Goal: Task Accomplishment & Management: Manage account settings

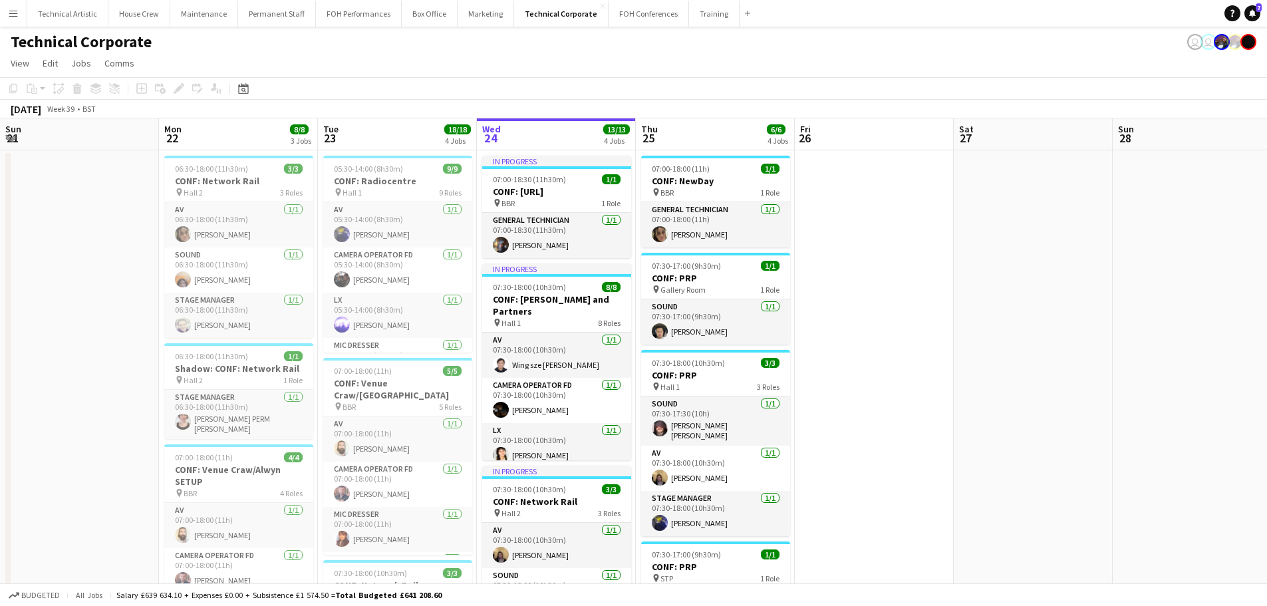
scroll to position [0, 318]
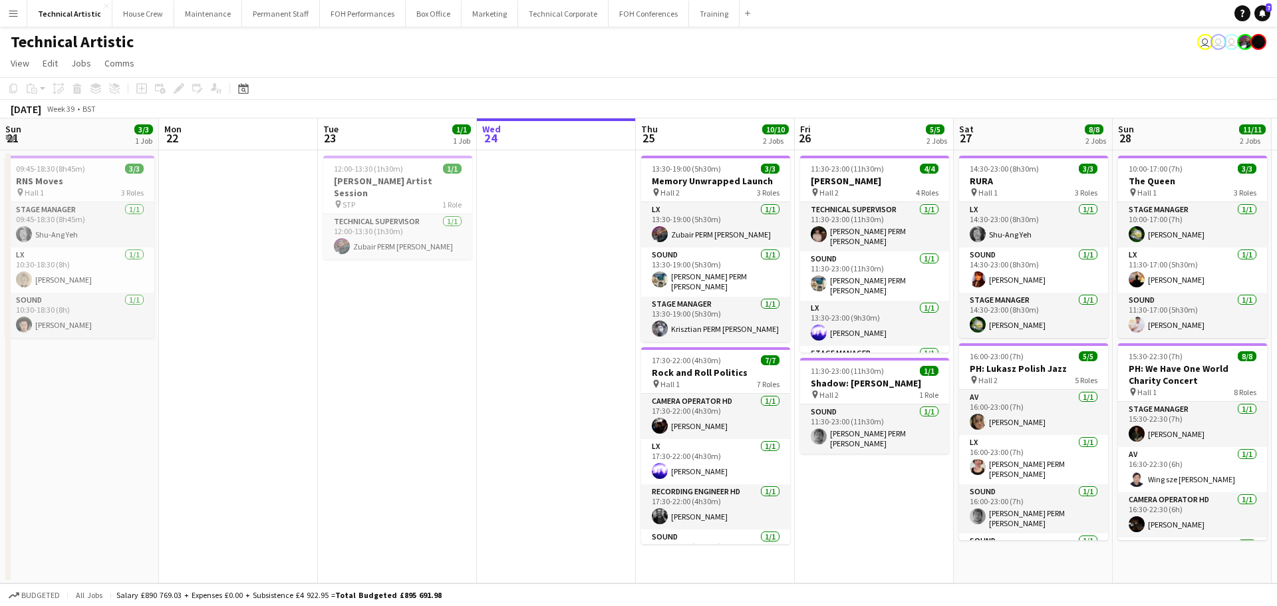
scroll to position [0, 318]
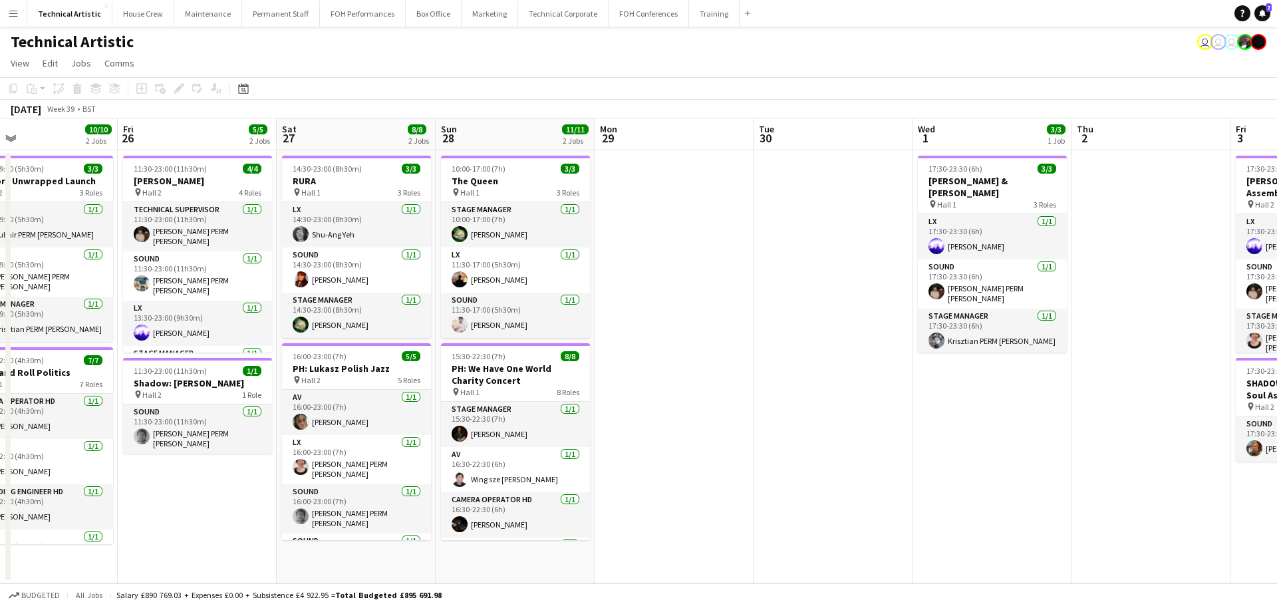
drag, startPoint x: 294, startPoint y: 194, endPoint x: 223, endPoint y: 186, distance: 71.5
click at [222, 187] on app-calendar-viewport "Sun 21 3/3 1 Job Mon 22 Tue 23 1/1 1 Job Wed 24 Thu 25 10/10 2 Jobs Fri 26 5/5 …" at bounding box center [638, 350] width 1277 height 465
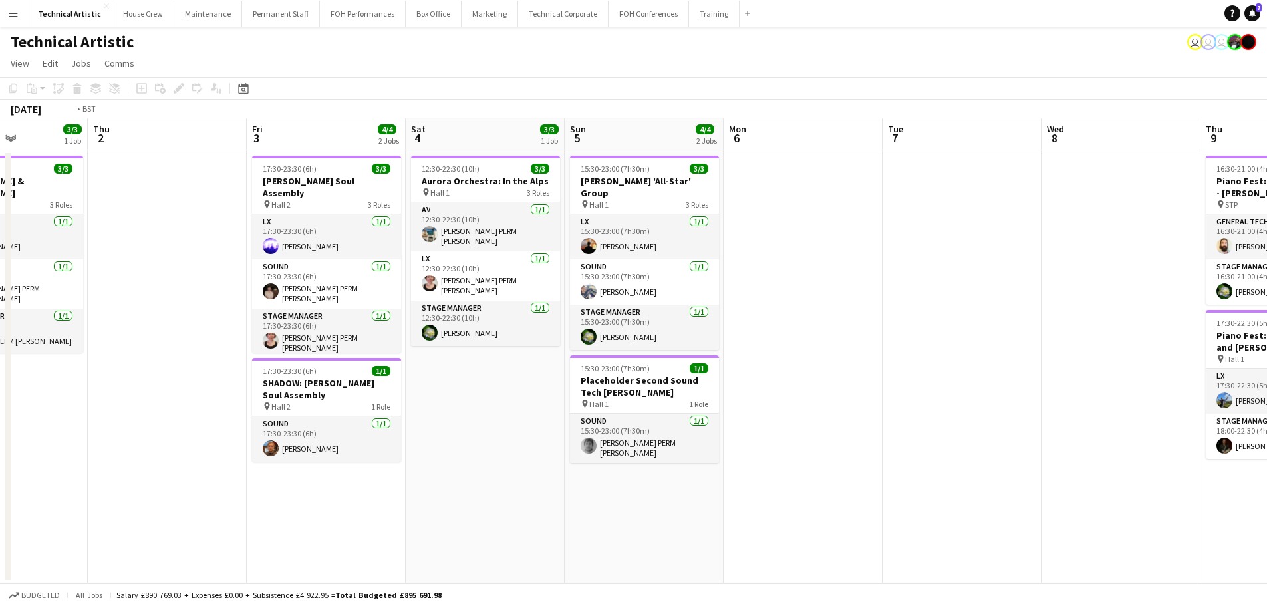
drag, startPoint x: 862, startPoint y: 254, endPoint x: 108, endPoint y: 162, distance: 759.2
click at [108, 162] on app-calendar-viewport "Fri 26 5/5 2 Jobs Sat 27 8/8 2 Jobs Sun 28 11/11 2 Jobs Mon 29 Tue 30 Wed 1 3/3…" at bounding box center [633, 350] width 1267 height 465
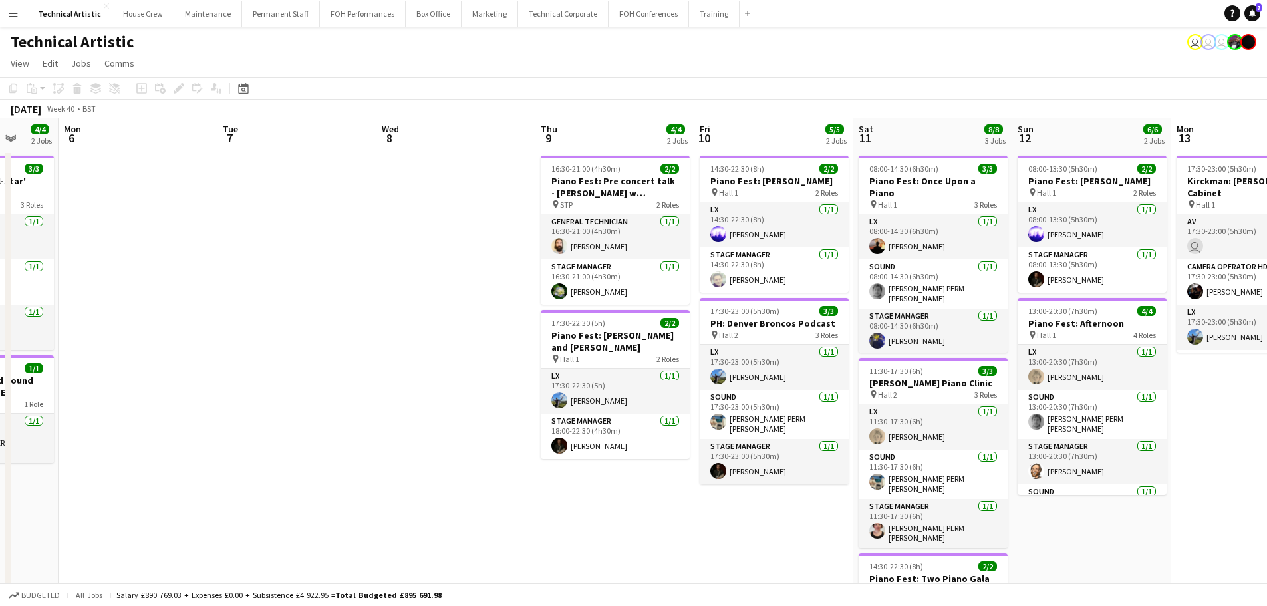
click at [208, 200] on app-calendar-viewport "Wed 1 3/3 1 Job Thu 2 Fri 3 4/4 2 Jobs Sat 4 3/3 1 Job Sun 5 4/4 2 Jobs Mon 6 T…" at bounding box center [633, 425] width 1267 height 615
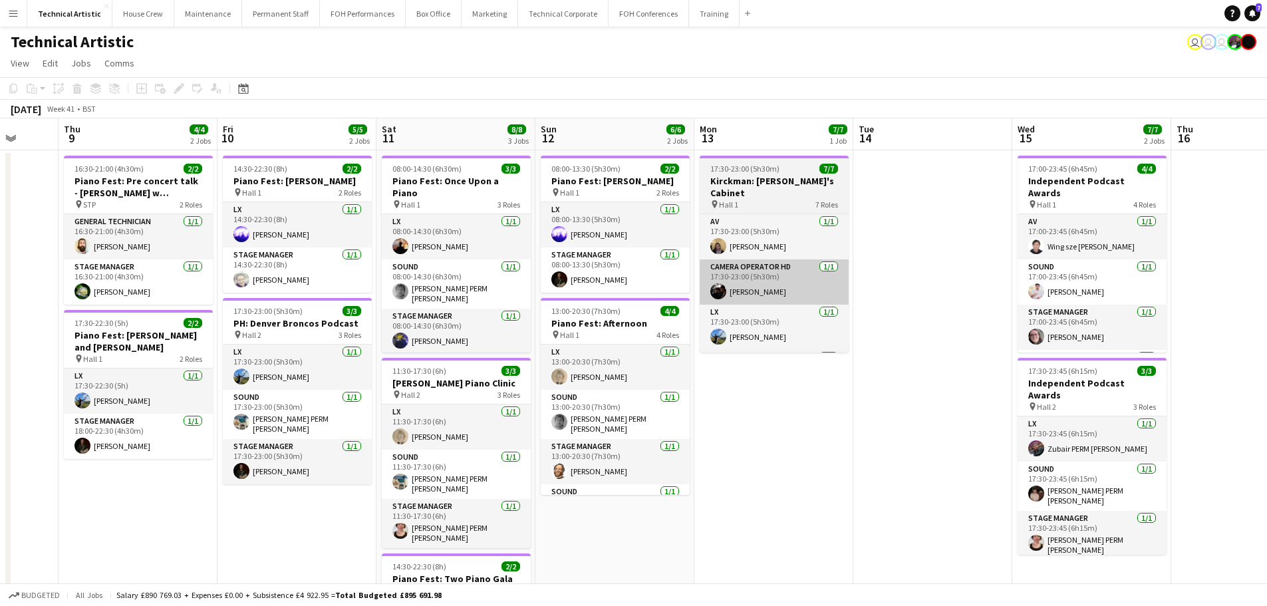
scroll to position [0, 406]
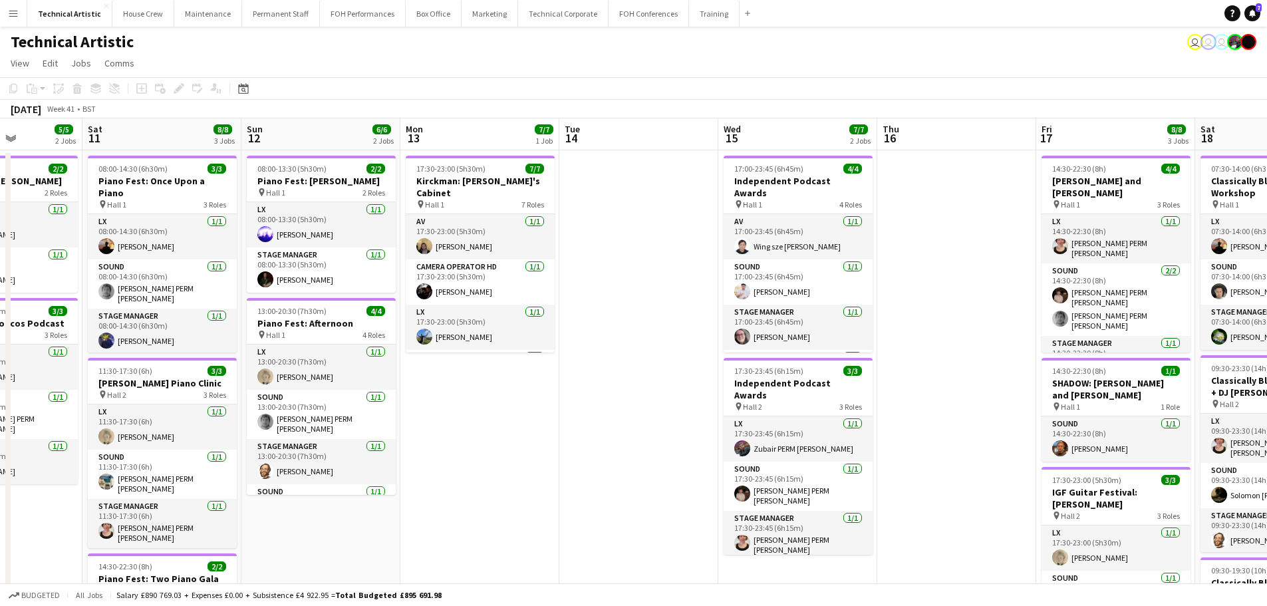
drag, startPoint x: 678, startPoint y: 388, endPoint x: 267, endPoint y: 357, distance: 413.0
click at [223, 339] on app-calendar-viewport "Tue 7 Wed 8 Thu 9 4/4 2 Jobs Fri 10 5/5 2 Jobs Sat 11 8/8 3 Jobs Sun 12 6/6 2 J…" at bounding box center [633, 449] width 1267 height 662
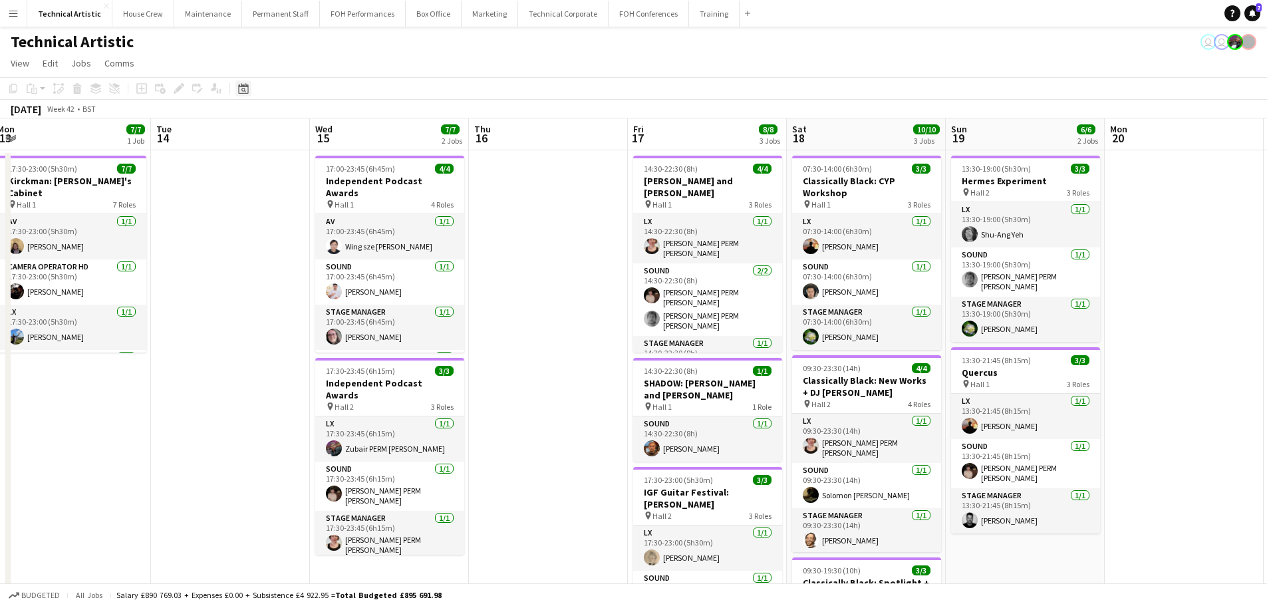
click at [242, 86] on icon at bounding box center [243, 88] width 10 height 11
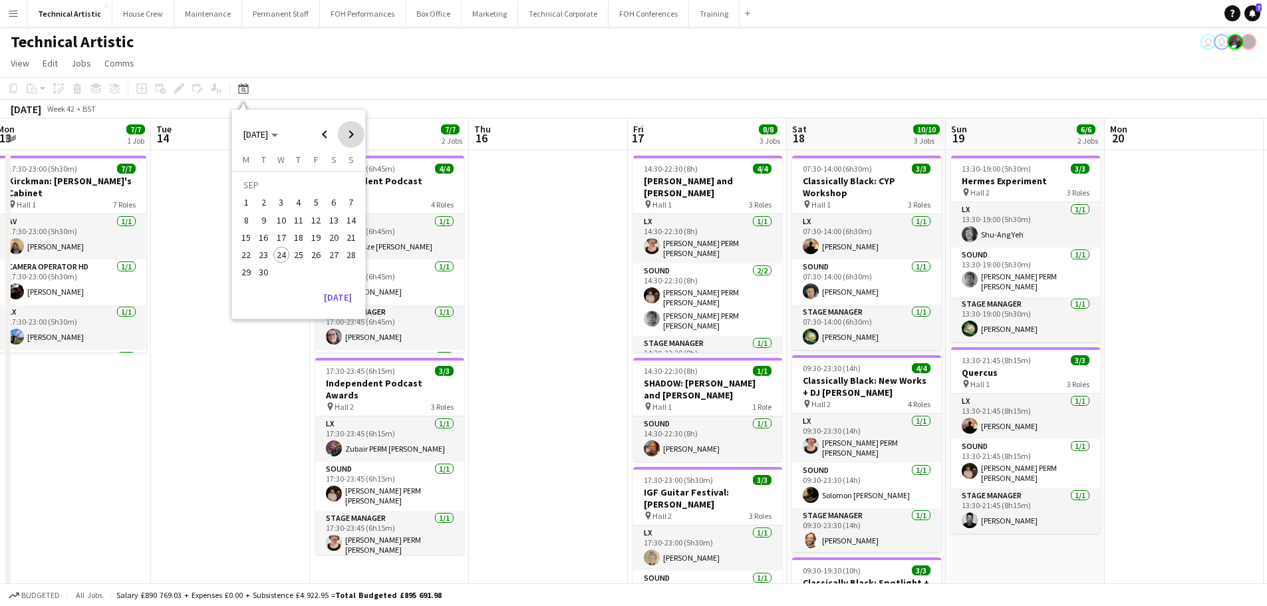
click at [351, 128] on span "Next month" at bounding box center [351, 134] width 27 height 27
click at [355, 140] on span "Next month" at bounding box center [351, 134] width 27 height 27
click at [240, 238] on span "17" at bounding box center [246, 241] width 16 height 16
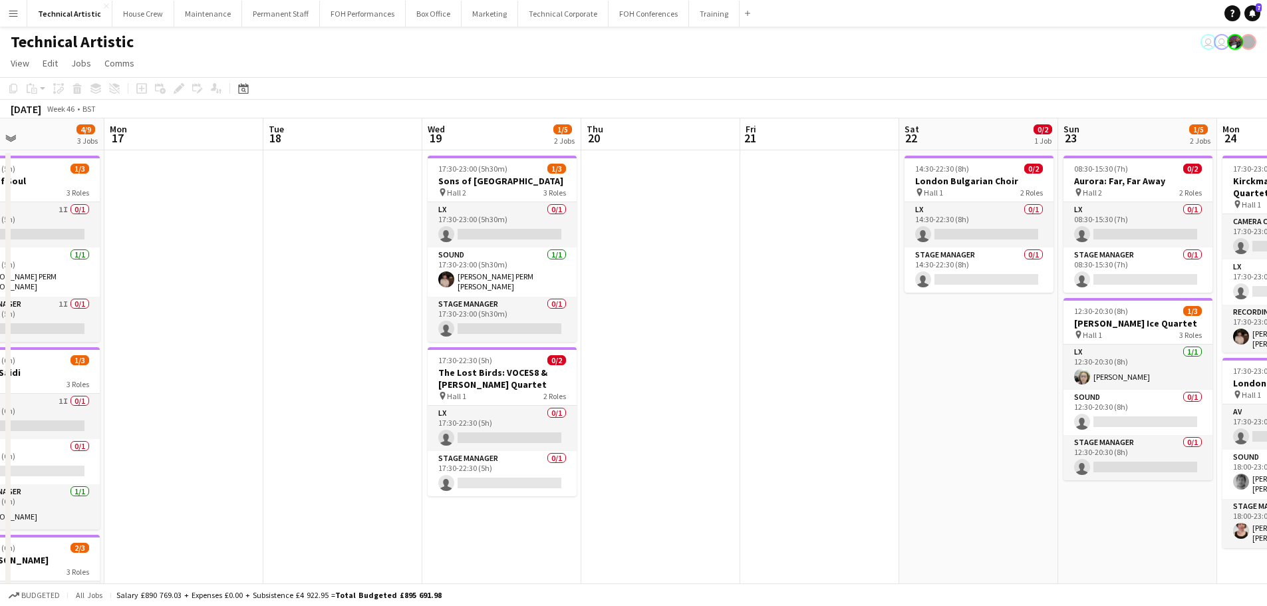
drag, startPoint x: 371, startPoint y: 245, endPoint x: 309, endPoint y: 244, distance: 62.5
click at [309, 244] on app-calendar-viewport "Thu 13 Fri 14 Sat 15 3/3 1 Job Sun 16 4/9 3 Jobs Mon 17 Tue 18 Wed 19 1/5 2 Job…" at bounding box center [633, 449] width 1267 height 662
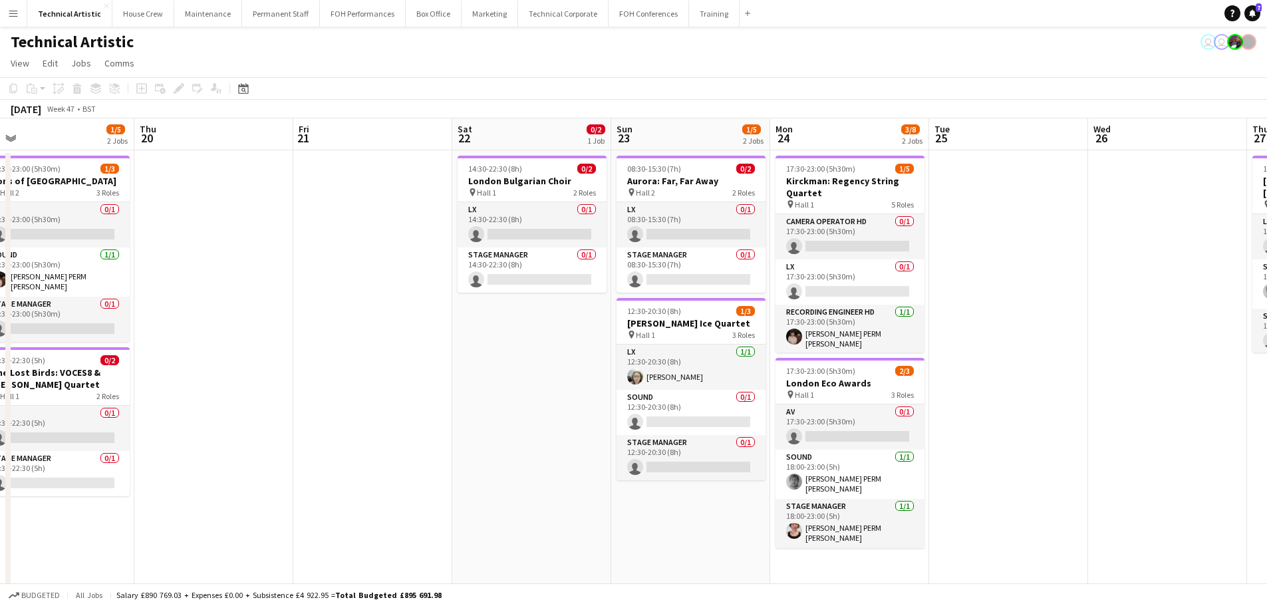
drag, startPoint x: 754, startPoint y: 285, endPoint x: 307, endPoint y: 259, distance: 447.7
click at [307, 259] on app-calendar-viewport "Sun 16 4/9 3 Jobs Mon 17 Tue 18 Wed 19 1/5 2 Jobs Thu 20 Fri 21 Sat 22 0/2 1 Jo…" at bounding box center [633, 449] width 1267 height 662
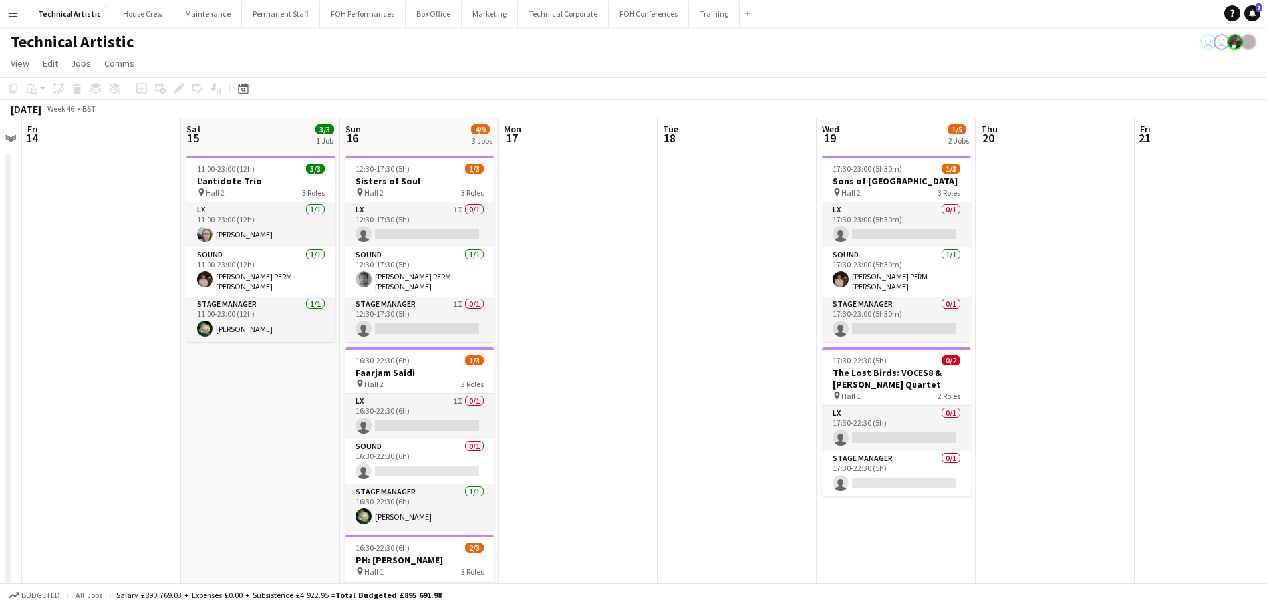
scroll to position [0, 372]
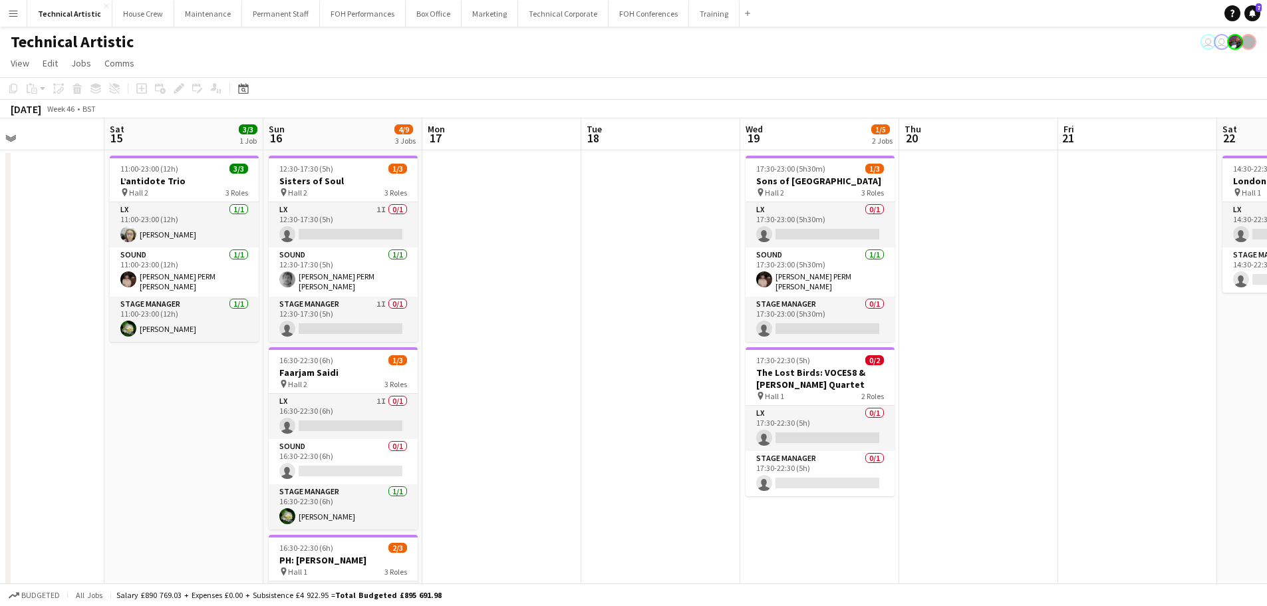
drag, startPoint x: 410, startPoint y: 340, endPoint x: 1175, endPoint y: 241, distance: 771.3
click at [1175, 241] on app-calendar-viewport "Wed 12 Thu 13 Fri 14 Sat 15 3/3 1 Job Sun 16 4/9 3 Jobs Mon 17 Tue 18 Wed 19 1/…" at bounding box center [633, 449] width 1267 height 662
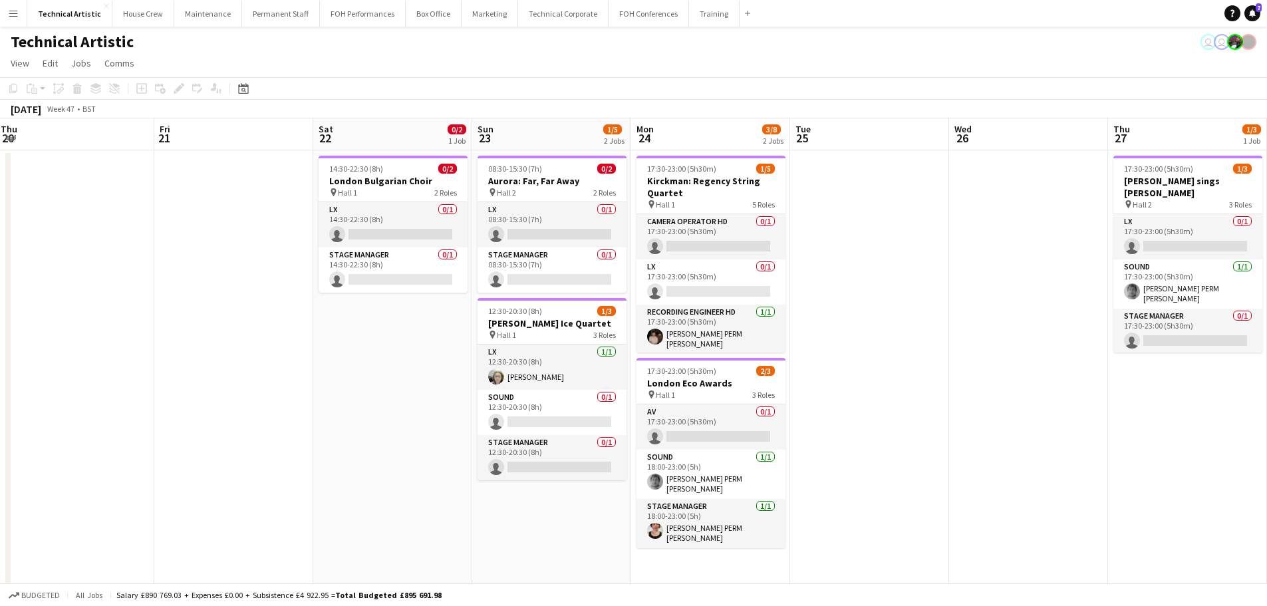
scroll to position [0, 642]
drag, startPoint x: 986, startPoint y: 384, endPoint x: 81, endPoint y: 241, distance: 916.5
click at [81, 241] on app-calendar-viewport "Sun 16 4/9 3 Jobs Mon 17 Tue 18 Wed 19 1/5 2 Jobs Thu 20 Fri 21 Sat 22 0/2 1 Jo…" at bounding box center [633, 449] width 1267 height 662
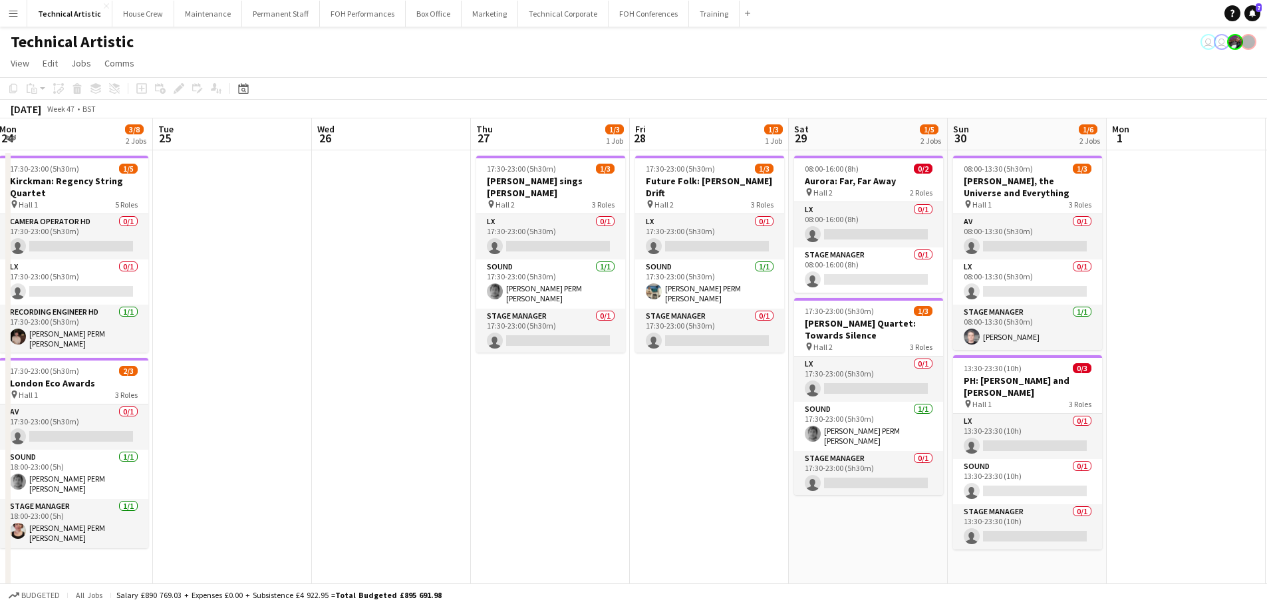
scroll to position [0, 597]
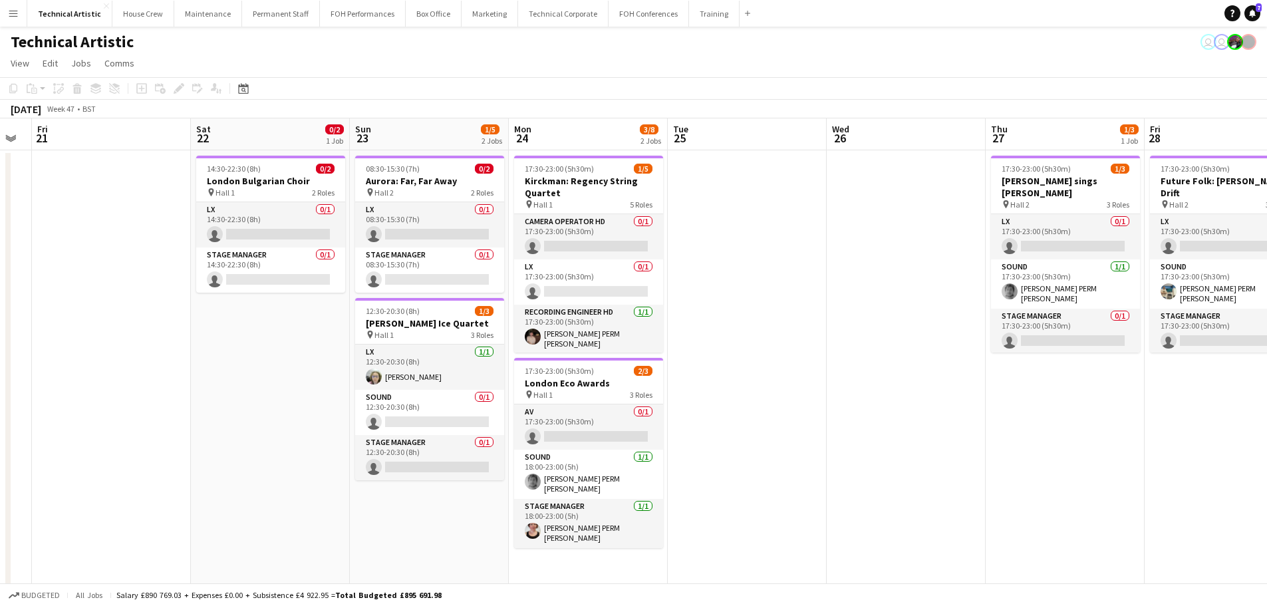
drag, startPoint x: 904, startPoint y: 347, endPoint x: 784, endPoint y: 331, distance: 121.4
click at [784, 331] on app-calendar-viewport "Wed 19 1/5 2 Jobs Thu 20 Fri 21 Sat 22 0/2 1 Job Sun 23 1/5 2 Jobs Mon 24 3/8 2…" at bounding box center [633, 449] width 1267 height 662
click at [287, 186] on h3 "London Bulgarian Choir" at bounding box center [271, 181] width 149 height 12
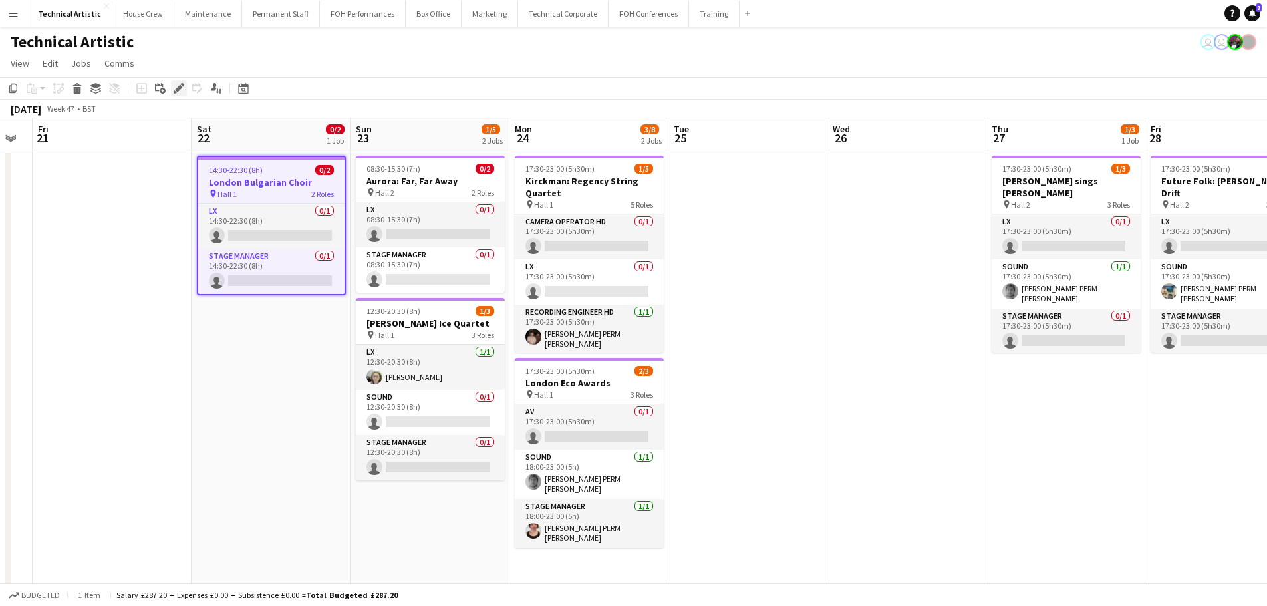
click at [175, 90] on icon "Edit" at bounding box center [179, 88] width 11 height 11
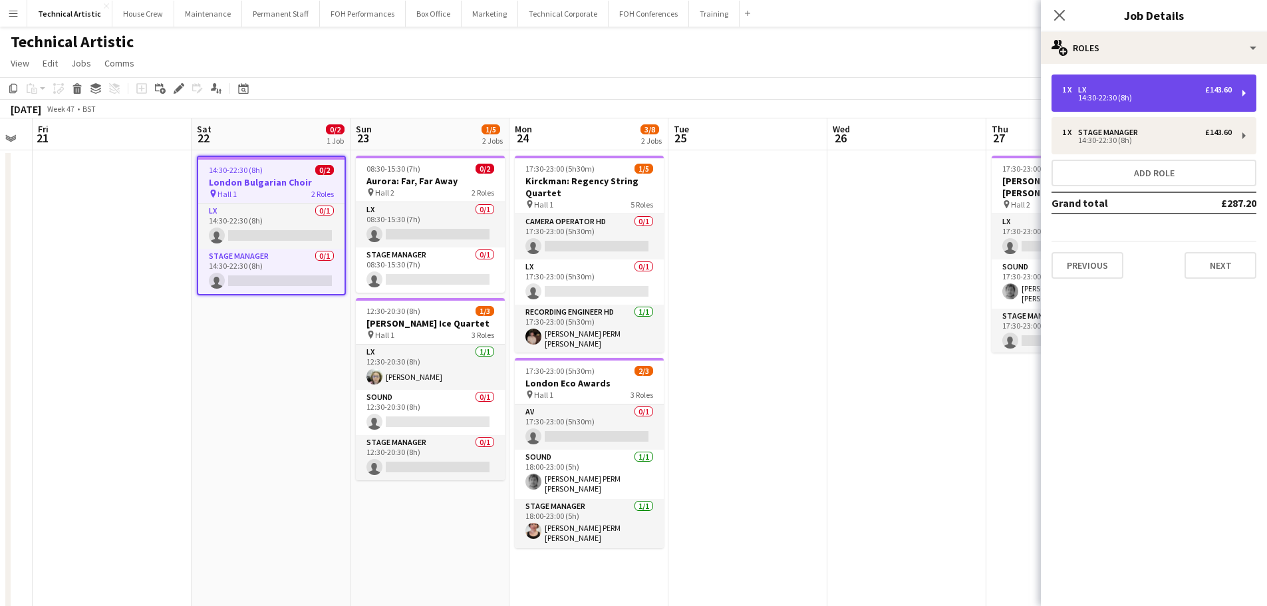
click at [1153, 102] on div "1 x LX £143.60 14:30-22:30 (8h)" at bounding box center [1154, 92] width 205 height 37
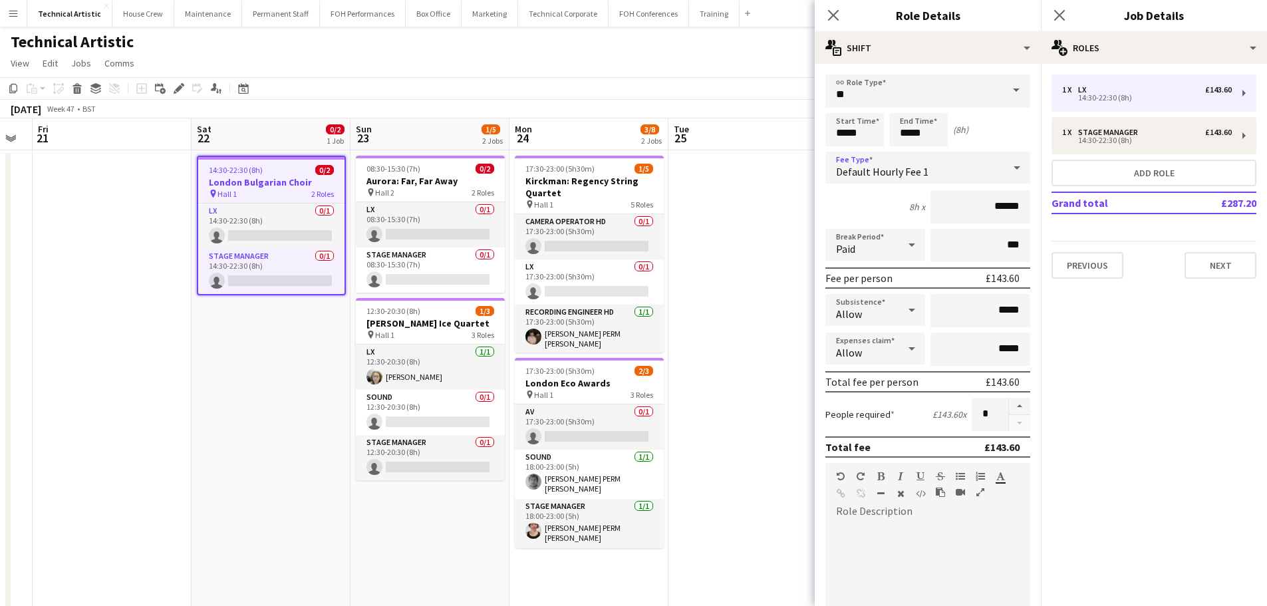
click at [930, 171] on div "Default Hourly Fee 1" at bounding box center [914, 168] width 178 height 32
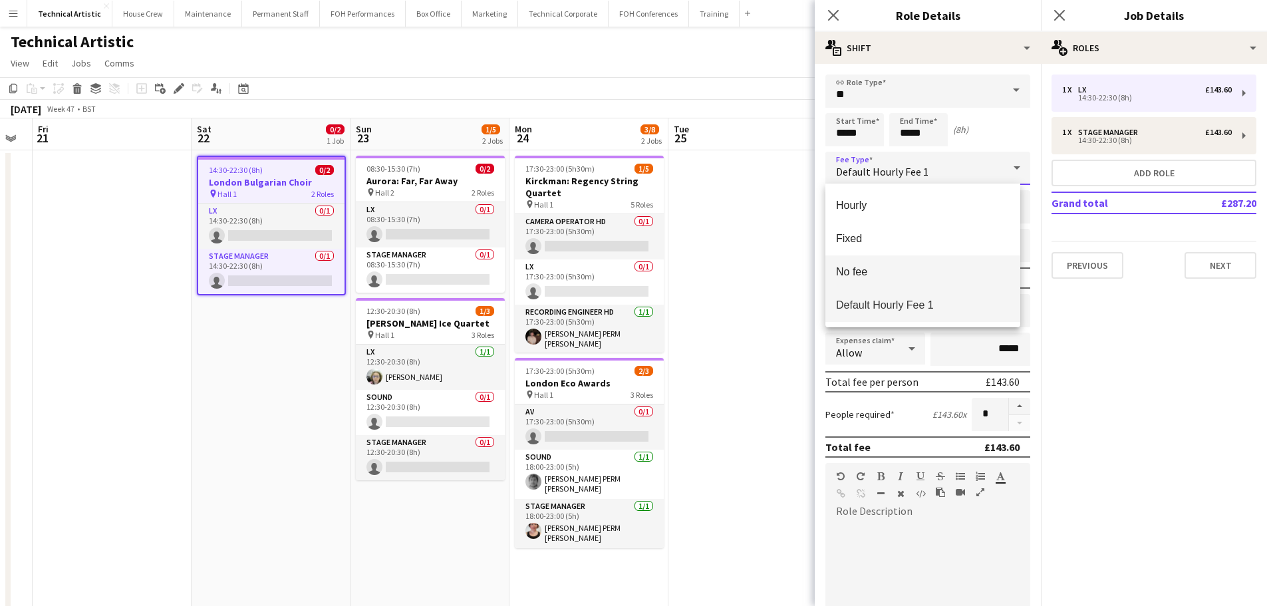
click at [887, 256] on mat-option "No fee" at bounding box center [922, 271] width 195 height 33
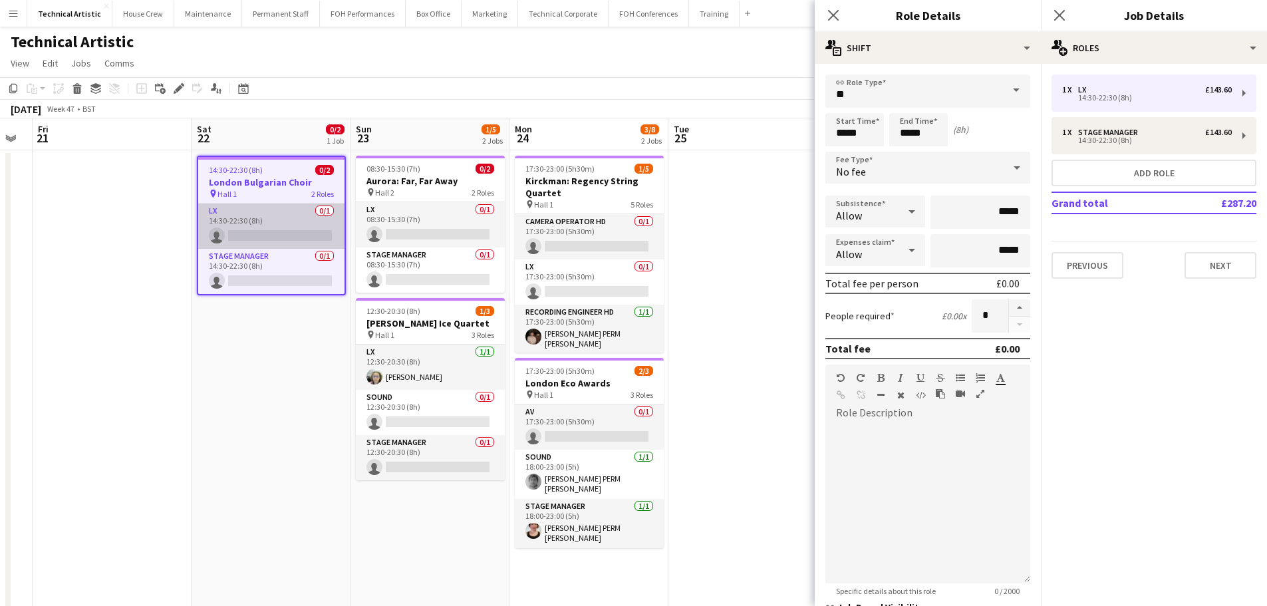
click at [285, 227] on app-card-role "LX 0/1 14:30-22:30 (8h) single-neutral-actions" at bounding box center [271, 226] width 146 height 45
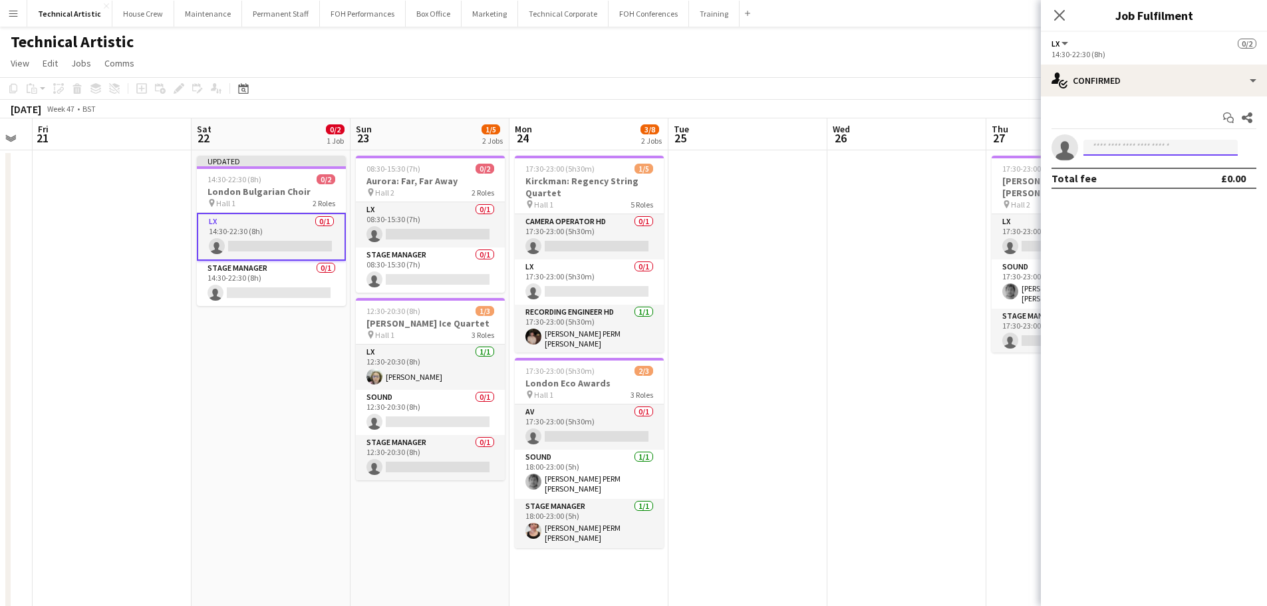
click at [1199, 144] on input at bounding box center [1161, 148] width 154 height 16
type input "*****"
click at [1156, 179] on span "[EMAIL_ADDRESS][DOMAIN_NAME]" at bounding box center [1160, 177] width 133 height 11
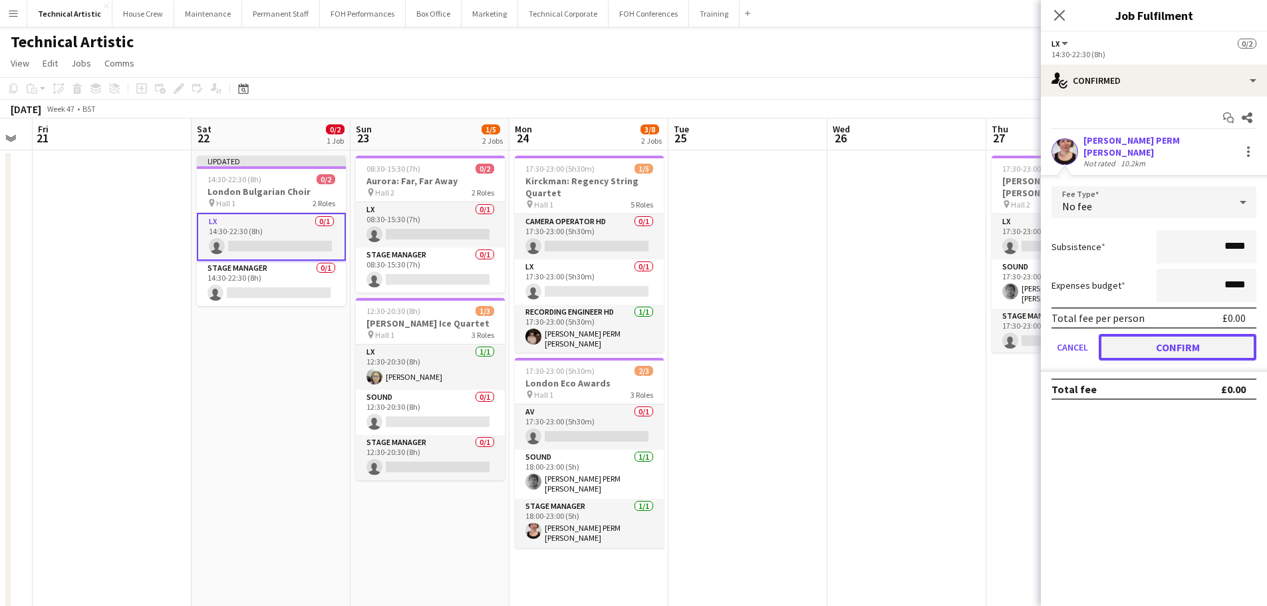
click at [1204, 335] on button "Confirm" at bounding box center [1178, 347] width 158 height 27
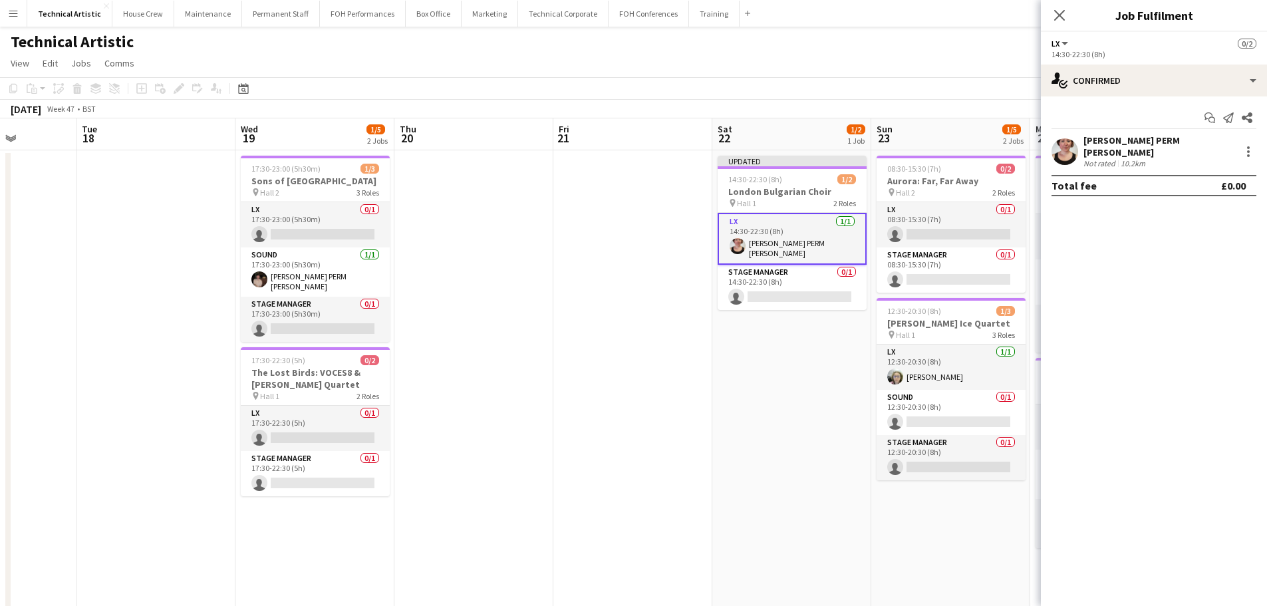
drag, startPoint x: 184, startPoint y: 319, endPoint x: 704, endPoint y: 263, distance: 523.9
click at [704, 263] on app-calendar-viewport "Sat 15 3/3 1 Job Sun 16 4/9 3 Jobs Mon 17 Tue 18 Wed 19 1/5 2 Jobs Thu 20 Fri 2…" at bounding box center [633, 449] width 1267 height 662
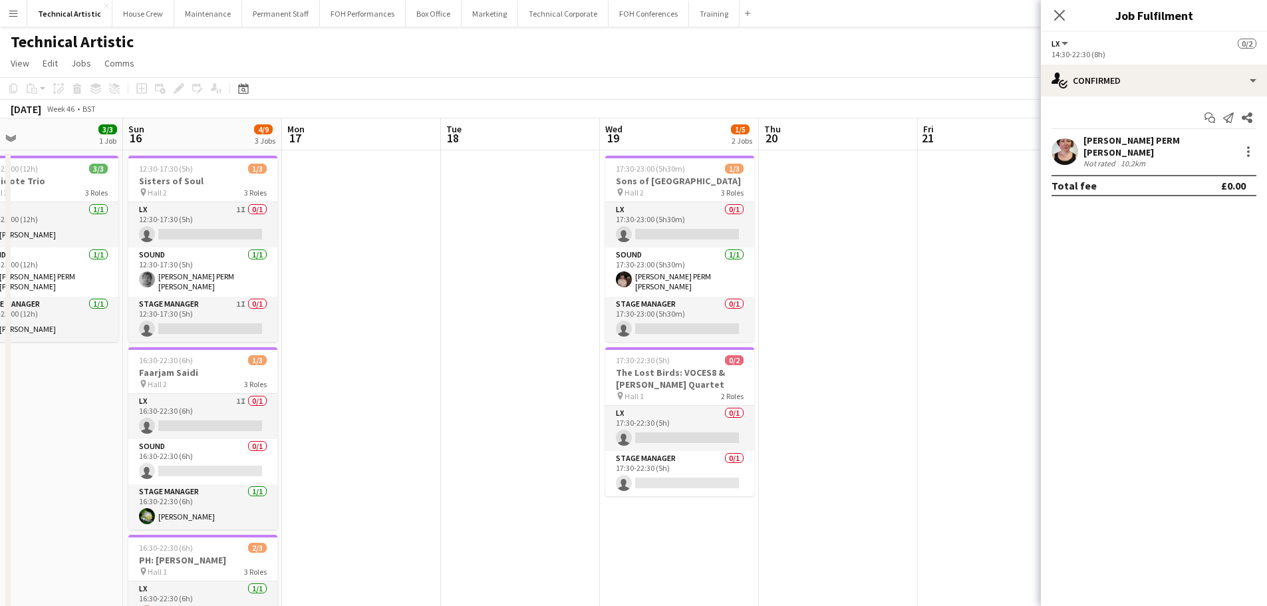
scroll to position [0, 388]
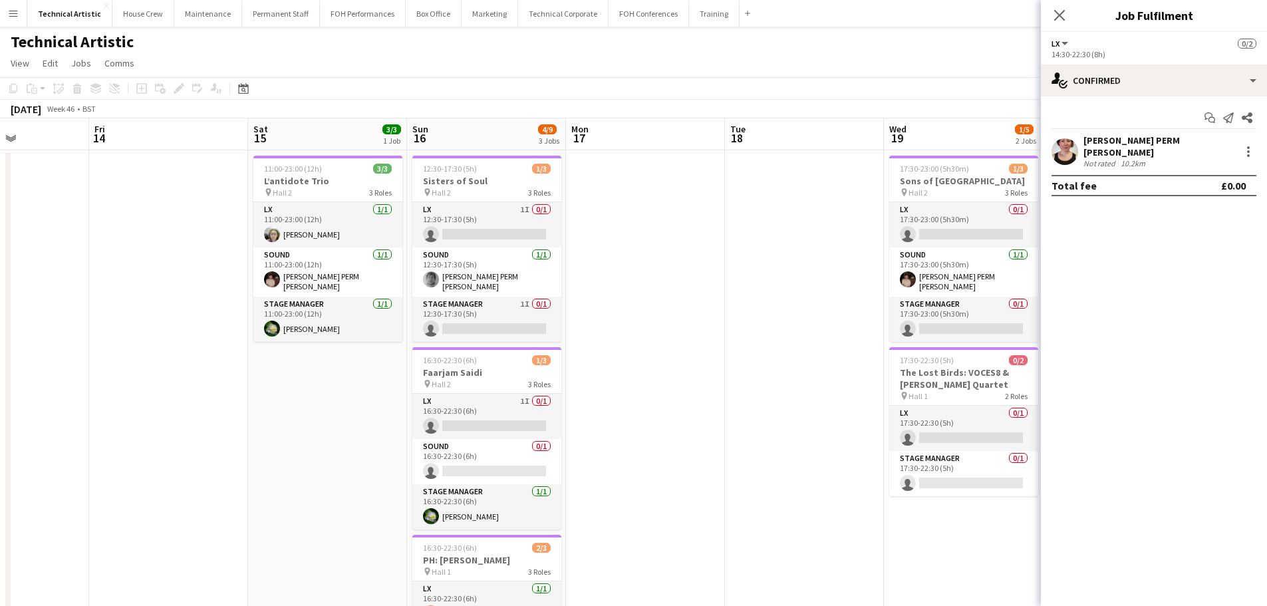
drag, startPoint x: 417, startPoint y: 337, endPoint x: 837, endPoint y: 278, distance: 423.9
click at [837, 278] on app-calendar-viewport "Tue 11 Wed 12 Thu 13 Fri 14 Sat 15 3/3 1 Job Sun 16 4/9 3 Jobs Mon 17 Tue 18 We…" at bounding box center [633, 449] width 1267 height 662
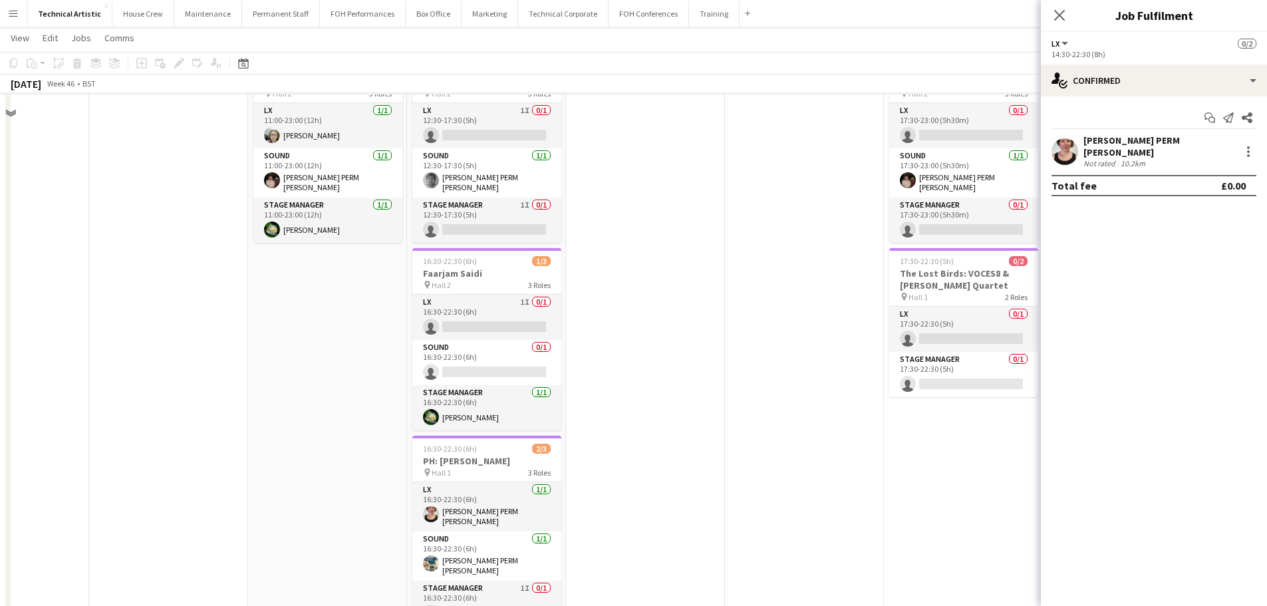
scroll to position [0, 0]
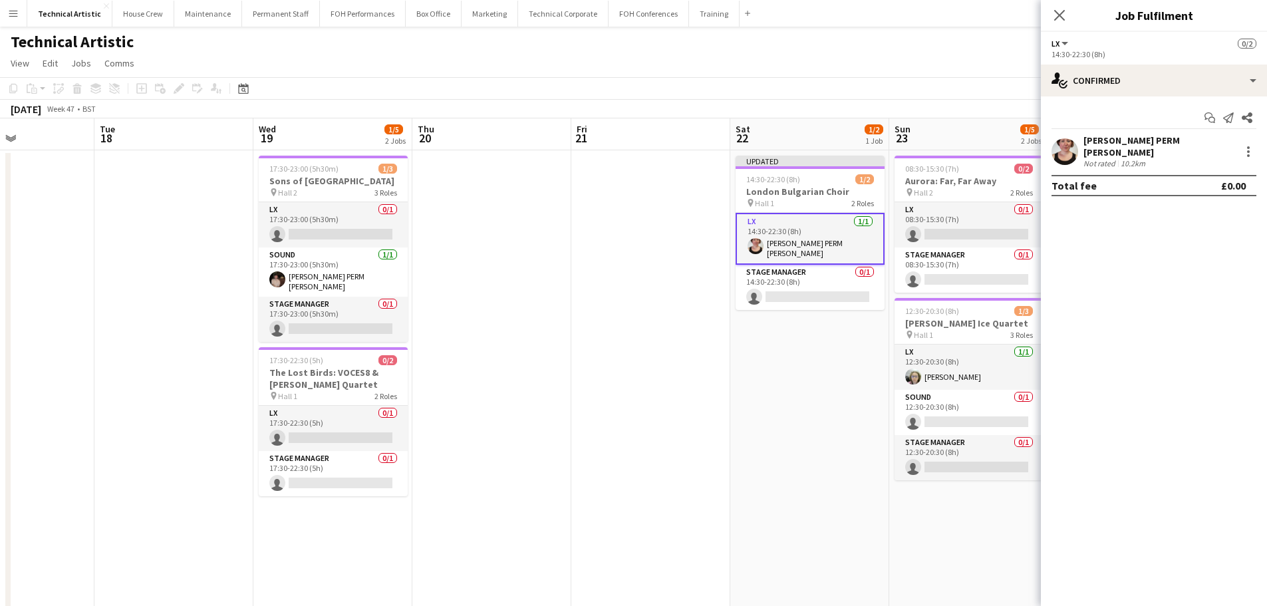
drag, startPoint x: 704, startPoint y: 357, endPoint x: 233, endPoint y: 304, distance: 473.9
click at [73, 298] on app-calendar-viewport "Sat 15 3/3 1 Job Sun 16 4/9 3 Jobs Mon 17 Tue 18 Wed 19 1/5 2 Jobs Thu 20 Fri 2…" at bounding box center [633, 449] width 1267 height 662
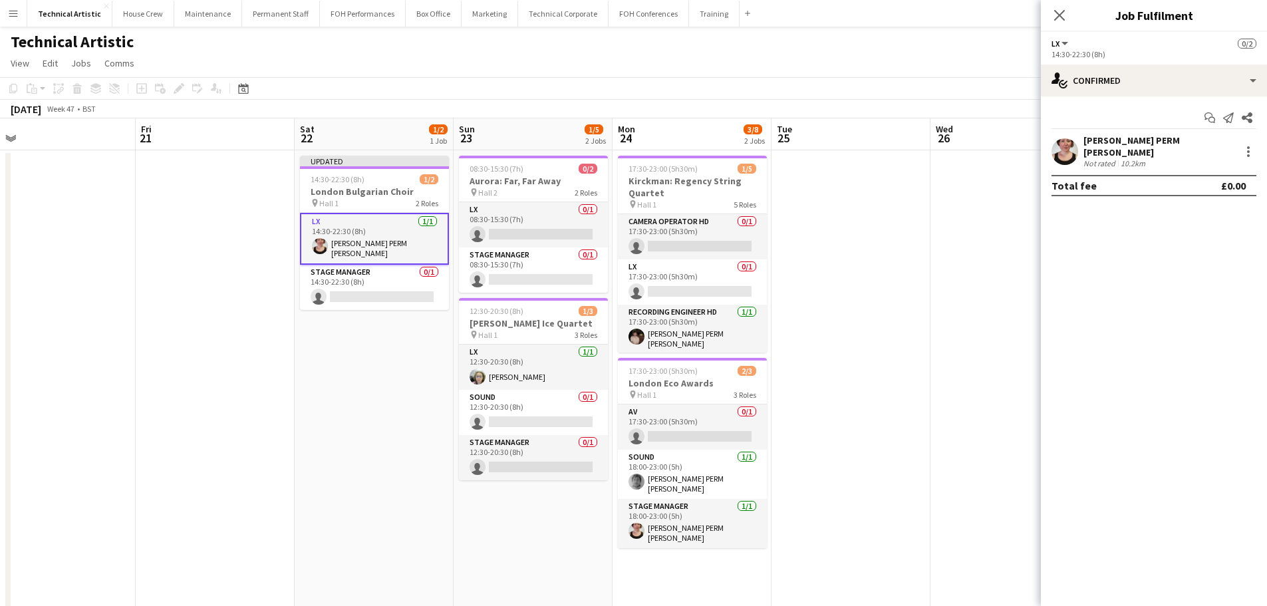
scroll to position [0, 510]
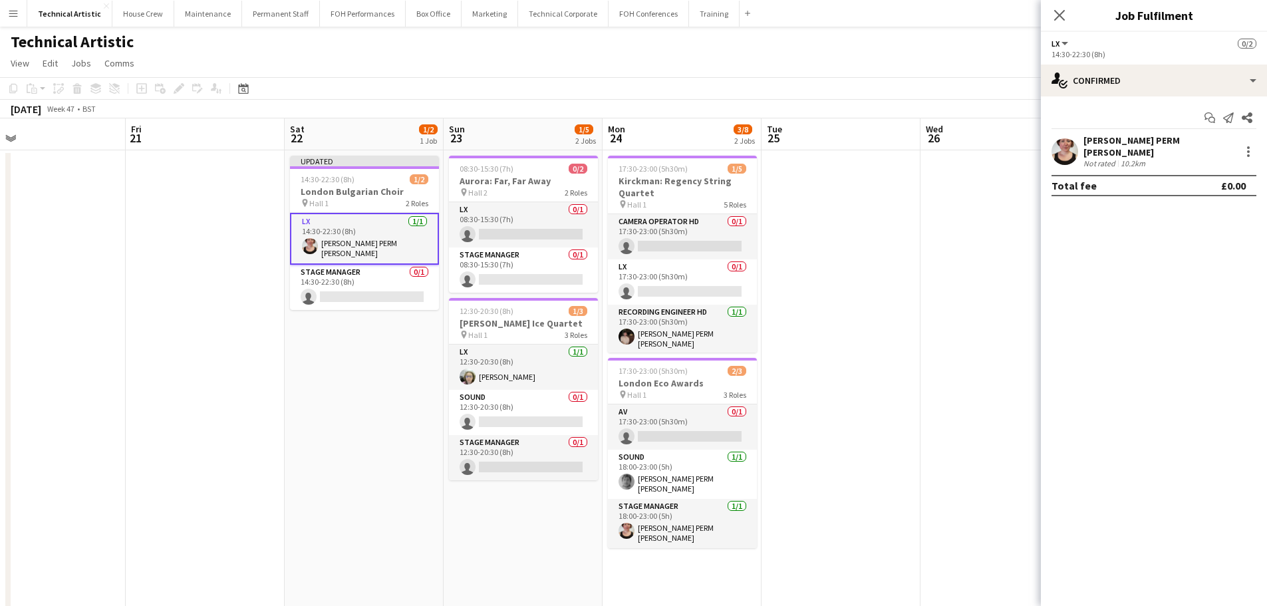
drag, startPoint x: 246, startPoint y: 283, endPoint x: 130, endPoint y: 283, distance: 116.4
click at [130, 283] on app-calendar-viewport "Mon 17 Tue 18 Wed 19 1/5 2 Jobs Thu 20 Fri 21 Sat 22 1/2 1 Job Sun 23 1/5 2 Job…" at bounding box center [633, 449] width 1267 height 662
click at [511, 332] on div "pin Hall 1 3 Roles" at bounding box center [523, 334] width 149 height 11
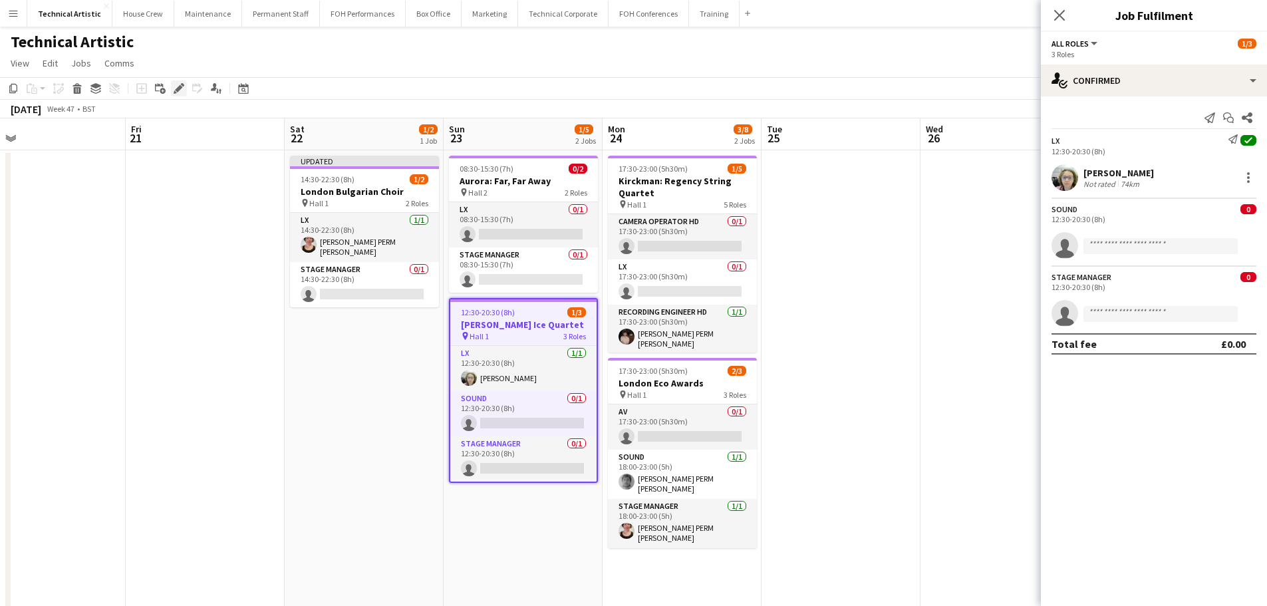
click at [179, 93] on icon "Edit" at bounding box center [179, 88] width 11 height 11
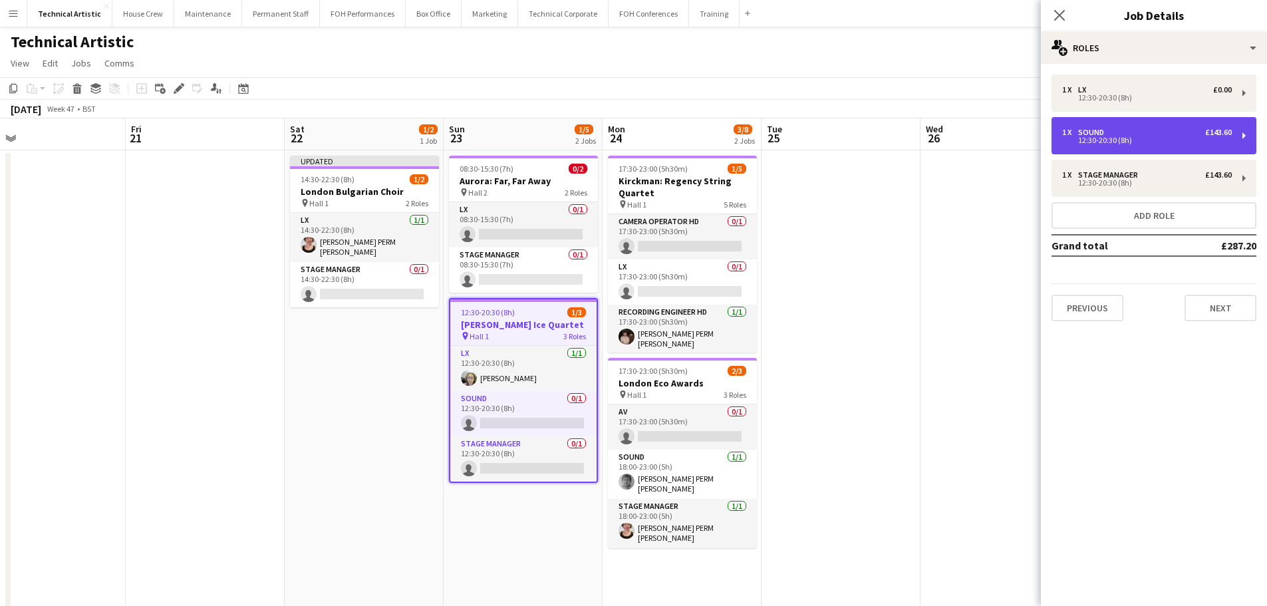
click at [1124, 146] on div "1 x Sound £143.60 12:30-20:30 (8h)" at bounding box center [1154, 135] width 205 height 37
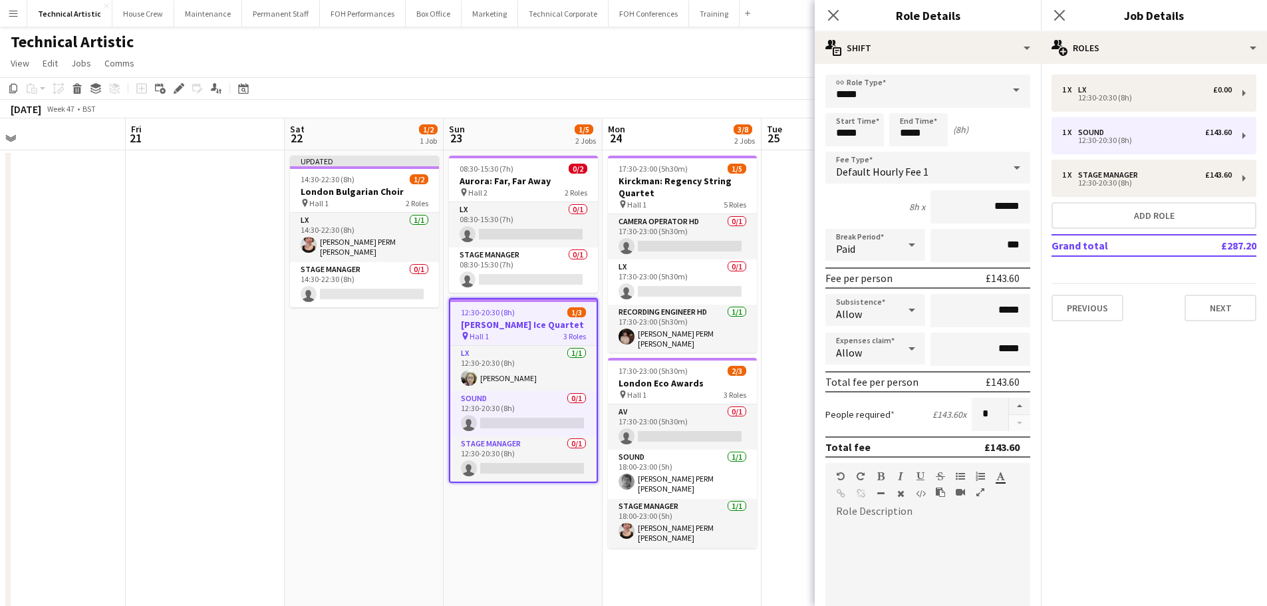
click at [932, 178] on div "Default Hourly Fee 1" at bounding box center [914, 168] width 178 height 32
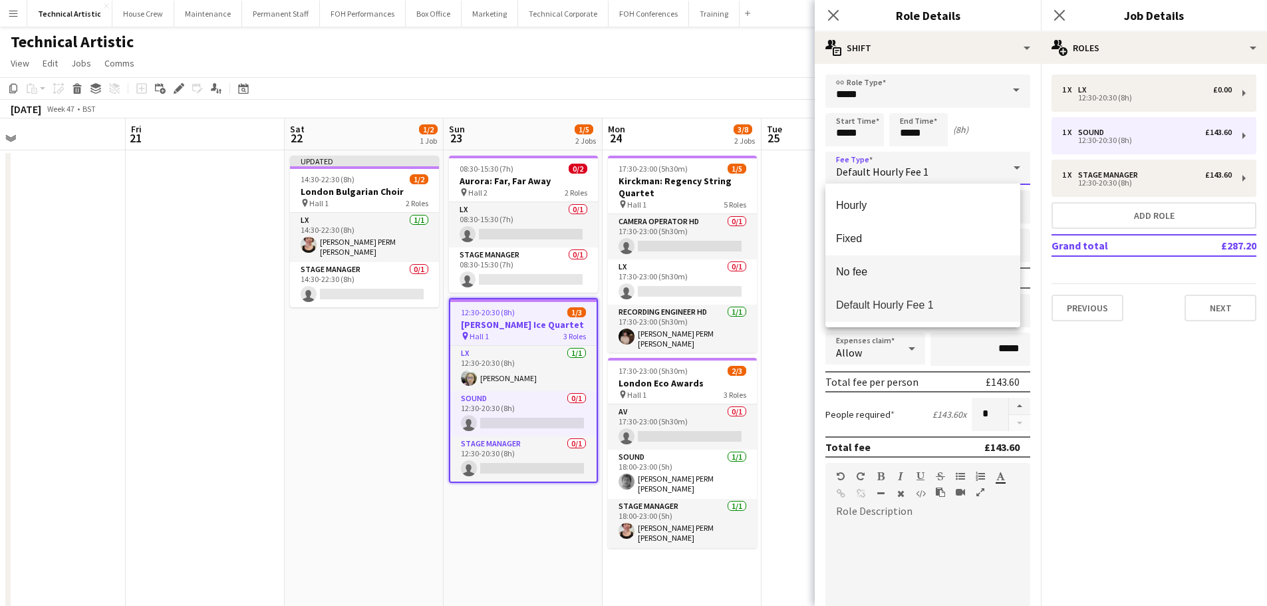
click at [885, 267] on span "No fee" at bounding box center [923, 271] width 174 height 13
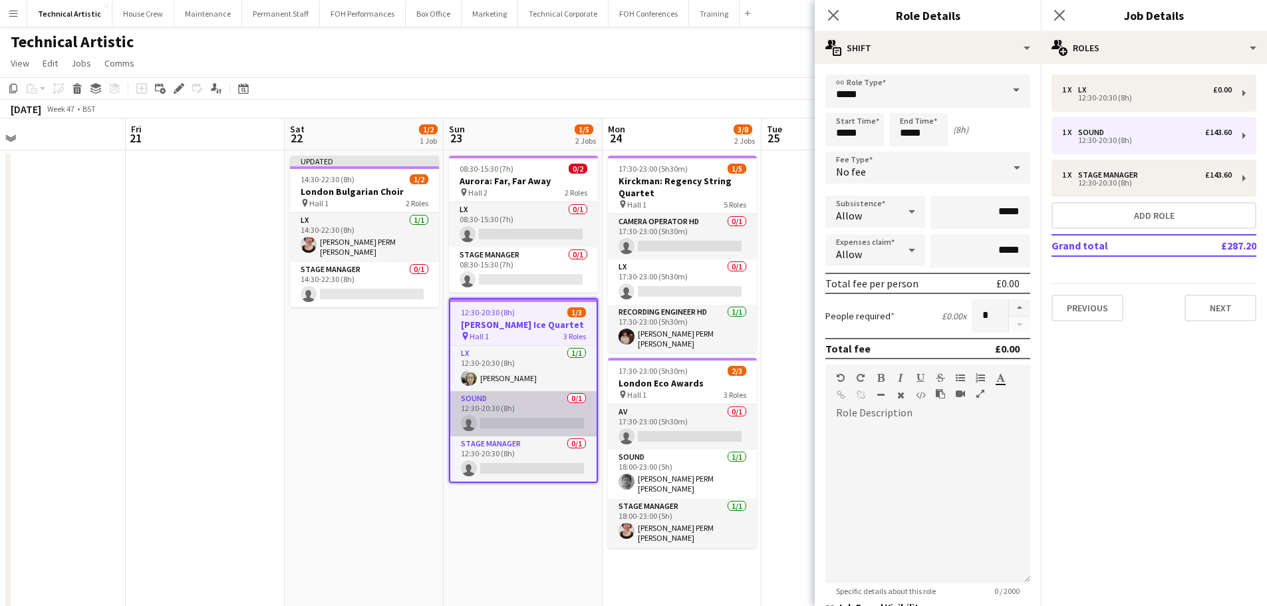
click at [546, 400] on app-card-role "Sound 0/1 12:30-20:30 (8h) single-neutral-actions" at bounding box center [523, 413] width 146 height 45
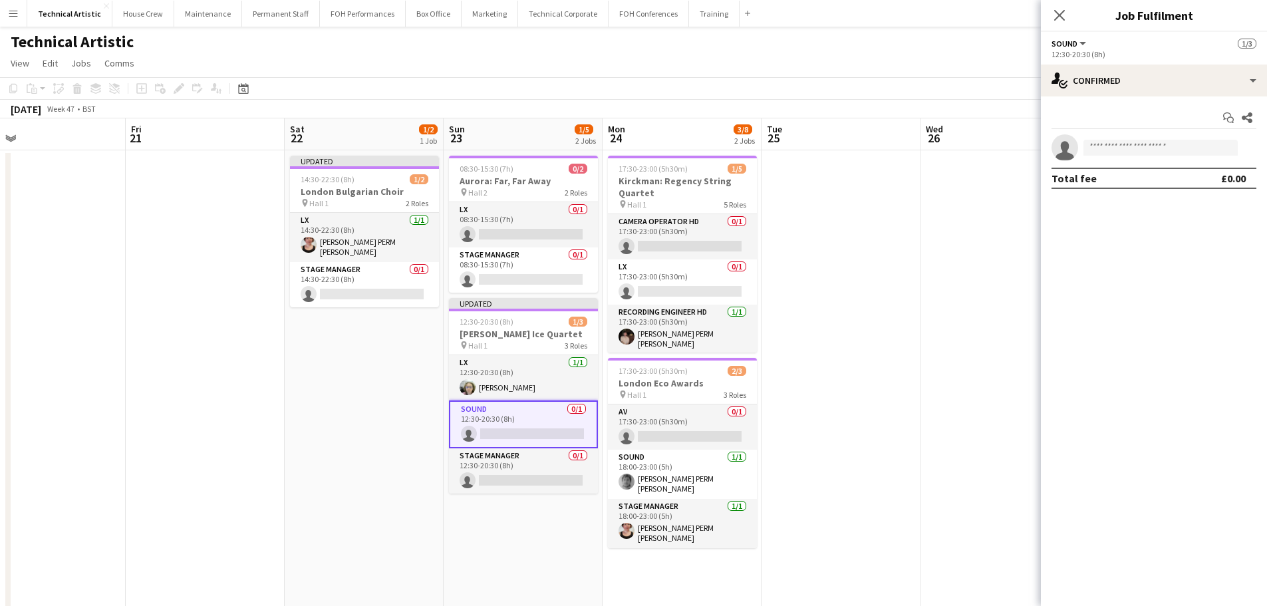
click at [1119, 138] on app-invite-slot "single-neutral-actions" at bounding box center [1154, 147] width 226 height 27
click at [1121, 144] on input at bounding box center [1161, 148] width 154 height 16
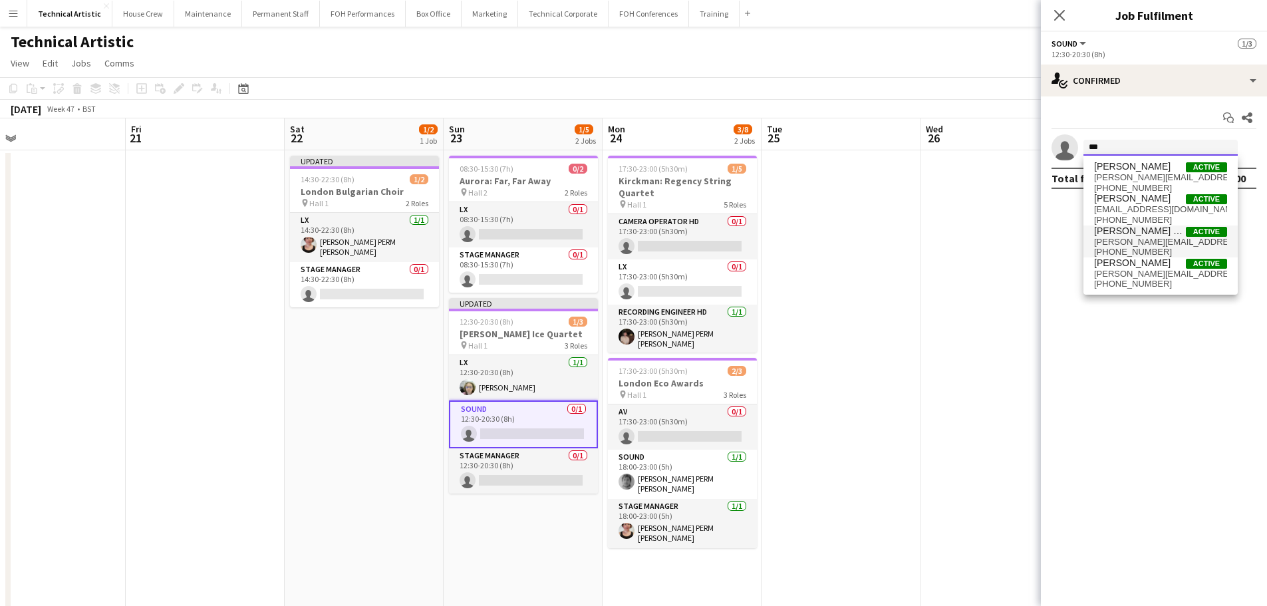
type input "***"
click at [1115, 240] on span "[PERSON_NAME][EMAIL_ADDRESS][PERSON_NAME][DOMAIN_NAME]" at bounding box center [1160, 242] width 133 height 11
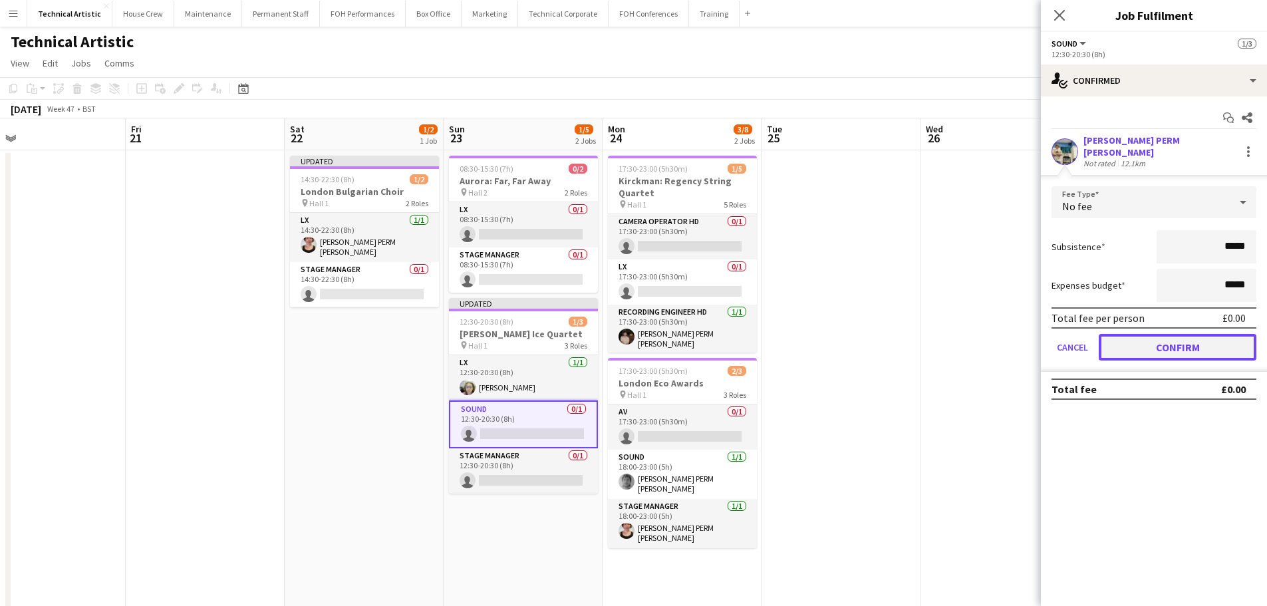
click at [1179, 343] on button "Confirm" at bounding box center [1178, 347] width 158 height 27
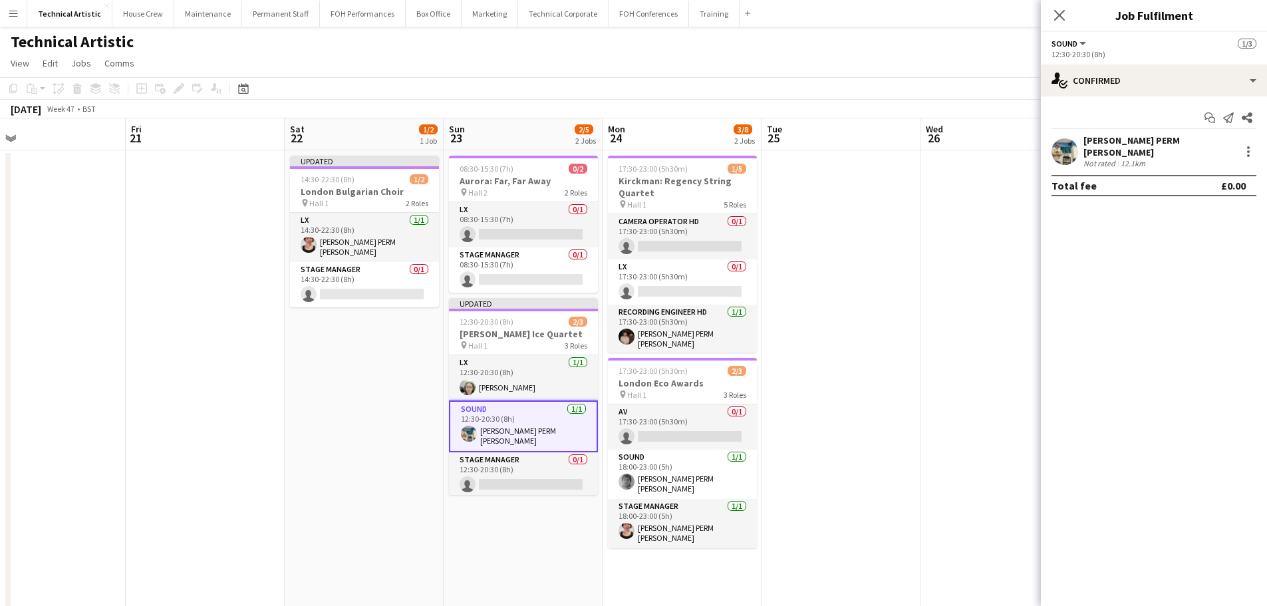
click at [889, 82] on app-toolbar "Copy Paste Paste Ctrl+V Paste with crew Ctrl+Shift+V Paste linked Job [GEOGRAPH…" at bounding box center [633, 88] width 1267 height 23
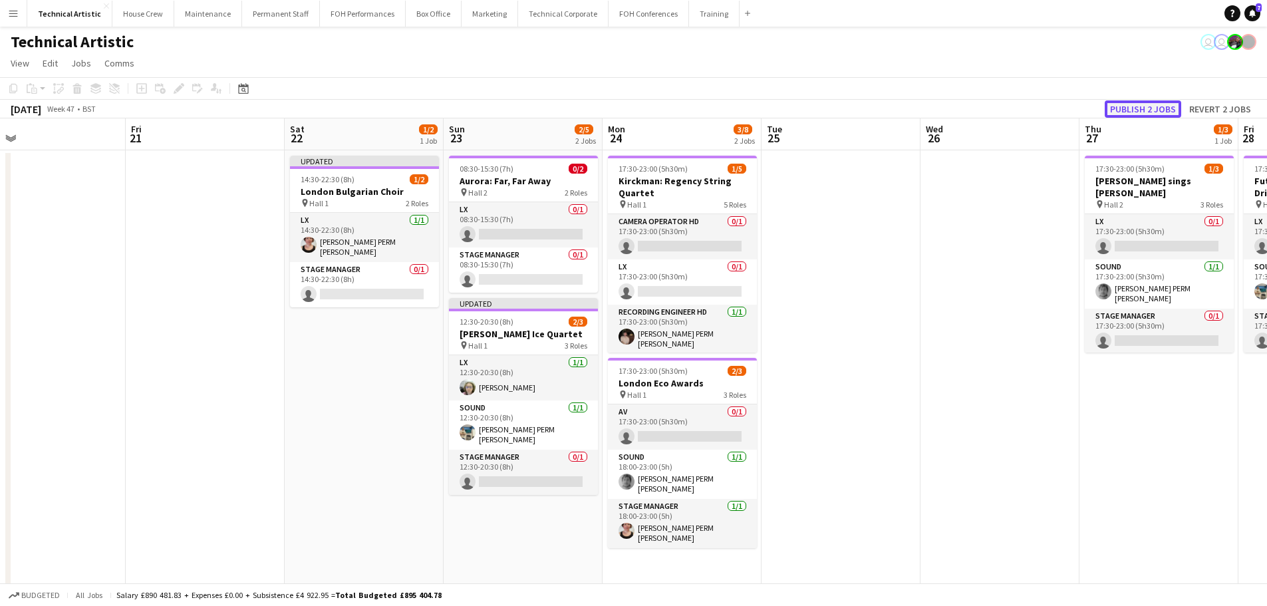
click at [1138, 108] on button "Publish 2 jobs" at bounding box center [1143, 108] width 76 height 17
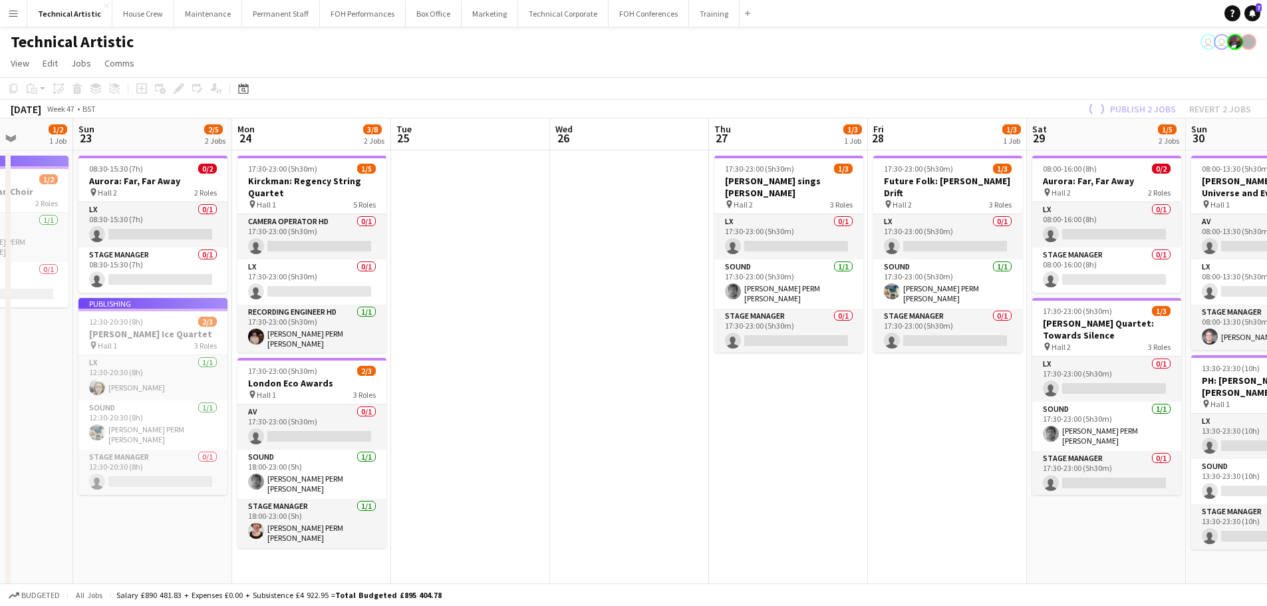
drag, startPoint x: 904, startPoint y: 371, endPoint x: 535, endPoint y: 361, distance: 369.3
click at [535, 361] on app-calendar-viewport "Wed 19 1/5 2 Jobs Thu 20 Fri 21 Sat 22 1/2 1 Job Sun 23 2/5 2 Jobs Mon 24 3/8 2…" at bounding box center [633, 449] width 1267 height 662
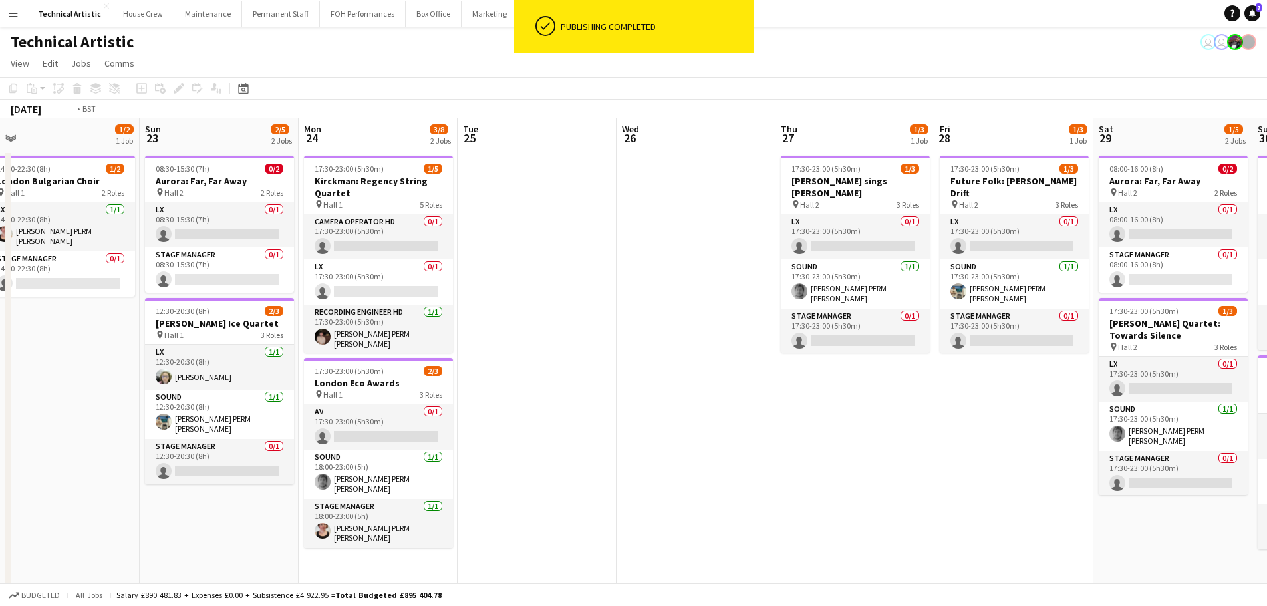
drag, startPoint x: 750, startPoint y: 401, endPoint x: 490, endPoint y: 381, distance: 260.8
click at [490, 381] on app-calendar-viewport "Wed 19 1/5 2 Jobs Thu 20 Fri 21 Sat 22 1/2 1 Job Sun 23 2/5 2 Jobs Mon 24 3/8 2…" at bounding box center [633, 449] width 1267 height 662
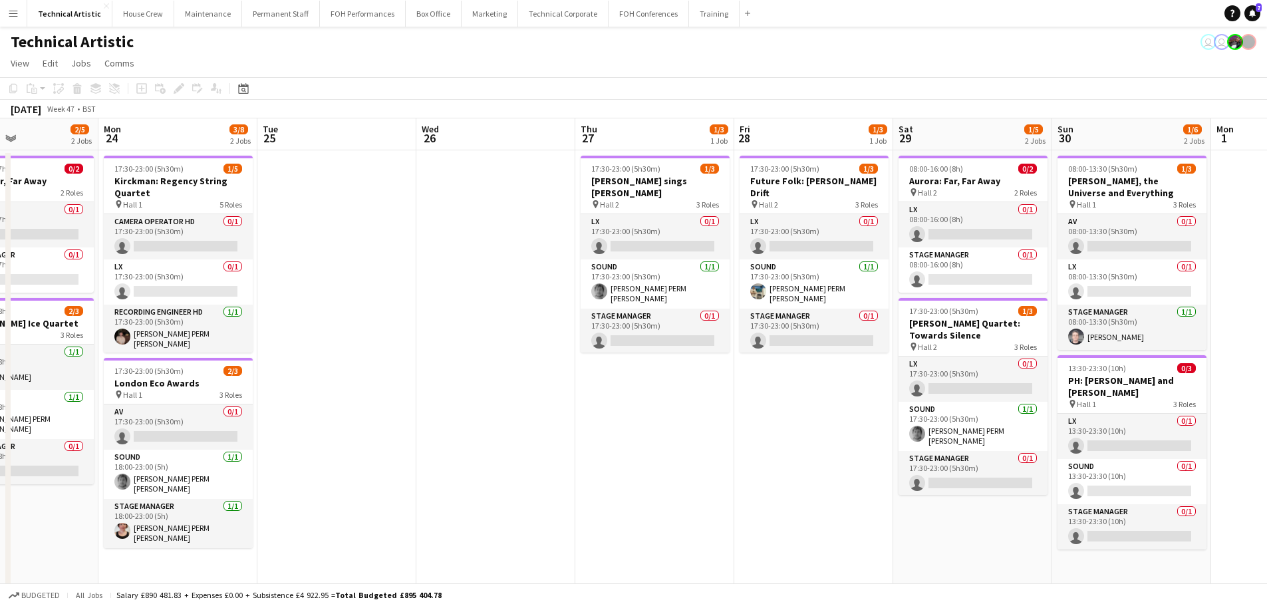
scroll to position [0, 378]
drag, startPoint x: 315, startPoint y: 343, endPoint x: 443, endPoint y: 325, distance: 129.1
click at [443, 325] on app-calendar-viewport "Fri 21 Sat 22 1/2 1 Job Sun 23 2/5 2 Jobs Mon 24 3/8 2 Jobs Tue 25 Wed 26 Thu 2…" at bounding box center [633, 449] width 1267 height 662
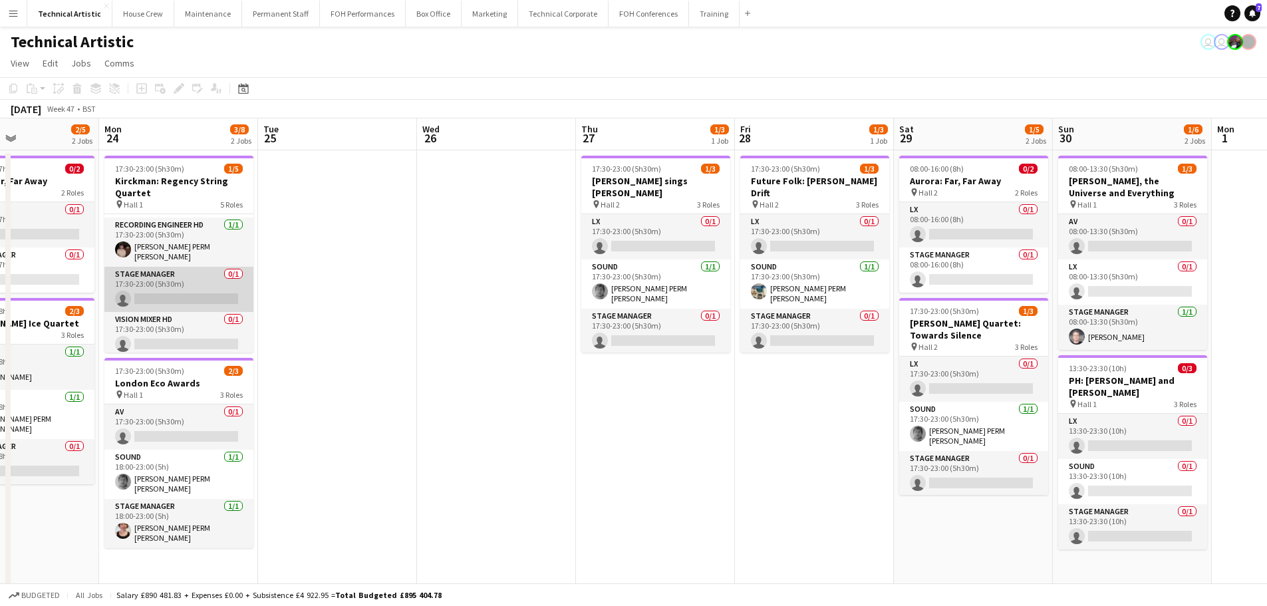
scroll to position [88, 0]
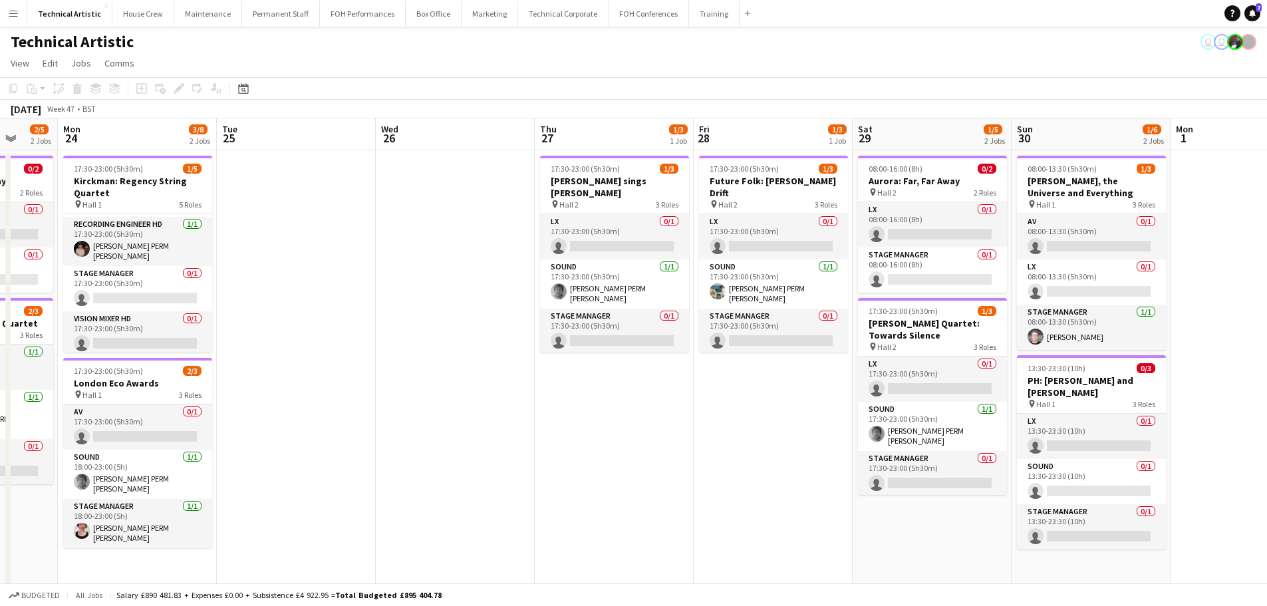
drag, startPoint x: 522, startPoint y: 394, endPoint x: 480, endPoint y: 392, distance: 41.9
click at [480, 392] on app-calendar-viewport "Fri 21 Sat 22 1/2 1 Job Sun 23 2/5 2 Jobs Mon 24 3/8 2 Jobs Tue 25 Wed 26 Thu 2…" at bounding box center [633, 449] width 1267 height 662
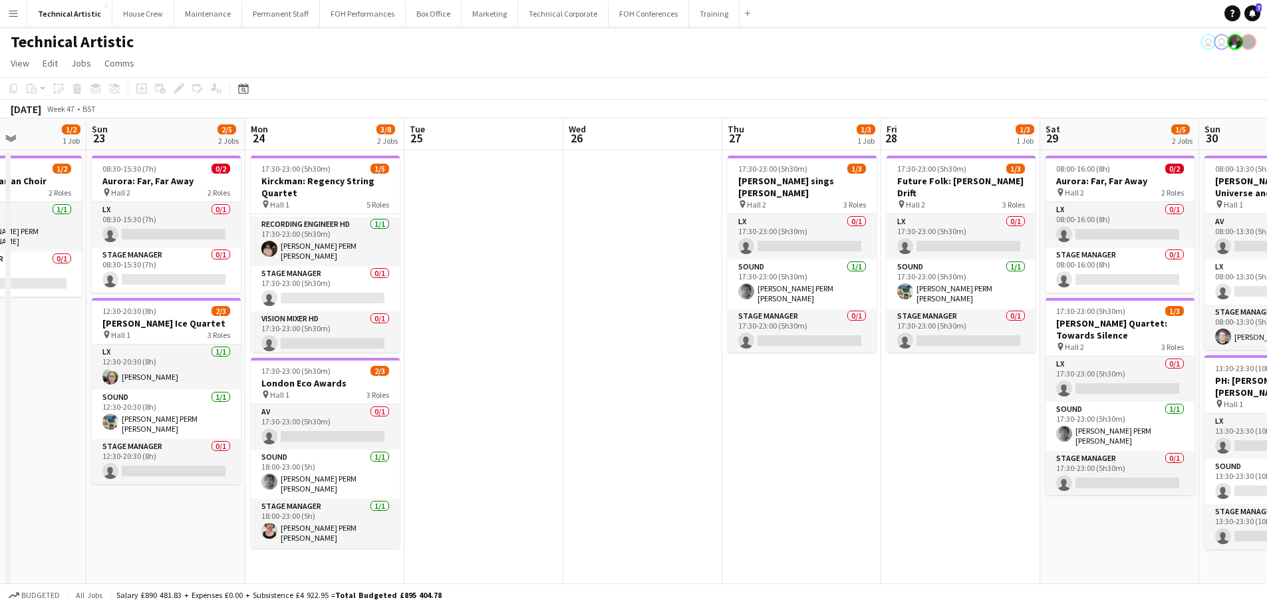
scroll to position [0, 413]
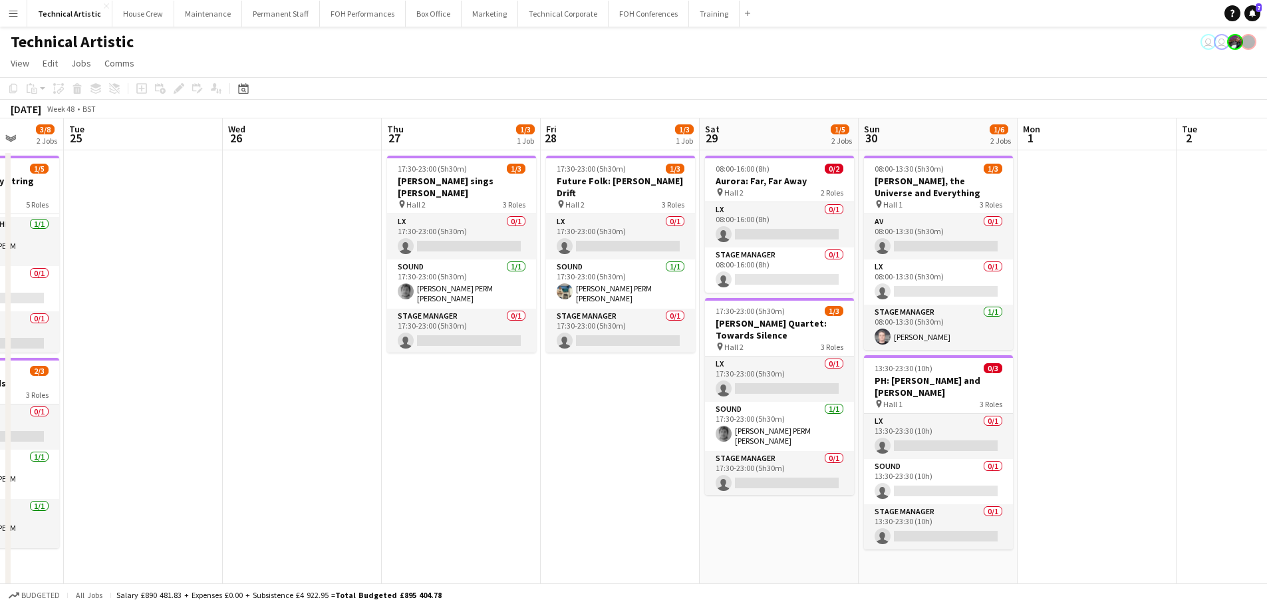
drag, startPoint x: 584, startPoint y: 369, endPoint x: 416, endPoint y: 378, distance: 168.5
click at [416, 378] on app-calendar-viewport "Sat 22 1/2 1 Job Sun 23 2/5 2 Jobs Mon 24 3/8 2 Jobs Tue 25 Wed 26 Thu 27 1/3 1…" at bounding box center [633, 449] width 1267 height 662
click at [416, 178] on h3 "[PERSON_NAME] sings [PERSON_NAME]" at bounding box center [461, 187] width 149 height 24
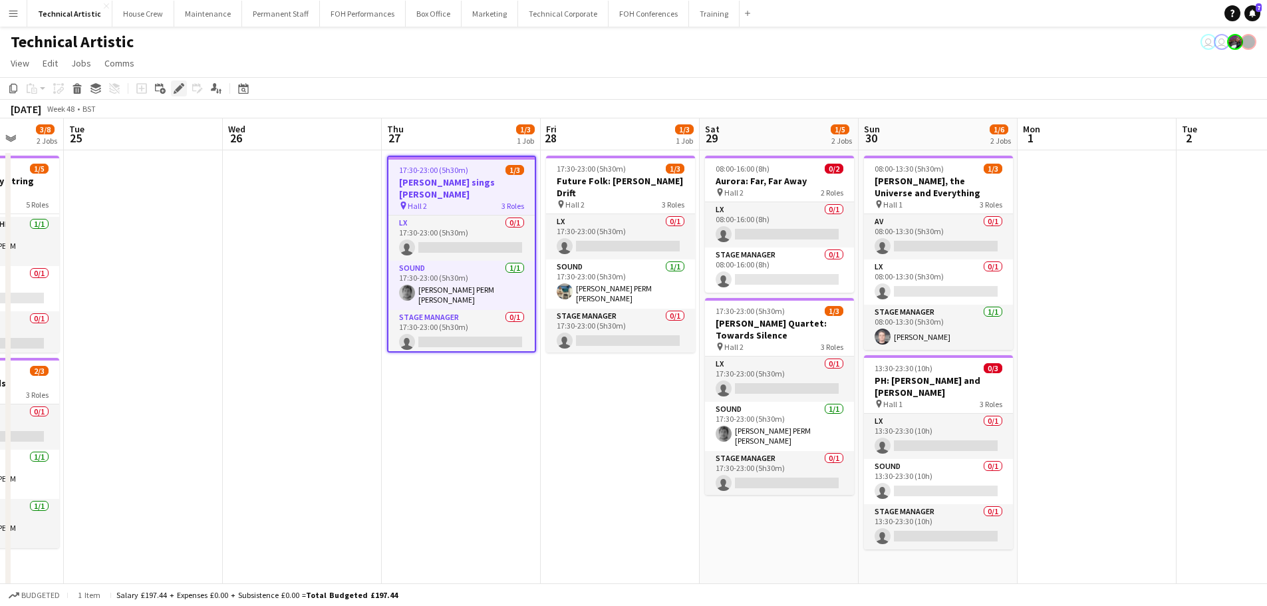
click at [171, 88] on div "Edit" at bounding box center [179, 88] width 16 height 16
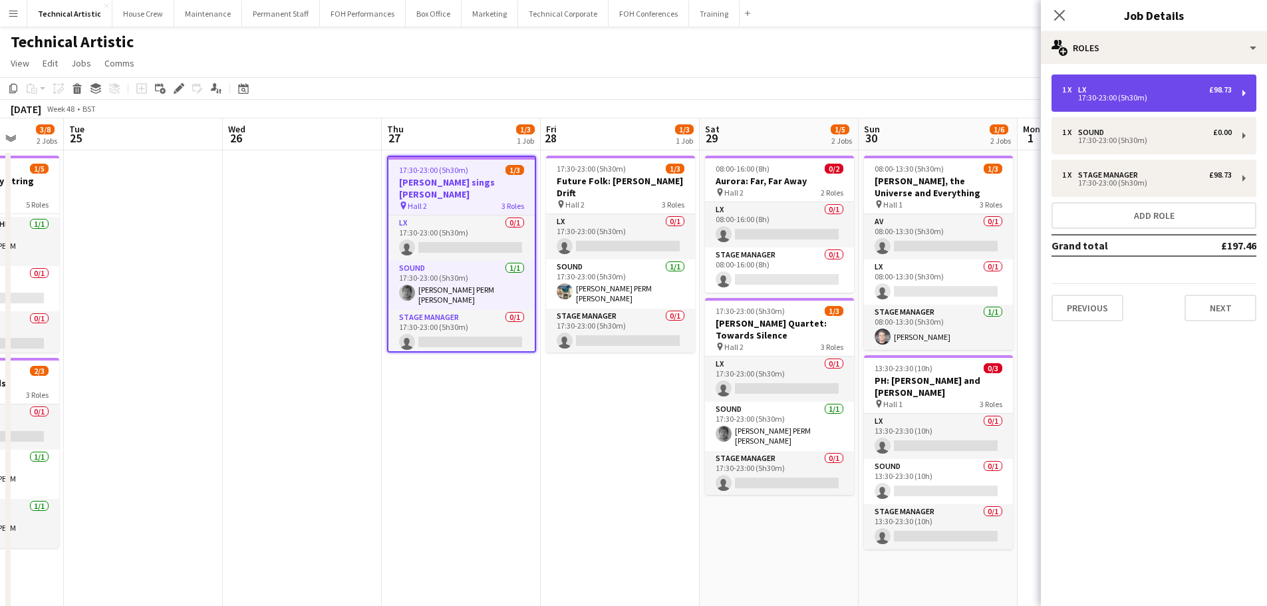
click at [1185, 86] on div "1 x LX £98.73" at bounding box center [1147, 89] width 170 height 9
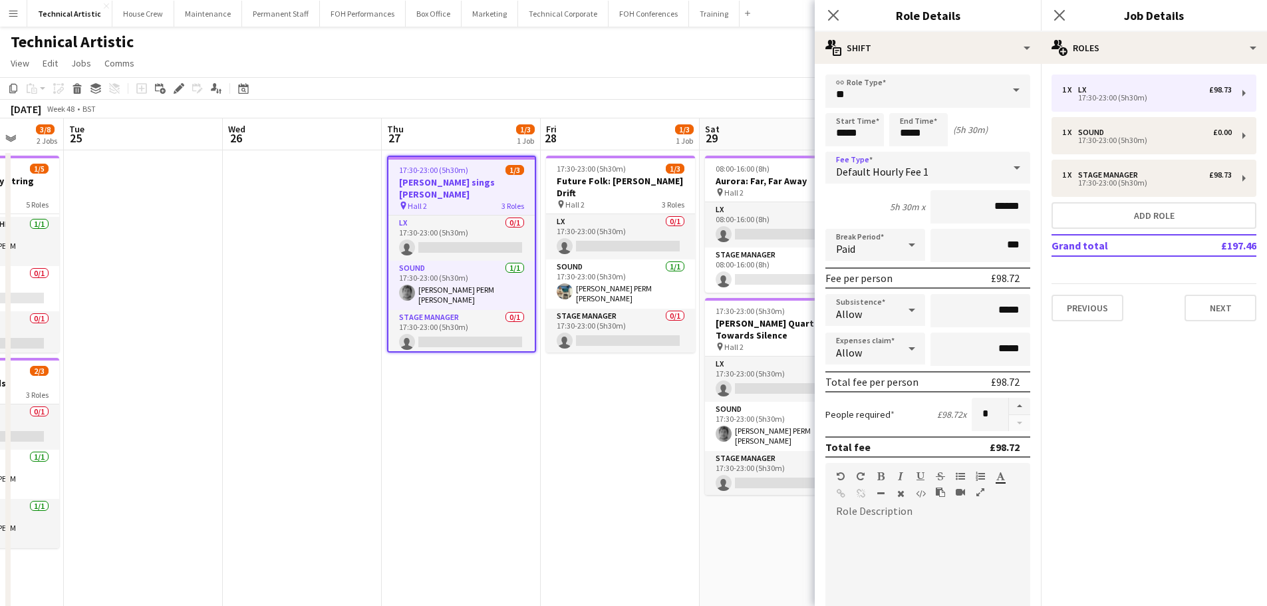
click at [940, 175] on div "Default Hourly Fee 1" at bounding box center [914, 168] width 178 height 32
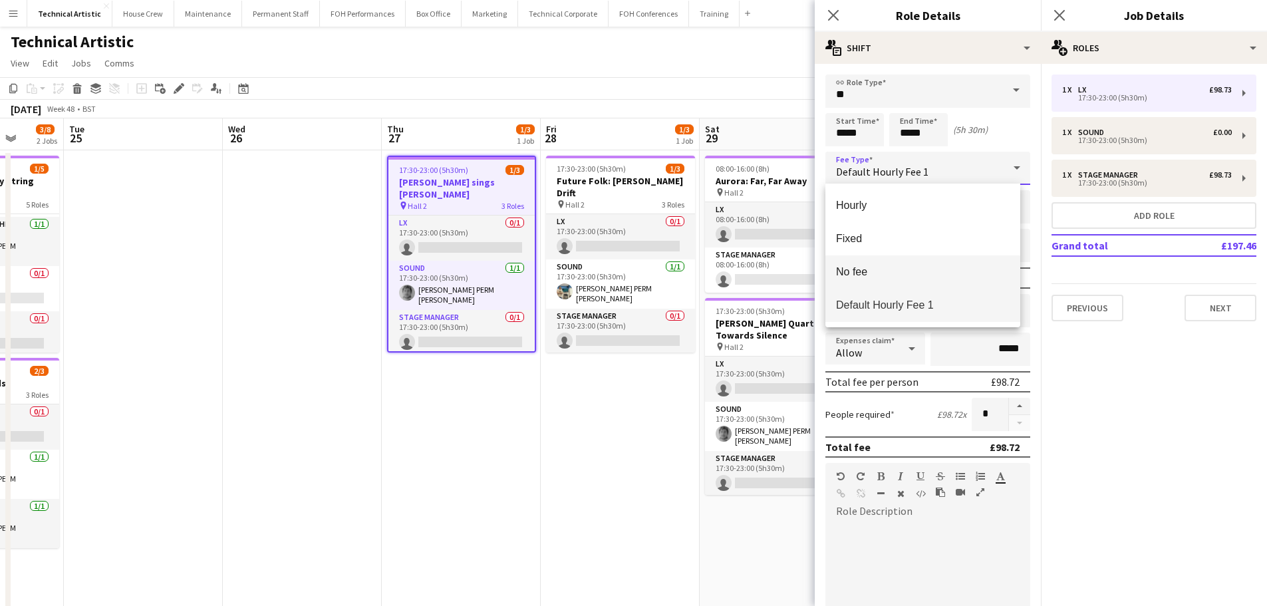
click at [875, 287] on mat-option "No fee" at bounding box center [922, 271] width 195 height 33
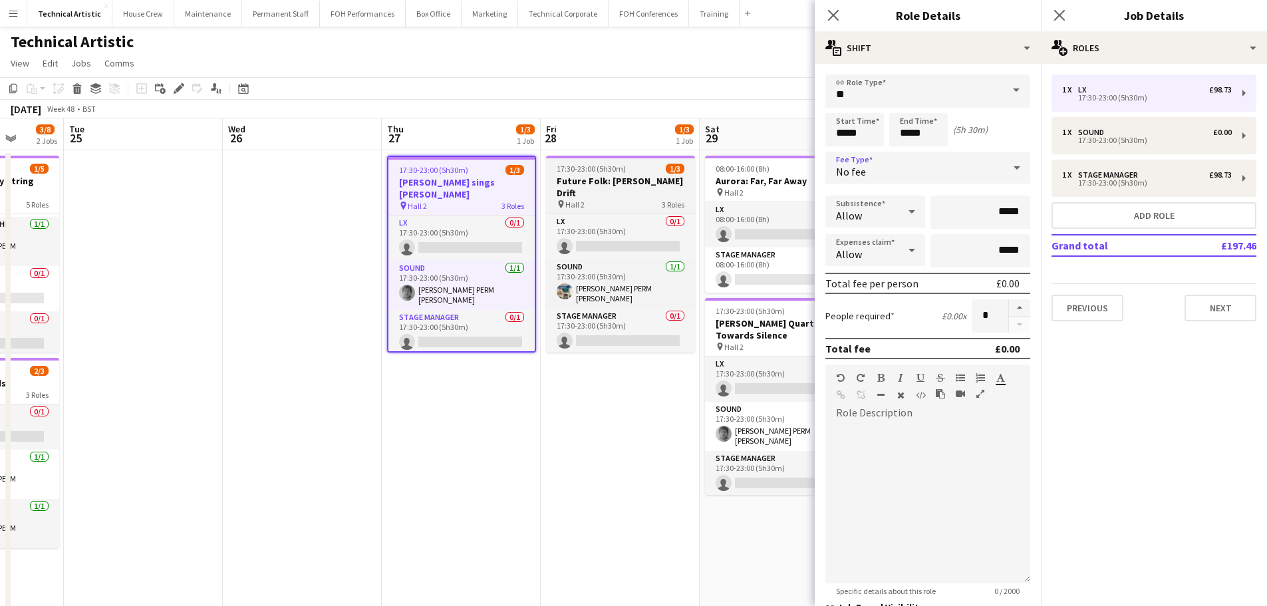
click at [636, 186] on h3 "Future Folk: [PERSON_NAME] Drift" at bounding box center [620, 187] width 149 height 24
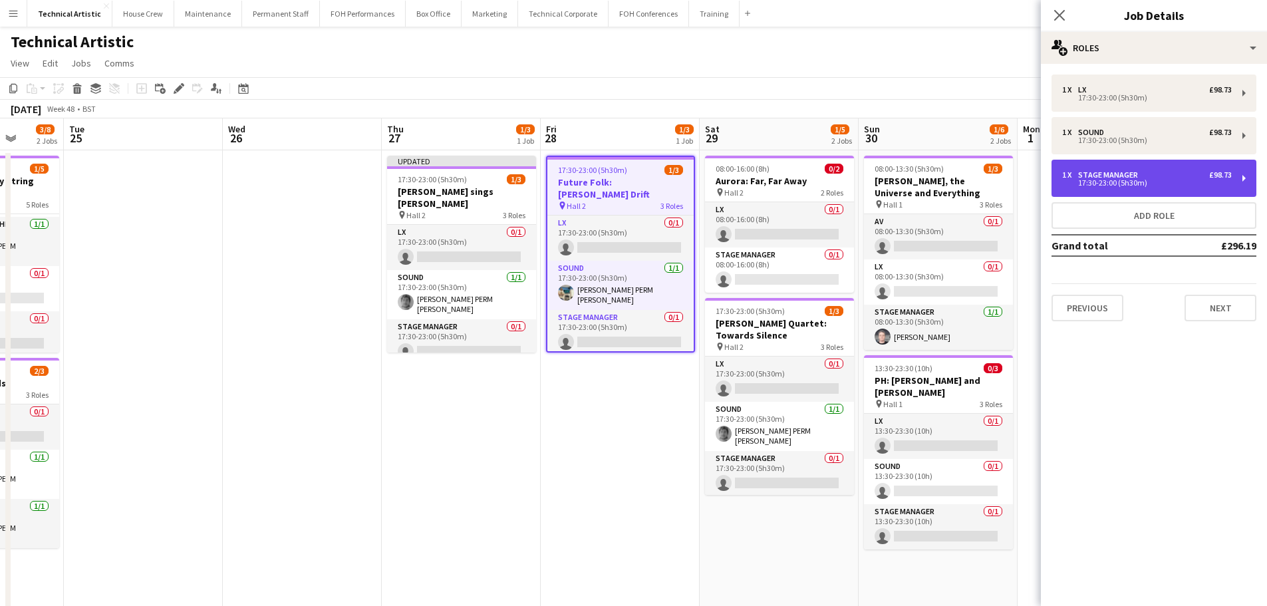
click at [1097, 169] on div "1 x Stage Manager £98.73 17:30-23:00 (5h30m)" at bounding box center [1154, 178] width 205 height 37
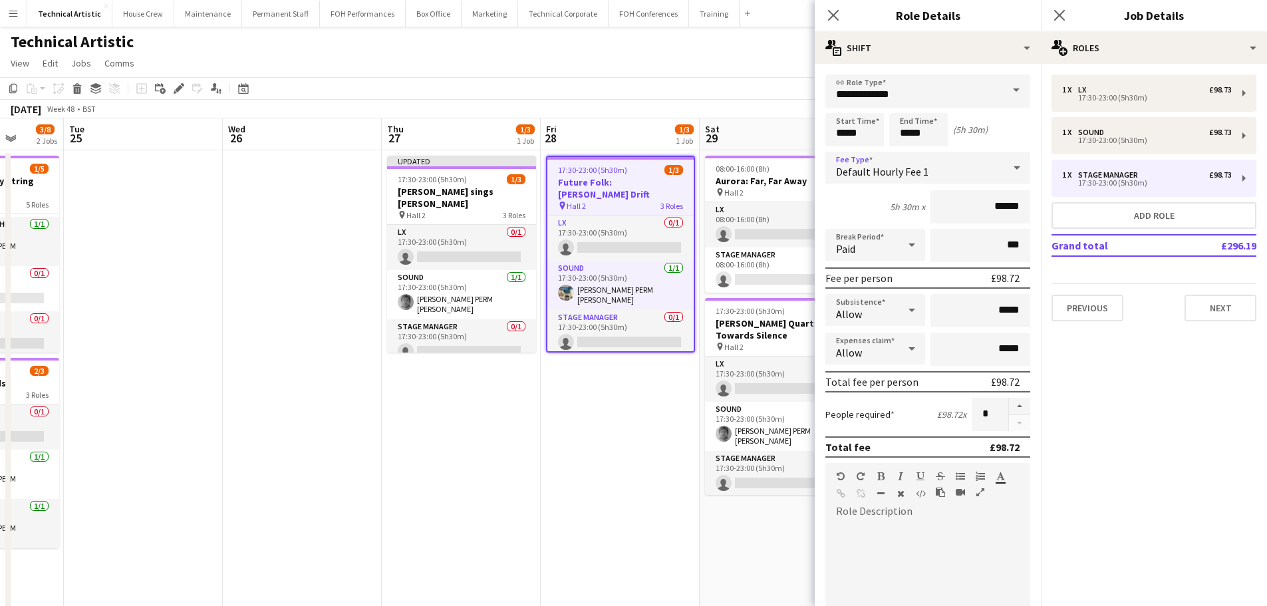
click at [923, 168] on span "Default Hourly Fee 1" at bounding box center [882, 171] width 92 height 13
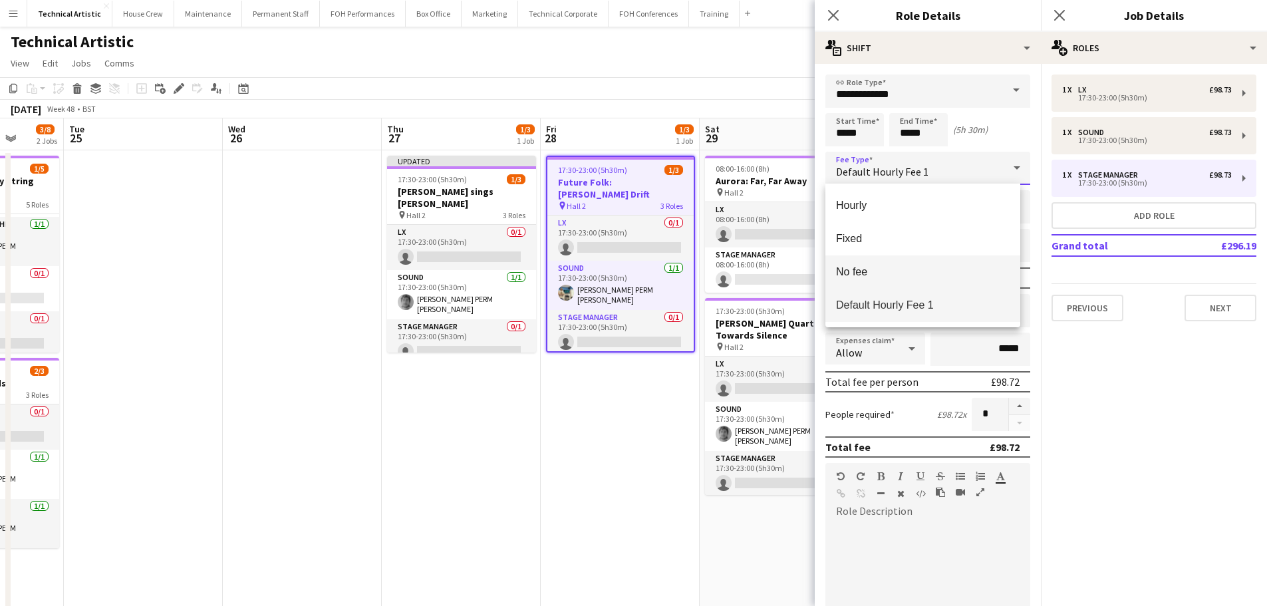
drag, startPoint x: 904, startPoint y: 268, endPoint x: 908, endPoint y: 262, distance: 7.2
click at [903, 268] on span "No fee" at bounding box center [923, 271] width 174 height 13
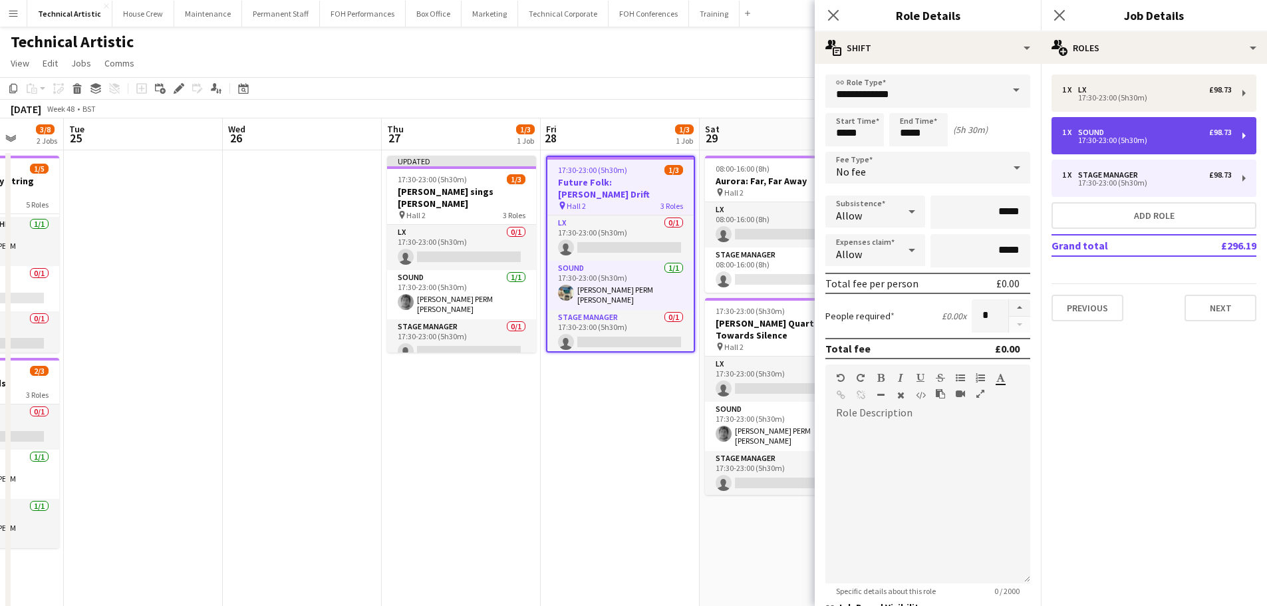
click at [1071, 142] on div "17:30-23:00 (5h30m)" at bounding box center [1147, 140] width 170 height 7
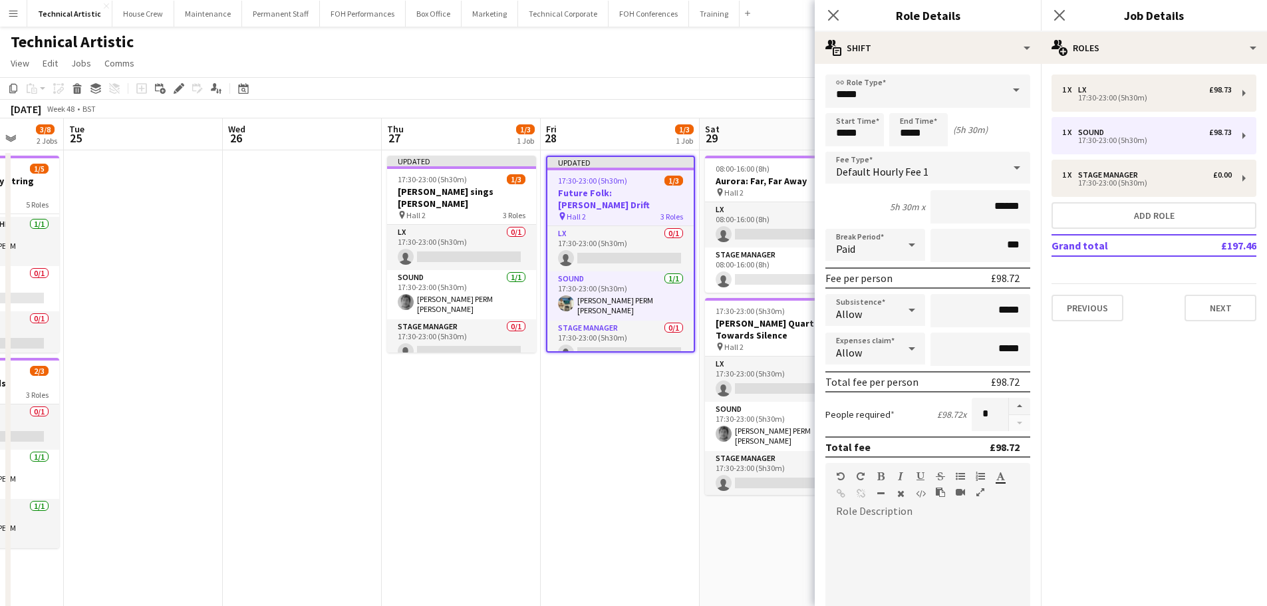
click at [911, 176] on span "Default Hourly Fee 1" at bounding box center [882, 171] width 92 height 13
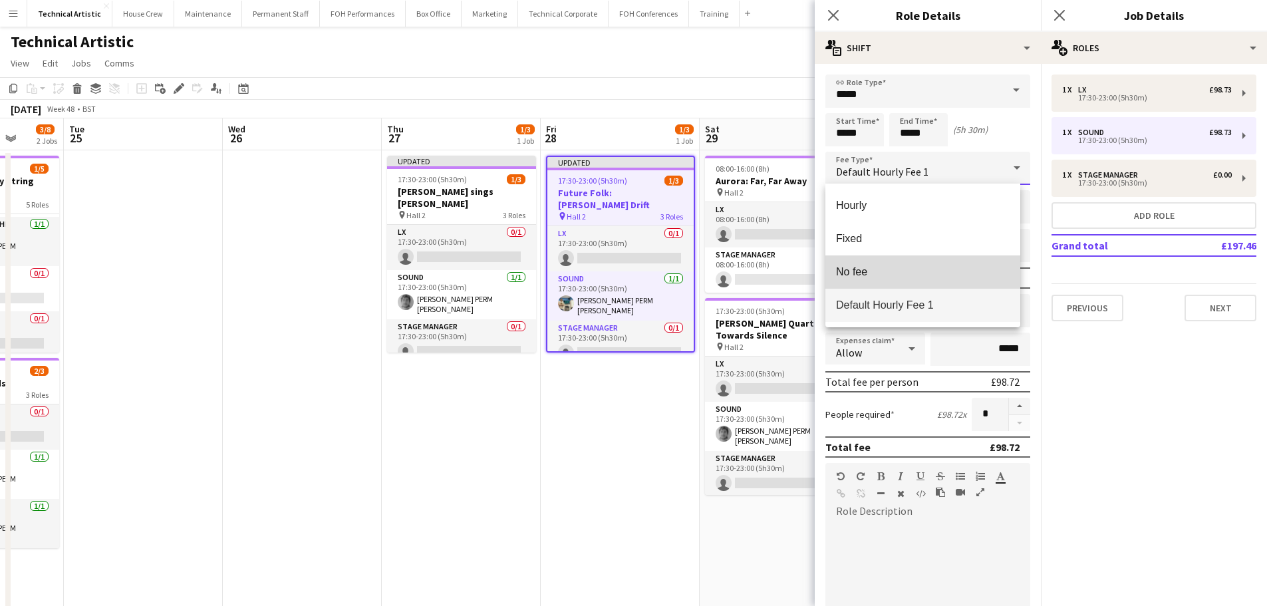
click at [885, 271] on span "No fee" at bounding box center [923, 271] width 174 height 13
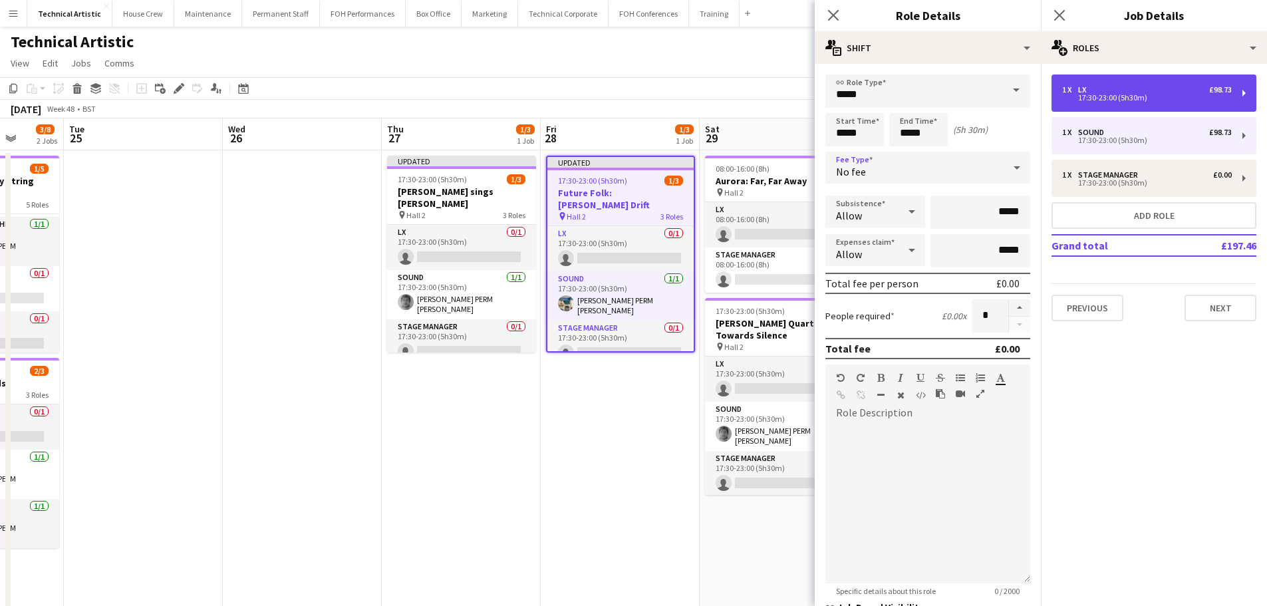
click at [1088, 110] on div "1 x LX £98.73 17:30-23:00 (5h30m)" at bounding box center [1154, 92] width 205 height 37
type input "**"
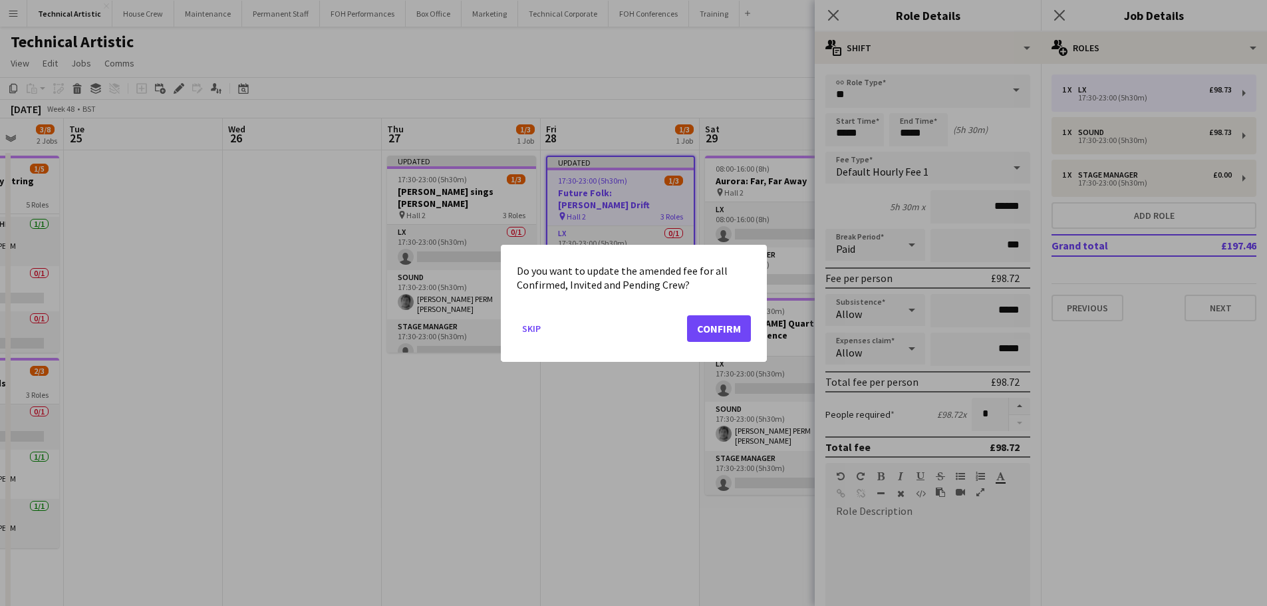
click at [949, 174] on div at bounding box center [633, 303] width 1267 height 606
click at [718, 332] on button "Confirm" at bounding box center [719, 328] width 64 height 27
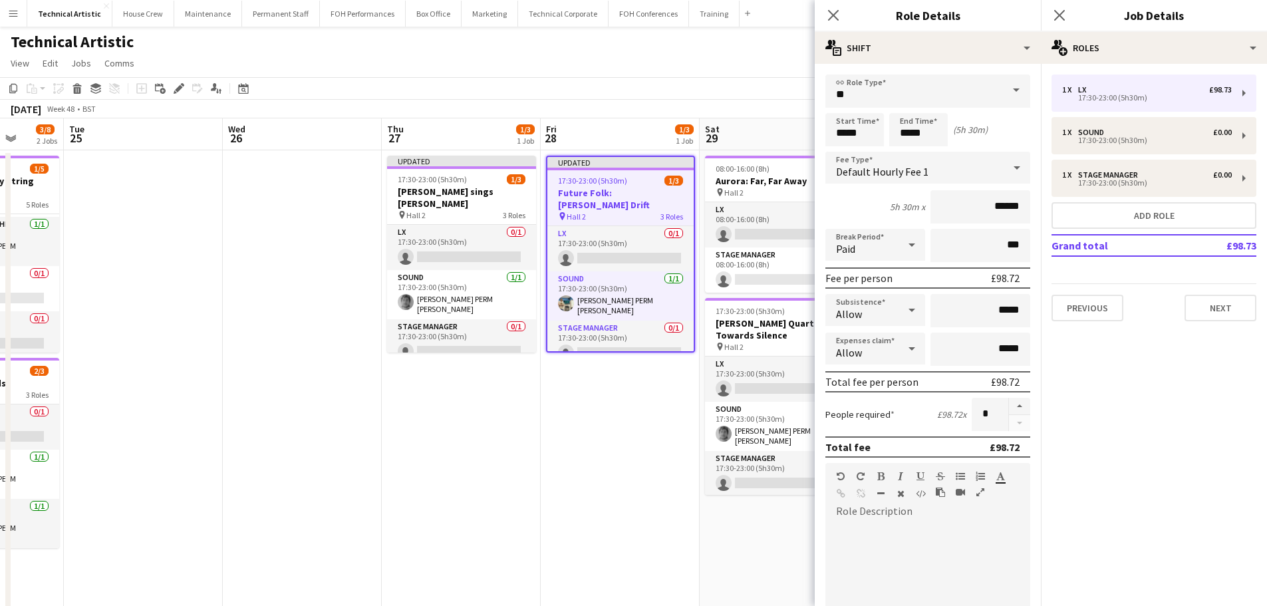
click at [935, 170] on div "Default Hourly Fee 1" at bounding box center [914, 168] width 178 height 32
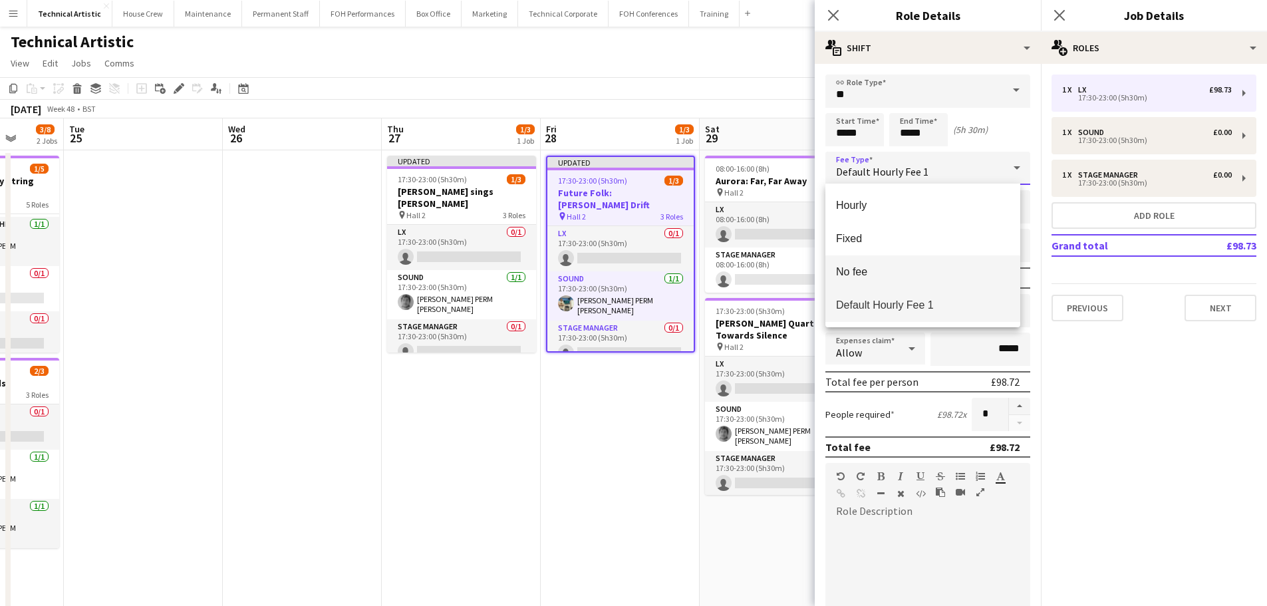
click at [908, 265] on span "No fee" at bounding box center [923, 271] width 174 height 13
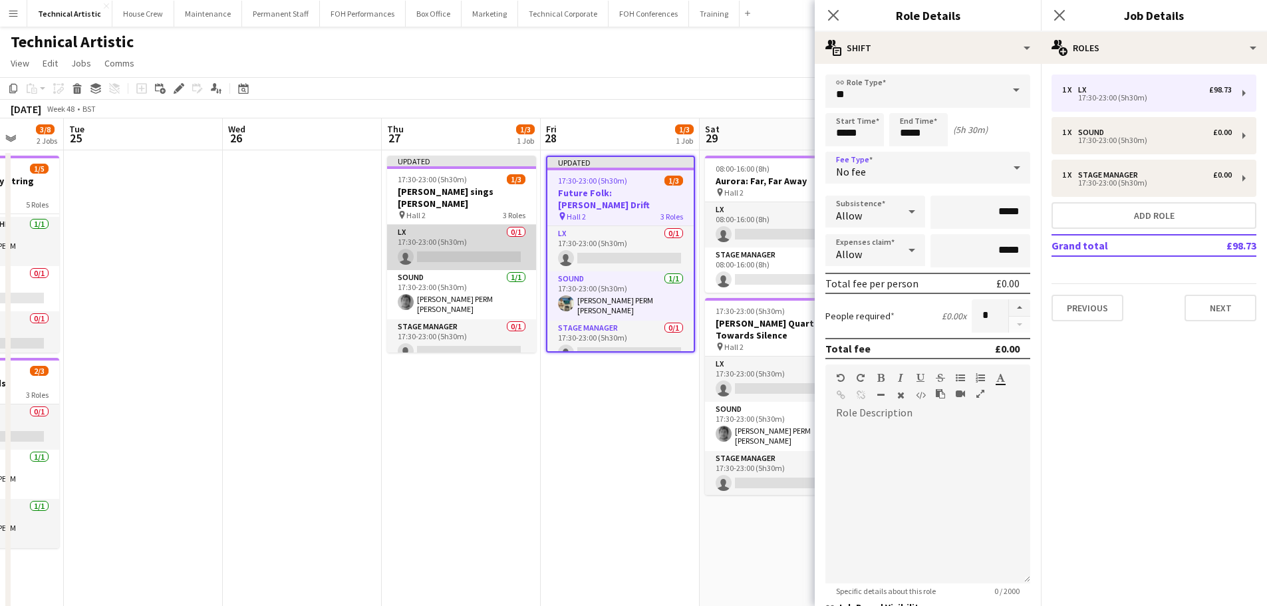
click at [500, 238] on app-card-role "LX 0/1 17:30-23:00 (5h30m) single-neutral-actions" at bounding box center [461, 247] width 149 height 45
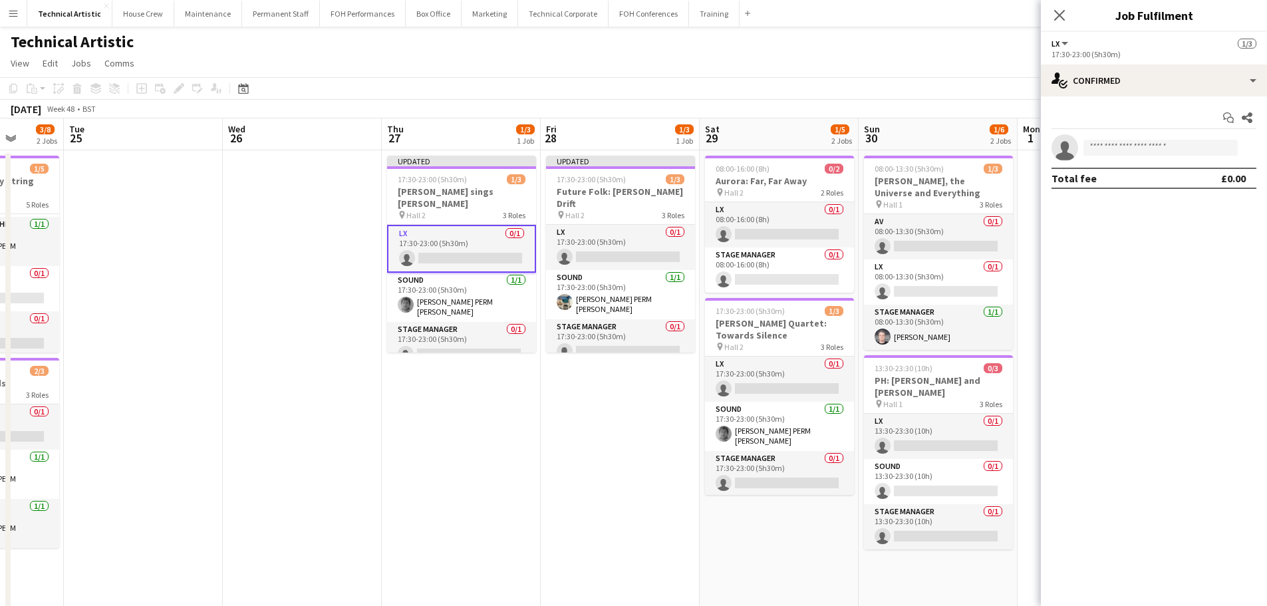
click at [380, 200] on app-date-cell at bounding box center [302, 465] width 159 height 630
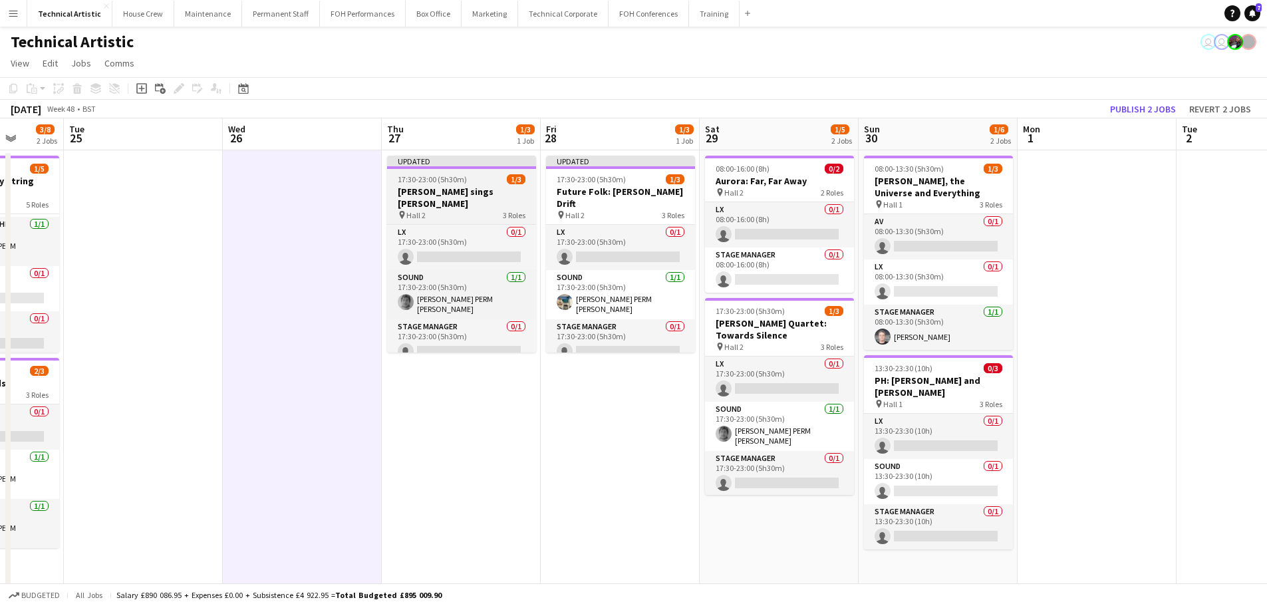
click at [472, 180] on div "17:30-23:00 (5h30m) 1/3" at bounding box center [461, 179] width 149 height 10
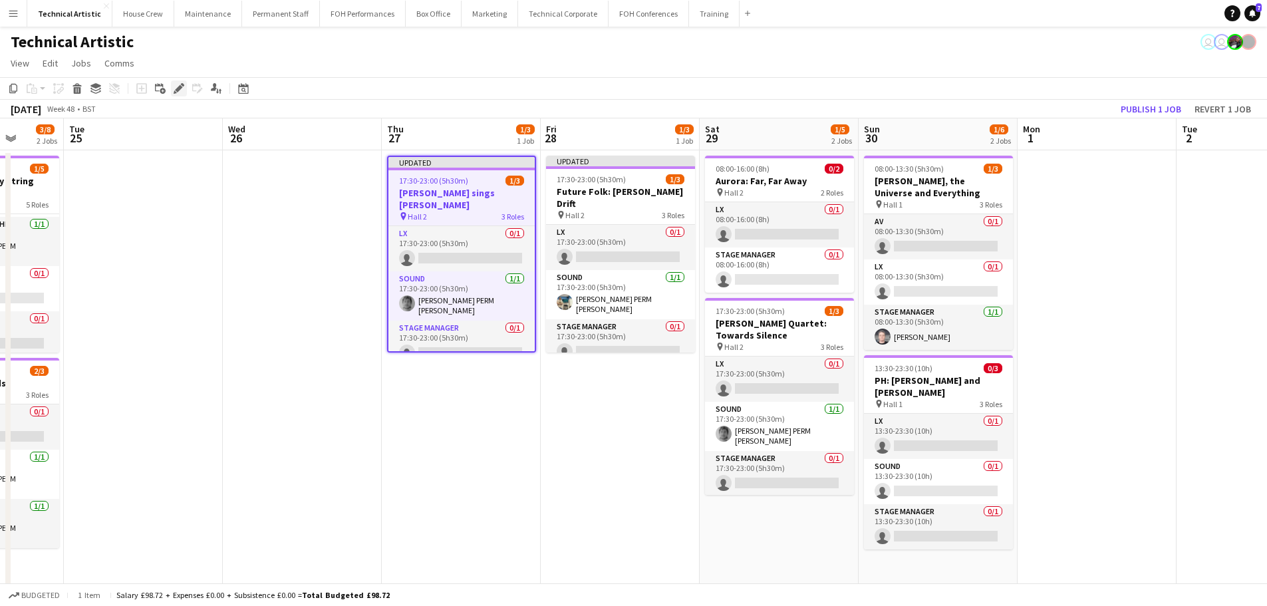
click at [180, 90] on icon "Edit" at bounding box center [179, 88] width 11 height 11
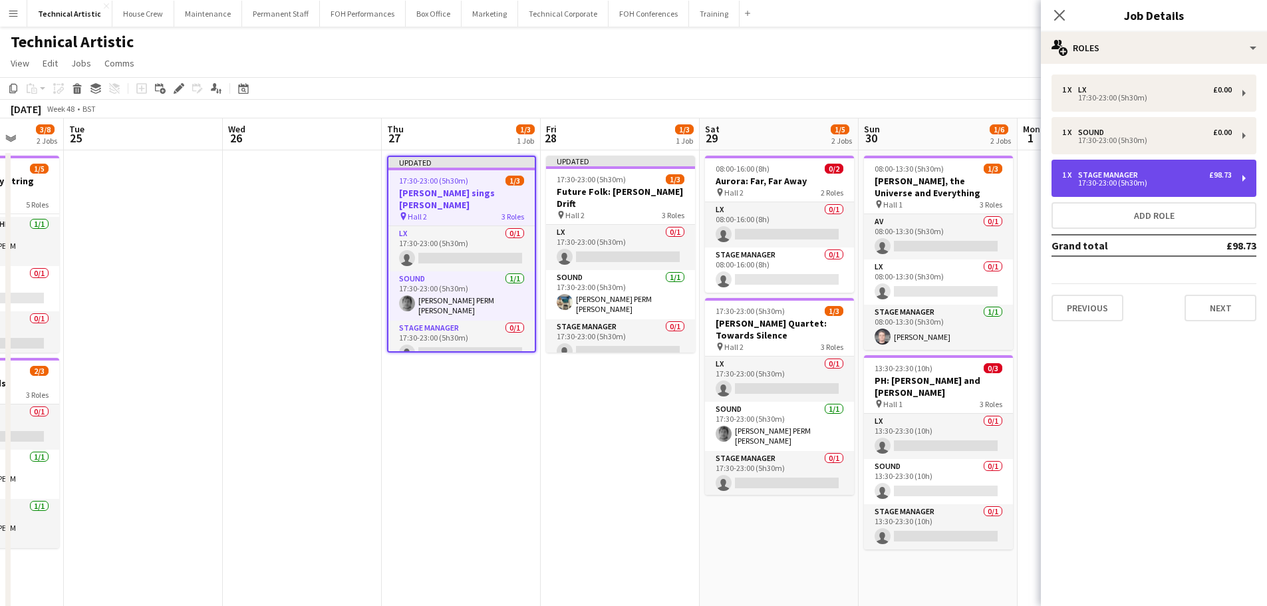
click at [1109, 164] on div "1 x Stage Manager £98.73 17:30-23:00 (5h30m)" at bounding box center [1154, 178] width 205 height 37
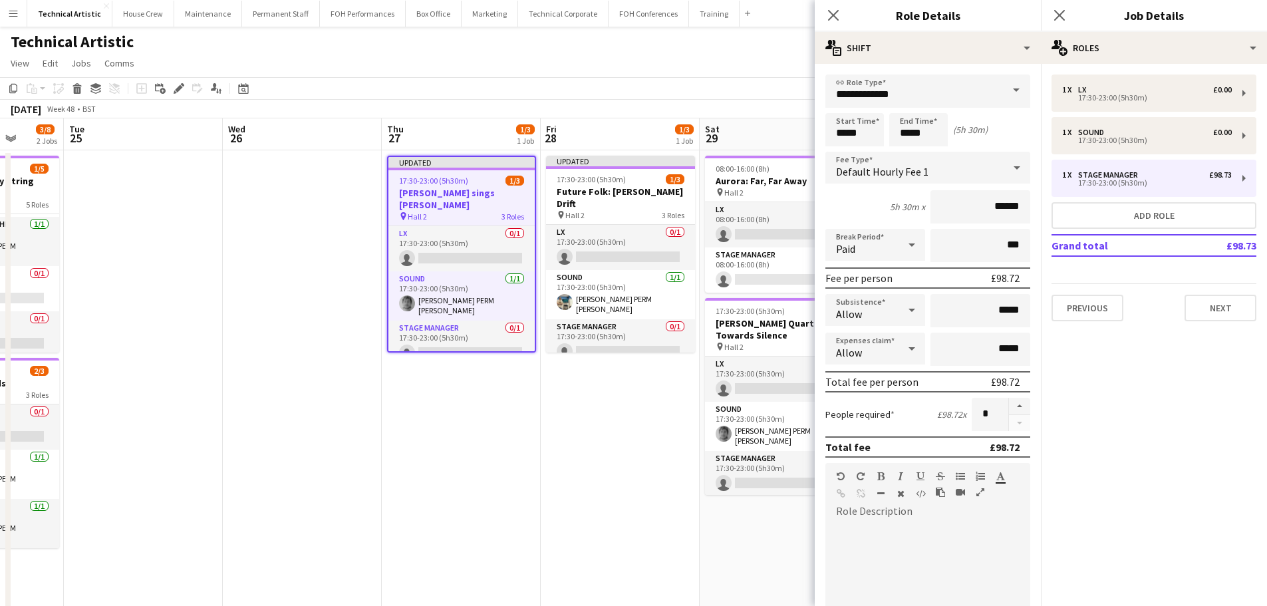
click at [935, 169] on div "Default Hourly Fee 1" at bounding box center [914, 168] width 178 height 32
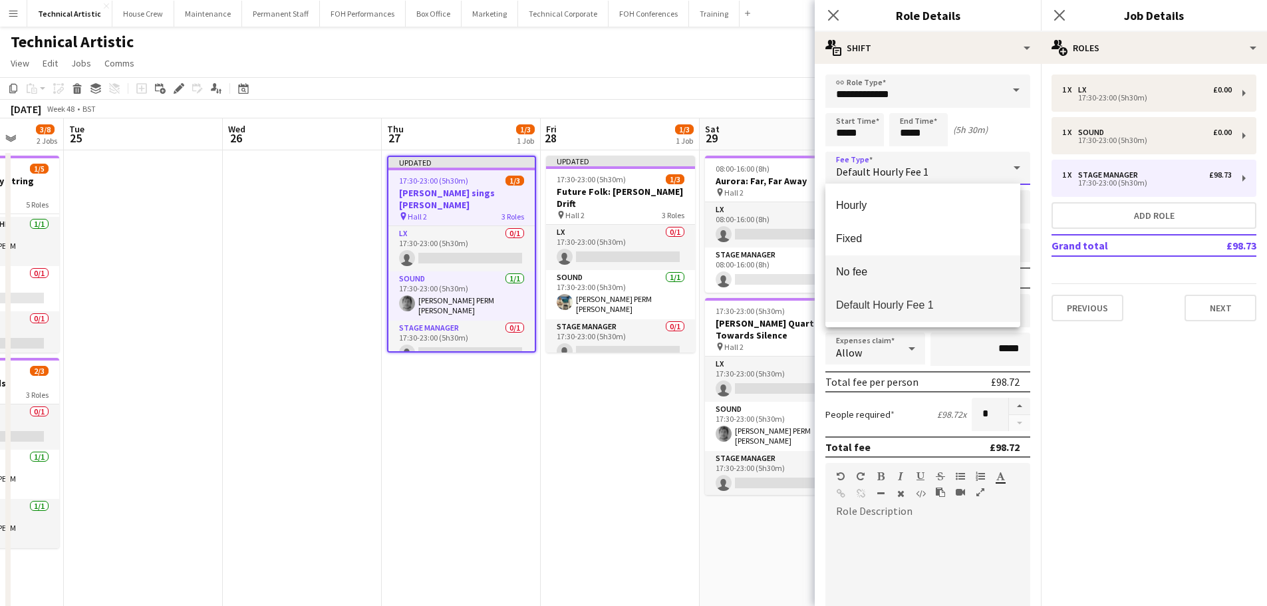
click at [877, 261] on mat-option "No fee" at bounding box center [922, 271] width 195 height 33
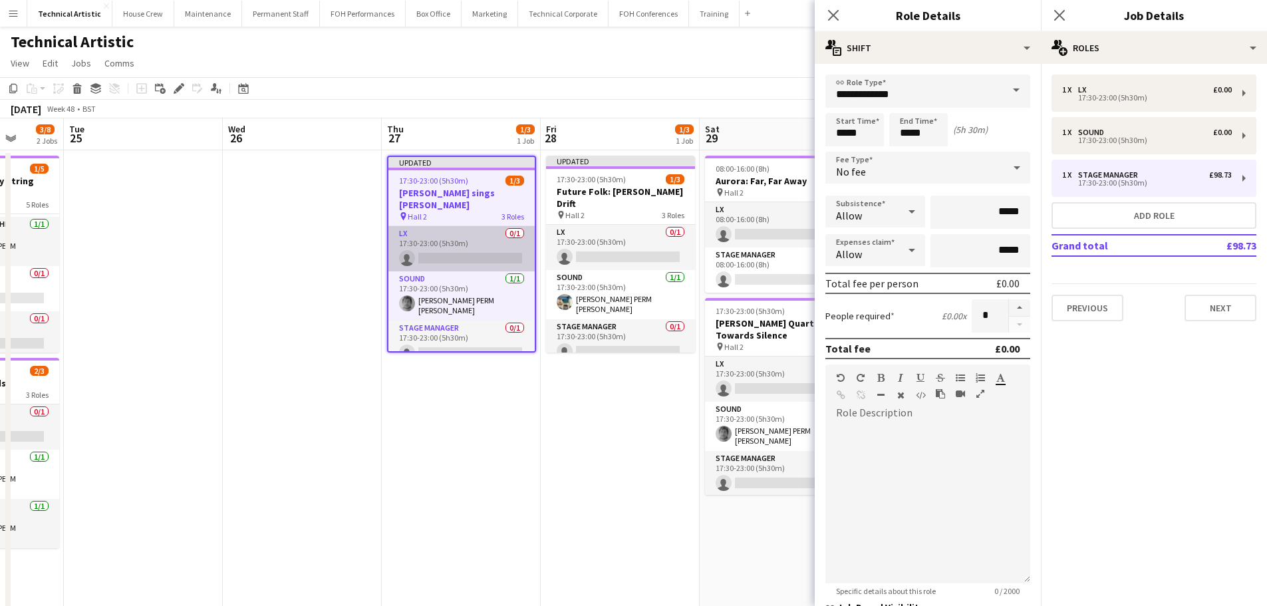
click at [456, 251] on app-card-role "LX 0/1 17:30-23:00 (5h30m) single-neutral-actions" at bounding box center [461, 248] width 146 height 45
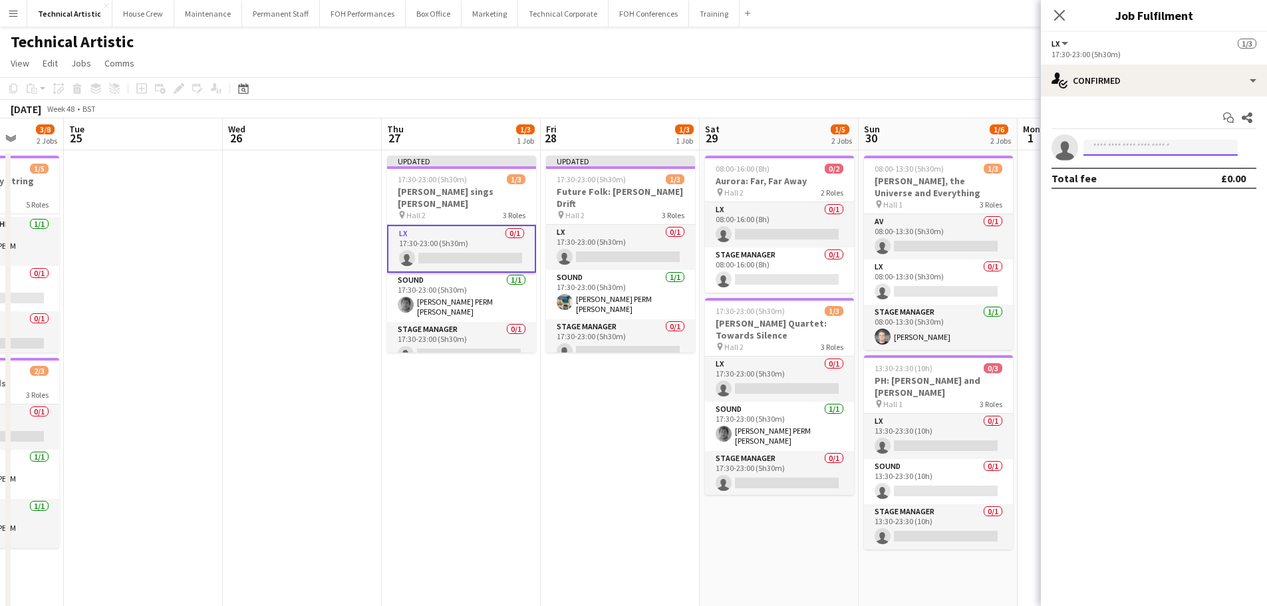
click at [1129, 151] on input at bounding box center [1161, 148] width 154 height 16
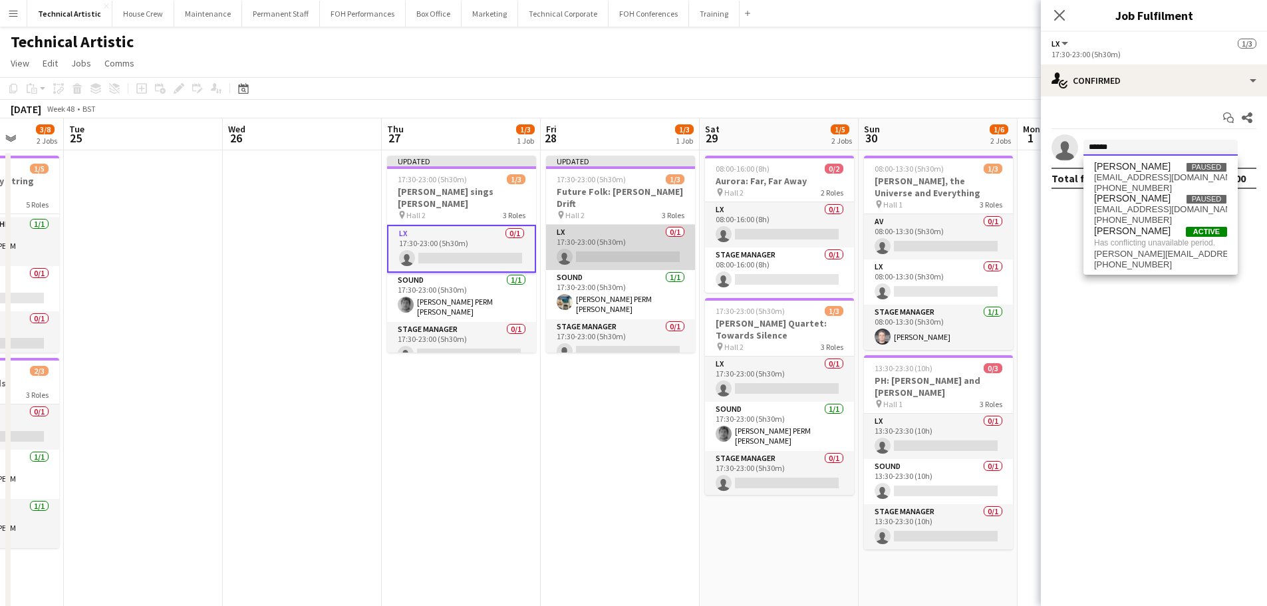
type input "******"
click at [637, 235] on app-card-role "LX 0/1 17:30-23:00 (5h30m) single-neutral-actions" at bounding box center [620, 247] width 149 height 45
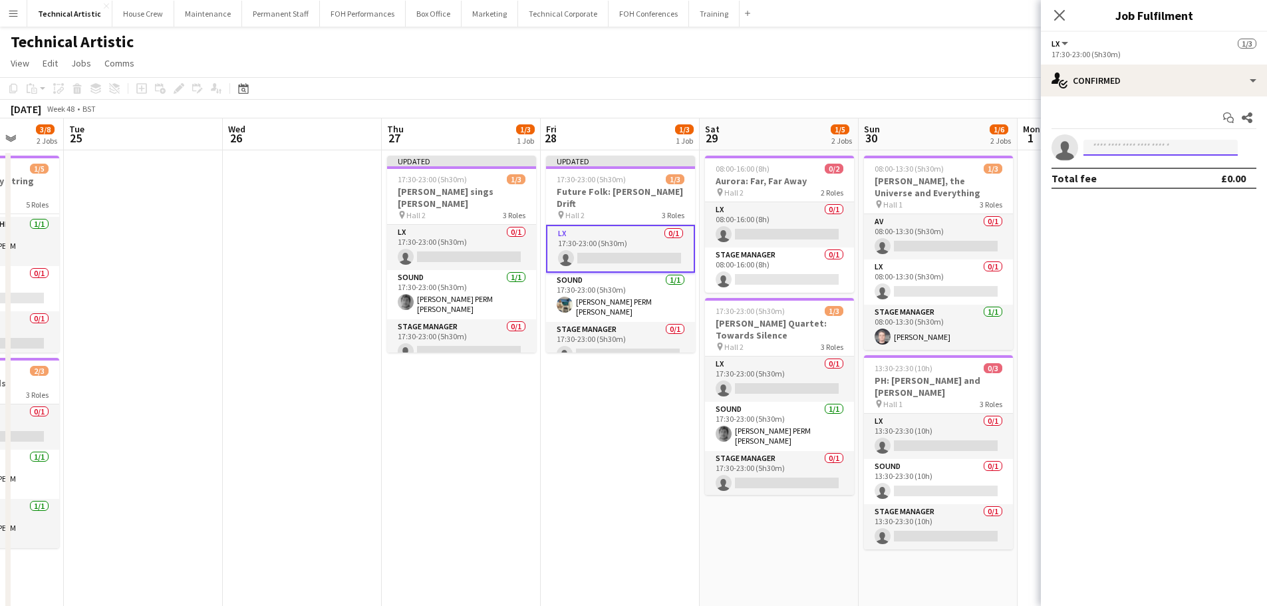
click at [1133, 148] on input at bounding box center [1161, 148] width 154 height 16
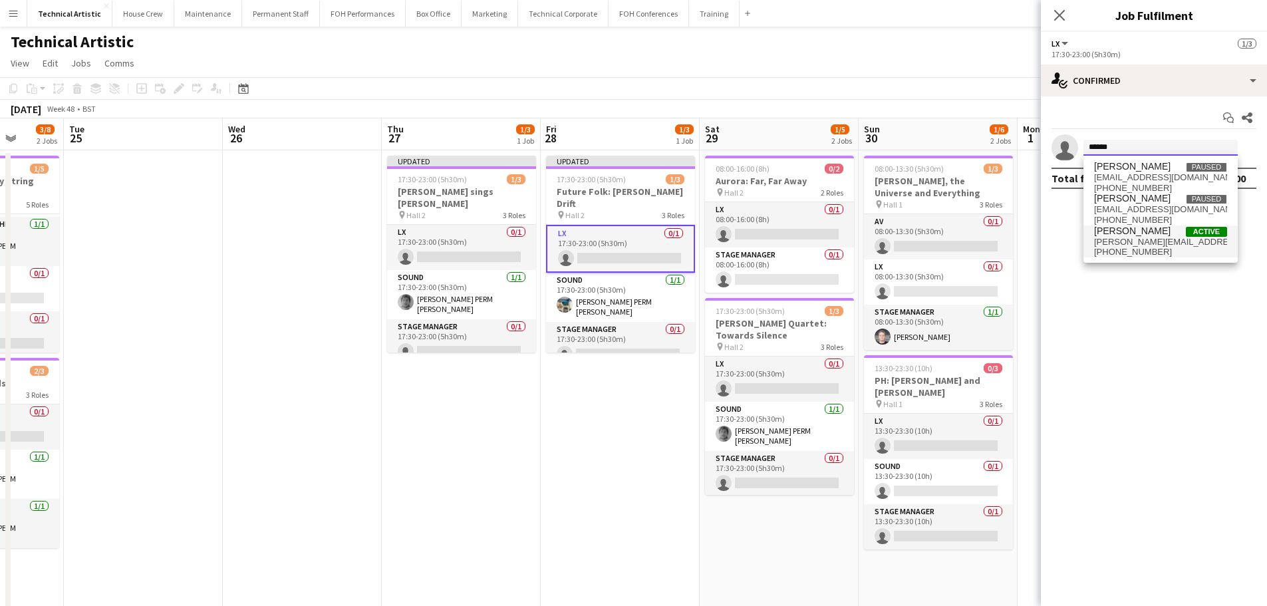
type input "******"
click at [1157, 245] on span "[PERSON_NAME][EMAIL_ADDRESS][DOMAIN_NAME]" at bounding box center [1160, 242] width 133 height 11
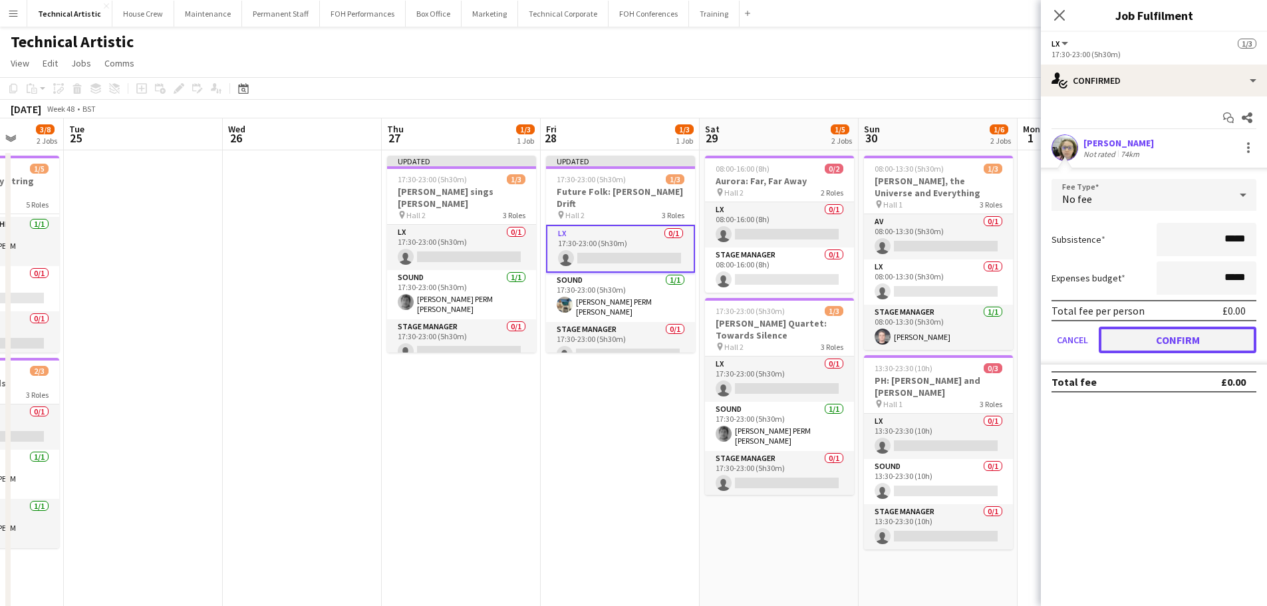
click at [1141, 335] on button "Confirm" at bounding box center [1178, 340] width 158 height 27
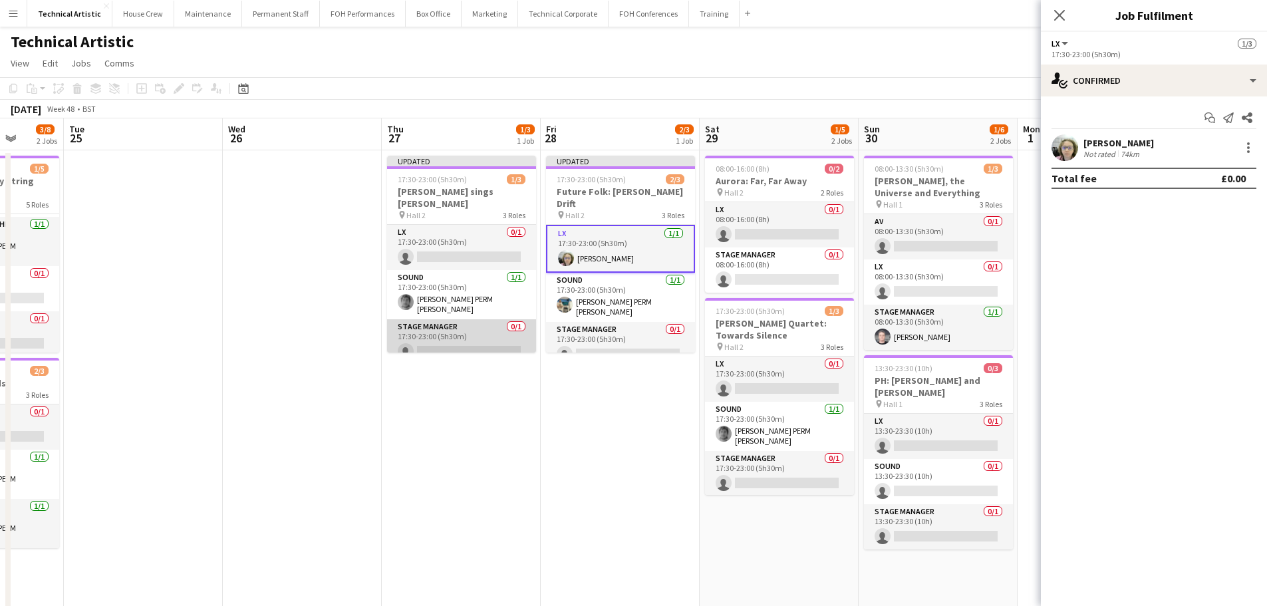
click at [496, 323] on app-card-role "Stage Manager 0/1 17:30-23:00 (5h30m) single-neutral-actions" at bounding box center [461, 341] width 149 height 45
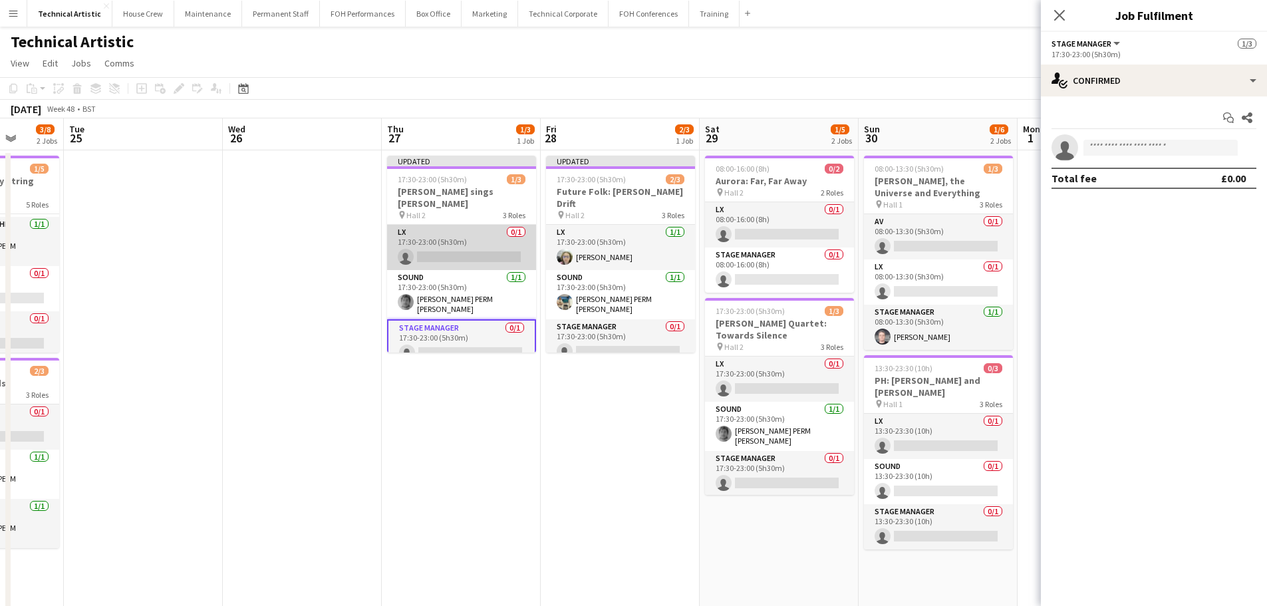
click at [484, 228] on app-card-role "LX 0/1 17:30-23:00 (5h30m) single-neutral-actions" at bounding box center [461, 247] width 149 height 45
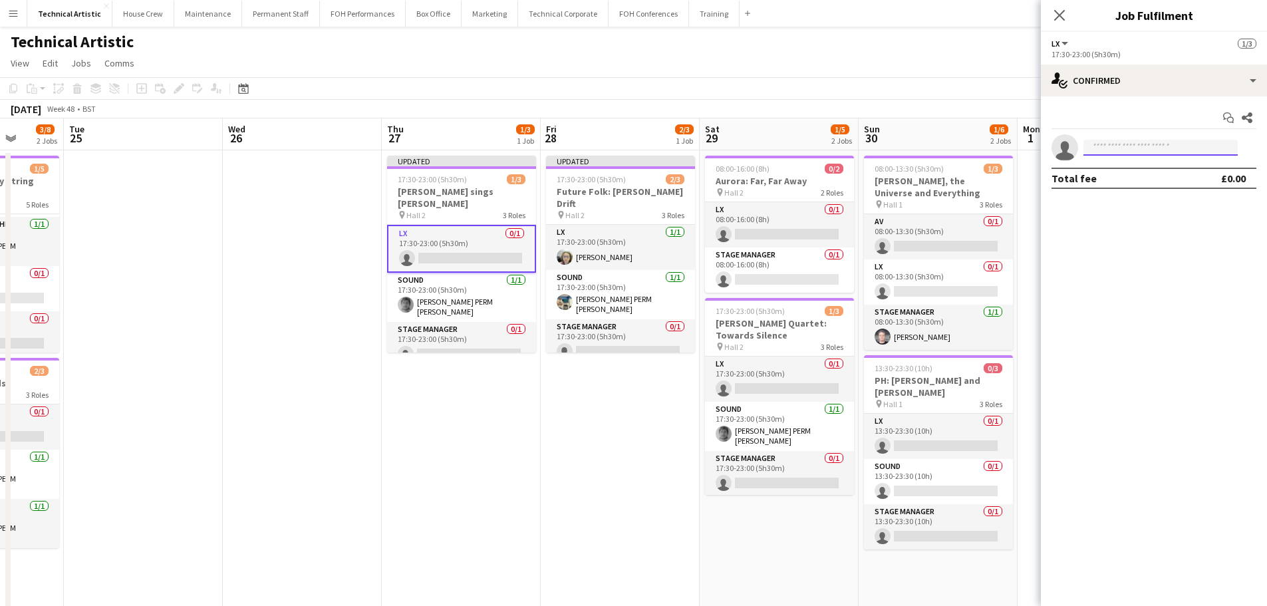
click at [1112, 144] on input at bounding box center [1161, 148] width 154 height 16
type input "*****"
click at [1121, 164] on span "[PERSON_NAME] PERM [PERSON_NAME]" at bounding box center [1140, 166] width 92 height 11
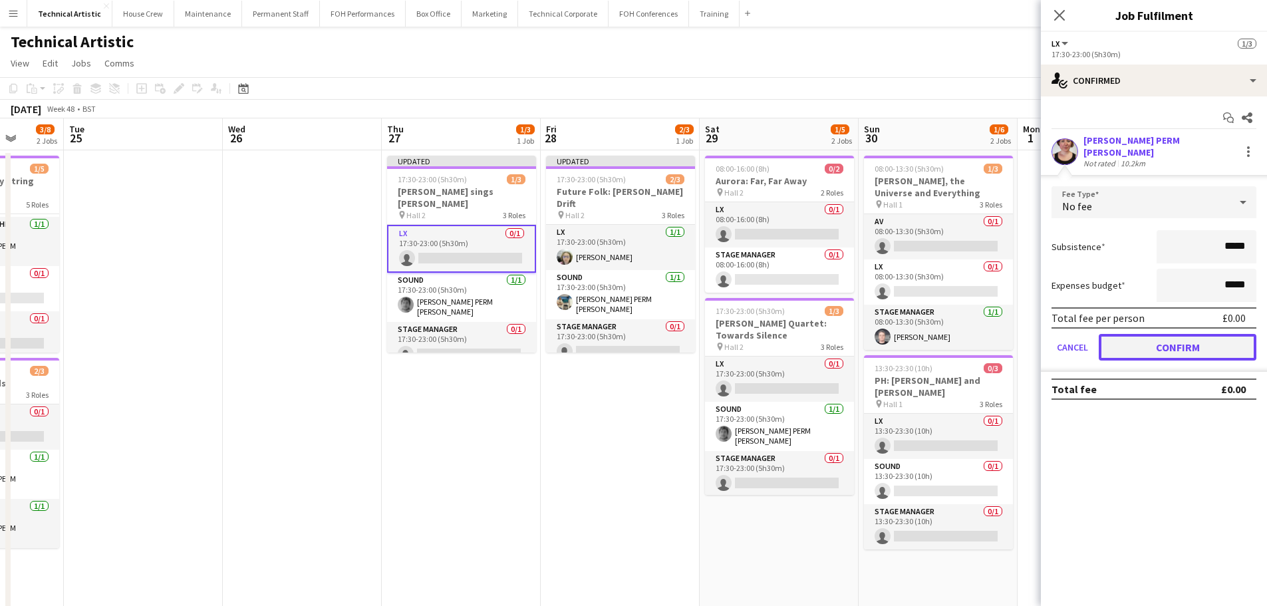
click at [1147, 338] on button "Confirm" at bounding box center [1178, 347] width 158 height 27
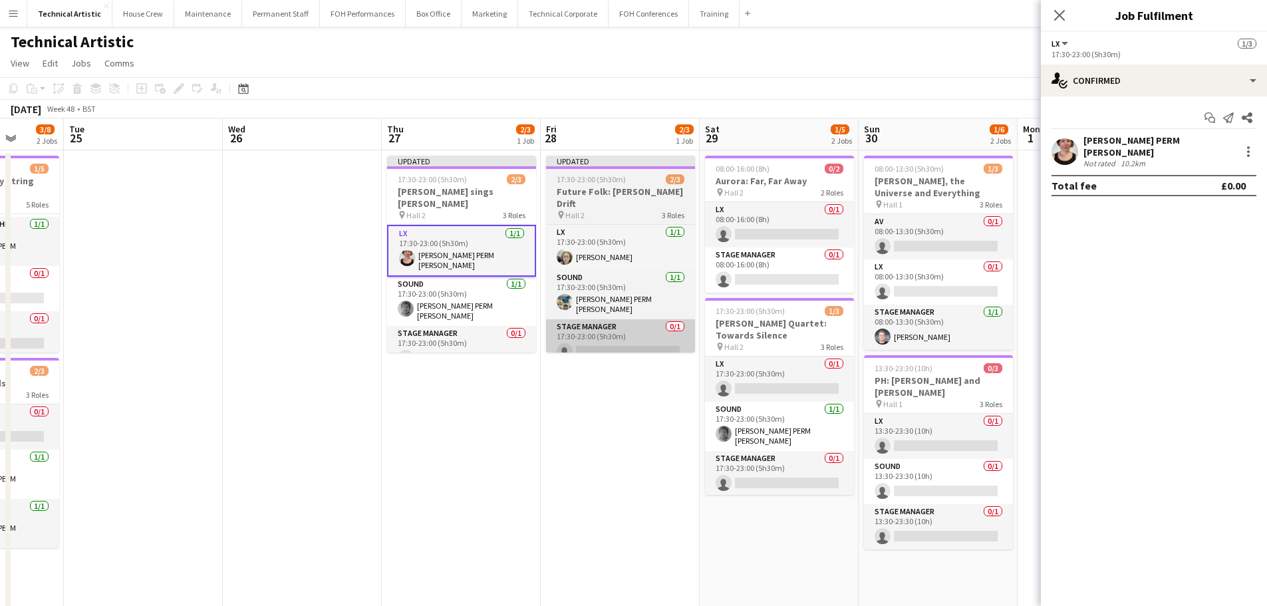
drag, startPoint x: 629, startPoint y: 318, endPoint x: 637, endPoint y: 315, distance: 8.4
click at [632, 319] on app-card-role "Stage Manager 0/1 17:30-23:00 (5h30m) single-neutral-actions" at bounding box center [620, 341] width 149 height 45
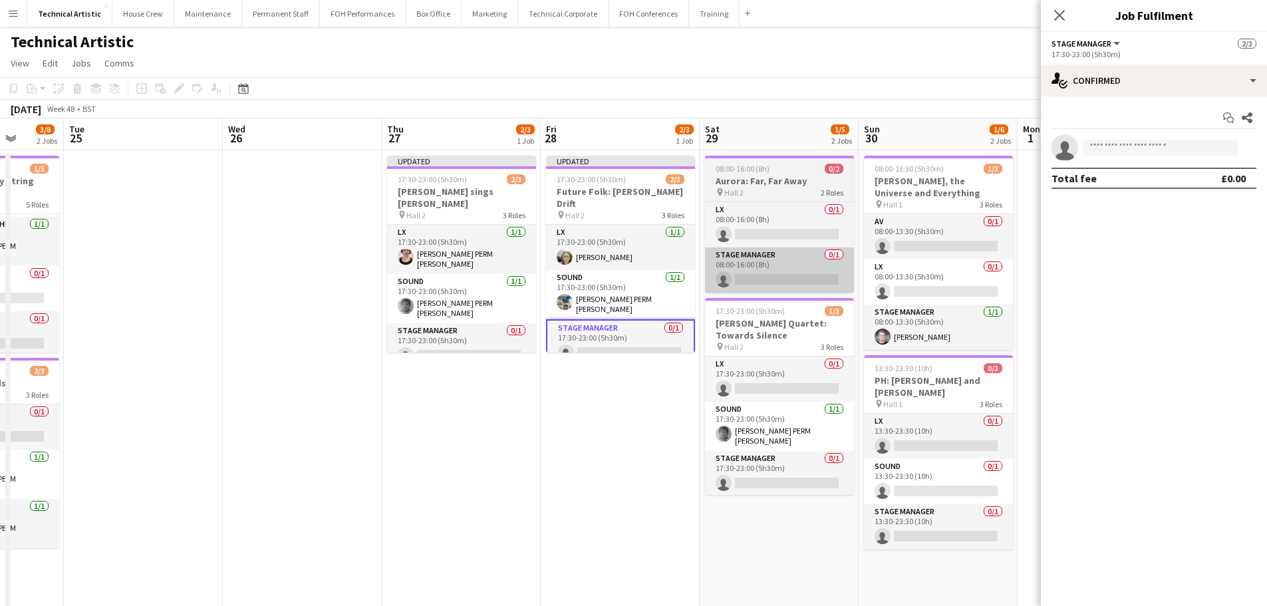
scroll to position [0, 410]
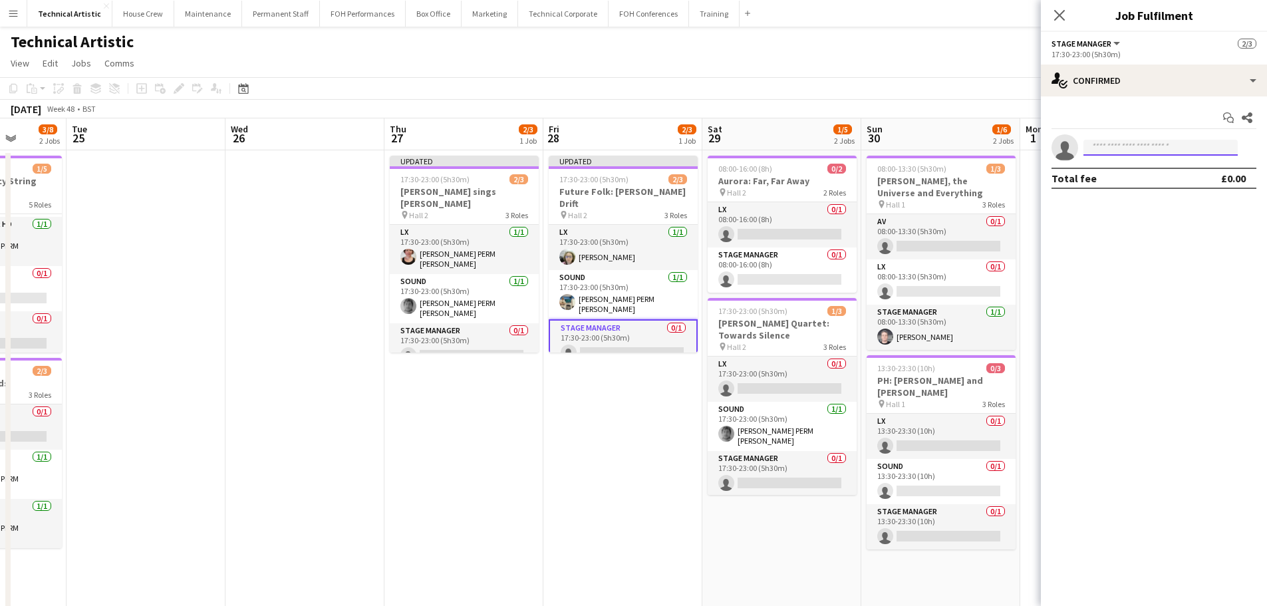
click at [1109, 142] on input at bounding box center [1161, 148] width 154 height 16
type input "*****"
click at [1131, 180] on span "[EMAIL_ADDRESS][DOMAIN_NAME]" at bounding box center [1160, 177] width 133 height 11
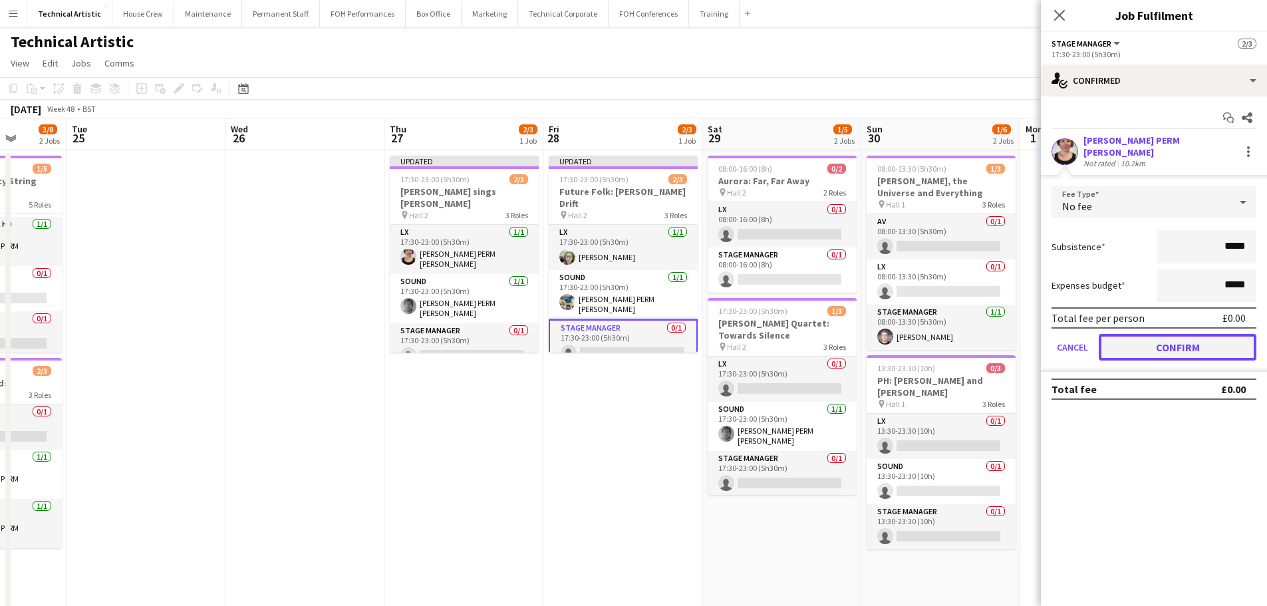
click at [1228, 334] on button "Confirm" at bounding box center [1178, 347] width 158 height 27
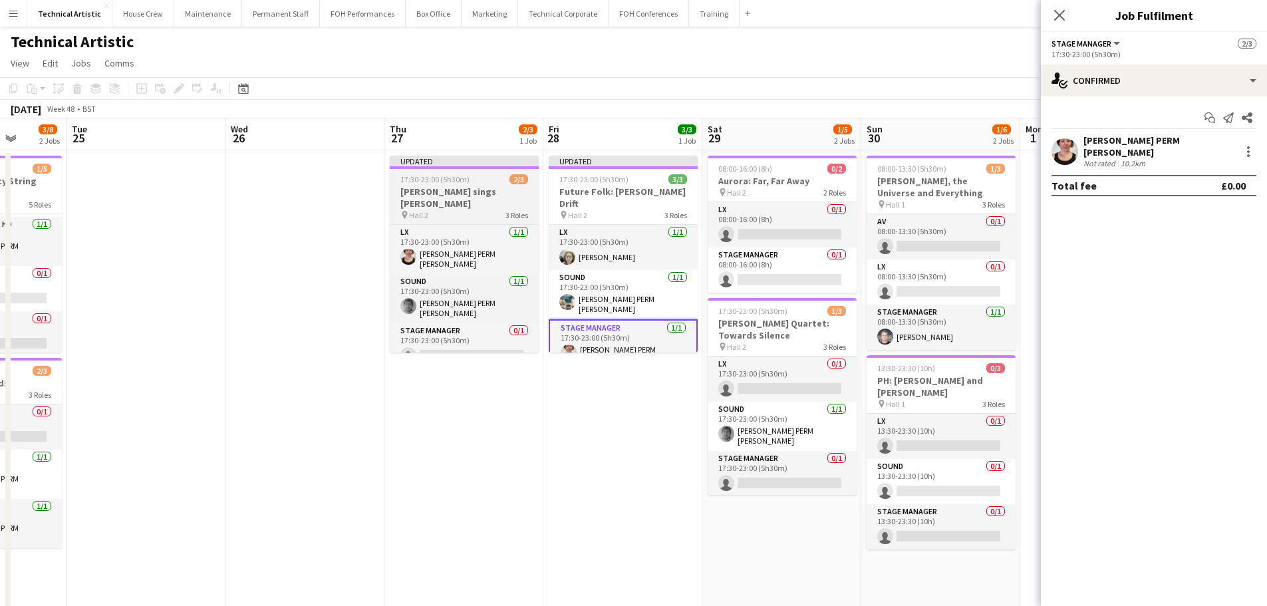
click at [429, 204] on h3 "[PERSON_NAME] sings [PERSON_NAME]" at bounding box center [464, 198] width 149 height 24
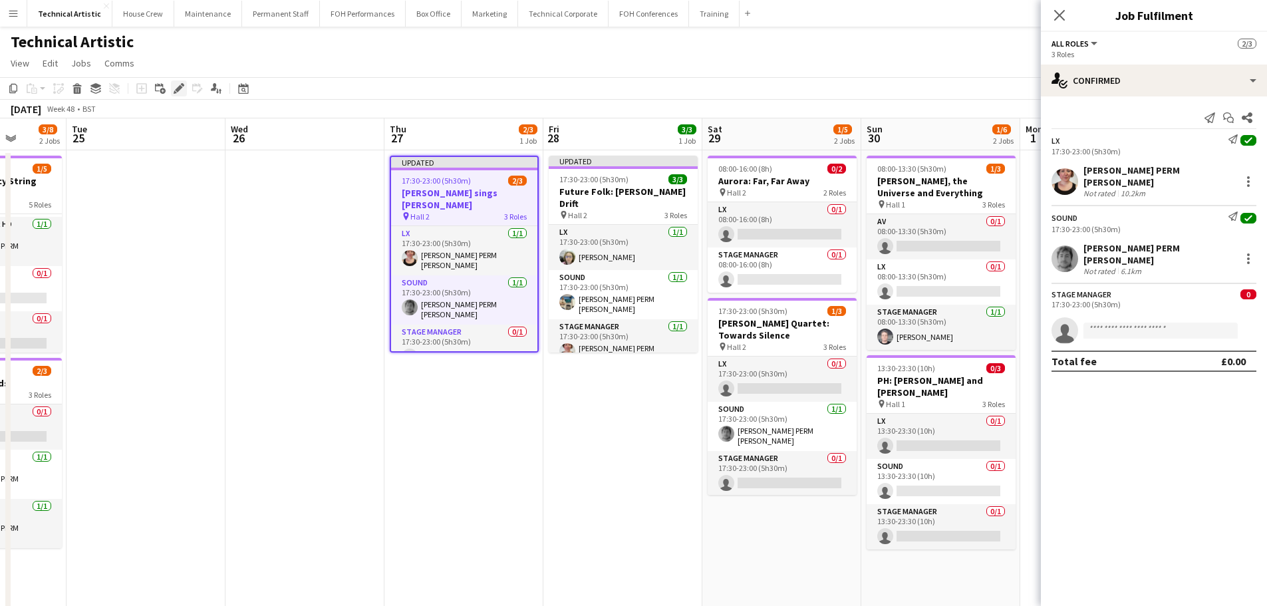
click at [183, 91] on icon "Edit" at bounding box center [179, 88] width 11 height 11
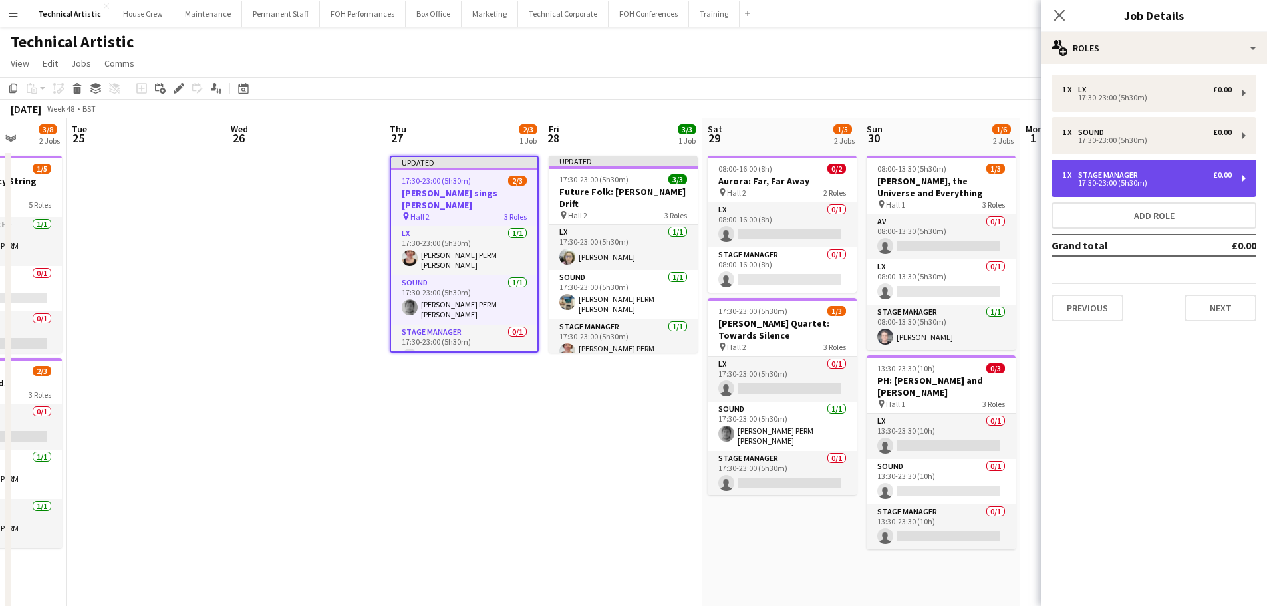
click at [1128, 186] on div "17:30-23:00 (5h30m)" at bounding box center [1147, 183] width 170 height 7
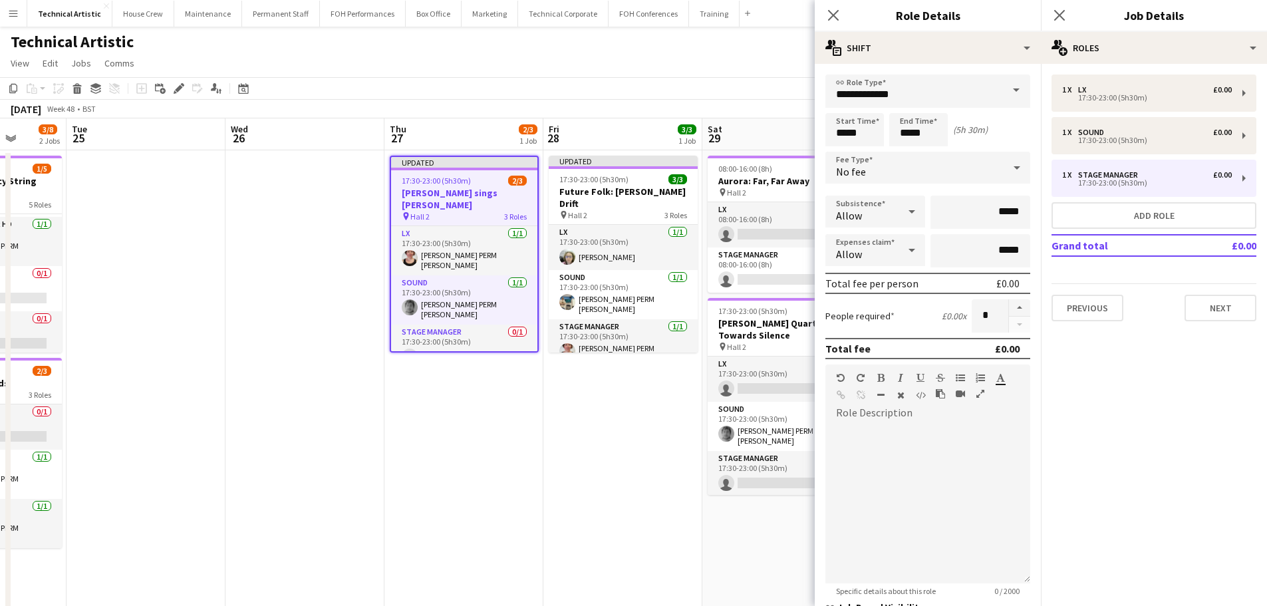
click at [966, 168] on div "No fee" at bounding box center [914, 168] width 178 height 32
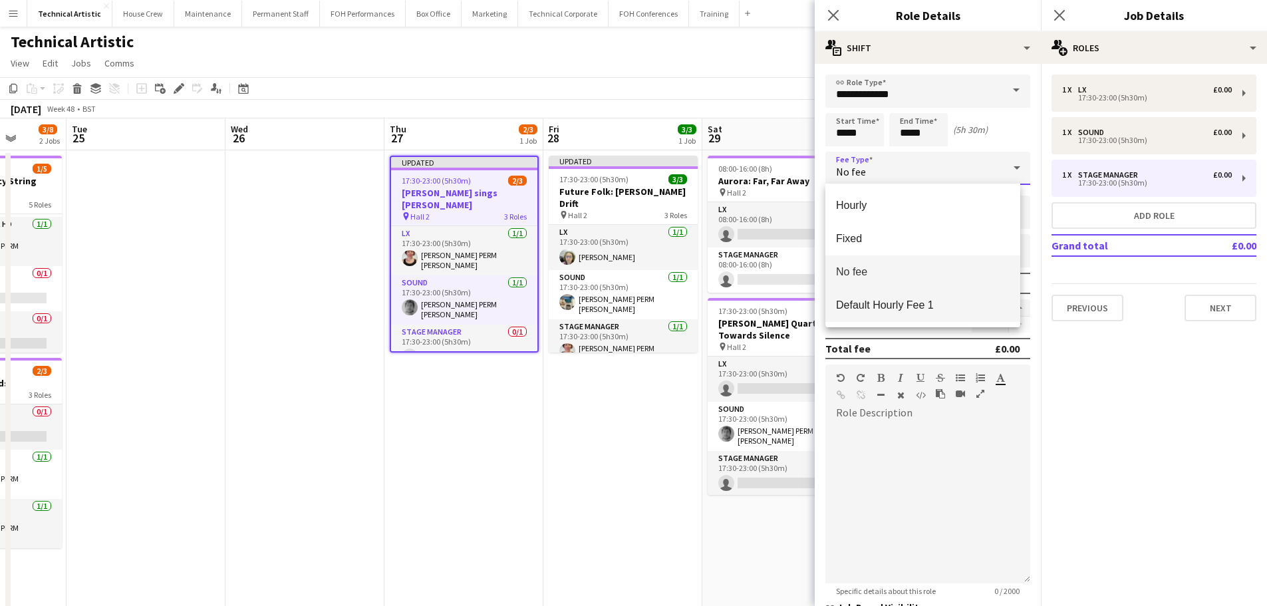
drag, startPoint x: 908, startPoint y: 304, endPoint x: 909, endPoint y: 311, distance: 6.7
click at [908, 306] on span "Default Hourly Fee 1" at bounding box center [923, 305] width 174 height 13
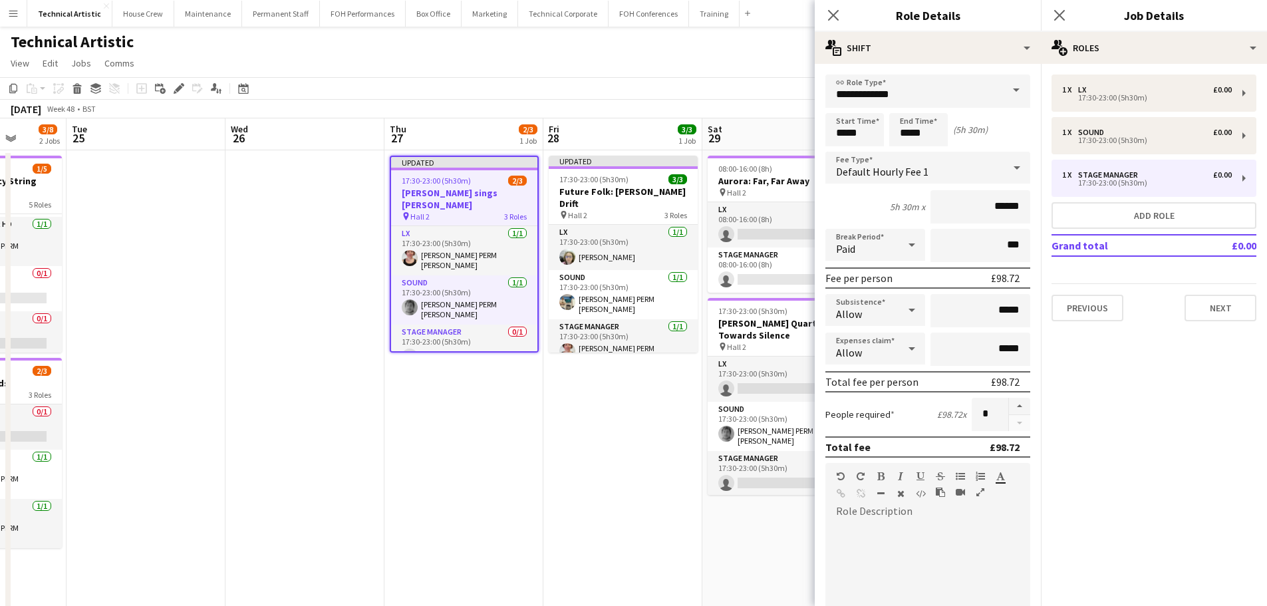
click at [620, 98] on app-toolbar "Copy Paste Paste Ctrl+V Paste with crew Ctrl+Shift+V Paste linked Job [GEOGRAPH…" at bounding box center [633, 88] width 1267 height 23
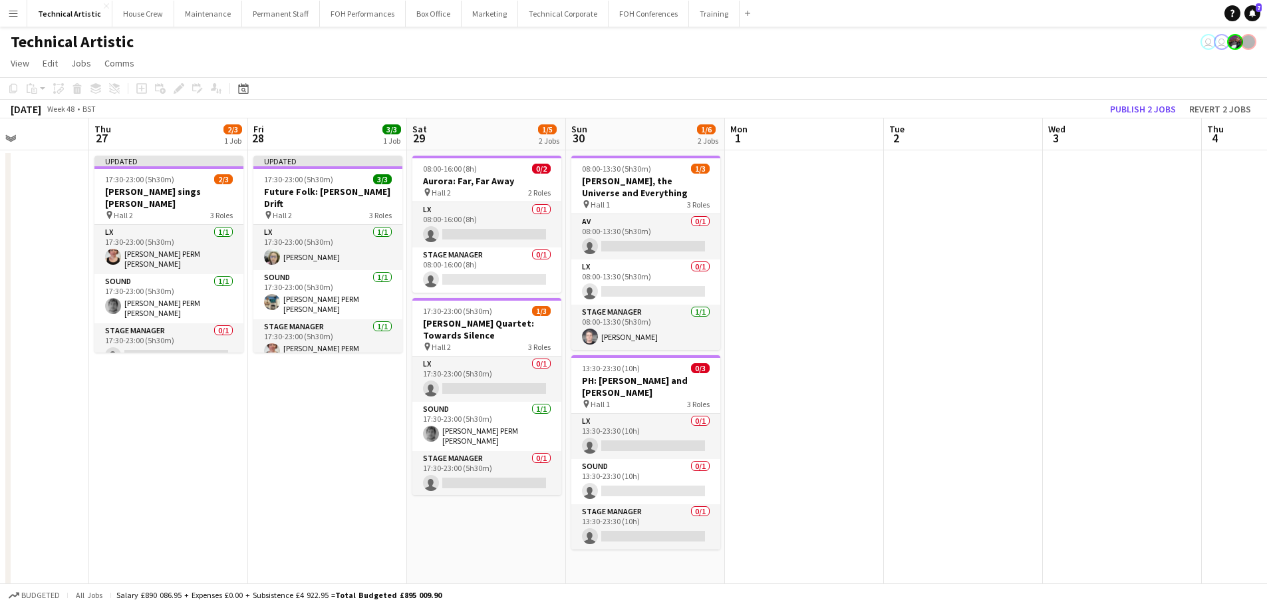
scroll to position [0, 471]
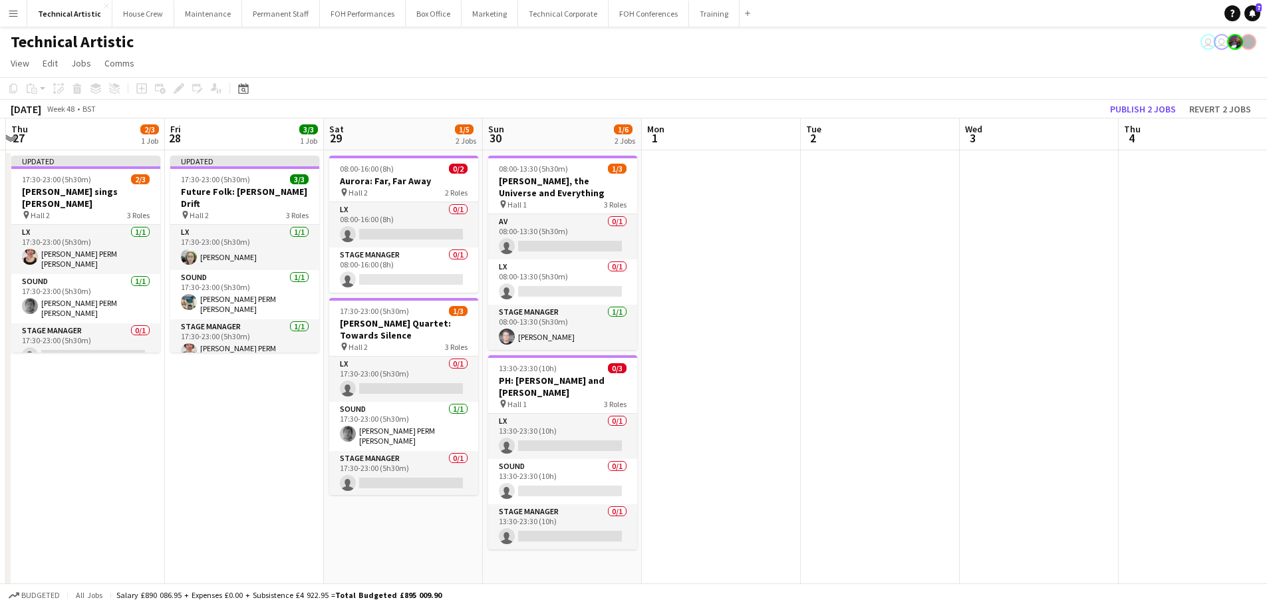
drag, startPoint x: 698, startPoint y: 410, endPoint x: 320, endPoint y: 410, distance: 378.5
click at [320, 410] on app-calendar-viewport "Mon 24 3/8 2 Jobs Tue 25 Wed 26 Thu 27 2/3 1 Job Fri 28 3/3 1 Job Sat 29 1/5 2 …" at bounding box center [633, 449] width 1267 height 662
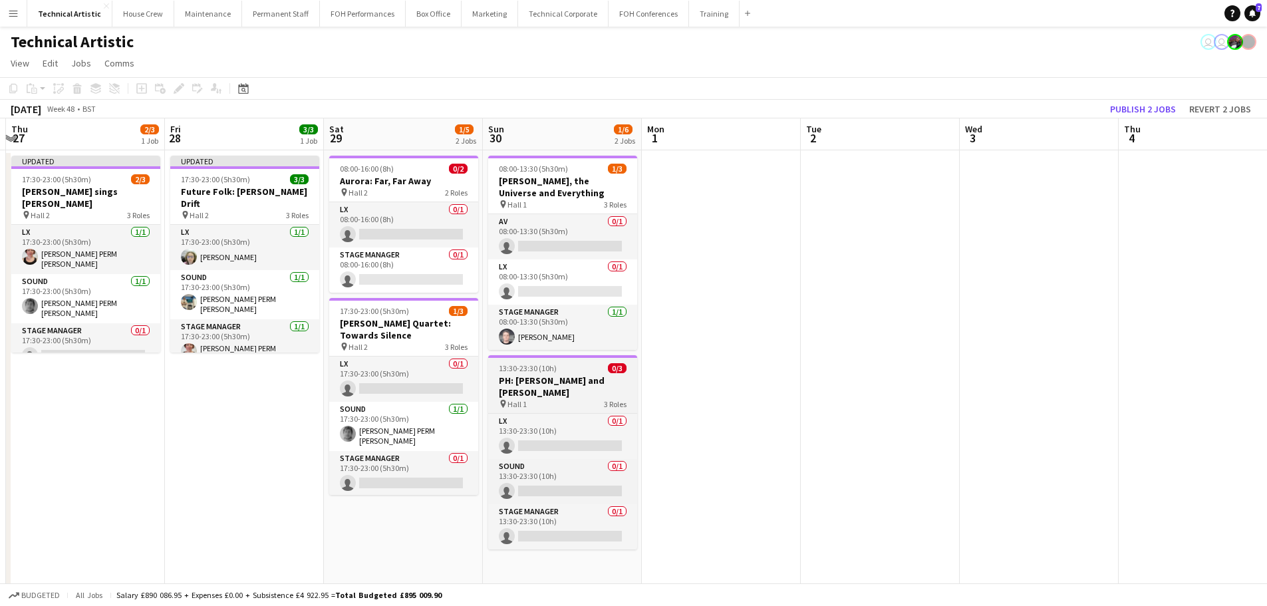
click at [539, 382] on h3 "PH: [PERSON_NAME] and [PERSON_NAME]" at bounding box center [562, 386] width 149 height 24
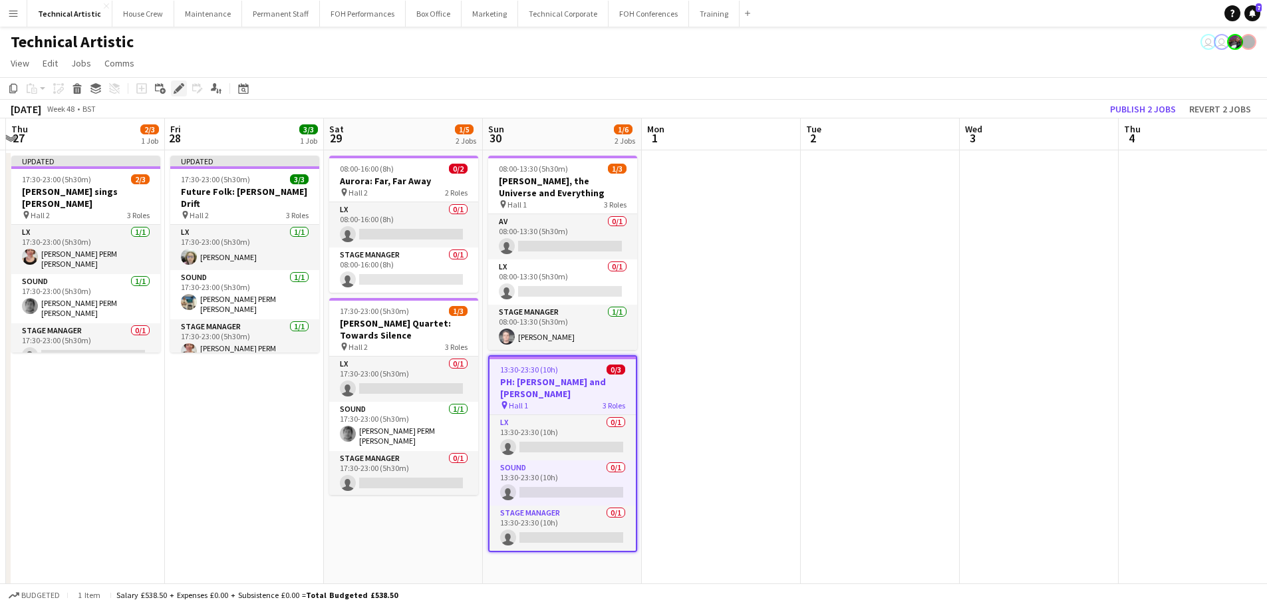
click at [177, 84] on icon "Edit" at bounding box center [179, 88] width 11 height 11
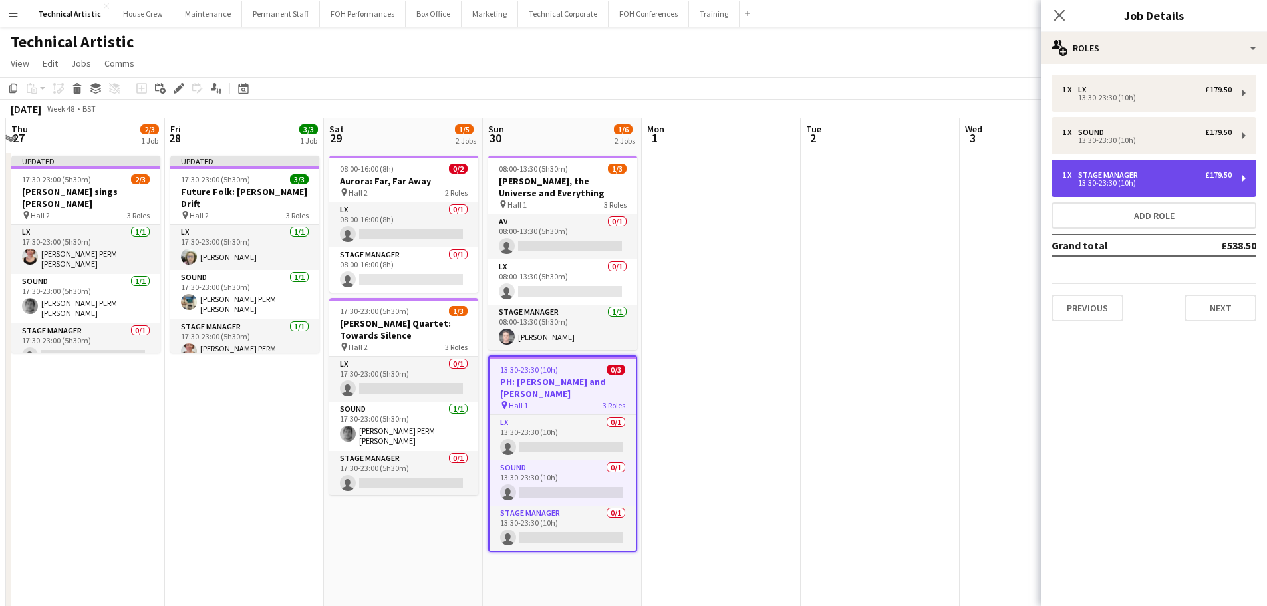
click at [1076, 166] on div "1 x Stage Manager £179.50 13:30-23:30 (10h)" at bounding box center [1154, 178] width 205 height 37
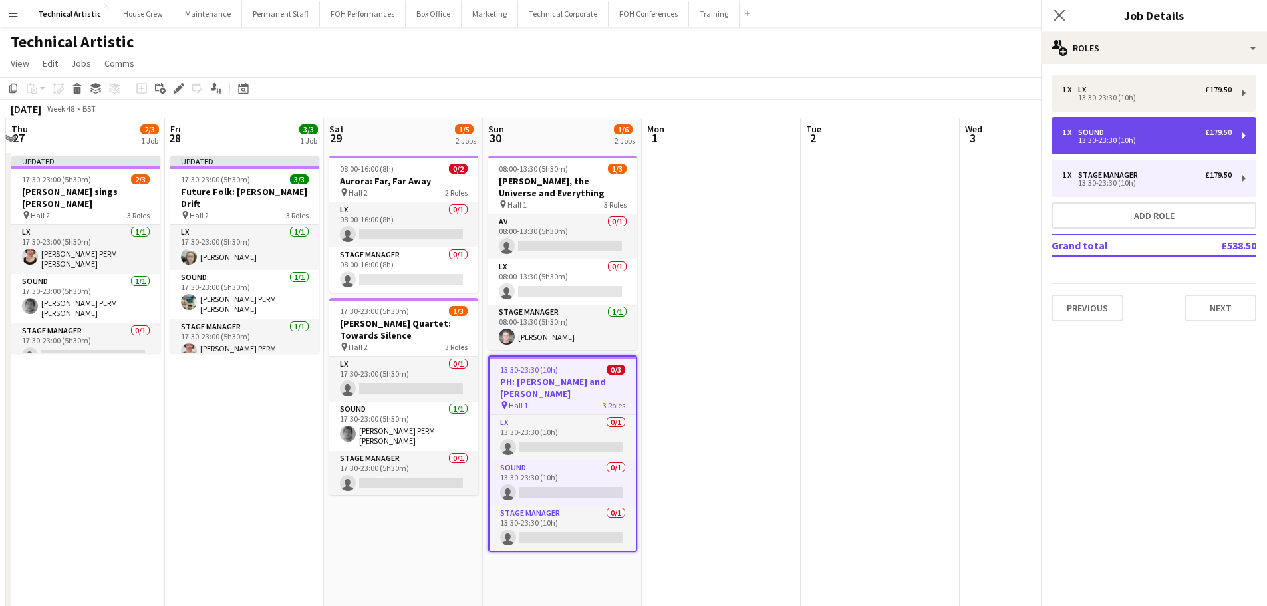
click at [1080, 138] on div "13:30-23:30 (10h)" at bounding box center [1147, 140] width 170 height 7
type input "*****"
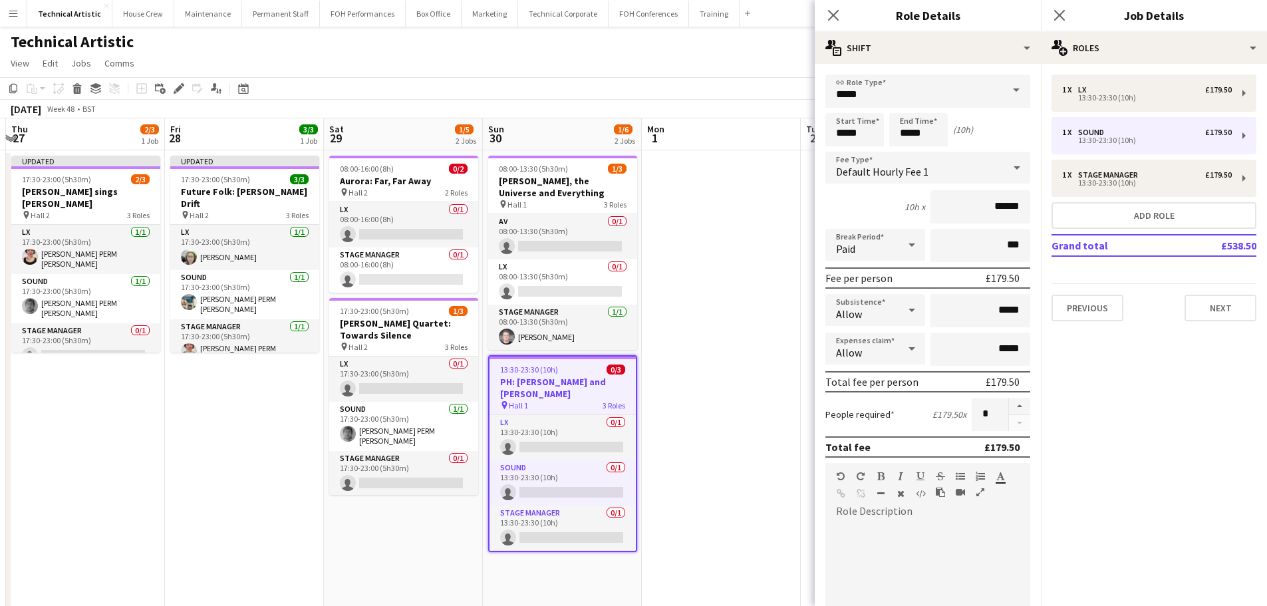
click at [947, 181] on div "Default Hourly Fee 1" at bounding box center [914, 168] width 178 height 32
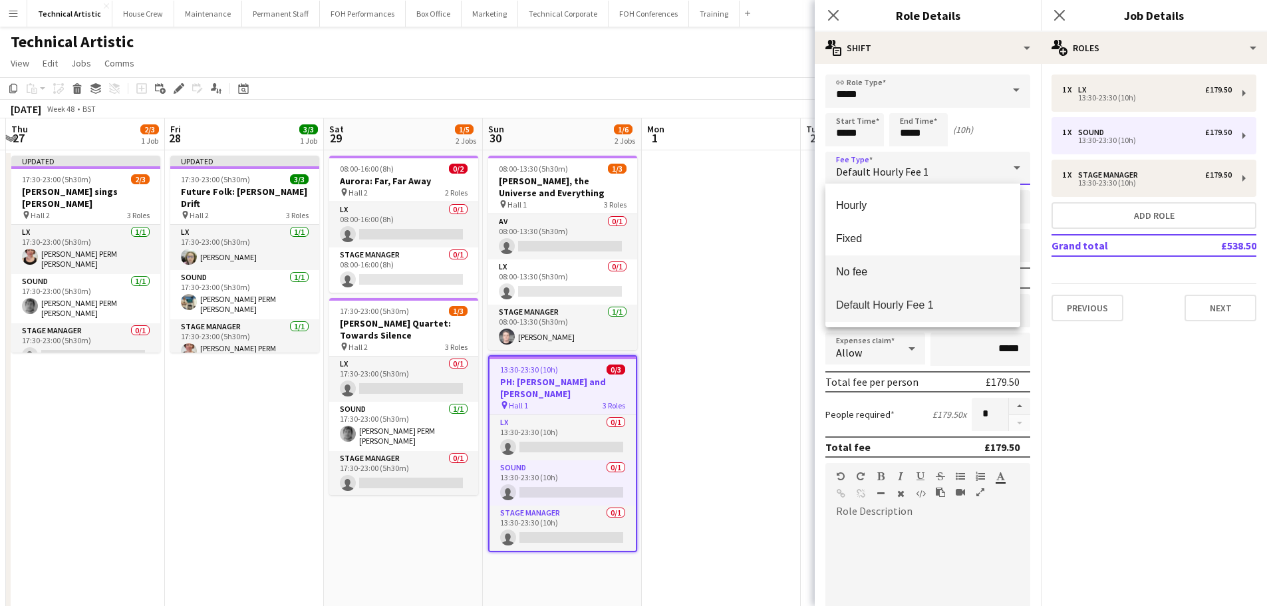
click at [905, 261] on mat-option "No fee" at bounding box center [922, 271] width 195 height 33
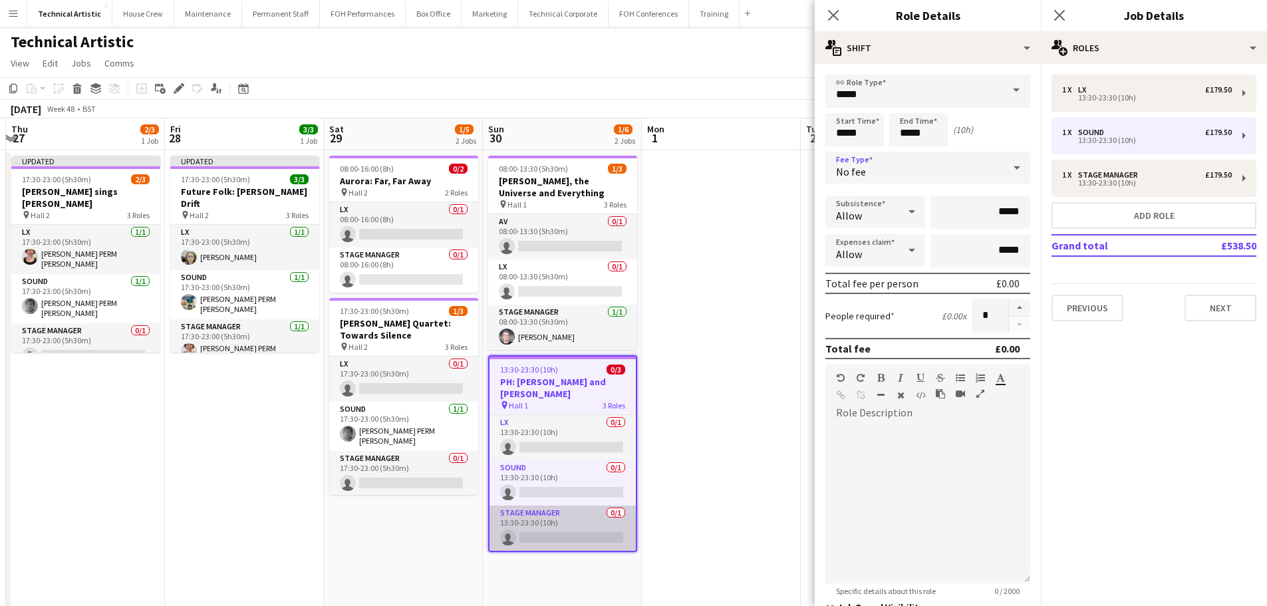
click at [575, 517] on app-card-role "Stage Manager 0/1 13:30-23:30 (10h) single-neutral-actions" at bounding box center [563, 528] width 146 height 45
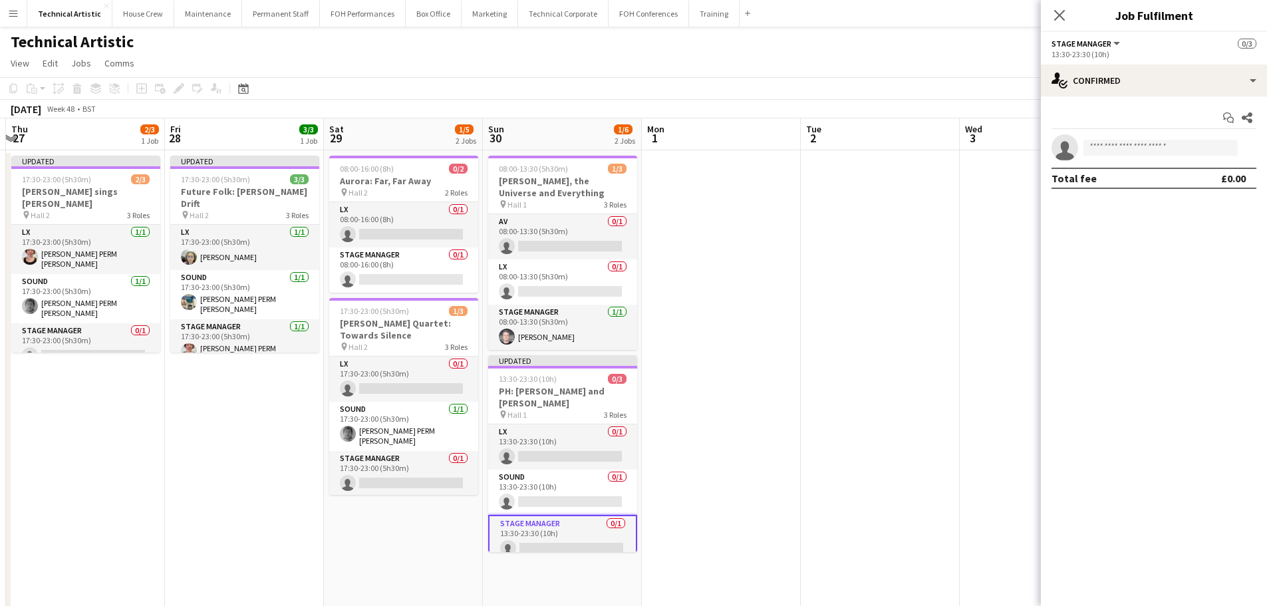
click at [1192, 138] on app-invite-slot "single-neutral-actions" at bounding box center [1154, 147] width 226 height 27
click at [1189, 144] on input at bounding box center [1161, 148] width 154 height 16
type input "*****"
click at [1145, 189] on span "[PHONE_NUMBER]" at bounding box center [1160, 188] width 133 height 11
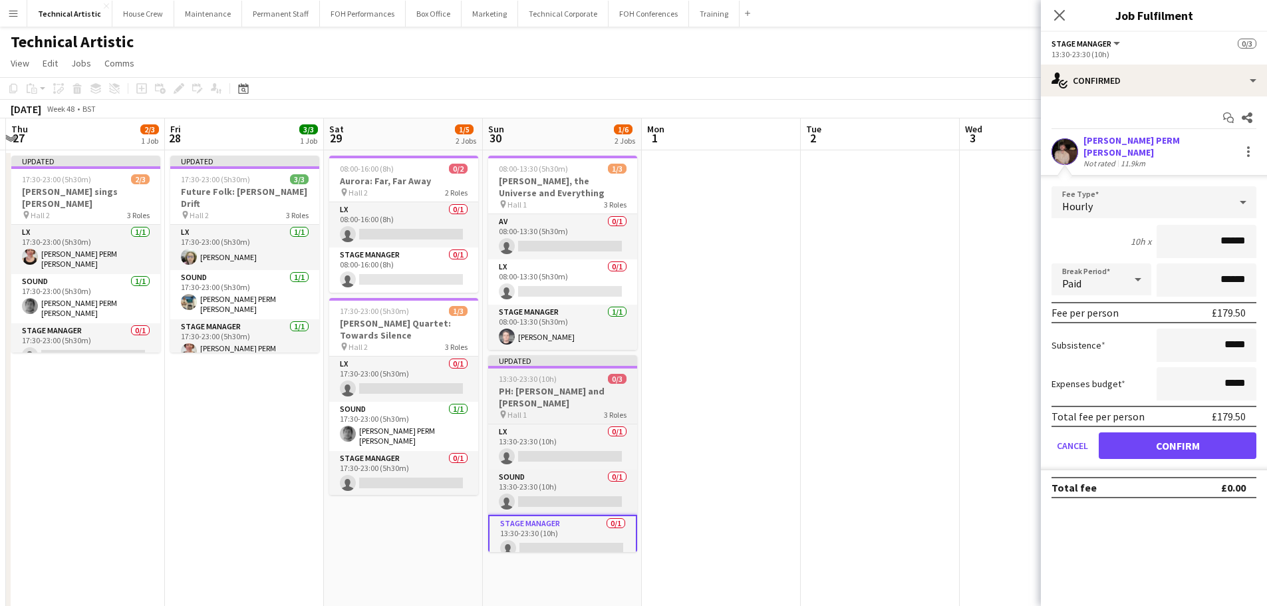
click at [580, 378] on div "13:30-23:30 (10h) 0/3" at bounding box center [562, 379] width 149 height 10
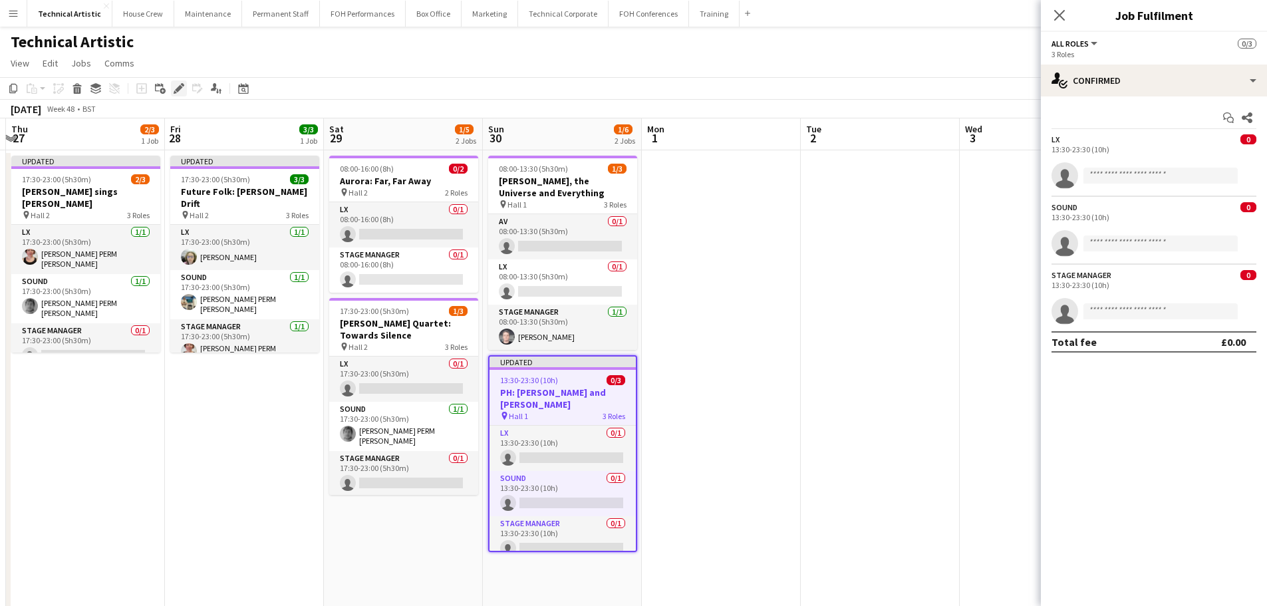
click at [186, 88] on div "Edit" at bounding box center [179, 88] width 16 height 16
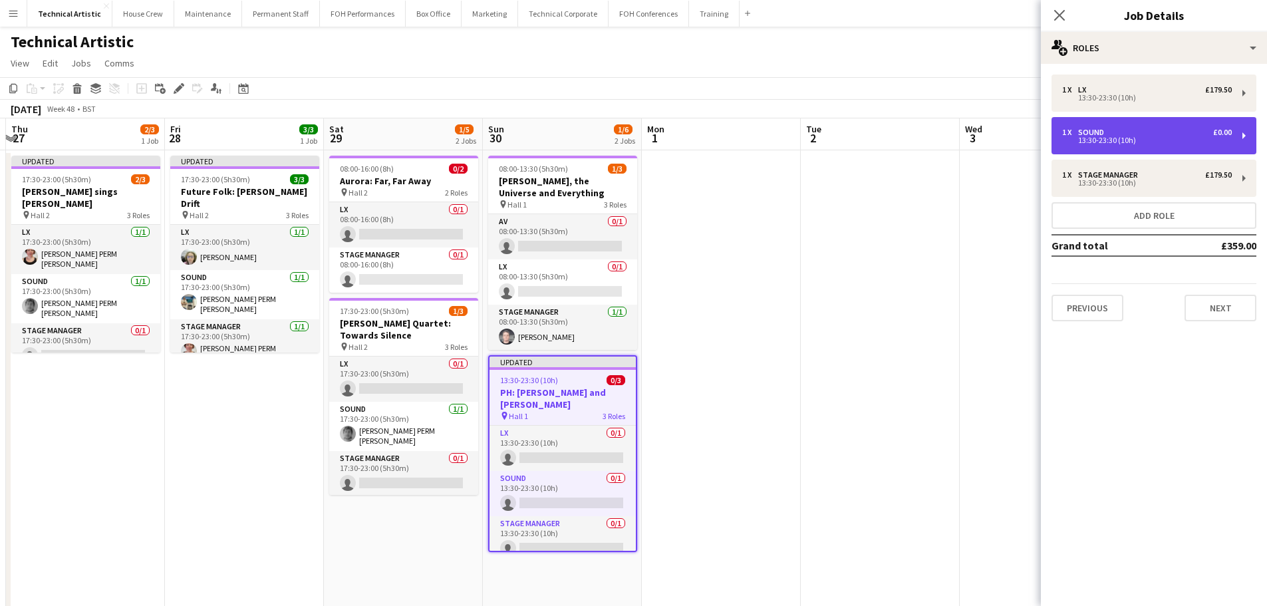
click at [1156, 136] on div "1 x Sound £0.00" at bounding box center [1147, 132] width 170 height 9
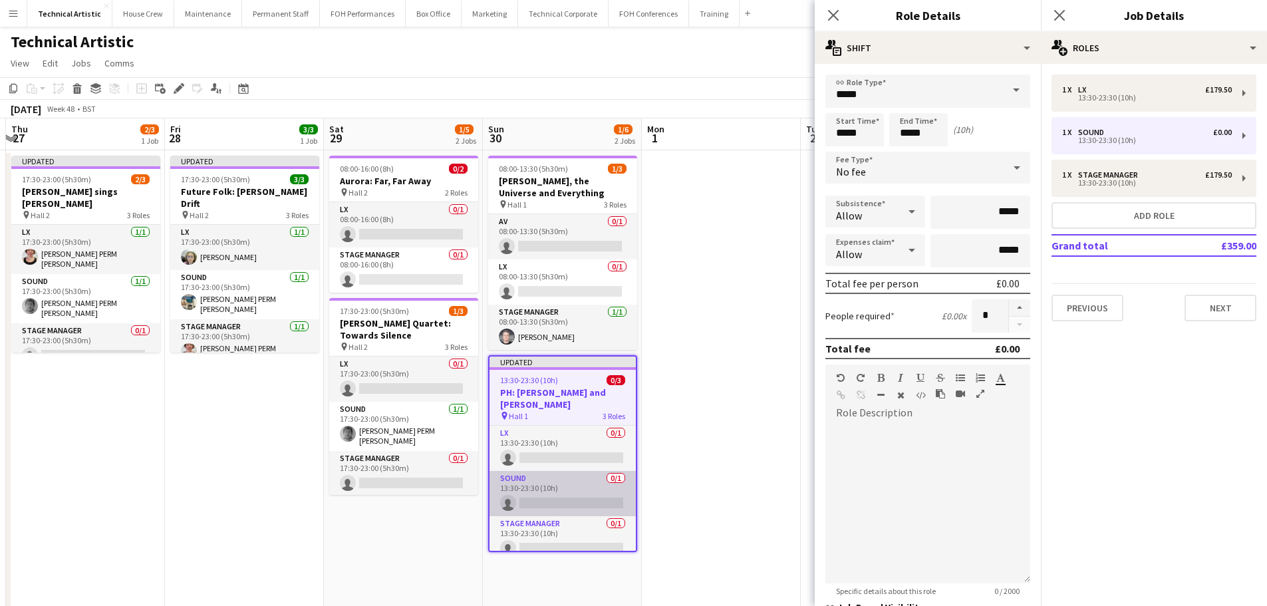
click at [547, 485] on app-card-role "Sound 0/1 13:30-23:30 (10h) single-neutral-actions" at bounding box center [563, 493] width 146 height 45
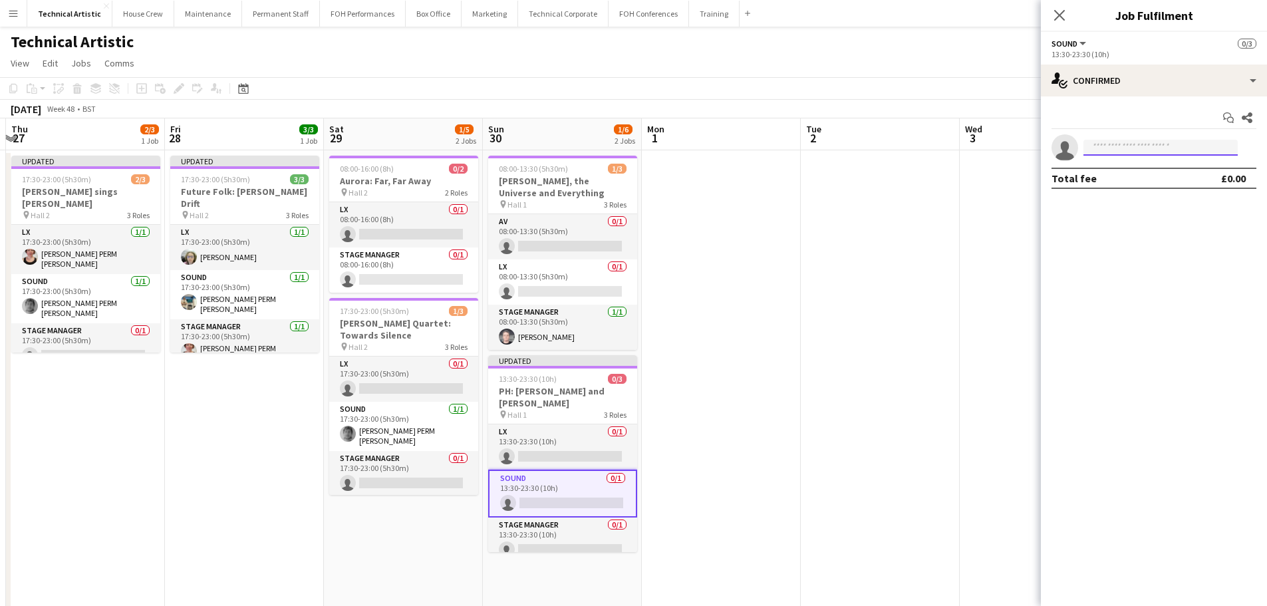
click at [1160, 154] on input at bounding box center [1161, 148] width 154 height 16
type input "*****"
click at [1155, 188] on span "[PHONE_NUMBER]" at bounding box center [1160, 188] width 133 height 11
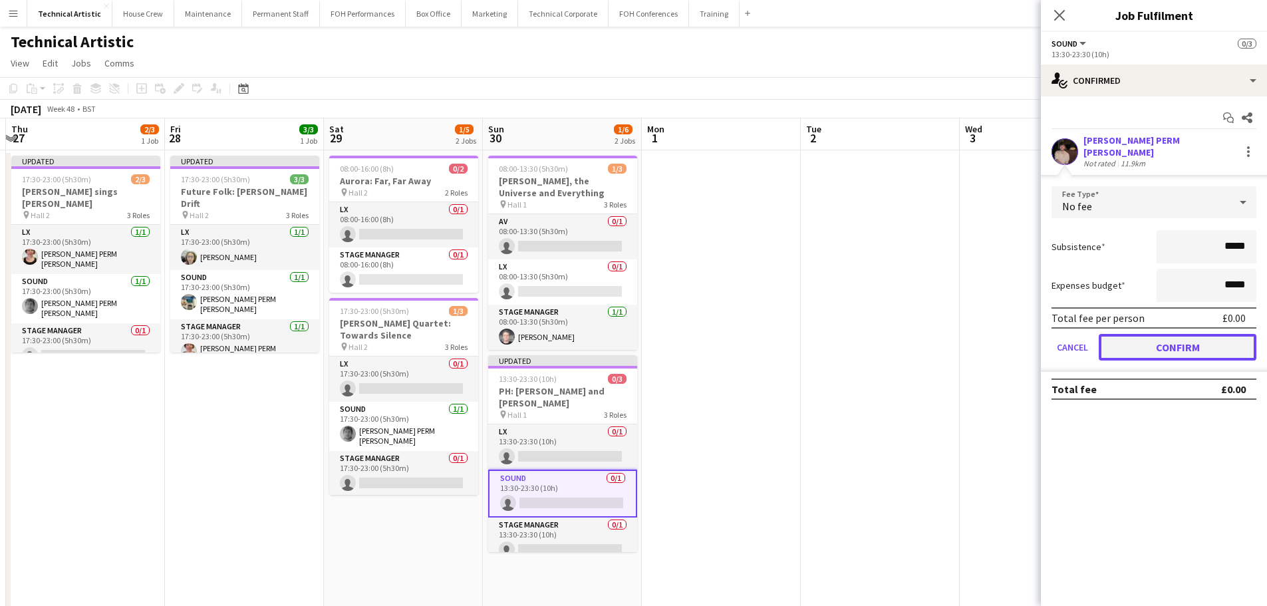
click at [1181, 337] on button "Confirm" at bounding box center [1178, 347] width 158 height 27
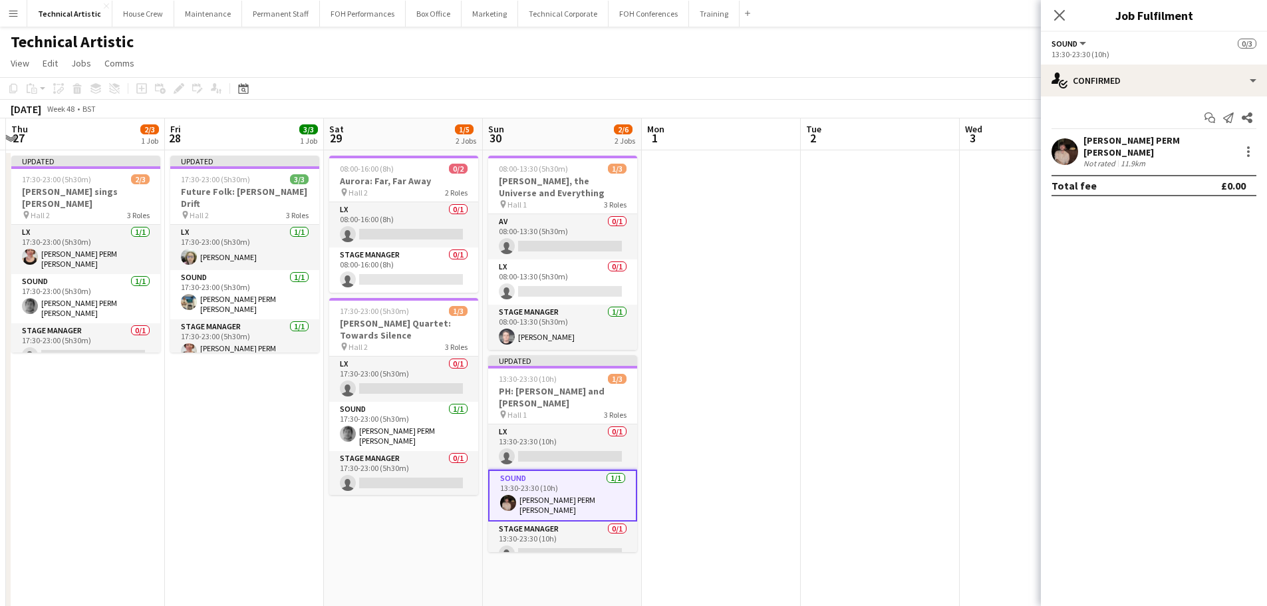
click at [805, 89] on app-toolbar "Copy Paste Paste Ctrl+V Paste with crew Ctrl+Shift+V Paste linked Job [GEOGRAPH…" at bounding box center [633, 88] width 1267 height 23
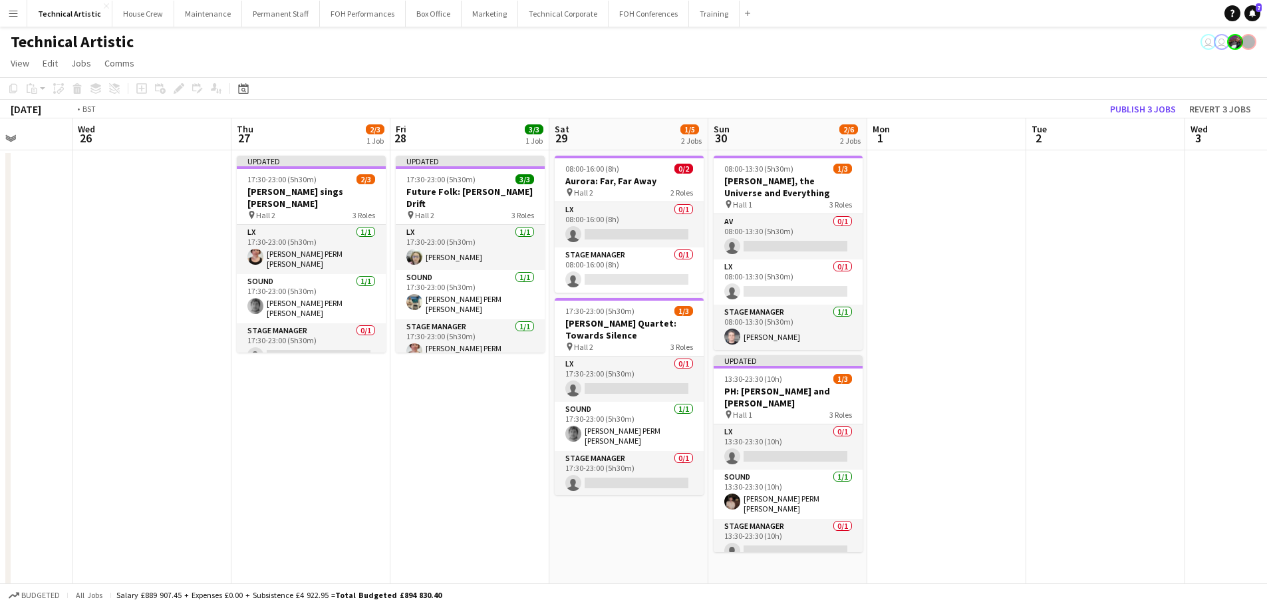
scroll to position [0, 302]
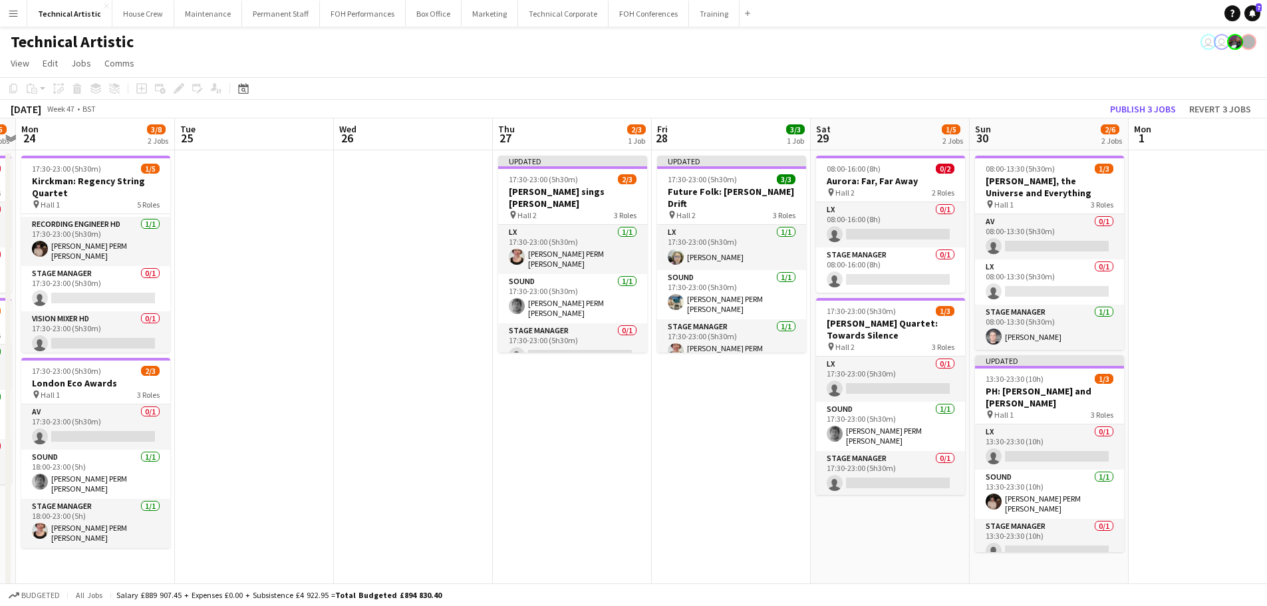
drag, startPoint x: 198, startPoint y: 428, endPoint x: 596, endPoint y: 361, distance: 403.3
click at [596, 361] on app-calendar-viewport "Sat 22 1/2 1 Job Sun 23 2/5 2 Jobs Mon 24 3/8 2 Jobs Tue 25 Wed 26 Thu 27 2/3 1…" at bounding box center [633, 449] width 1267 height 662
click at [1139, 106] on button "Publish 3 jobs" at bounding box center [1143, 108] width 76 height 17
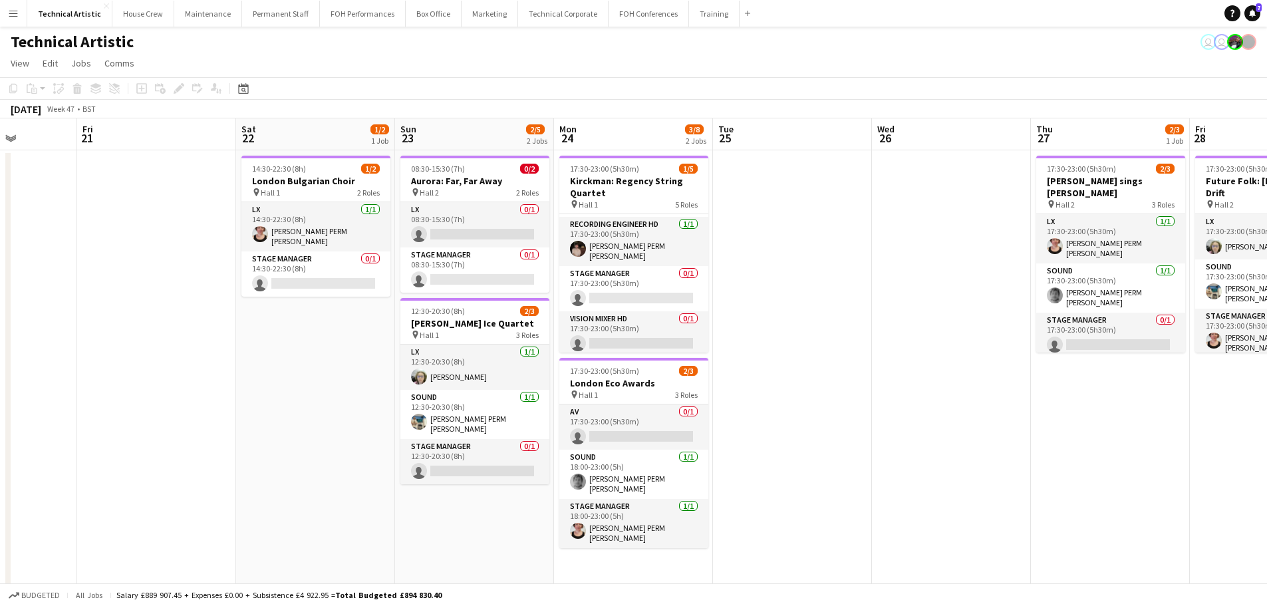
drag, startPoint x: 315, startPoint y: 433, endPoint x: 851, endPoint y: 359, distance: 541.2
click at [851, 359] on app-calendar-viewport "Tue 18 Wed 19 1/5 2 Jobs Thu 20 Fri 21 Sat 22 1/2 1 Job Sun 23 2/5 2 Jobs Mon 2…" at bounding box center [633, 449] width 1267 height 662
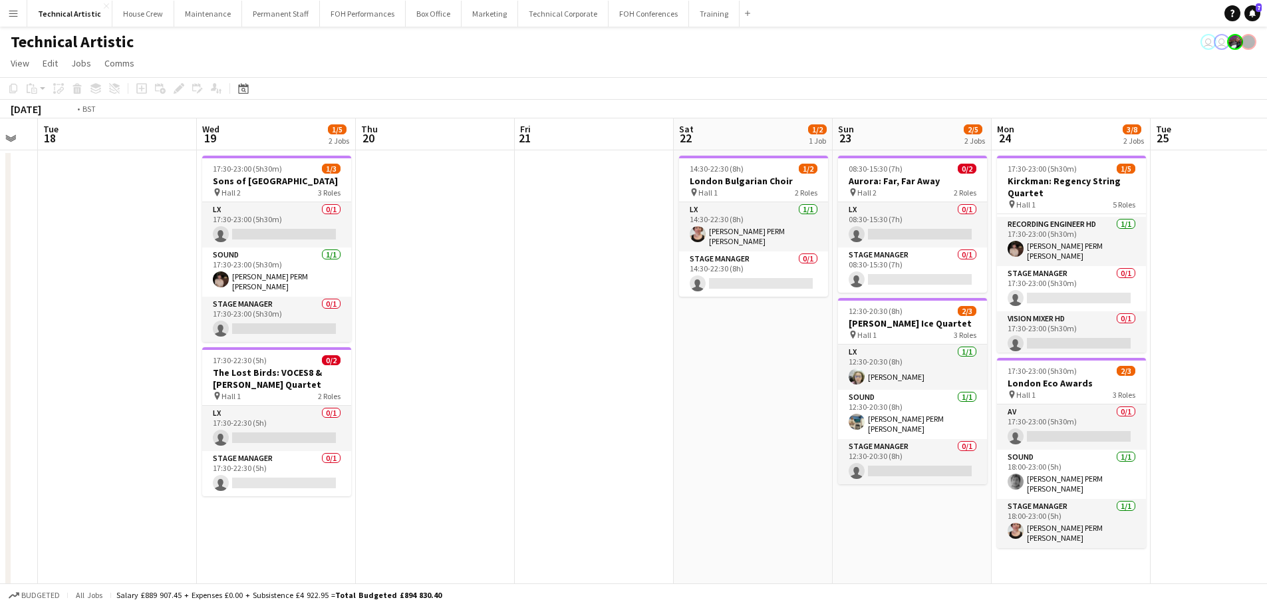
drag, startPoint x: 500, startPoint y: 341, endPoint x: 970, endPoint y: 304, distance: 471.7
click at [970, 304] on app-calendar-viewport "Sat 15 3/3 1 Job Sun 16 4/9 3 Jobs Mon 17 Tue 18 Wed 19 1/5 2 Jobs Thu 20 Fri 2…" at bounding box center [633, 449] width 1267 height 662
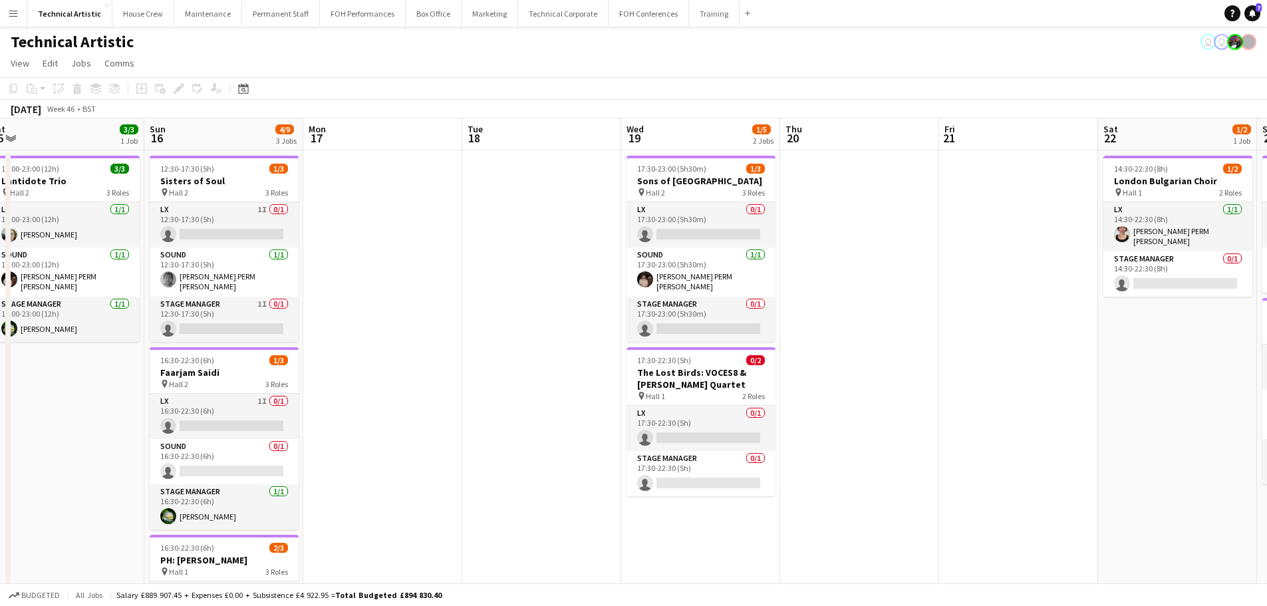
scroll to position [0, 332]
drag, startPoint x: 521, startPoint y: 351, endPoint x: 628, endPoint y: 331, distance: 108.8
click at [628, 331] on app-calendar-viewport "Thu 13 Fri 14 Sat 15 3/3 1 Job Sun 16 4/9 3 Jobs Mon 17 Tue 18 Wed 19 1/5 2 Job…" at bounding box center [633, 449] width 1267 height 662
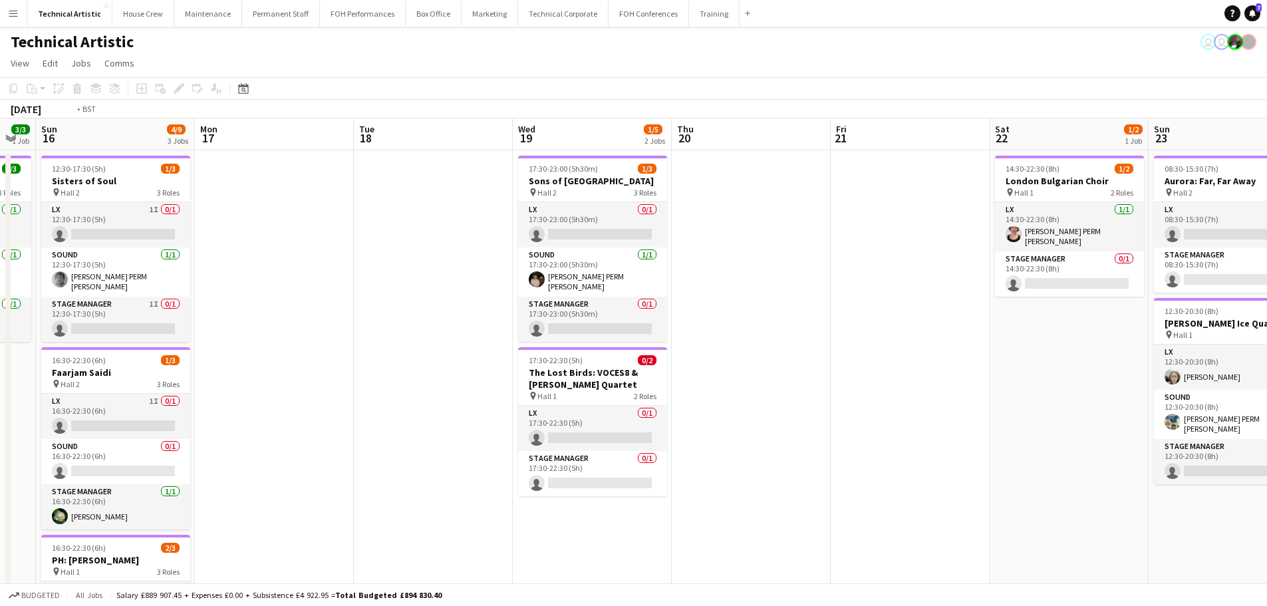
drag, startPoint x: 929, startPoint y: 204, endPoint x: 342, endPoint y: 212, distance: 586.7
click at [342, 212] on app-calendar-viewport "Thu 13 Fri 14 Sat 15 3/3 1 Job Sun 16 4/9 3 Jobs Mon 17 Tue 18 Wed 19 1/5 2 Job…" at bounding box center [633, 449] width 1267 height 662
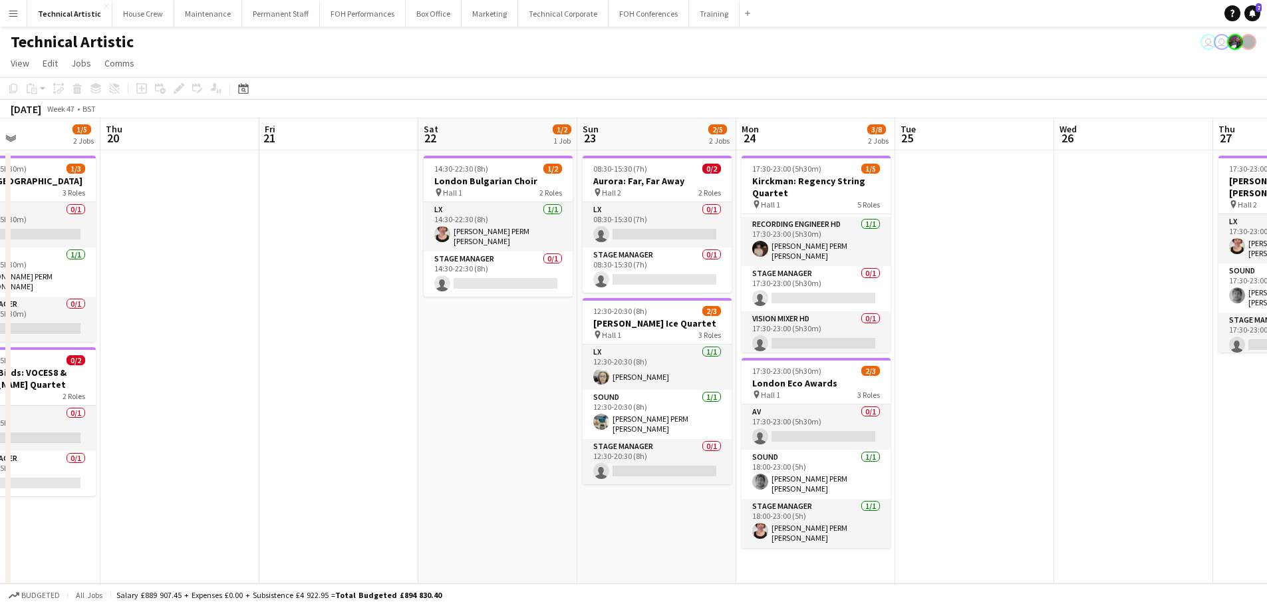
drag, startPoint x: 499, startPoint y: 293, endPoint x: 263, endPoint y: 294, distance: 236.1
click at [263, 294] on app-calendar-viewport "Sun 16 4/9 3 Jobs Mon 17 Tue 18 Wed 19 1/5 2 Jobs Thu 20 Fri 21 Sat 22 1/2 1 Jo…" at bounding box center [633, 449] width 1267 height 662
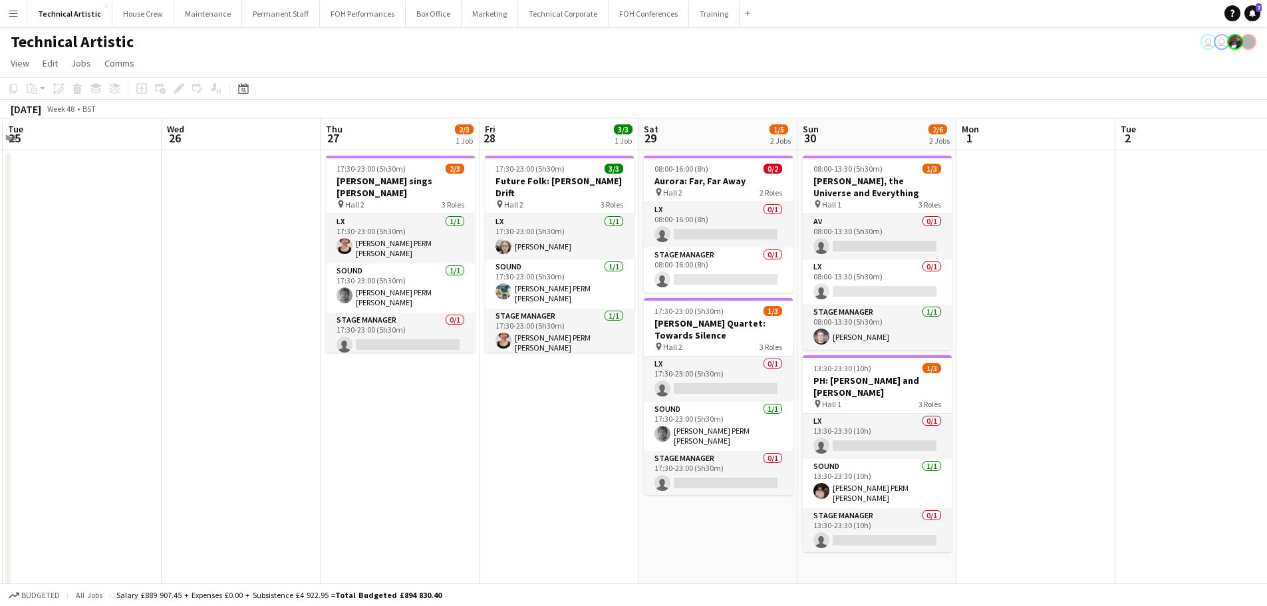
drag, startPoint x: 698, startPoint y: 269, endPoint x: 223, endPoint y: 178, distance: 482.9
click at [221, 224] on app-calendar-viewport "Sat 22 1/2 1 Job Sun 23 2/5 2 Jobs Mon 24 3/8 2 Jobs Tue 25 Wed 26 Thu 27 2/3 1…" at bounding box center [633, 449] width 1267 height 662
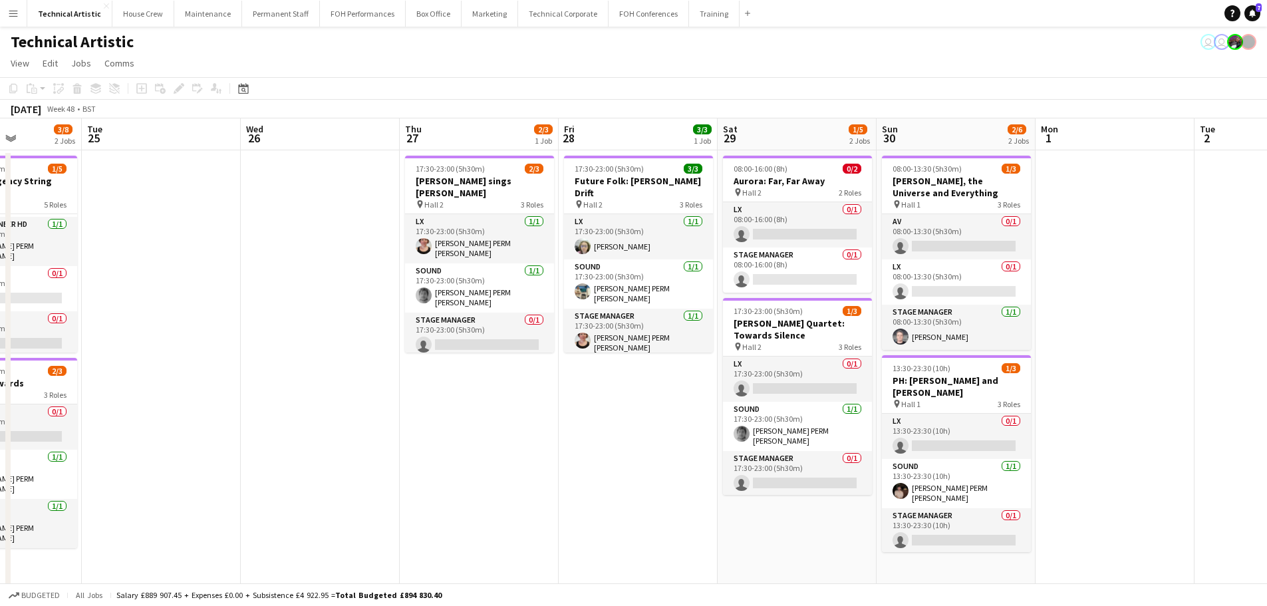
click at [259, 80] on app-toolbar "Copy Paste Paste Ctrl+V Paste with crew Ctrl+Shift+V Paste linked Job [GEOGRAPH…" at bounding box center [633, 88] width 1267 height 23
click at [243, 88] on icon at bounding box center [243, 90] width 5 height 5
click at [319, 134] on span "Previous month" at bounding box center [324, 134] width 27 height 27
click at [323, 137] on span "Previous month" at bounding box center [324, 134] width 27 height 27
click at [249, 269] on span "29" at bounding box center [246, 273] width 16 height 16
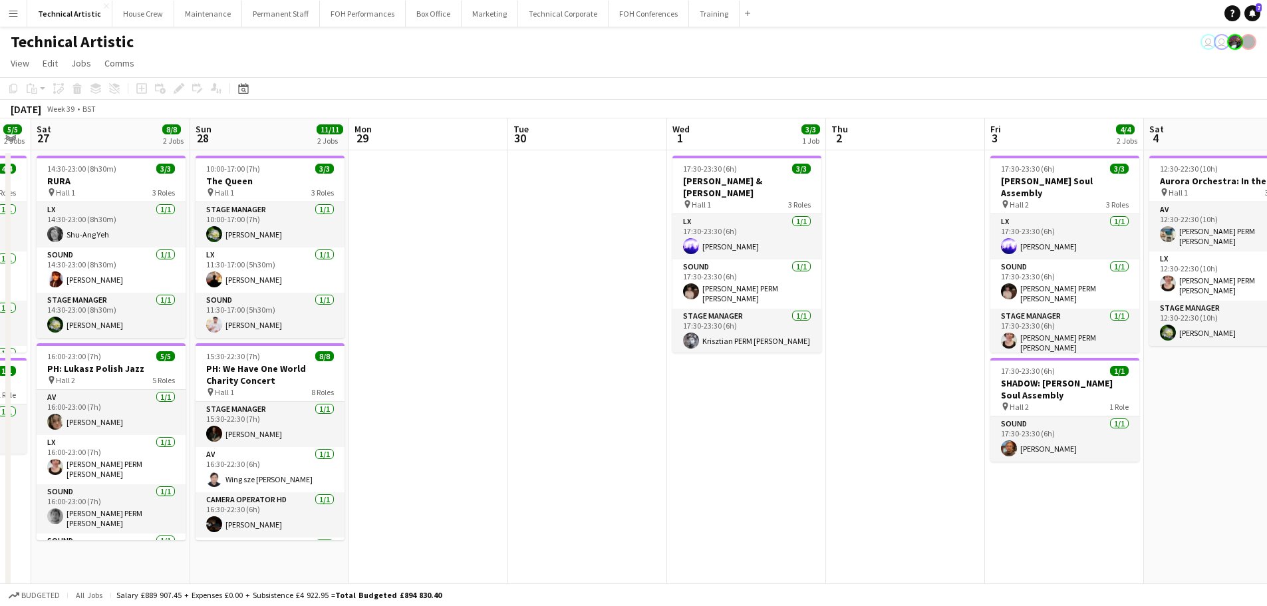
scroll to position [0, 652]
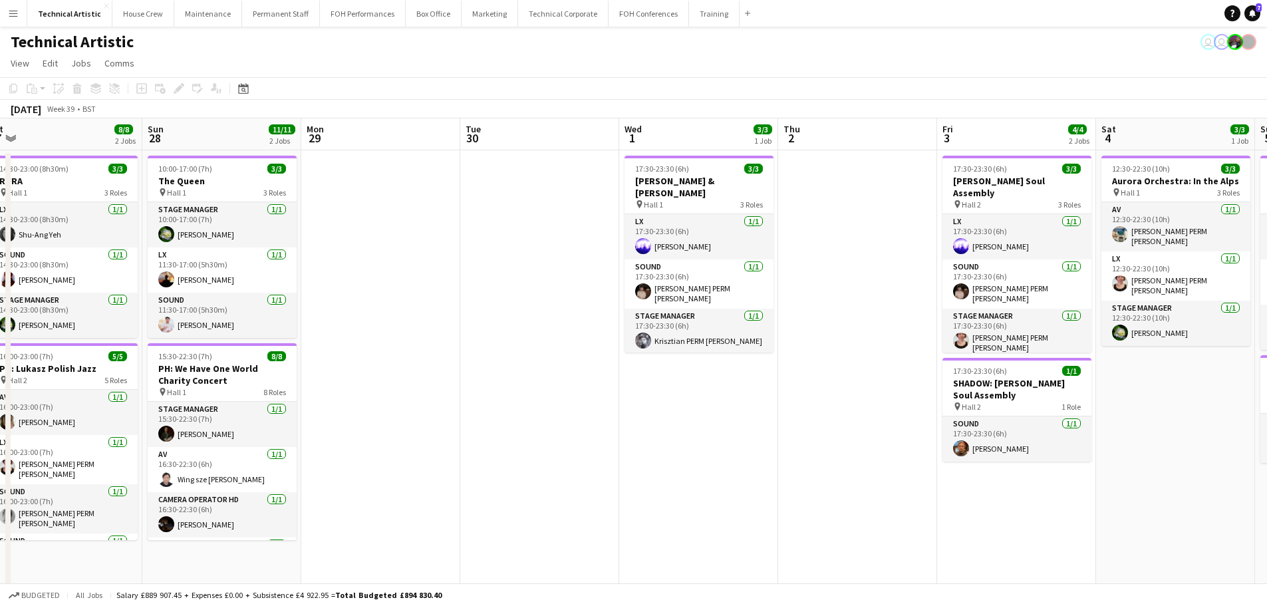
drag, startPoint x: 669, startPoint y: 329, endPoint x: 474, endPoint y: 329, distance: 194.9
click at [474, 329] on app-calendar-viewport "Tue 23 1/1 1 Job Wed 24 Thu 25 10/10 2 Jobs Fri 26 5/5 2 Jobs Sat 27 8/8 2 Jobs…" at bounding box center [633, 449] width 1267 height 662
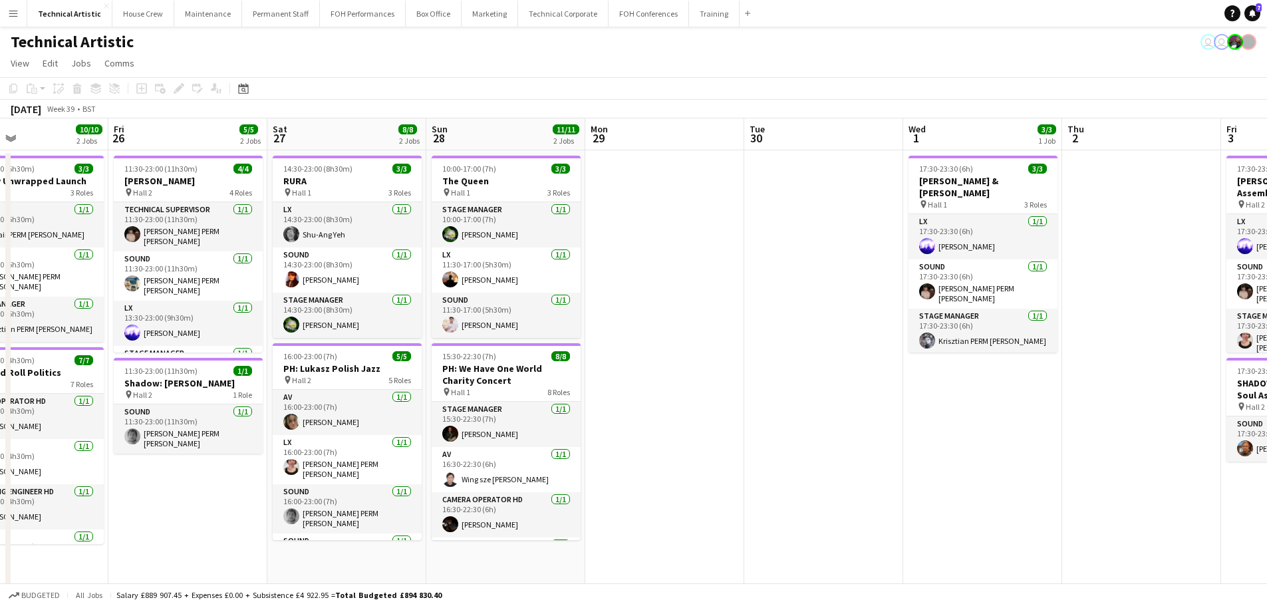
drag, startPoint x: 398, startPoint y: 338, endPoint x: 1000, endPoint y: 216, distance: 614.3
click at [1000, 216] on app-calendar-viewport "Tue 23 1/1 1 Job Wed 24 Thu 25 10/10 2 Jobs Fri 26 5/5 2 Jobs Sat 27 8/8 2 Jobs…" at bounding box center [633, 449] width 1267 height 662
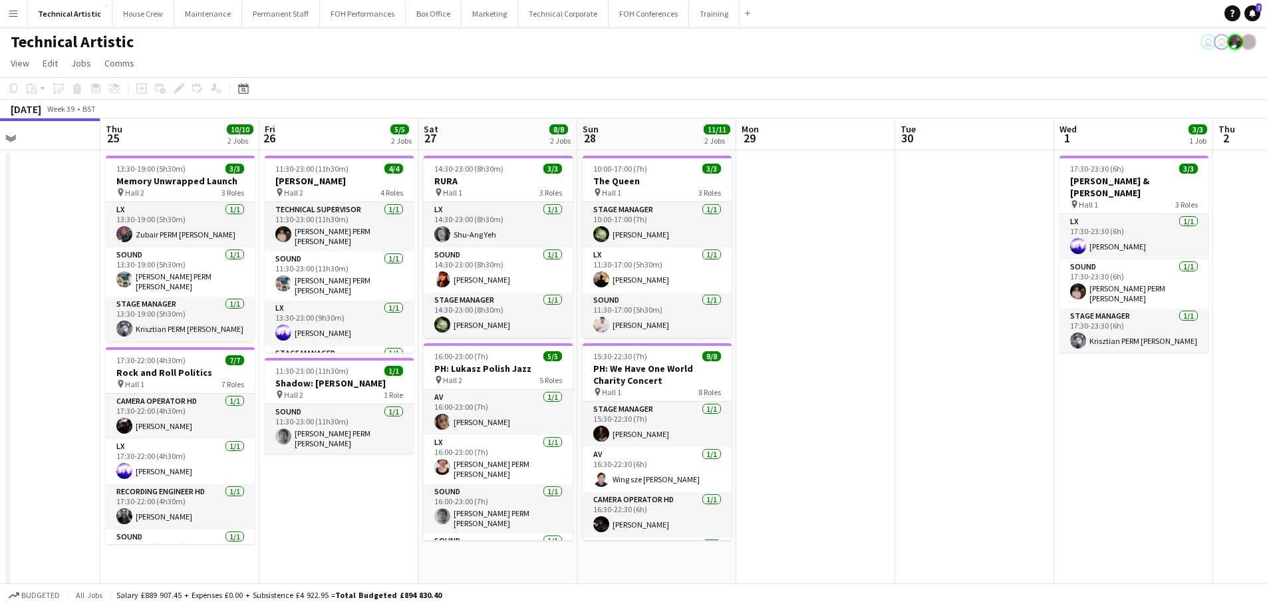
drag, startPoint x: 1054, startPoint y: 252, endPoint x: 410, endPoint y: 259, distance: 643.9
click at [410, 259] on app-calendar-viewport "Sun 21 3/3 1 Job Mon 22 Tue 23 1/1 1 Job Wed 24 Thu 25 10/10 2 Jobs Fri 26 5/5 …" at bounding box center [633, 449] width 1267 height 662
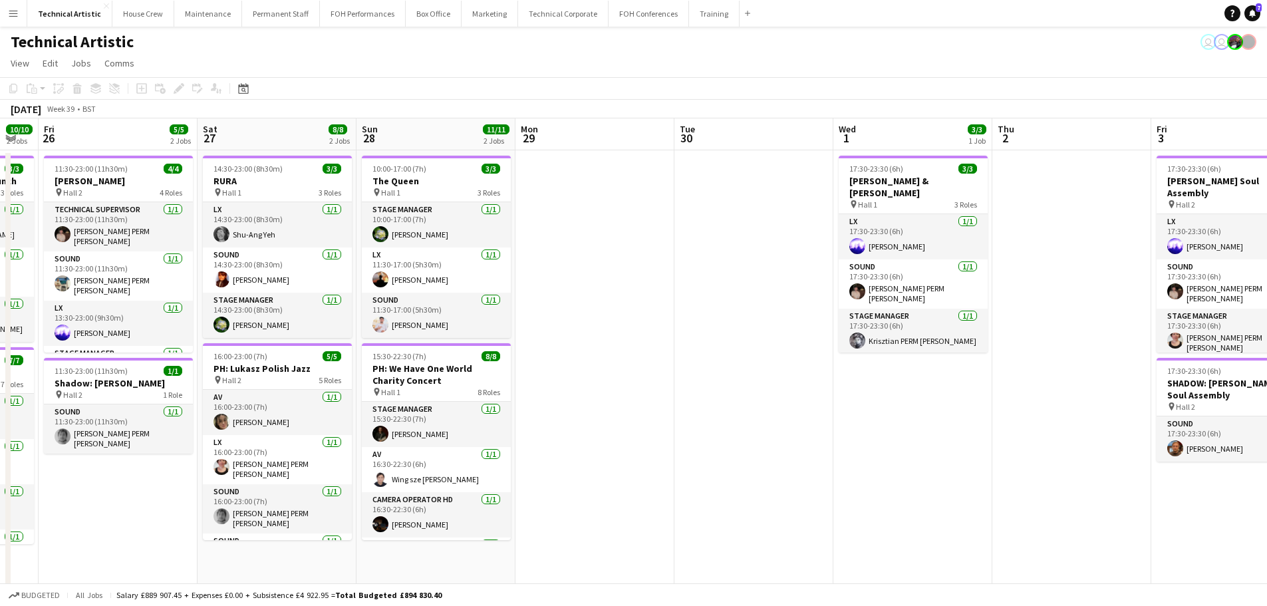
scroll to position [0, 424]
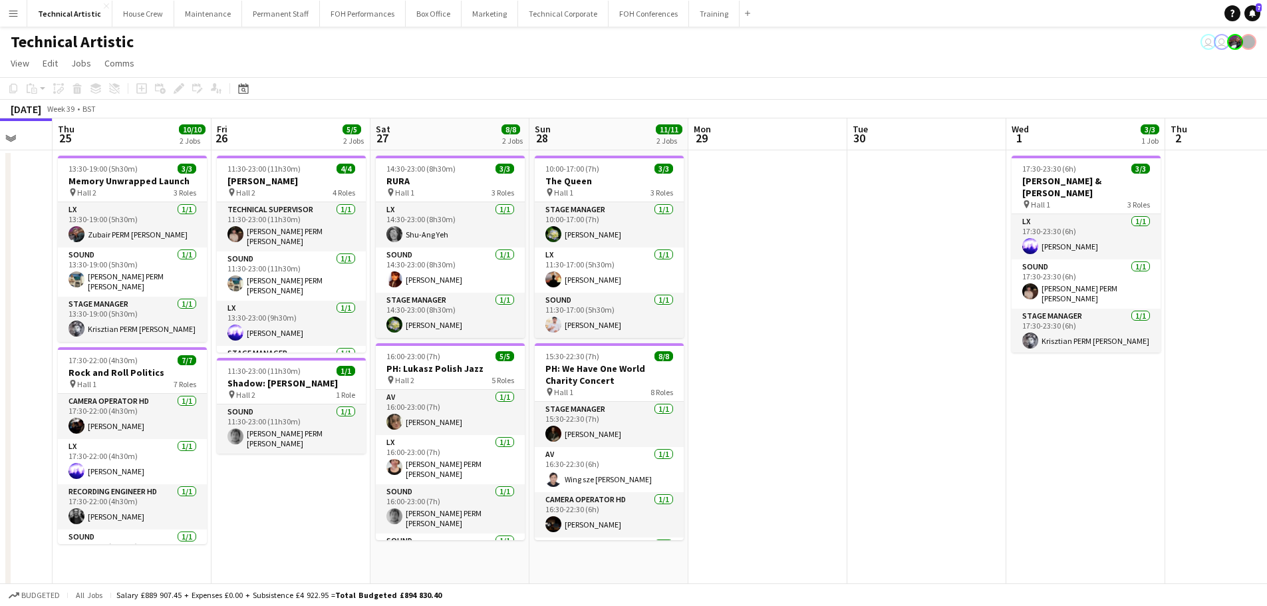
drag, startPoint x: 551, startPoint y: 261, endPoint x: 832, endPoint y: 206, distance: 286.1
click at [832, 206] on app-calendar-viewport "Mon 22 Tue 23 1/1 1 Job Wed 24 Thu 25 10/10 2 Jobs Fri 26 5/5 2 Jobs Sat 27 8/8…" at bounding box center [633, 449] width 1267 height 662
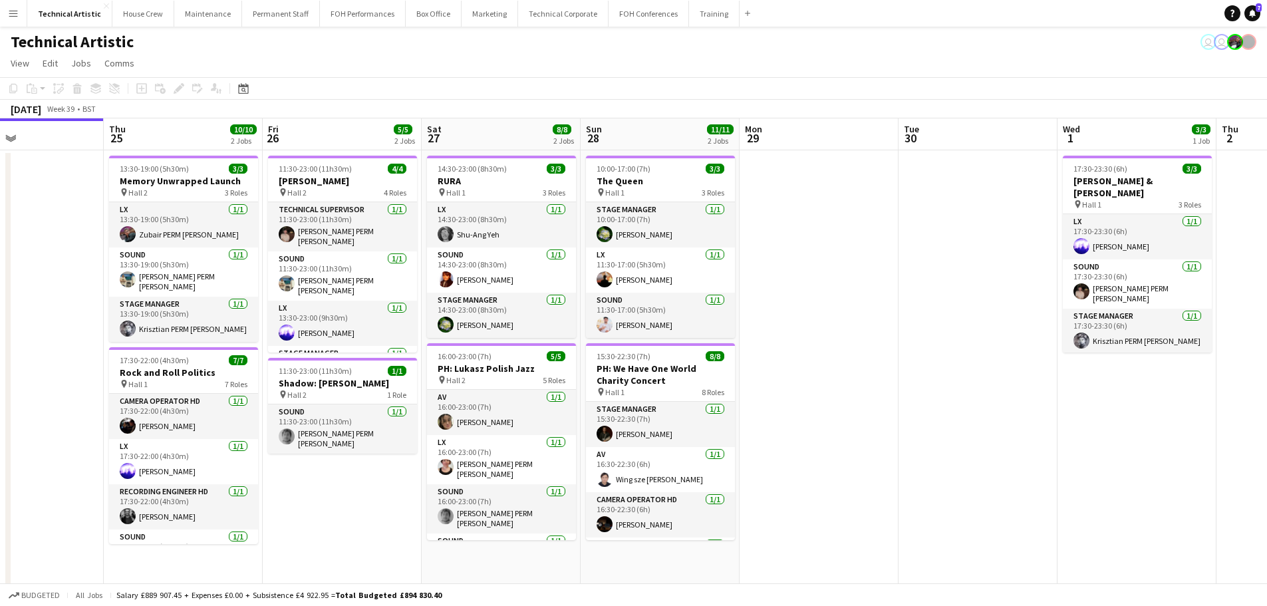
drag, startPoint x: 786, startPoint y: 311, endPoint x: 595, endPoint y: 285, distance: 192.6
click at [595, 285] on app-calendar-viewport "Mon 22 Tue 23 1/1 1 Job Wed 24 Thu 25 10/10 2 Jobs Fri 26 5/5 2 Jobs Sat 27 8/8…" at bounding box center [633, 449] width 1267 height 662
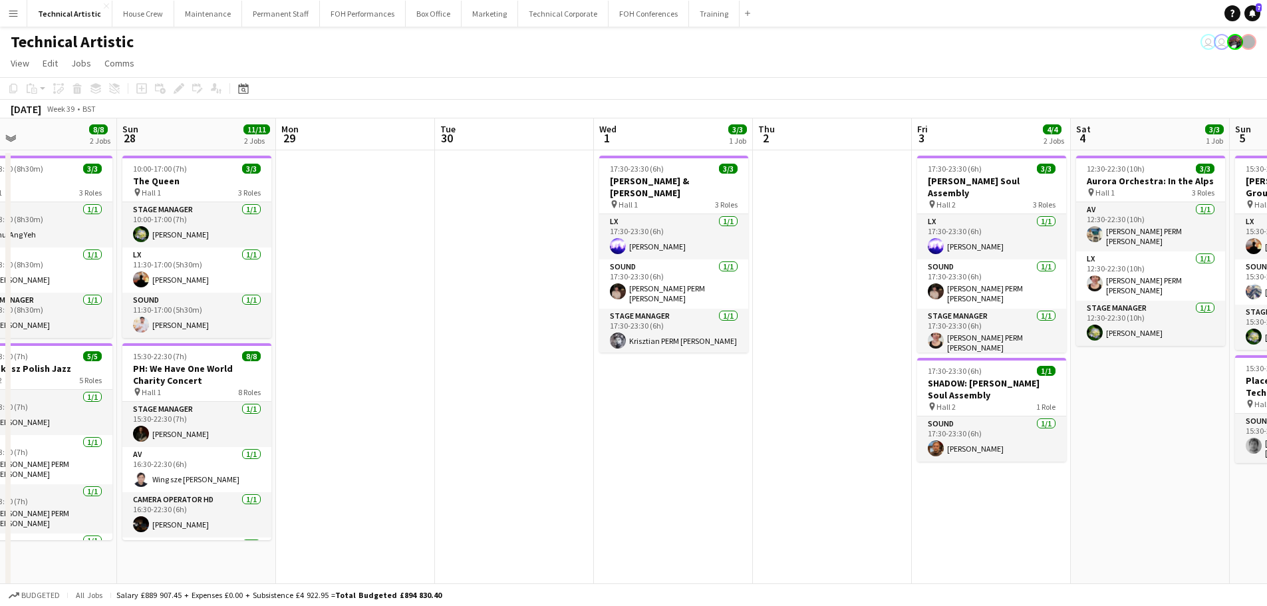
drag, startPoint x: 772, startPoint y: 336, endPoint x: 616, endPoint y: 319, distance: 156.5
click at [616, 319] on app-calendar-viewport "Wed 24 Thu 25 10/10 2 Jobs Fri 26 5/5 2 Jobs Sat 27 8/8 2 Jobs Sun 28 11/11 2 J…" at bounding box center [633, 449] width 1267 height 662
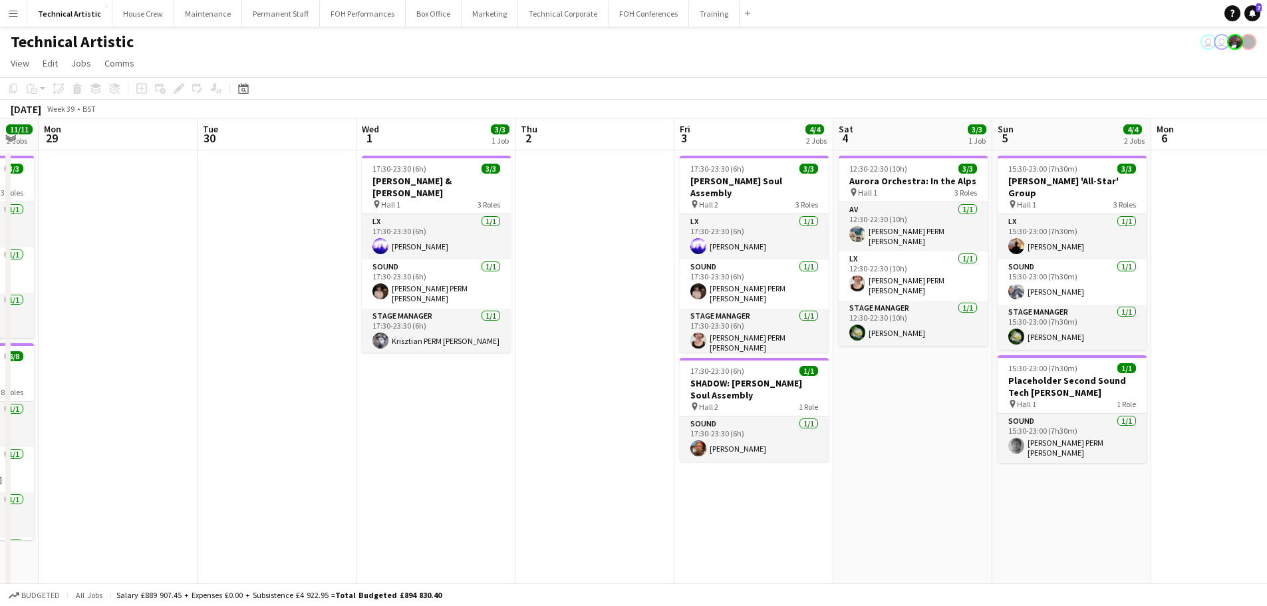
scroll to position [0, 470]
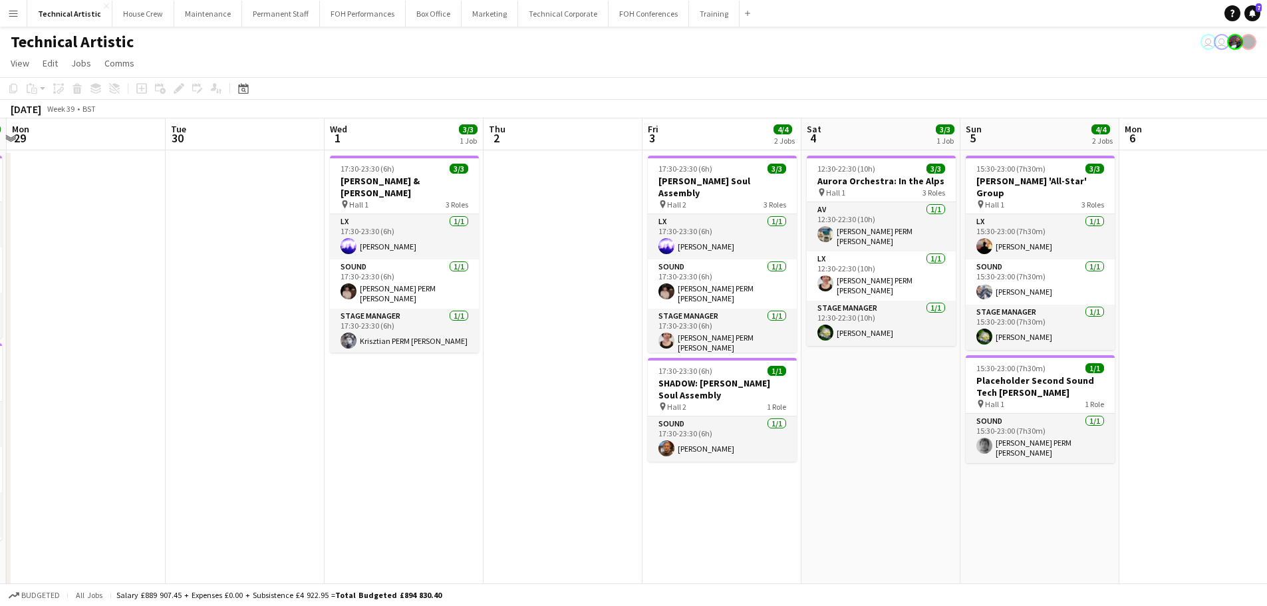
drag, startPoint x: 799, startPoint y: 374, endPoint x: 531, endPoint y: 381, distance: 268.1
click at [531, 381] on app-calendar-viewport "Fri 26 5/5 2 Jobs Sat 27 8/8 2 Jobs Sun 28 11/11 2 Jobs Mon 29 Tue 30 Wed 1 3/3…" at bounding box center [633, 449] width 1267 height 662
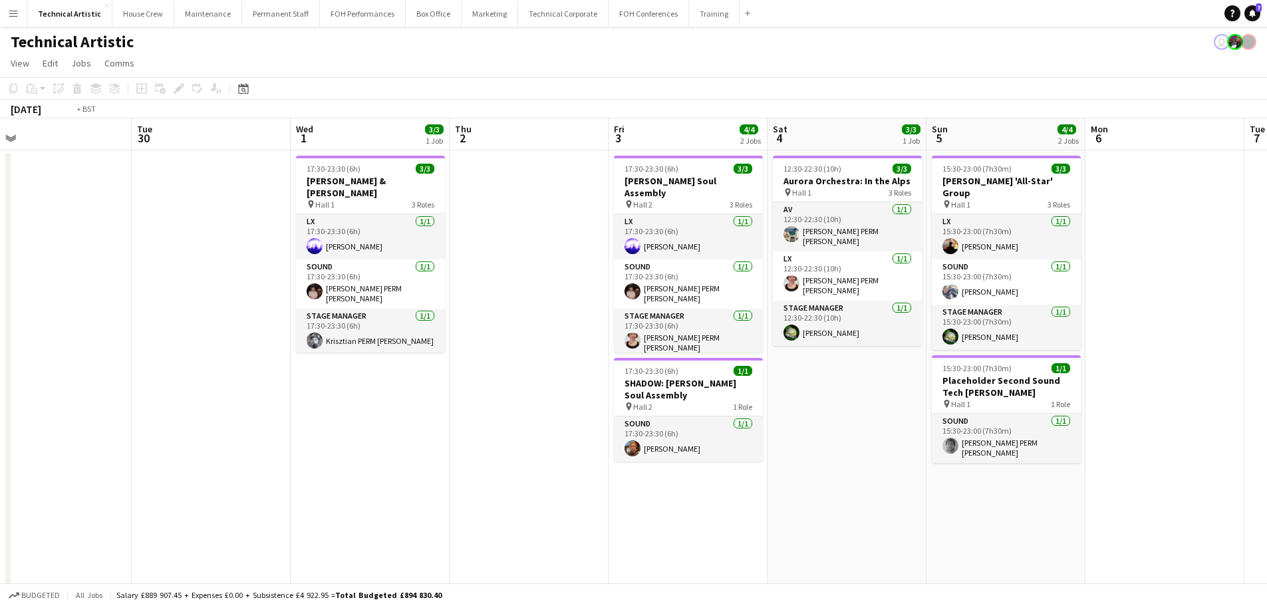
click at [0, 202] on app-calendar-viewport "Fri 26 5/5 2 Jobs Sat 27 8/8 2 Jobs Sun 28 11/11 2 Jobs Mon 29 Tue 30 Wed 1 3/3…" at bounding box center [633, 449] width 1267 height 662
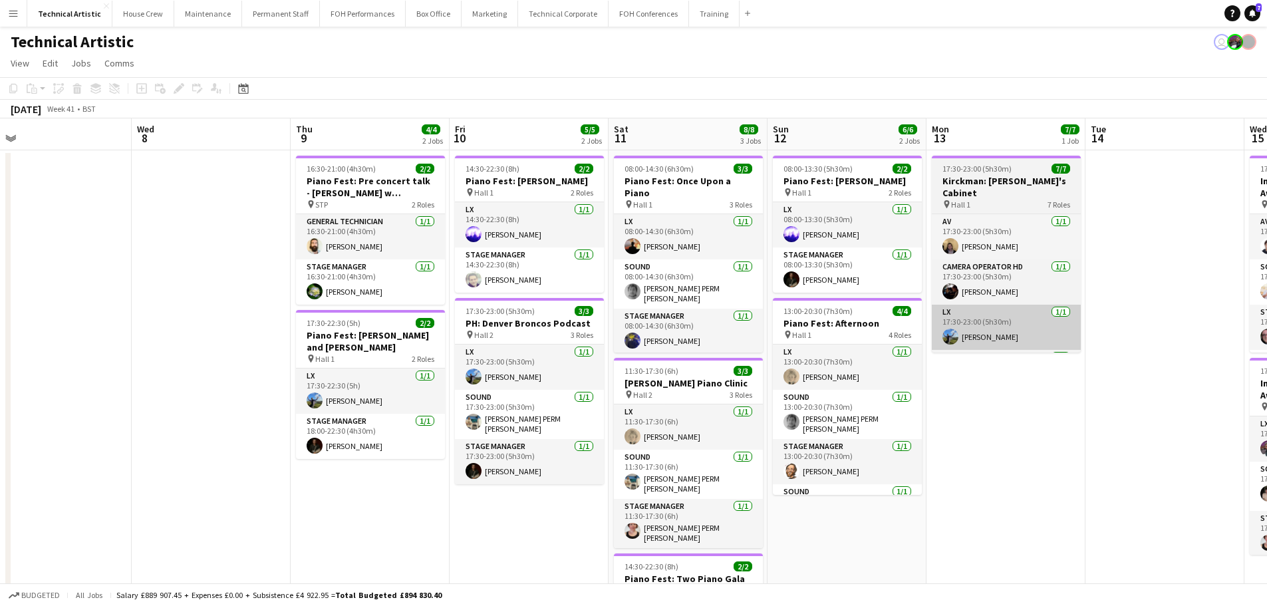
drag, startPoint x: 104, startPoint y: 247, endPoint x: 589, endPoint y: 302, distance: 487.9
click at [45, 247] on app-calendar-viewport "Sat 4 3/3 1 Job Sun 5 4/4 2 Jobs Mon 6 Tue 7 Wed 8 Thu 9 4/4 2 Jobs Fri 10 5/5 …" at bounding box center [633, 449] width 1267 height 662
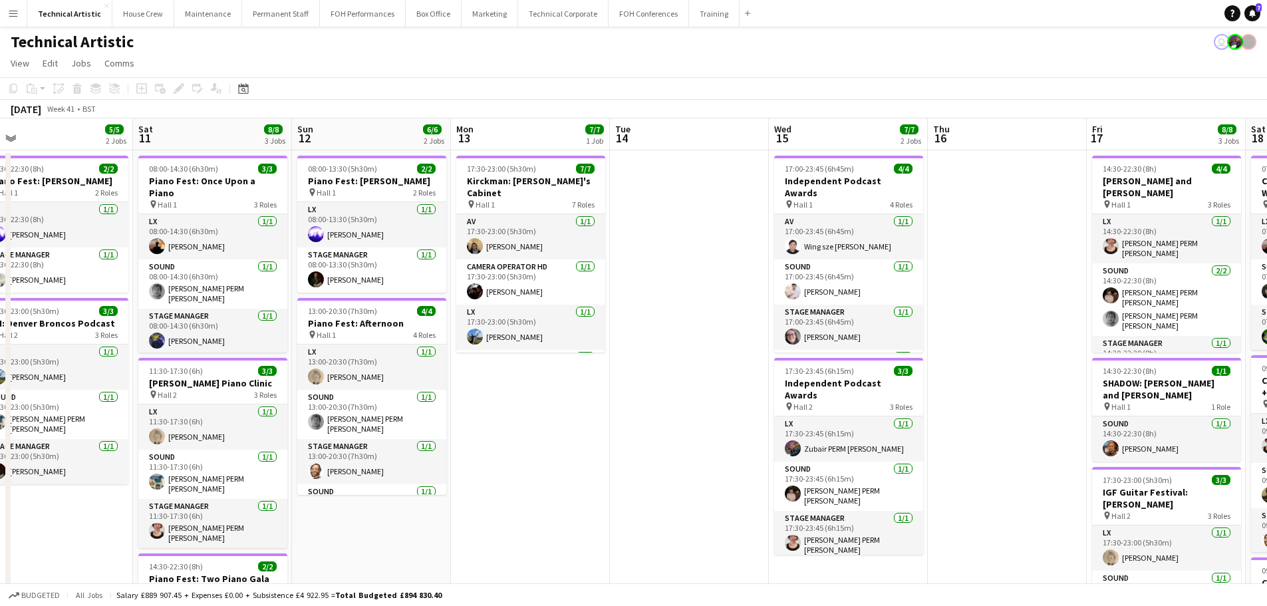
drag, startPoint x: 494, startPoint y: 295, endPoint x: 301, endPoint y: 263, distance: 195.5
click at [166, 264] on app-calendar-viewport "Wed 8 Thu 9 4/4 2 Jobs Fri 10 5/5 2 Jobs Sat 11 8/8 3 Jobs Sun 12 6/6 2 Jobs Mo…" at bounding box center [633, 449] width 1267 height 662
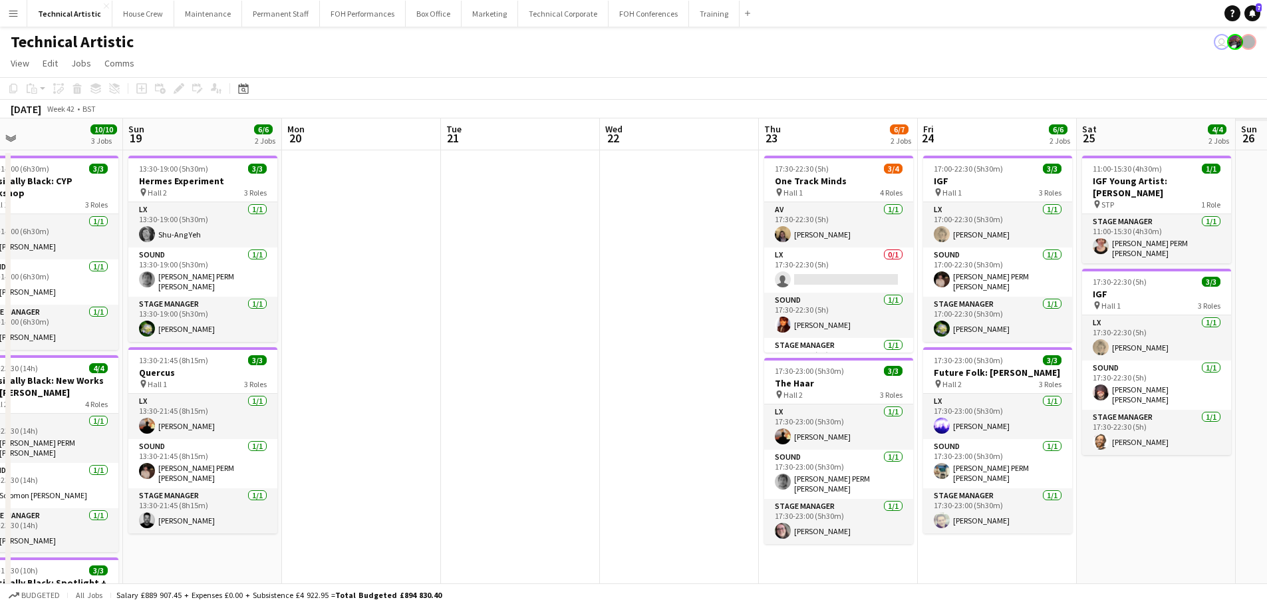
drag, startPoint x: 336, startPoint y: 227, endPoint x: 253, endPoint y: 227, distance: 83.1
click at [253, 227] on app-calendar-viewport "Wed 15 7/7 2 Jobs Thu 16 Fri 17 8/8 3 Jobs Sat 18 10/10 3 Jobs Sun 19 6/6 2 Job…" at bounding box center [633, 449] width 1267 height 662
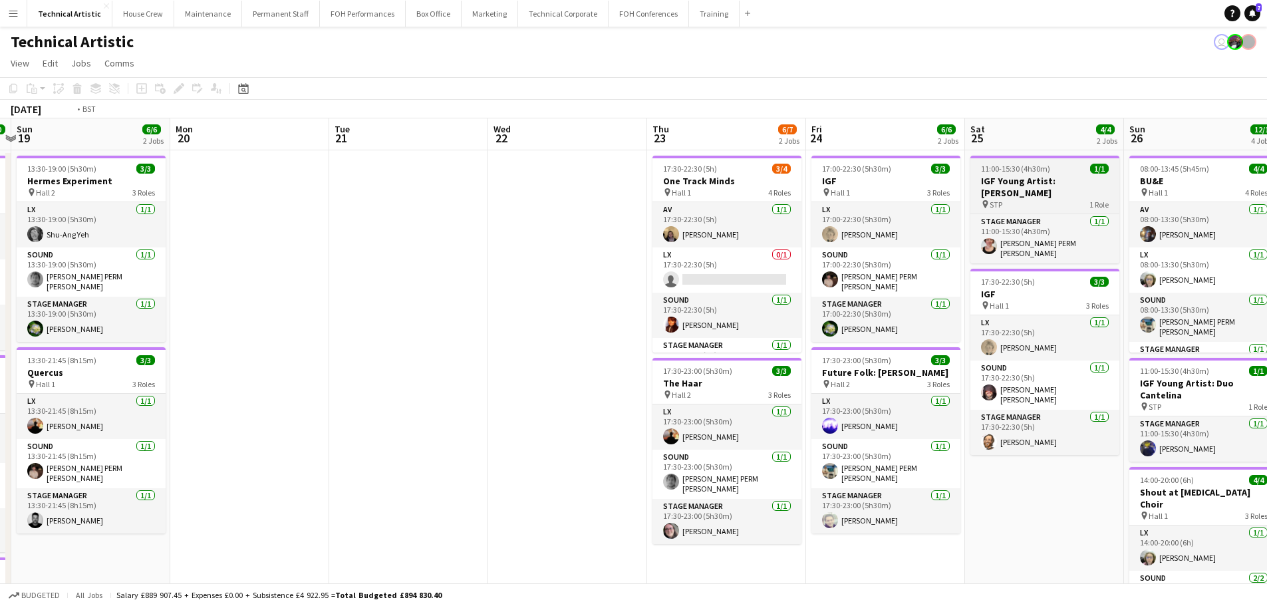
drag, startPoint x: 241, startPoint y: 178, endPoint x: 463, endPoint y: 204, distance: 223.7
click at [231, 178] on app-calendar-viewport "Wed 15 7/7 2 Jobs Thu 16 Fri 17 8/8 3 Jobs Sat 18 10/10 3 Jobs Sun 19 6/6 2 Job…" at bounding box center [633, 499] width 1267 height 762
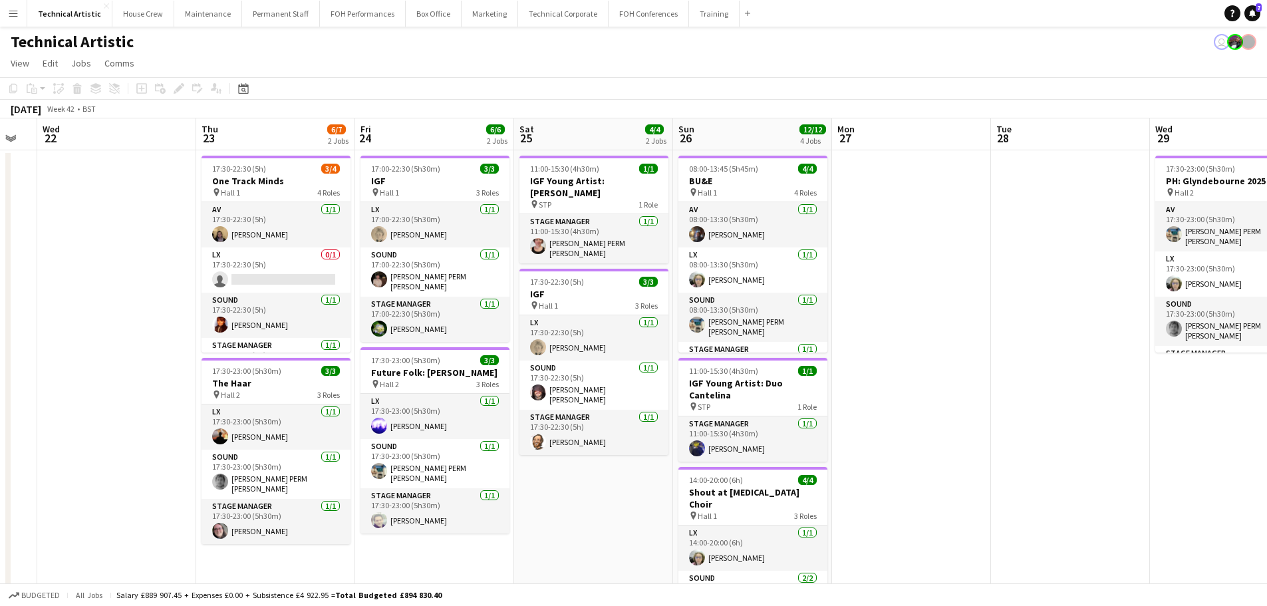
drag, startPoint x: 884, startPoint y: 257, endPoint x: 388, endPoint y: 226, distance: 496.5
click at [388, 226] on app-calendar-viewport "Sun 19 6/6 2 Jobs Mon 20 Tue 21 Wed 22 Thu 23 6/7 2 Jobs Fri 24 6/6 2 Jobs Sat …" at bounding box center [633, 499] width 1267 height 762
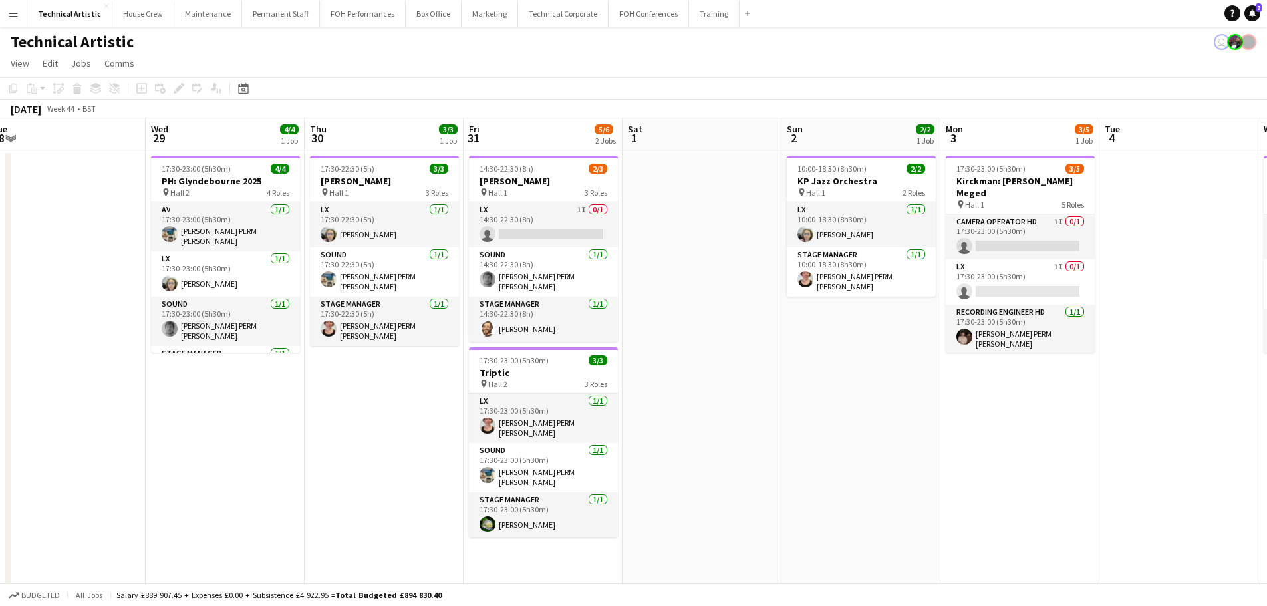
drag, startPoint x: 726, startPoint y: 266, endPoint x: 294, endPoint y: 215, distance: 435.4
click at [294, 216] on app-calendar-viewport "Sat 25 4/4 2 Jobs Sun 26 12/12 4 Jobs Mon 27 Tue 28 Wed 29 4/4 1 Job Thu 30 3/3…" at bounding box center [633, 499] width 1267 height 762
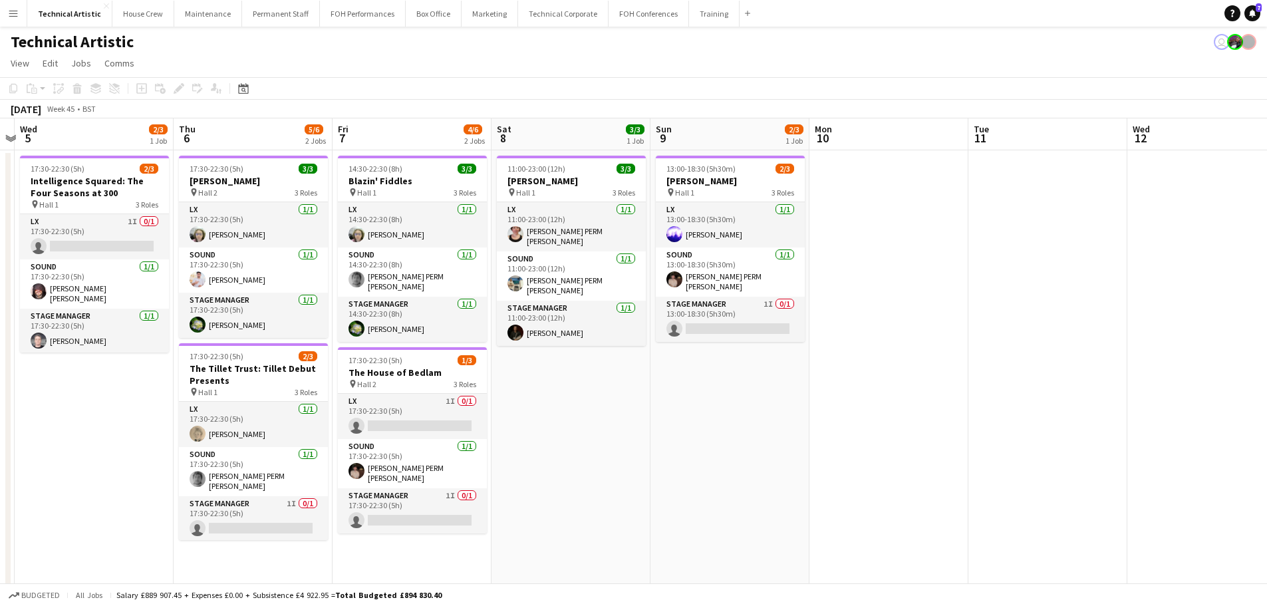
click at [0, 180] on app-calendar-viewport "Sat 1 Sun 2 2/2 1 Job Mon 3 3/5 1 Job Tue 4 Wed 5 2/3 1 Job Thu 6 5/6 2 Jobs Fr…" at bounding box center [633, 499] width 1267 height 762
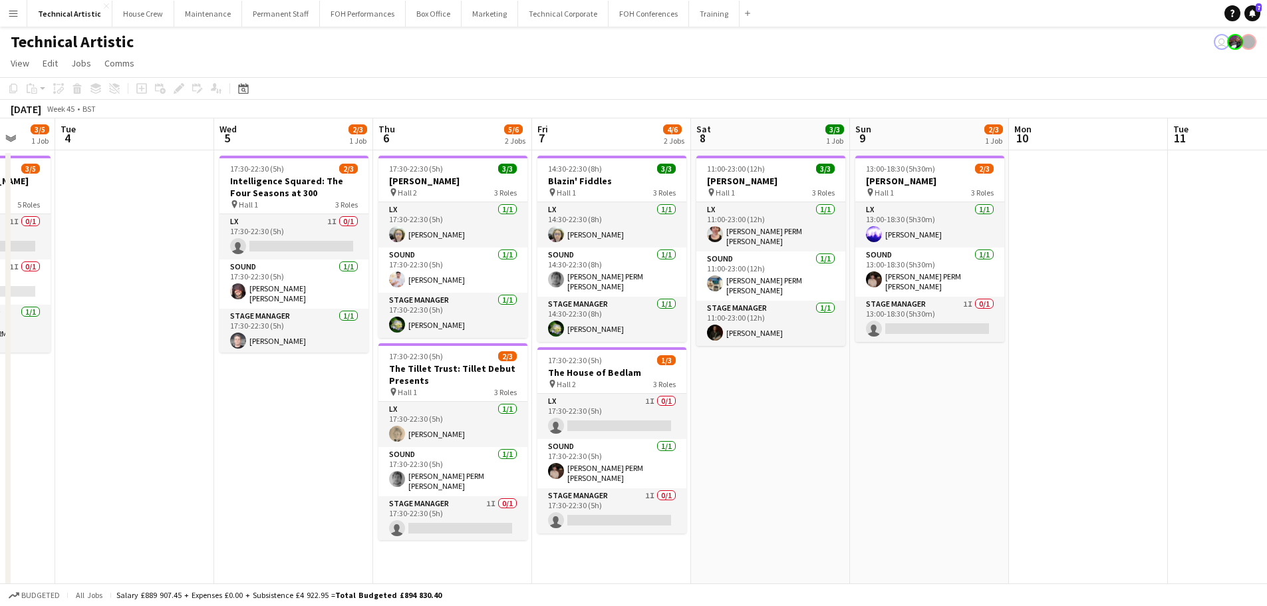
drag, startPoint x: 754, startPoint y: 253, endPoint x: 293, endPoint y: 165, distance: 469.2
click at [2, 160] on app-calendar-viewport "Sat 1 Sun 2 2/2 1 Job Mon 3 3/5 1 Job Tue 4 Wed 5 2/3 1 Job Thu 6 5/6 2 Jobs Fr…" at bounding box center [633, 499] width 1267 height 762
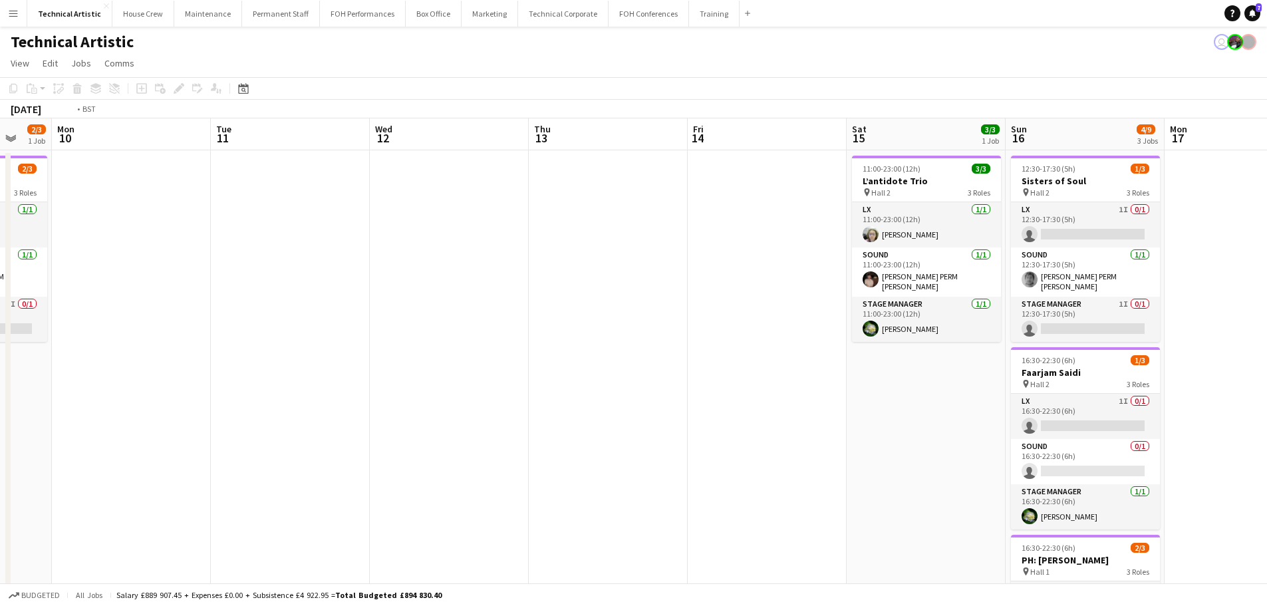
drag, startPoint x: 71, startPoint y: 182, endPoint x: 87, endPoint y: 180, distance: 16.1
click at [71, 182] on app-calendar-viewport "Fri 7 4/6 2 Jobs Sat 8 3/3 1 Job Sun 9 2/3 1 Job Mon 10 Tue 11 Wed 12 Thu 13 Fr…" at bounding box center [633, 499] width 1267 height 762
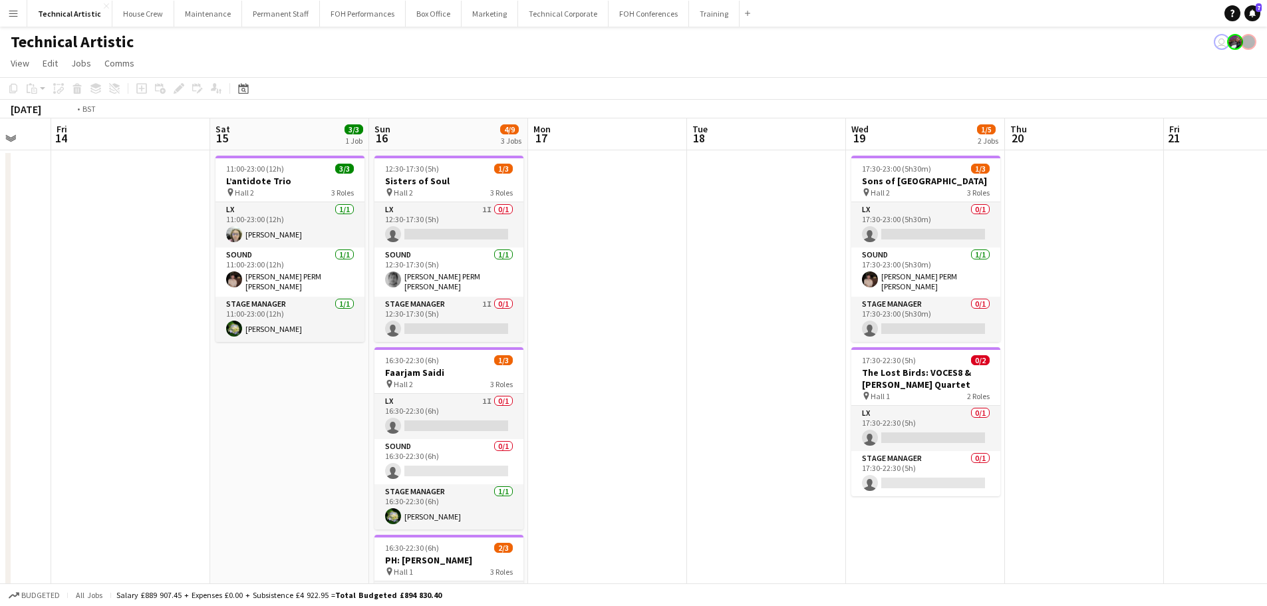
scroll to position [0, 327]
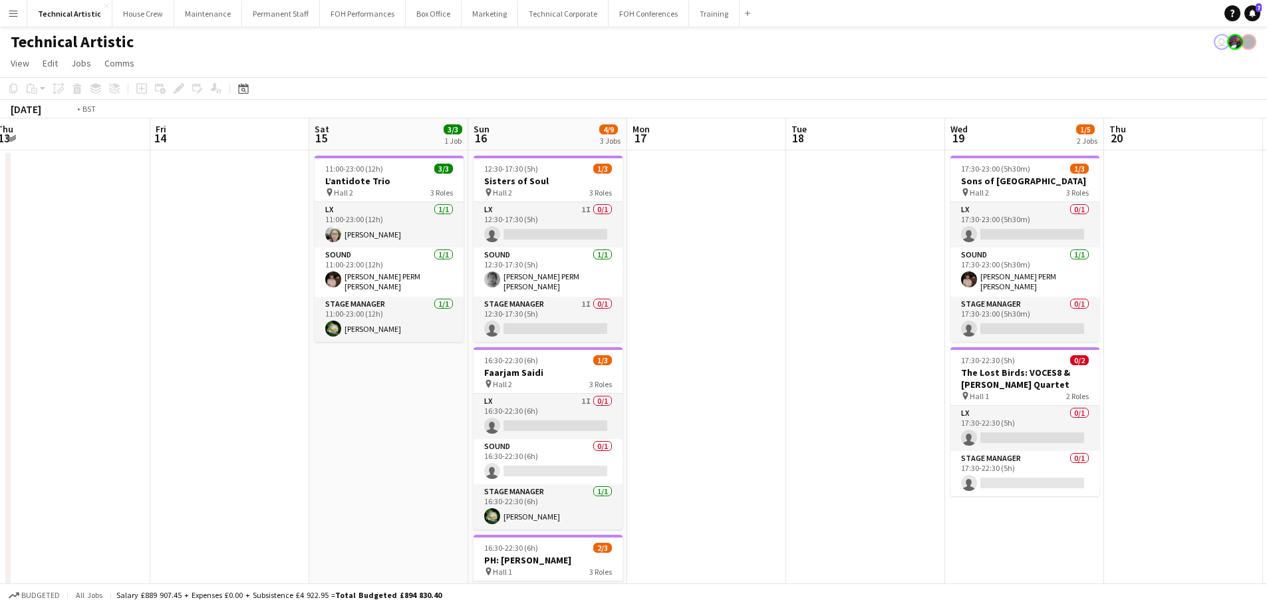
drag, startPoint x: 688, startPoint y: 220, endPoint x: 9, endPoint y: 150, distance: 682.7
click at [0, 150] on app-calendar-viewport "Tue 11 Wed 12 Thu 13 Fri 14 Sat 15 3/3 1 Job Sun 16 4/9 3 Jobs Mon 17 Tue 18 We…" at bounding box center [633, 499] width 1267 height 762
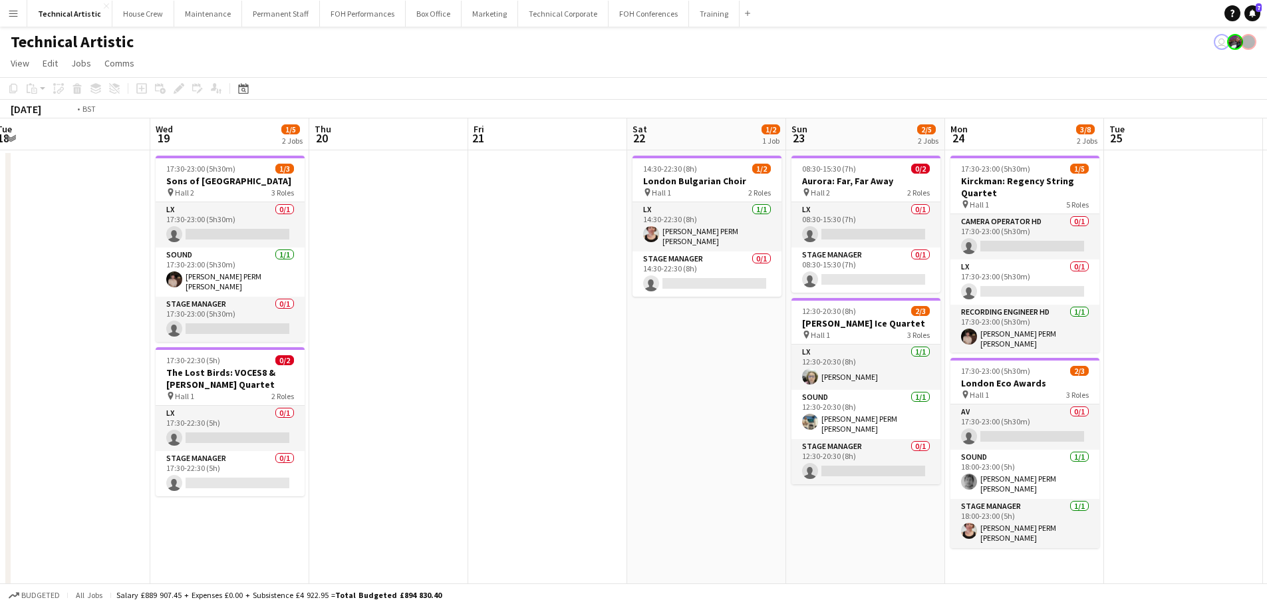
scroll to position [0, 301]
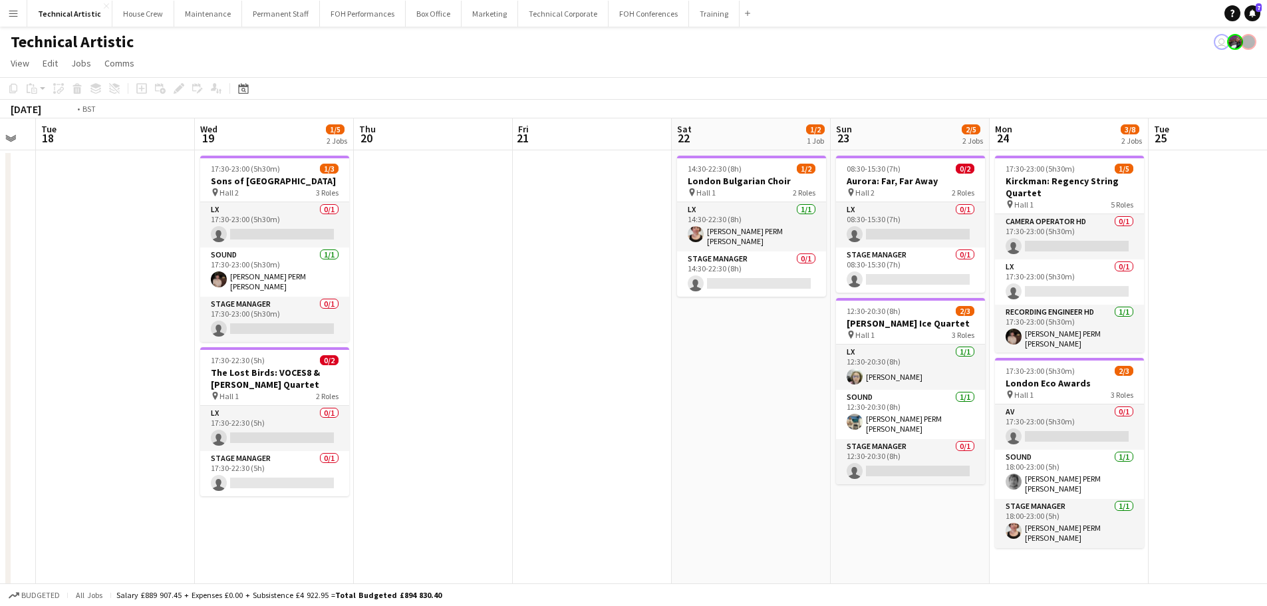
drag, startPoint x: 461, startPoint y: 215, endPoint x: 1116, endPoint y: 171, distance: 656.6
click at [1123, 172] on app-calendar-viewport "Sun 16 4/9 3 Jobs Mon 17 Tue 18 Wed 19 1/5 2 Jobs Thu 20 Fri 21 Sat 22 1/2 1 Jo…" at bounding box center [633, 499] width 1267 height 762
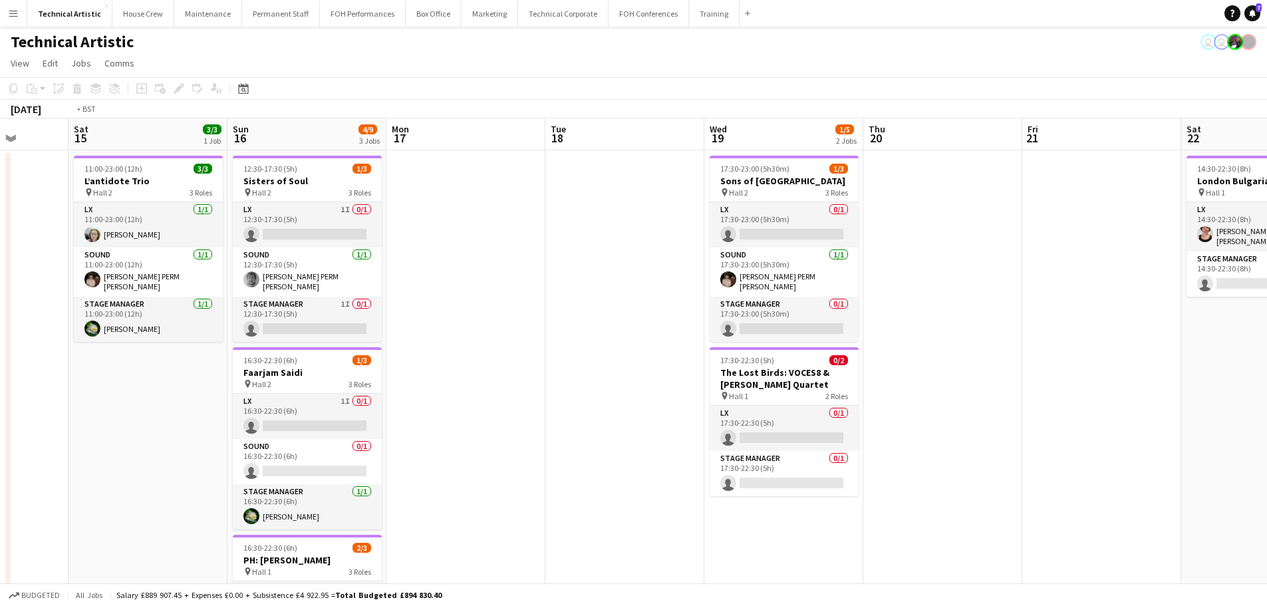
drag, startPoint x: 744, startPoint y: 297, endPoint x: 184, endPoint y: 235, distance: 564.0
click at [184, 235] on app-calendar-viewport "Wed 12 Thu 13 Fri 14 Sat 15 3/3 1 Job Sun 16 4/9 3 Jobs Mon 17 Tue 18 Wed 19 1/…" at bounding box center [633, 499] width 1267 height 762
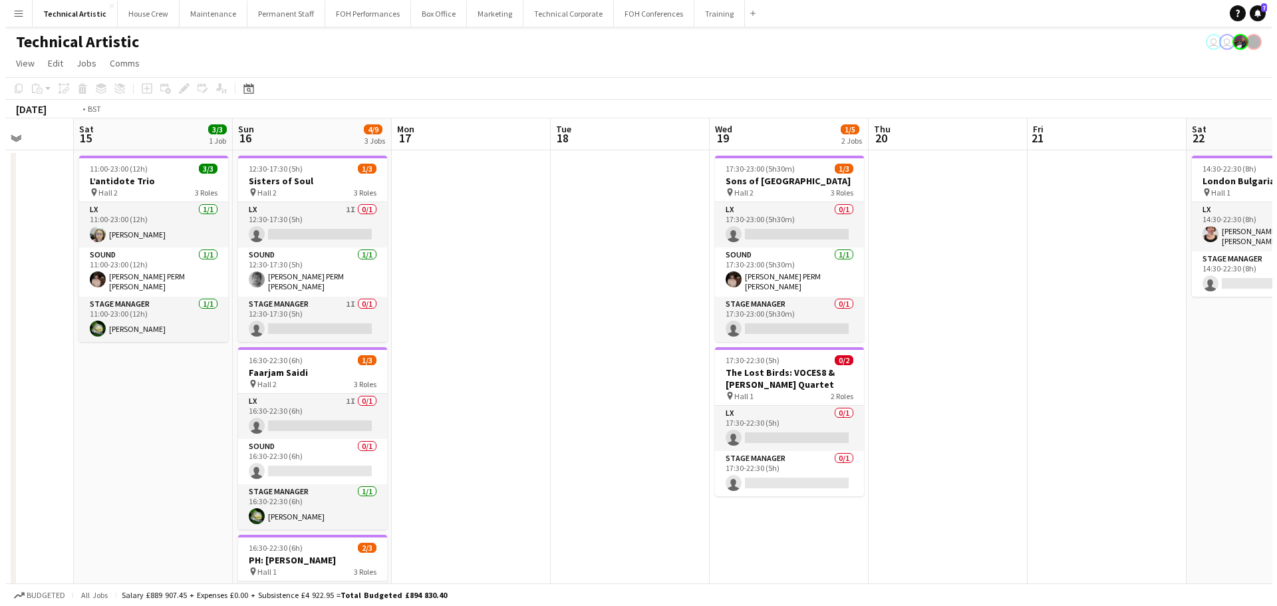
scroll to position [0, 557]
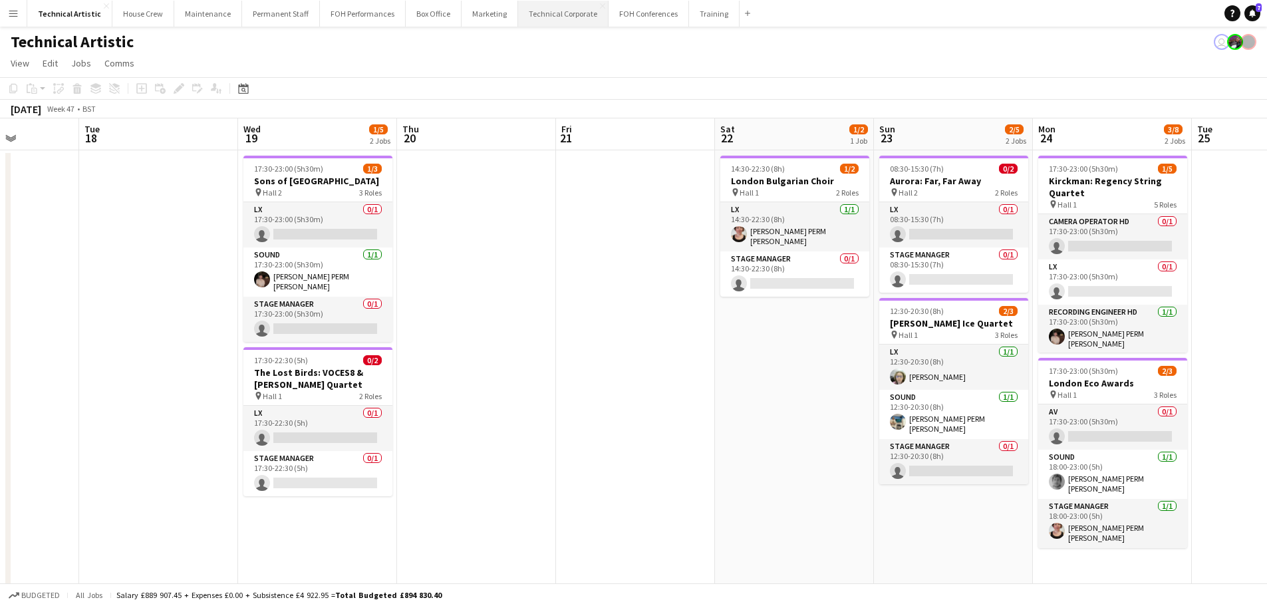
click at [575, 19] on button "Technical Corporate Close" at bounding box center [563, 14] width 90 height 26
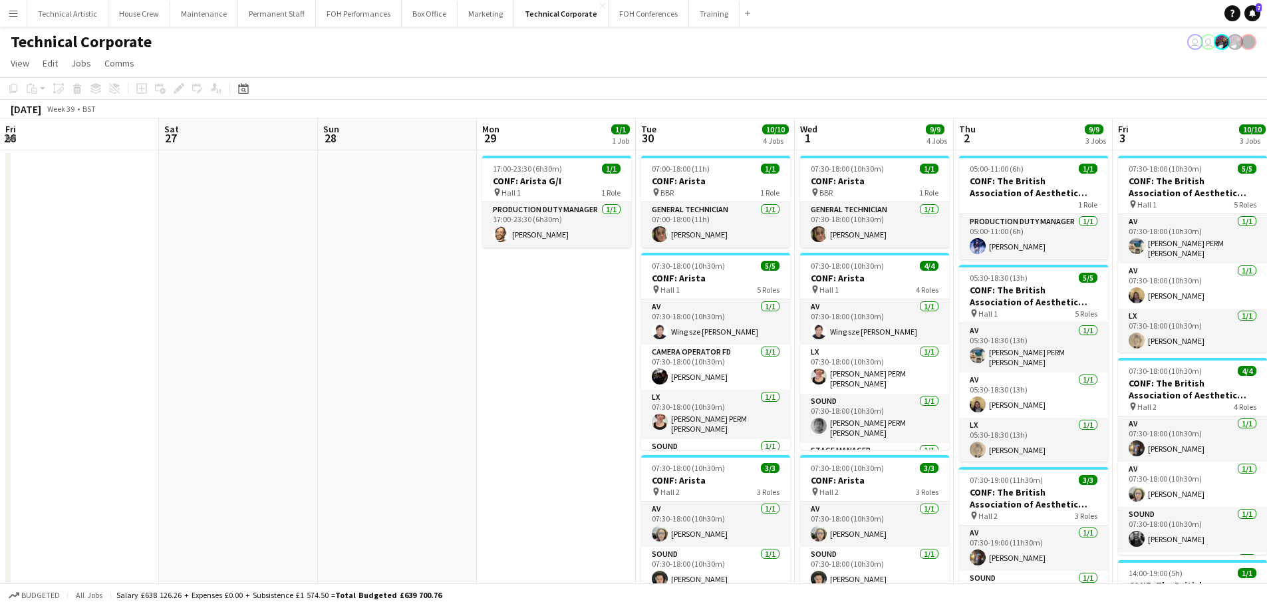
scroll to position [0, 493]
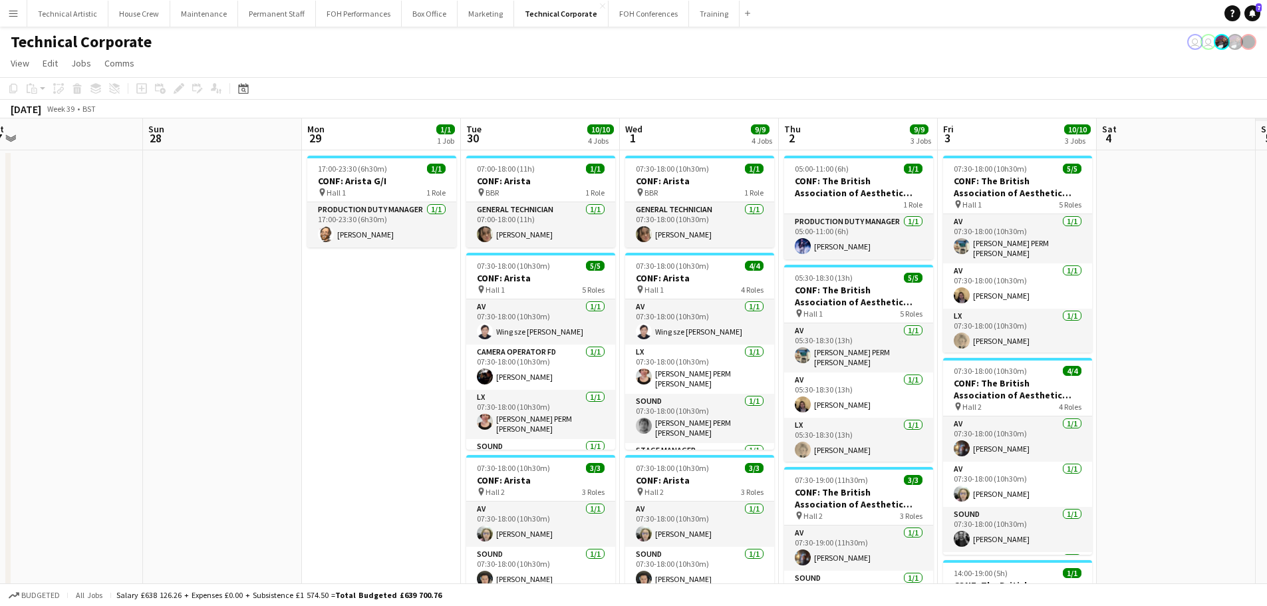
drag, startPoint x: 694, startPoint y: 291, endPoint x: 80, endPoint y: 222, distance: 617.7
click at [80, 222] on app-calendar-viewport "Wed 24 13/13 4 Jobs Thu 25 6/6 4 Jobs Fri 26 Sat 27 Sun 28 Mon 29 1/1 1 Job Tue…" at bounding box center [633, 499] width 1267 height 762
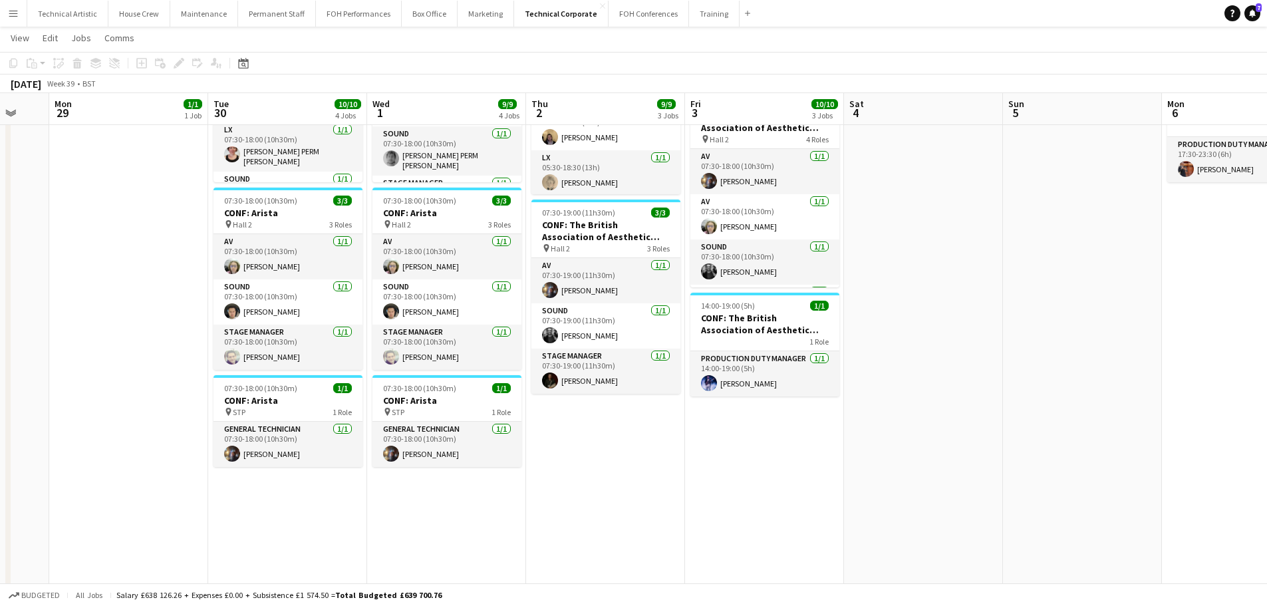
drag, startPoint x: 410, startPoint y: 322, endPoint x: 118, endPoint y: 309, distance: 292.3
click at [118, 309] on app-calendar-viewport "Fri 26 Sat 27 Sun 28 Mon 29 1/1 1 Job Tue 30 10/10 4 Jobs Wed 1 9/9 4 Jobs Thu …" at bounding box center [633, 252] width 1267 height 933
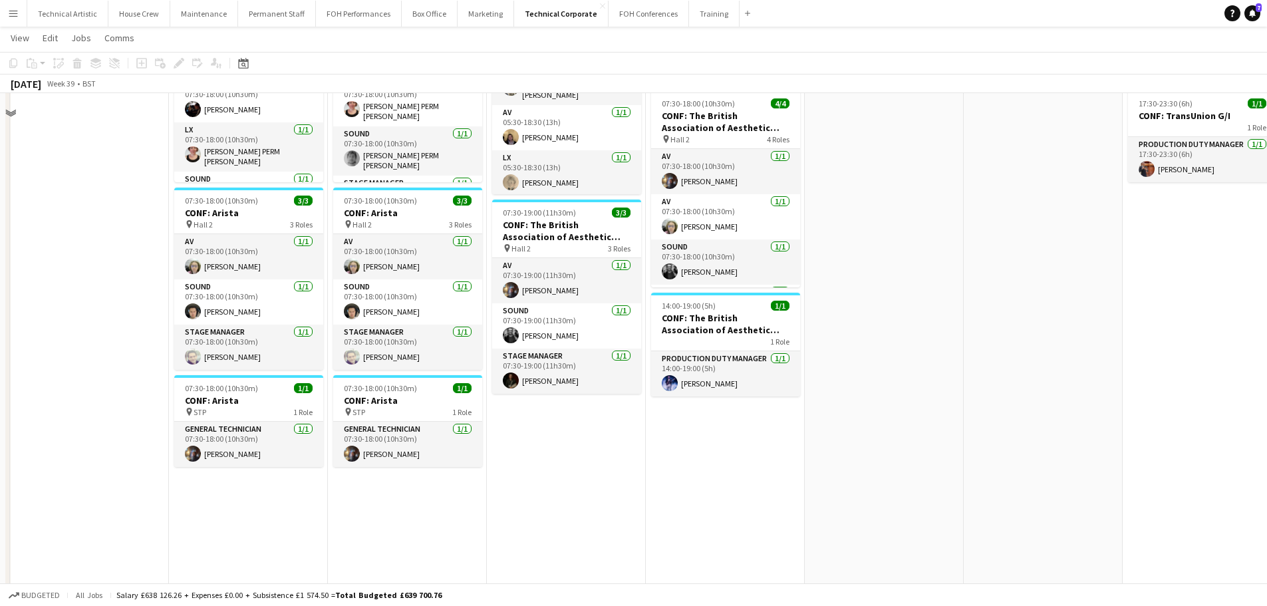
scroll to position [0, 0]
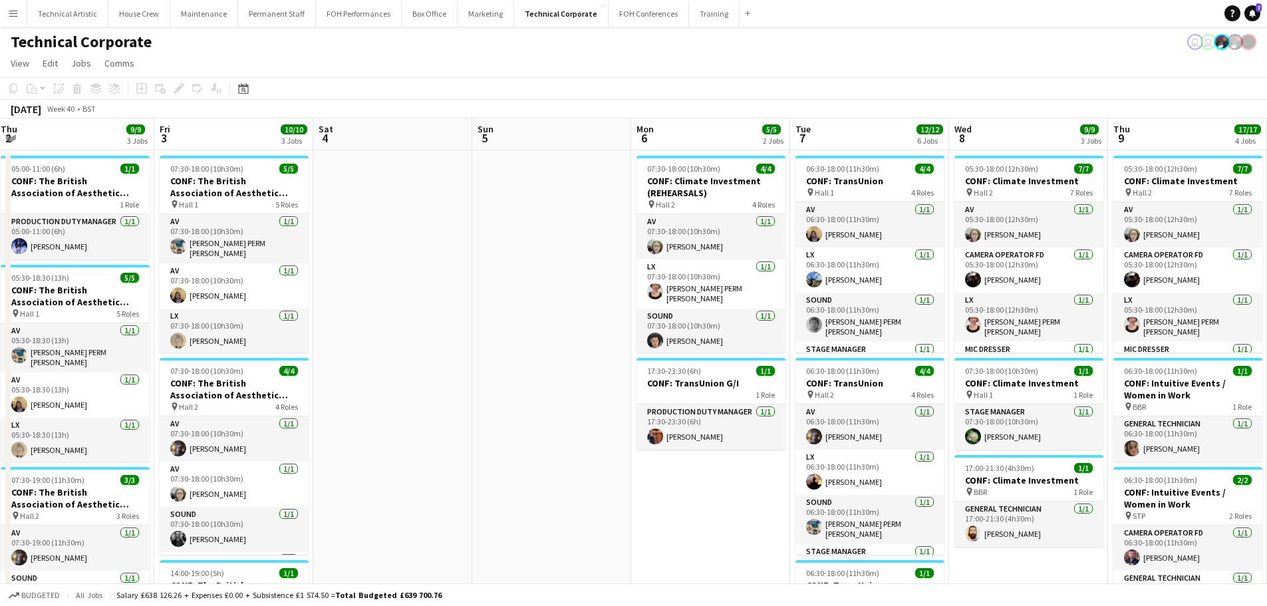
drag, startPoint x: 269, startPoint y: 238, endPoint x: 229, endPoint y: 232, distance: 39.7
click at [229, 232] on app-calendar-viewport "Sat 27 Sun 28 Mon 29 1/1 1 Job Tue 30 10/10 4 Jobs Wed 1 9/9 4 Jobs Thu 2 9/9 3…" at bounding box center [633, 551] width 1267 height 867
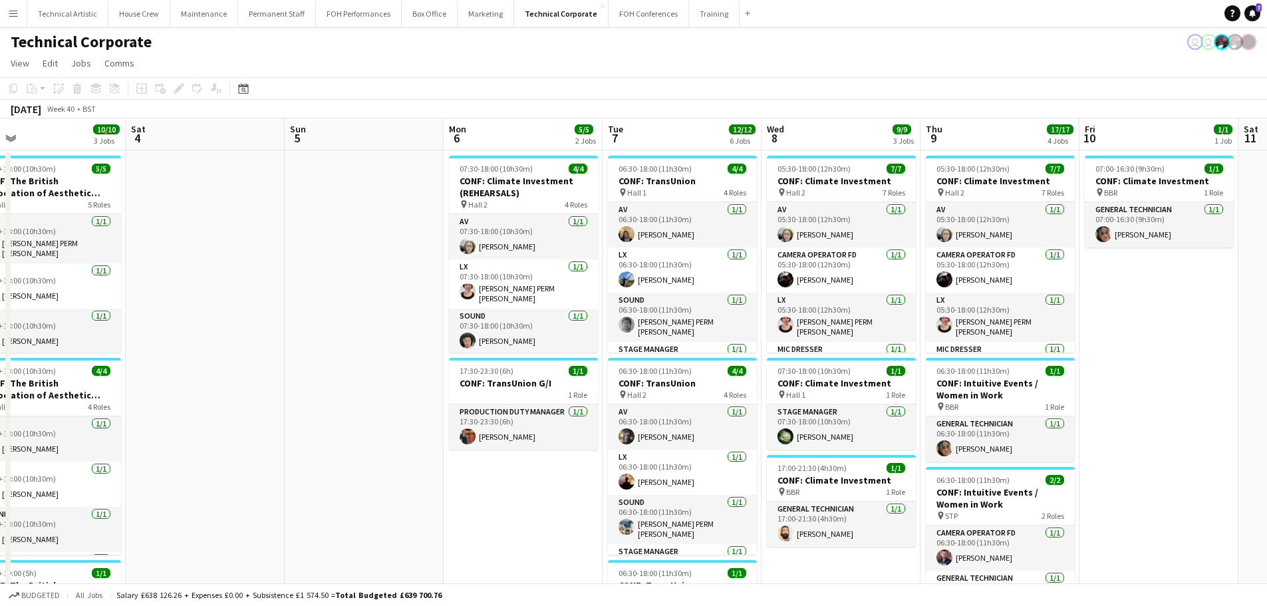
drag, startPoint x: 385, startPoint y: 288, endPoint x: 173, endPoint y: 275, distance: 212.6
click at [173, 275] on app-calendar-viewport "Tue 30 10/10 4 Jobs Wed 1 9/9 4 Jobs Thu 2 9/9 3 Jobs Fri 3 10/10 3 Jobs Sat 4 …" at bounding box center [633, 551] width 1267 height 867
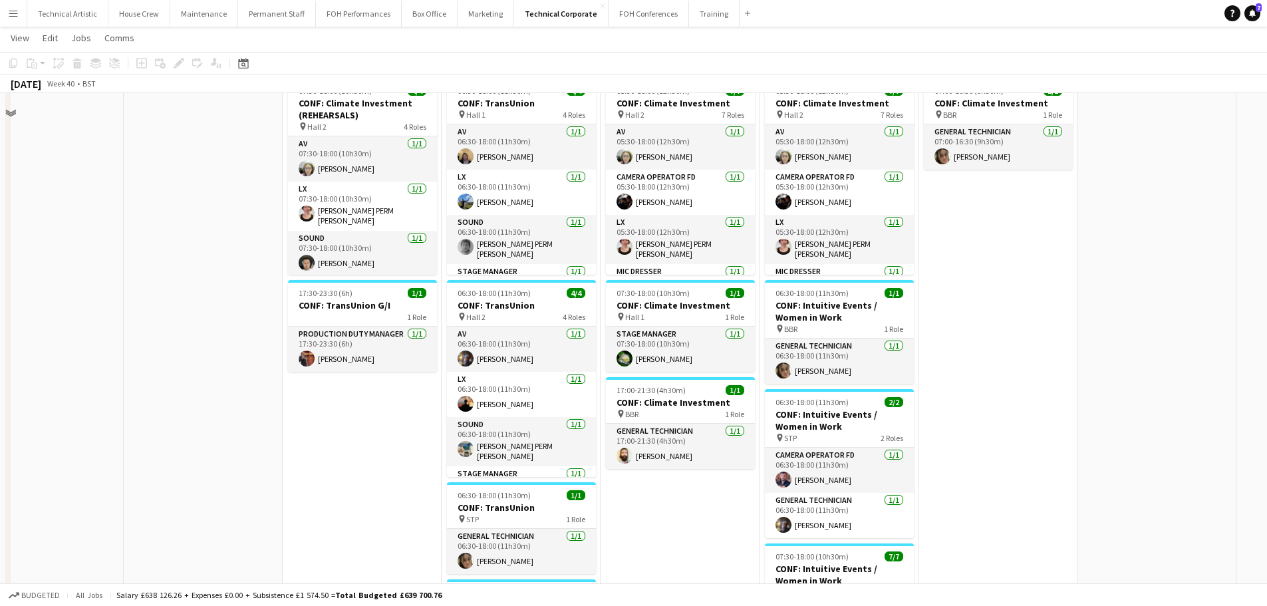
scroll to position [0, 0]
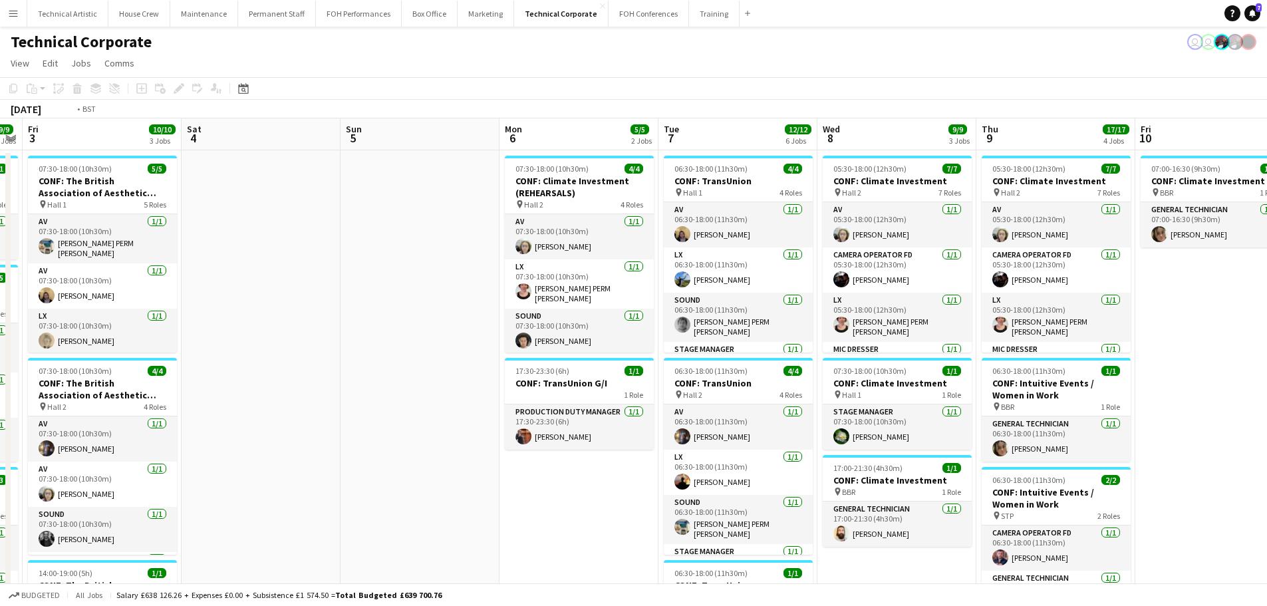
drag, startPoint x: 140, startPoint y: 259, endPoint x: 994, endPoint y: 219, distance: 855.6
click at [994, 219] on app-calendar-viewport "Wed 1 9/9 4 Jobs Thu 2 9/9 3 Jobs Fri 3 10/10 3 Jobs Sat 4 Sun 5 Mon 6 5/5 2 Jo…" at bounding box center [633, 551] width 1267 height 867
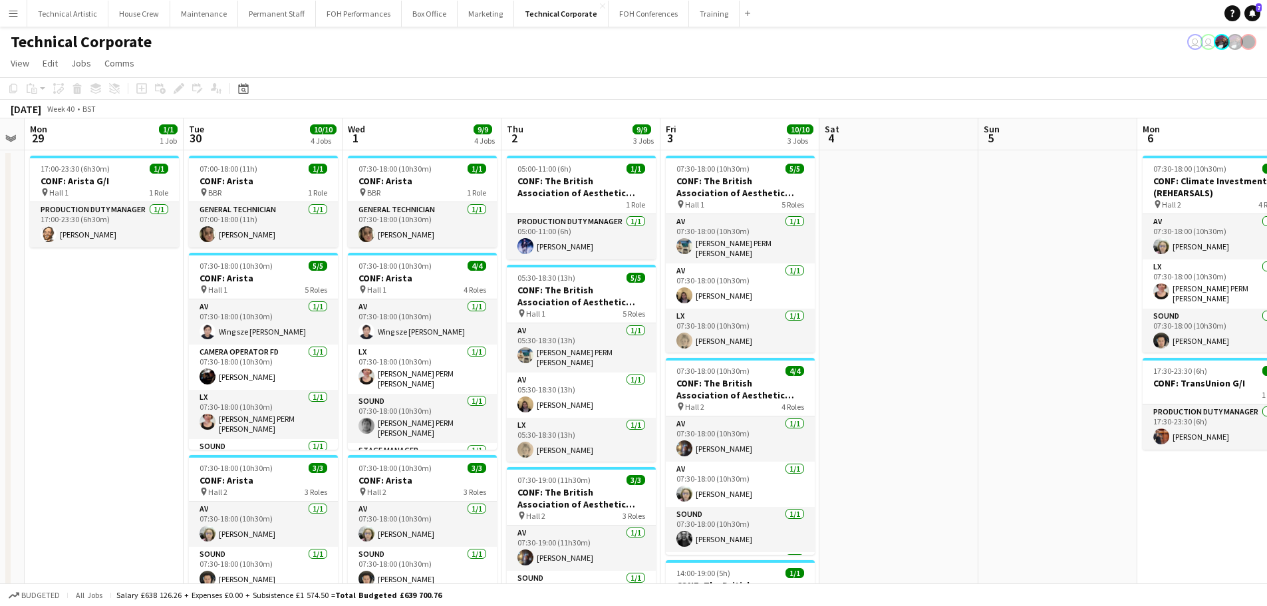
drag, startPoint x: 141, startPoint y: 351, endPoint x: 873, endPoint y: 281, distance: 735.0
click at [873, 281] on app-calendar-viewport "Sat 27 Sun 28 Mon 29 1/1 1 Job Tue 30 10/10 4 Jobs Wed 1 9/9 4 Jobs Thu 2 9/9 3…" at bounding box center [633, 551] width 1267 height 867
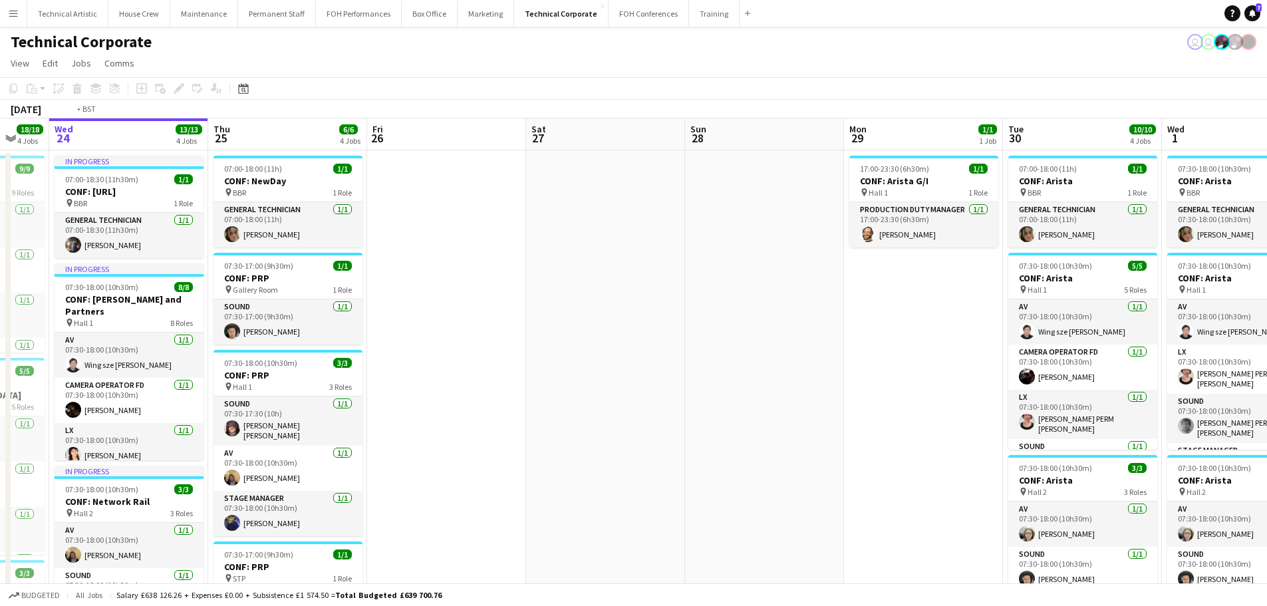
scroll to position [0, 351]
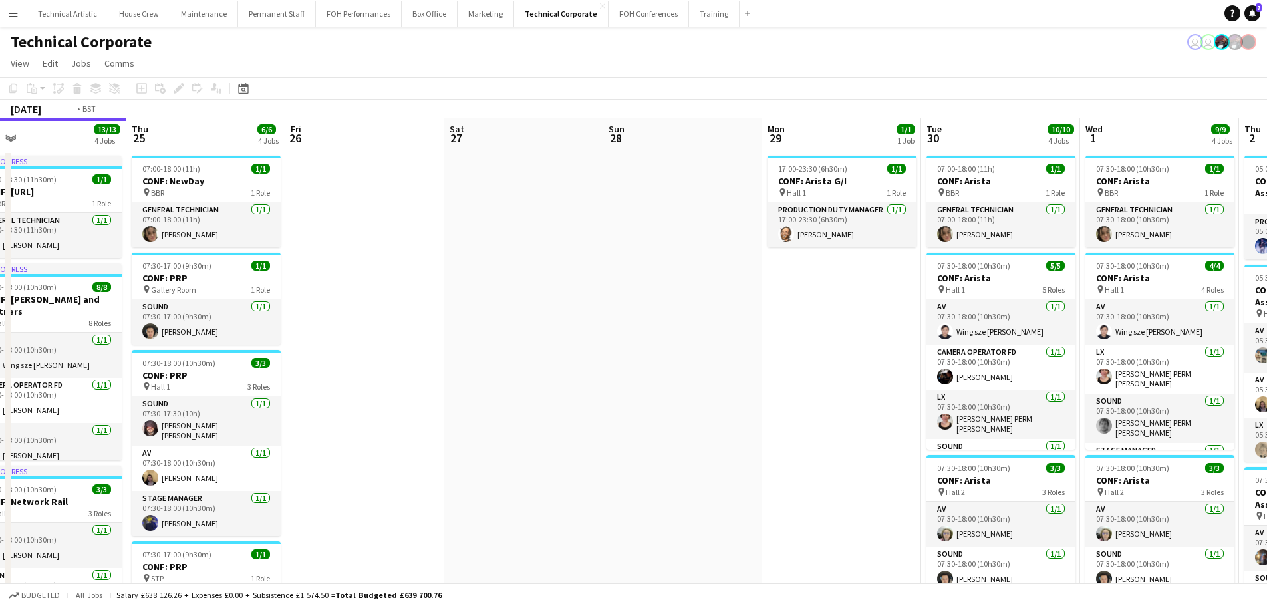
drag, startPoint x: 319, startPoint y: 338, endPoint x: 792, endPoint y: 271, distance: 477.0
click at [792, 271] on app-calendar-viewport "Mon 22 8/8 3 Jobs Tue 23 18/18 4 Jobs Wed 24 13/13 4 Jobs Thu 25 6/6 4 Jobs Fri…" at bounding box center [633, 551] width 1267 height 867
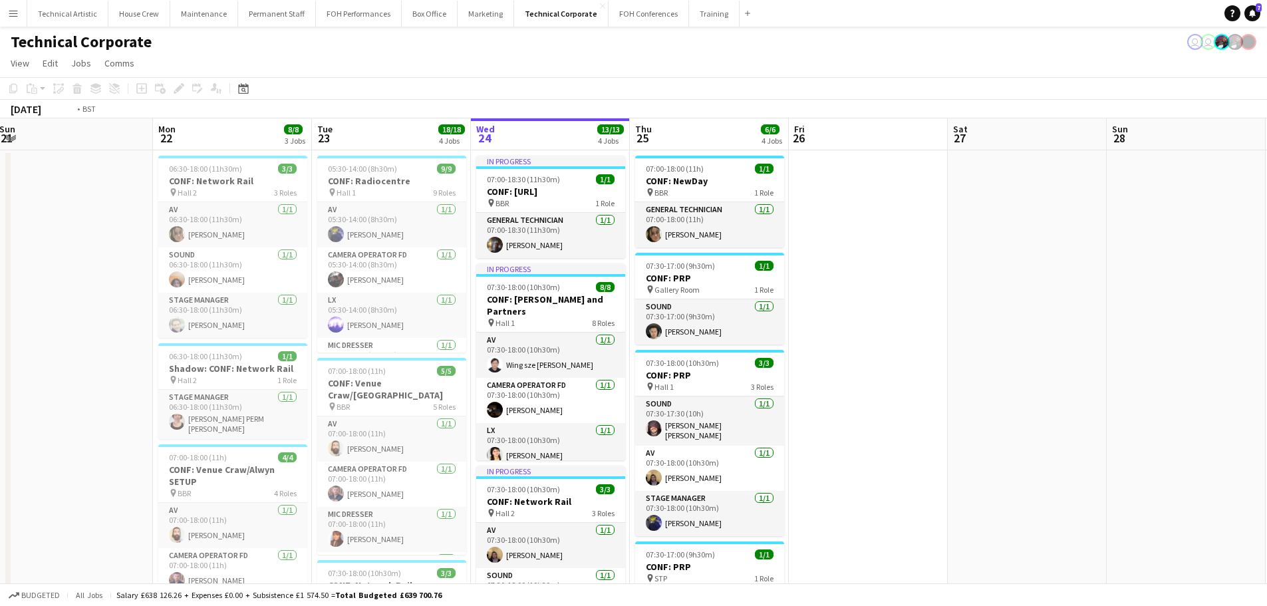
scroll to position [0, 506]
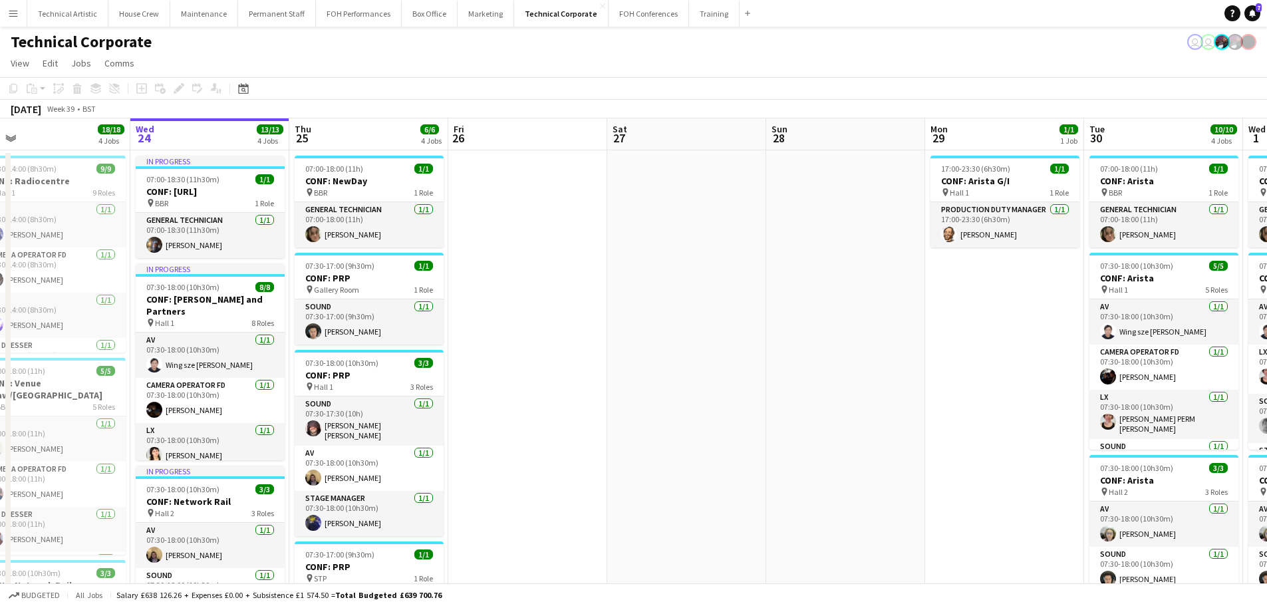
drag, startPoint x: 998, startPoint y: 231, endPoint x: 525, endPoint y: 172, distance: 476.6
click at [525, 172] on app-calendar-viewport "Sat 20 Sun 21 Mon 22 8/8 3 Jobs Tue 23 18/18 4 Jobs Wed 24 13/13 4 Jobs Thu 25 …" at bounding box center [633, 551] width 1267 height 867
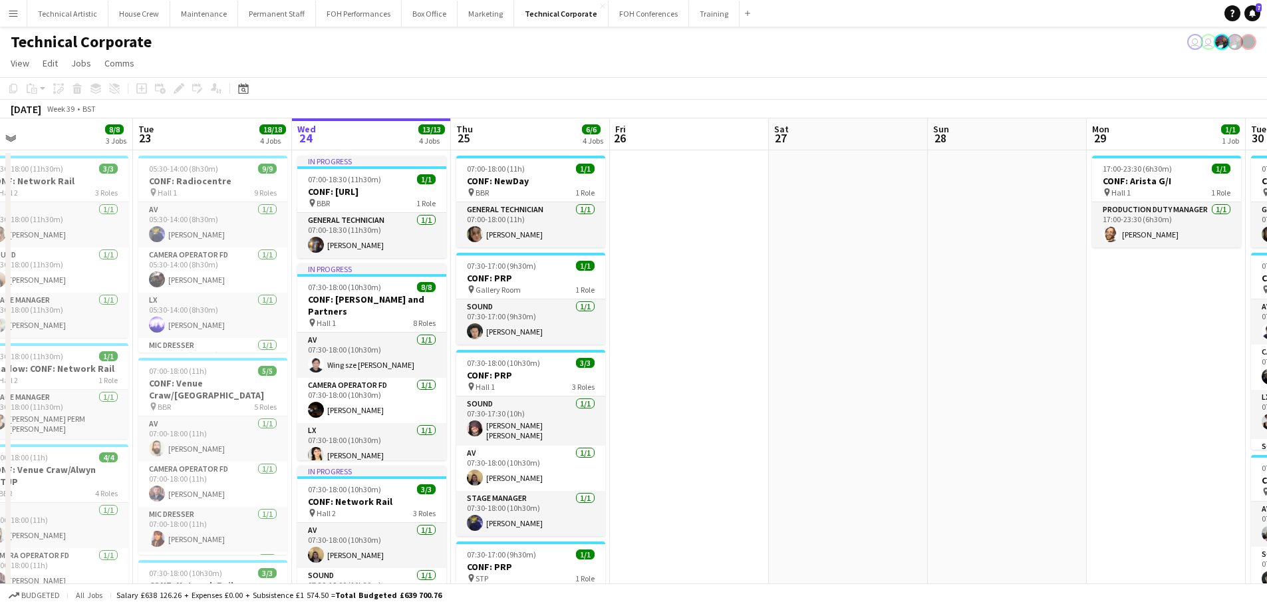
scroll to position [0, 343]
drag, startPoint x: 534, startPoint y: 240, endPoint x: 666, endPoint y: 240, distance: 131.7
click at [666, 240] on app-calendar-viewport "Sat 20 Sun 21 Mon 22 8/8 3 Jobs Tue 23 18/18 4 Jobs Wed 24 13/13 4 Jobs Thu 25 …" at bounding box center [633, 551] width 1267 height 867
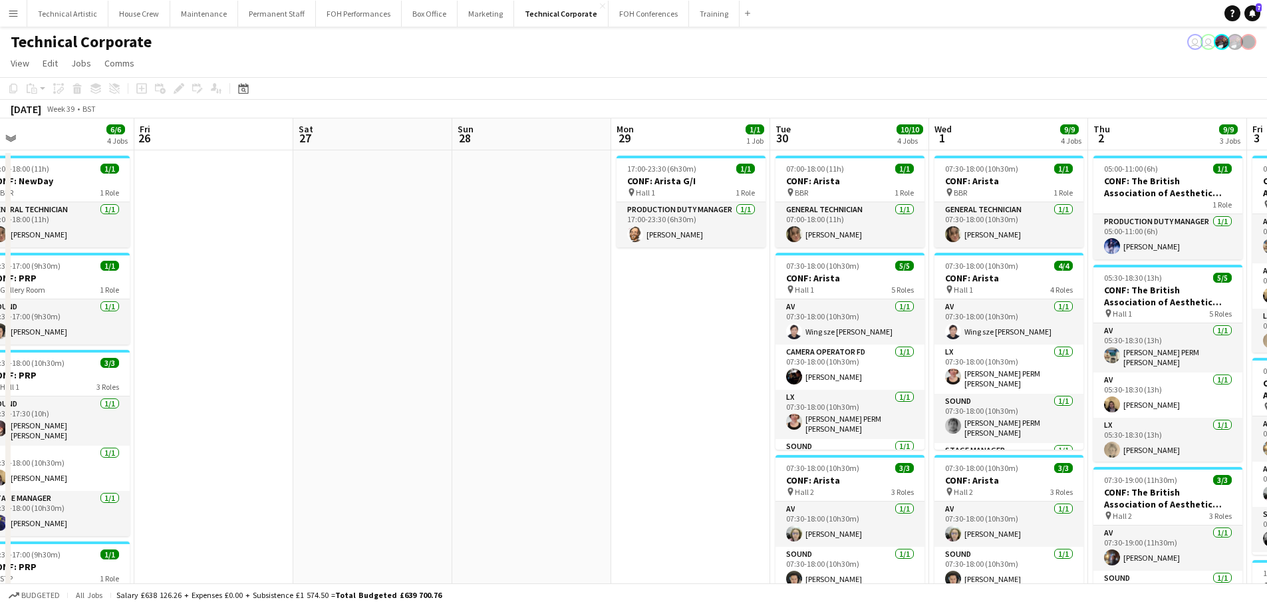
scroll to position [0, 512]
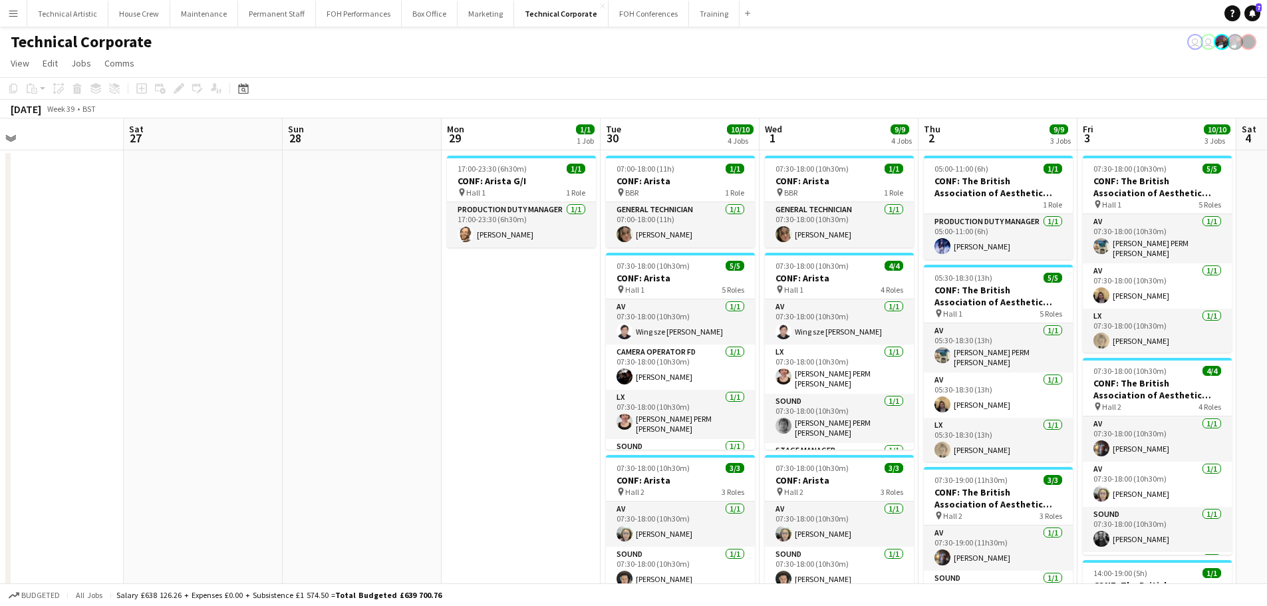
drag, startPoint x: 276, startPoint y: 215, endPoint x: 291, endPoint y: 214, distance: 15.3
click at [252, 214] on app-calendar-viewport "Tue 23 18/18 4 Jobs Wed 24 13/13 4 Jobs Thu 25 6/6 4 Jobs Fri 26 Sat 27 Sun 28 …" at bounding box center [633, 551] width 1267 height 867
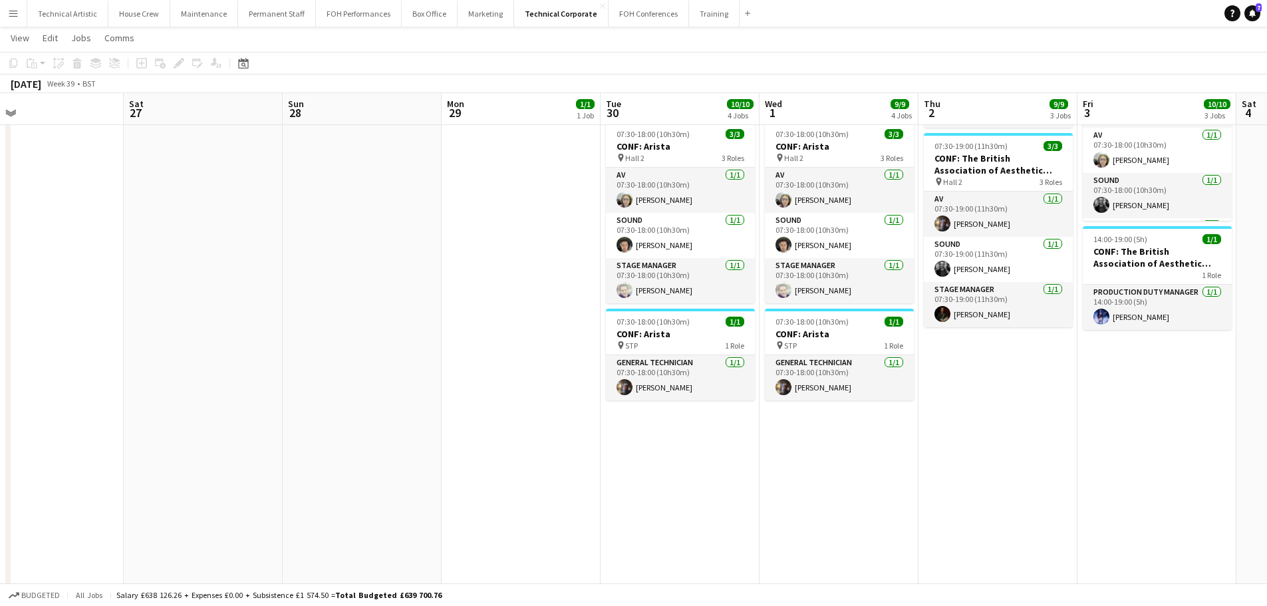
scroll to position [0, 458]
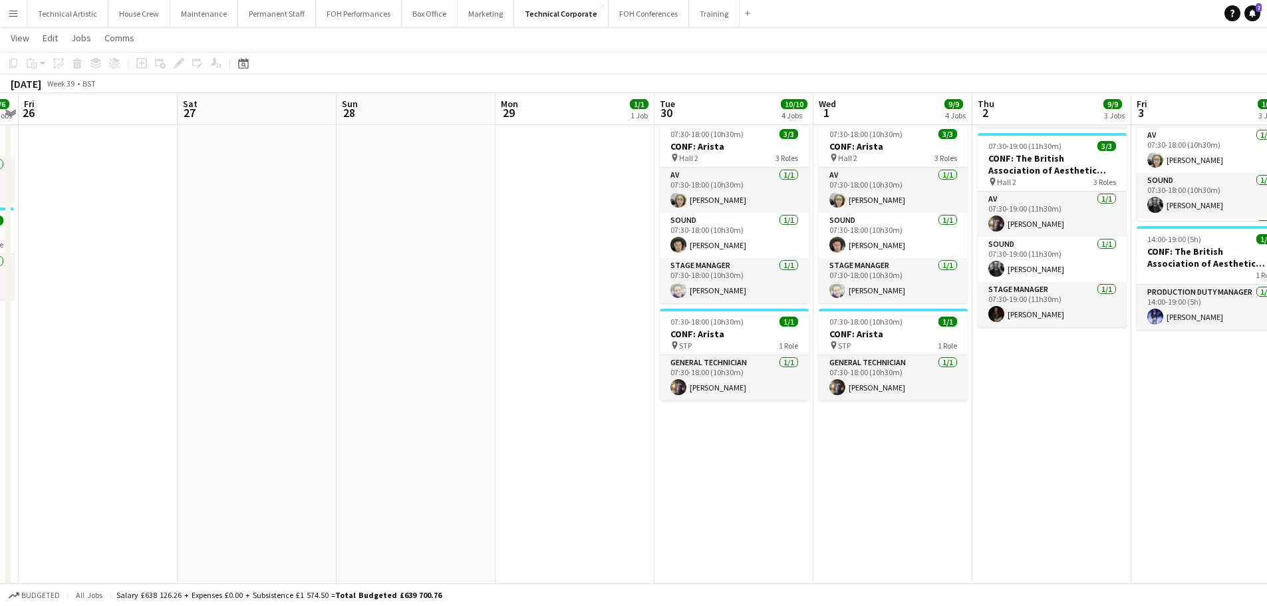
drag, startPoint x: 530, startPoint y: 375, endPoint x: 114, endPoint y: 329, distance: 418.2
click at [114, 329] on app-calendar-viewport "Tue 23 18/18 4 Jobs Wed 24 13/13 4 Jobs Thu 25 6/6 4 Jobs Fri 26 Sat 27 Sun 28 …" at bounding box center [633, 185] width 1267 height 933
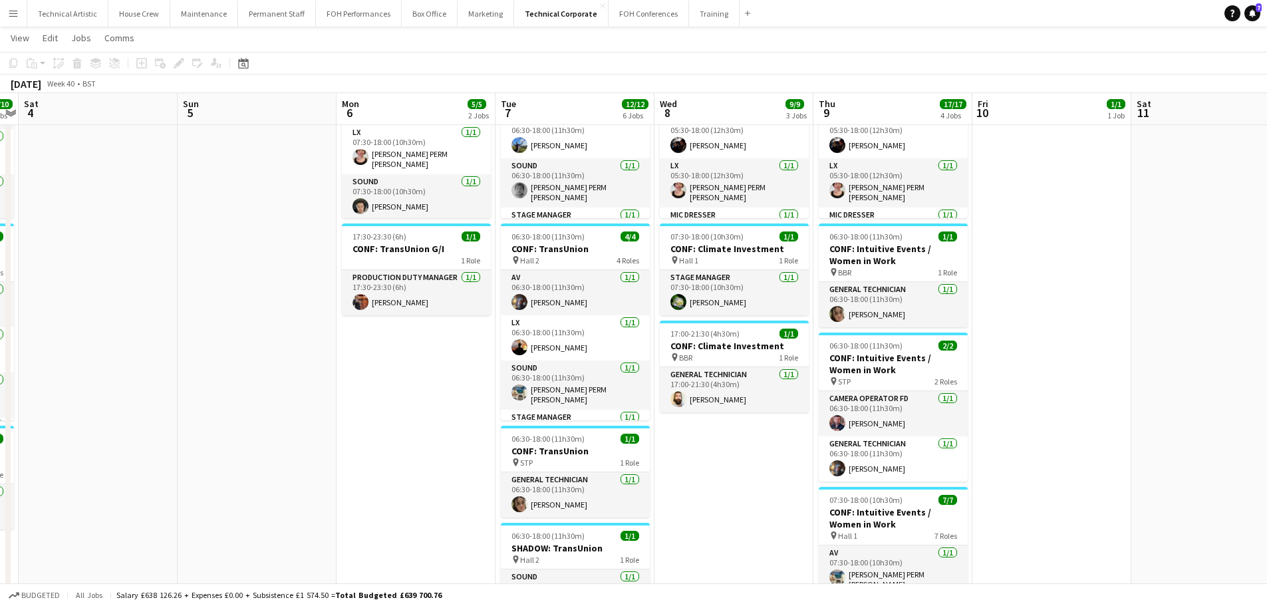
scroll to position [0, 480]
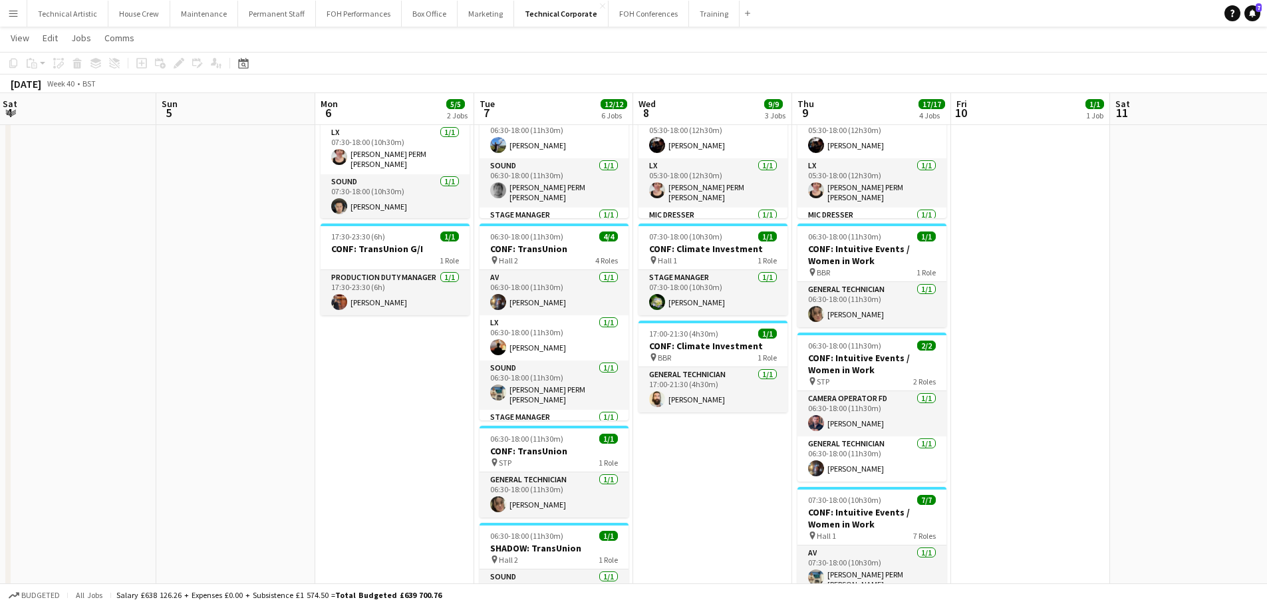
drag, startPoint x: 926, startPoint y: 384, endPoint x: 116, endPoint y: 284, distance: 816.3
click at [110, 280] on app-calendar-viewport "Wed 1 9/9 4 Jobs Thu 2 9/9 3 Jobs Fri 3 10/10 3 Jobs Sat 4 Sun 5 Mon 6 5/5 2 Jo…" at bounding box center [633, 385] width 1267 height 933
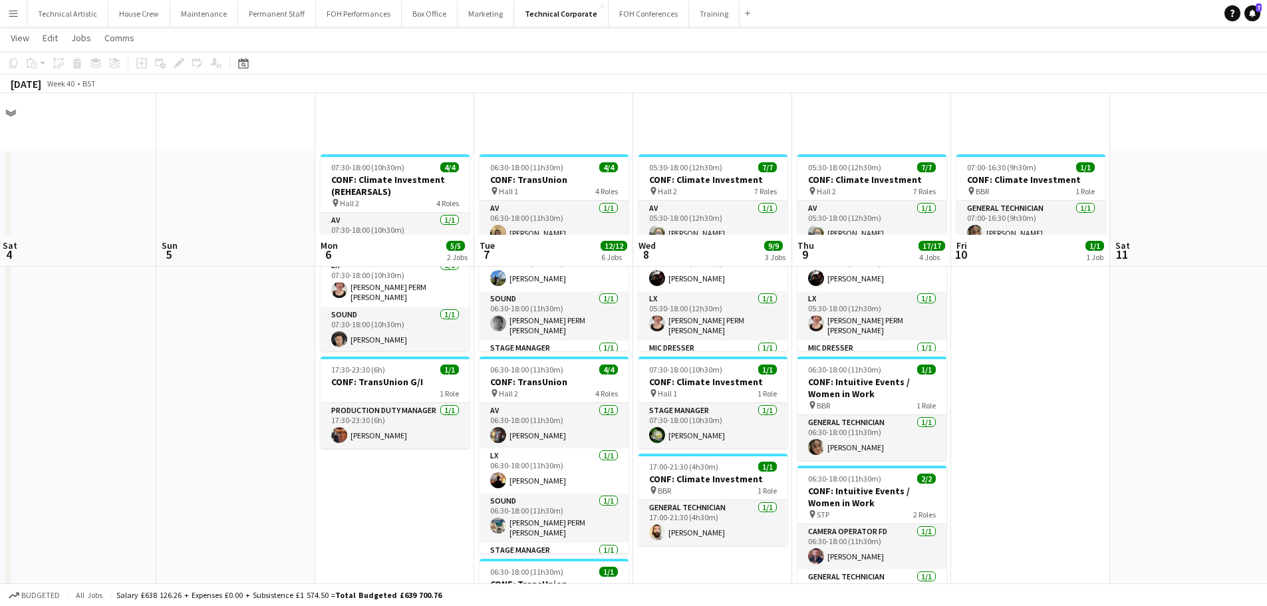
scroll to position [401, 0]
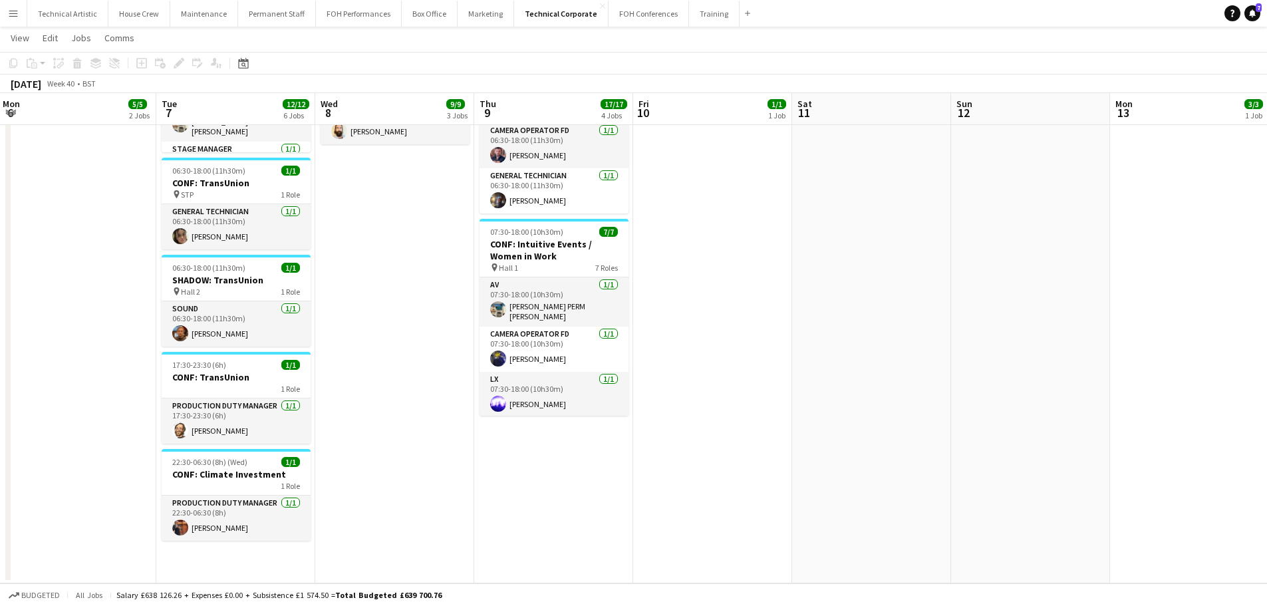
drag, startPoint x: 751, startPoint y: 398, endPoint x: 287, endPoint y: 325, distance: 469.4
click at [287, 325] on app-calendar-viewport "Fri 3 10/10 3 Jobs Sat 4 Sun 5 Mon 6 5/5 2 Jobs Tue 7 12/12 6 Jobs Wed 8 9/9 3 …" at bounding box center [633, 117] width 1267 height 933
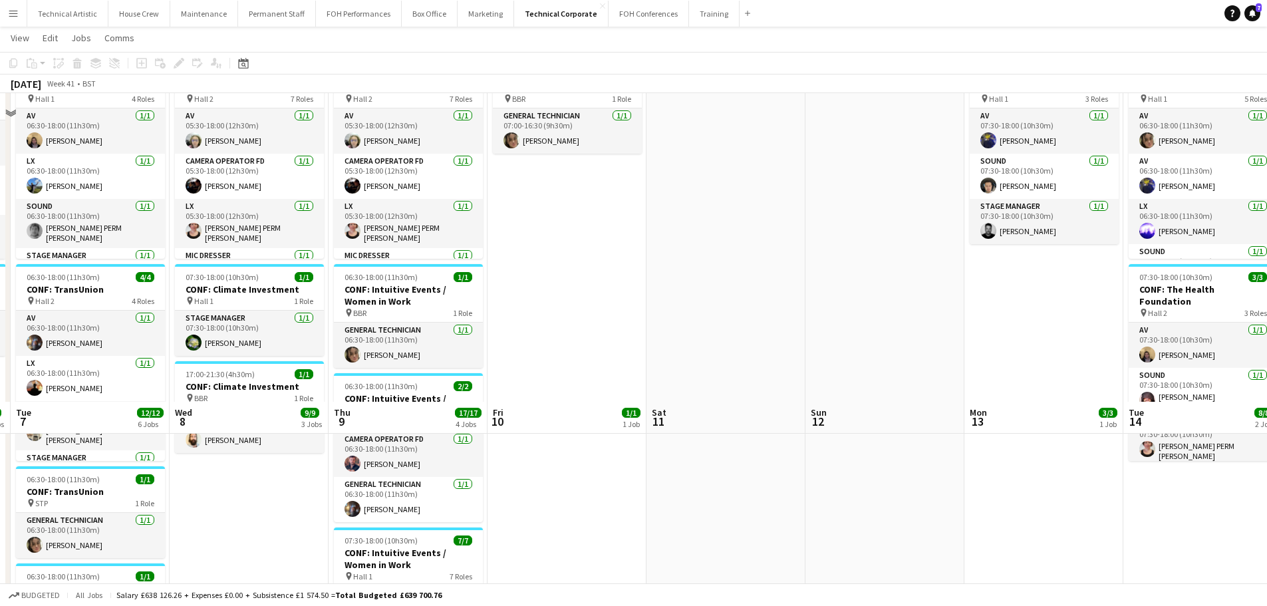
scroll to position [2, 0]
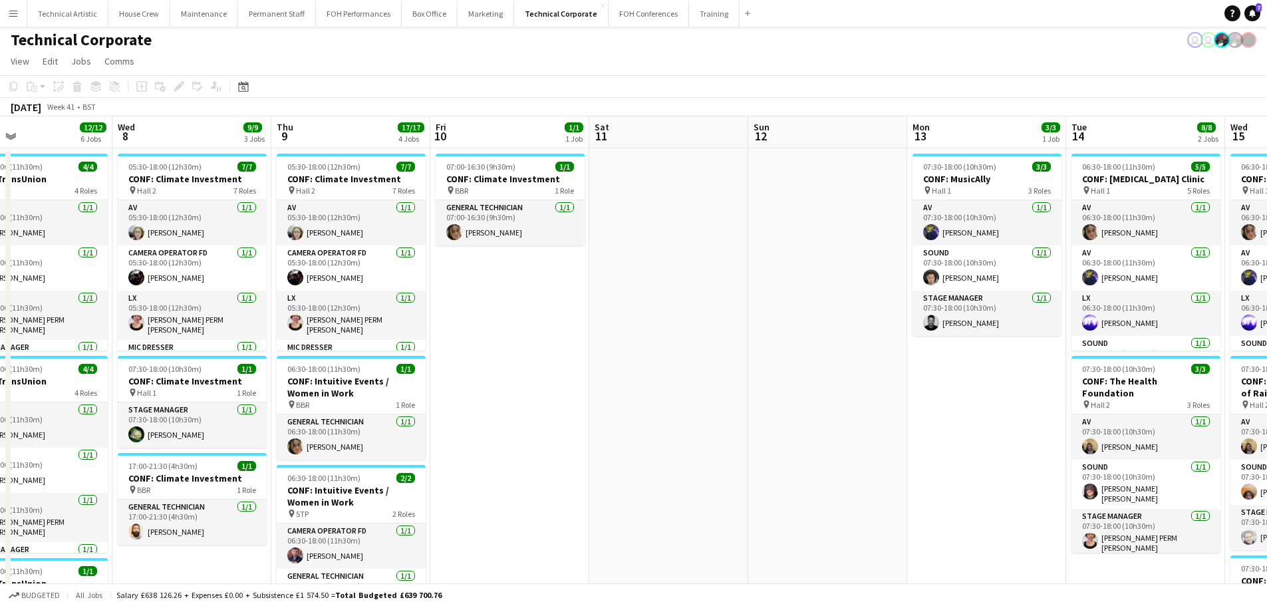
drag, startPoint x: 686, startPoint y: 386, endPoint x: 0, endPoint y: 427, distance: 687.0
click at [0, 427] on app-calendar-viewport "Sat 4 Sun 5 Mon 6 5/5 2 Jobs Tue 7 12/12 6 Jobs Wed 8 9/9 3 Jobs Thu 9 17/17 4 …" at bounding box center [633, 549] width 1267 height 867
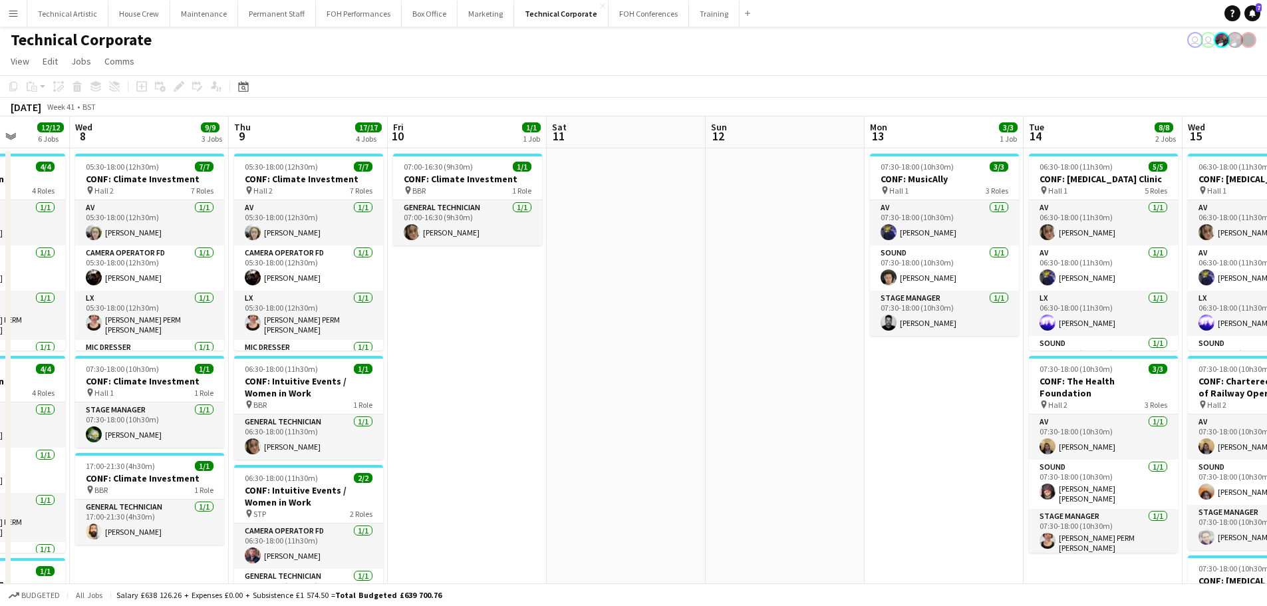
drag, startPoint x: 227, startPoint y: 376, endPoint x: 821, endPoint y: 352, distance: 595.1
click at [821, 352] on app-calendar-viewport "Sun 5 Mon 6 5/5 2 Jobs Tue 7 12/12 6 Jobs Wed 8 9/9 3 Jobs Thu 9 17/17 4 Jobs F…" at bounding box center [633, 549] width 1267 height 867
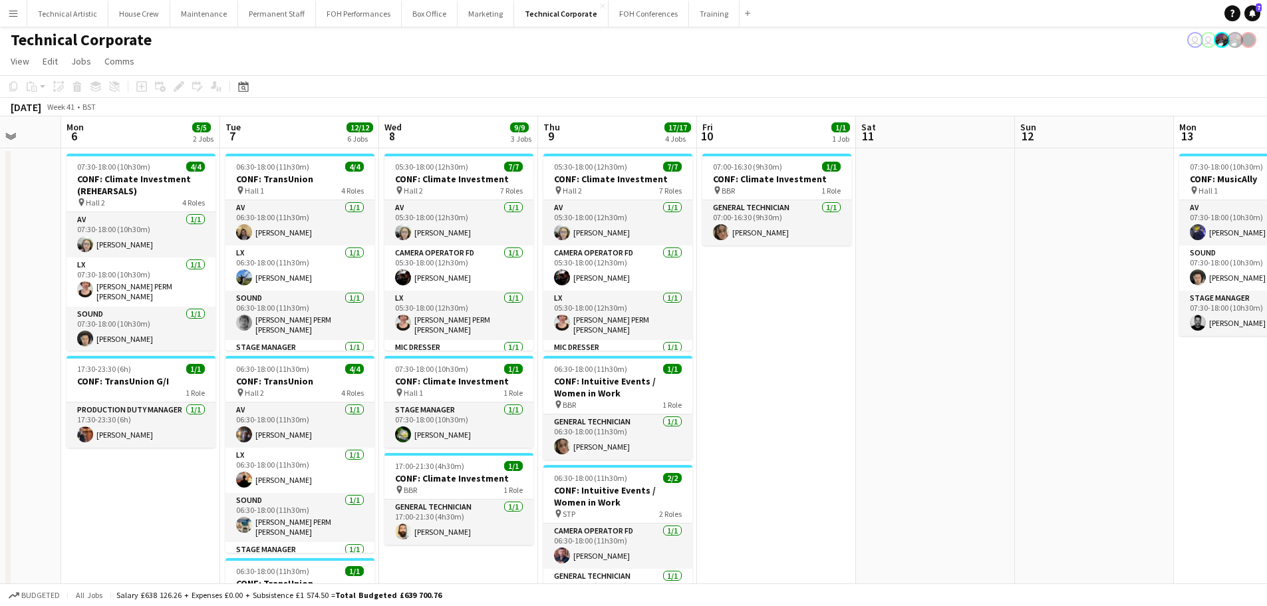
drag, startPoint x: 327, startPoint y: 346, endPoint x: 101, endPoint y: 337, distance: 225.6
click at [0, 342] on app-calendar-viewport "Wed 1 9/9 4 Jobs Thu 2 9/9 3 Jobs Fri 3 10/10 3 Jobs Sat 4 Sun 5 Mon 6 5/5 2 Jo…" at bounding box center [633, 549] width 1267 height 867
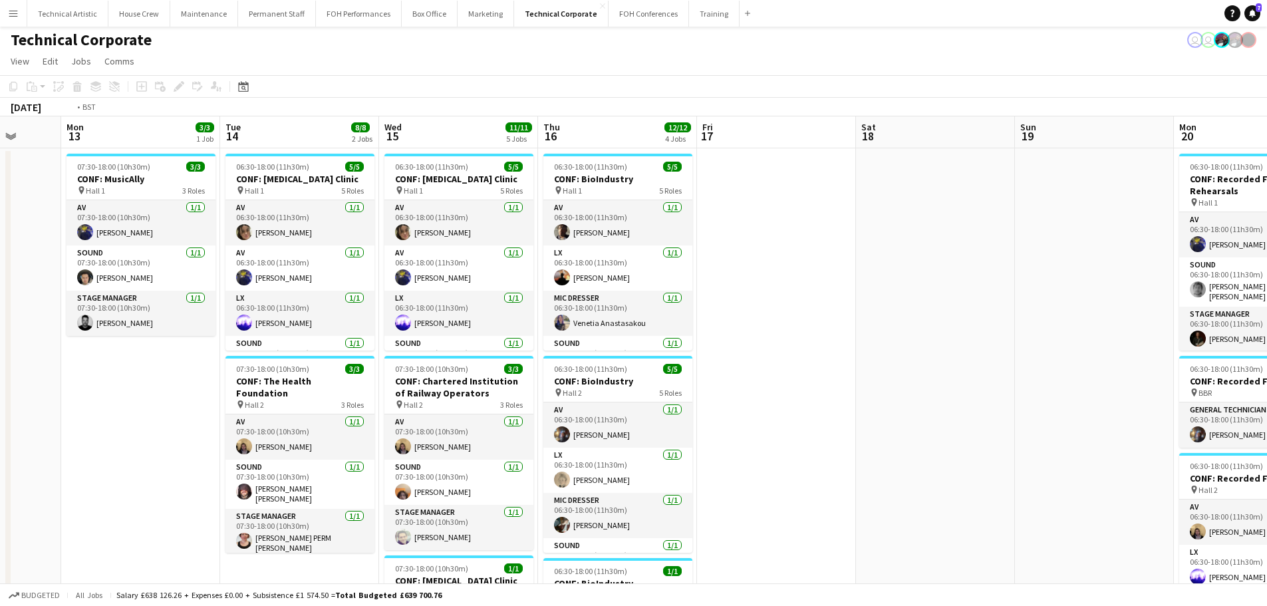
drag, startPoint x: 774, startPoint y: 332, endPoint x: 449, endPoint y: 261, distance: 332.8
click at [108, 240] on app-calendar-viewport "Fri 10 1/1 1 Job Sat 11 Sun 12 Mon 13 3/3 1 Job Tue 14 8/8 2 Jobs Wed 15 11/11 …" at bounding box center [633, 549] width 1267 height 867
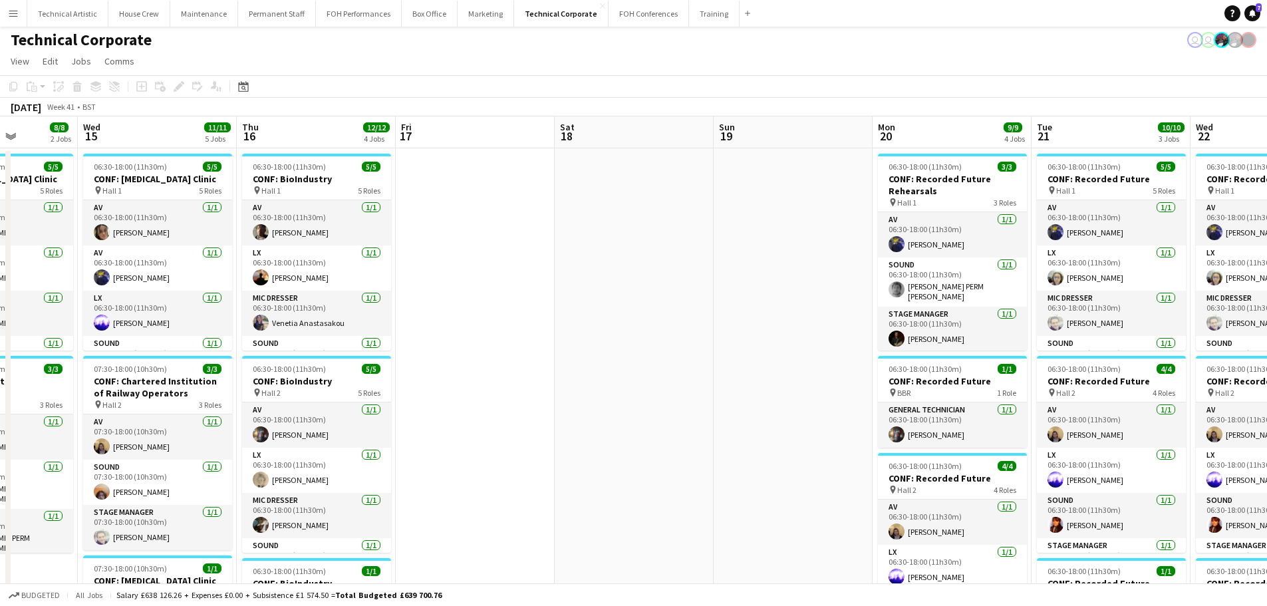
drag, startPoint x: 607, startPoint y: 281, endPoint x: 12, endPoint y: 217, distance: 598.0
click at [0, 217] on app-calendar-viewport "Sun 12 Mon 13 3/3 1 Job Tue 14 8/8 2 Jobs Wed 15 11/11 5 Jobs Thu 16 12/12 4 Jo…" at bounding box center [633, 549] width 1267 height 867
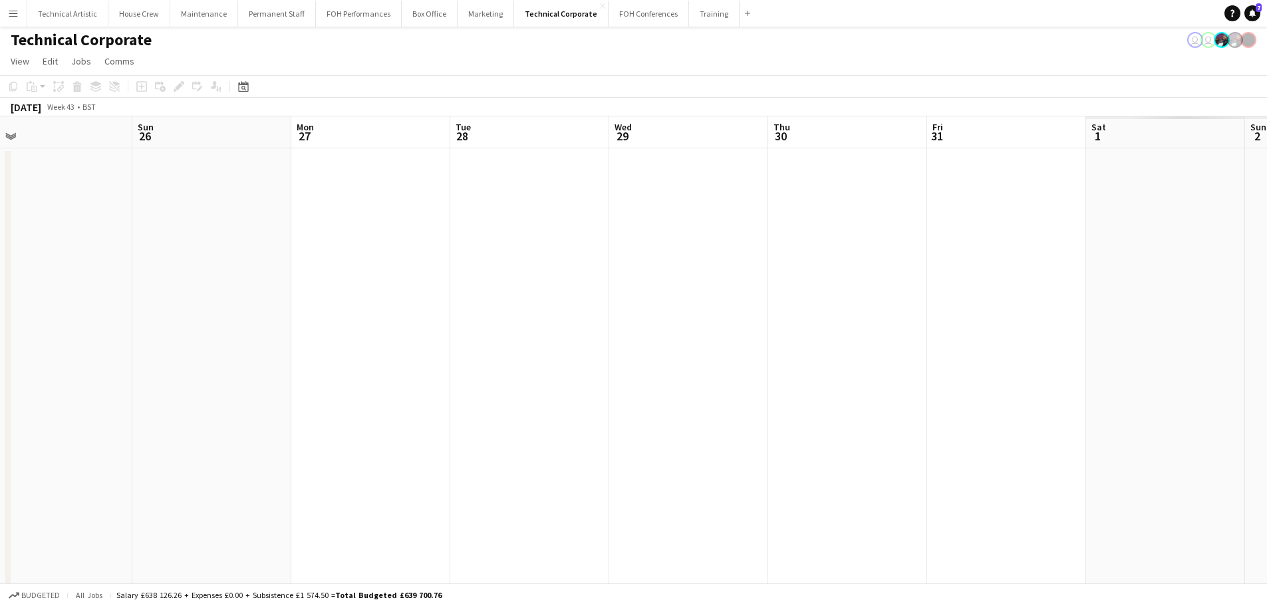
drag, startPoint x: 7, startPoint y: 194, endPoint x: 0, endPoint y: 188, distance: 9.5
click at [0, 188] on app-calendar-viewport "Wed 22 12/12 5 Jobs Thu 23 5/5 1 Job Fri 24 Sat 25 Sun 26 Mon 27 Tue 28 Wed 29 …" at bounding box center [633, 549] width 1267 height 867
click at [27, 225] on app-calendar-viewport "Wed 22 12/12 5 Jobs Thu 23 5/5 1 Job Fri 24 Sat 25 Sun 26 Mon 27 Tue 28 Wed 29 …" at bounding box center [633, 549] width 1267 height 867
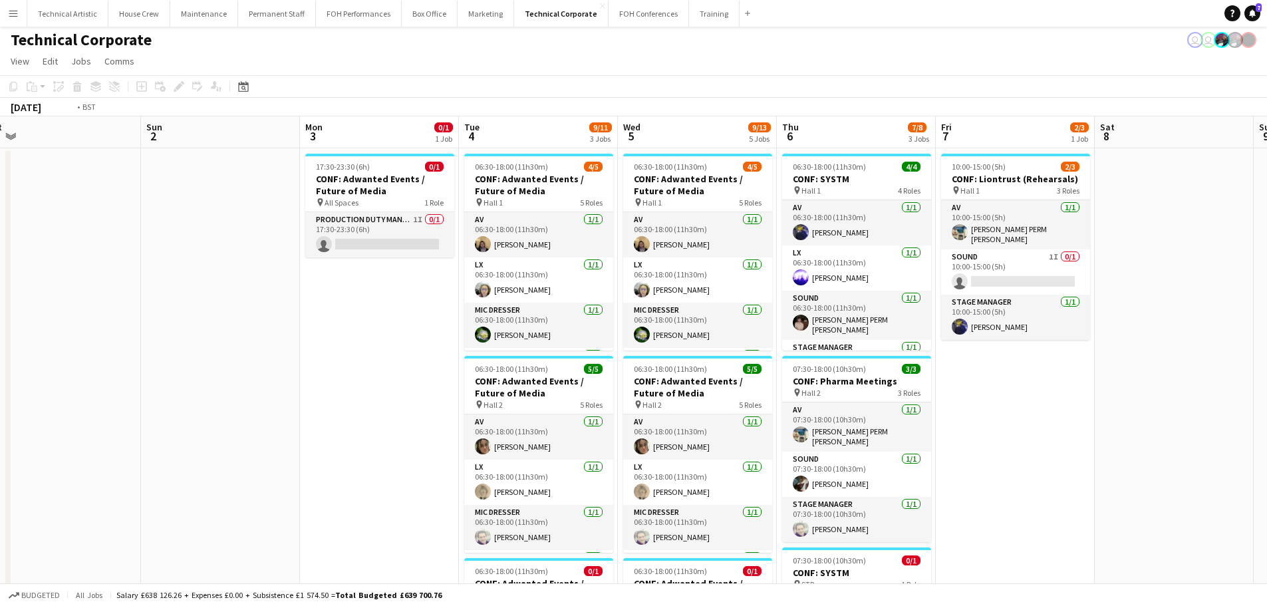
scroll to position [0, 500]
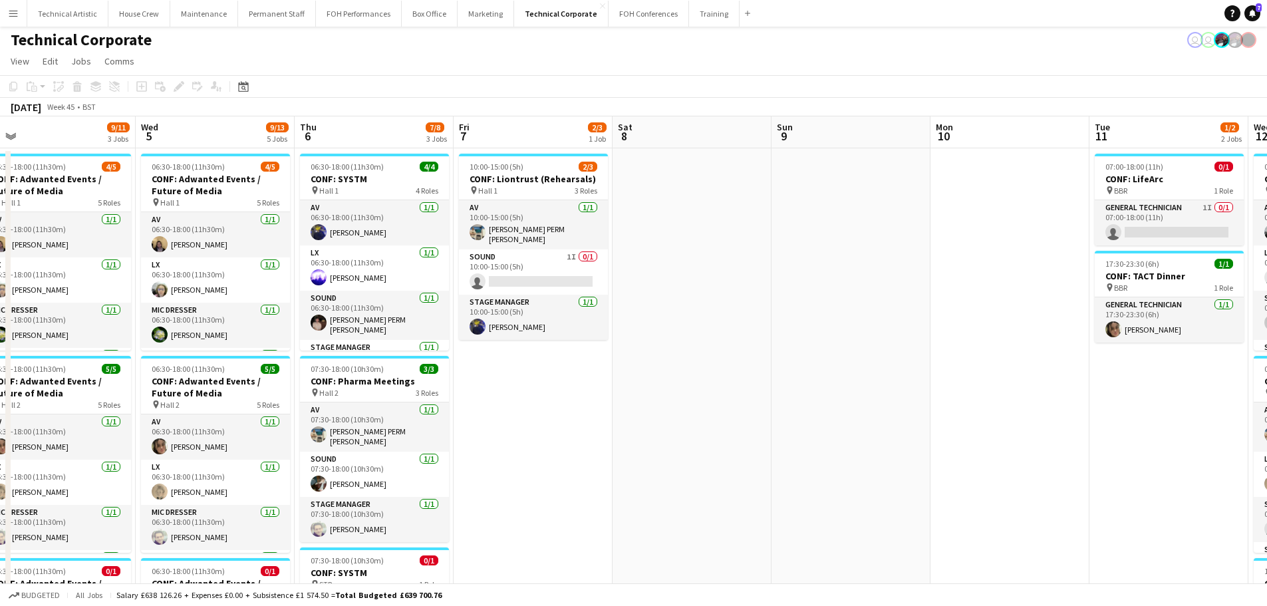
drag, startPoint x: 559, startPoint y: 237, endPoint x: 208, endPoint y: 200, distance: 352.4
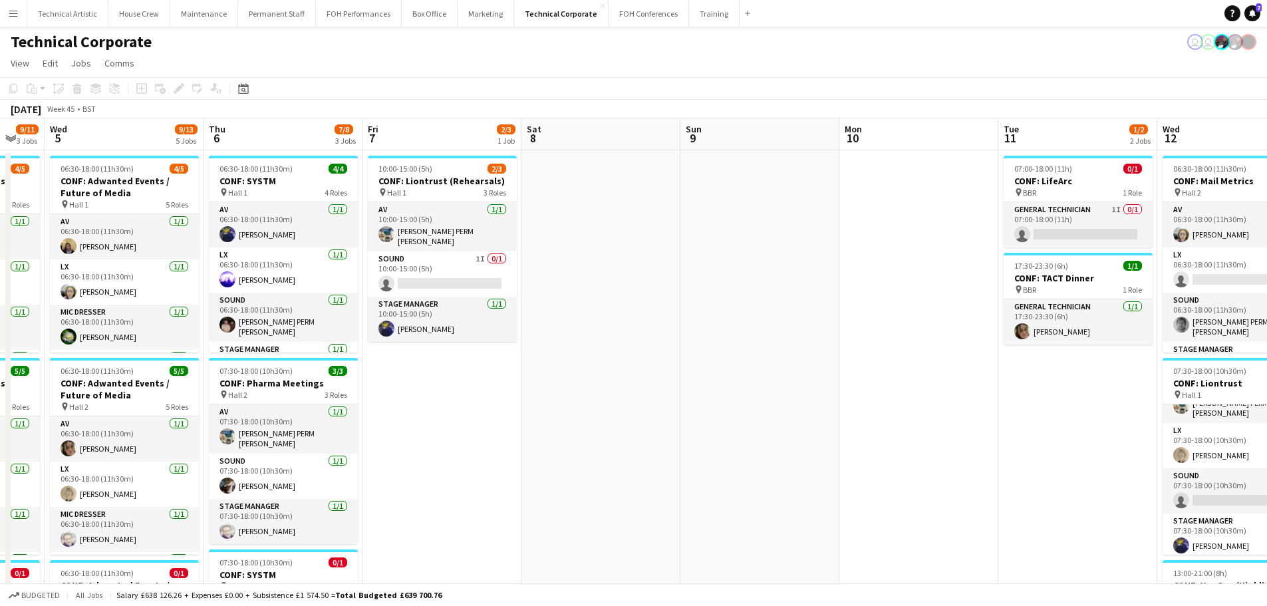
scroll to position [0, 343]
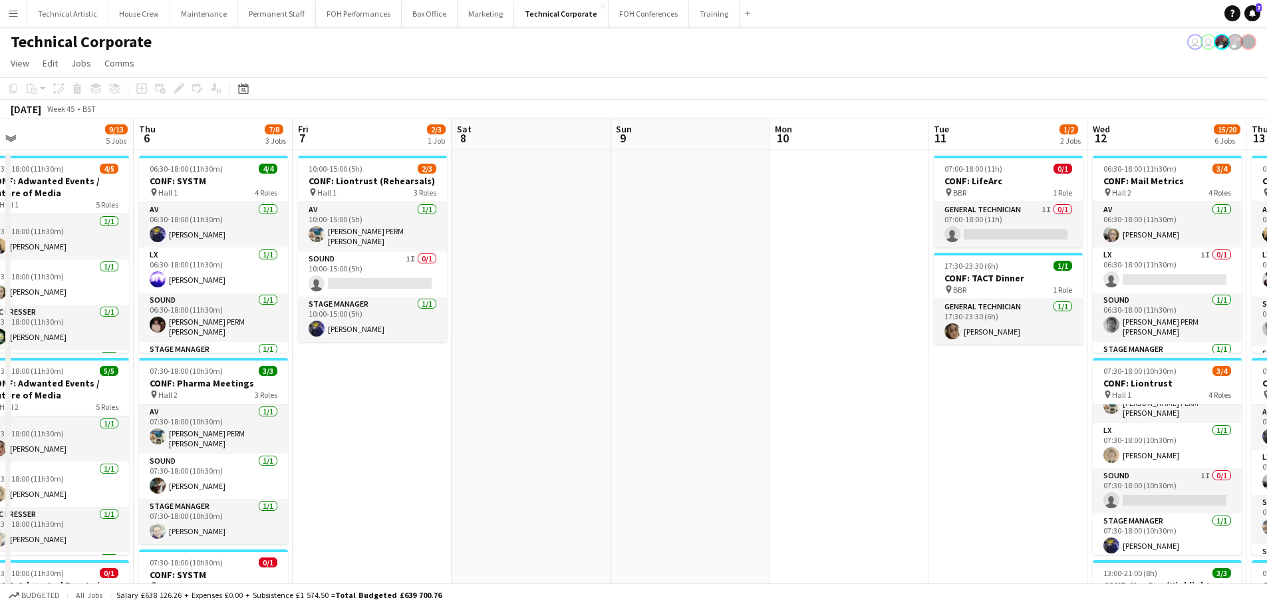
drag, startPoint x: 664, startPoint y: 409, endPoint x: 753, endPoint y: 417, distance: 89.5
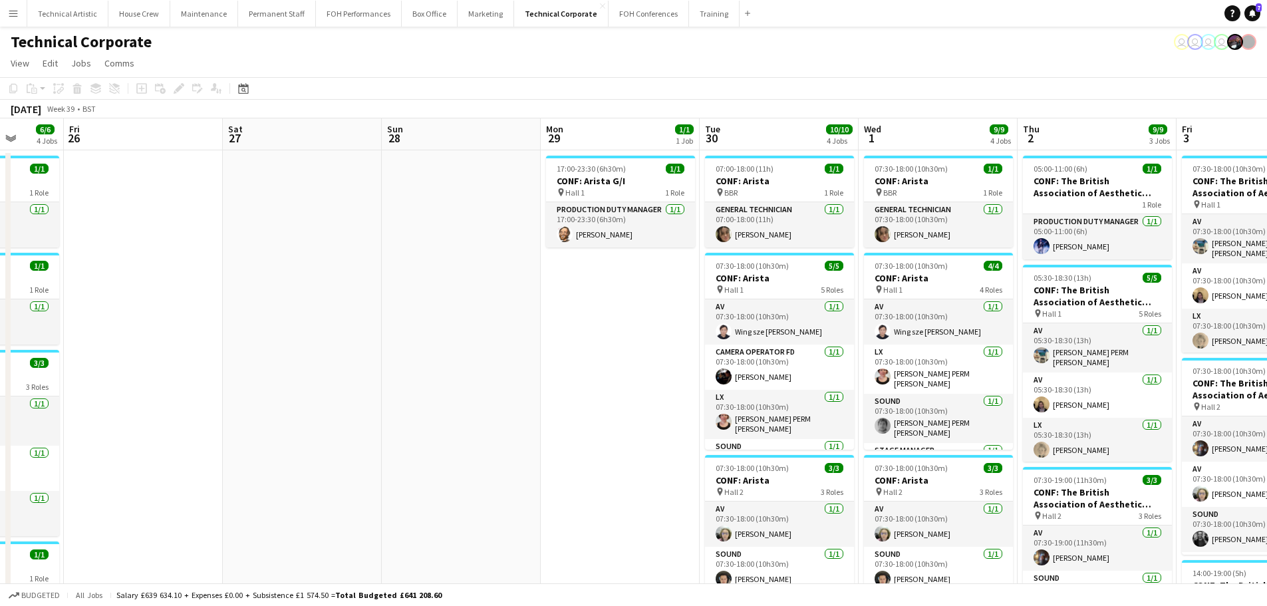
drag, startPoint x: 682, startPoint y: 243, endPoint x: 676, endPoint y: 156, distance: 86.6
click at [676, 156] on app-calendar-viewport "Tue 23 18/18 4 Jobs Wed 24 13/13 4 Jobs Thu 25 6/6 4 Jobs Fri 26 Sat 27 Sun 28 …" at bounding box center [633, 499] width 1267 height 762
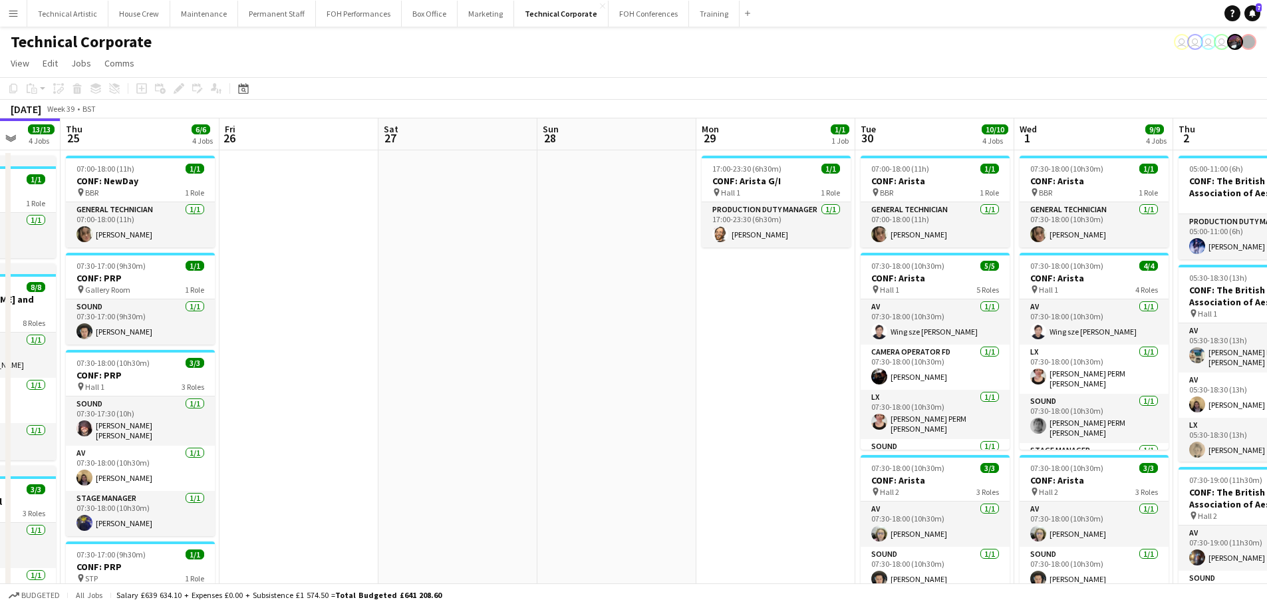
drag, startPoint x: 820, startPoint y: 419, endPoint x: 17, endPoint y: 368, distance: 804.4
click at [3, 367] on app-calendar-viewport "Sun 21 Mon 22 8/8 3 Jobs Tue 23 18/18 4 Jobs Wed 24 13/13 4 Jobs Thu 25 6/6 4 J…" at bounding box center [633, 499] width 1267 height 762
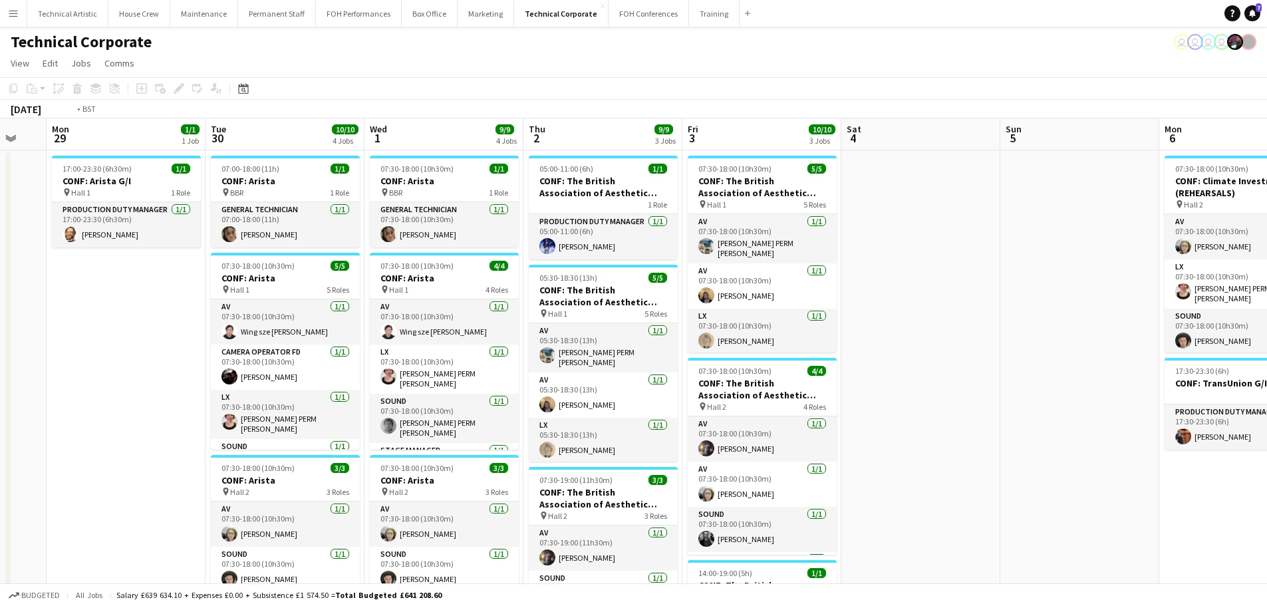
drag, startPoint x: 855, startPoint y: 389, endPoint x: 29, endPoint y: 256, distance: 836.7
click at [27, 256] on app-calendar-viewport "Fri 26 Sat 27 Sun 28 Mon 29 1/1 1 Job Tue 30 10/10 4 Jobs Wed 1 9/9 4 Jobs Thu …" at bounding box center [633, 551] width 1267 height 867
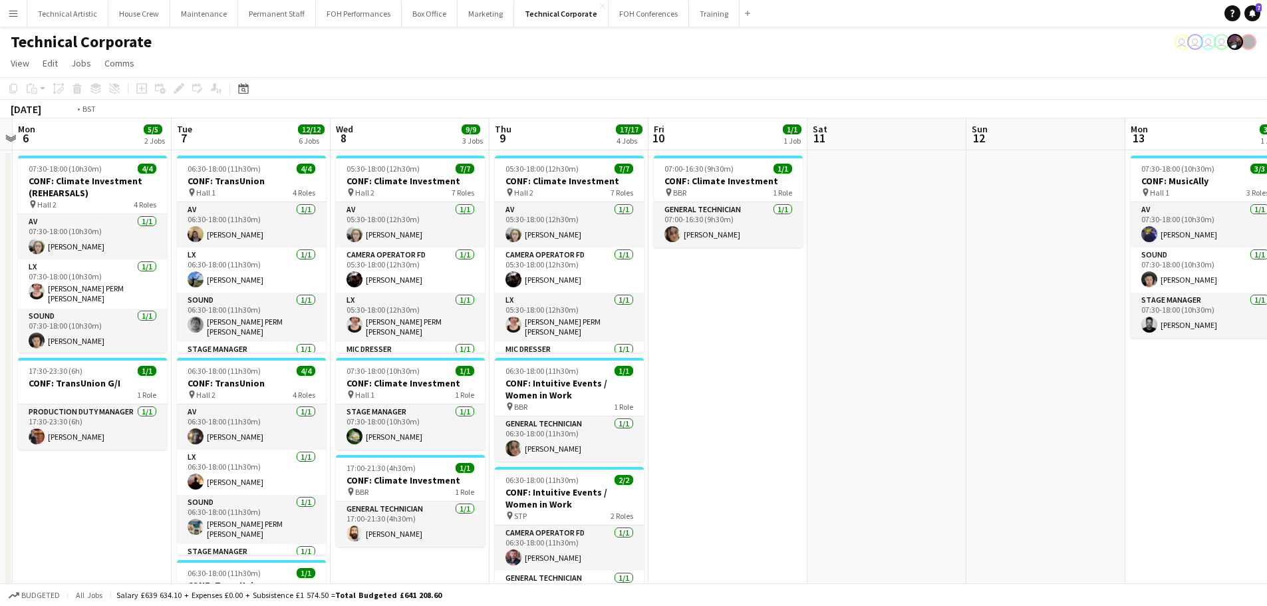
drag, startPoint x: 434, startPoint y: 293, endPoint x: 16, endPoint y: 236, distance: 421.5
click at [5, 236] on div "Thu 2 9/9 3 Jobs Fri 3 10/10 3 Jobs Sat 4 Sun 5 Mon 6 5/5 2 Jobs Tue 7 12/12 6 …" at bounding box center [633, 551] width 1267 height 867
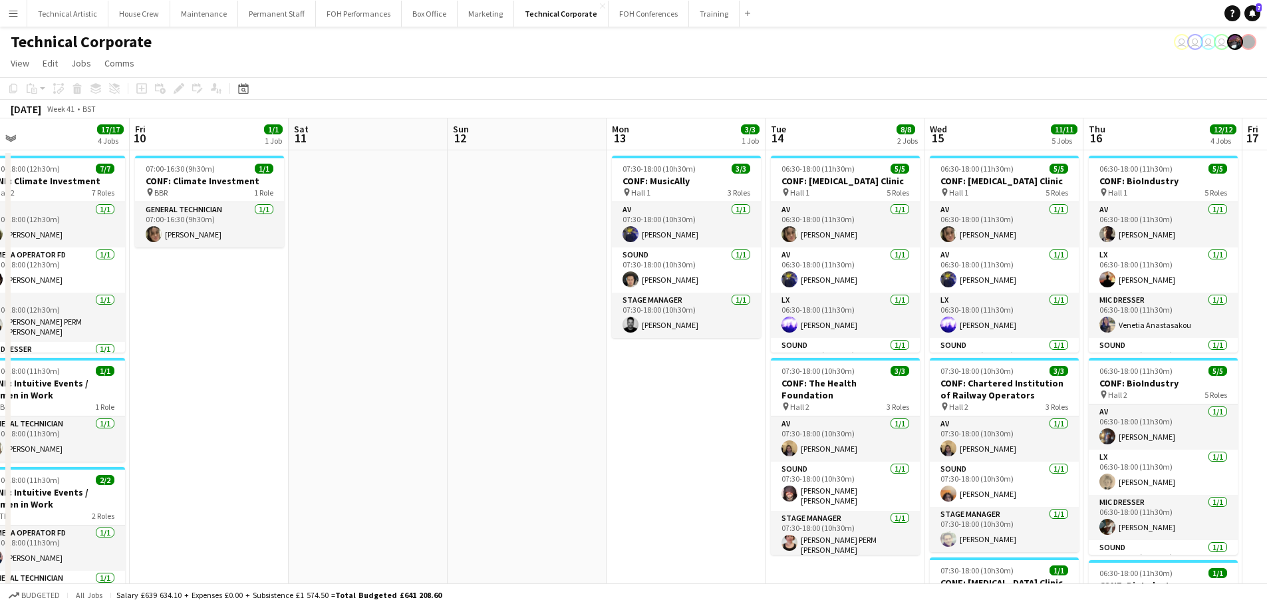
click at [0, 207] on app-calendar-viewport "Sun 5 Mon 6 5/5 2 Jobs Tue 7 12/12 6 Jobs Wed 8 9/9 3 Jobs Thu 9 17/17 4 Jobs F…" at bounding box center [633, 551] width 1267 height 867
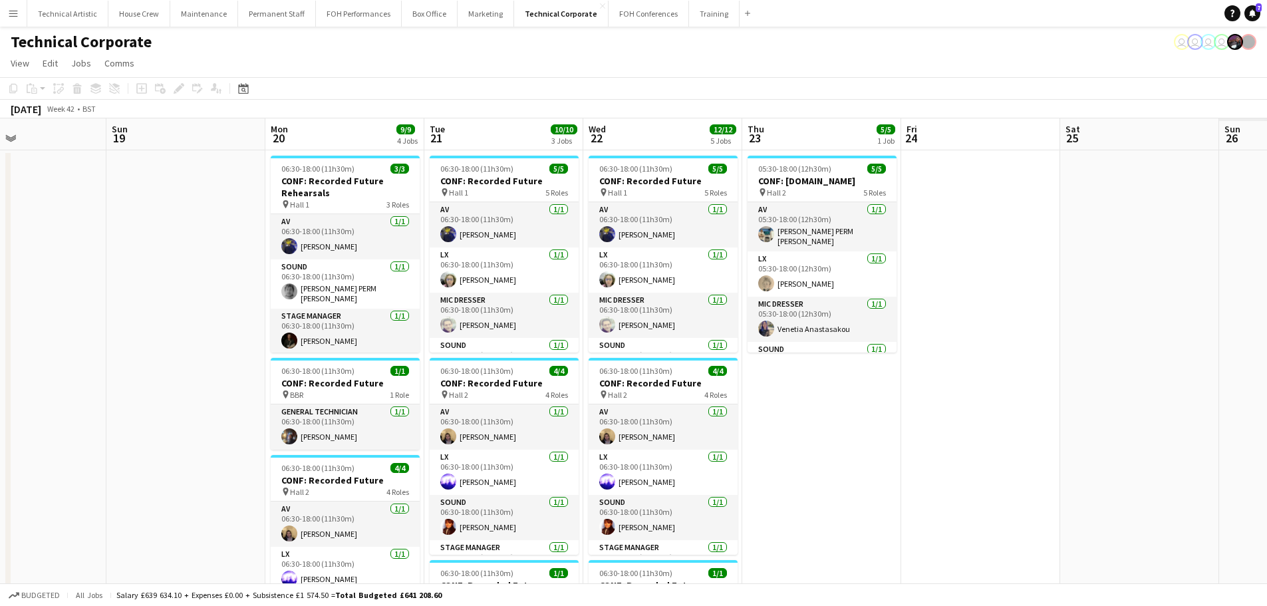
drag, startPoint x: 491, startPoint y: 270, endPoint x: 706, endPoint y: 278, distance: 215.0
click at [0, 197] on app-calendar-viewport "Tue 14 8/8 2 Jobs Wed 15 11/11 5 Jobs Thu 16 12/12 4 Jobs Fri 17 Sat 18 Sun 19 …" at bounding box center [633, 551] width 1267 height 867
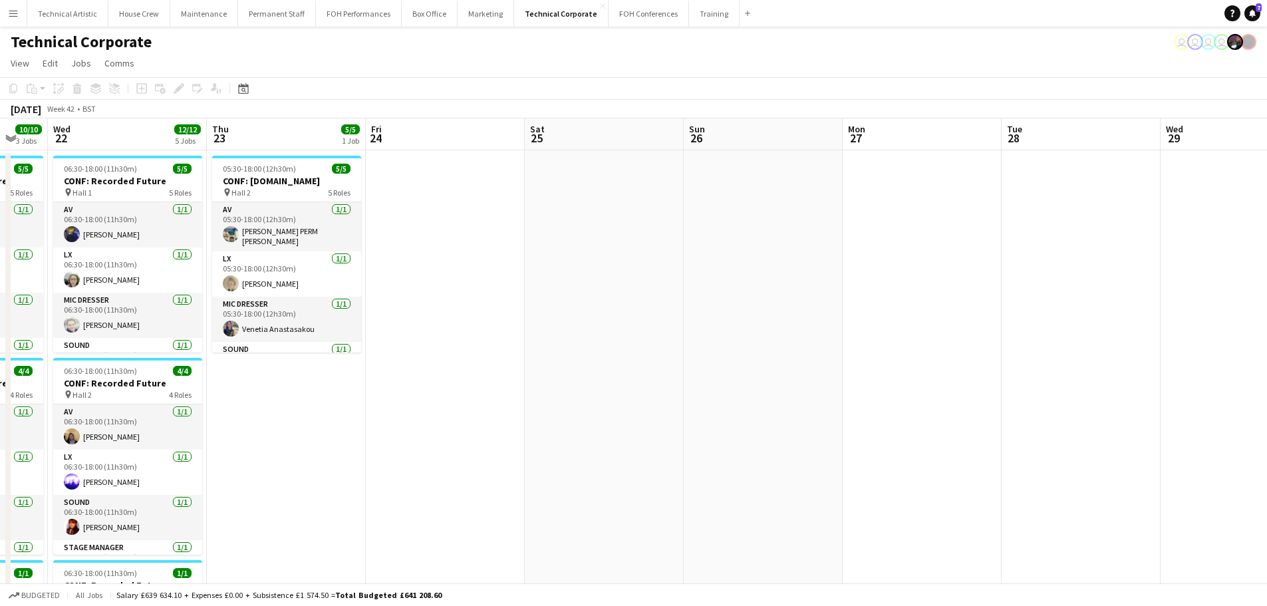
drag, startPoint x: 633, startPoint y: 281, endPoint x: 57, endPoint y: 205, distance: 581.6
click at [16, 200] on app-calendar-viewport "Sat 18 Sun 19 Mon 20 9/9 4 Jobs Tue 21 10/10 3 Jobs Wed 22 12/12 5 Jobs Thu 23 …" at bounding box center [633, 551] width 1267 height 867
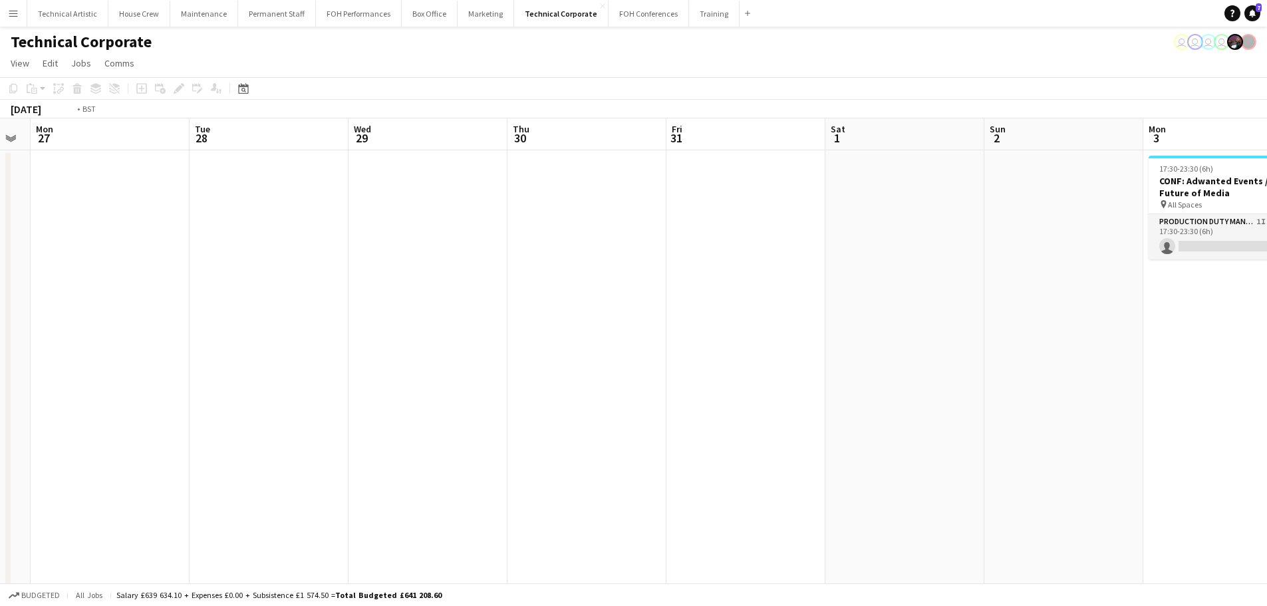
drag, startPoint x: 930, startPoint y: 335, endPoint x: 97, endPoint y: 207, distance: 842.5
click at [97, 207] on app-calendar-viewport "Thu 23 5/5 1 Job Fri 24 Sat 25 Sun 26 Mon 27 Tue 28 Wed 29 Thu 30 Fri 31 Sat 1 …" at bounding box center [633, 551] width 1267 height 867
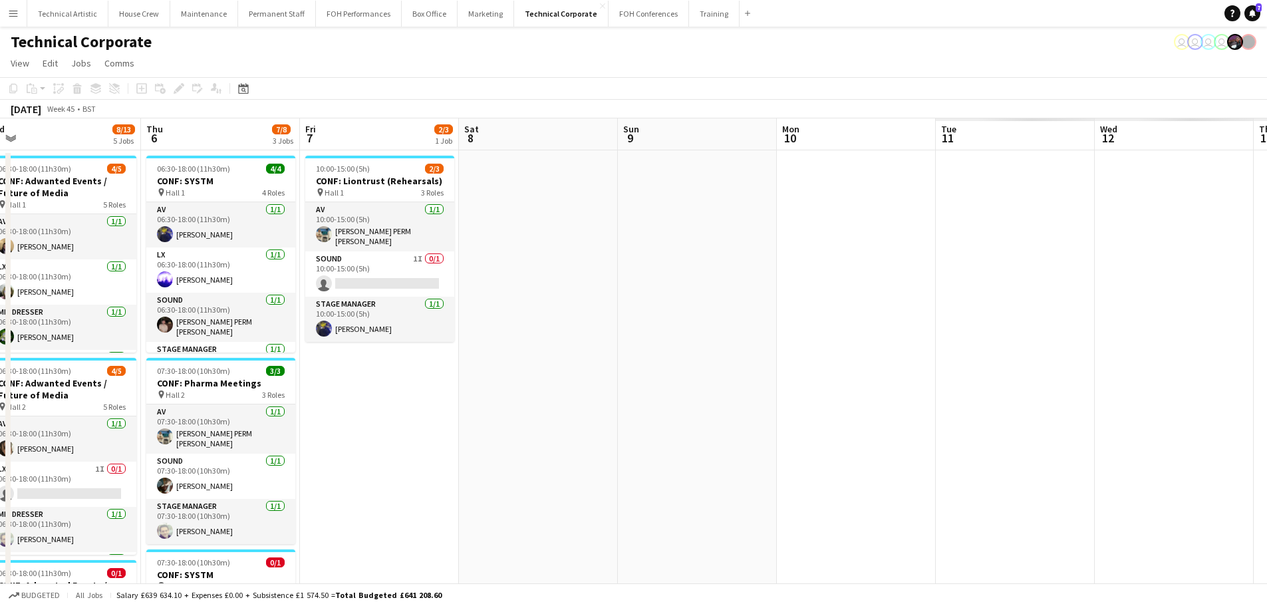
drag, startPoint x: 394, startPoint y: 248, endPoint x: 134, endPoint y: 217, distance: 262.6
click at [134, 217] on app-calendar-viewport "Fri 31 Sat 1 Sun 2 Mon 3 0/1 1 Job Tue 4 8/11 3 Jobs Wed 5 8/13 5 Jobs Thu 6 7/…" at bounding box center [633, 551] width 1267 height 867
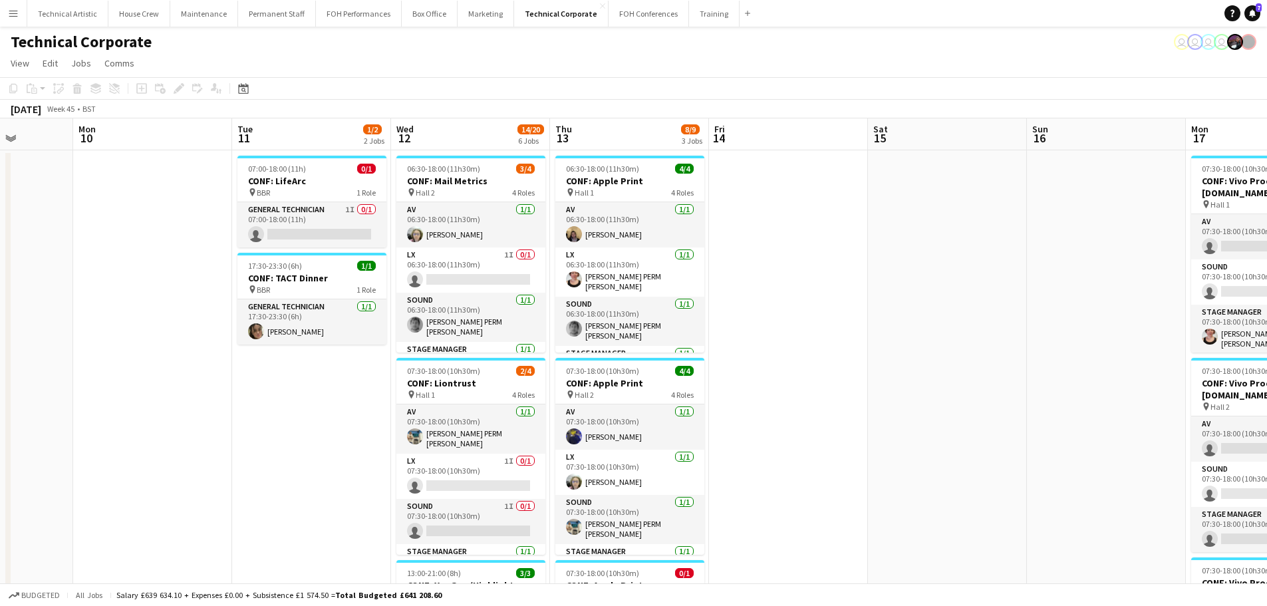
scroll to position [0, 469]
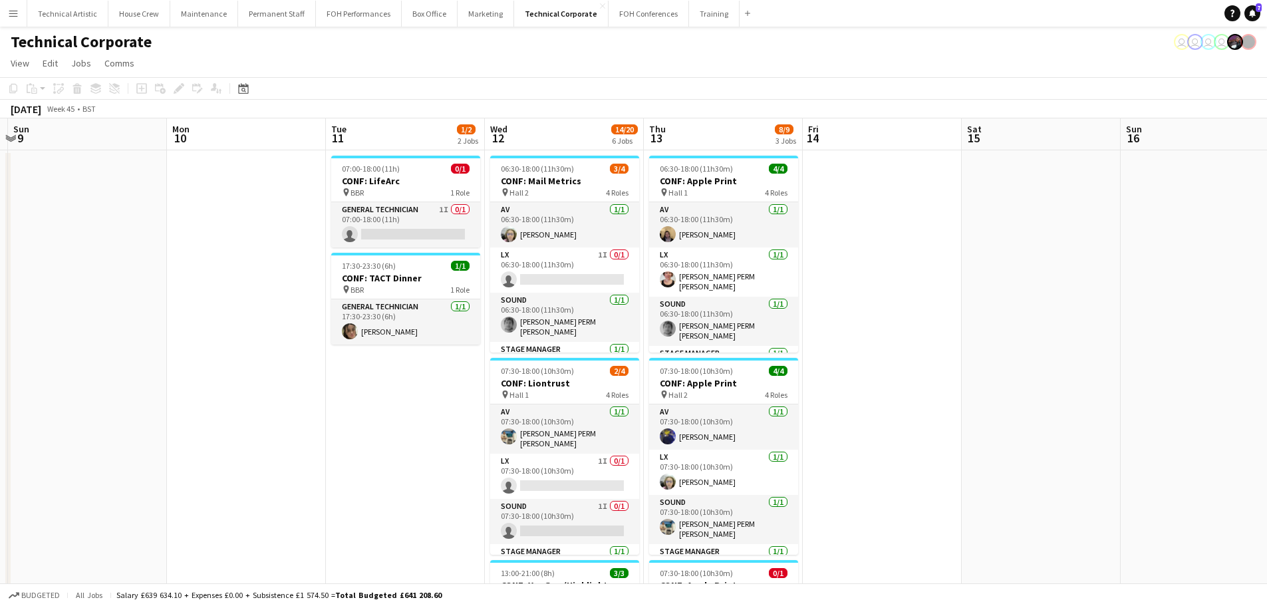
drag, startPoint x: 562, startPoint y: 299, endPoint x: 324, endPoint y: 257, distance: 241.7
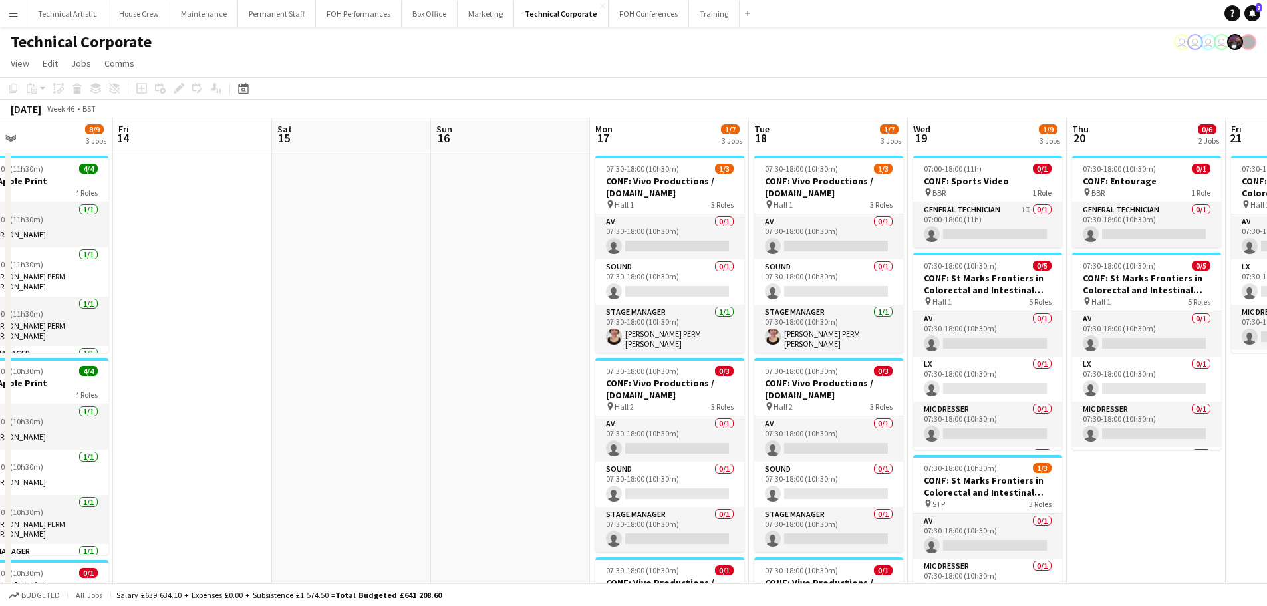
drag, startPoint x: 754, startPoint y: 327, endPoint x: 194, endPoint y: 266, distance: 563.4
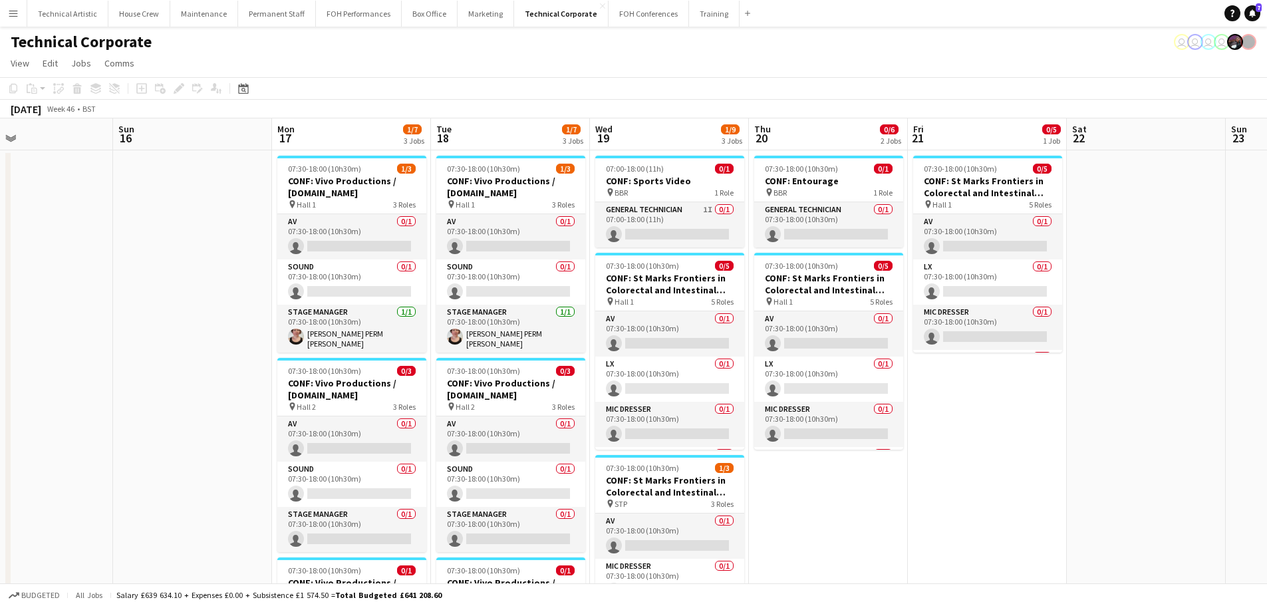
scroll to position [0, 633]
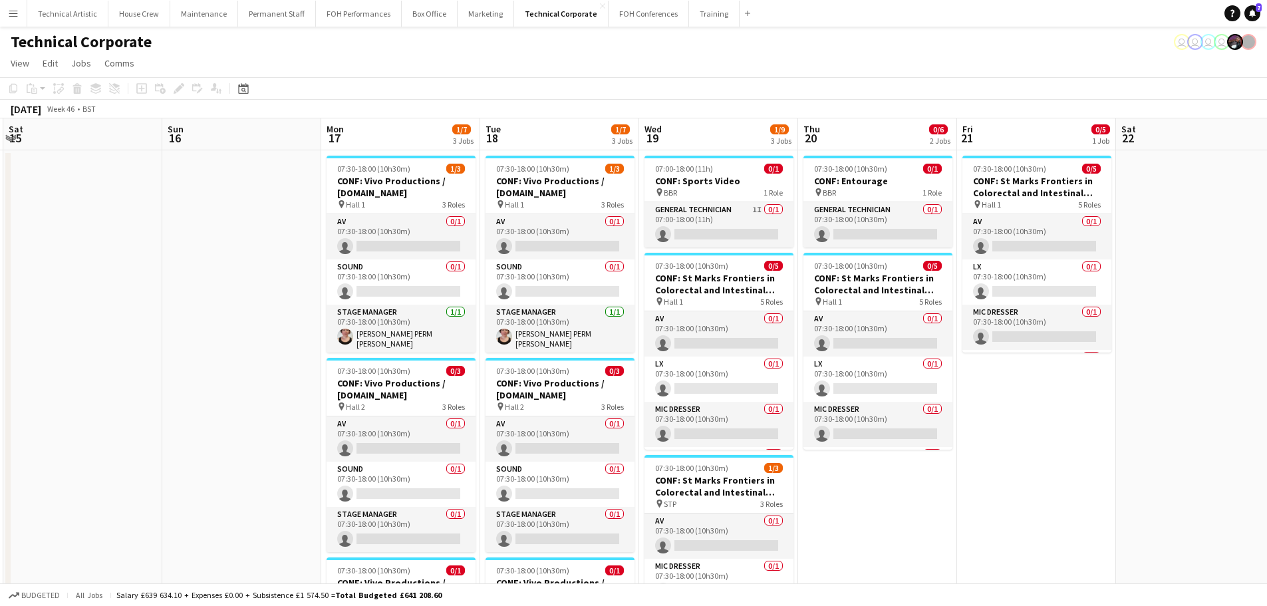
drag, startPoint x: 700, startPoint y: 330, endPoint x: 432, endPoint y: 323, distance: 268.8
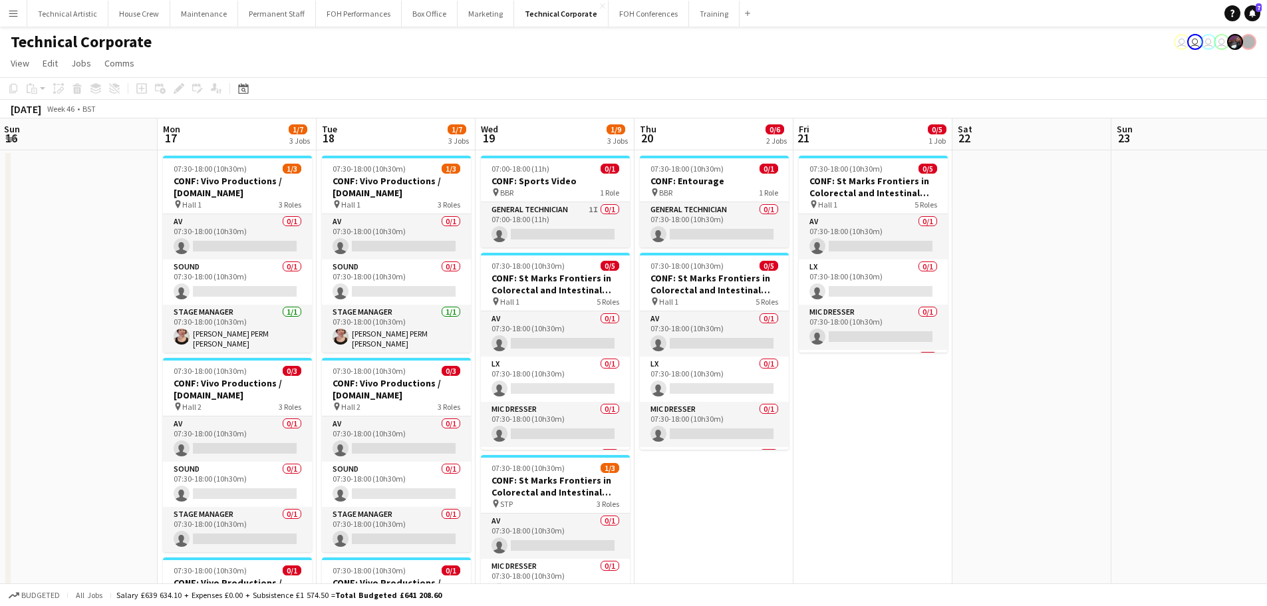
drag, startPoint x: 897, startPoint y: 469, endPoint x: 734, endPoint y: 458, distance: 164.0
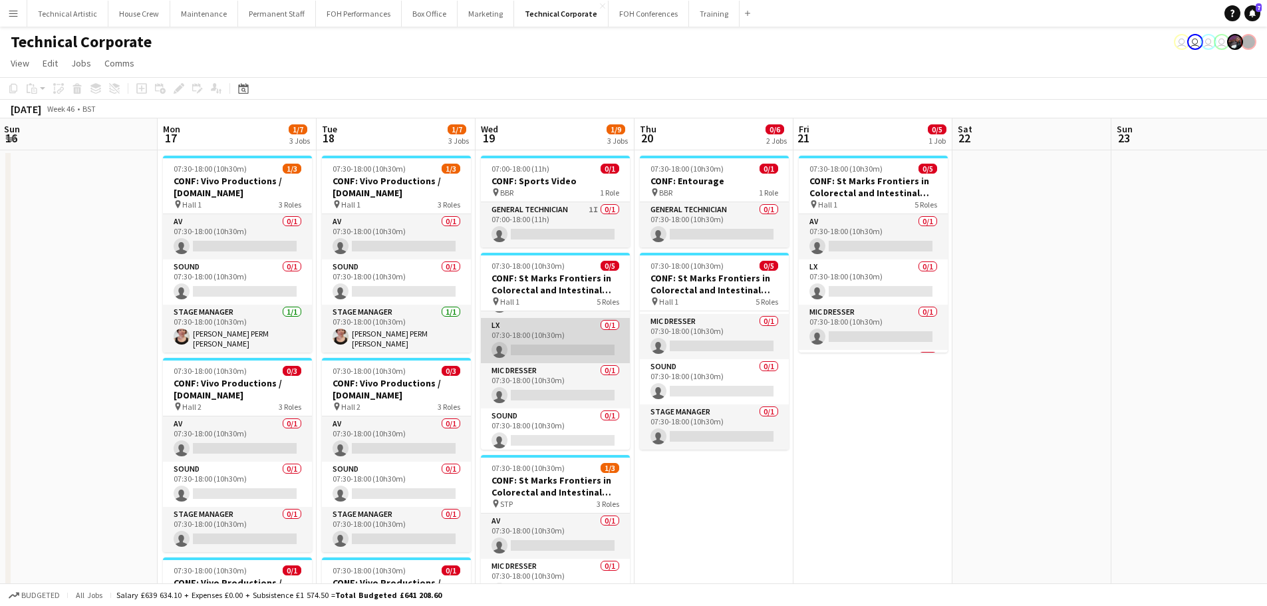
scroll to position [0, 0]
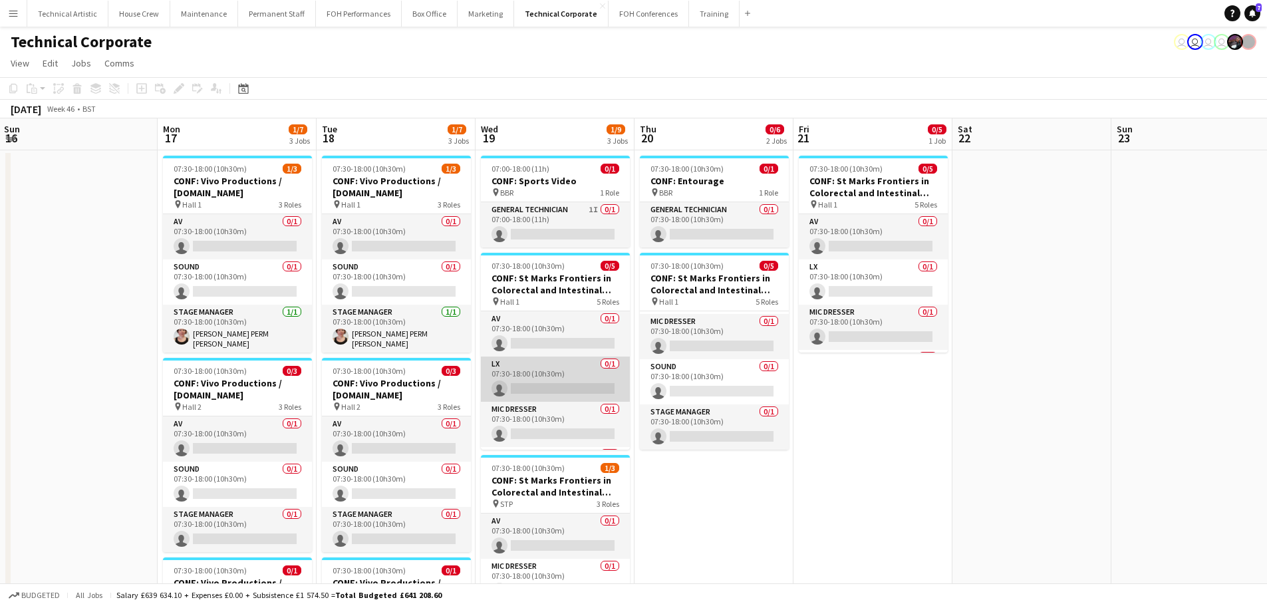
click at [534, 384] on app-card-role "LX 0/1 07:30-18:00 (10h30m) single-neutral-actions" at bounding box center [555, 379] width 149 height 45
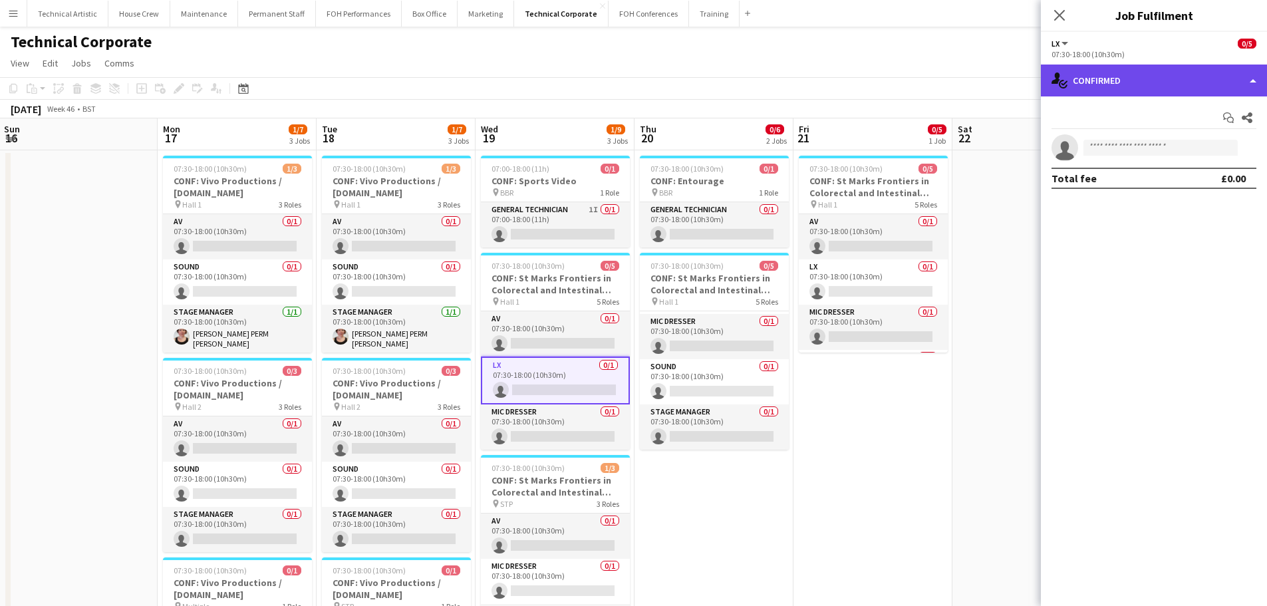
click at [1093, 74] on div "single-neutral-actions-check-2 Confirmed" at bounding box center [1154, 81] width 226 height 32
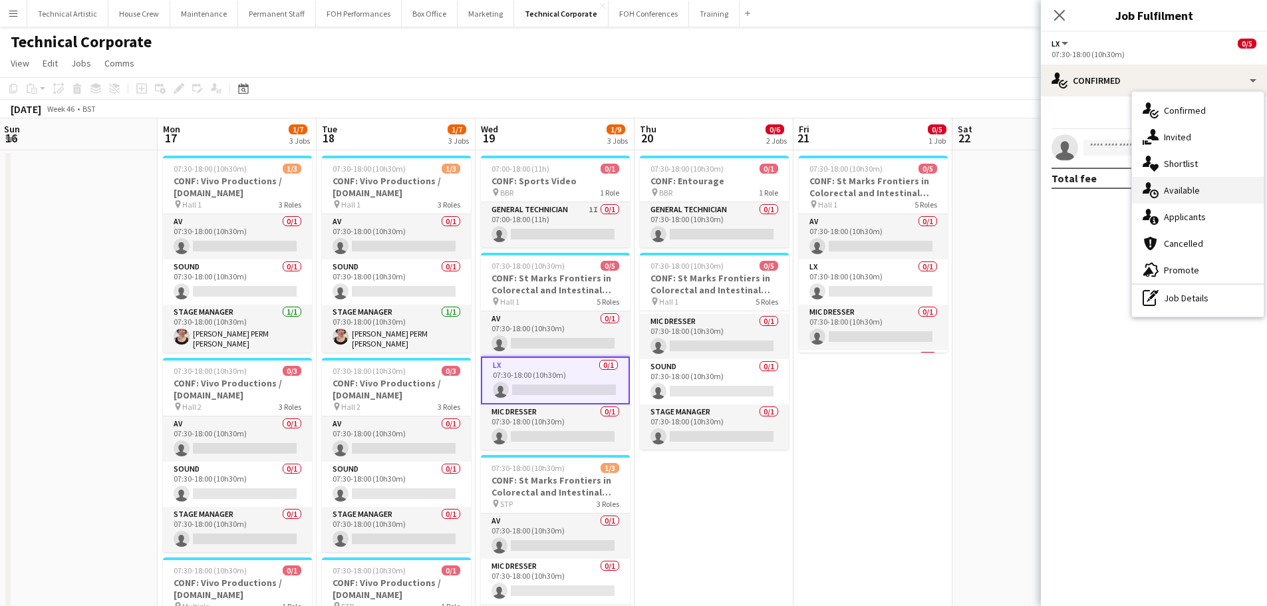
click at [1157, 198] on icon "single-neutral-actions-upload" at bounding box center [1151, 190] width 16 height 16
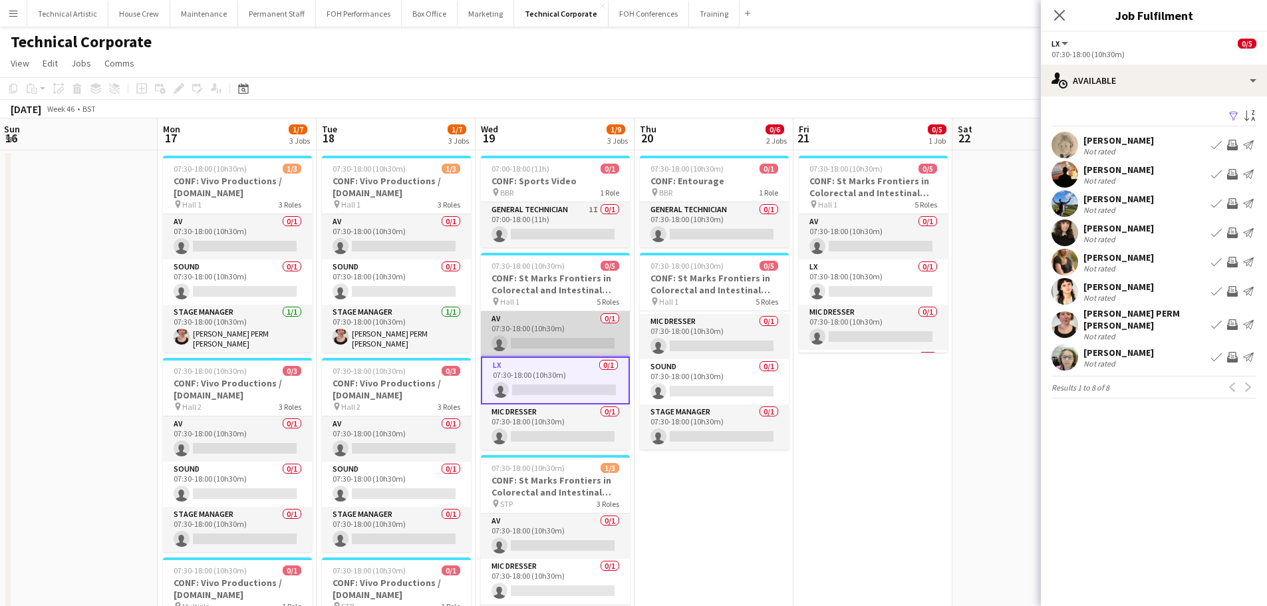
click at [563, 323] on app-card-role "AV 0/1 07:30-18:00 (10h30m) single-neutral-actions" at bounding box center [555, 333] width 149 height 45
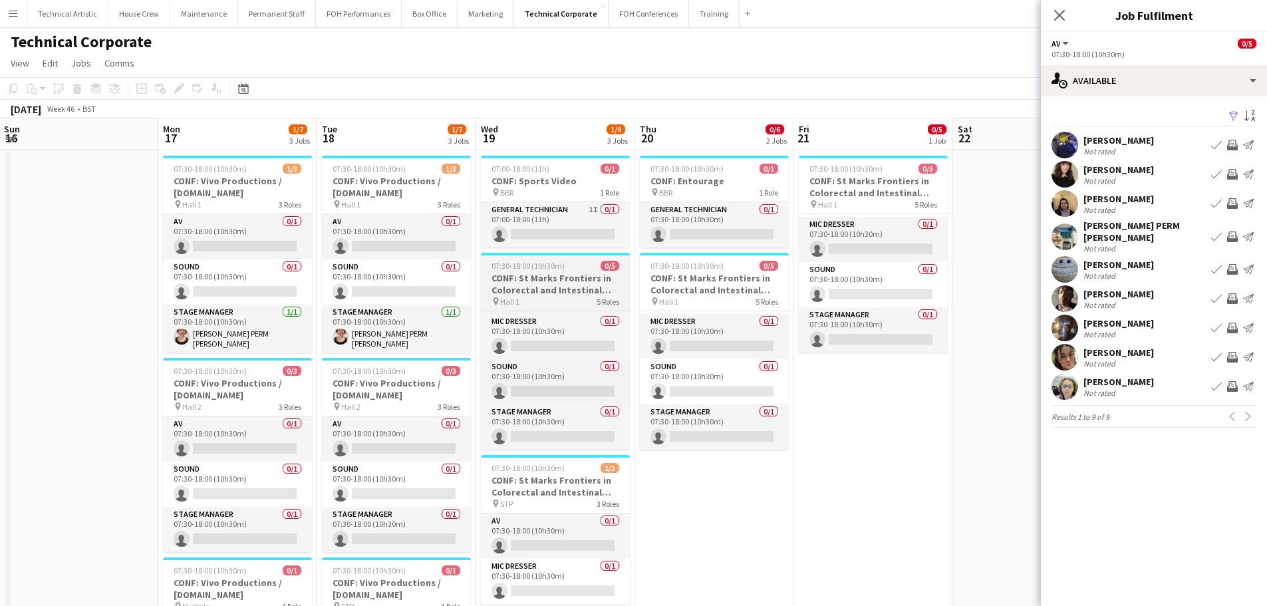
click at [530, 304] on div "pin Hall 1 5 Roles" at bounding box center [555, 301] width 149 height 11
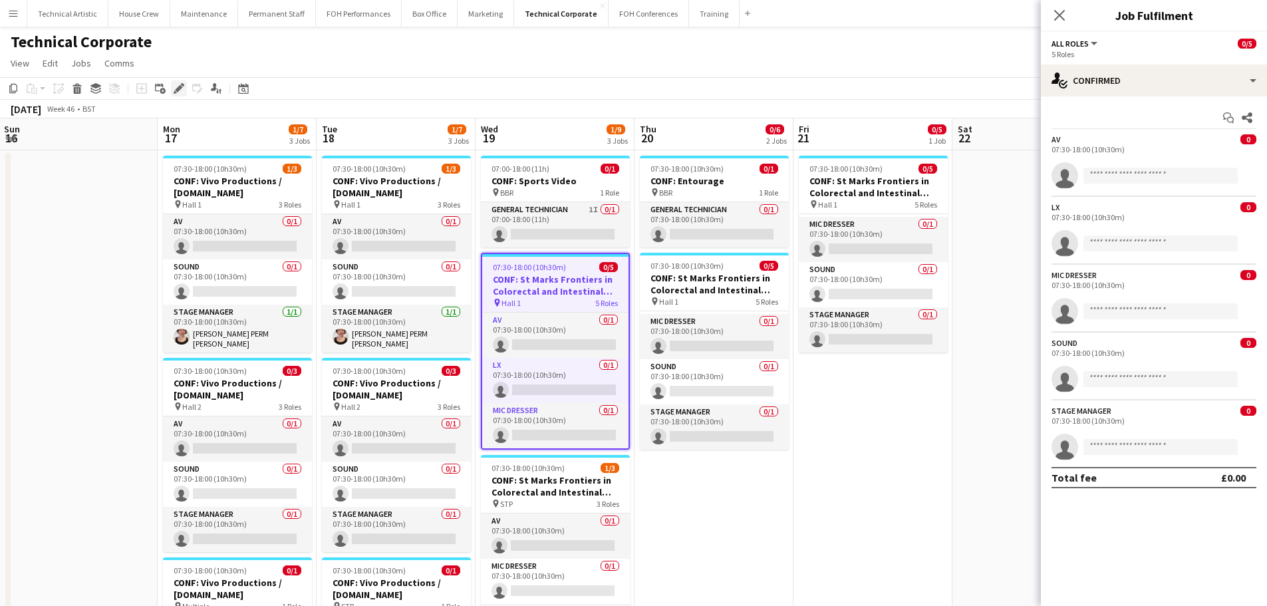
click at [184, 85] on div "Edit" at bounding box center [179, 88] width 16 height 16
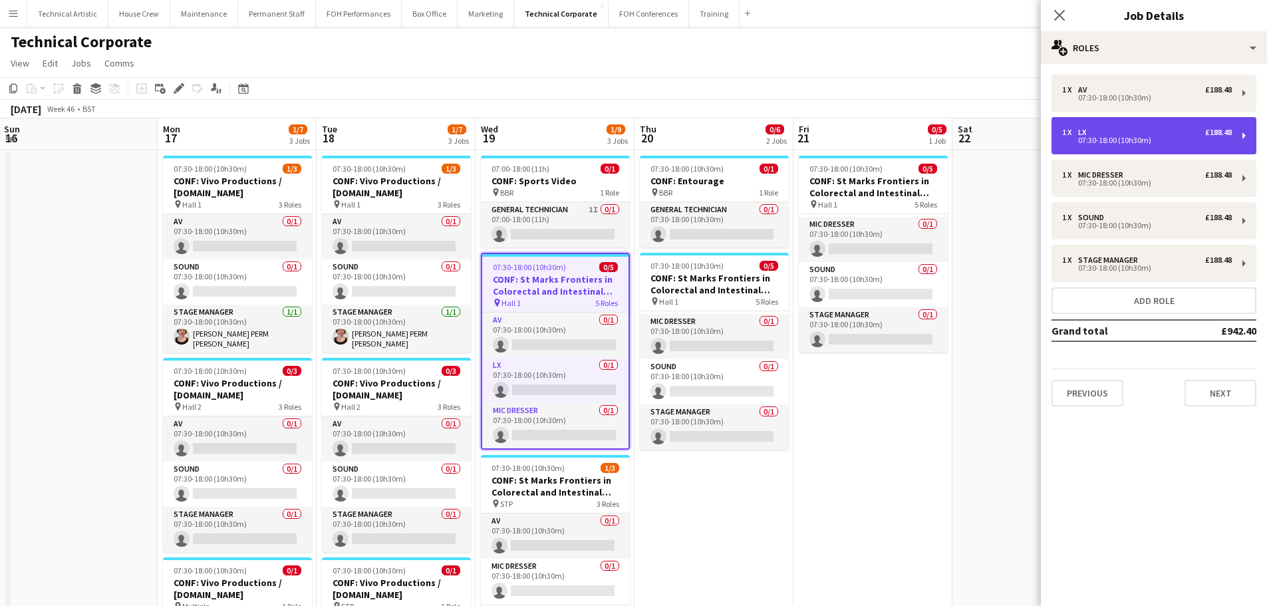
click at [1102, 140] on div "07:30-18:00 (10h30m)" at bounding box center [1147, 140] width 170 height 7
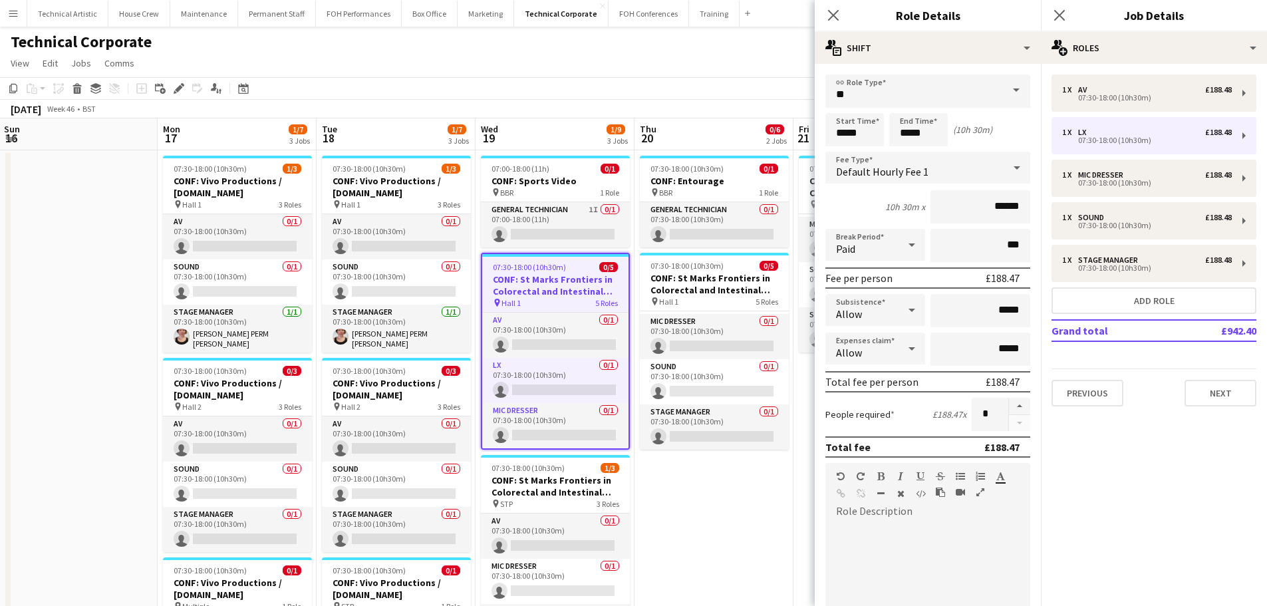
click at [898, 176] on span "Default Hourly Fee 1" at bounding box center [882, 171] width 92 height 13
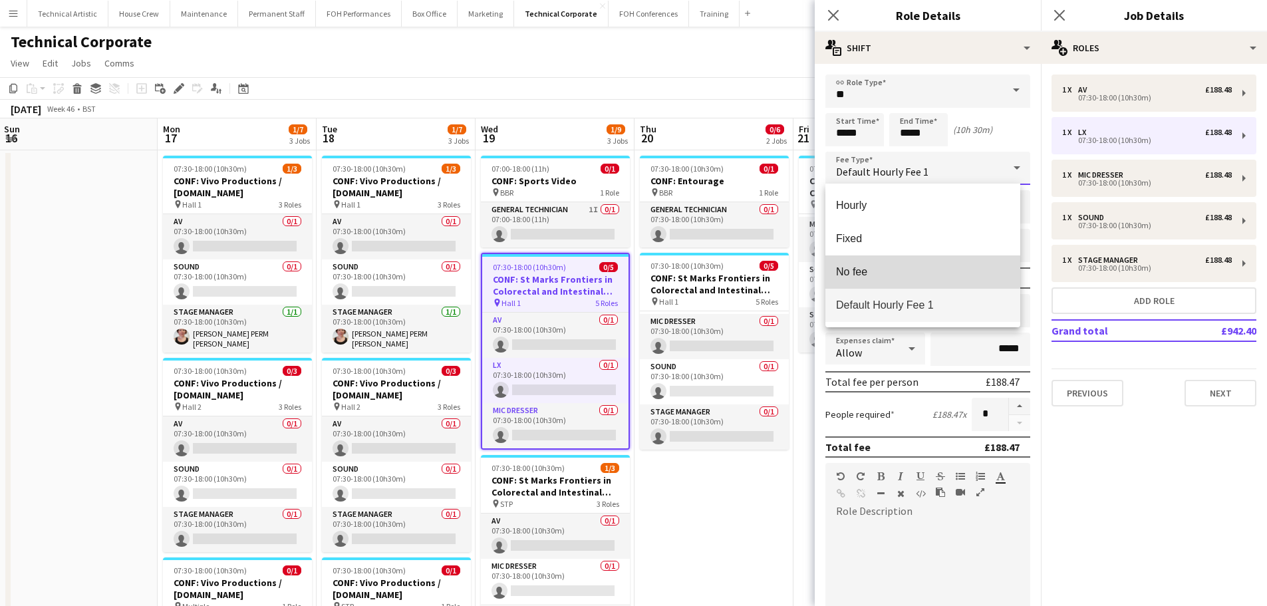
click at [891, 265] on mat-option "No fee" at bounding box center [922, 271] width 195 height 33
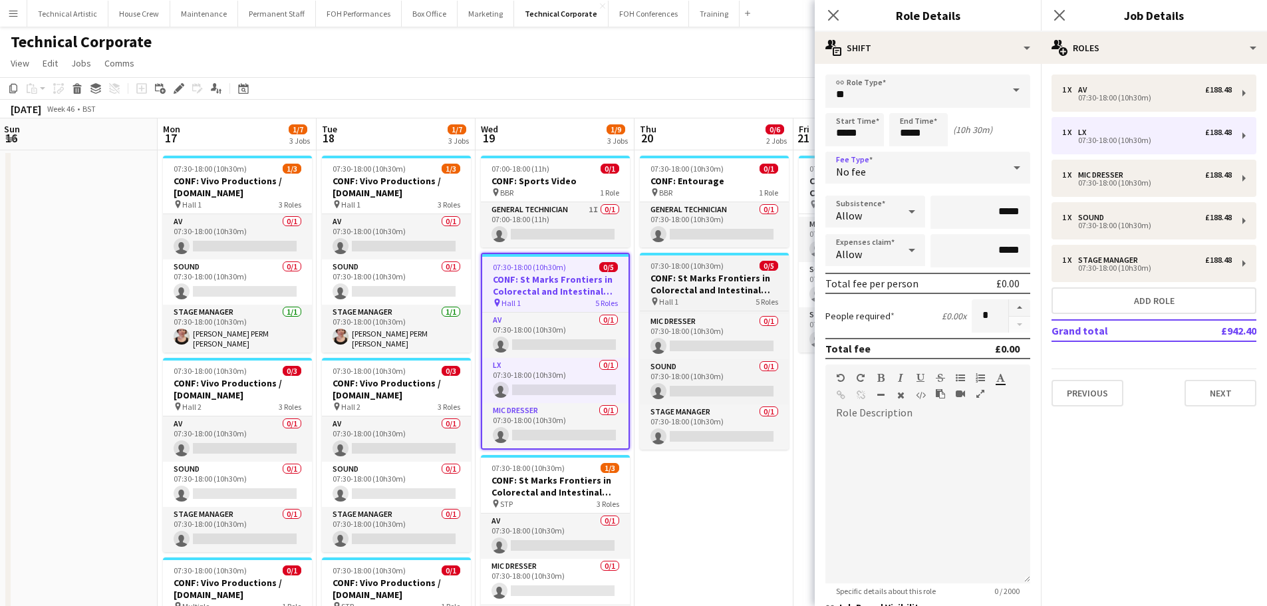
click at [749, 277] on h3 "CONF: St Marks Frontiers in Colorectal and Intestinal Disease" at bounding box center [714, 284] width 149 height 24
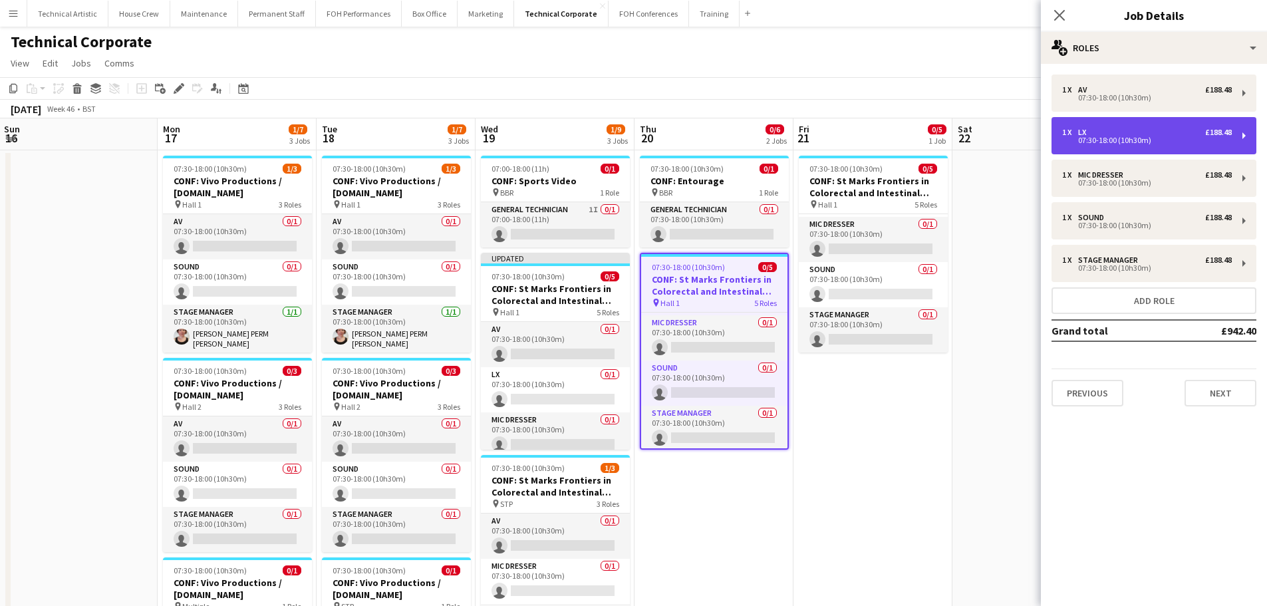
click at [1087, 128] on div "LX" at bounding box center [1084, 132] width 13 height 9
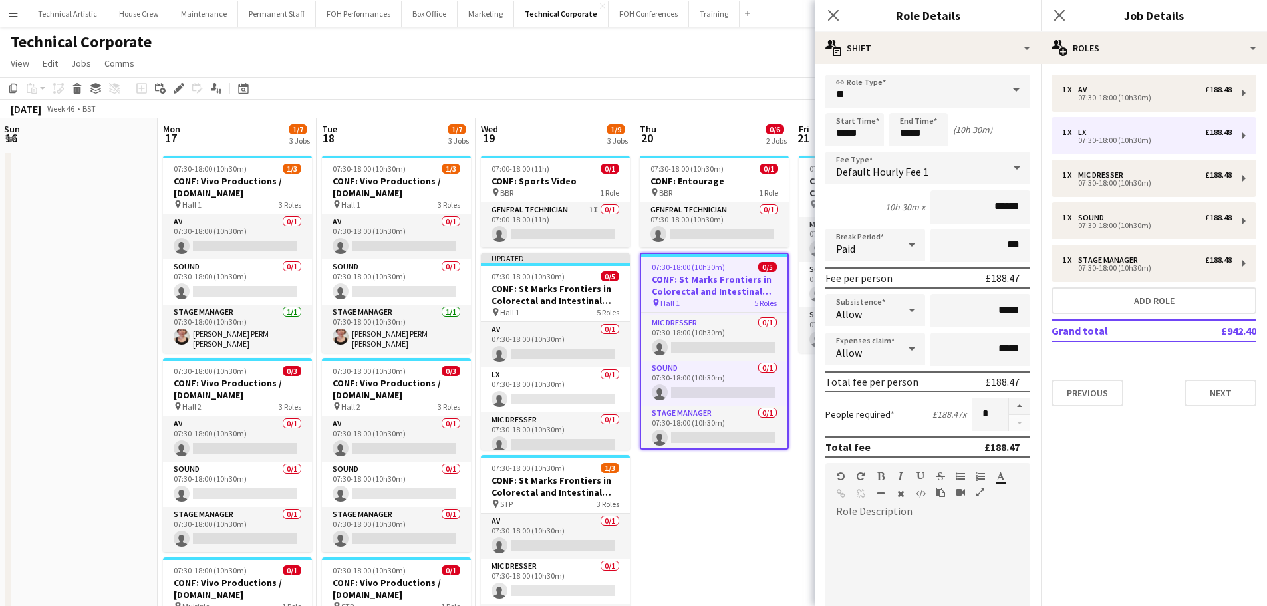
click at [931, 178] on div "Default Hourly Fee 1" at bounding box center [914, 168] width 178 height 32
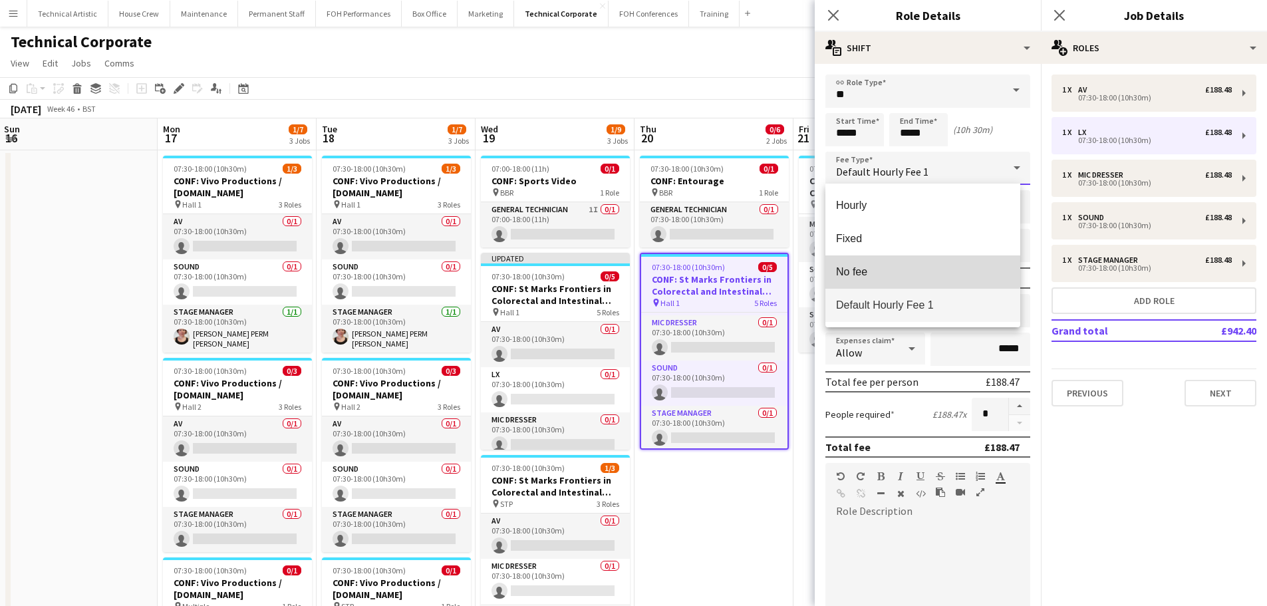
click at [889, 264] on mat-option "No fee" at bounding box center [922, 271] width 195 height 33
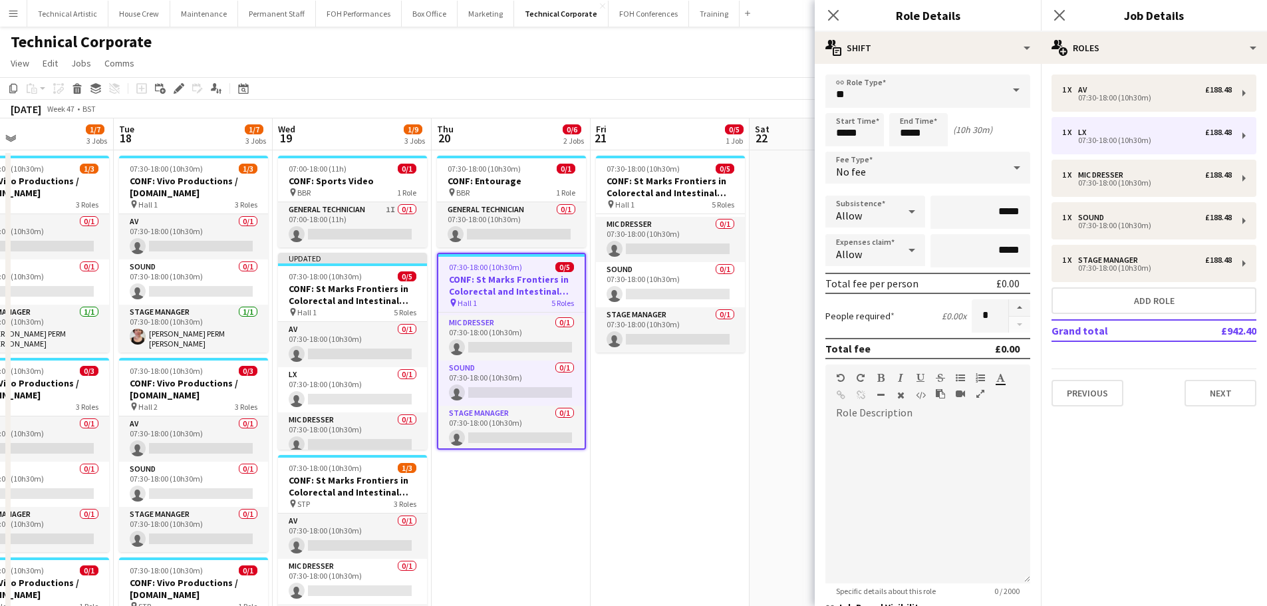
drag, startPoint x: 519, startPoint y: 478, endPoint x: 510, endPoint y: 476, distance: 9.5
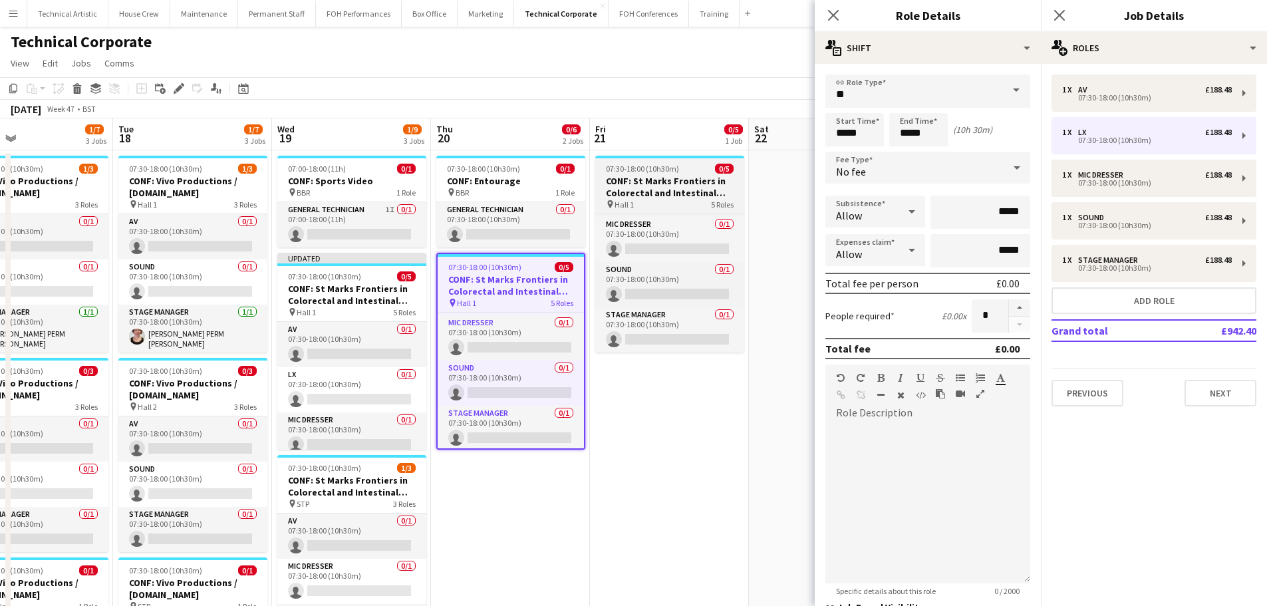
click at [665, 170] on span "07:30-18:00 (10h30m)" at bounding box center [642, 169] width 73 height 10
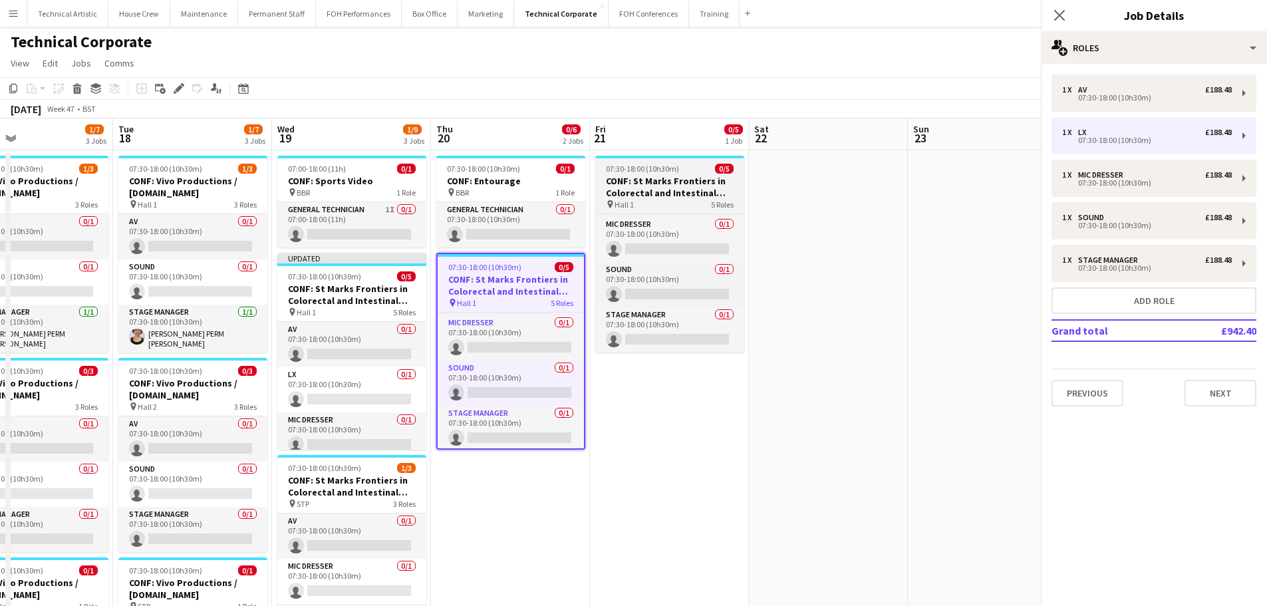
scroll to position [0, 364]
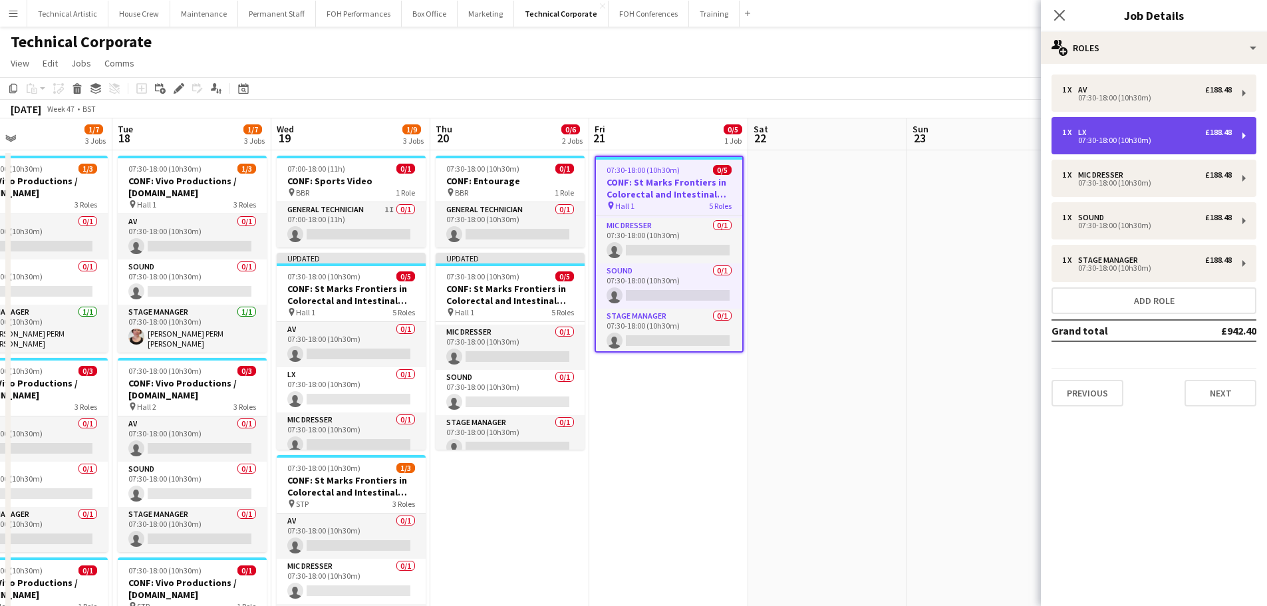
click at [1066, 136] on div "1 x" at bounding box center [1070, 132] width 16 height 9
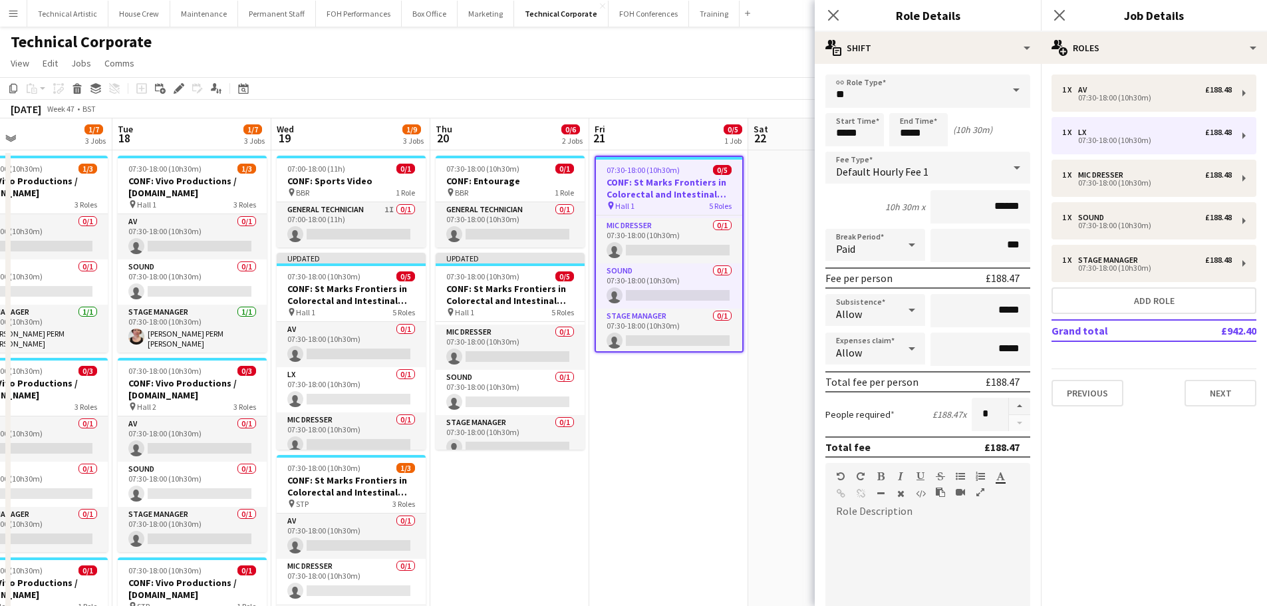
click at [890, 170] on span "Default Hourly Fee 1" at bounding box center [882, 171] width 92 height 13
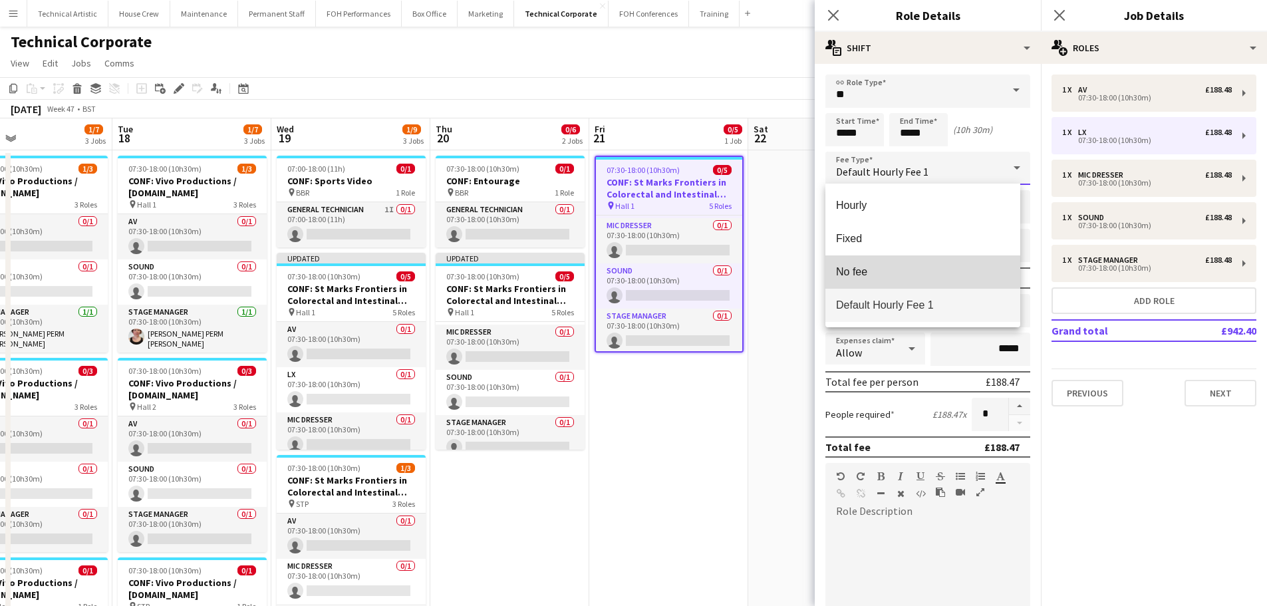
click at [879, 258] on mat-option "No fee" at bounding box center [922, 271] width 195 height 33
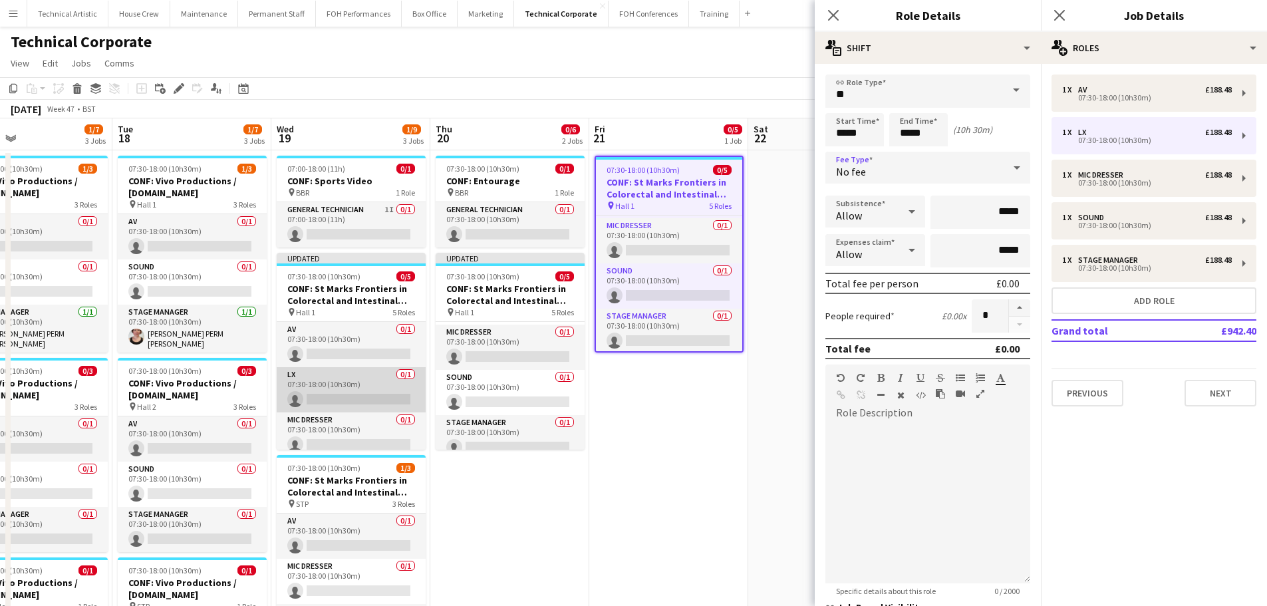
click at [352, 386] on app-card-role "LX 0/1 07:30-18:00 (10h30m) single-neutral-actions" at bounding box center [351, 389] width 149 height 45
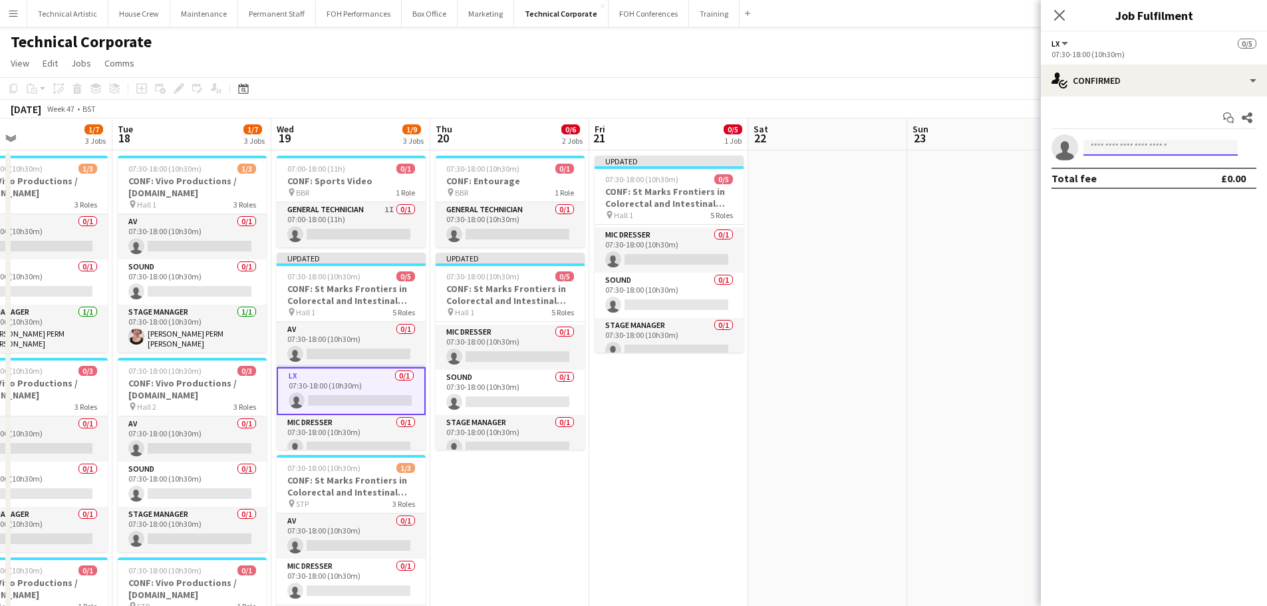
click at [1193, 148] on input at bounding box center [1161, 148] width 154 height 16
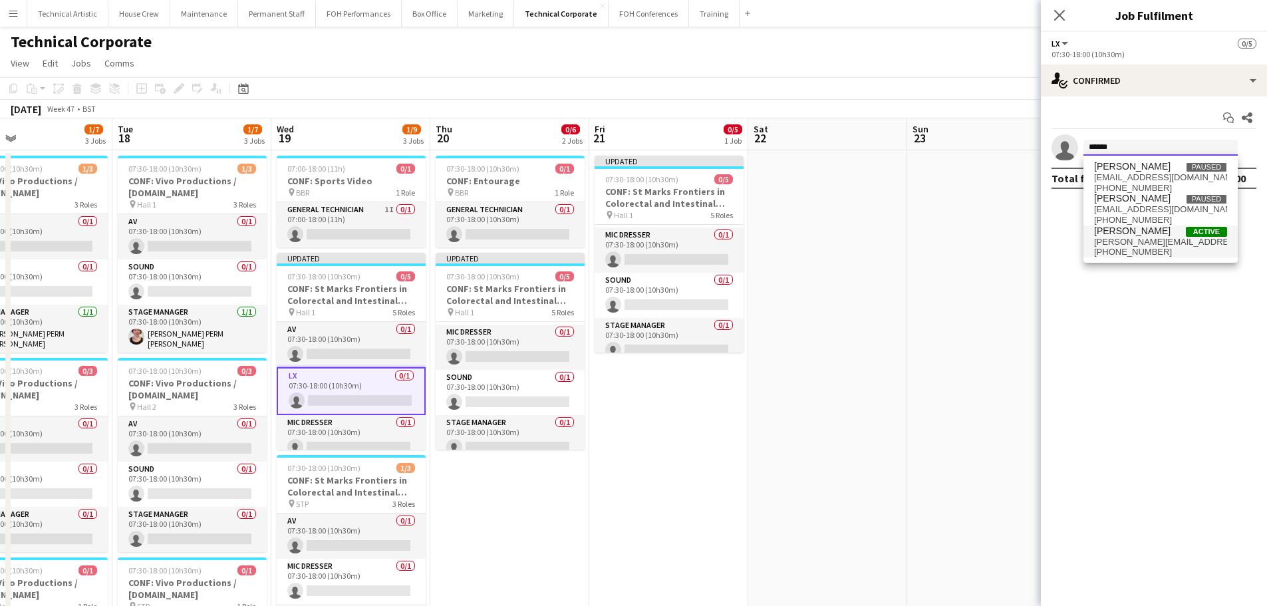
type input "******"
click at [1153, 245] on span "[PERSON_NAME][EMAIL_ADDRESS][DOMAIN_NAME]" at bounding box center [1160, 242] width 133 height 11
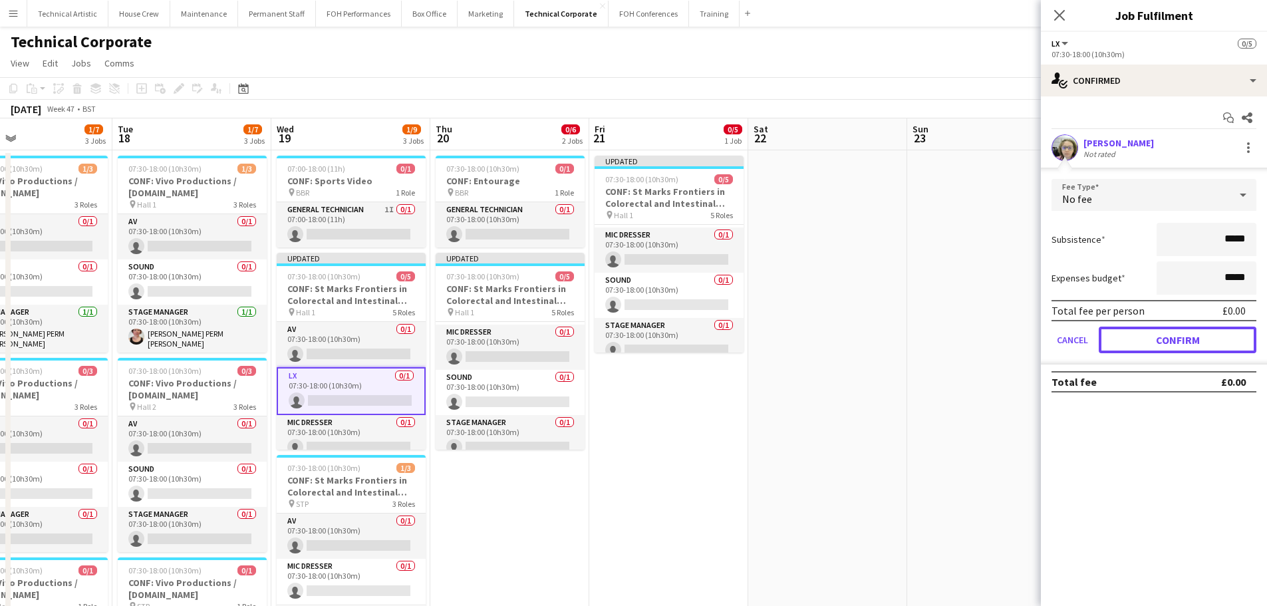
drag, startPoint x: 1165, startPoint y: 335, endPoint x: 1099, endPoint y: 335, distance: 66.5
click at [1165, 335] on button "Confirm" at bounding box center [1178, 340] width 158 height 27
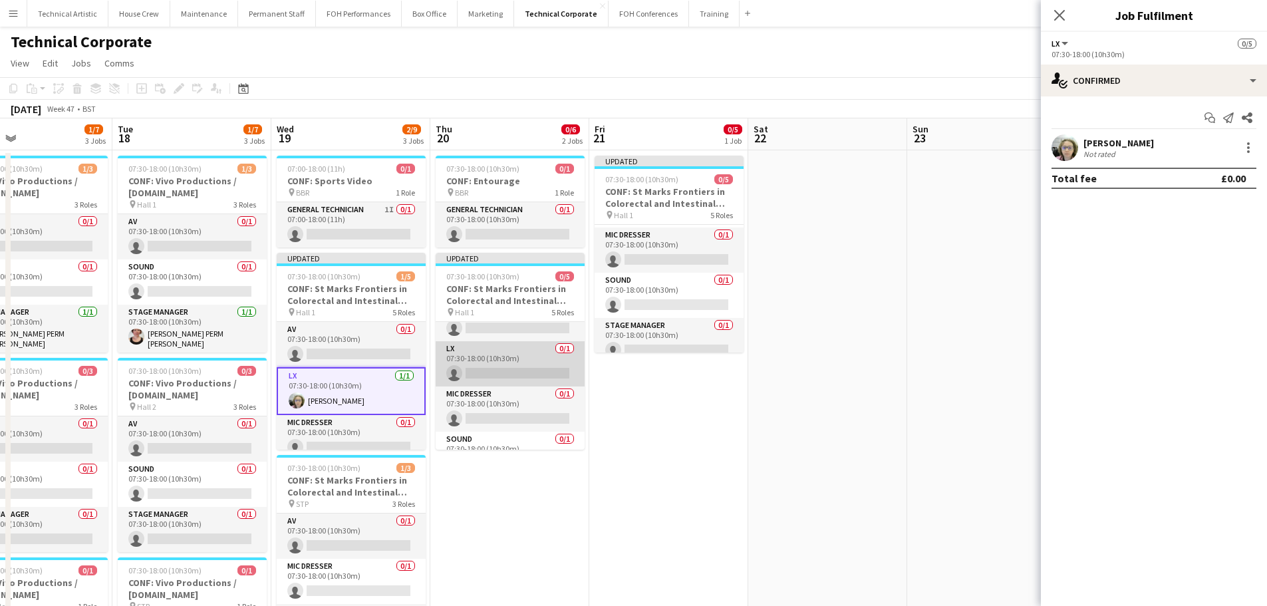
scroll to position [0, 0]
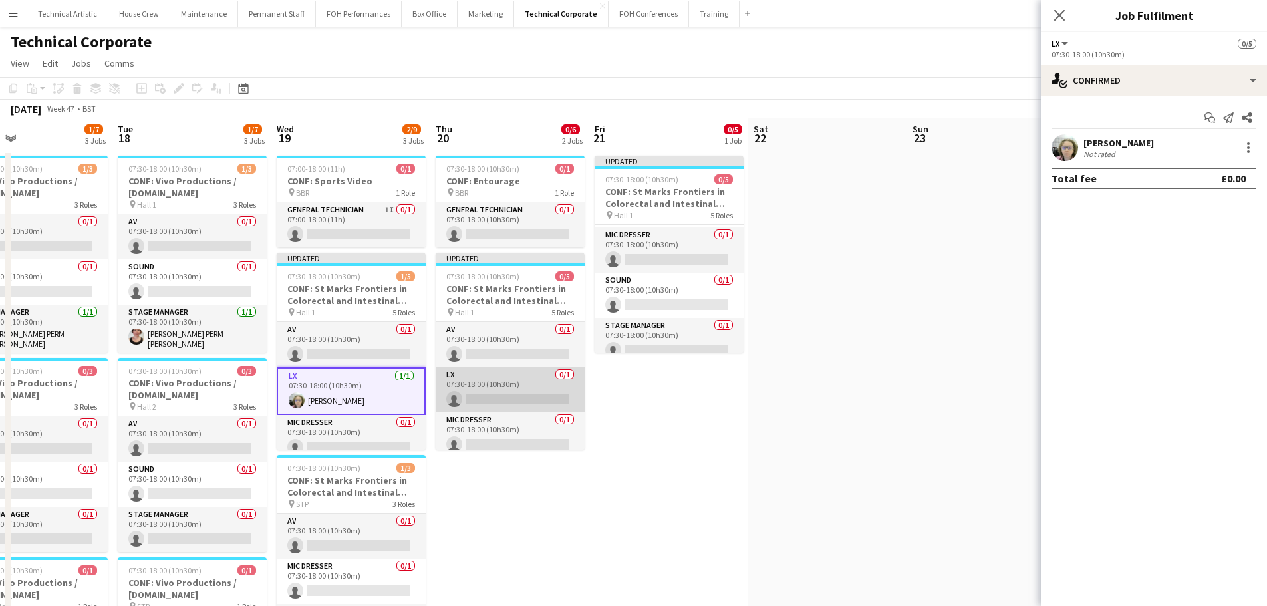
click at [513, 377] on app-card-role "LX 0/1 07:30-18:00 (10h30m) single-neutral-actions" at bounding box center [510, 389] width 149 height 45
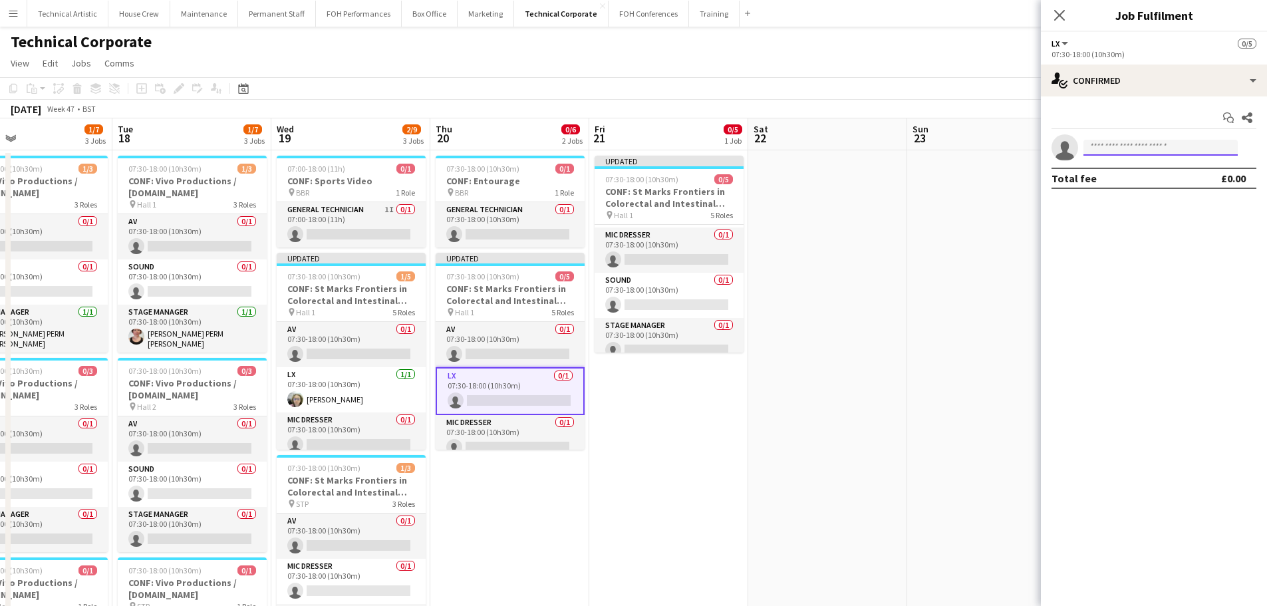
click at [1127, 146] on input at bounding box center [1161, 148] width 154 height 16
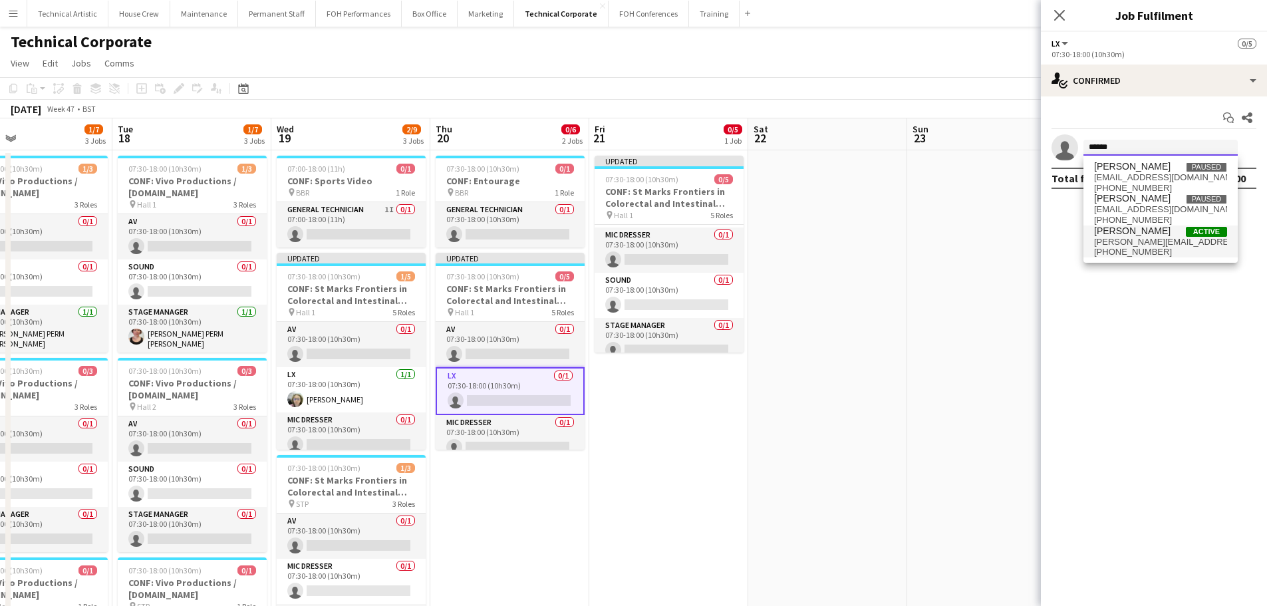
type input "******"
click at [1134, 237] on span "[PERSON_NAME][EMAIL_ADDRESS][DOMAIN_NAME]" at bounding box center [1160, 242] width 133 height 11
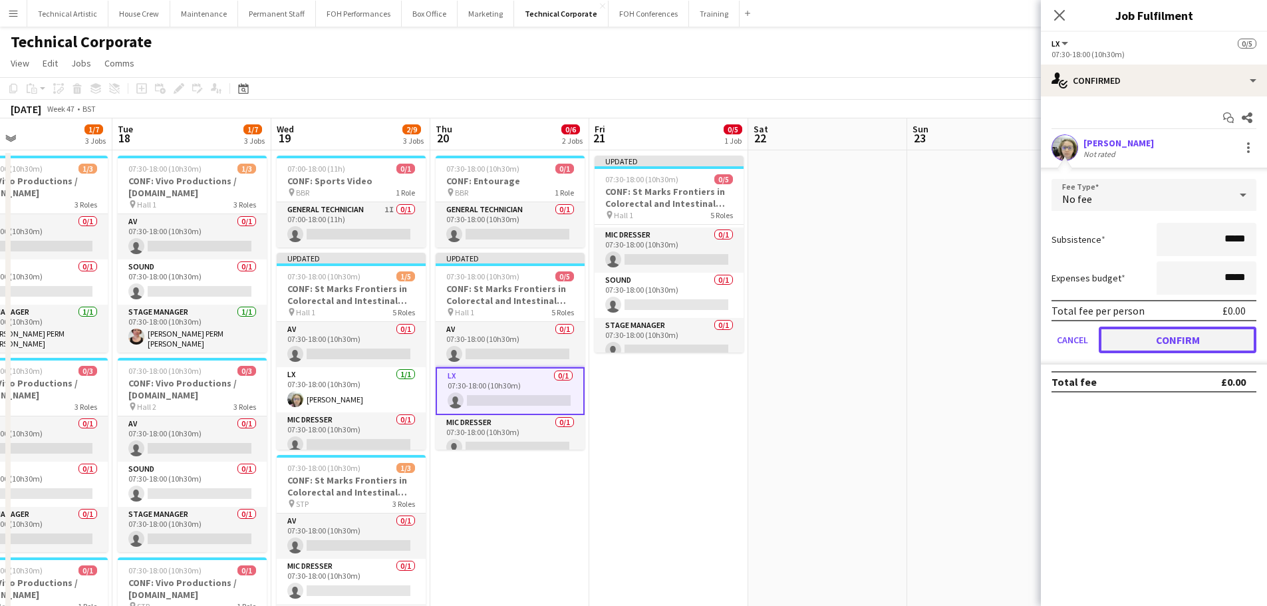
click at [1196, 339] on button "Confirm" at bounding box center [1178, 340] width 158 height 27
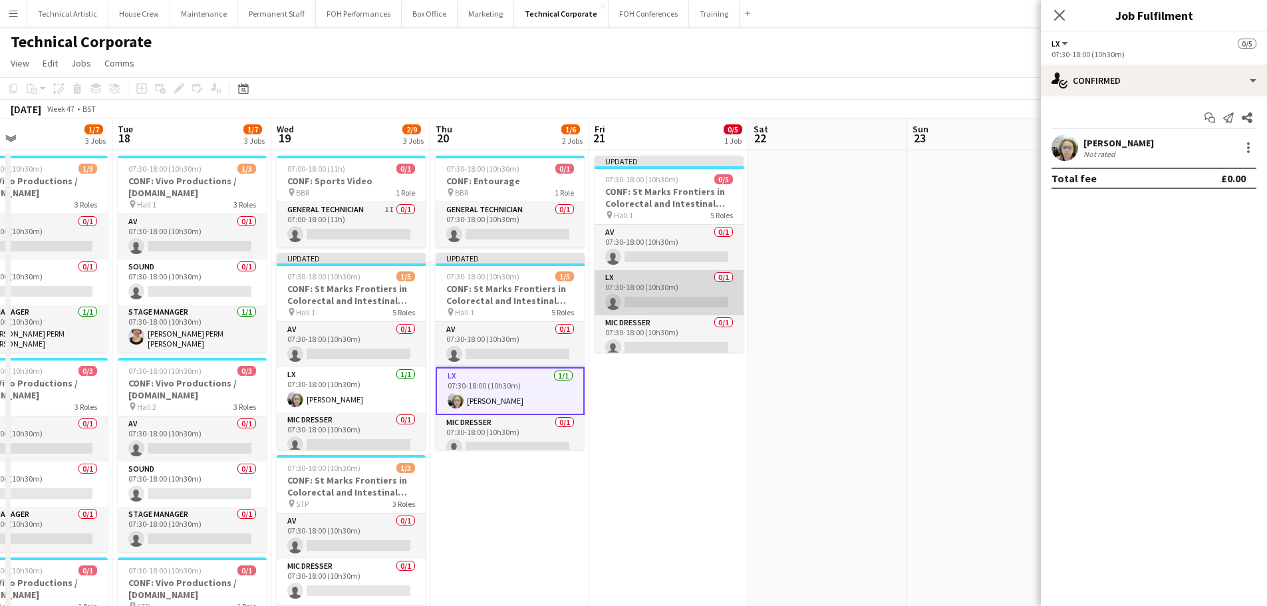
click at [641, 295] on app-card-role "LX 0/1 07:30-18:00 (10h30m) single-neutral-actions" at bounding box center [669, 292] width 149 height 45
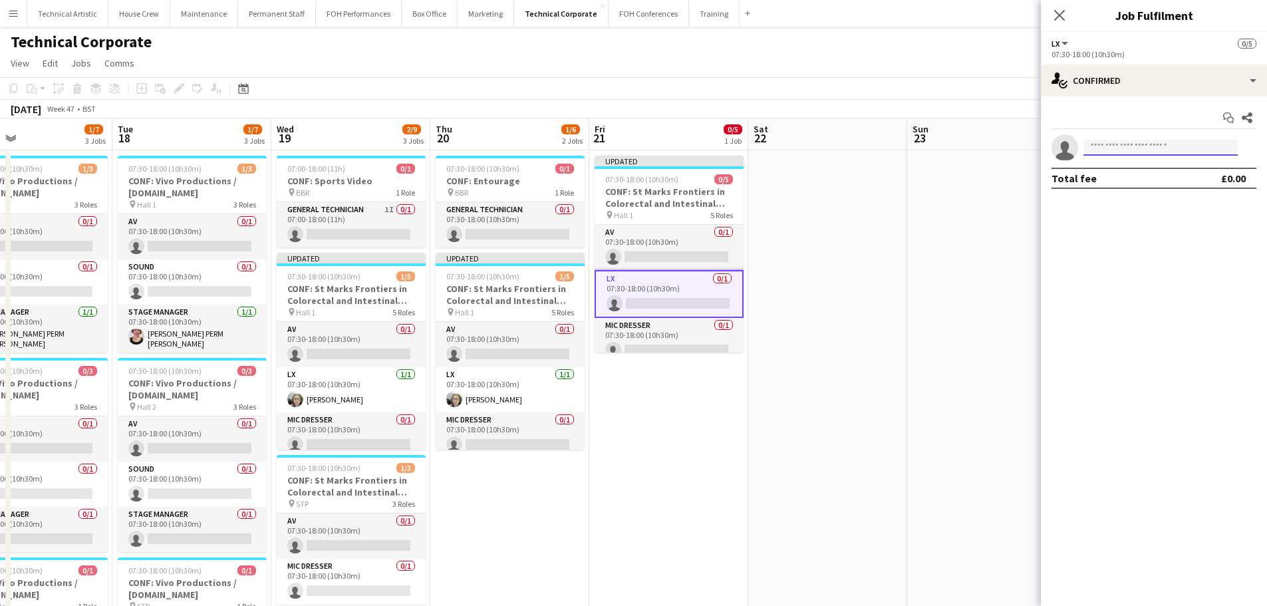
click at [1104, 153] on input at bounding box center [1161, 148] width 154 height 16
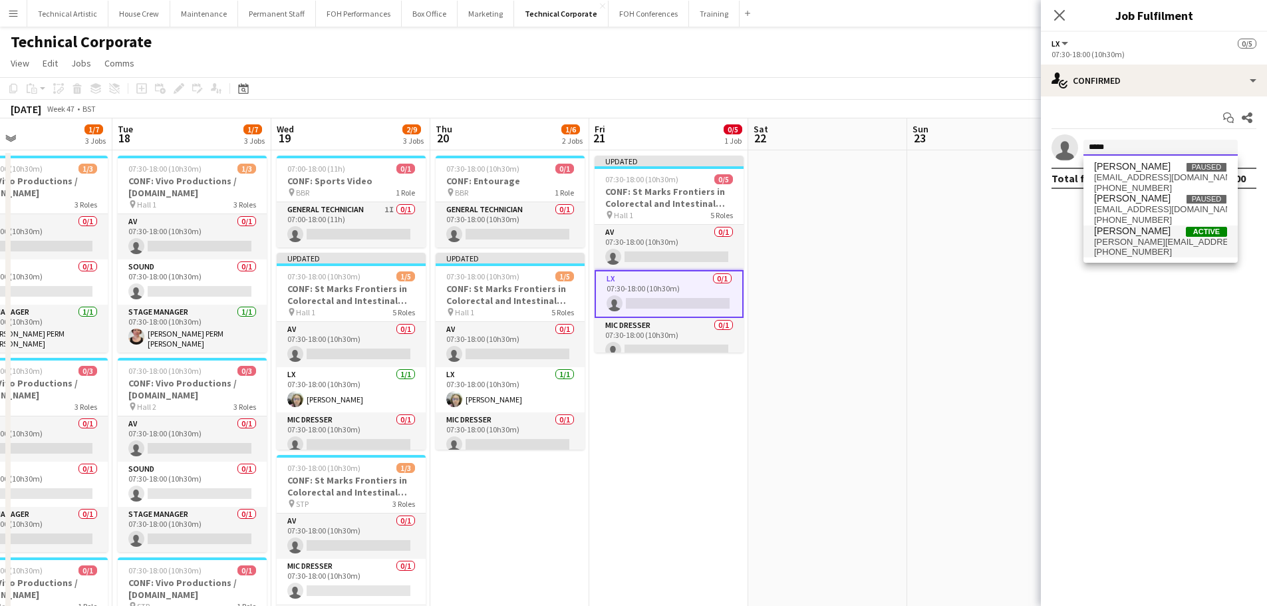
type input "*****"
click at [1125, 237] on span "[PERSON_NAME][EMAIL_ADDRESS][DOMAIN_NAME]" at bounding box center [1160, 242] width 133 height 11
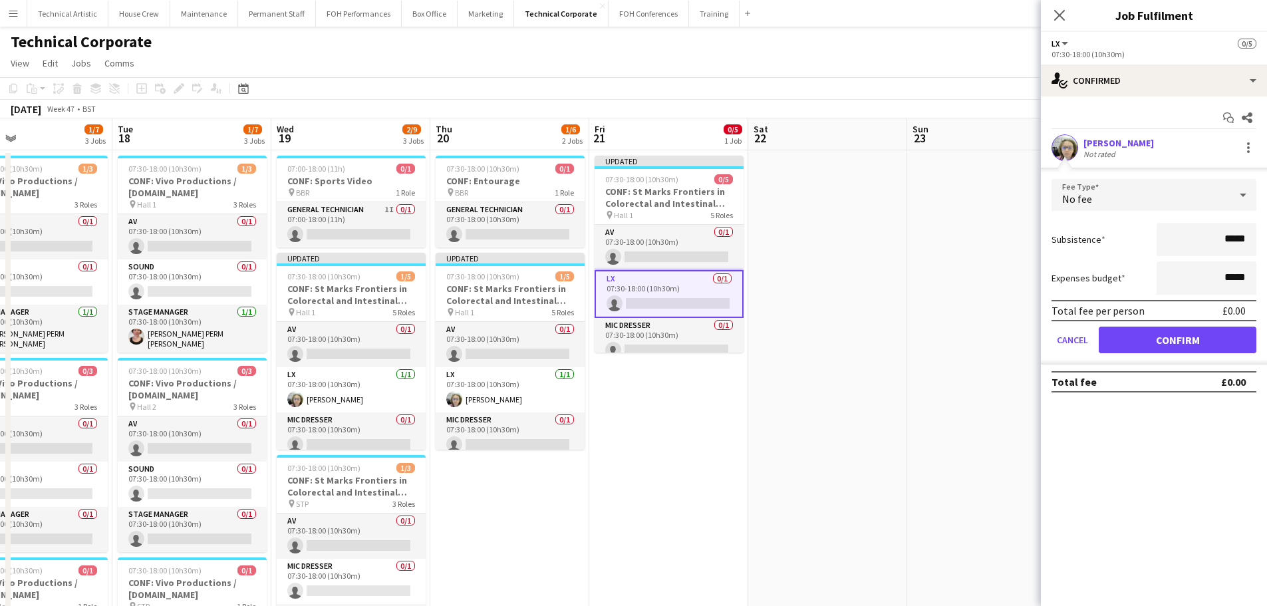
click at [1178, 326] on form "Fee Type No fee Subsistence ***** Expenses budget ***** Total fee per person £0…" at bounding box center [1154, 272] width 226 height 186
click at [1181, 341] on button "Confirm" at bounding box center [1178, 340] width 158 height 27
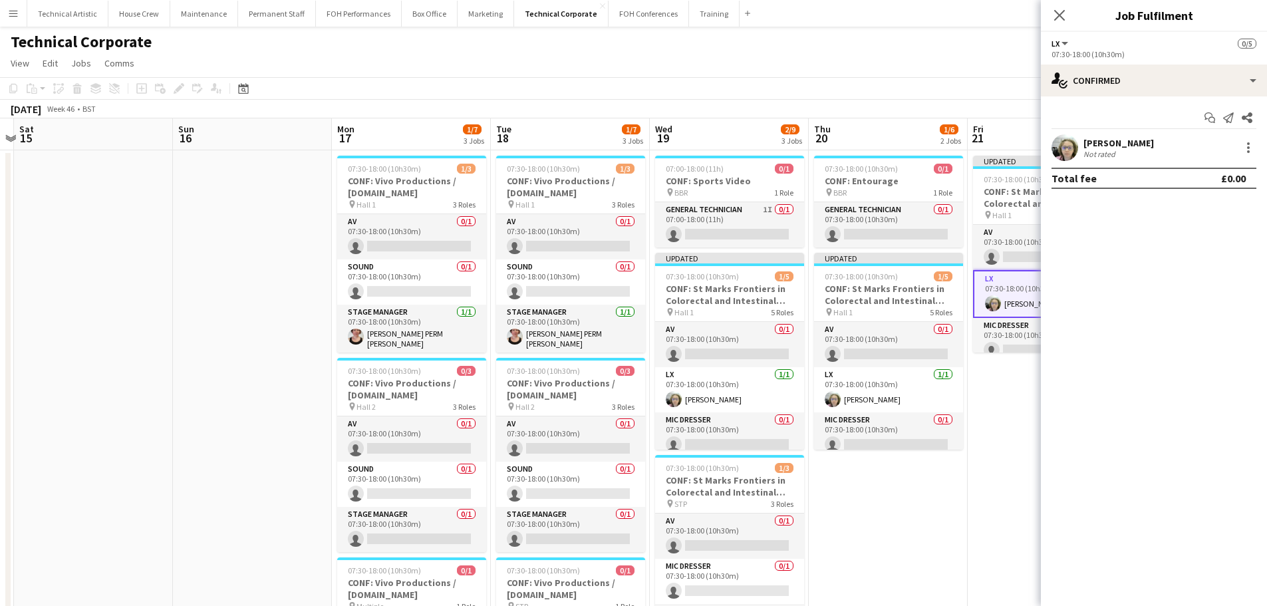
drag, startPoint x: 460, startPoint y: 488, endPoint x: 837, endPoint y: 418, distance: 383.4
click at [436, 393] on h3 "CONF: Vivo Productions / Wiz.io" at bounding box center [412, 389] width 149 height 24
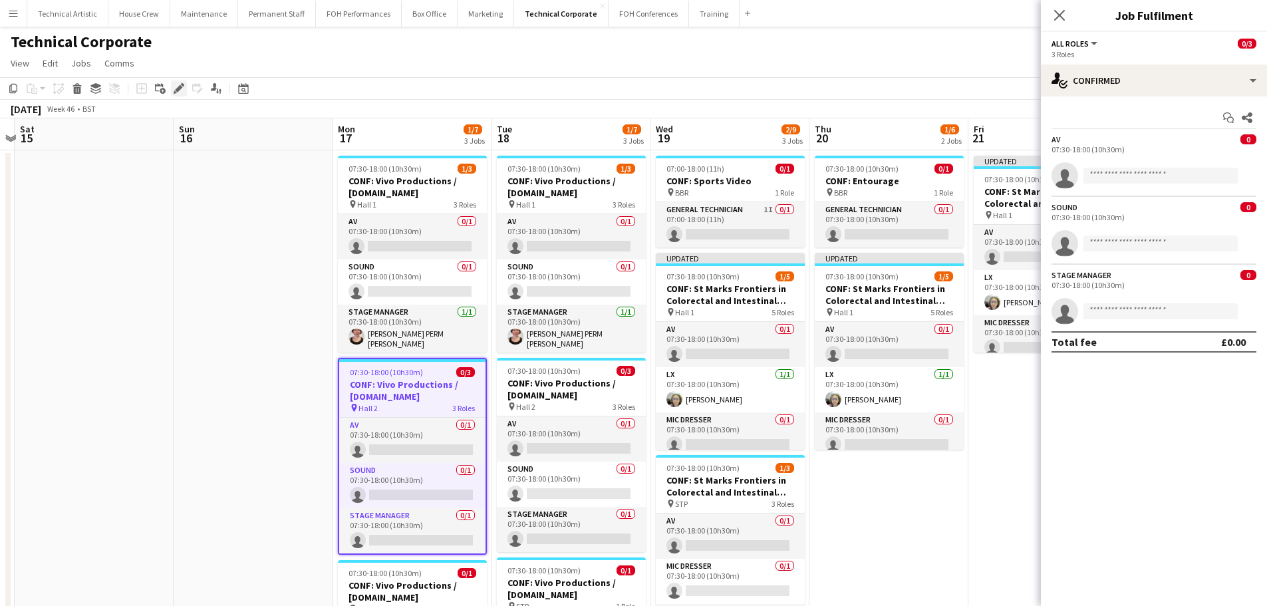
click at [172, 86] on div "Edit" at bounding box center [179, 88] width 16 height 16
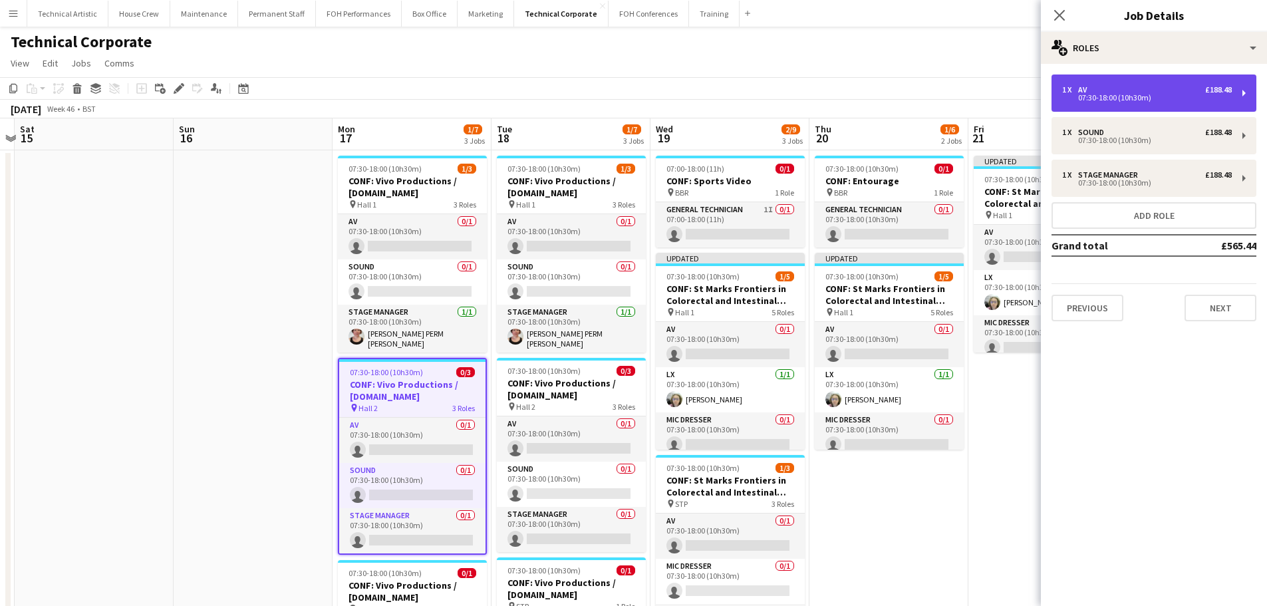
click at [1110, 104] on div "1 x AV £188.48 07:30-18:00 (10h30m)" at bounding box center [1154, 92] width 205 height 37
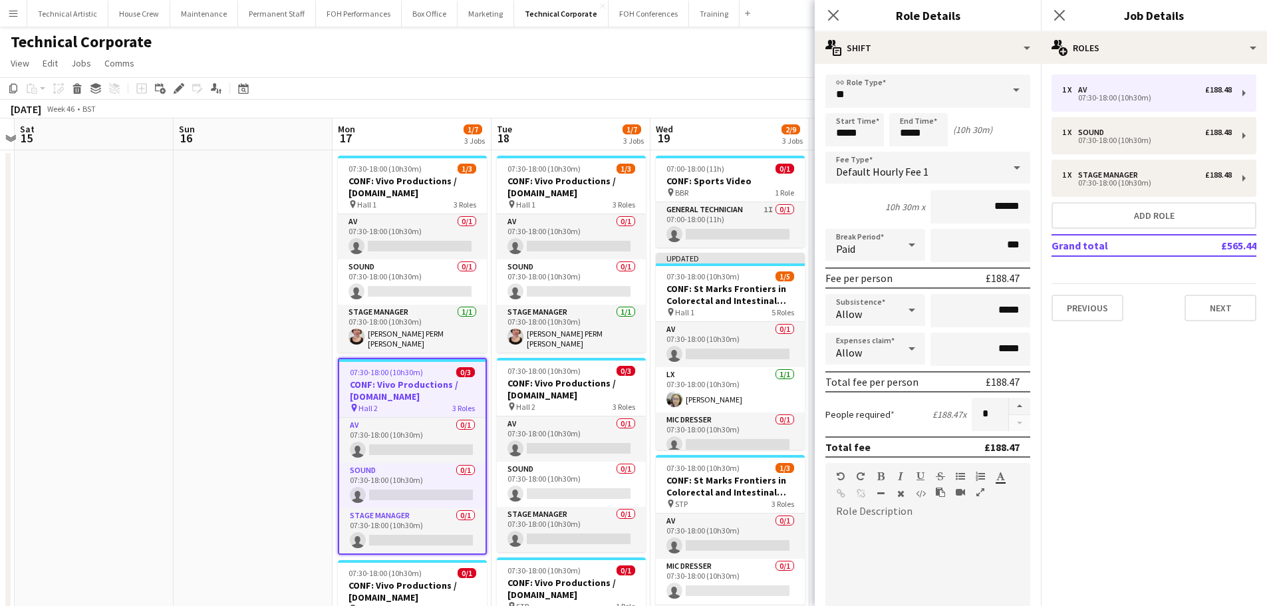
click at [945, 184] on mat-select "Default Hourly Fee 1" at bounding box center [927, 168] width 205 height 33
click at [933, 176] on div "Default Hourly Fee 1" at bounding box center [914, 168] width 178 height 32
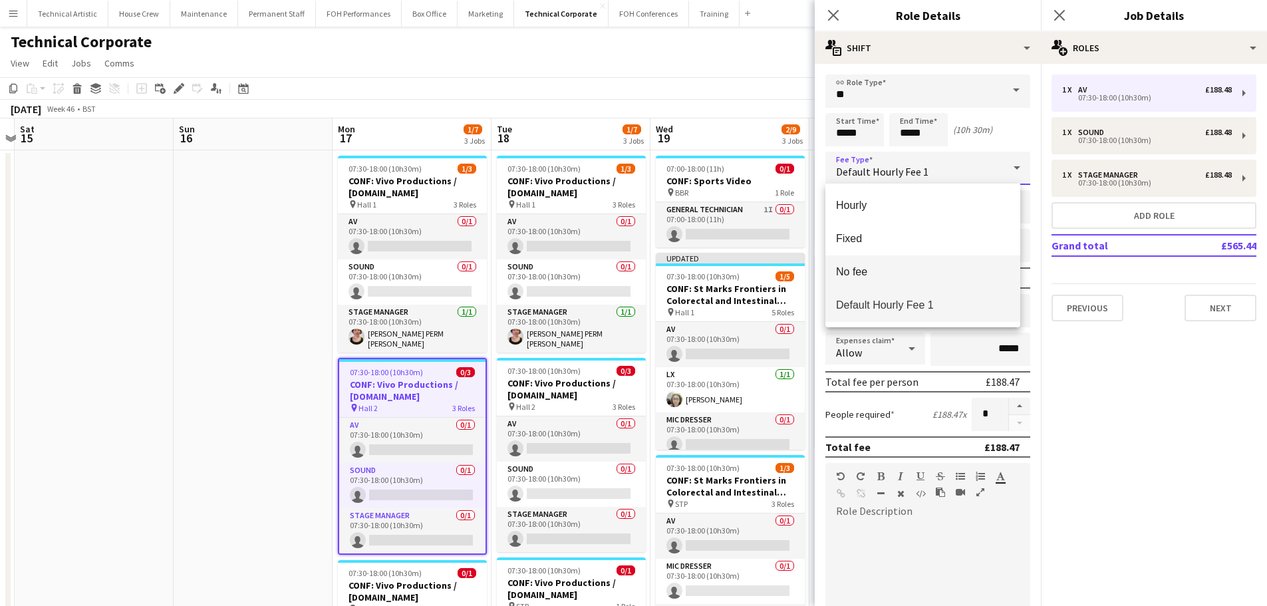
click at [895, 264] on mat-option "No fee" at bounding box center [922, 271] width 195 height 33
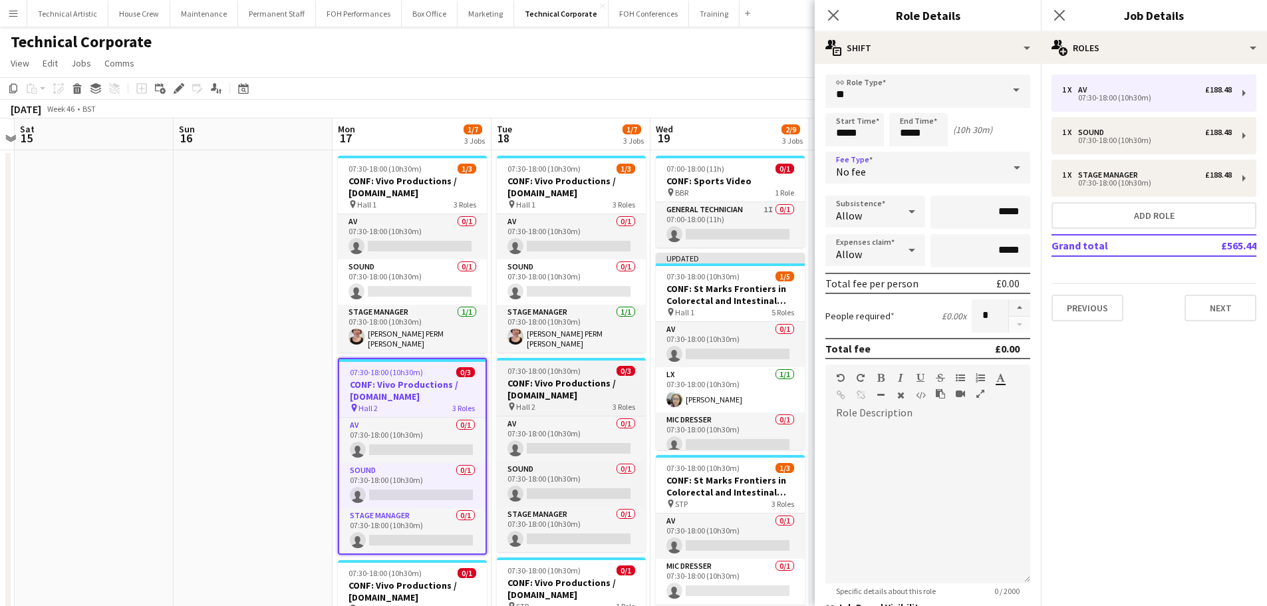
click at [517, 380] on h3 "CONF: Vivo Productions / Wiz.io" at bounding box center [571, 389] width 149 height 24
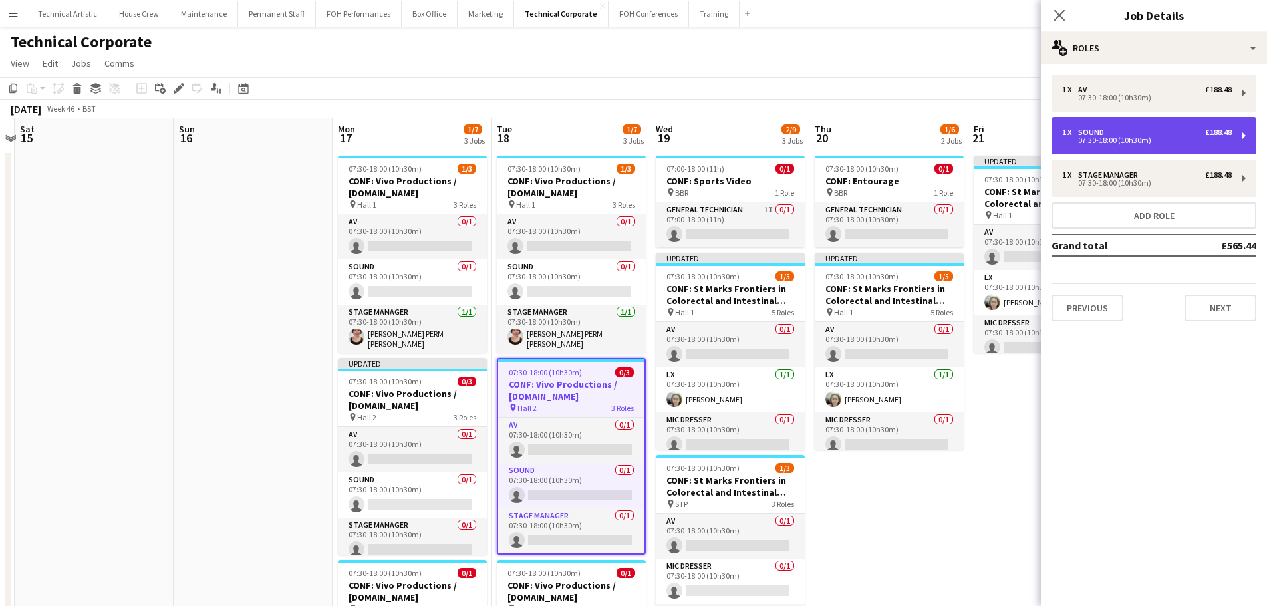
drag, startPoint x: 1151, startPoint y: 131, endPoint x: 1135, endPoint y: 144, distance: 20.8
click at [1151, 131] on div "1 x Sound £188.48" at bounding box center [1147, 132] width 170 height 9
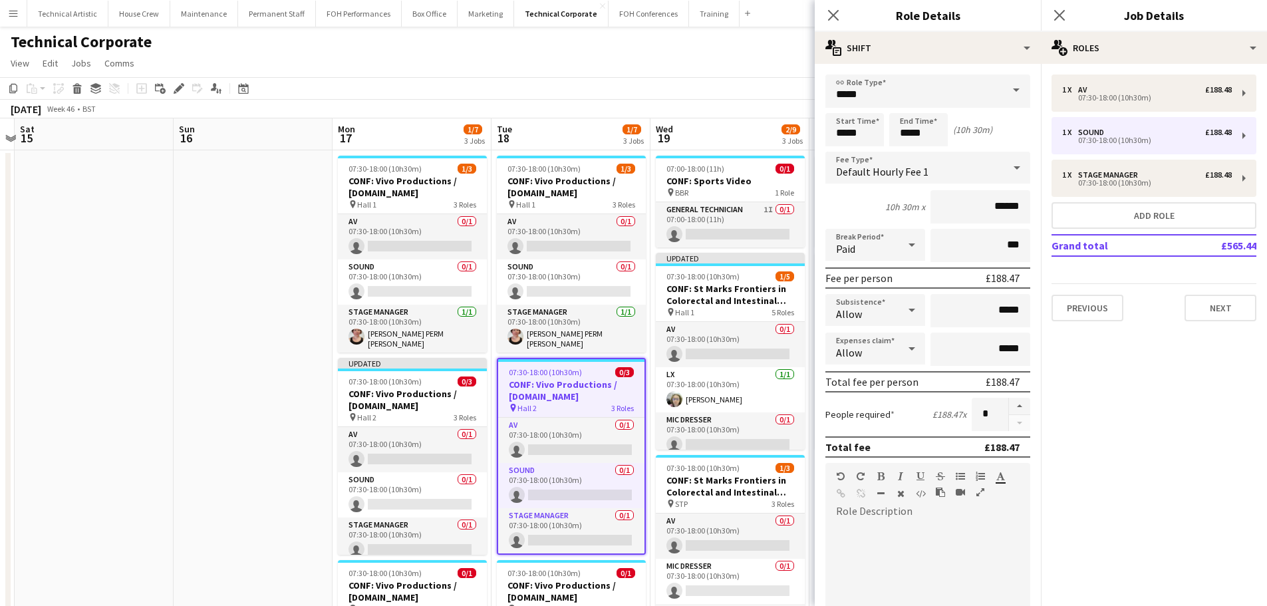
click at [917, 166] on span "Default Hourly Fee 1" at bounding box center [882, 171] width 92 height 13
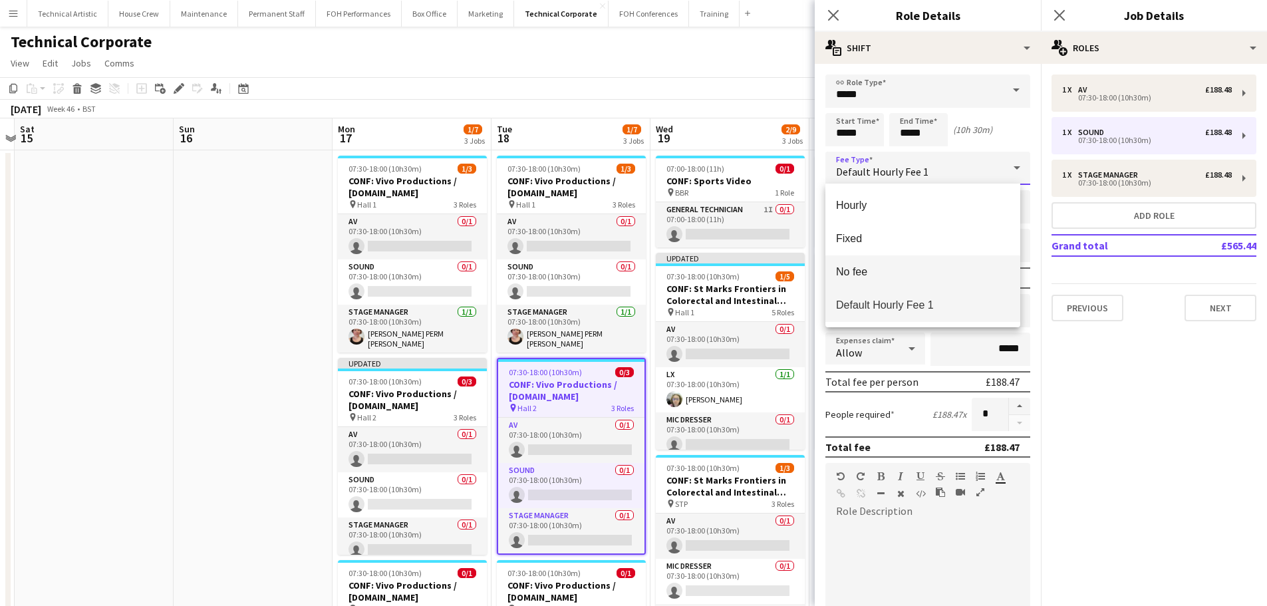
click at [885, 271] on span "No fee" at bounding box center [923, 271] width 174 height 13
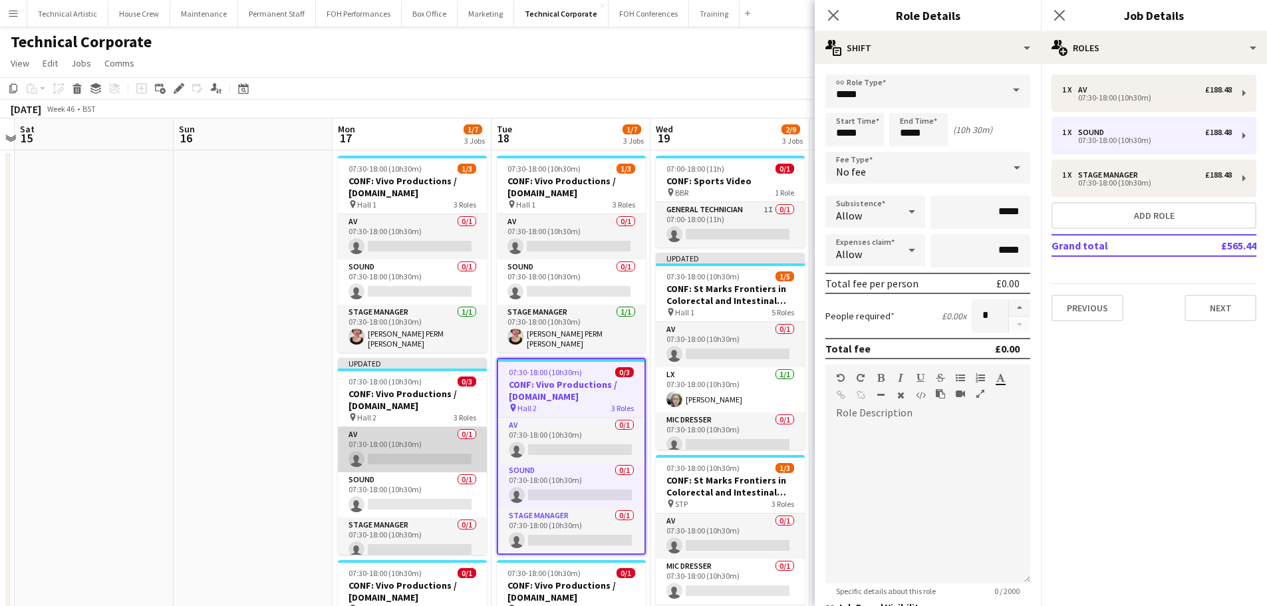
click at [436, 441] on app-card-role "AV 0/1 07:30-18:00 (10h30m) single-neutral-actions" at bounding box center [412, 449] width 149 height 45
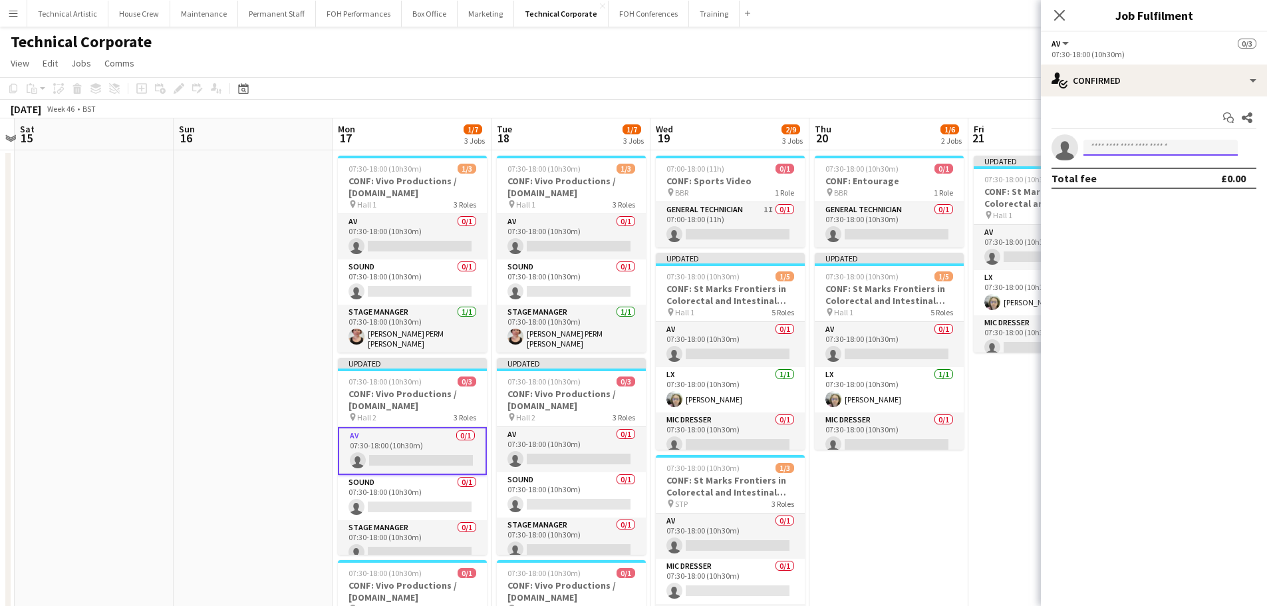
click at [1113, 153] on input at bounding box center [1161, 148] width 154 height 16
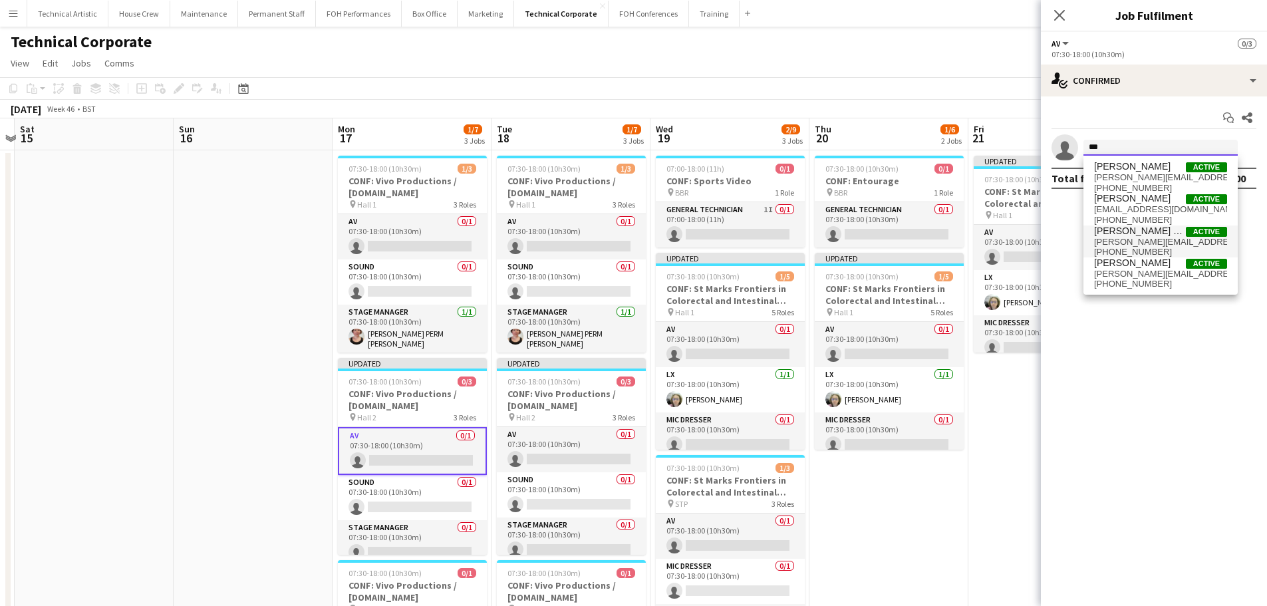
type input "***"
click at [1121, 229] on span "[PERSON_NAME] PERM [PERSON_NAME]" at bounding box center [1140, 230] width 92 height 11
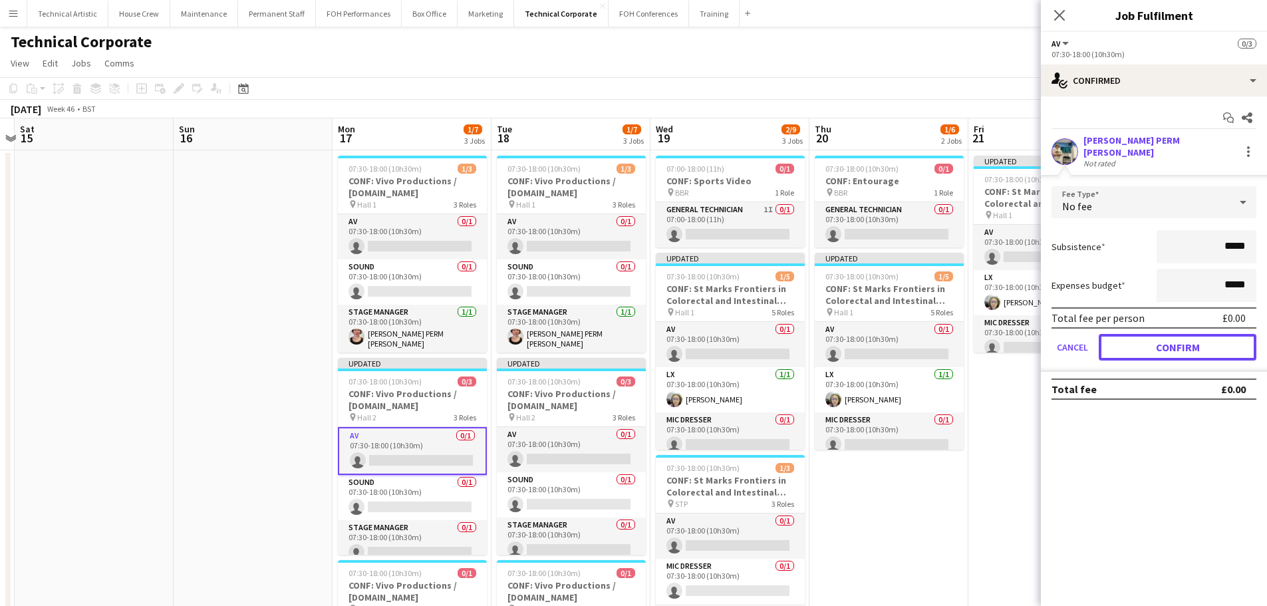
click at [1149, 336] on button "Confirm" at bounding box center [1178, 347] width 158 height 27
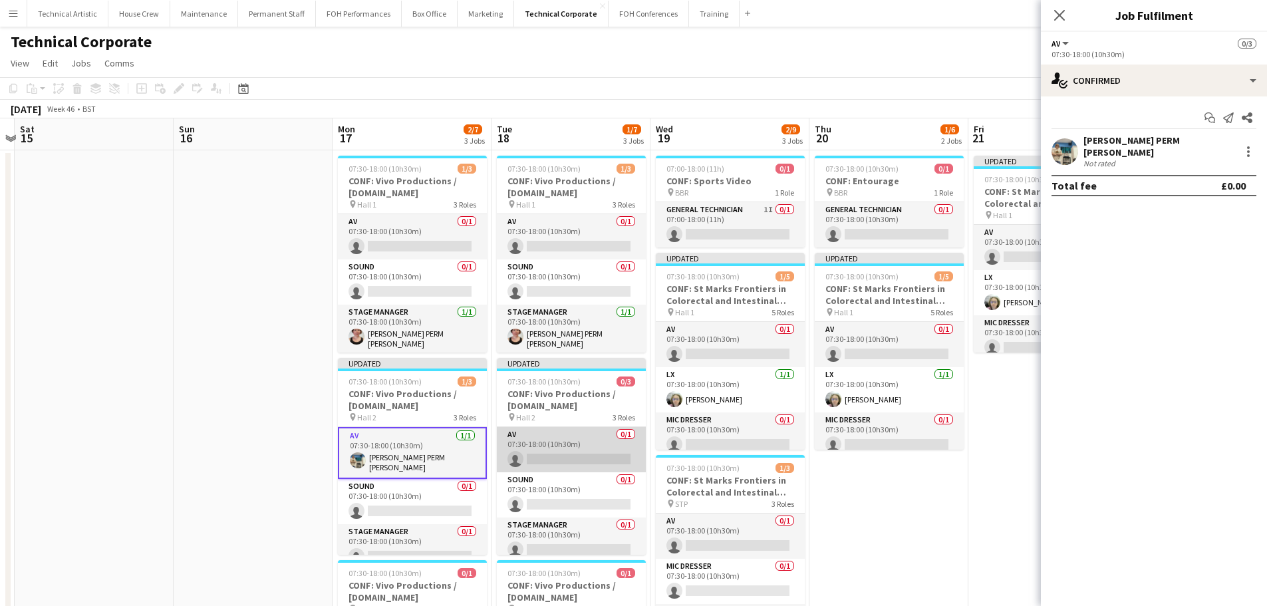
click at [570, 447] on app-card-role "AV 0/1 07:30-18:00 (10h30m) single-neutral-actions" at bounding box center [571, 449] width 149 height 45
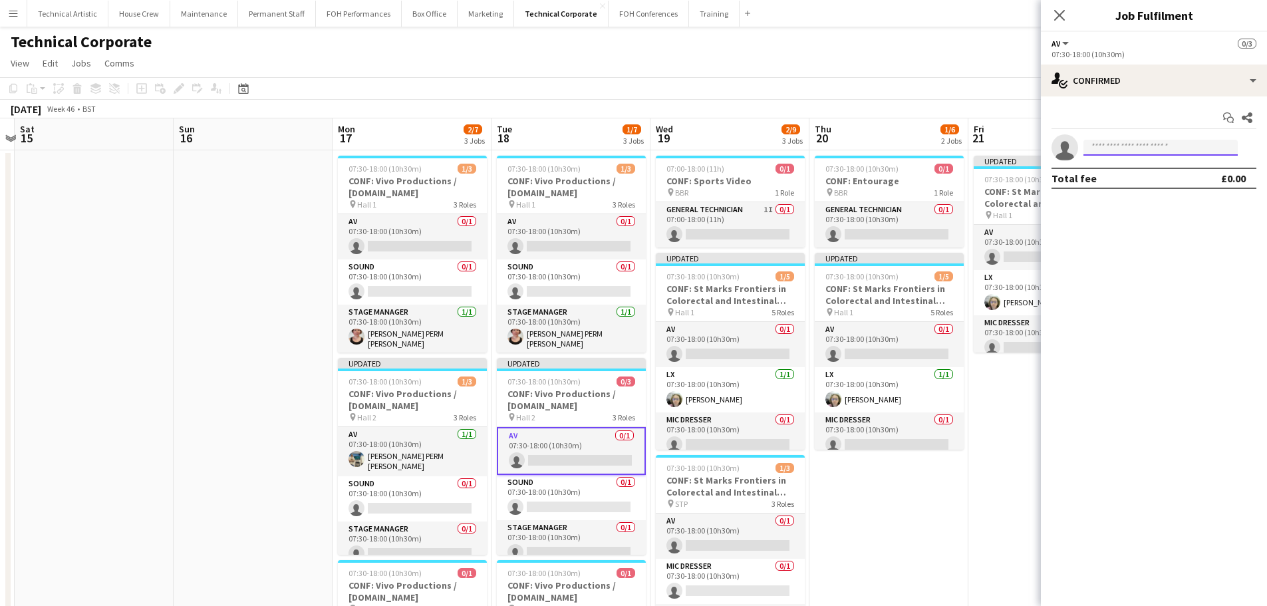
click at [1123, 140] on input at bounding box center [1161, 148] width 154 height 16
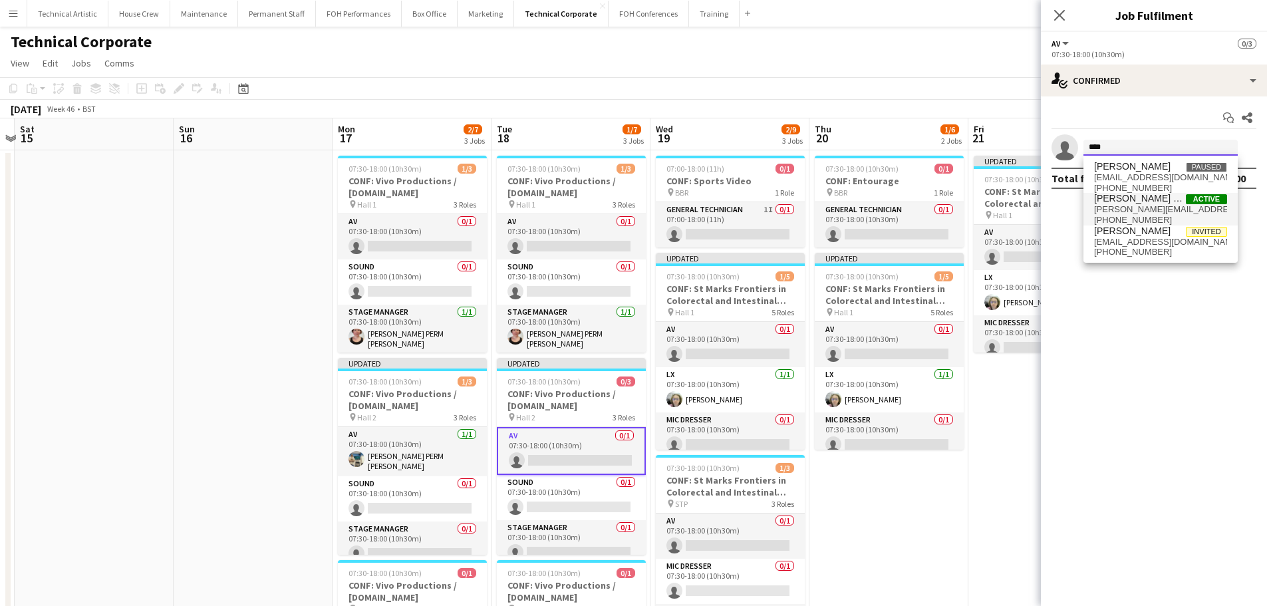
type input "****"
click at [1128, 204] on span "[PERSON_NAME][EMAIL_ADDRESS][PERSON_NAME][DOMAIN_NAME]" at bounding box center [1160, 209] width 133 height 11
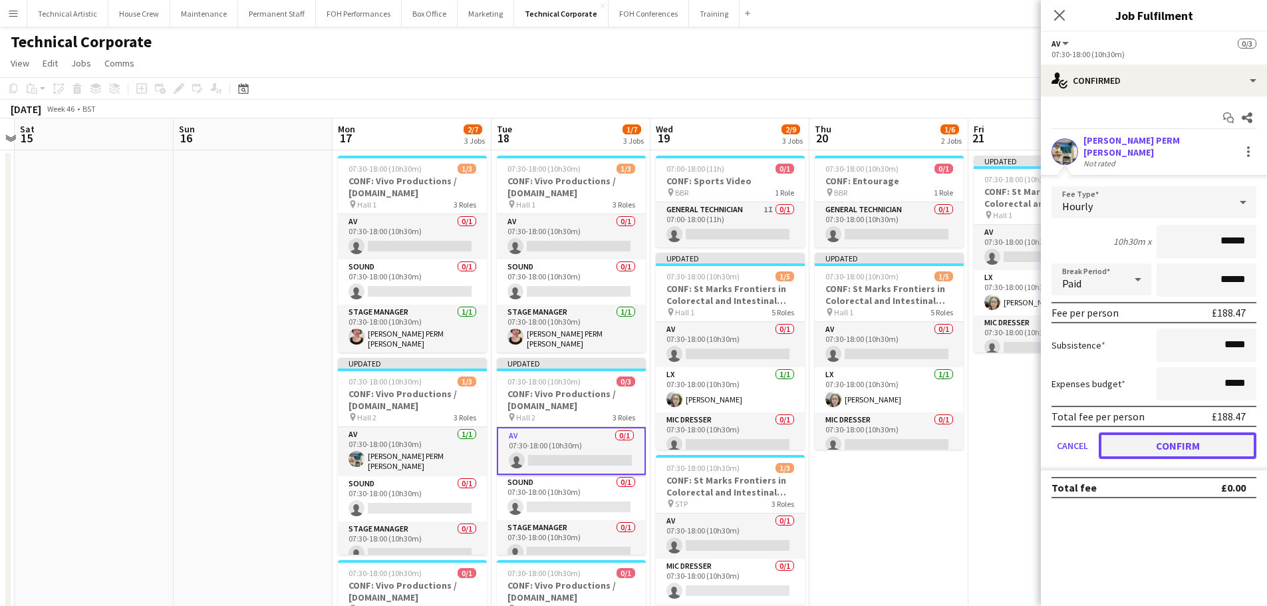
click at [1169, 446] on button "Confirm" at bounding box center [1178, 445] width 158 height 27
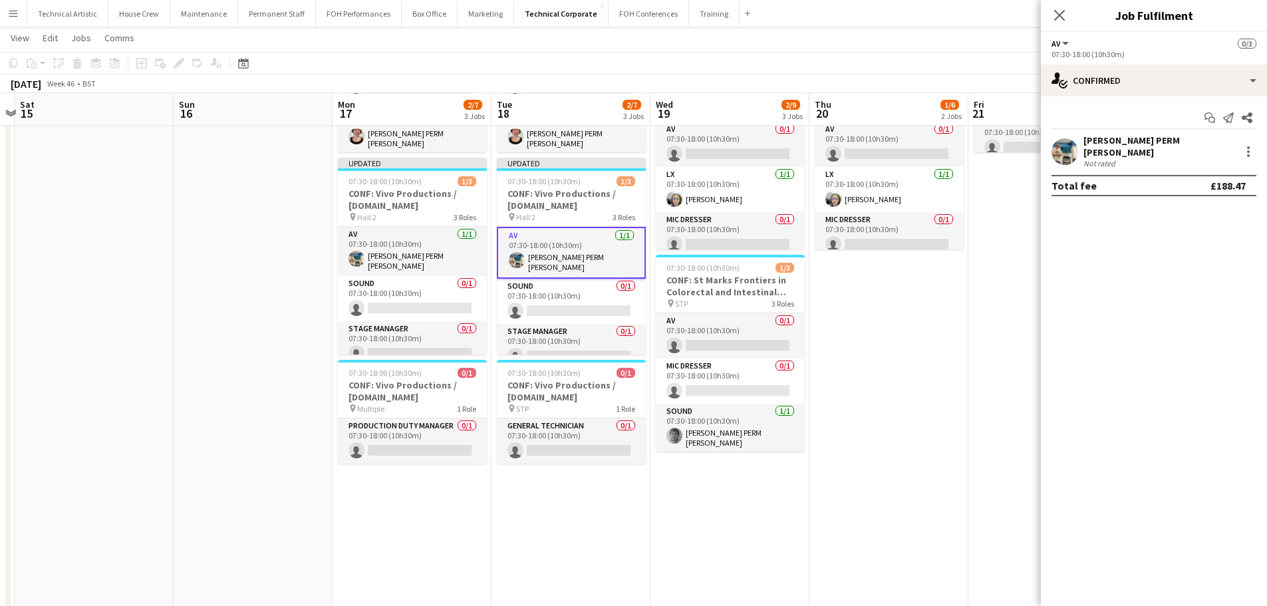
scroll to position [200, 0]
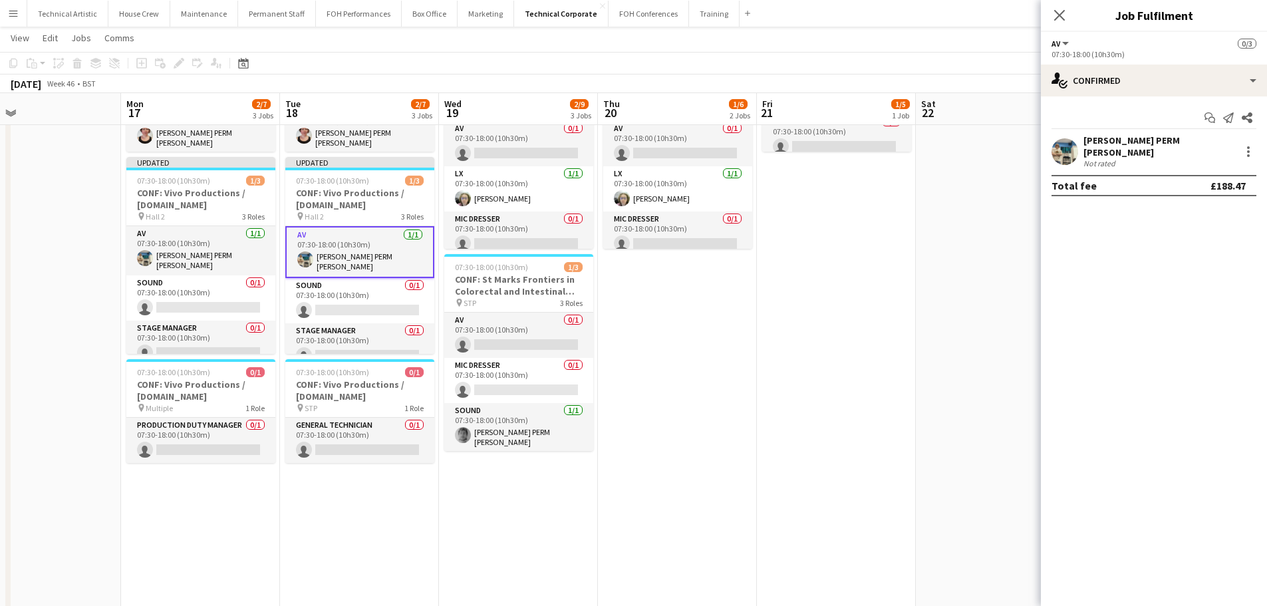
drag, startPoint x: 873, startPoint y: 412, endPoint x: 652, endPoint y: 407, distance: 220.2
click at [652, 407] on app-calendar-viewport "Thu 13 8/9 3 Jobs Fri 14 Sat 15 Sun 16 Mon 17 2/7 3 Jobs Tue 18 2/7 3 Jobs Wed …" at bounding box center [633, 467] width 1267 height 1231
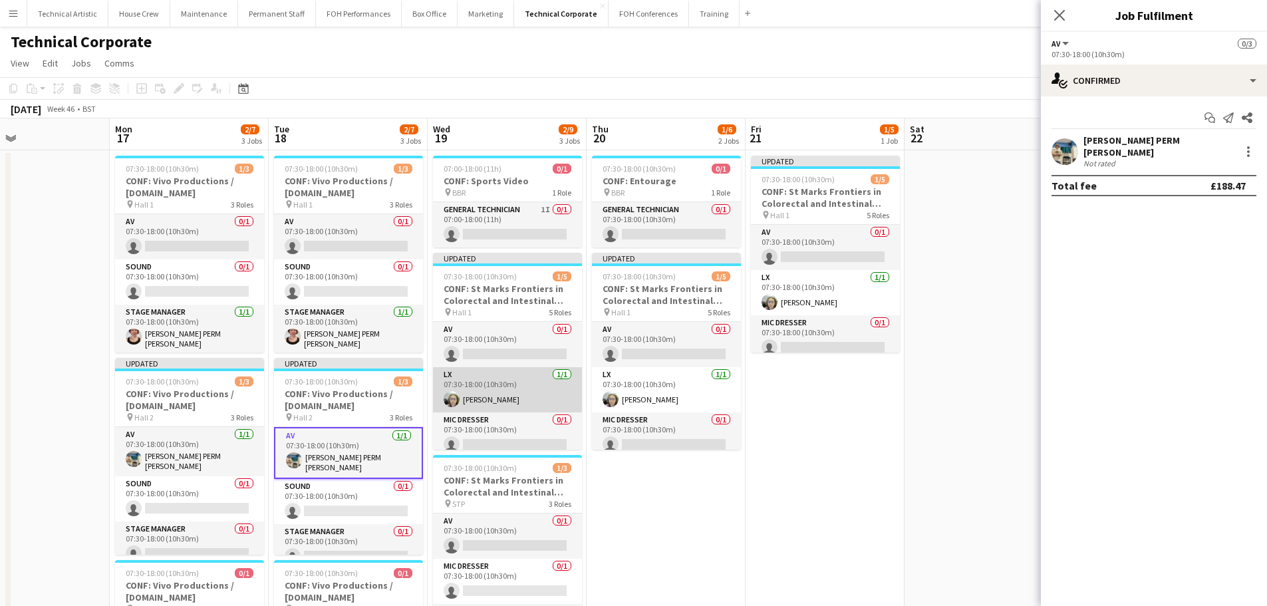
scroll to position [98, 0]
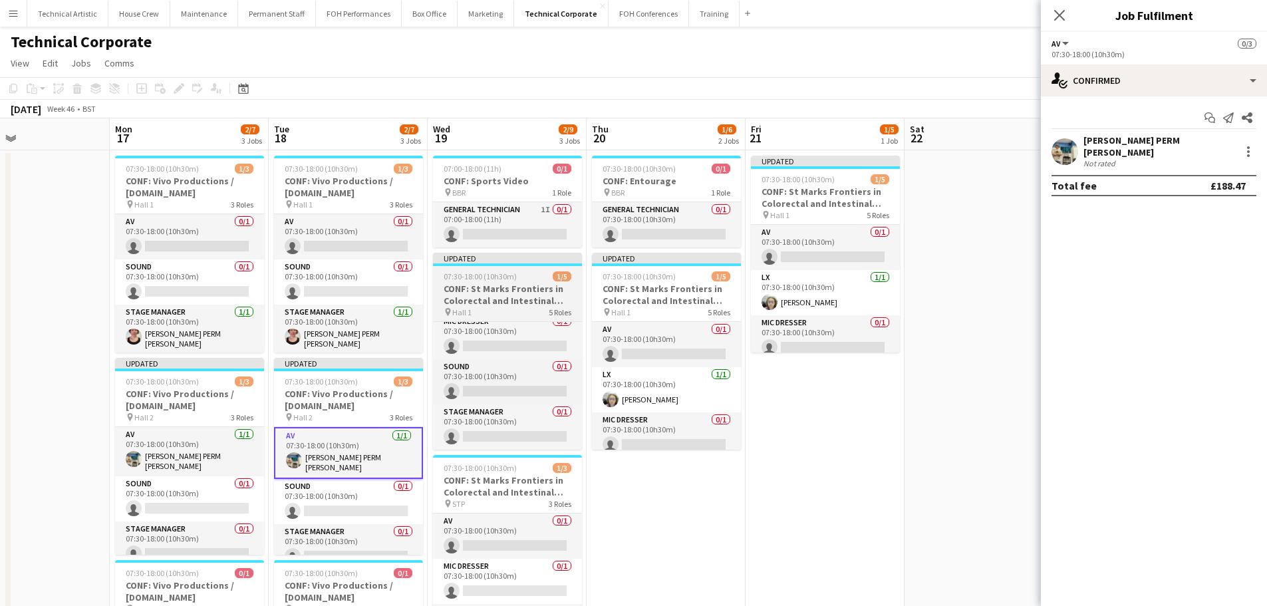
click at [513, 292] on h3 "CONF: St Marks Frontiers in Colorectal and Intestinal Disease" at bounding box center [507, 295] width 149 height 24
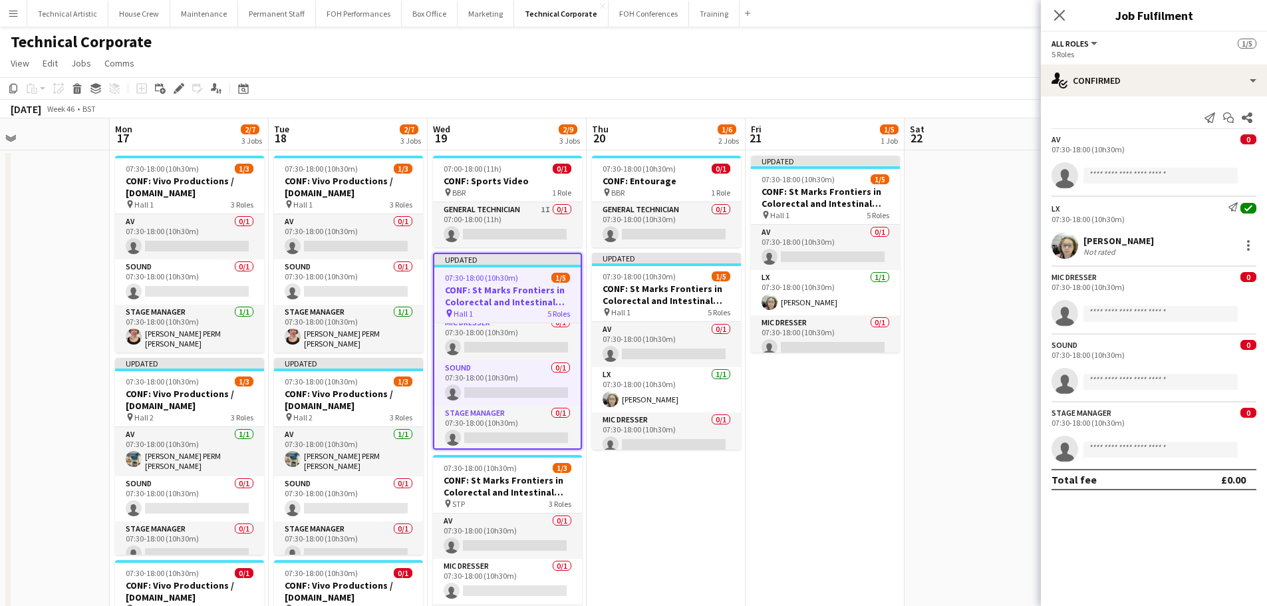
scroll to position [0, 527]
drag, startPoint x: 175, startPoint y: 82, endPoint x: 183, endPoint y: 80, distance: 8.1
click at [174, 82] on div "Edit" at bounding box center [179, 88] width 16 height 16
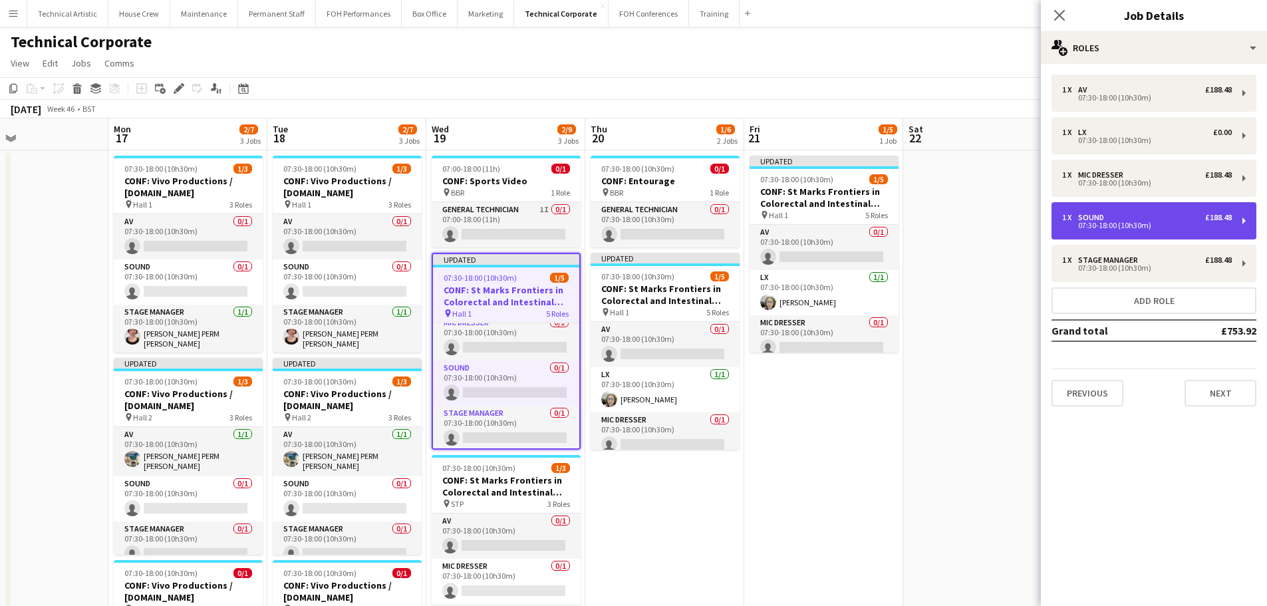
click at [1155, 213] on div "1 x Sound £188.48" at bounding box center [1147, 217] width 170 height 9
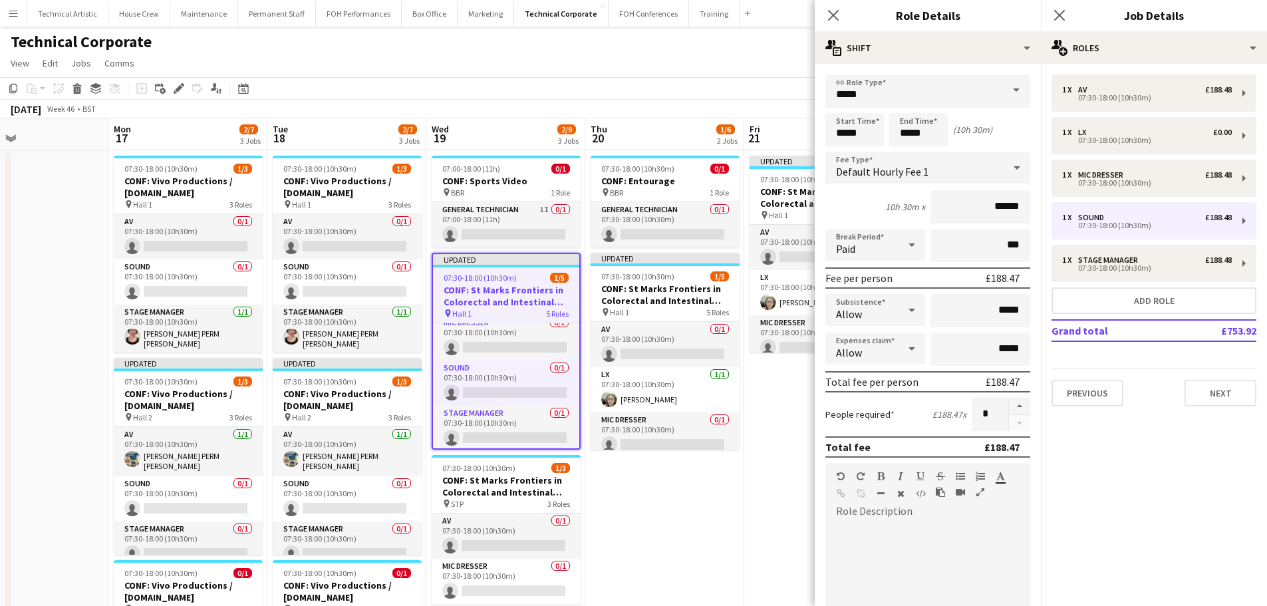
click at [973, 179] on div "Default Hourly Fee 1" at bounding box center [914, 168] width 178 height 32
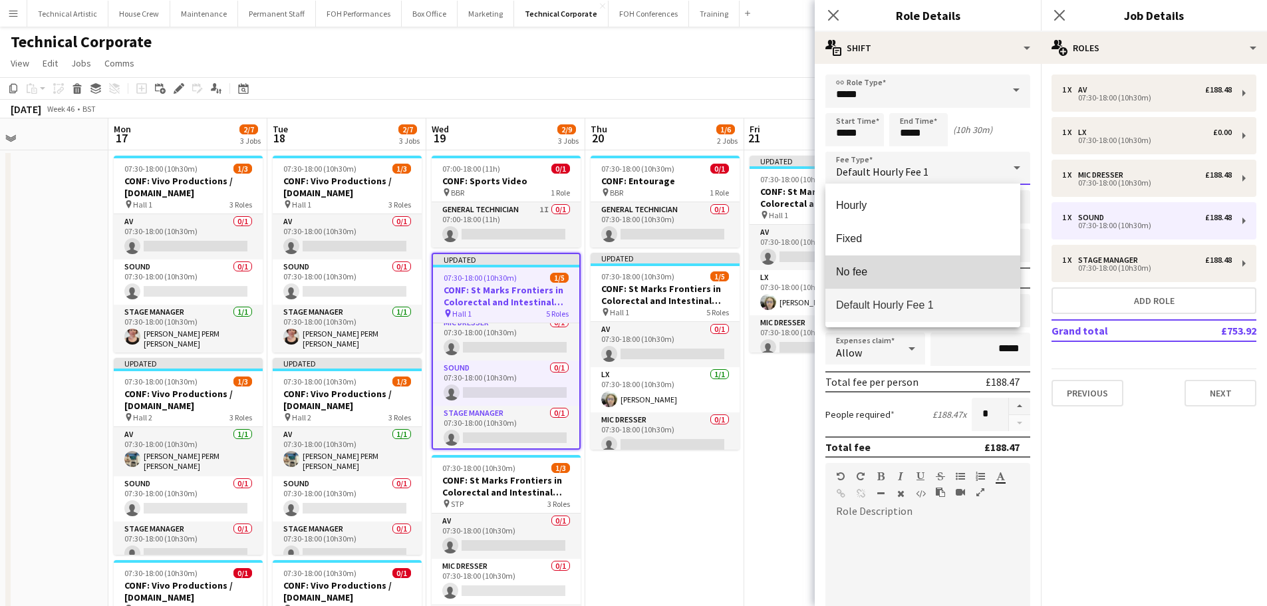
click at [905, 271] on span "No fee" at bounding box center [923, 271] width 174 height 13
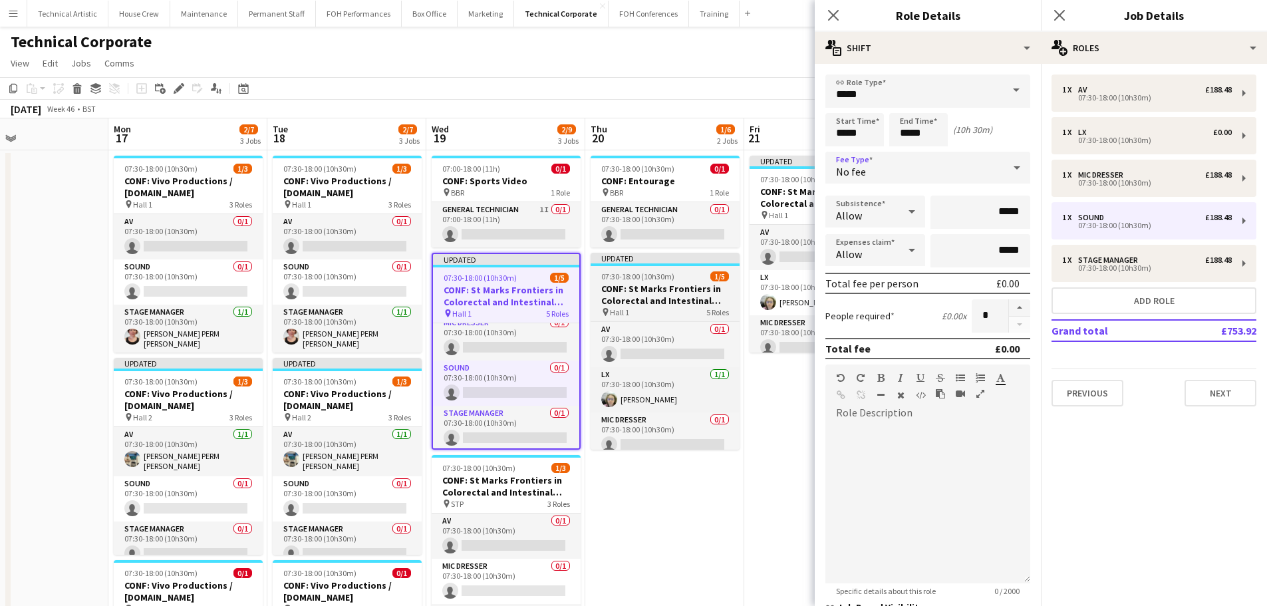
click at [668, 285] on h3 "CONF: St Marks Frontiers in Colorectal and Intestinal Disease" at bounding box center [665, 295] width 149 height 24
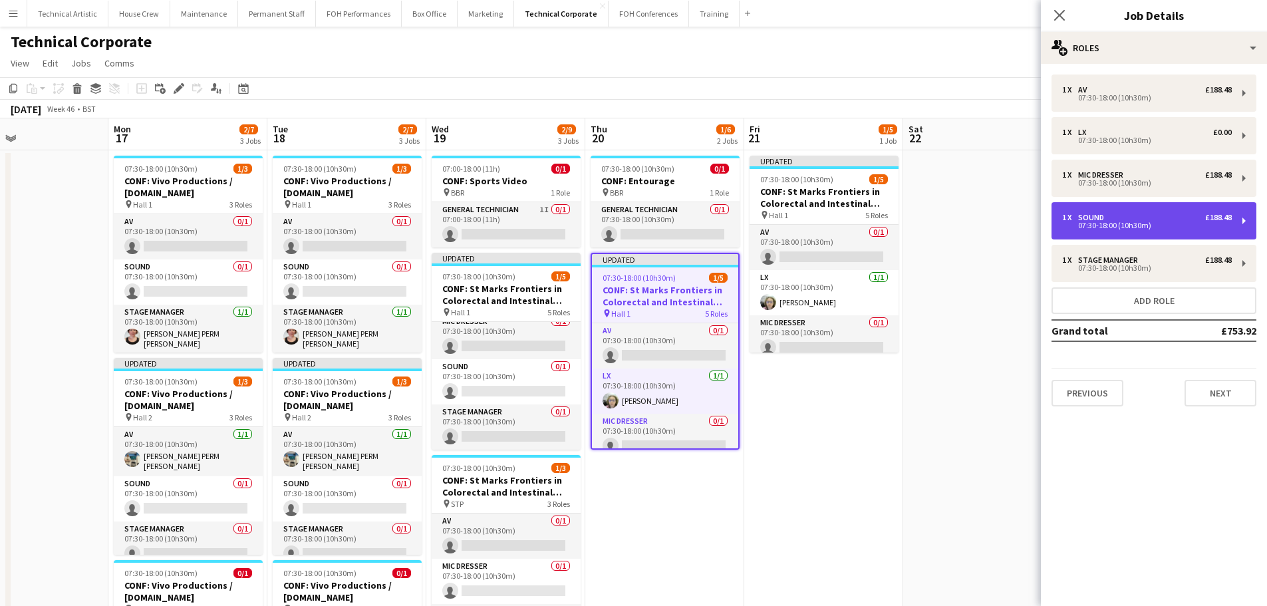
click at [1145, 215] on div "1 x Sound £188.48" at bounding box center [1147, 217] width 170 height 9
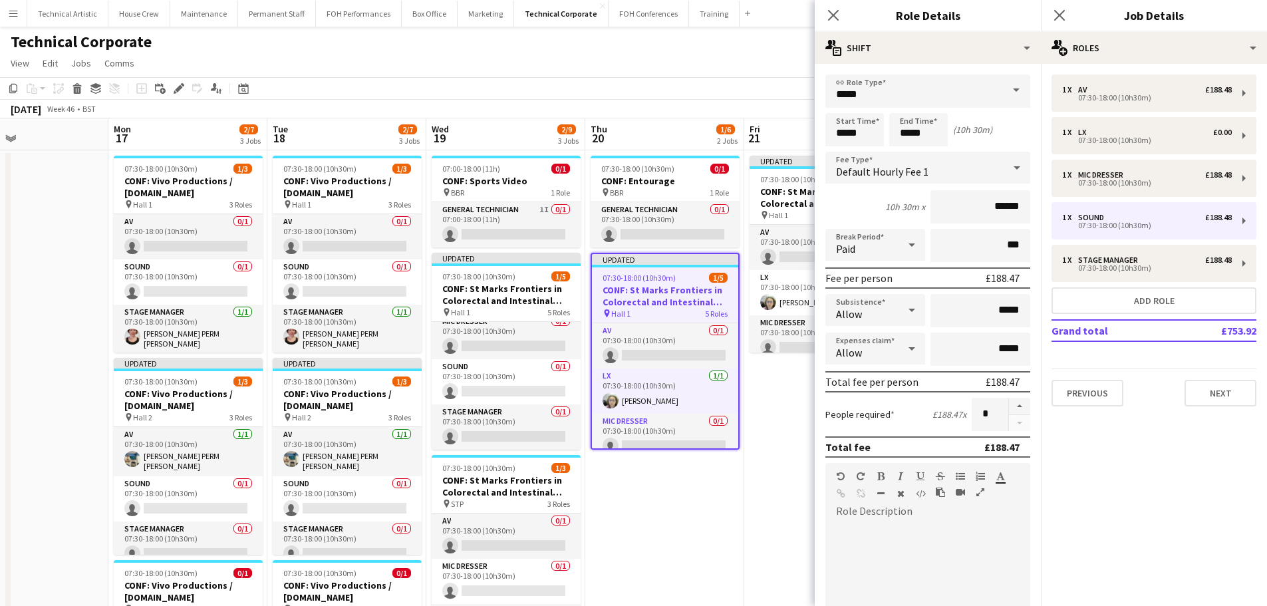
click at [923, 174] on span "Default Hourly Fee 1" at bounding box center [882, 171] width 92 height 13
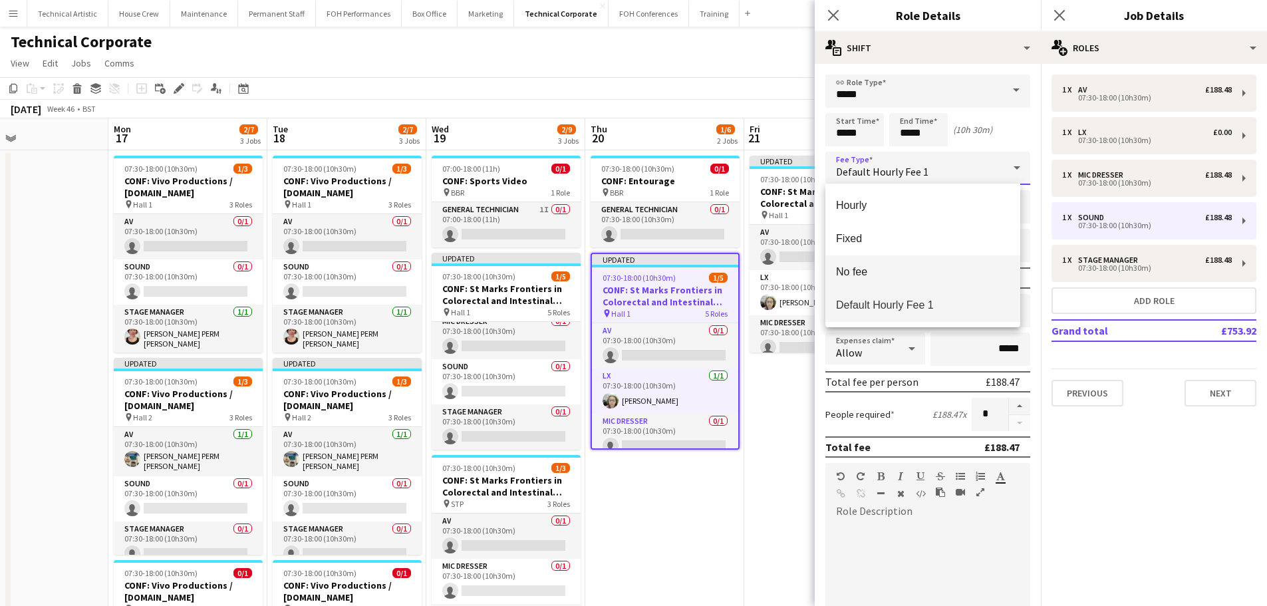
click at [895, 268] on span "No fee" at bounding box center [923, 271] width 174 height 13
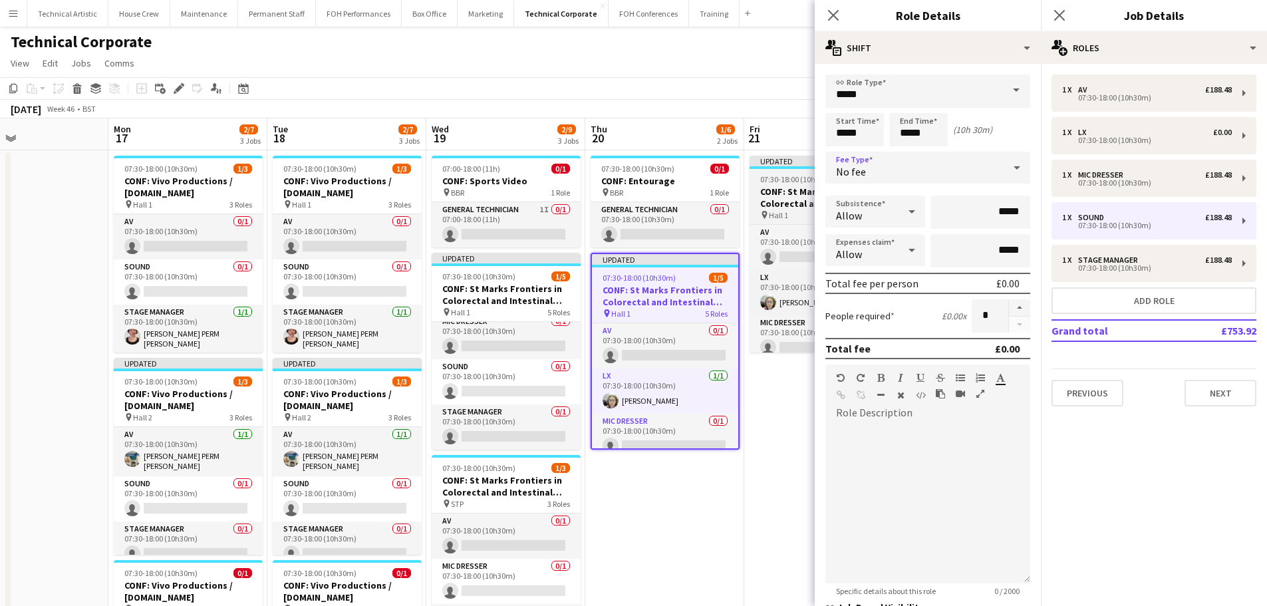
click at [793, 190] on h3 "CONF: St Marks Frontiers in Colorectal and Intestinal Disease" at bounding box center [824, 198] width 149 height 24
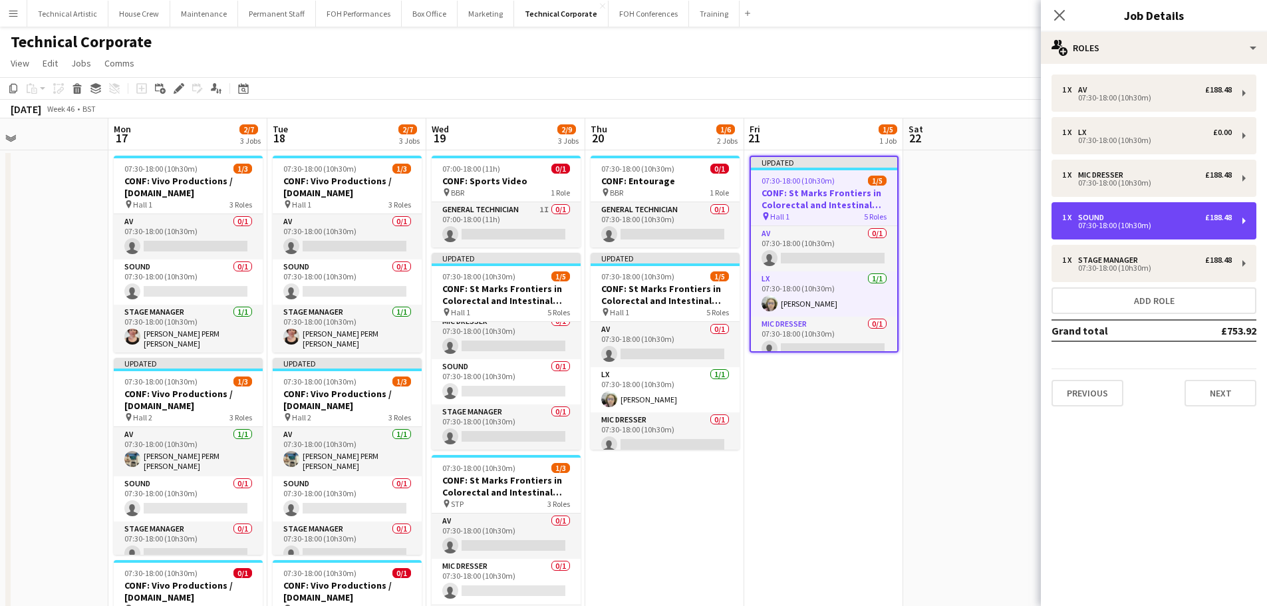
drag, startPoint x: 1083, startPoint y: 226, endPoint x: 1042, endPoint y: 225, distance: 40.6
click at [1083, 225] on div "07:30-18:00 (10h30m)" at bounding box center [1147, 225] width 170 height 7
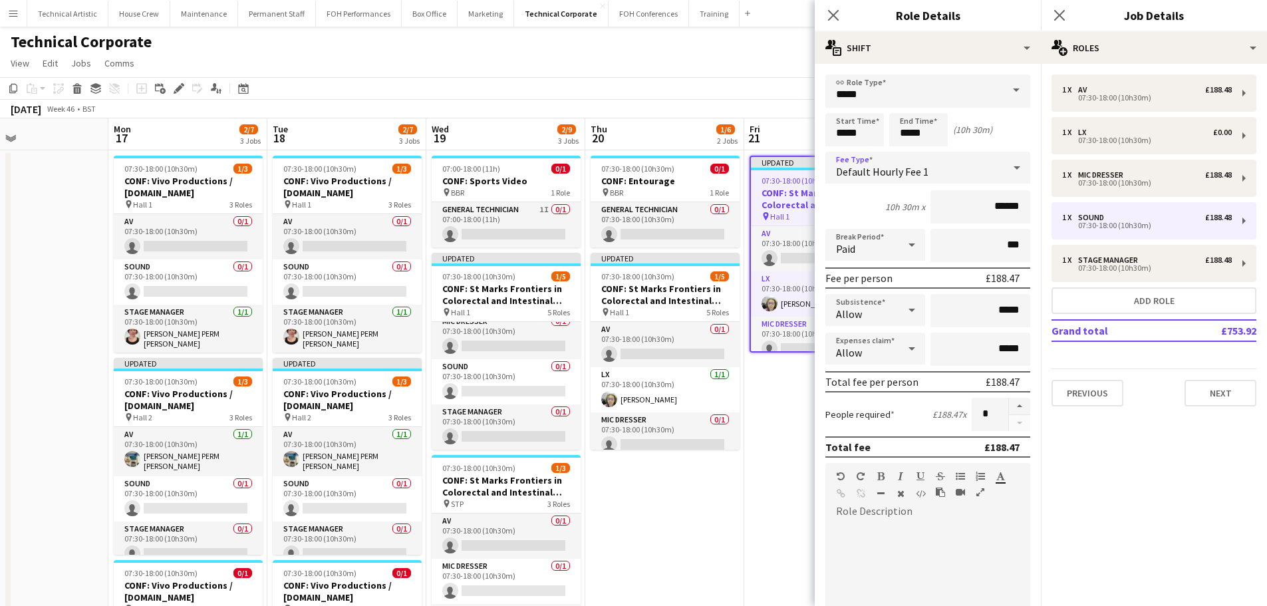
click at [899, 180] on div "Default Hourly Fee 1" at bounding box center [914, 168] width 178 height 32
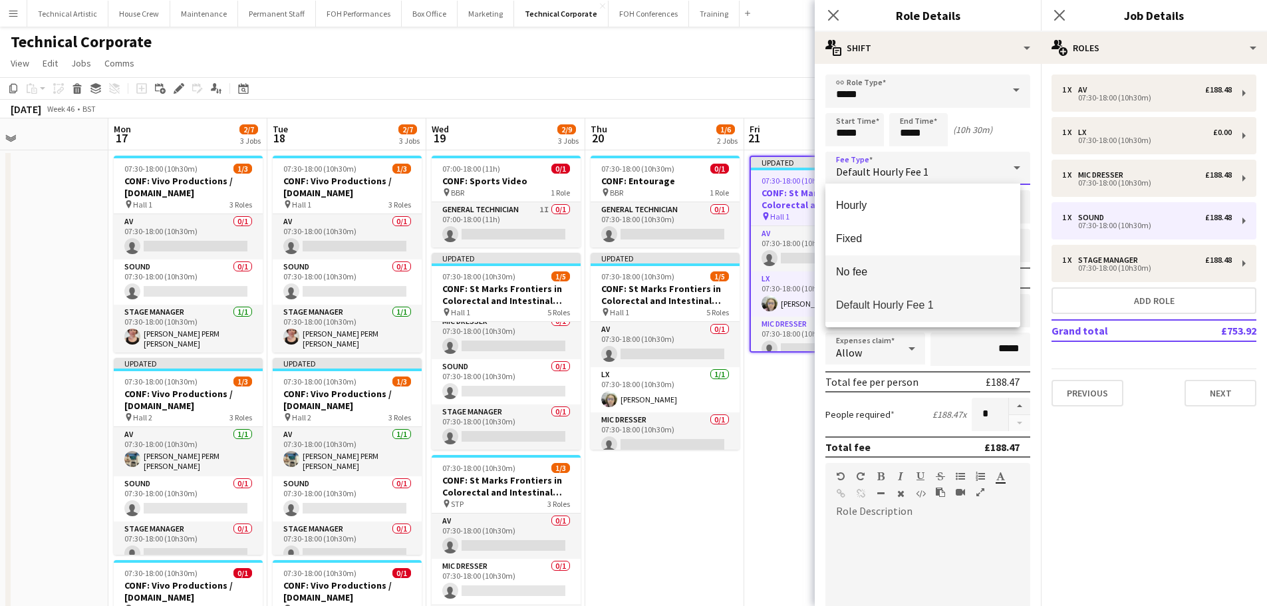
click at [905, 277] on span "No fee" at bounding box center [923, 271] width 174 height 13
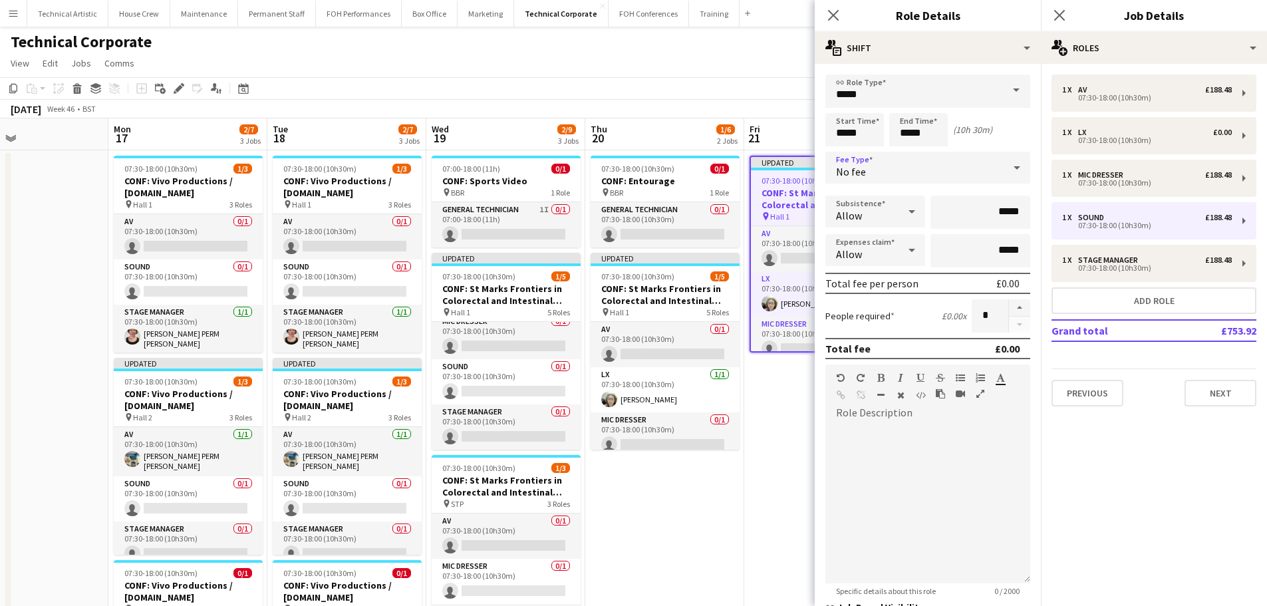
click at [720, 91] on app-toolbar "Copy Paste Paste Ctrl+V Paste with crew Ctrl+Shift+V Paste linked Job Delete Gr…" at bounding box center [633, 88] width 1267 height 23
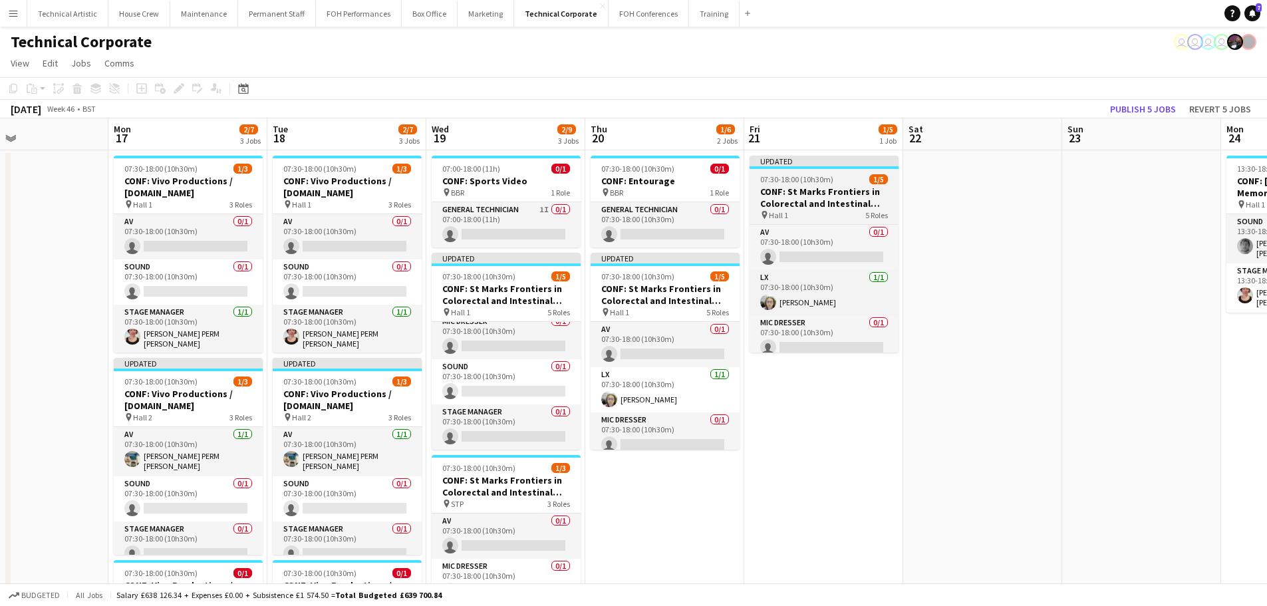
click at [766, 201] on h3 "CONF: St Marks Frontiers in Colorectal and Intestinal Disease" at bounding box center [824, 198] width 149 height 24
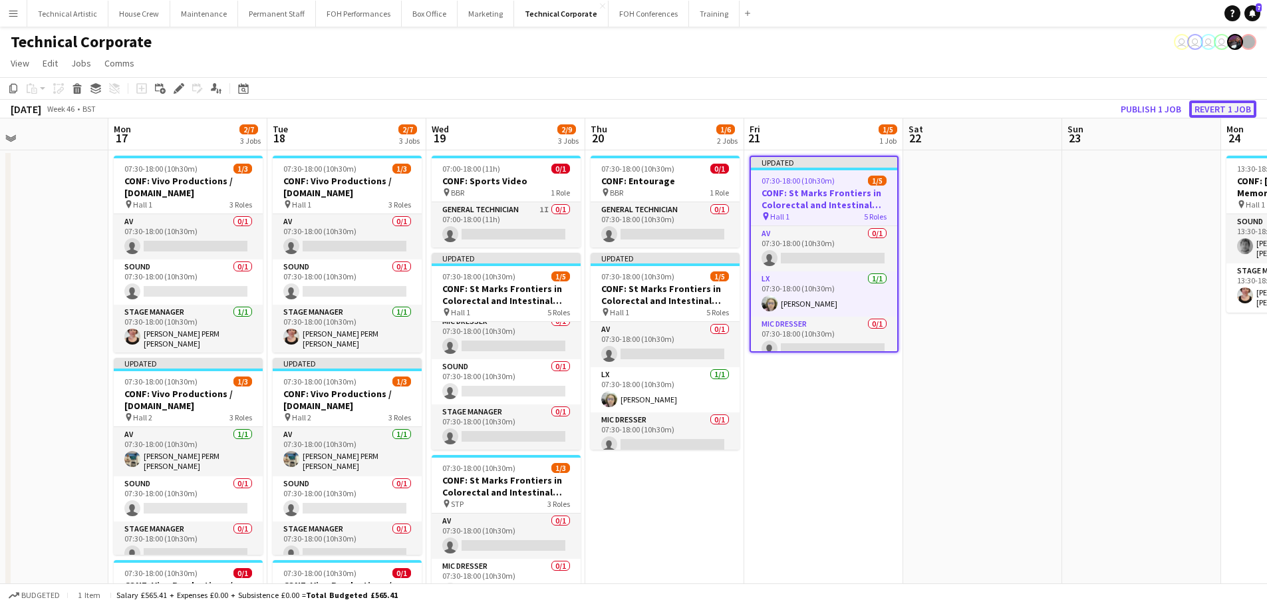
click at [1225, 110] on button "Revert 1 job" at bounding box center [1222, 108] width 67 height 17
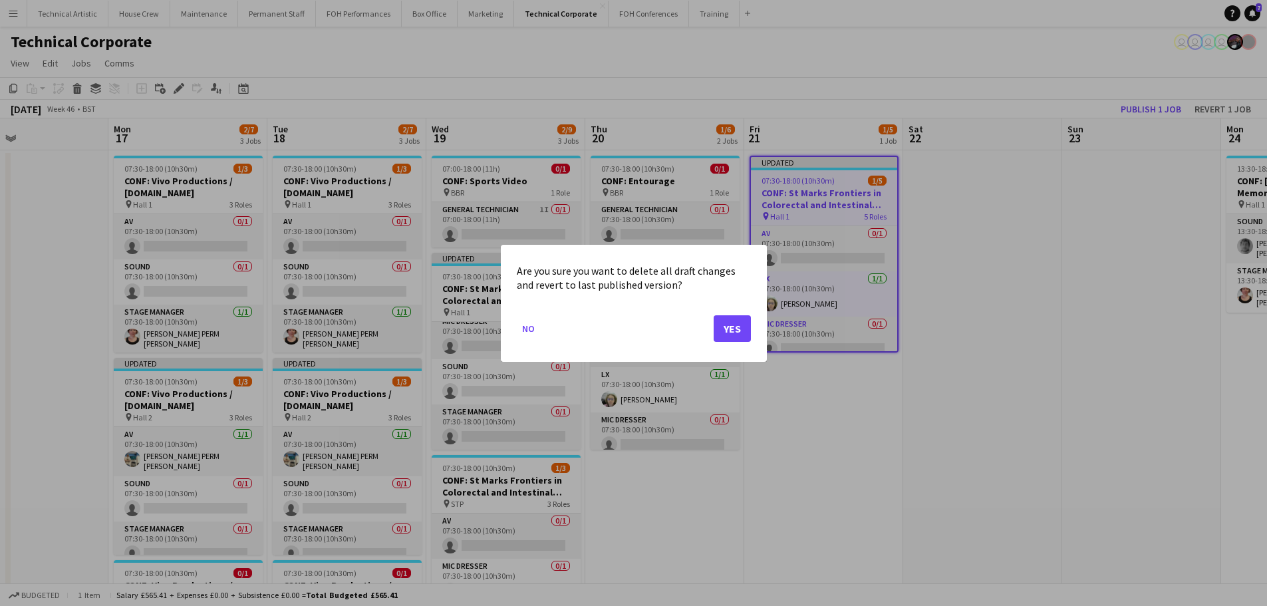
click at [688, 329] on mat-dialog-actions "No Yes" at bounding box center [634, 333] width 234 height 57
click at [730, 331] on button "Yes" at bounding box center [732, 328] width 37 height 27
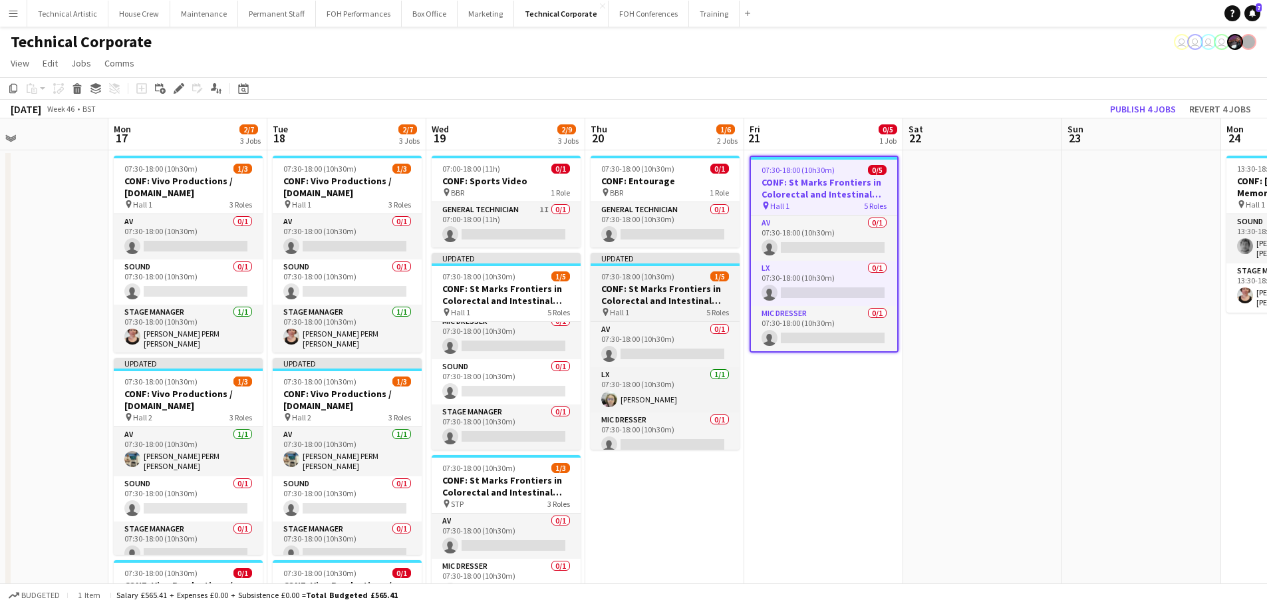
click at [656, 289] on h3 "CONF: St Marks Frontiers in Colorectal and Intestinal Disease" at bounding box center [665, 295] width 149 height 24
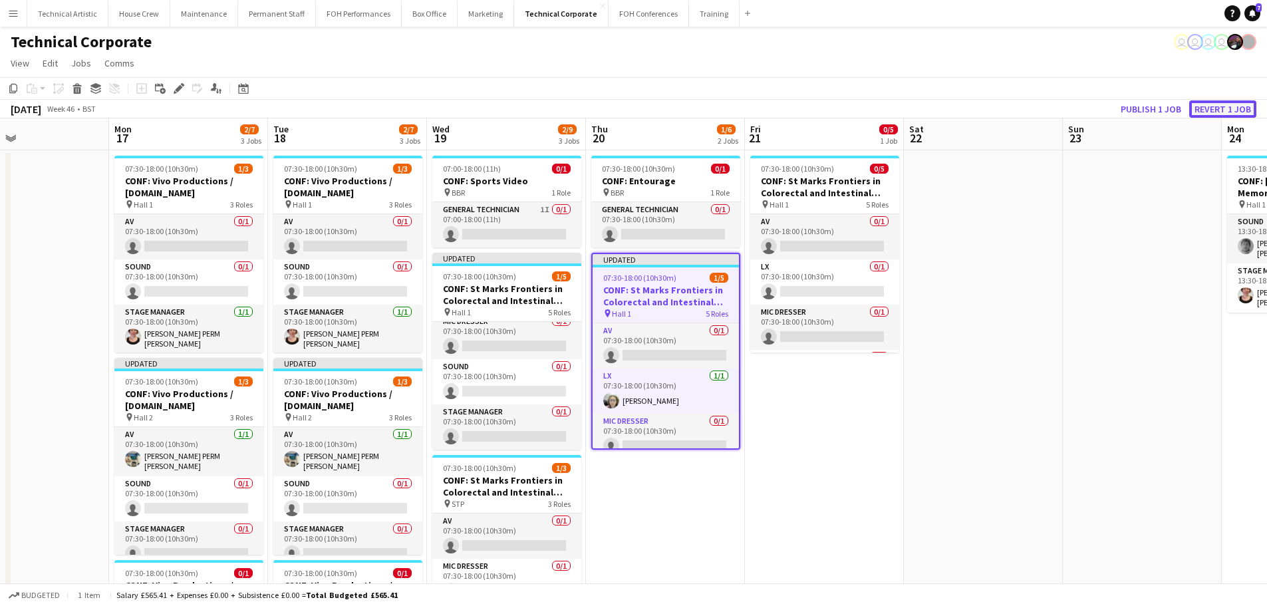
click at [1241, 112] on button "Revert 1 job" at bounding box center [1222, 108] width 67 height 17
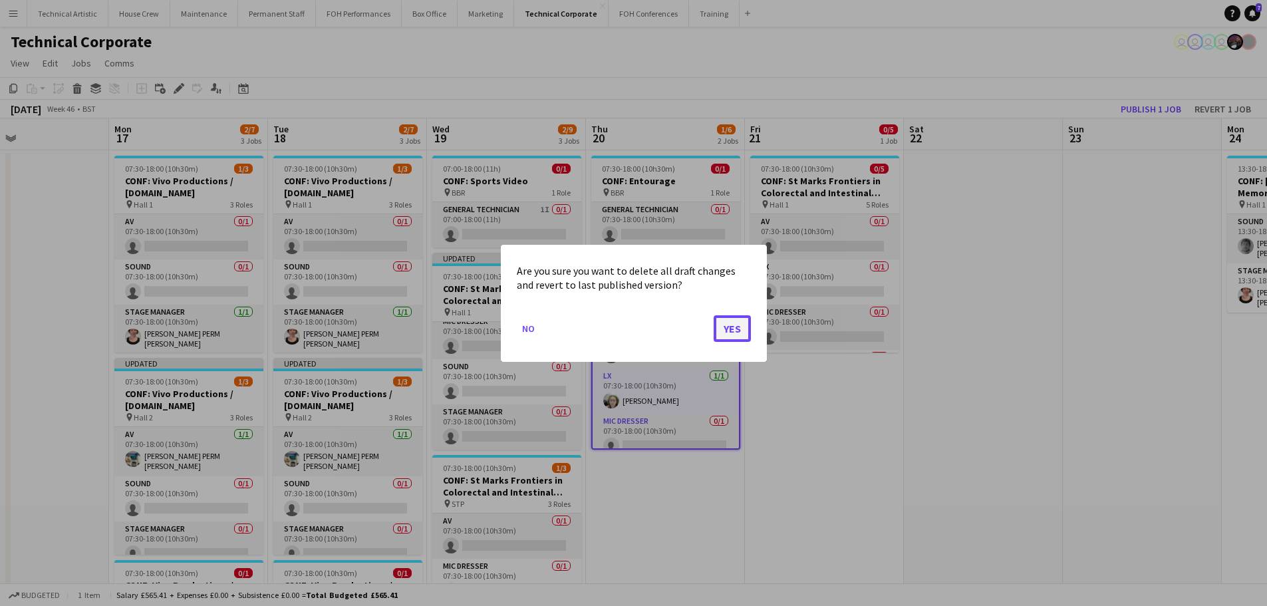
click at [729, 334] on button "Yes" at bounding box center [732, 328] width 37 height 27
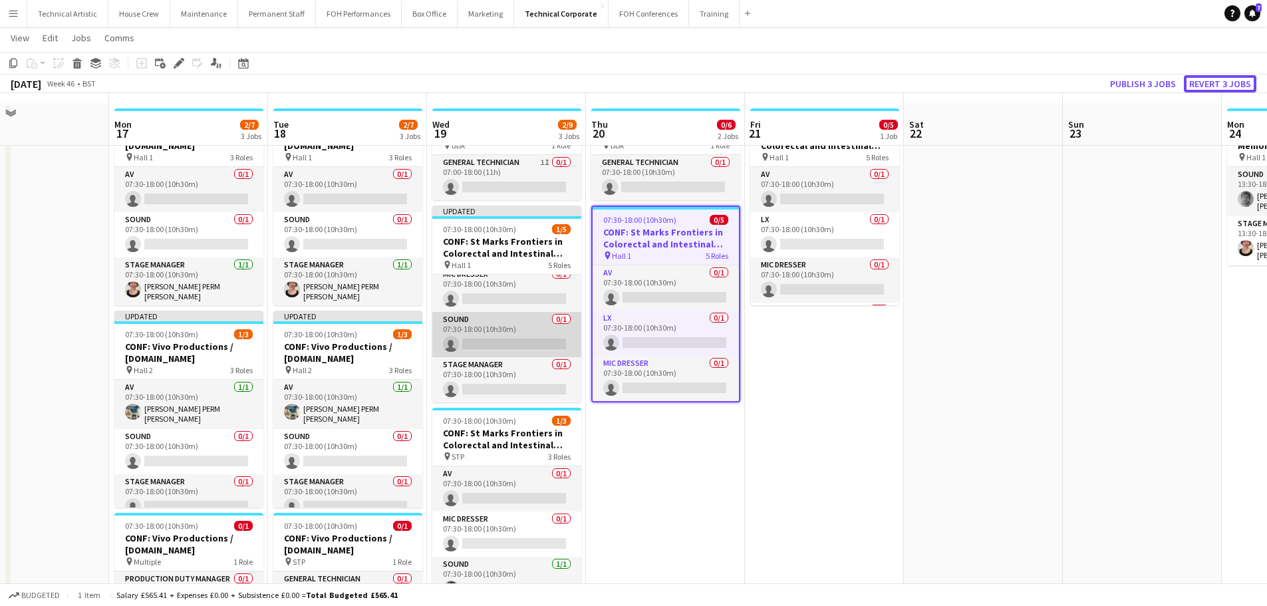
scroll to position [67, 0]
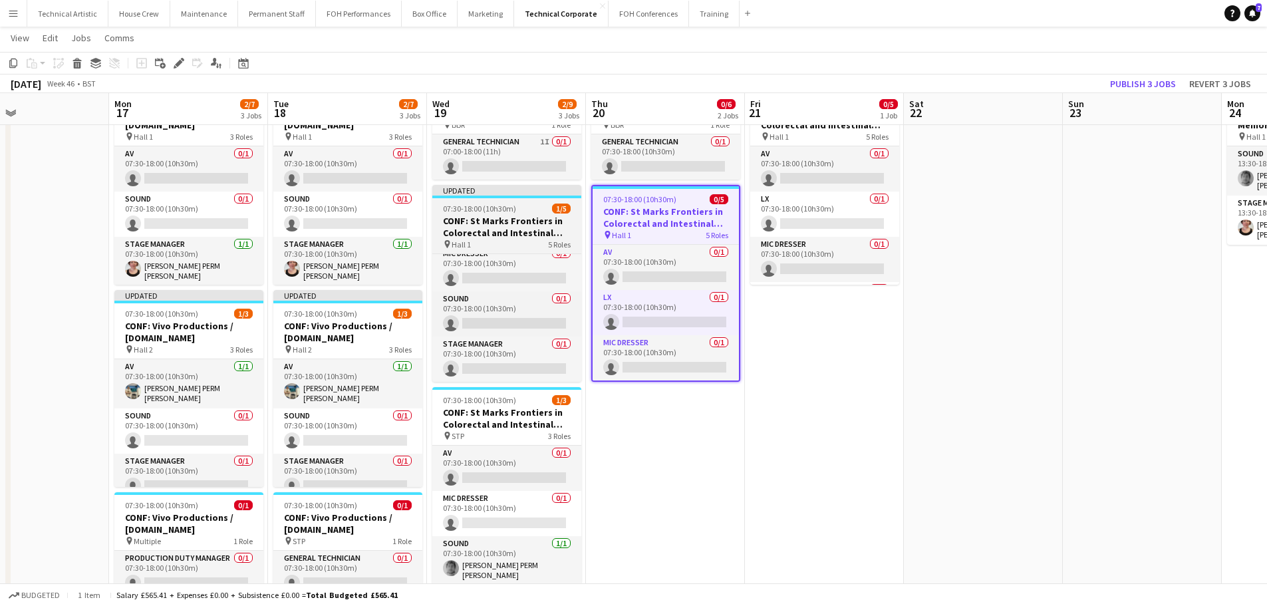
click at [525, 231] on h3 "CONF: St Marks Frontiers in Colorectal and Intestinal Disease" at bounding box center [506, 227] width 149 height 24
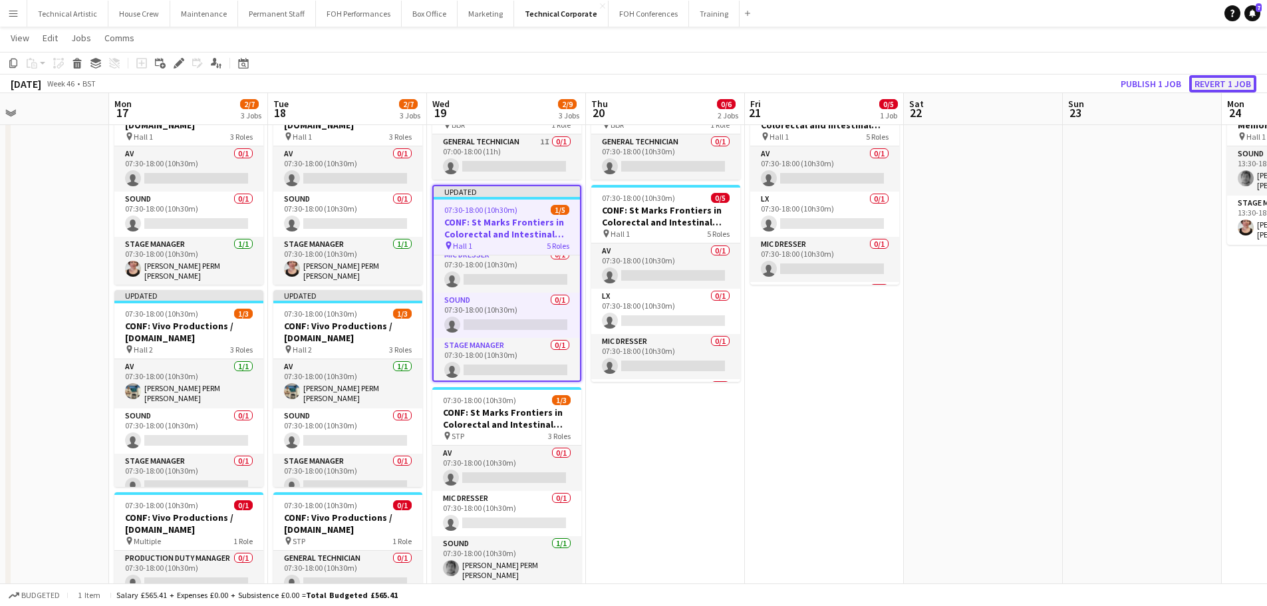
click at [1209, 76] on button "Revert 1 job" at bounding box center [1222, 83] width 67 height 17
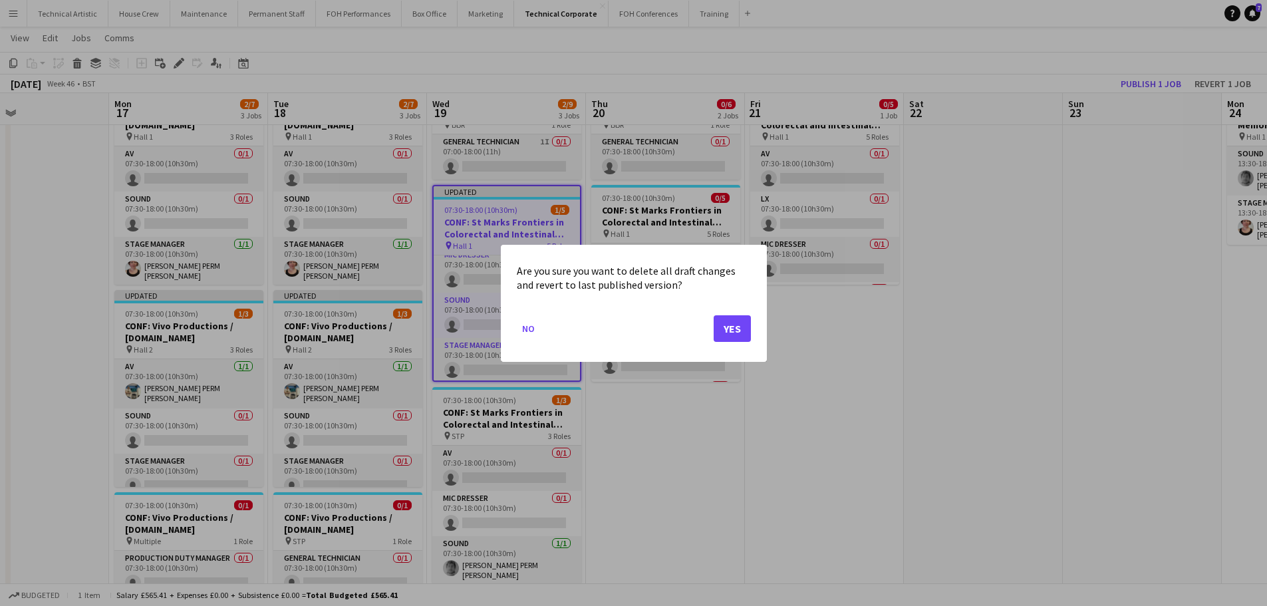
click at [712, 330] on mat-dialog-actions "No Yes" at bounding box center [634, 333] width 234 height 57
click at [714, 330] on button "Yes" at bounding box center [732, 328] width 37 height 27
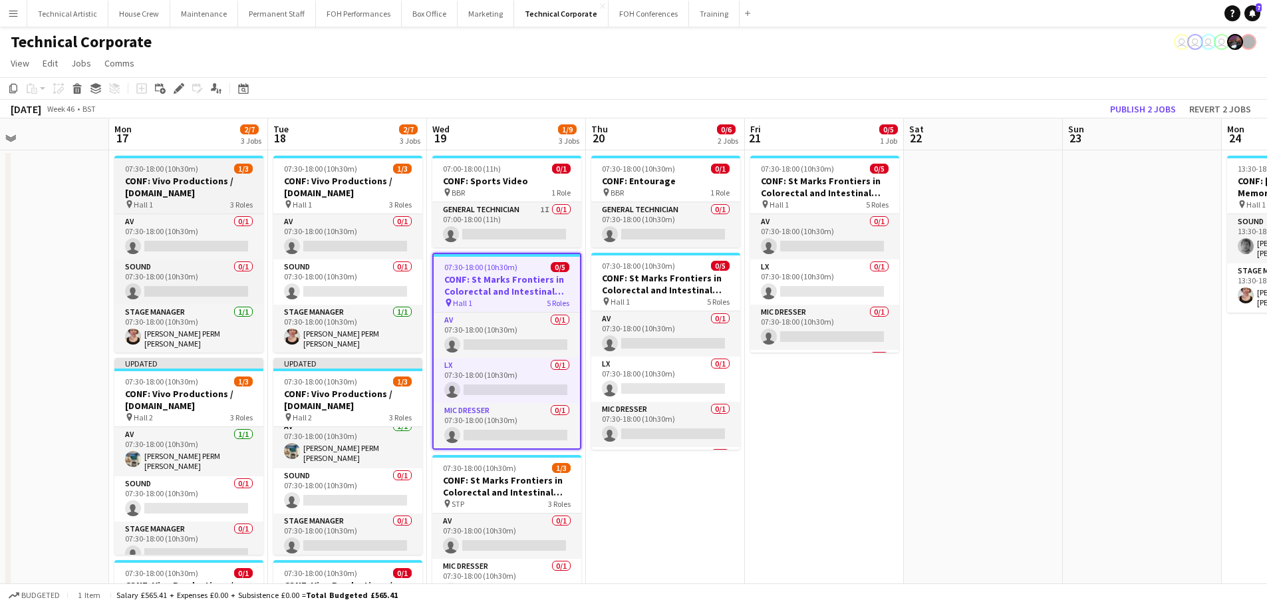
click at [198, 194] on h3 "CONF: Vivo Productions / Wiz.io" at bounding box center [188, 187] width 149 height 24
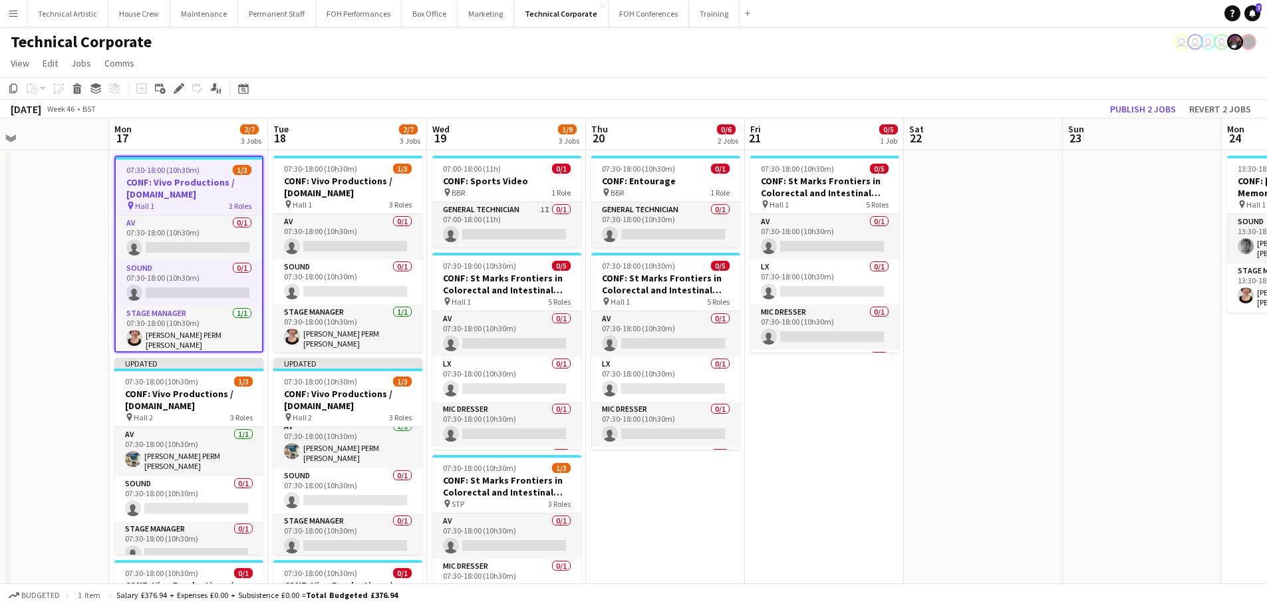
click at [176, 89] on icon "Edit" at bounding box center [179, 88] width 11 height 11
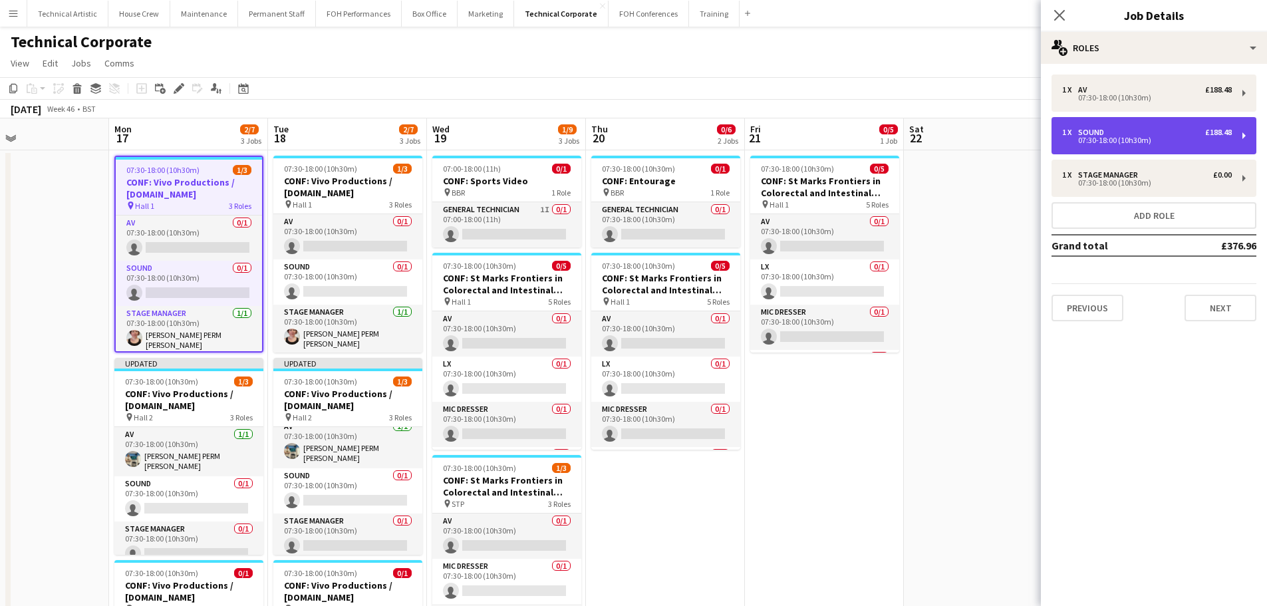
click at [1171, 138] on div "07:30-18:00 (10h30m)" at bounding box center [1147, 140] width 170 height 7
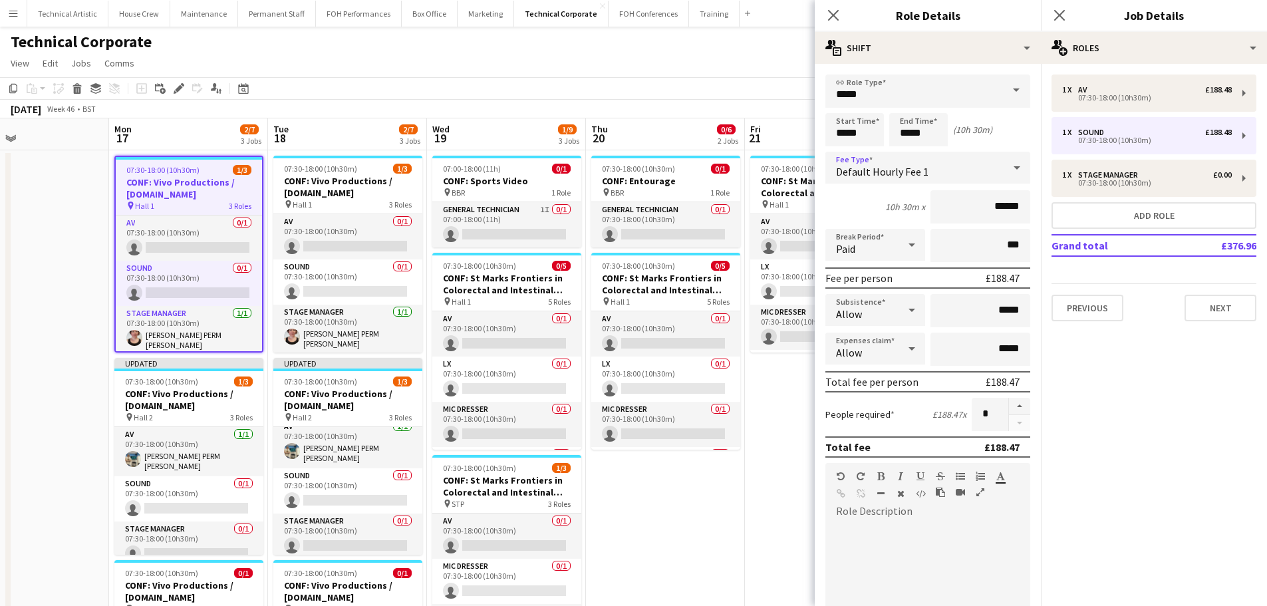
click at [1004, 177] on div at bounding box center [1017, 167] width 27 height 27
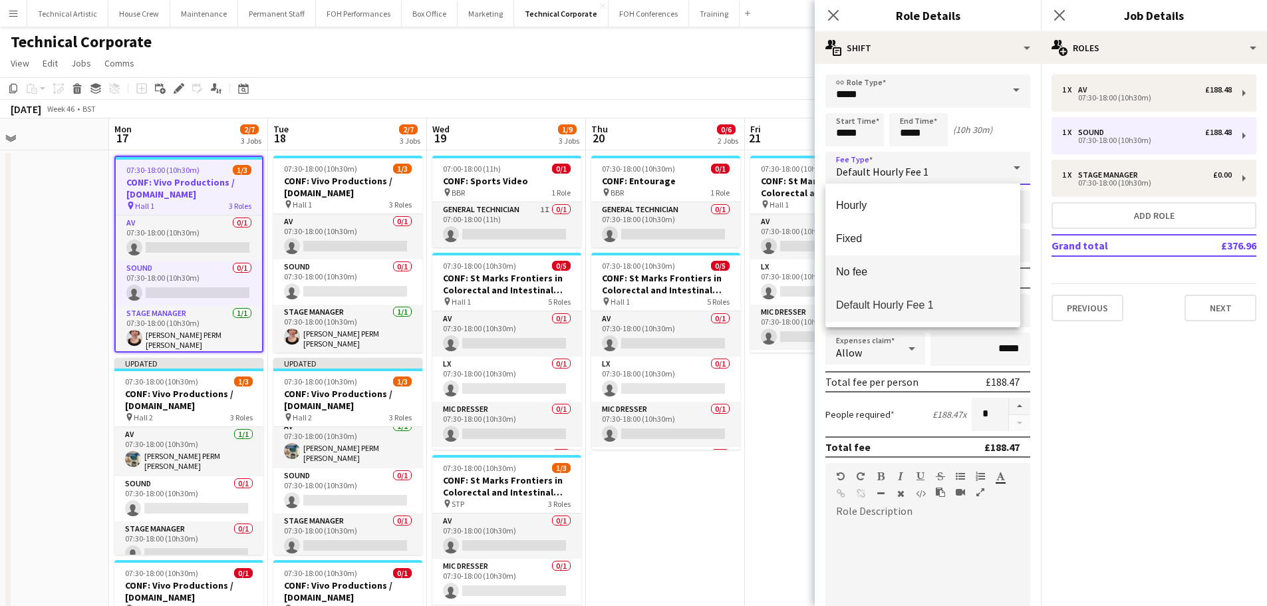
click at [880, 265] on mat-option "No fee" at bounding box center [922, 271] width 195 height 33
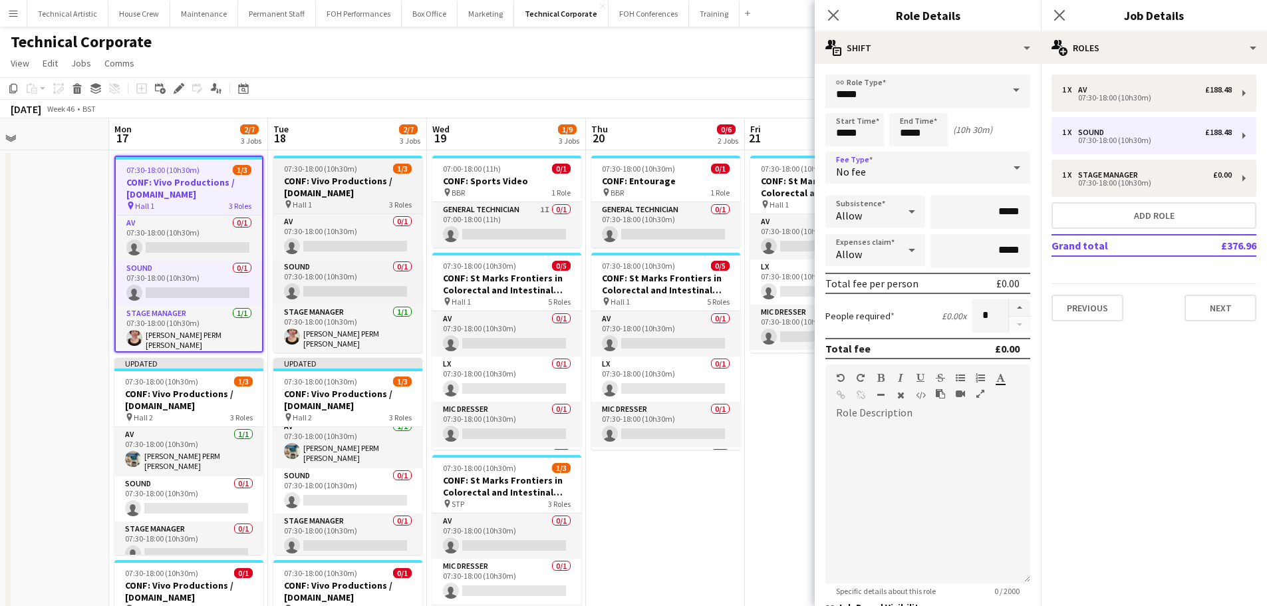
click at [339, 198] on h3 "CONF: Vivo Productions / Wiz.io" at bounding box center [347, 187] width 149 height 24
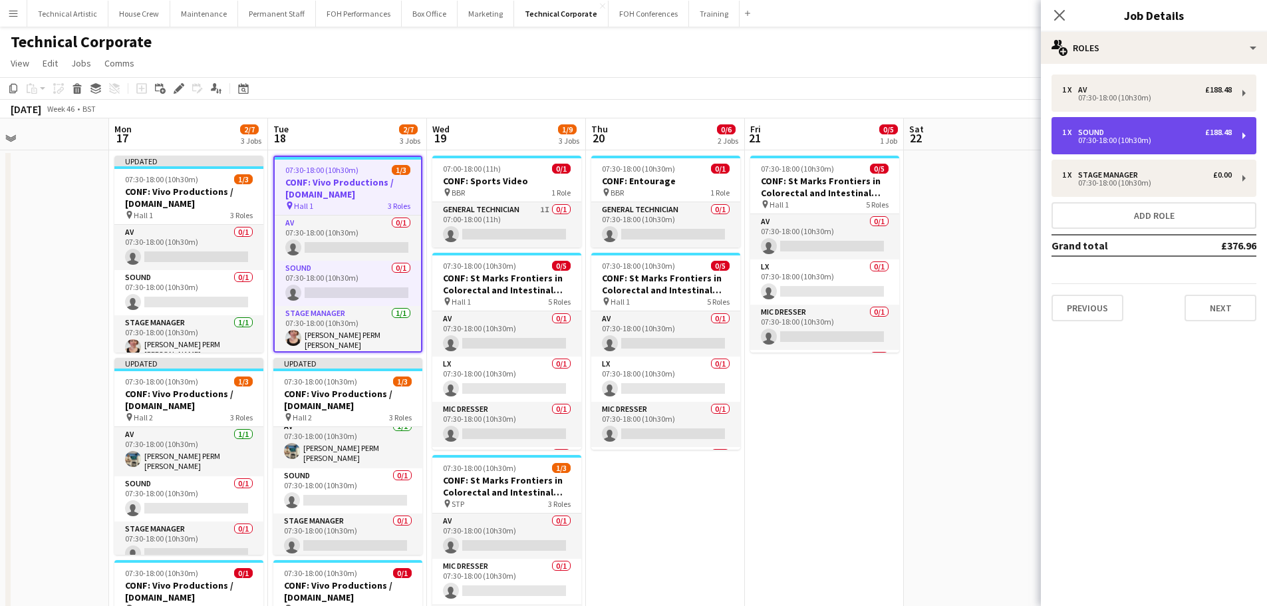
click at [1099, 131] on div "Sound" at bounding box center [1093, 132] width 31 height 9
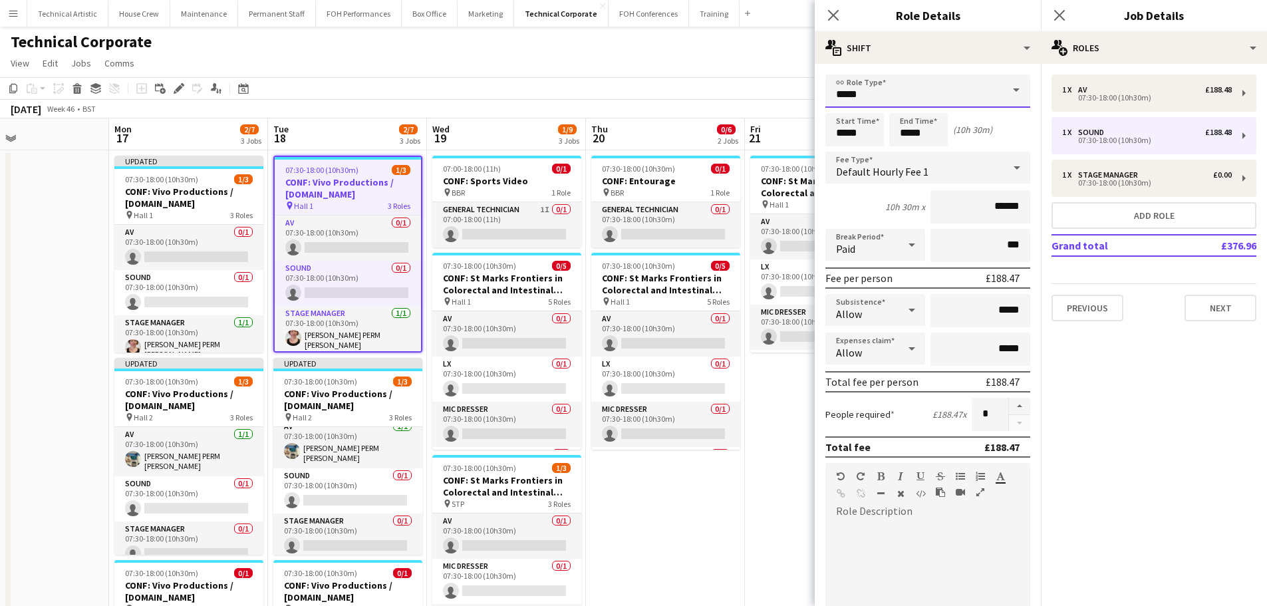
click at [942, 107] on input "*****" at bounding box center [927, 90] width 205 height 33
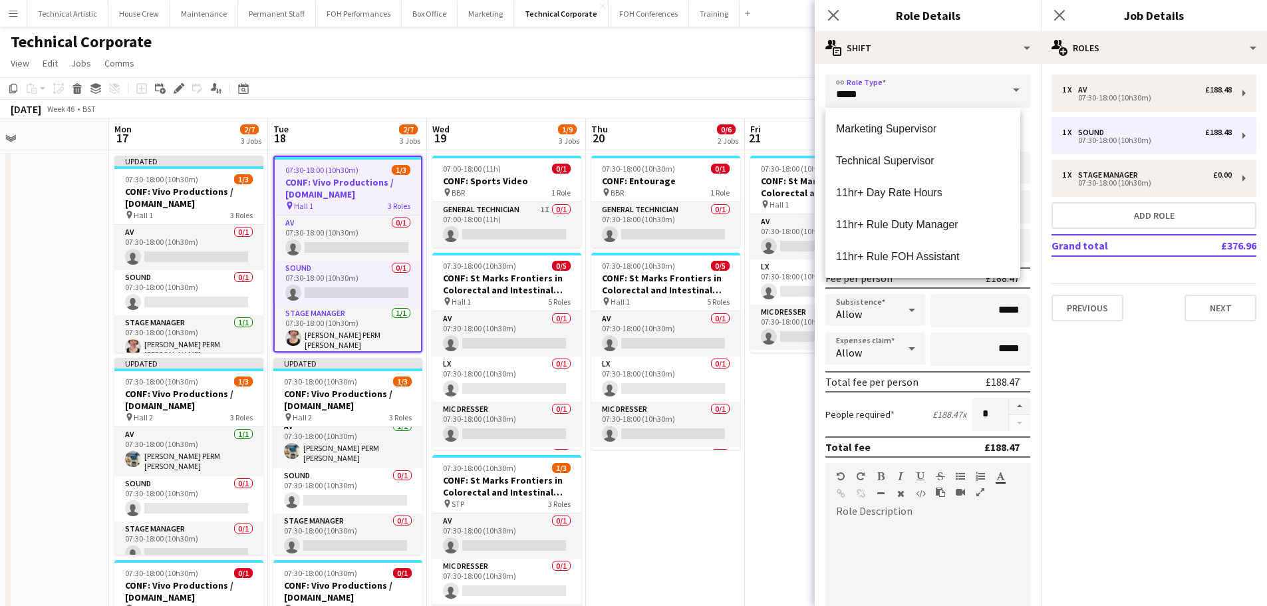
click at [982, 71] on div "link Role Type ***** Start Time ***** End Time ***** (10h 30m) Fee Type Default…" at bounding box center [928, 448] width 226 height 769
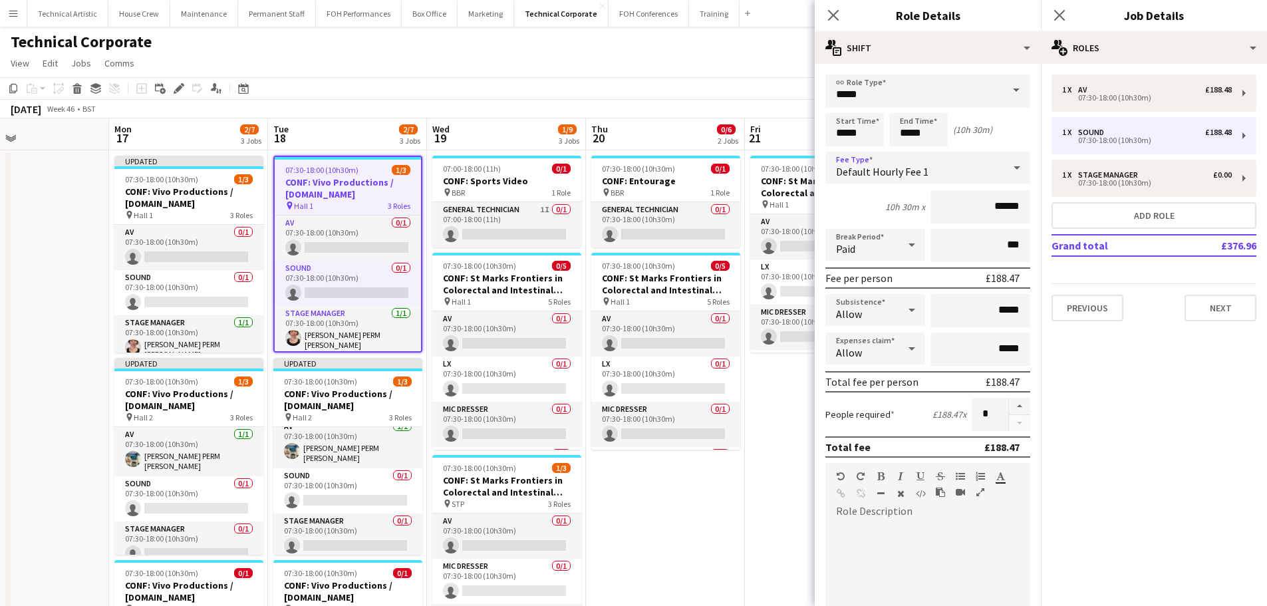
click at [939, 178] on div "Default Hourly Fee 1" at bounding box center [914, 168] width 178 height 32
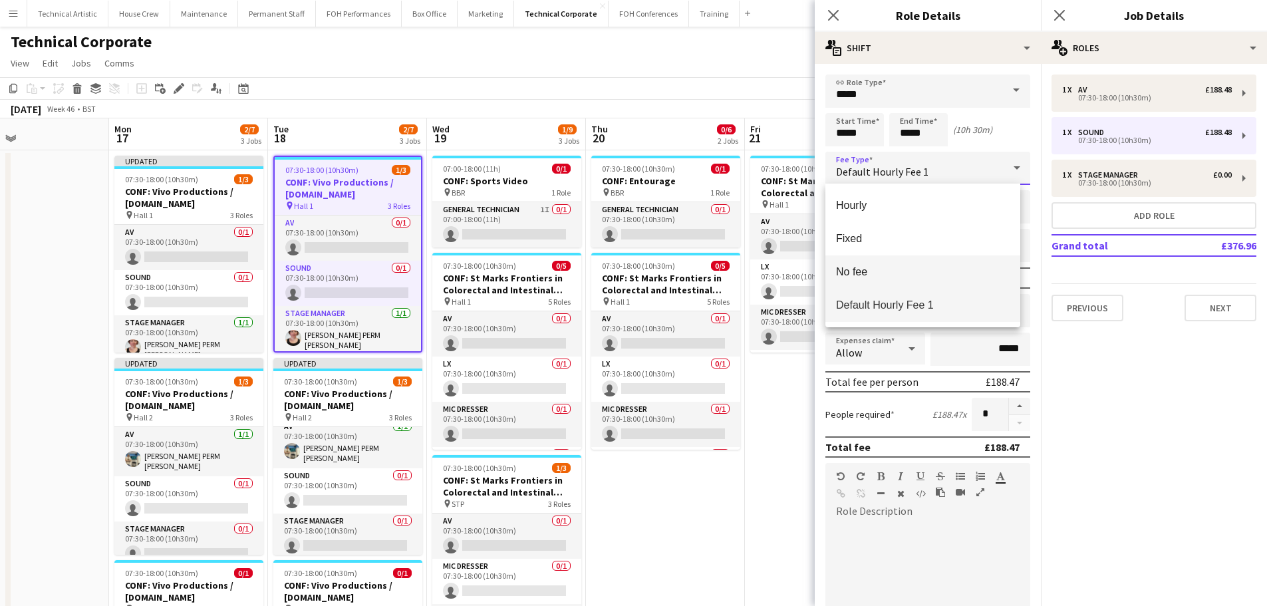
click at [876, 268] on span "No fee" at bounding box center [923, 271] width 174 height 13
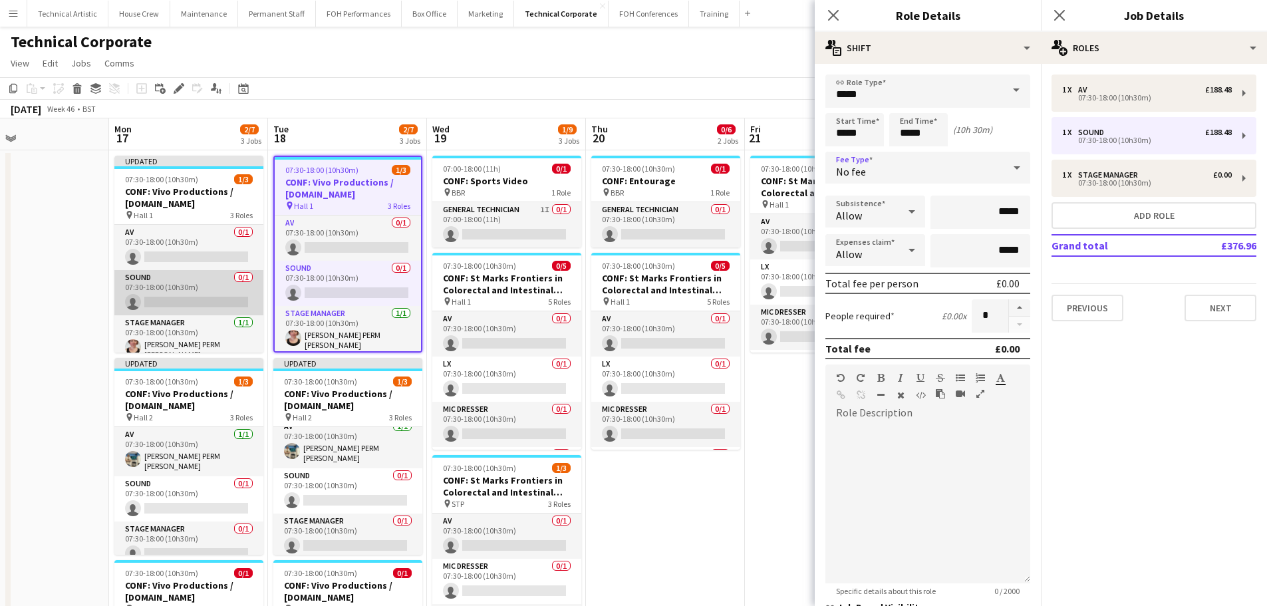
click at [209, 297] on app-card-role "Sound 0/1 07:30-18:00 (10h30m) single-neutral-actions" at bounding box center [188, 292] width 149 height 45
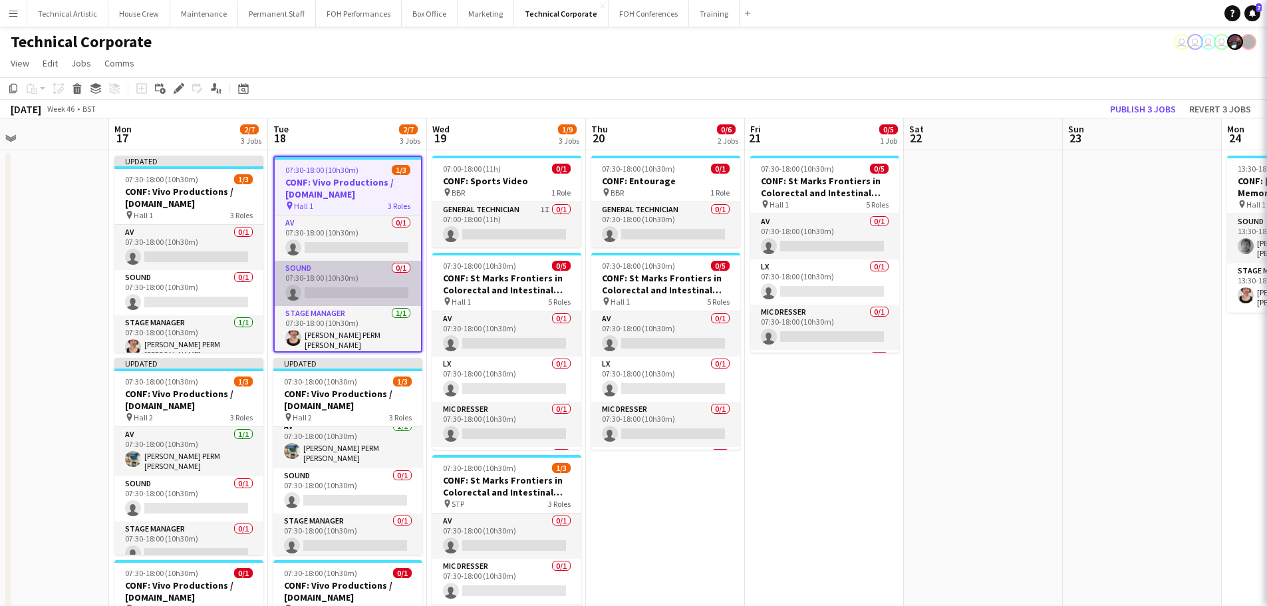
scroll to position [0, 527]
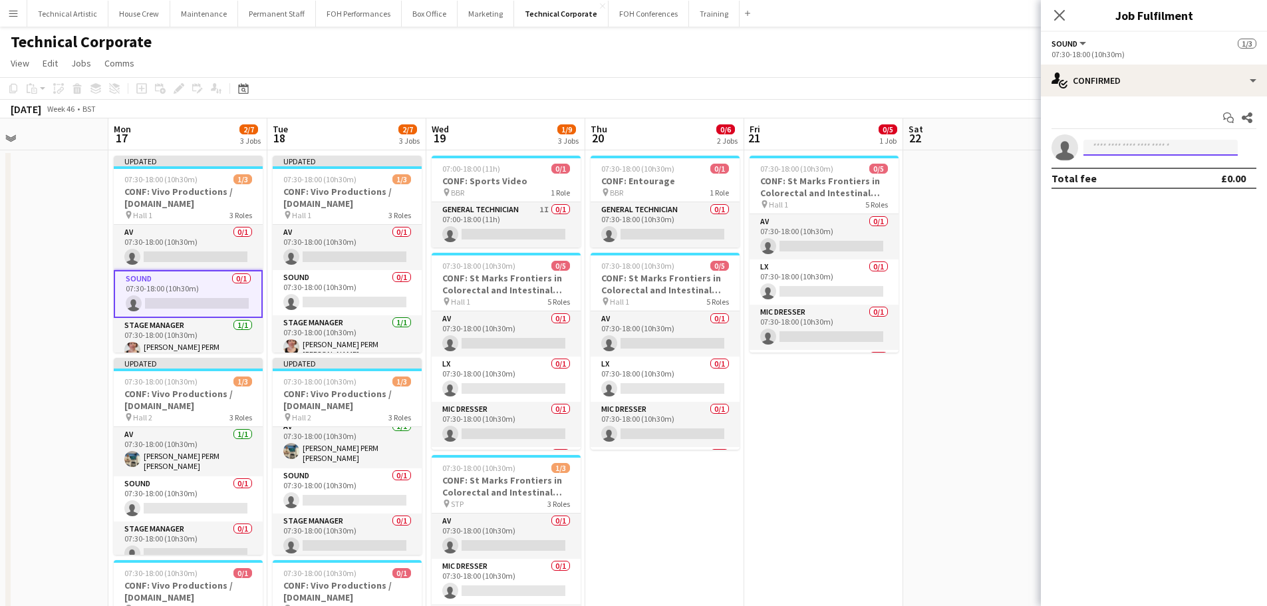
click at [1133, 140] on input at bounding box center [1161, 148] width 154 height 16
type input "****"
click at [1127, 176] on span "dara.hughes@kingsplace.co.uk" at bounding box center [1160, 177] width 133 height 11
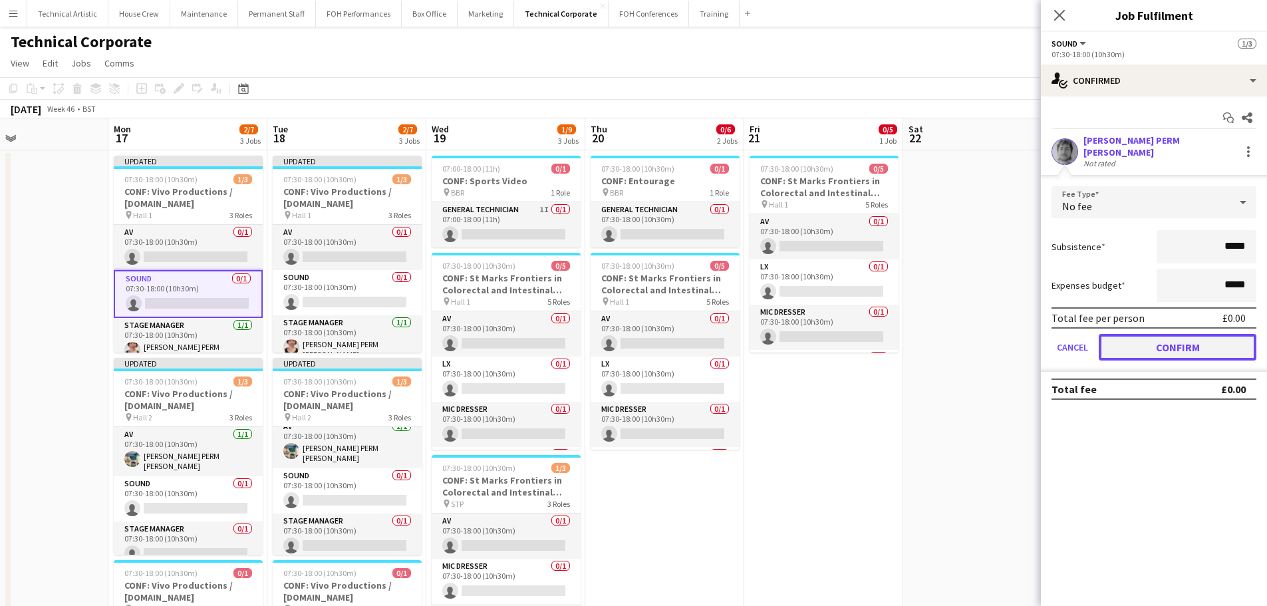
click at [1121, 349] on button "Confirm" at bounding box center [1178, 347] width 158 height 27
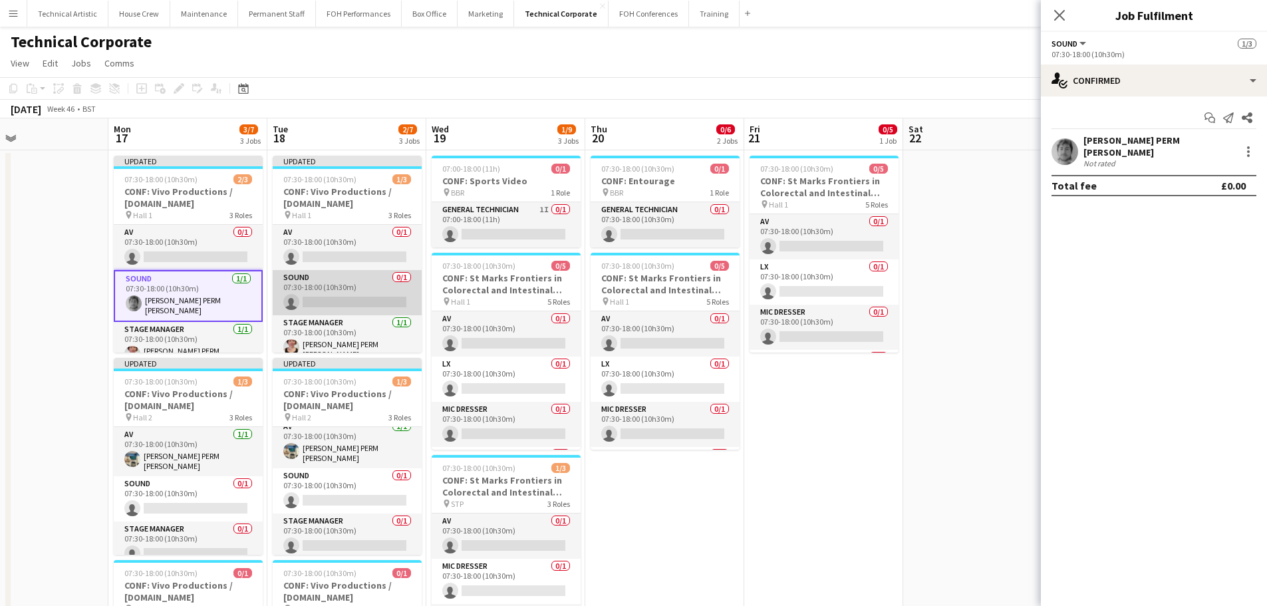
click at [367, 301] on app-card-role "Sound 0/1 07:30-18:00 (10h30m) single-neutral-actions" at bounding box center [347, 292] width 149 height 45
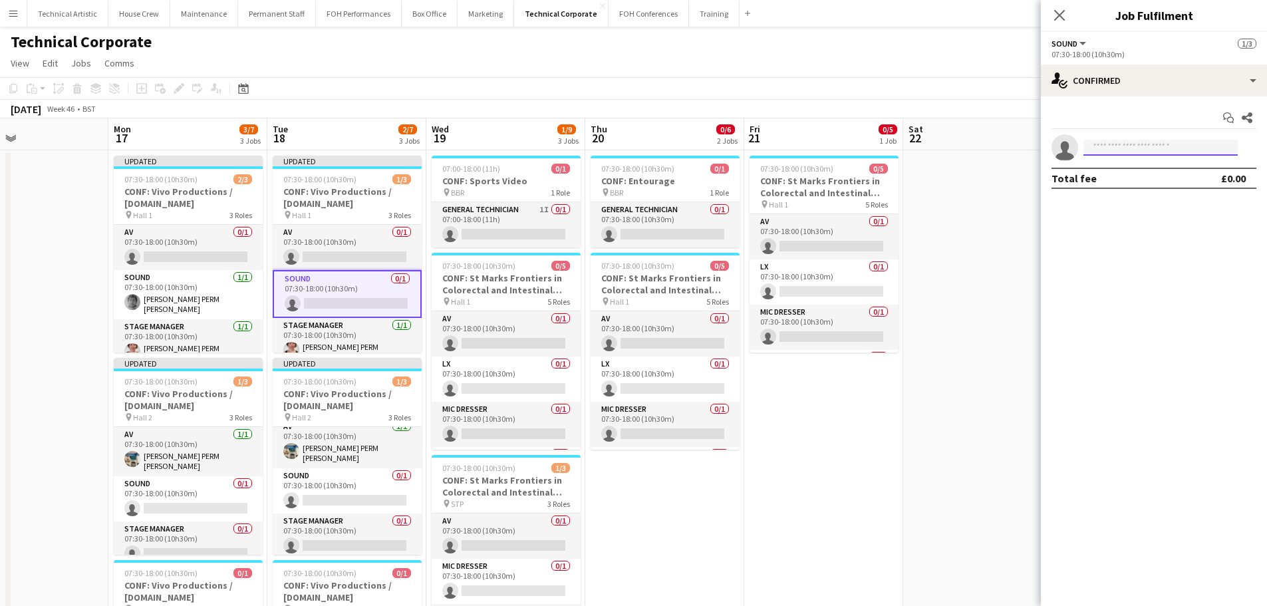
click at [1118, 150] on input at bounding box center [1161, 148] width 154 height 16
type input "****"
click at [1131, 179] on span "dara.hughes@kingsplace.co.uk" at bounding box center [1160, 177] width 133 height 11
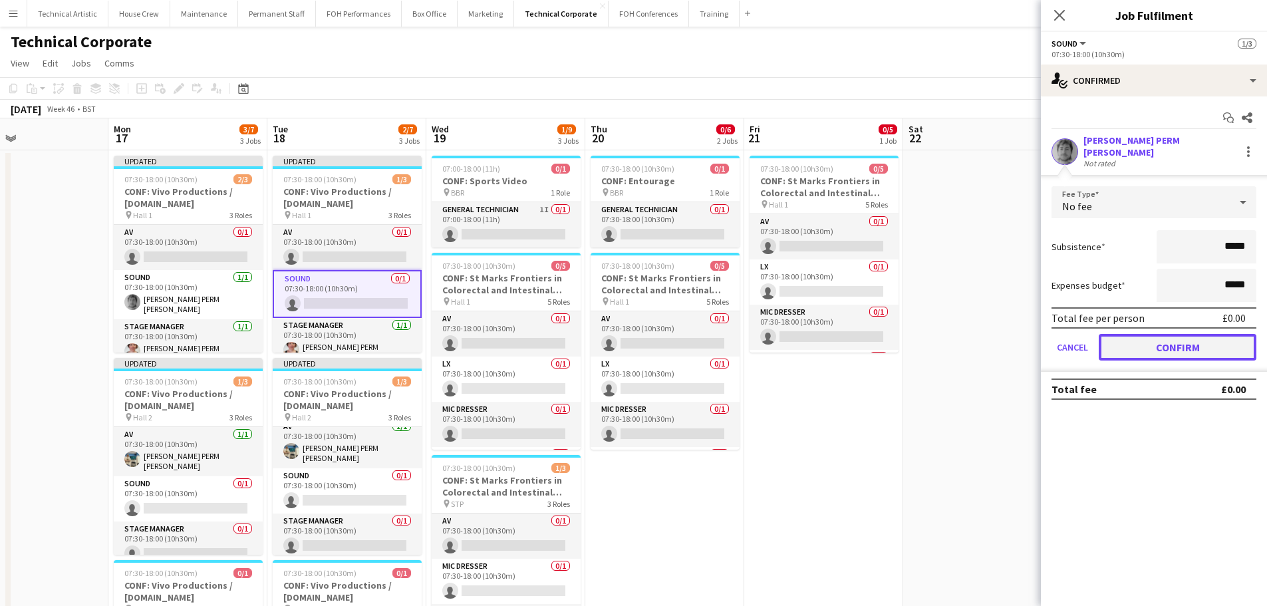
click at [1182, 340] on button "Confirm" at bounding box center [1178, 347] width 158 height 27
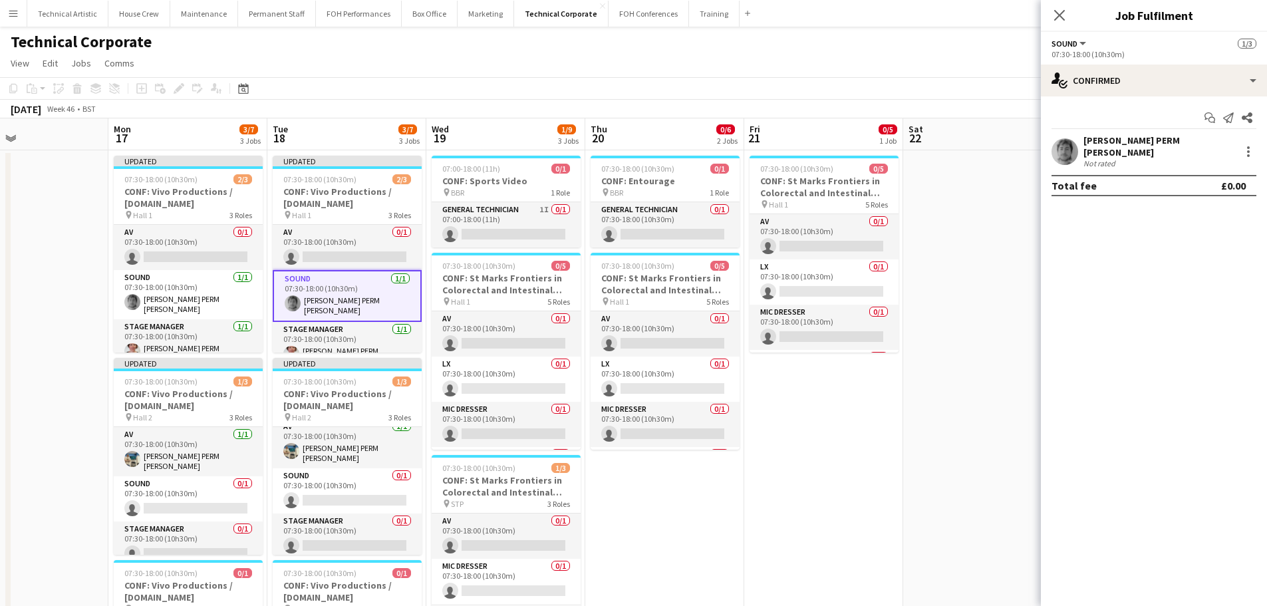
click at [488, 66] on app-page-menu "View Day view expanded Day view collapsed Month view Date picker Jump to today …" at bounding box center [633, 64] width 1267 height 25
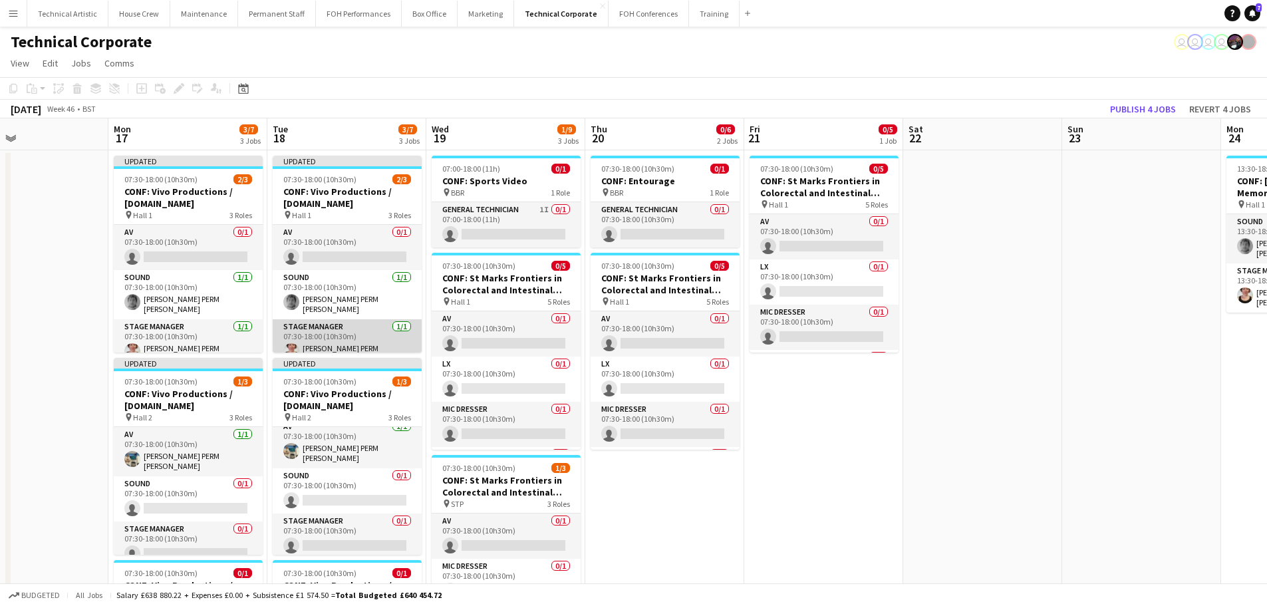
scroll to position [8, 0]
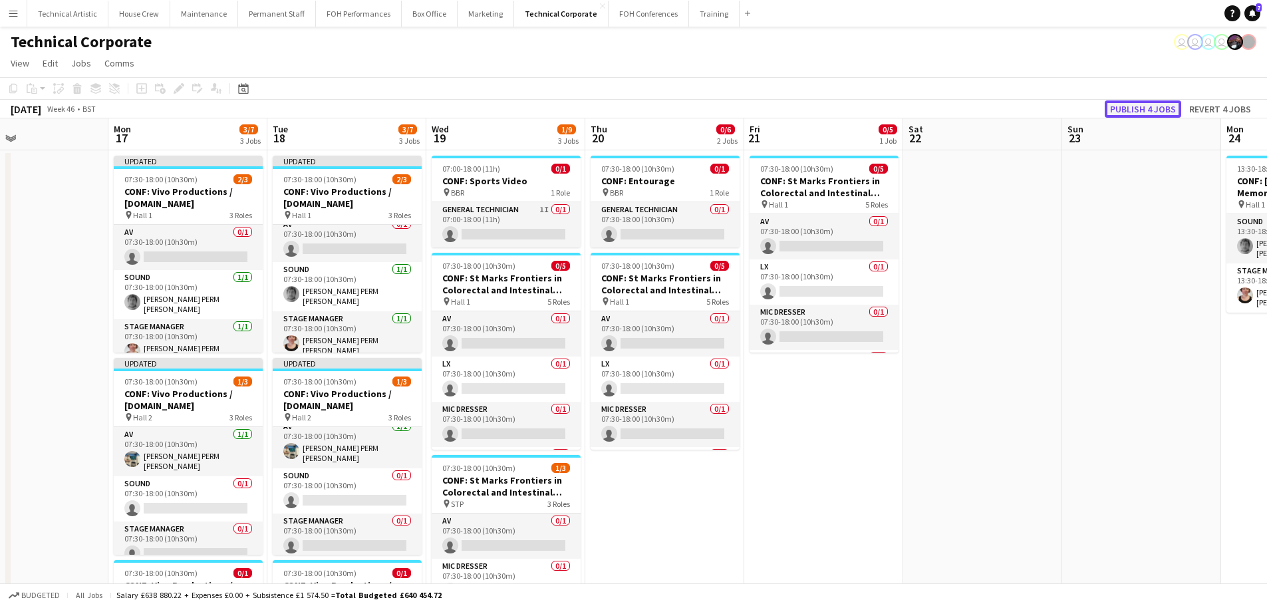
click at [1145, 107] on button "Publish 4 jobs" at bounding box center [1143, 108] width 76 height 17
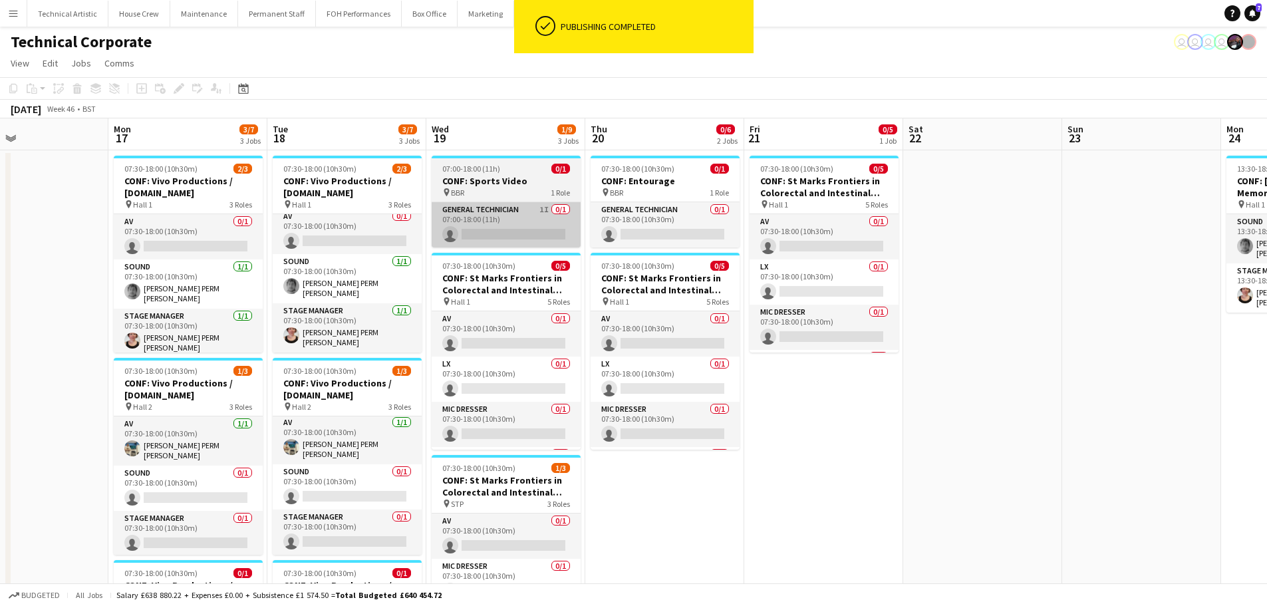
scroll to position [0, 0]
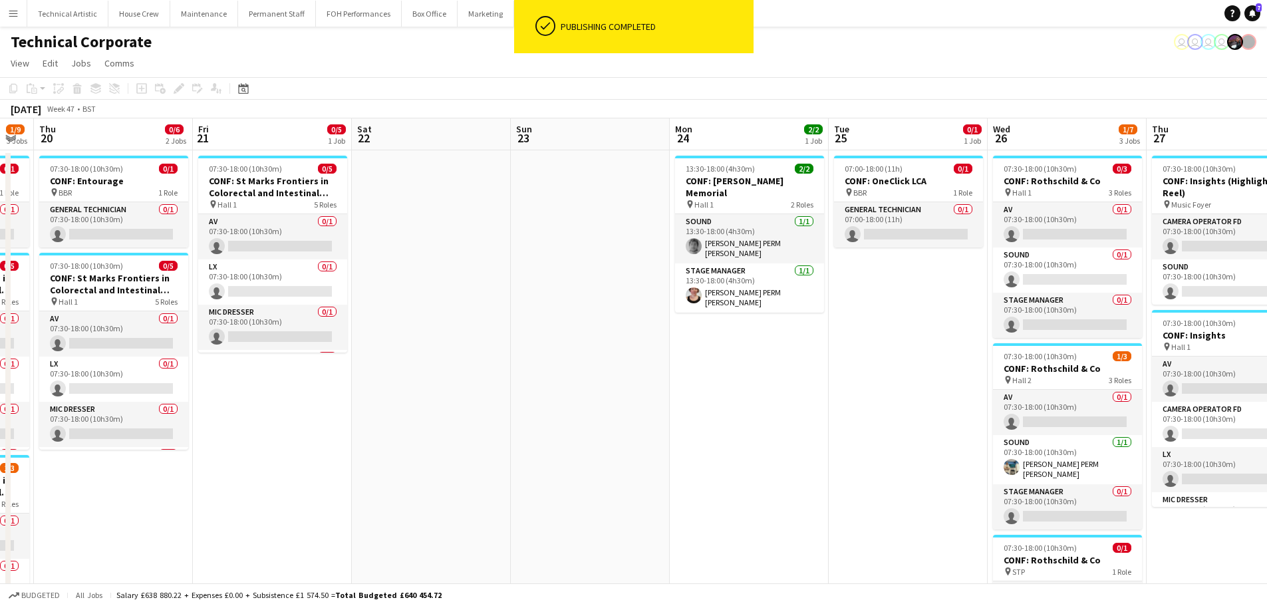
drag, startPoint x: 658, startPoint y: 360, endPoint x: 332, endPoint y: 354, distance: 326.6
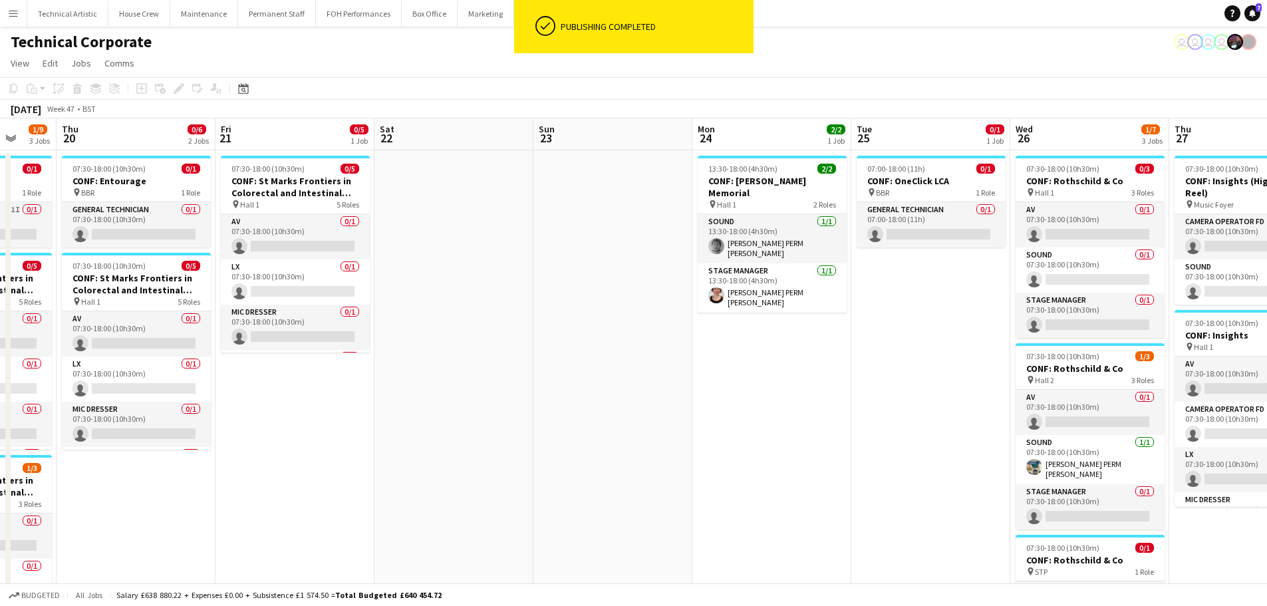
scroll to position [0, 618]
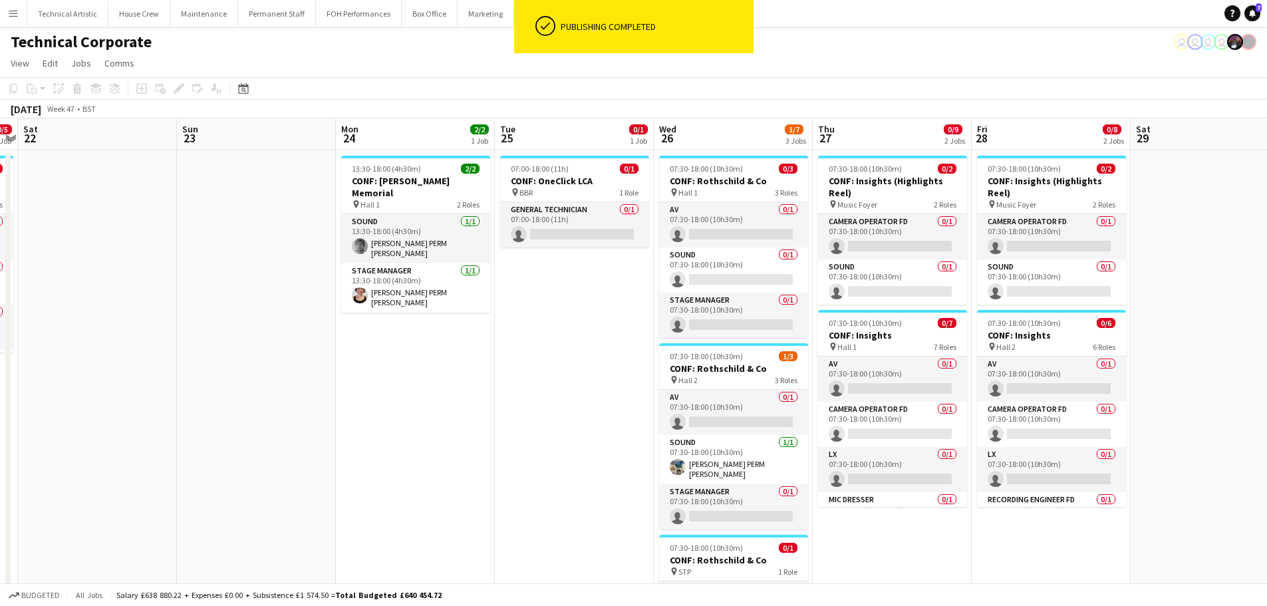
drag, startPoint x: 613, startPoint y: 366, endPoint x: 279, endPoint y: 343, distance: 334.7
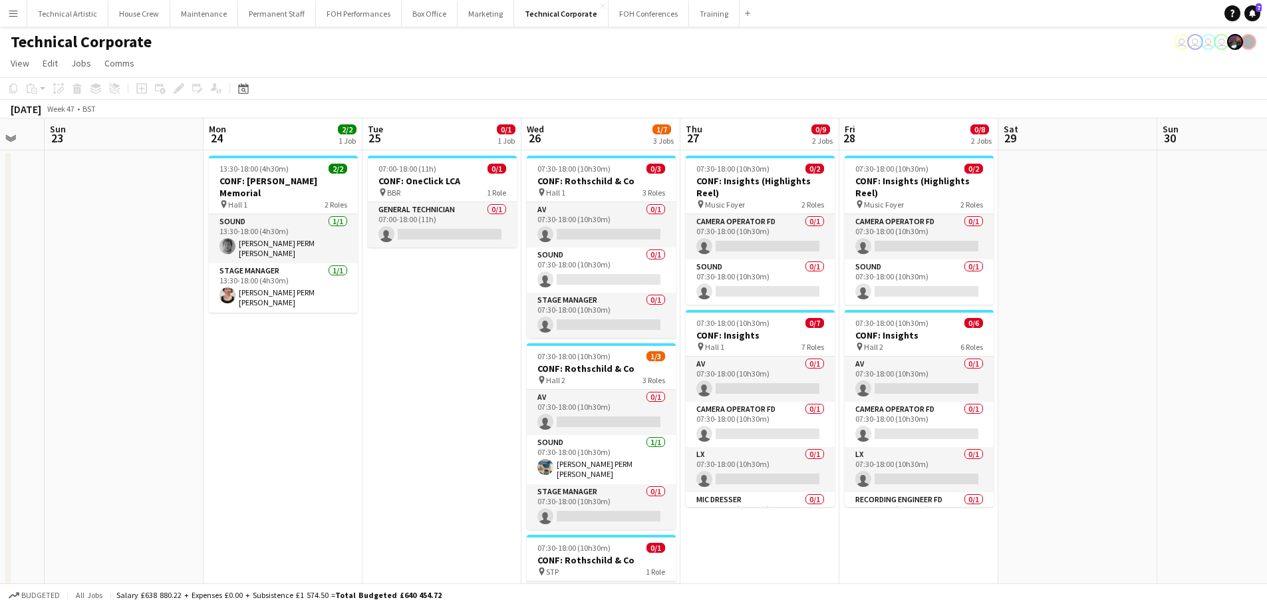
scroll to position [0, 458]
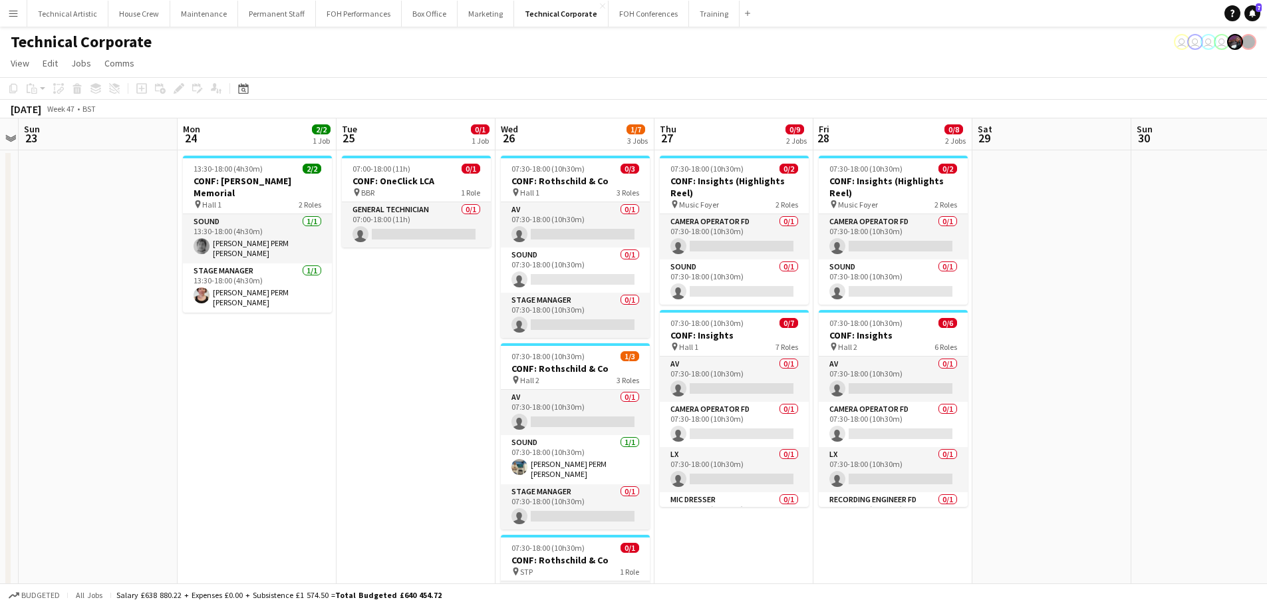
drag, startPoint x: 414, startPoint y: 339, endPoint x: 388, endPoint y: 337, distance: 26.0
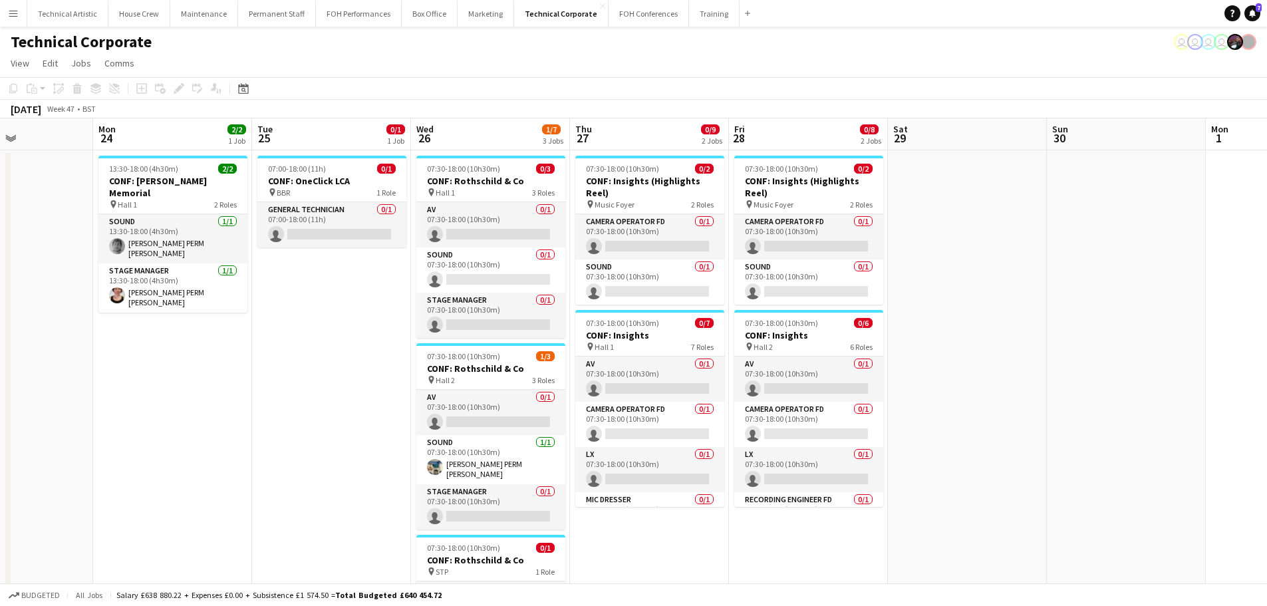
scroll to position [0, 546]
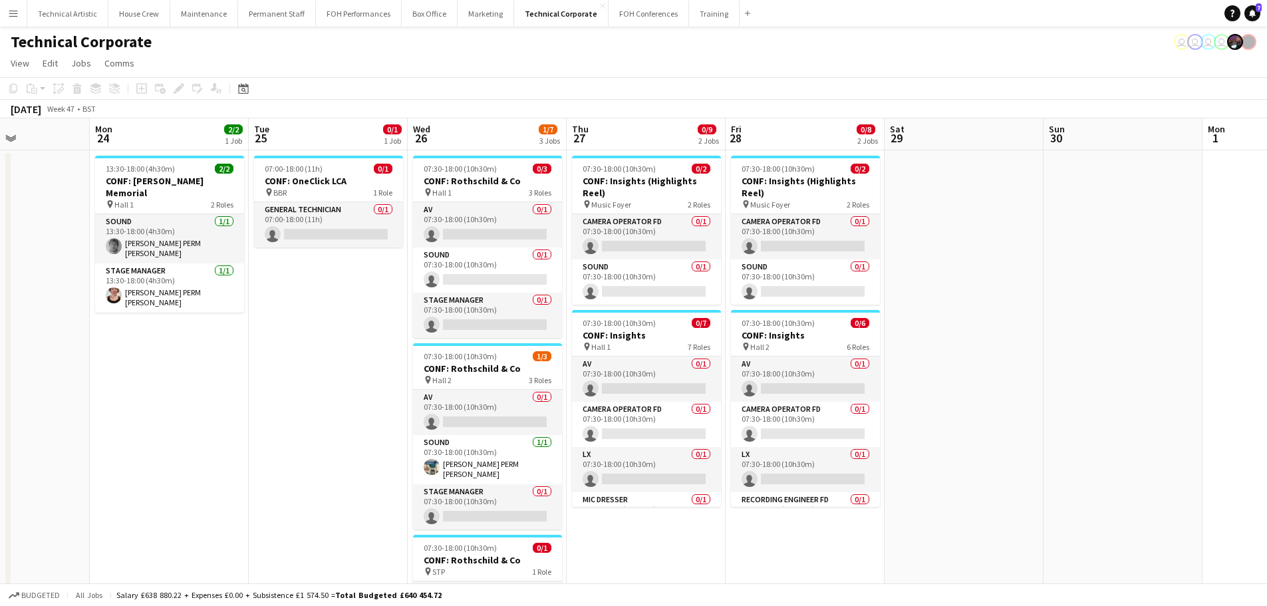
drag, startPoint x: 477, startPoint y: 355, endPoint x: 389, endPoint y: 355, distance: 87.8
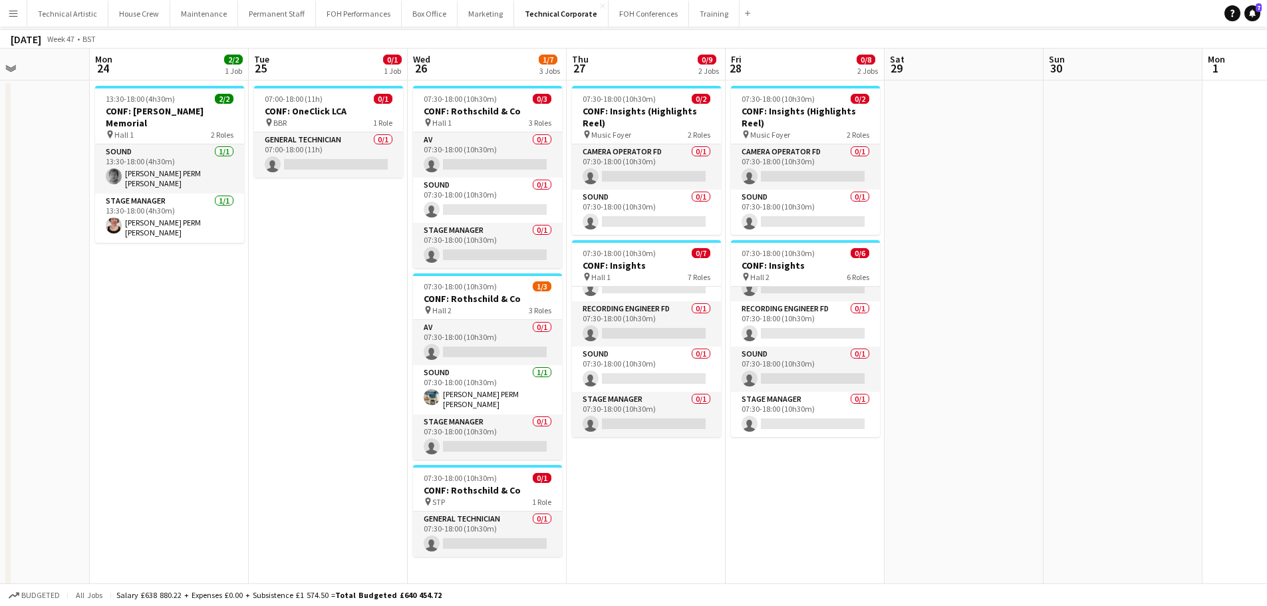
scroll to position [133, 0]
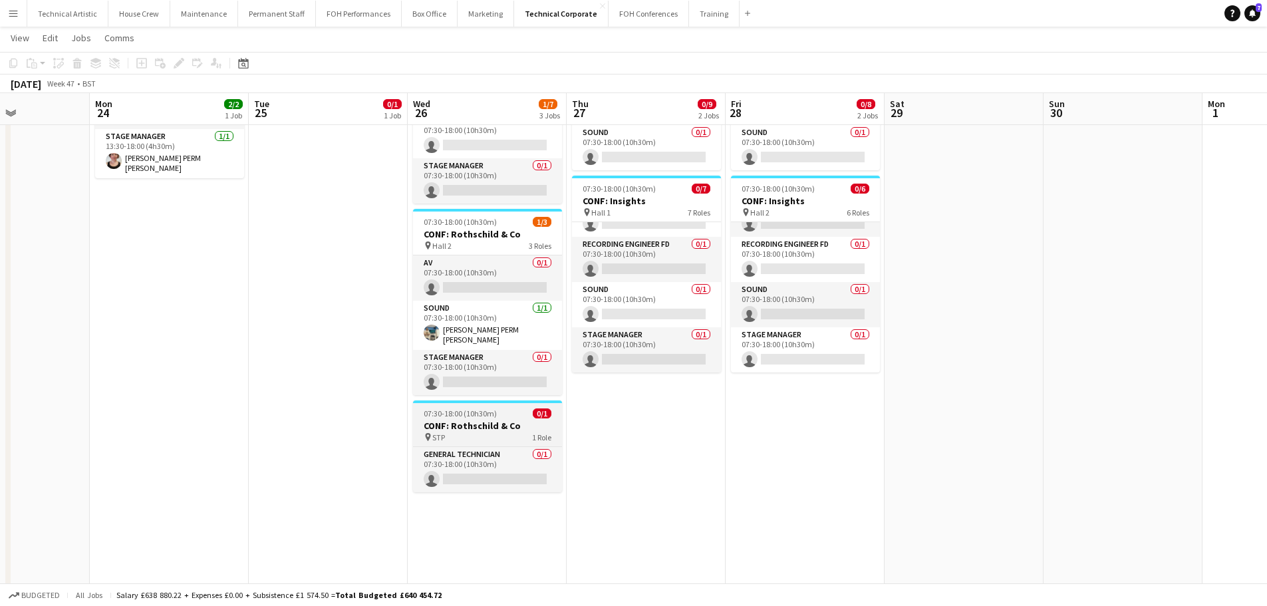
click at [444, 420] on h3 "CONF: Rothschild & Co" at bounding box center [487, 426] width 149 height 12
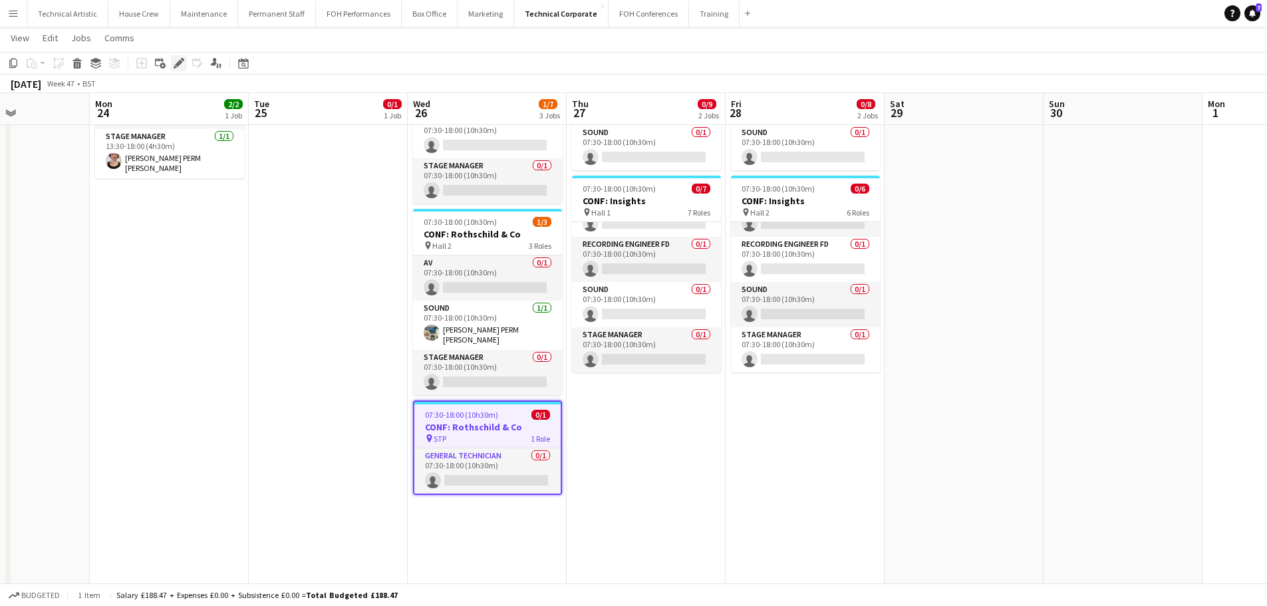
click at [180, 61] on icon at bounding box center [178, 63] width 7 height 7
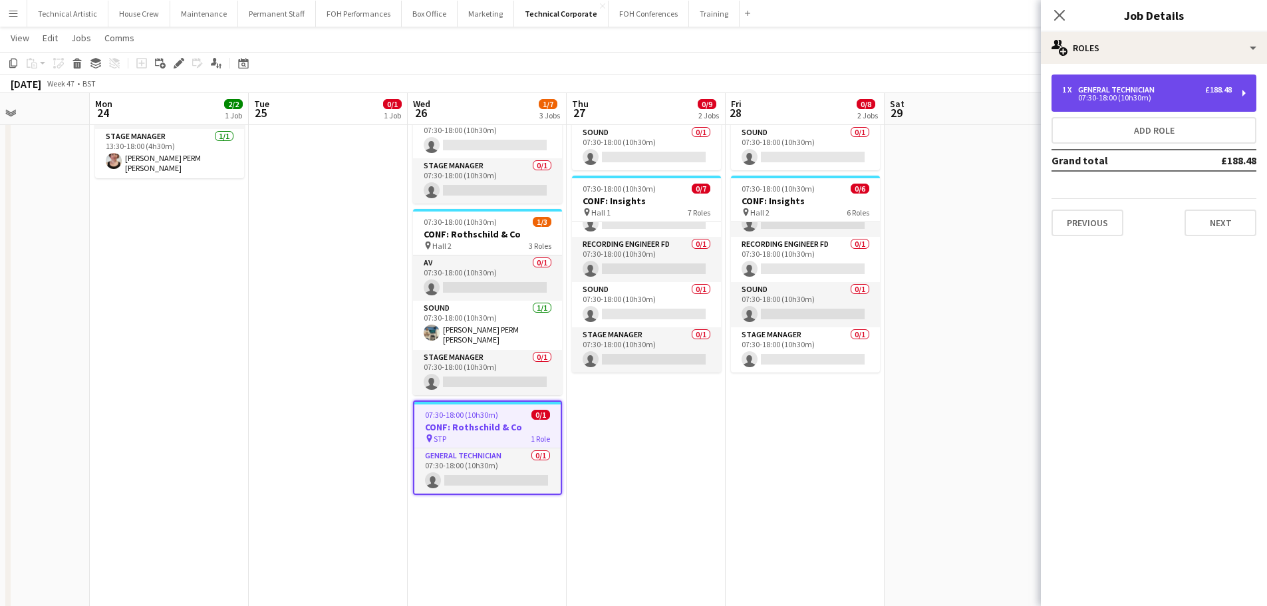
click at [1209, 80] on div "1 x General Technician £188.48 07:30-18:00 (10h30m)" at bounding box center [1154, 92] width 205 height 37
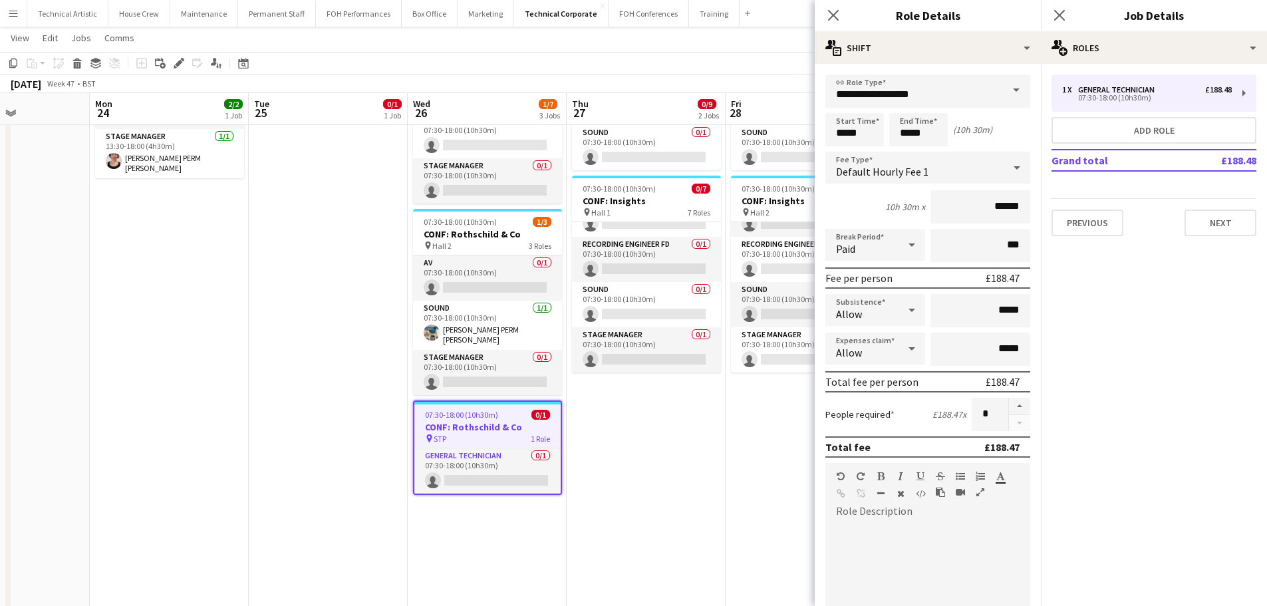
click at [965, 170] on div "Default Hourly Fee 1" at bounding box center [914, 168] width 178 height 32
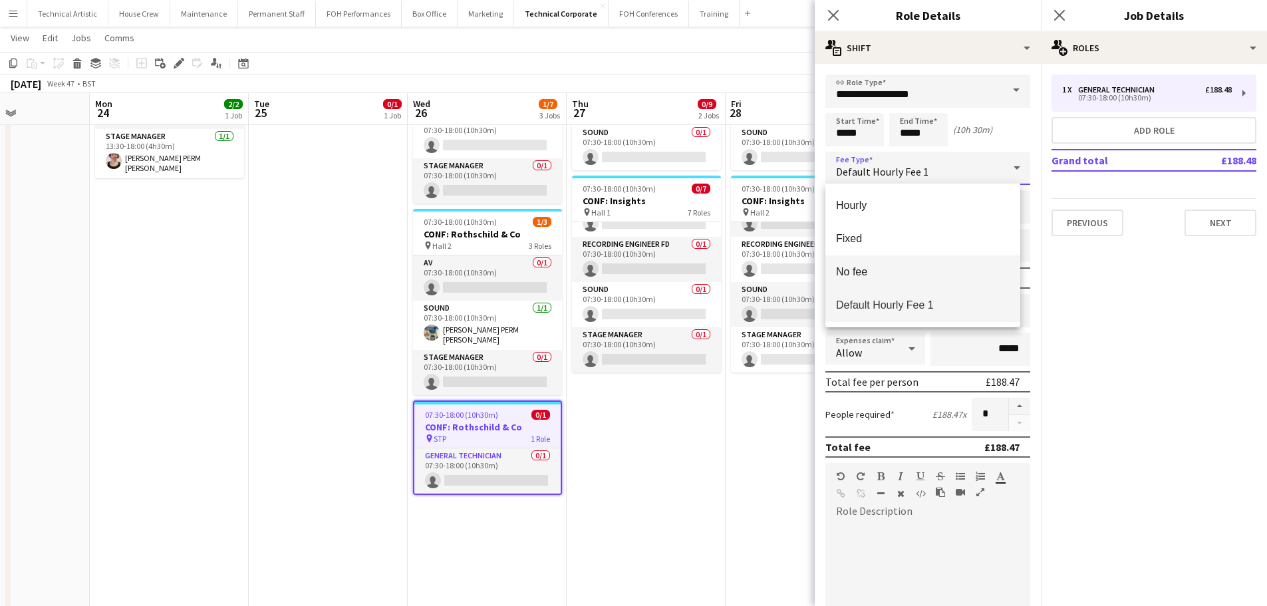
click at [896, 275] on span "No fee" at bounding box center [923, 271] width 174 height 13
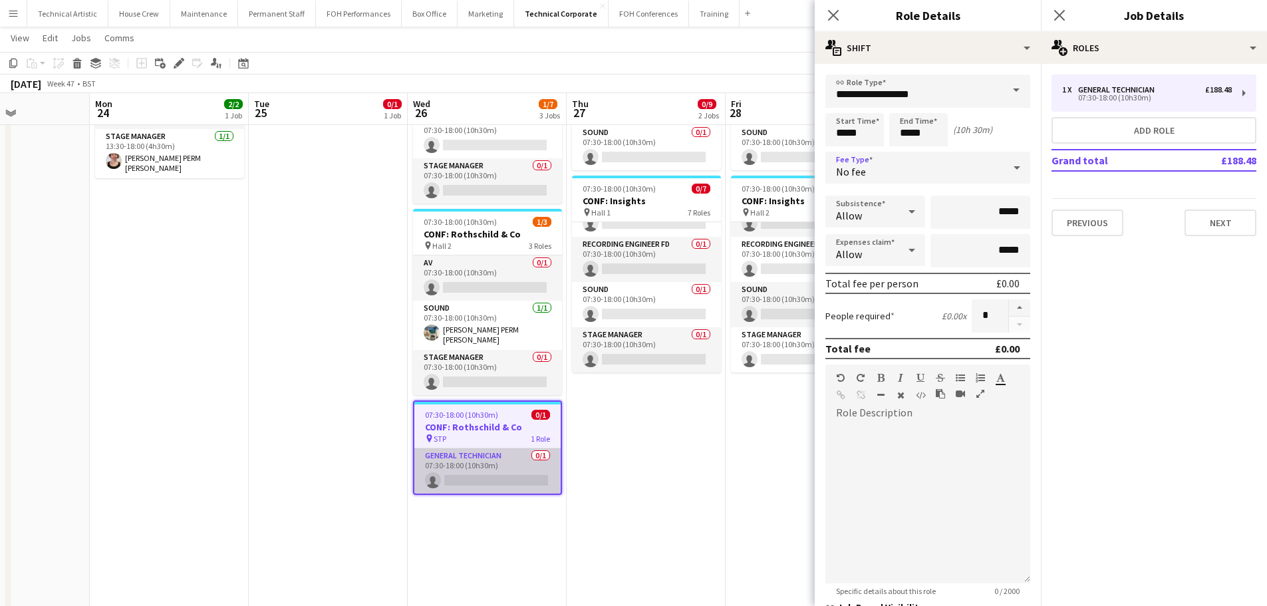
click at [496, 459] on app-card-role "General Technician 0/1 07:30-18:00 (10h30m) single-neutral-actions" at bounding box center [487, 470] width 146 height 45
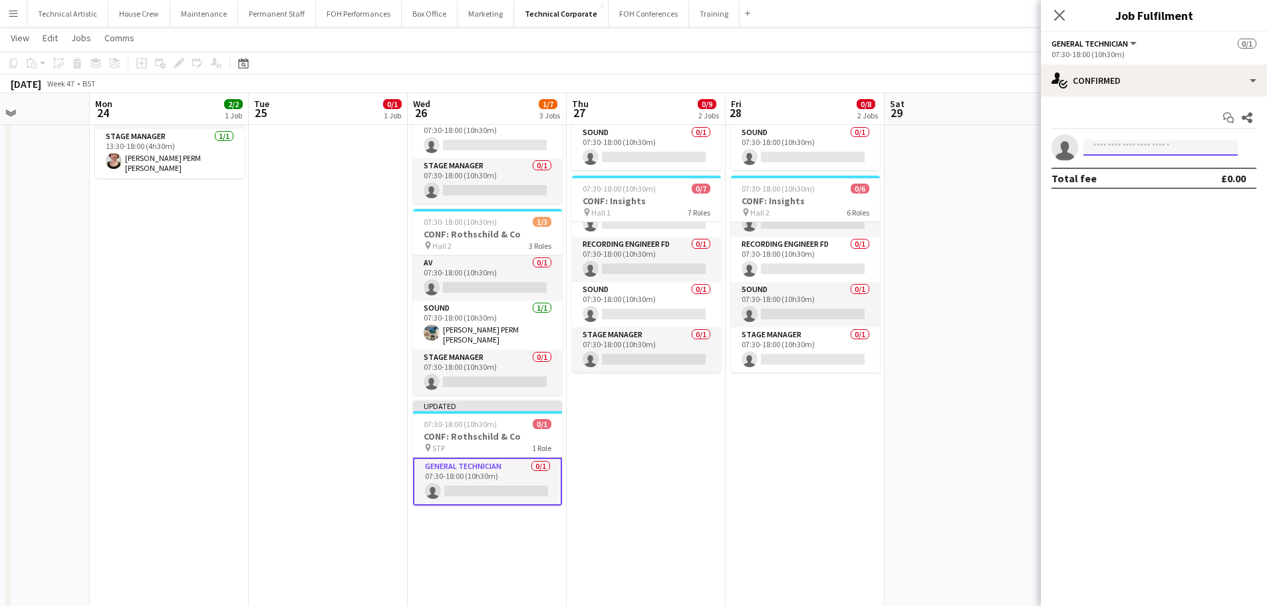
click at [1141, 153] on input at bounding box center [1161, 148] width 154 height 16
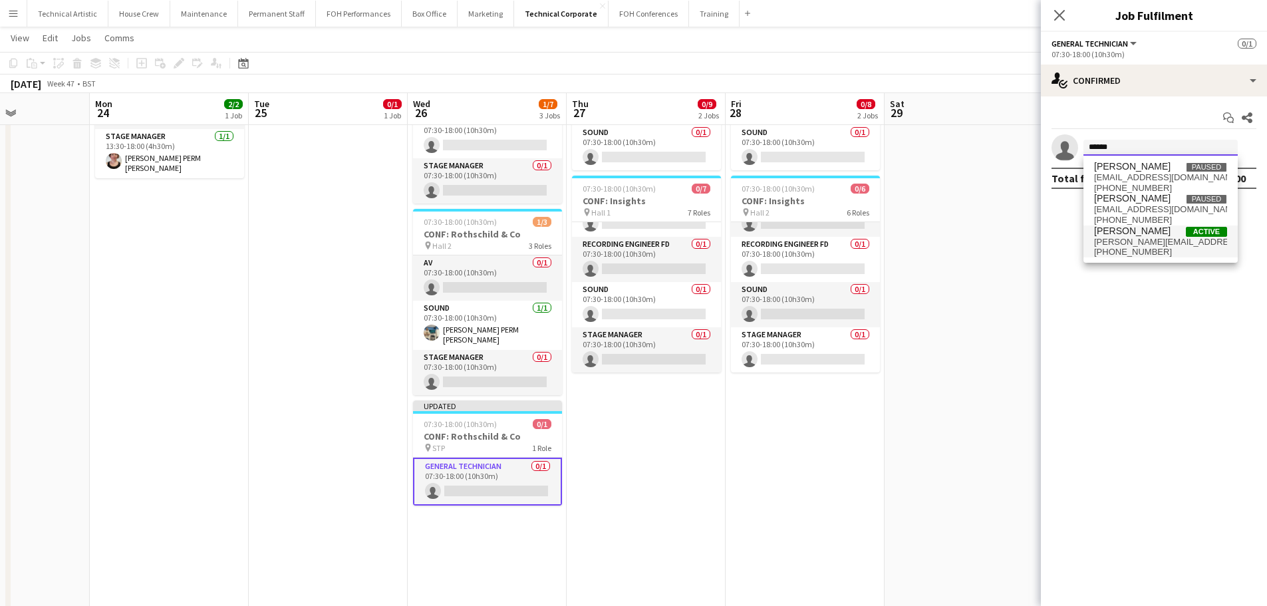
type input "******"
click at [1152, 245] on span "[PERSON_NAME][EMAIL_ADDRESS][DOMAIN_NAME]" at bounding box center [1160, 242] width 133 height 11
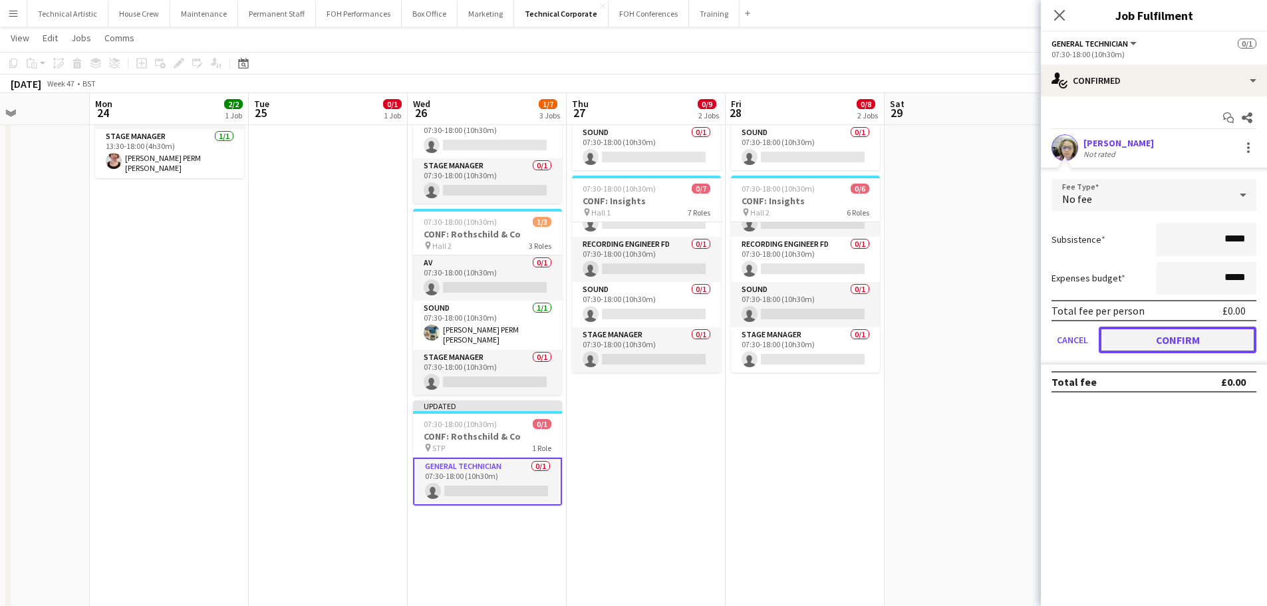
click at [1179, 333] on button "Confirm" at bounding box center [1178, 340] width 158 height 27
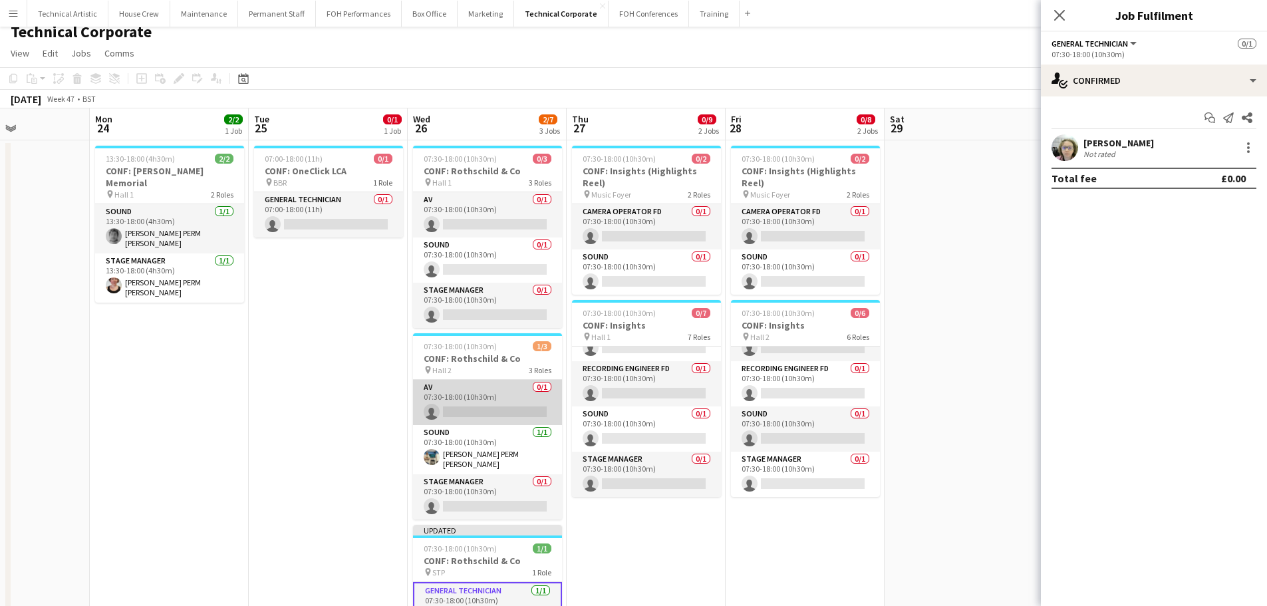
scroll to position [0, 0]
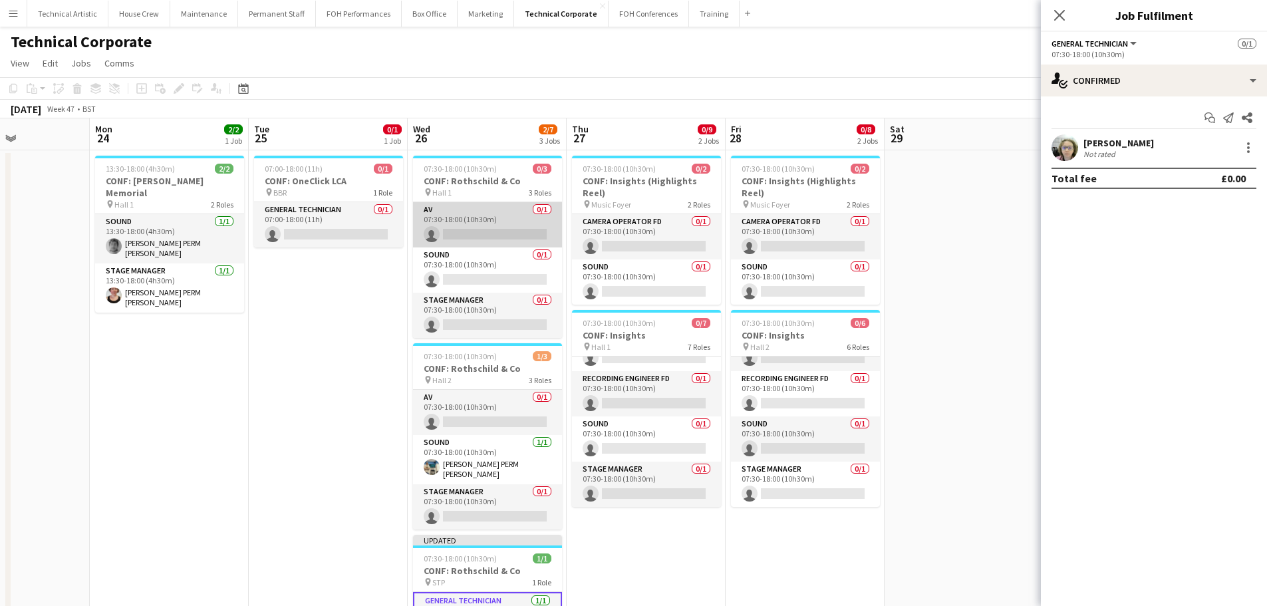
click at [490, 208] on app-card-role "AV 0/1 07:30-18:00 (10h30m) single-neutral-actions" at bounding box center [487, 224] width 149 height 45
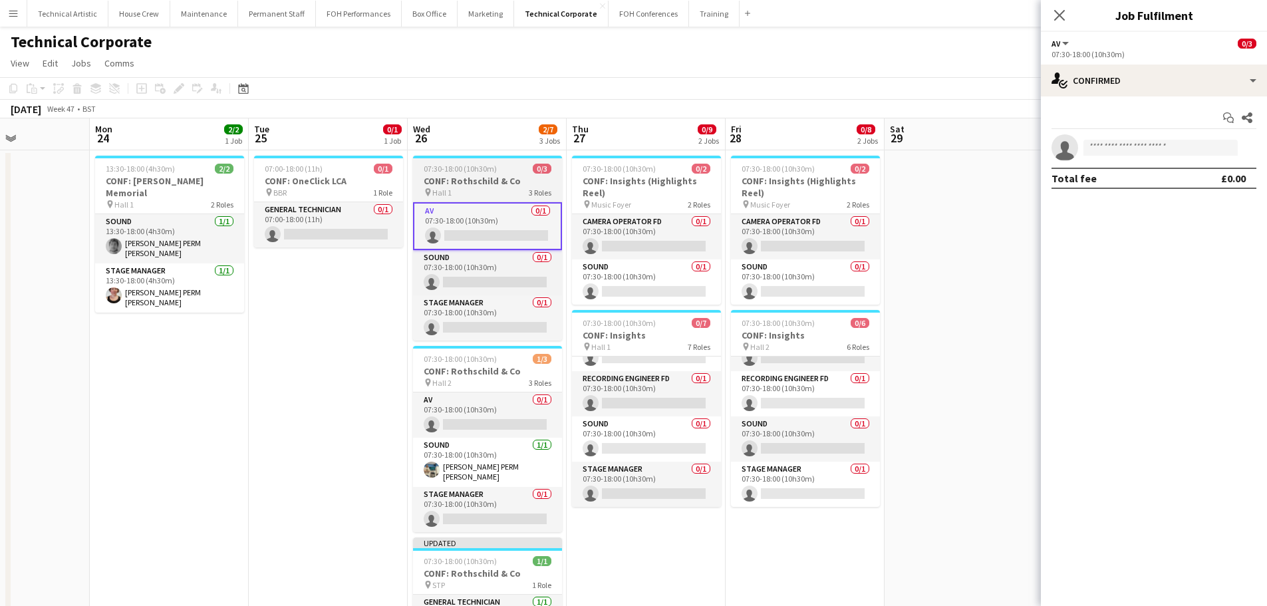
click at [493, 183] on h3 "CONF: Rothschild & Co" at bounding box center [487, 181] width 149 height 12
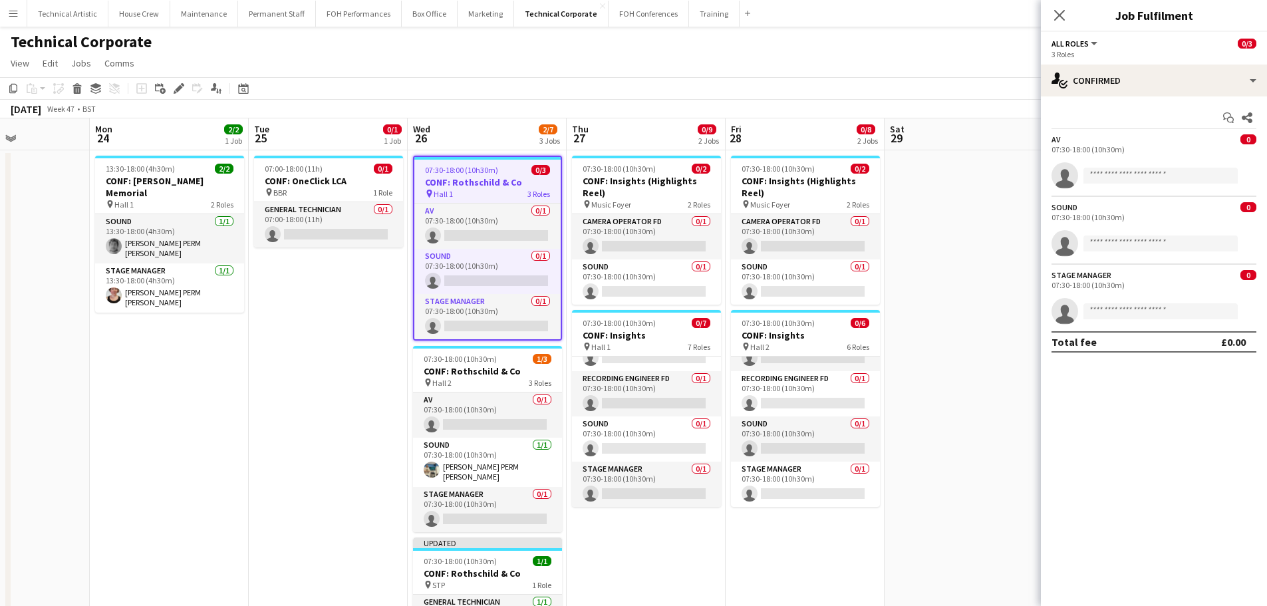
drag, startPoint x: 176, startPoint y: 88, endPoint x: 303, endPoint y: 86, distance: 127.0
click at [177, 87] on icon "Edit" at bounding box center [179, 88] width 11 height 11
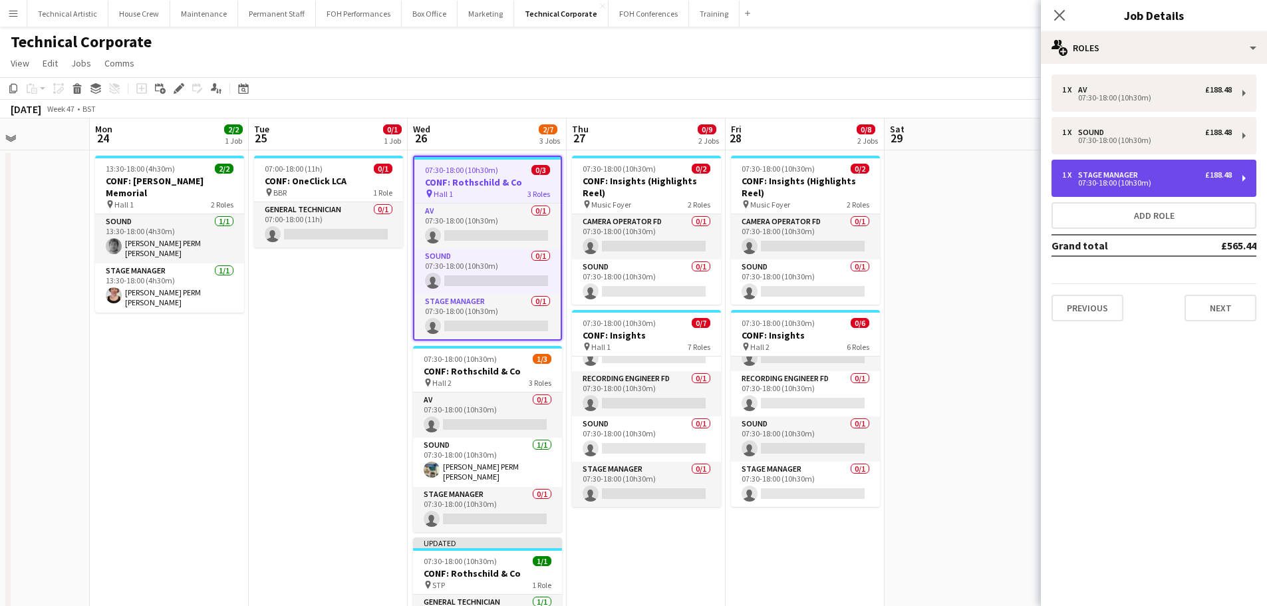
click at [1093, 172] on div "Stage Manager" at bounding box center [1110, 174] width 65 height 9
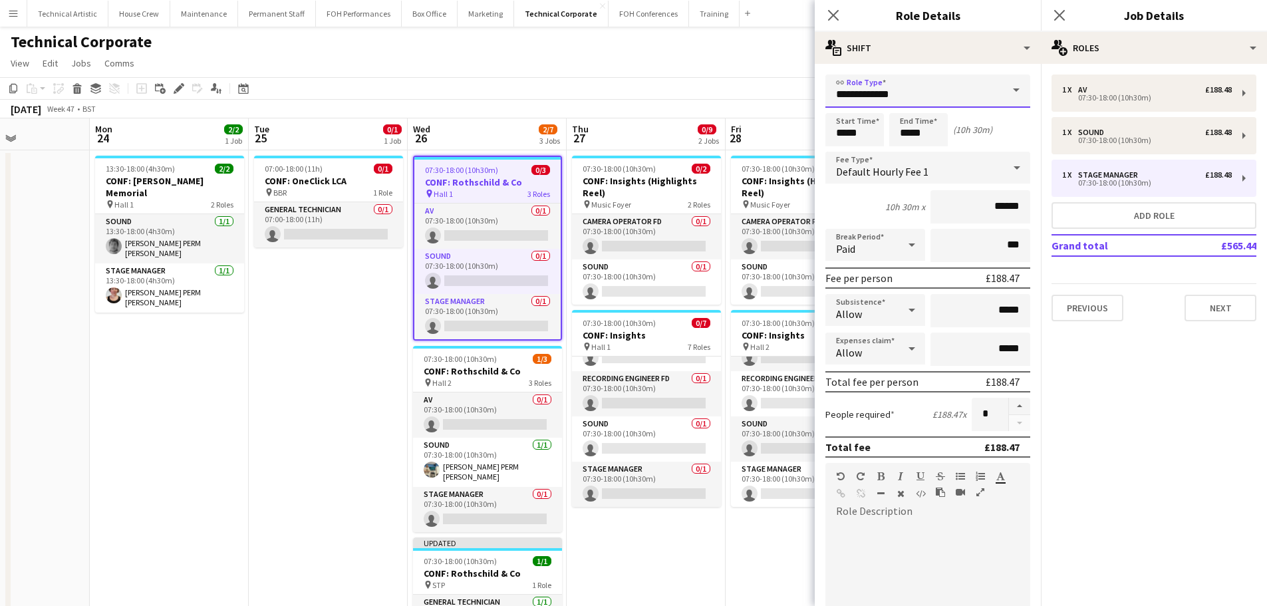
click at [976, 98] on input "**********" at bounding box center [927, 90] width 205 height 33
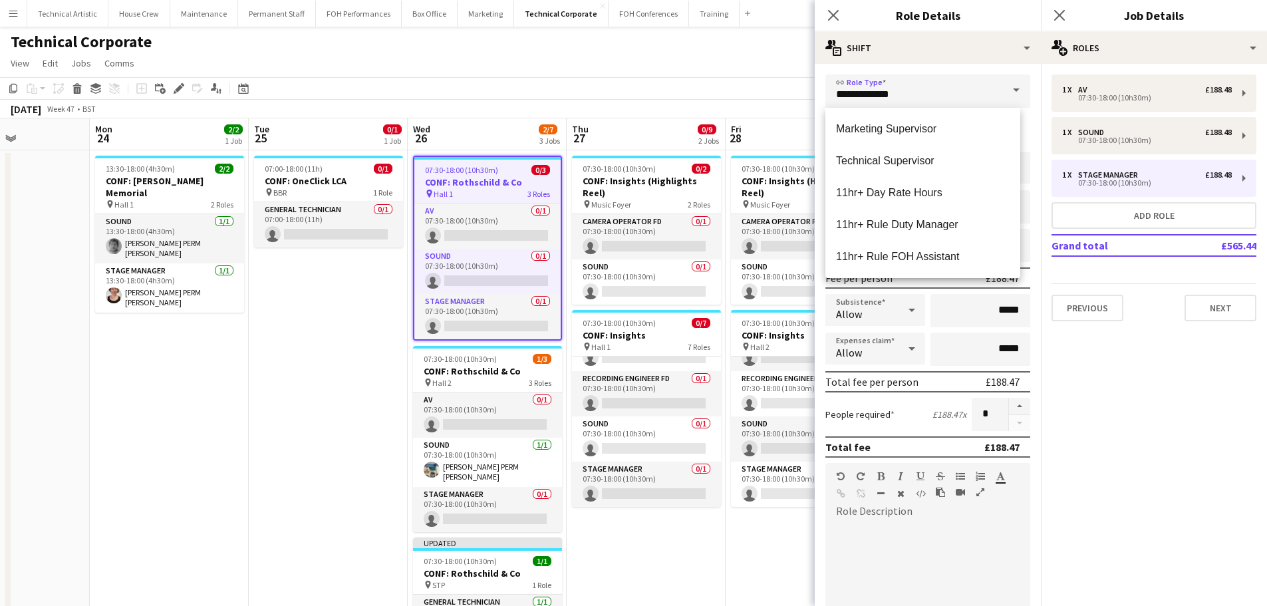
click at [948, 67] on div "**********" at bounding box center [928, 448] width 226 height 769
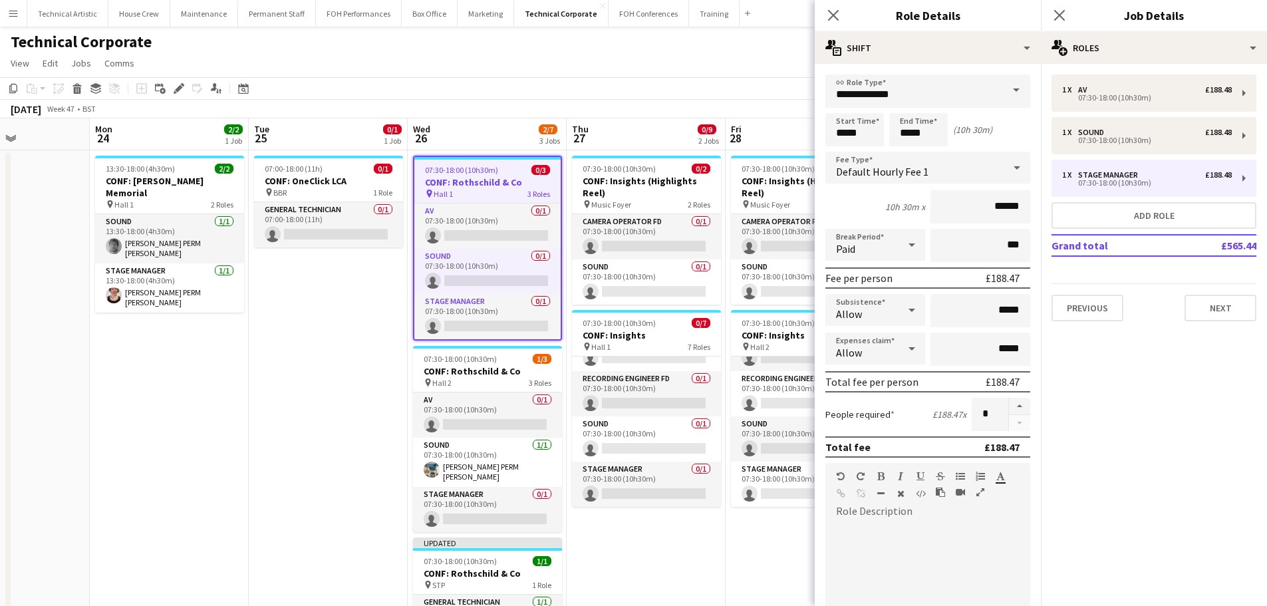
click at [931, 174] on div "Default Hourly Fee 1" at bounding box center [914, 168] width 178 height 32
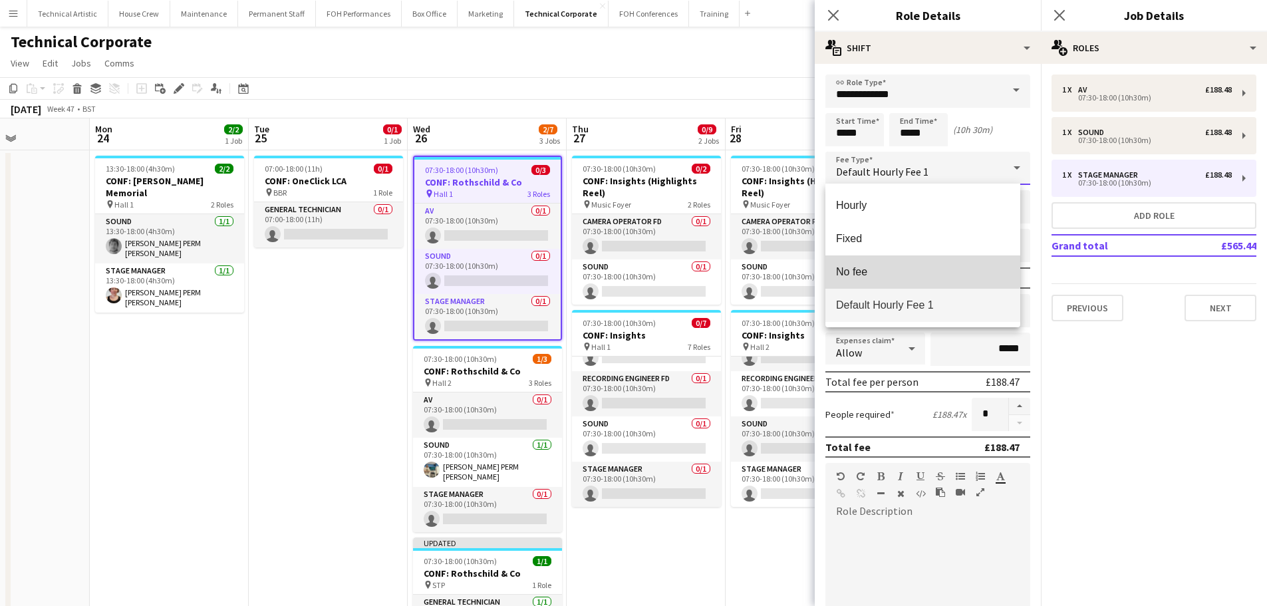
click at [907, 270] on span "No fee" at bounding box center [923, 271] width 174 height 13
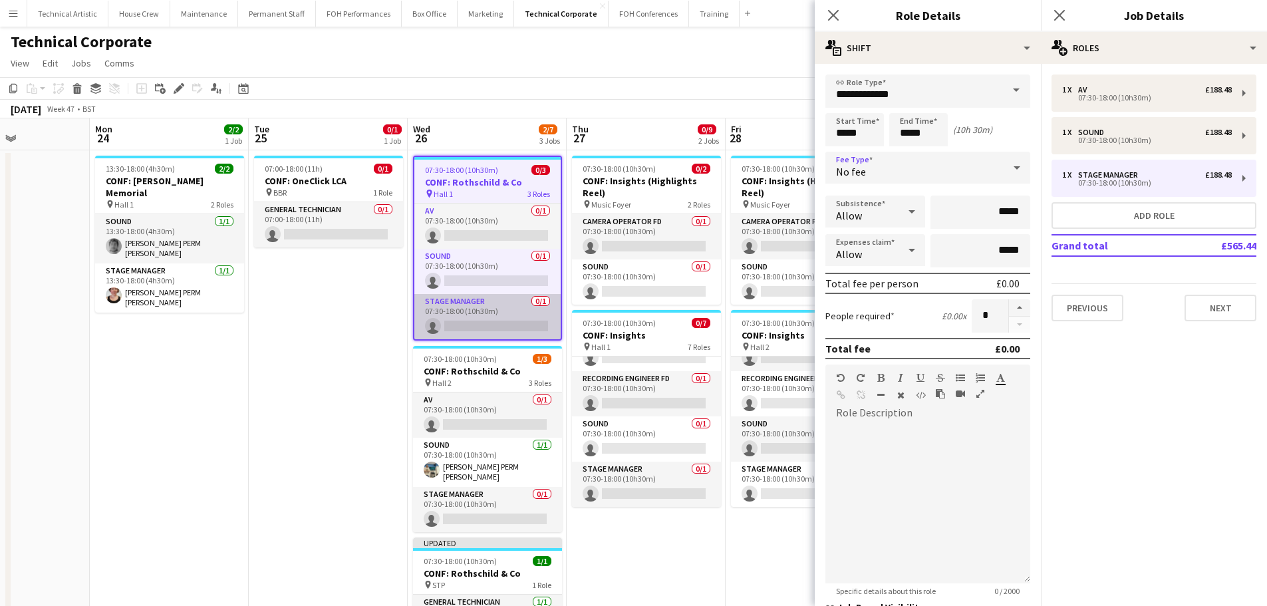
click at [517, 317] on app-card-role "Stage Manager 0/1 07:30-18:00 (10h30m) single-neutral-actions" at bounding box center [487, 316] width 146 height 45
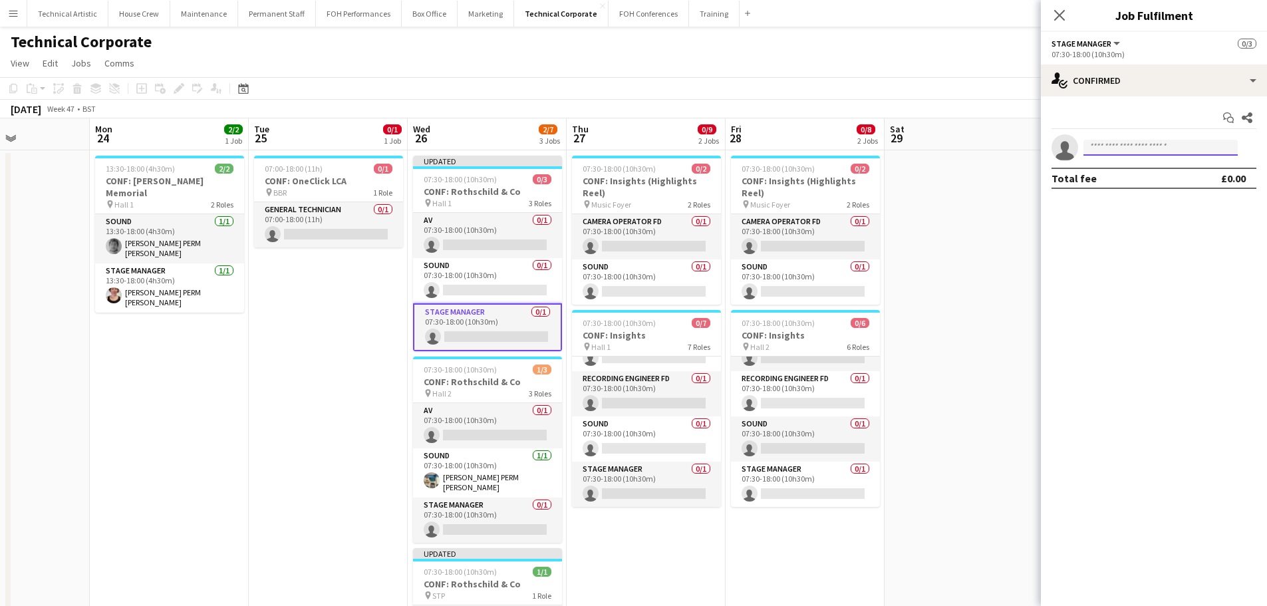
click at [1189, 146] on input at bounding box center [1161, 148] width 154 height 16
type input "*****"
click at [1162, 192] on span "[PHONE_NUMBER]" at bounding box center [1160, 188] width 133 height 11
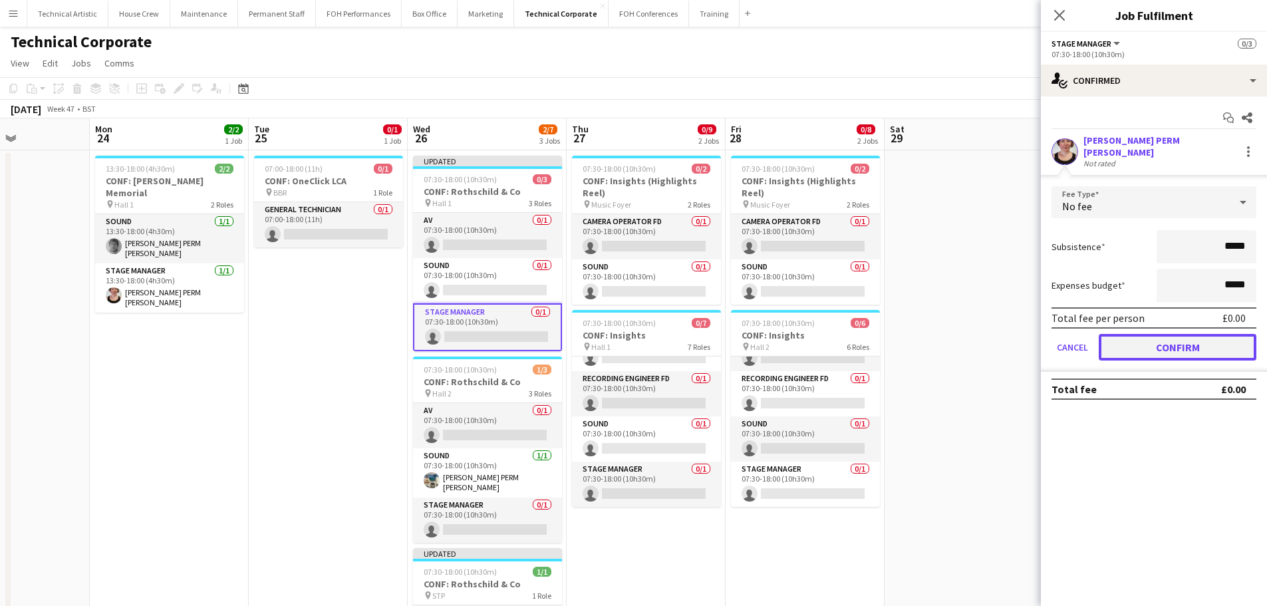
click at [1141, 346] on button "Confirm" at bounding box center [1178, 347] width 158 height 27
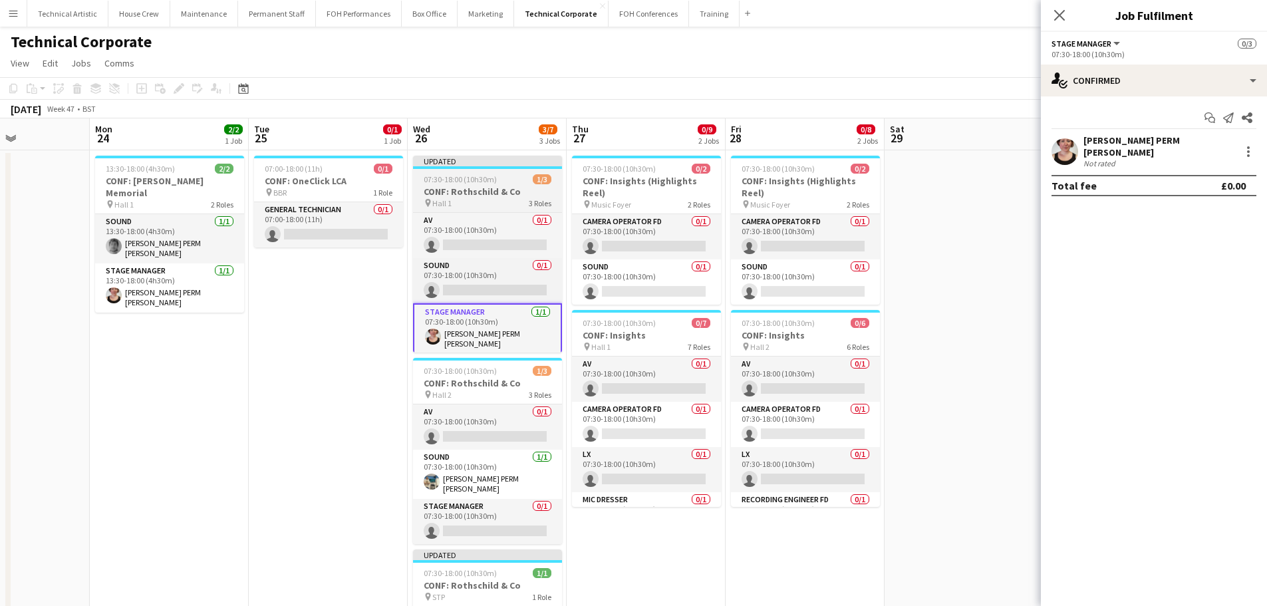
click at [482, 180] on span "07:30-18:00 (10h30m)" at bounding box center [460, 179] width 73 height 10
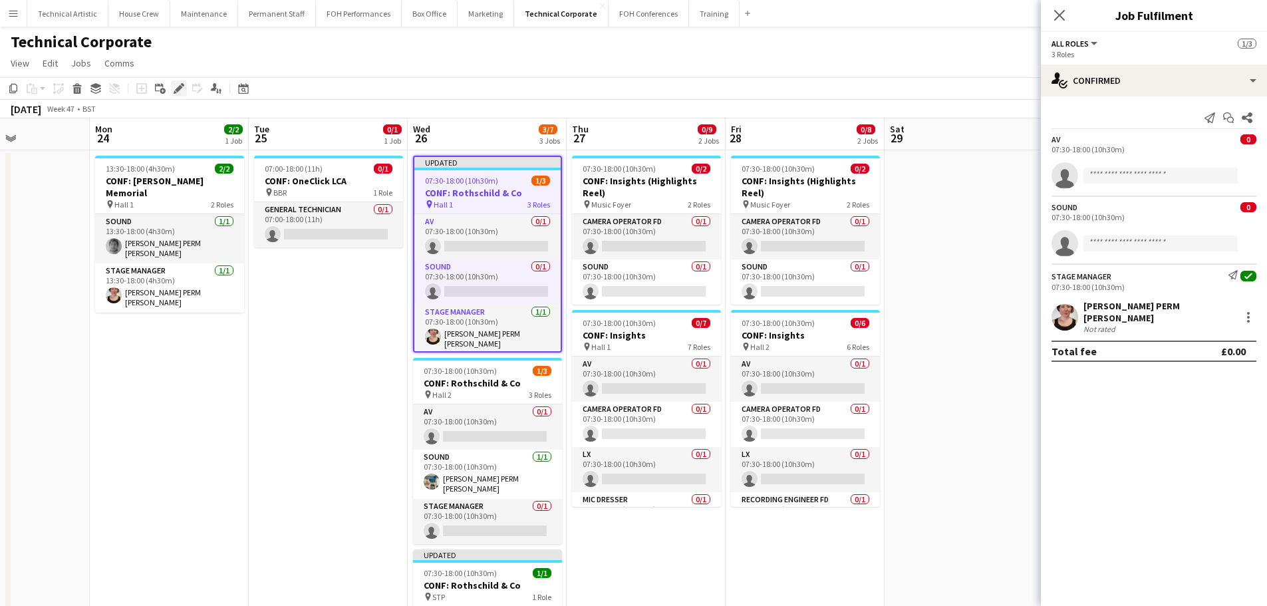
click at [178, 84] on icon "Edit" at bounding box center [179, 88] width 11 height 11
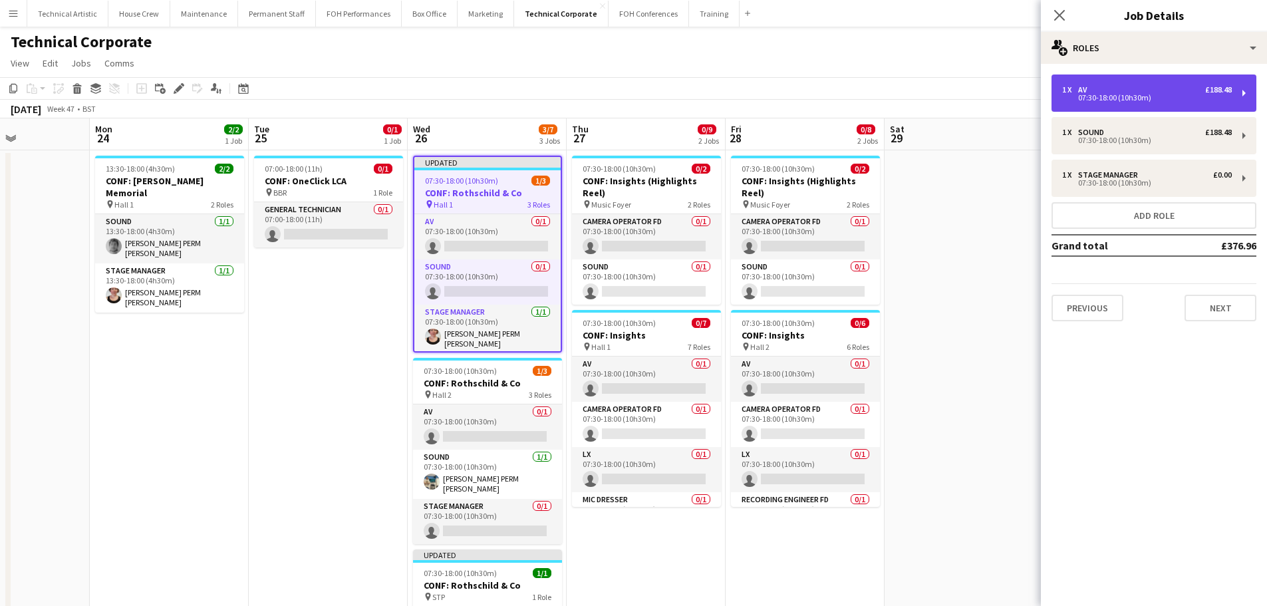
click at [1188, 109] on div "1 x AV £188.48 07:30-18:00 (10h30m)" at bounding box center [1154, 92] width 205 height 37
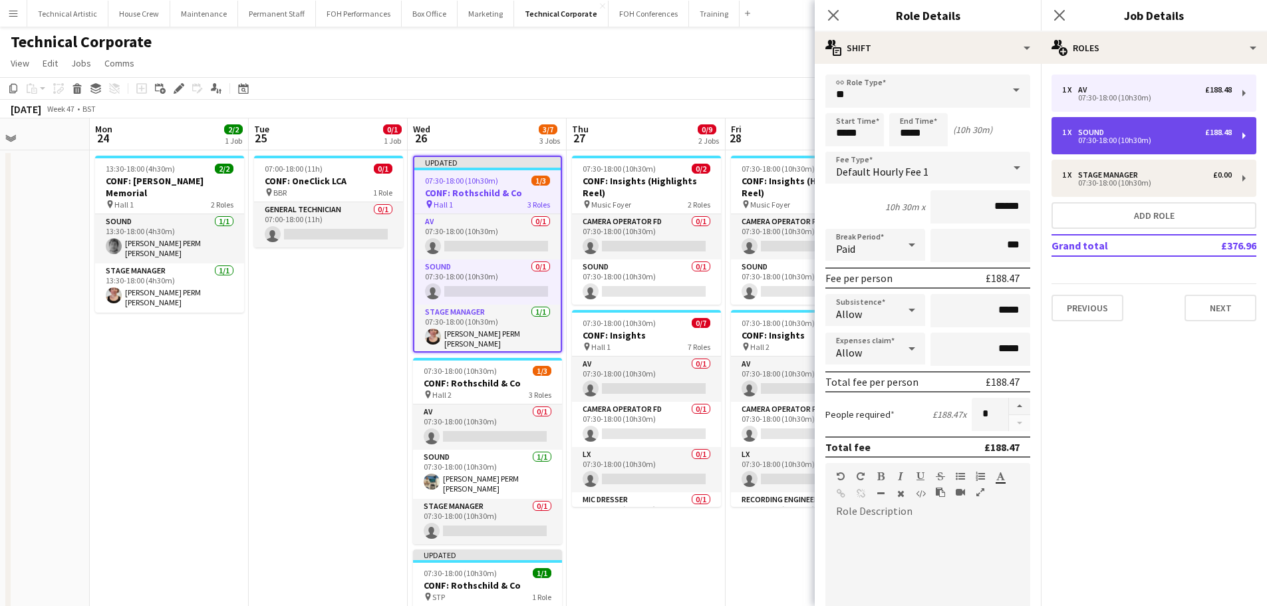
click at [1147, 128] on div "1 x Sound £188.48" at bounding box center [1147, 132] width 170 height 9
type input "*****"
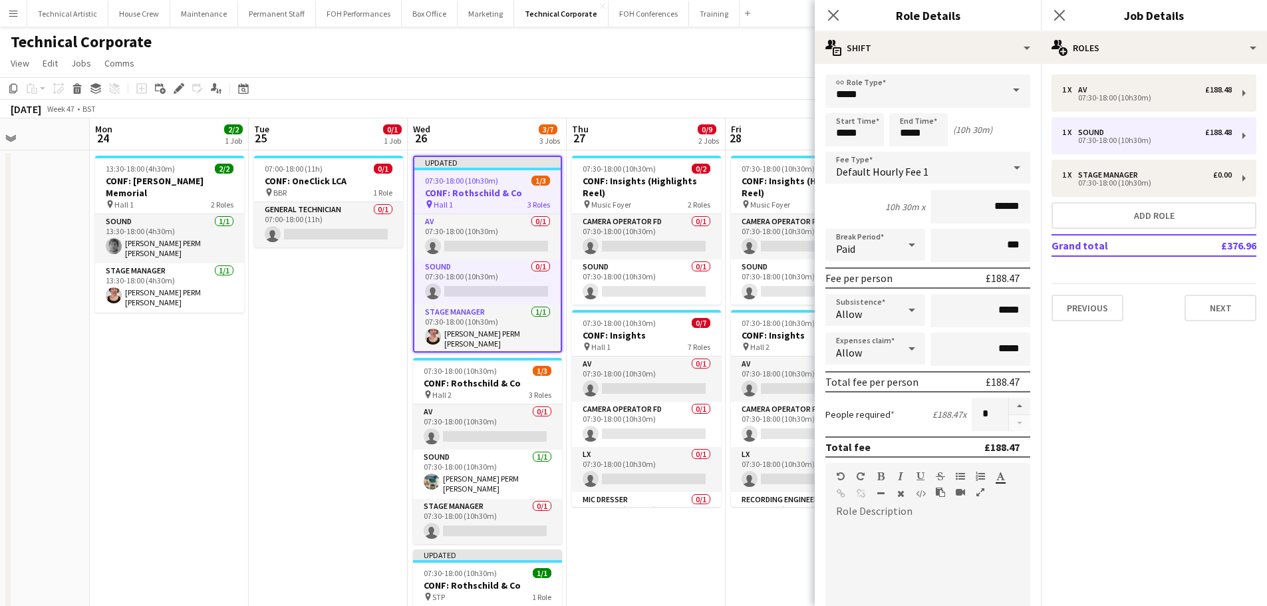
click at [1009, 173] on icon at bounding box center [1017, 167] width 16 height 27
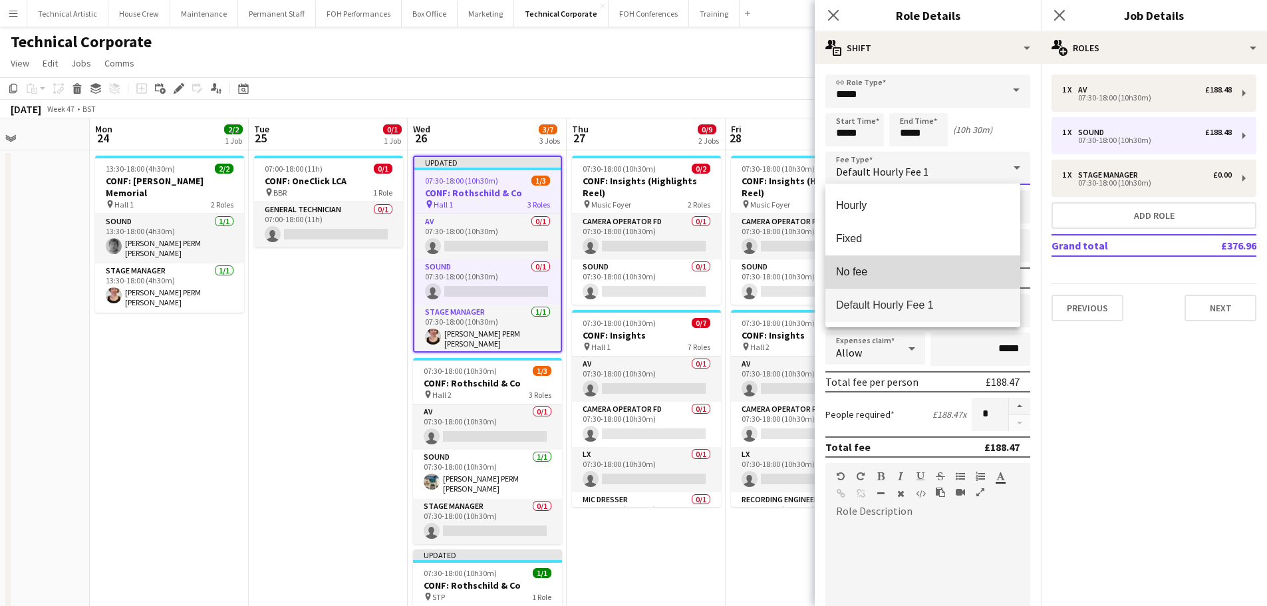
click at [895, 275] on span "No fee" at bounding box center [923, 271] width 174 height 13
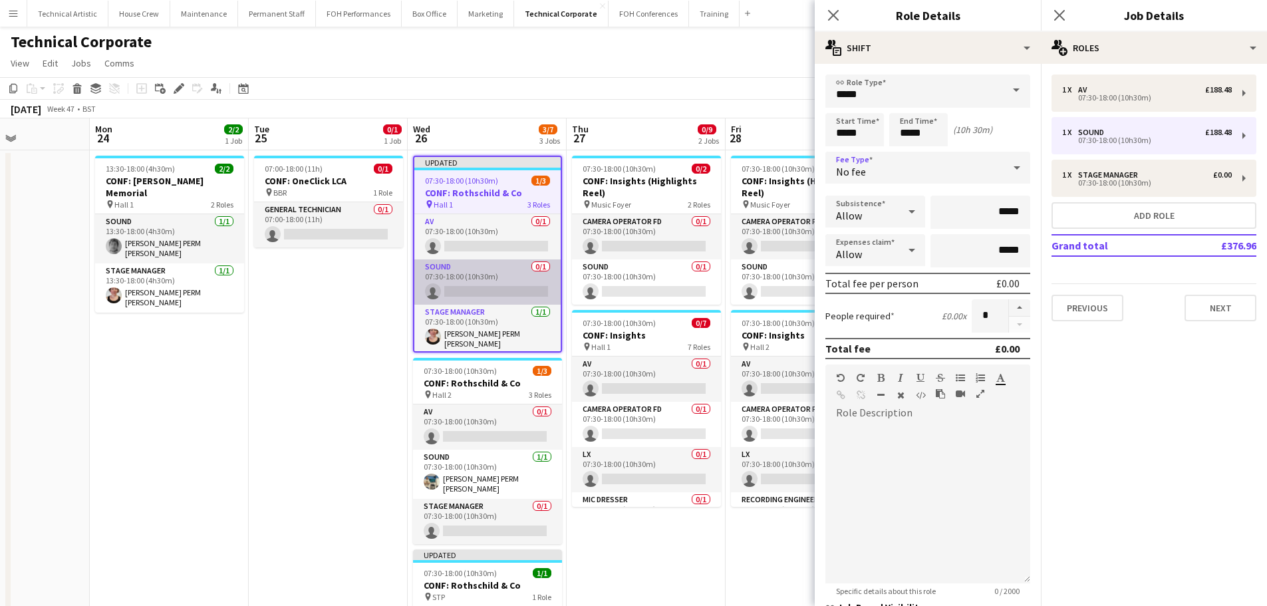
click at [490, 276] on app-card-role "Sound 0/1 07:30-18:00 (10h30m) single-neutral-actions" at bounding box center [487, 281] width 146 height 45
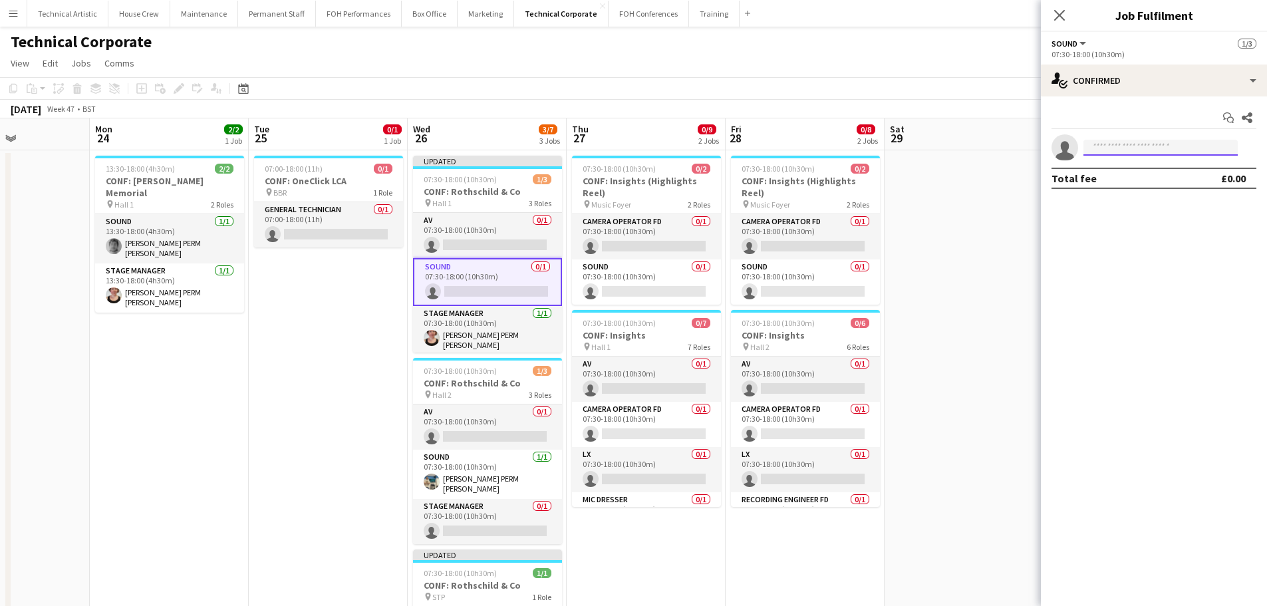
click at [1133, 152] on input at bounding box center [1161, 148] width 154 height 16
type input "****"
click at [1129, 186] on span "+447868037332" at bounding box center [1160, 188] width 133 height 11
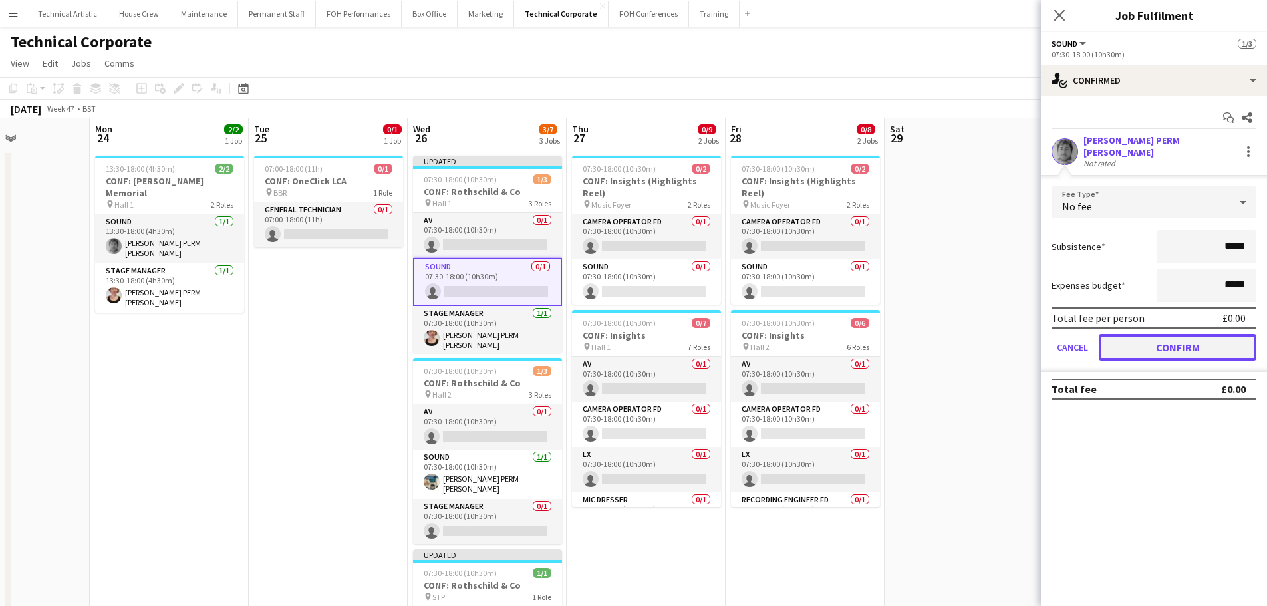
click at [1143, 339] on button "Confirm" at bounding box center [1178, 347] width 158 height 27
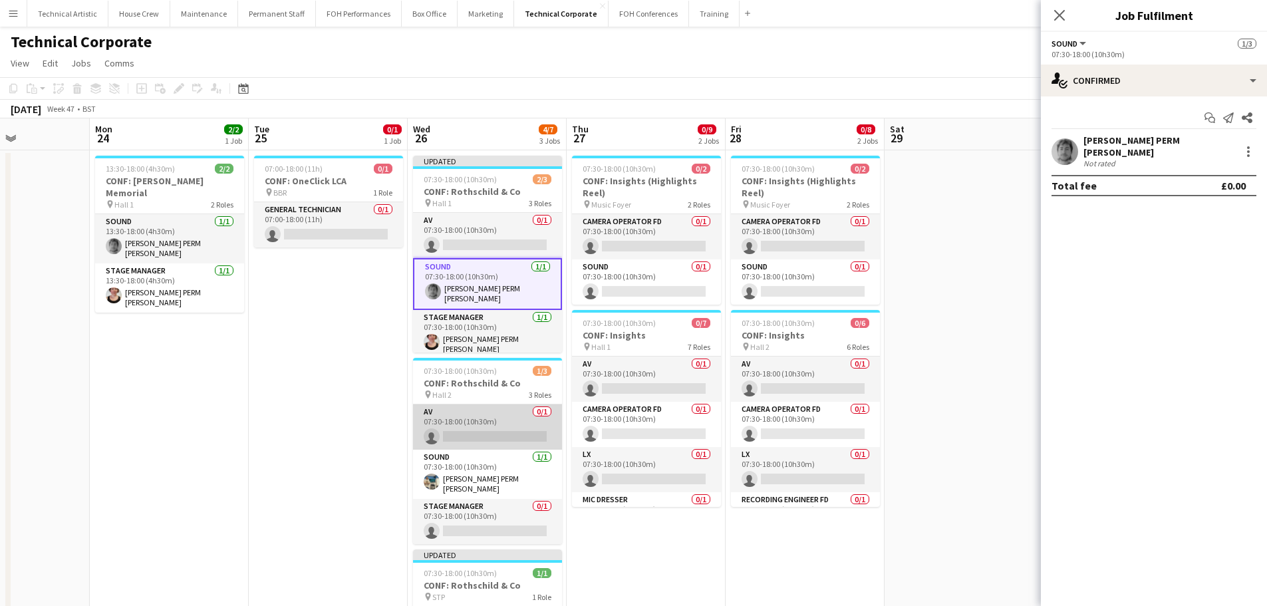
drag, startPoint x: 476, startPoint y: 465, endPoint x: 549, endPoint y: 443, distance: 77.0
click at [475, 465] on app-card-role "Sound 1/1 07:30-18:00 (10h30m) Thomas PERM Alston" at bounding box center [487, 474] width 149 height 49
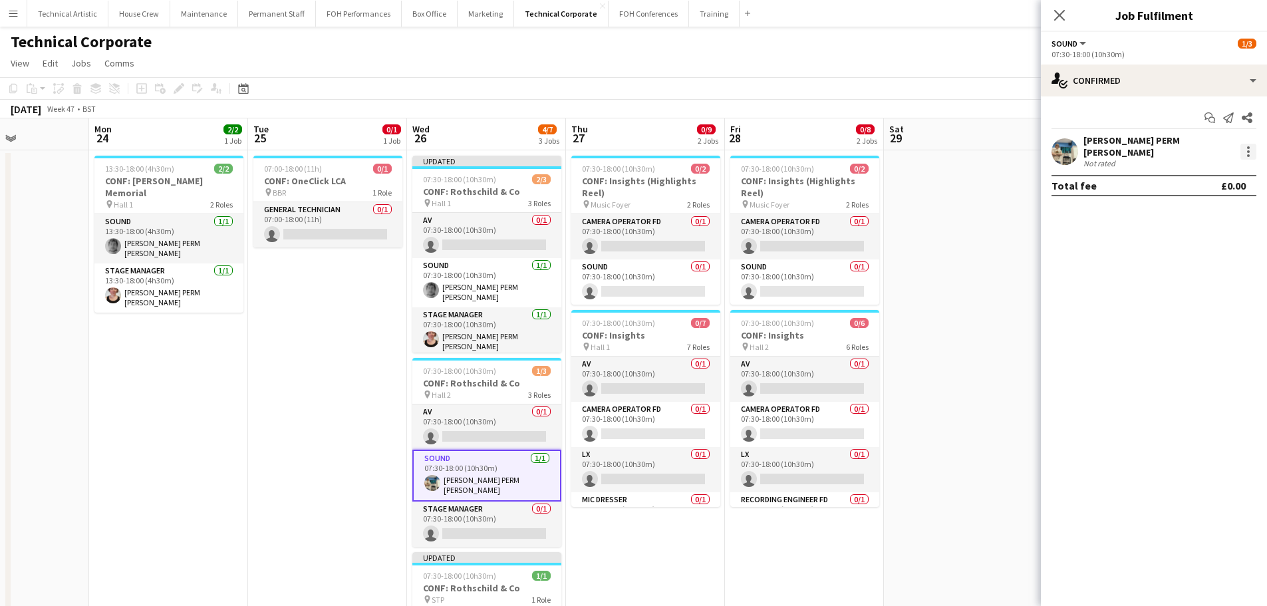
click at [1242, 145] on div at bounding box center [1248, 152] width 16 height 16
click at [480, 389] on div at bounding box center [633, 303] width 1267 height 606
click at [480, 389] on div "pin Hall 2 3 Roles" at bounding box center [486, 394] width 149 height 11
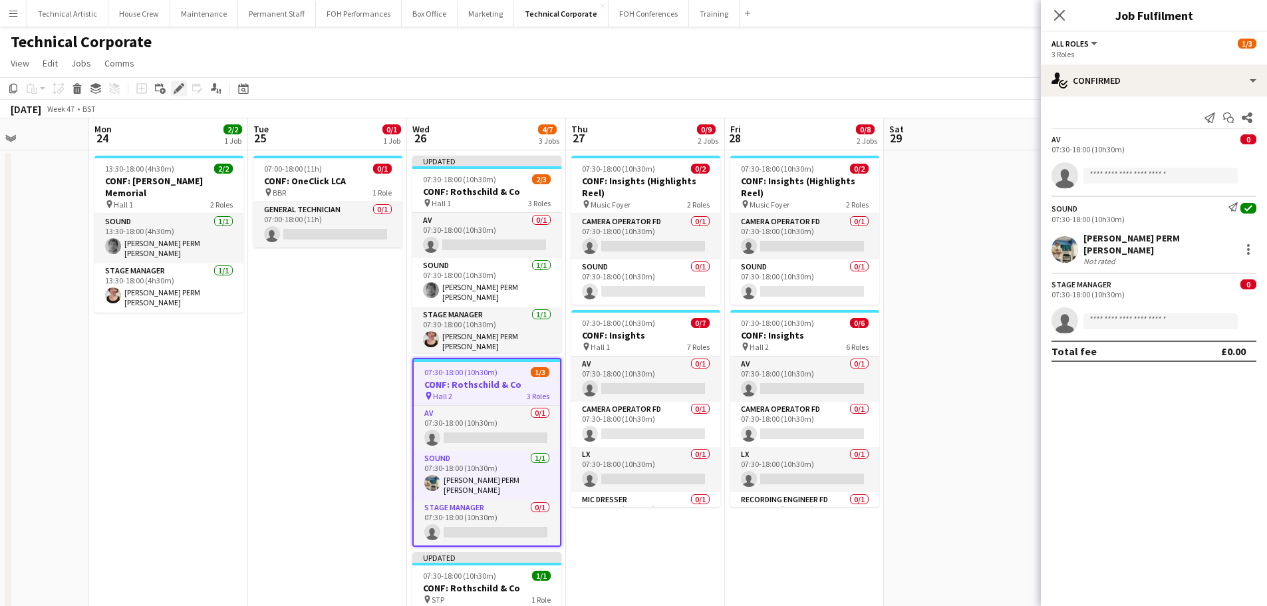
click at [175, 84] on icon "Edit" at bounding box center [179, 88] width 11 height 11
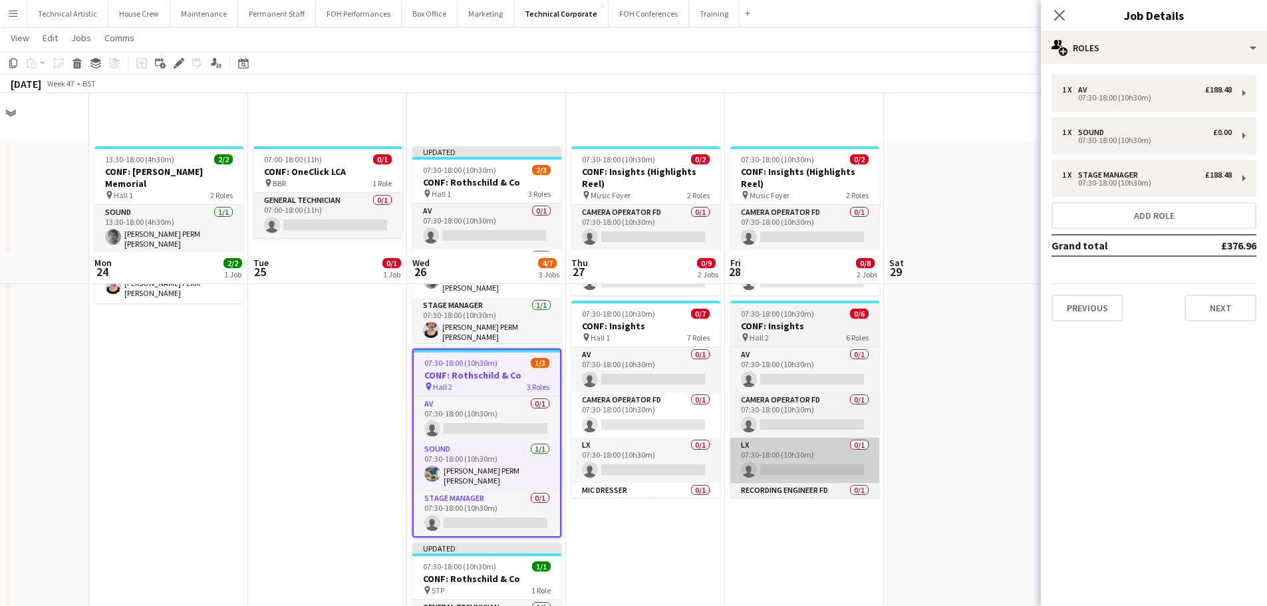
scroll to position [0, 0]
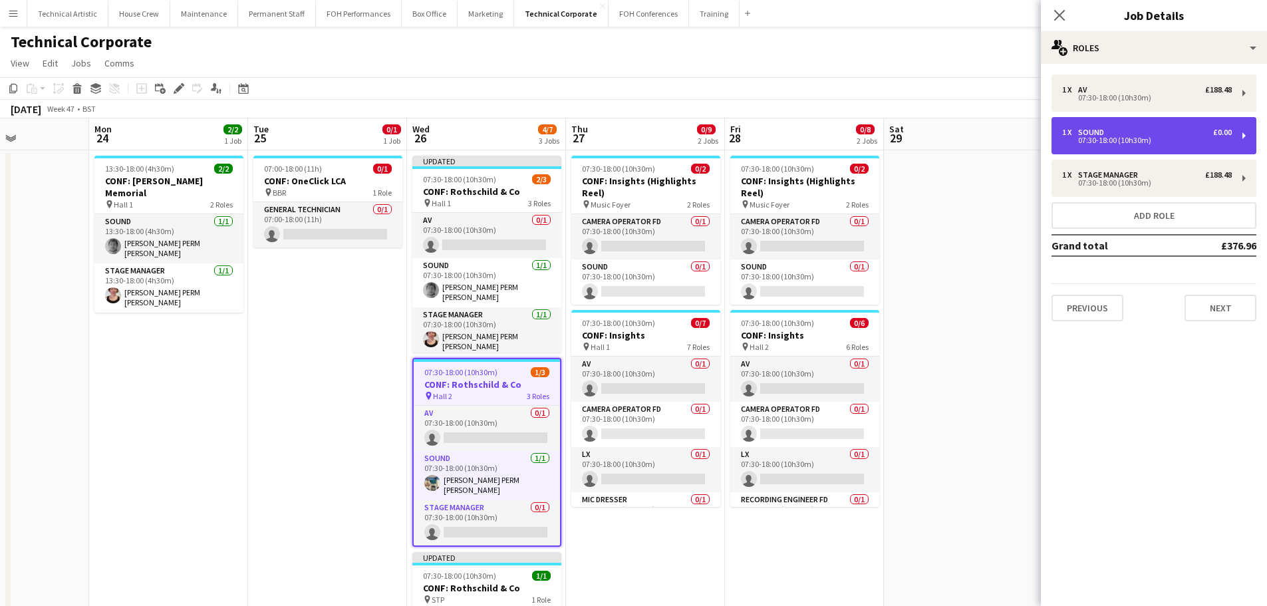
click at [1153, 146] on div "1 x Sound £0.00 07:30-18:00 (10h30m)" at bounding box center [1154, 135] width 205 height 37
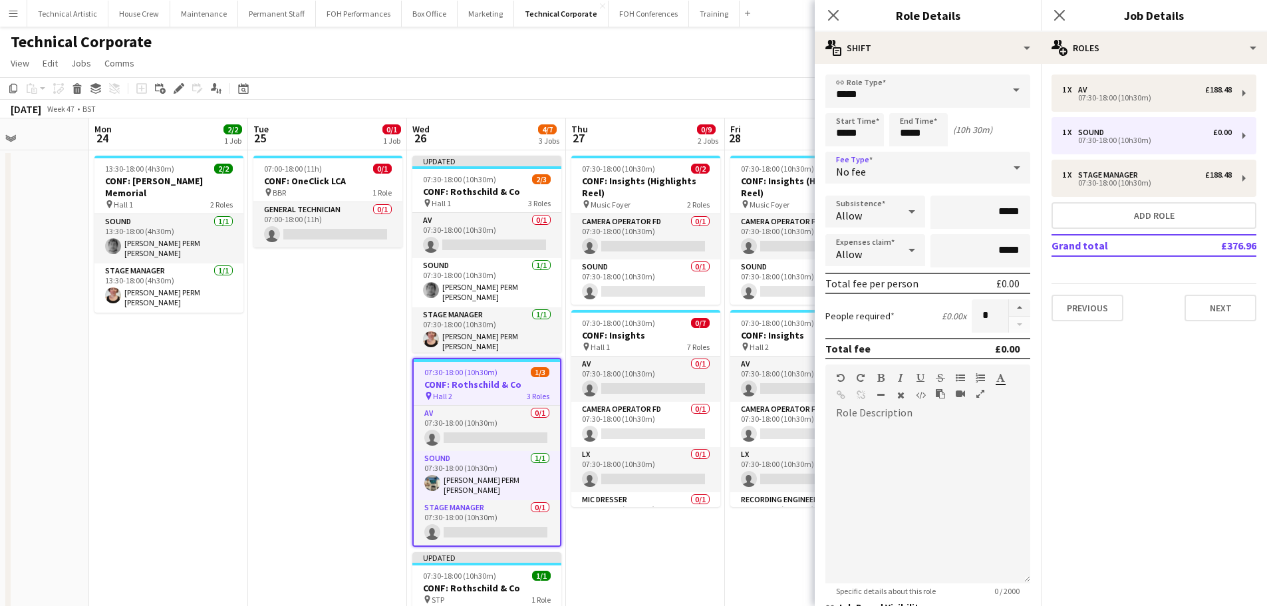
click at [986, 175] on div "No fee" at bounding box center [914, 168] width 178 height 32
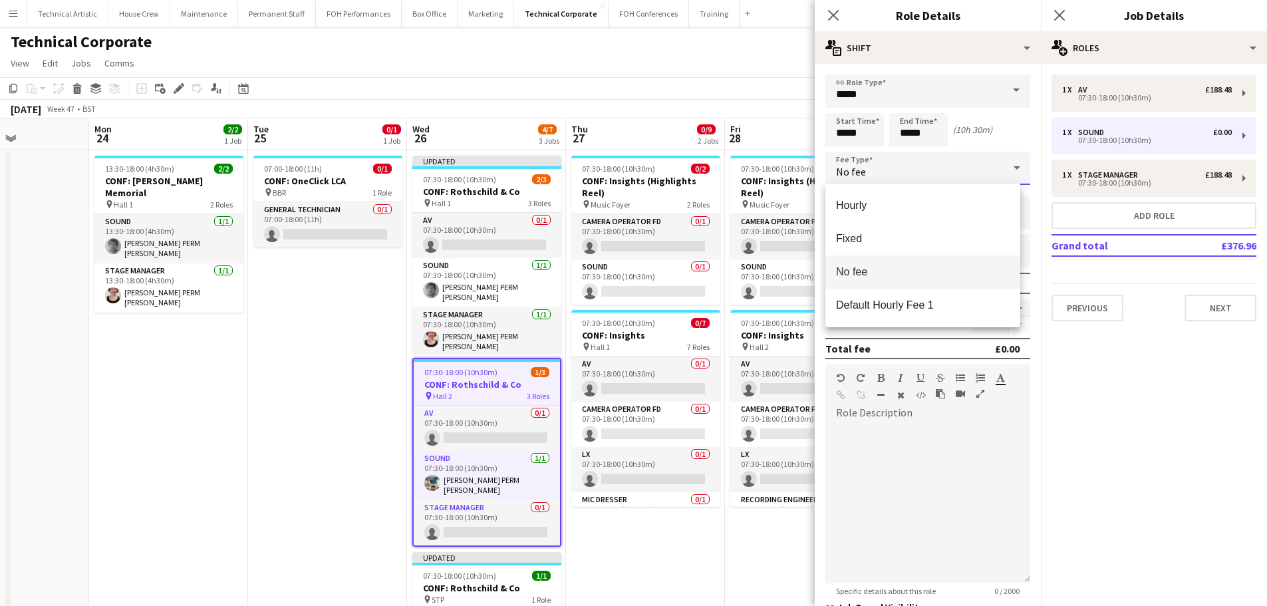
click at [1123, 95] on div at bounding box center [633, 303] width 1267 height 606
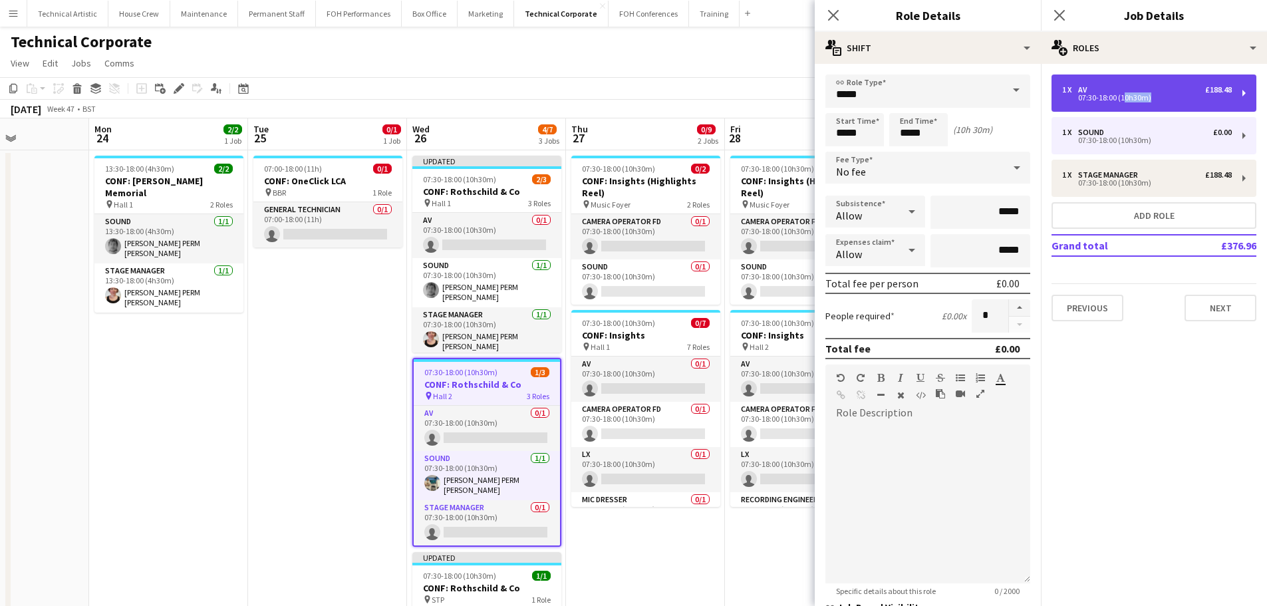
click at [1123, 94] on div "07:30-18:00 (10h30m)" at bounding box center [1147, 97] width 170 height 7
type input "**"
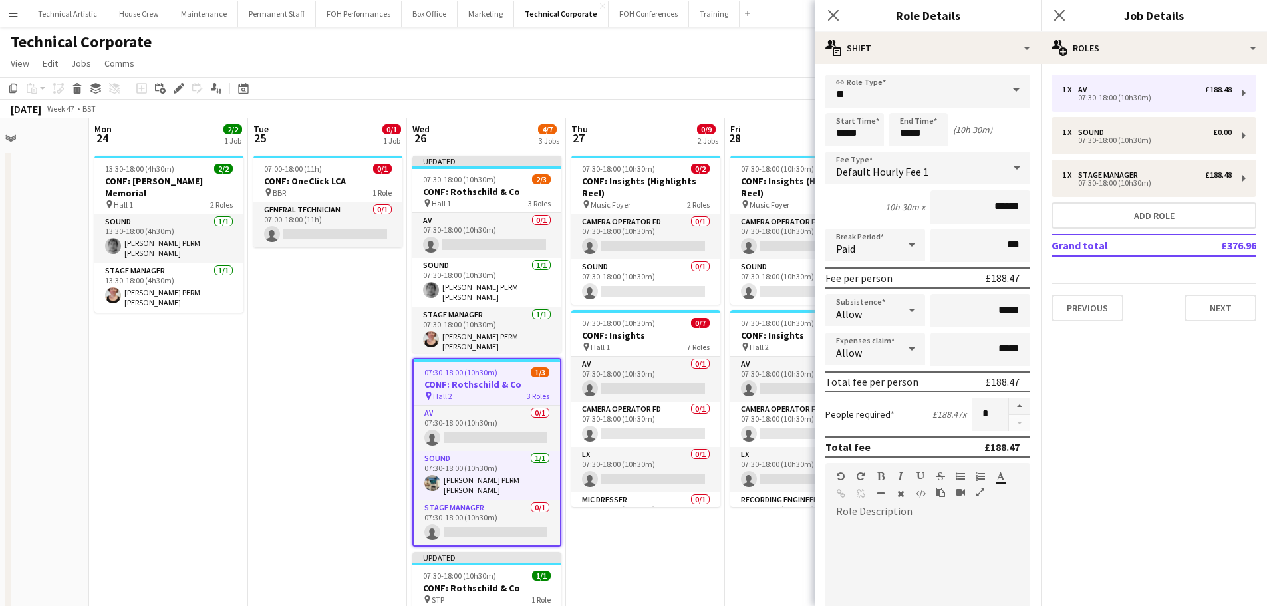
click at [1004, 174] on div at bounding box center [1017, 167] width 27 height 27
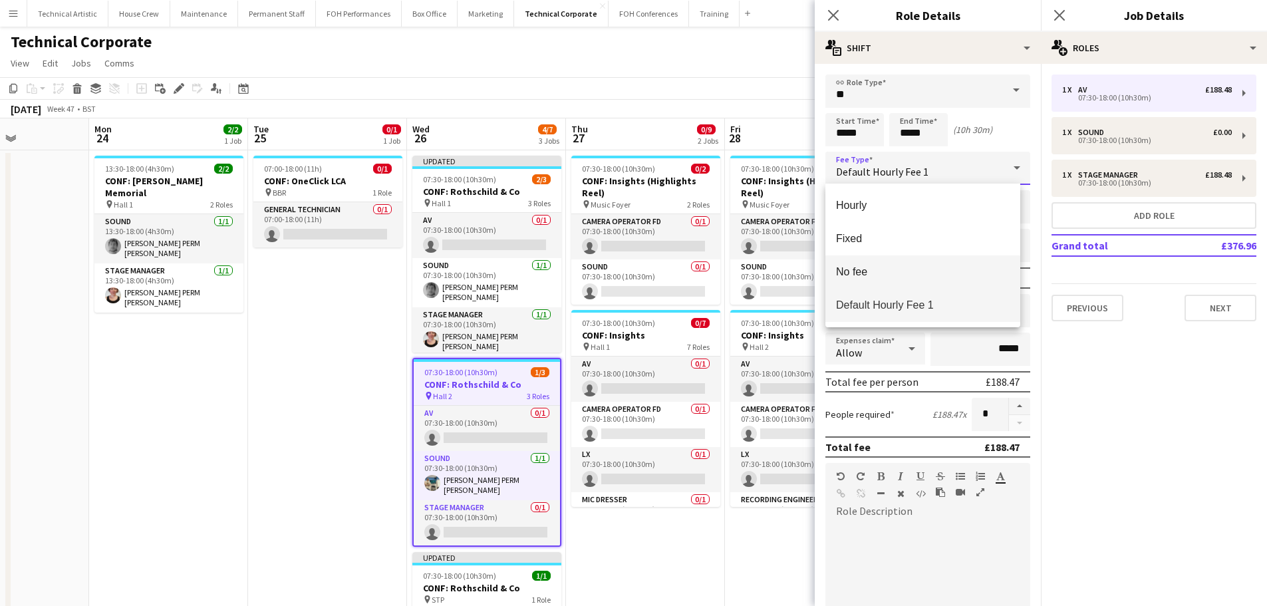
click at [915, 265] on mat-option "No fee" at bounding box center [922, 271] width 195 height 33
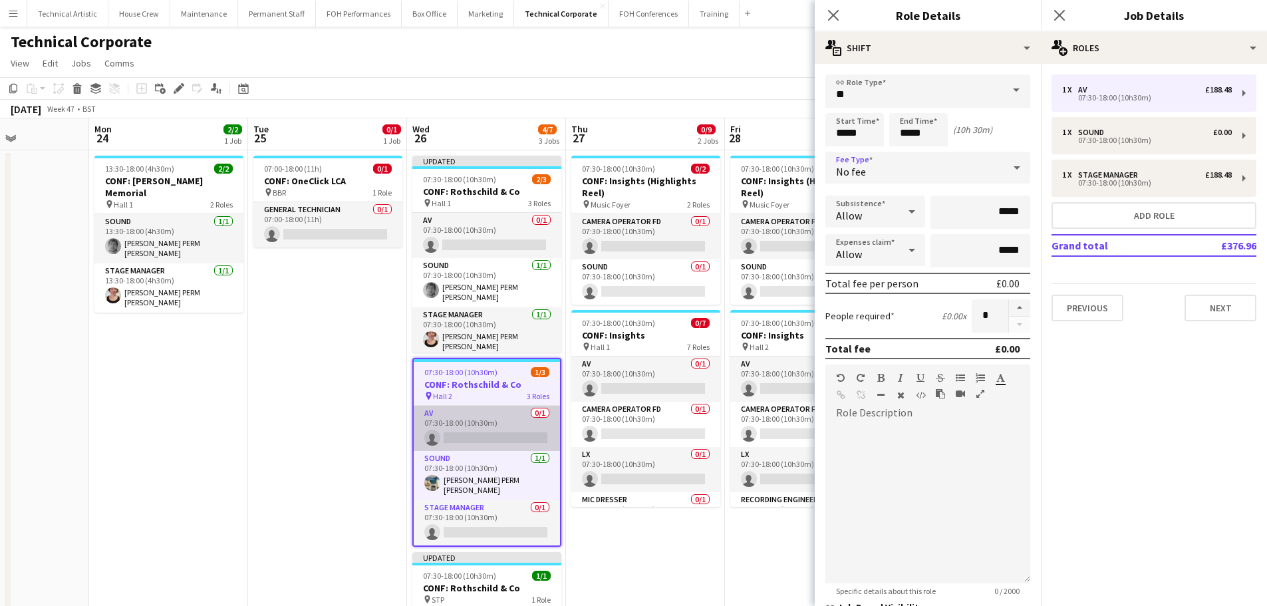
click at [486, 426] on app-card-role "AV 0/1 07:30-18:00 (10h30m) single-neutral-actions" at bounding box center [487, 428] width 146 height 45
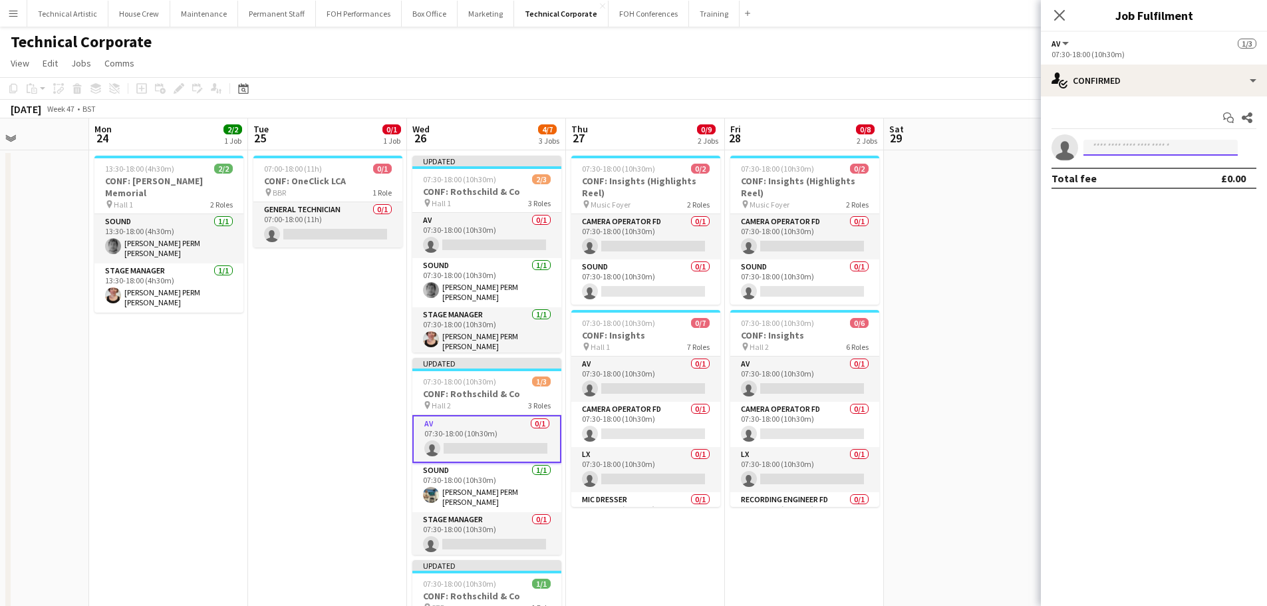
click at [1111, 140] on input at bounding box center [1161, 148] width 154 height 16
click at [501, 496] on app-card-role "Sound 1/1 07:30-18:00 (10h30m) Thomas PERM Alston" at bounding box center [486, 487] width 149 height 49
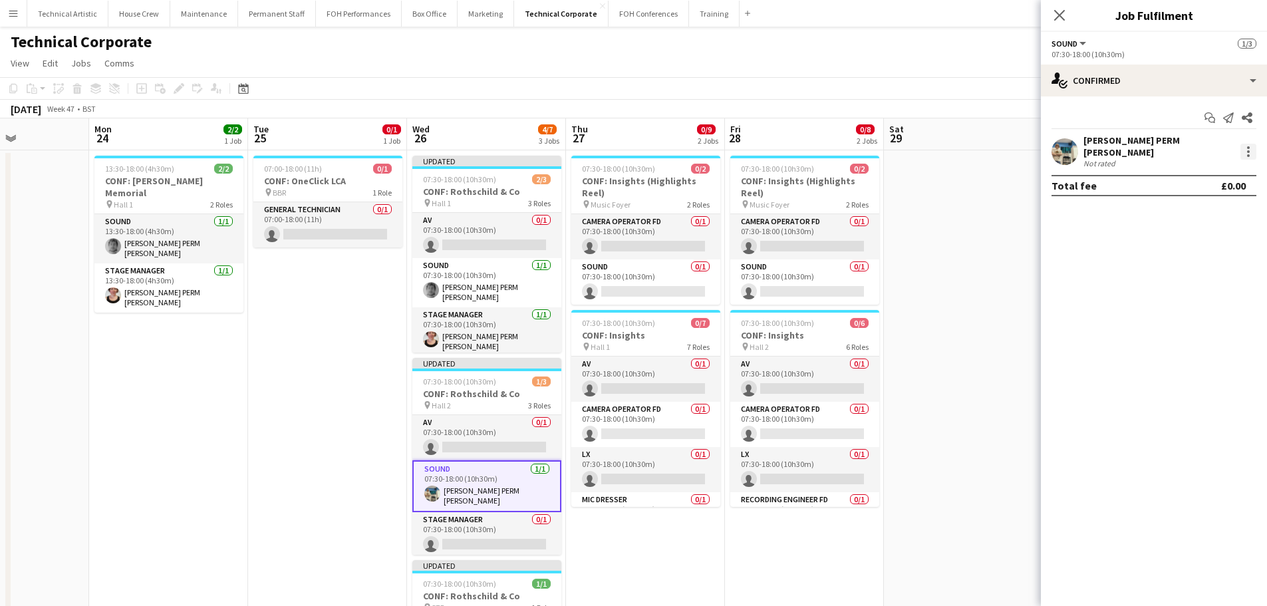
click at [1252, 151] on div at bounding box center [1248, 152] width 16 height 16
click at [1192, 201] on span "Switch crew" at bounding box center [1191, 203] width 57 height 11
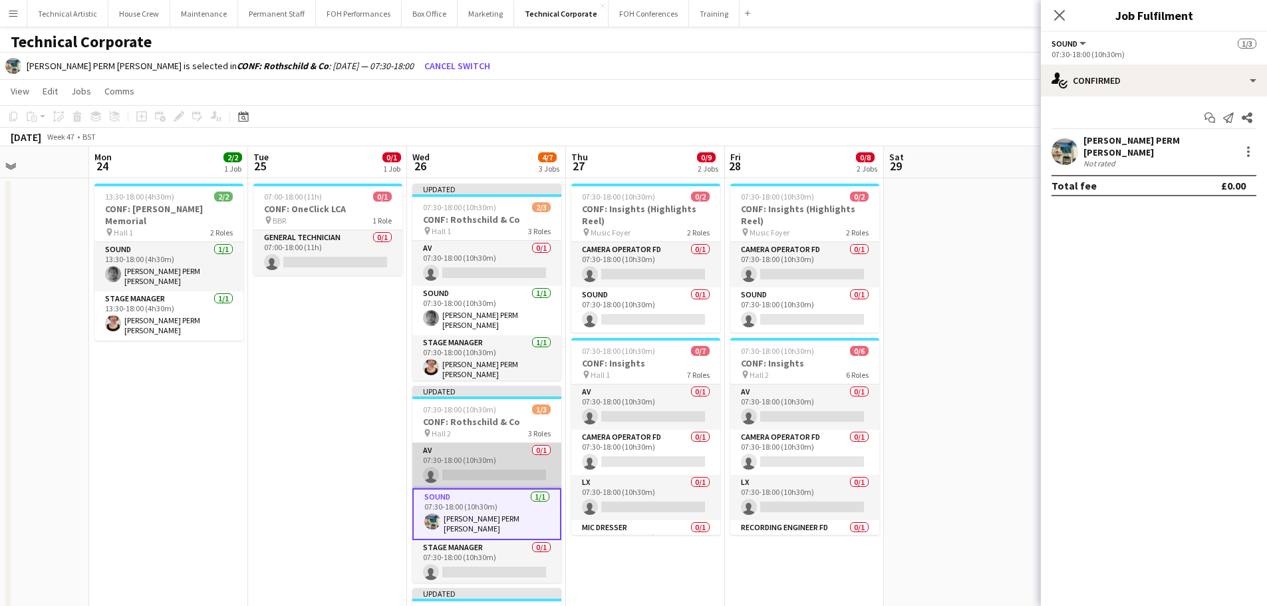
click at [506, 458] on app-card-role "AV 0/1 07:30-18:00 (10h30m) single-neutral-actions" at bounding box center [486, 465] width 149 height 45
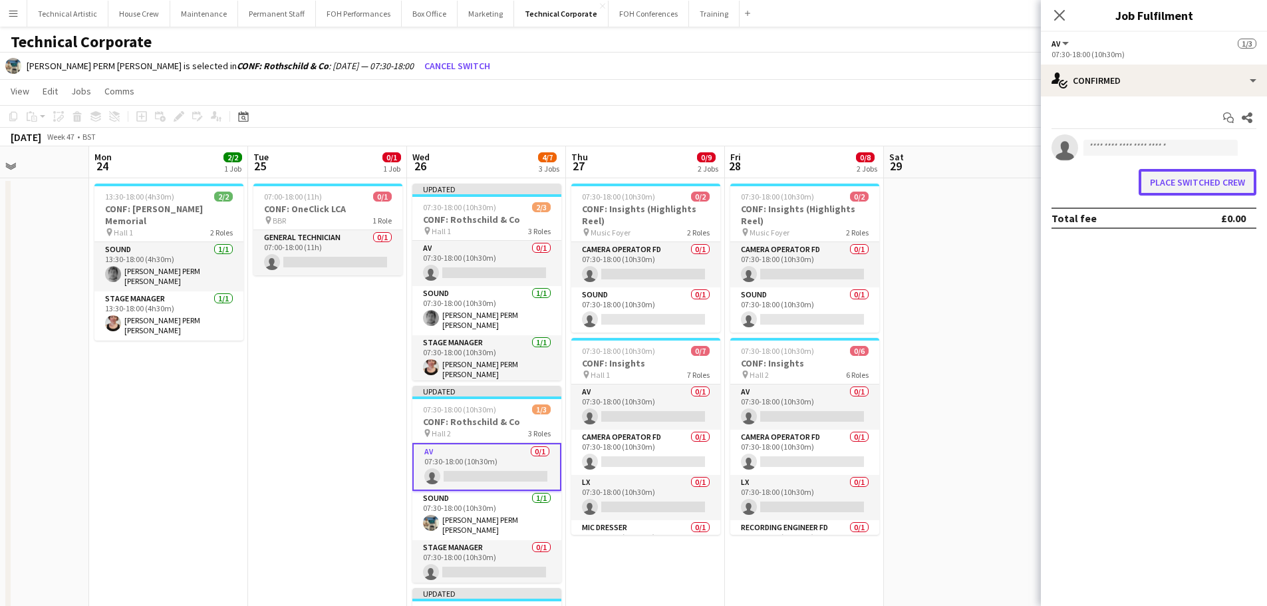
click at [1145, 179] on button "Place switched crew" at bounding box center [1198, 182] width 118 height 27
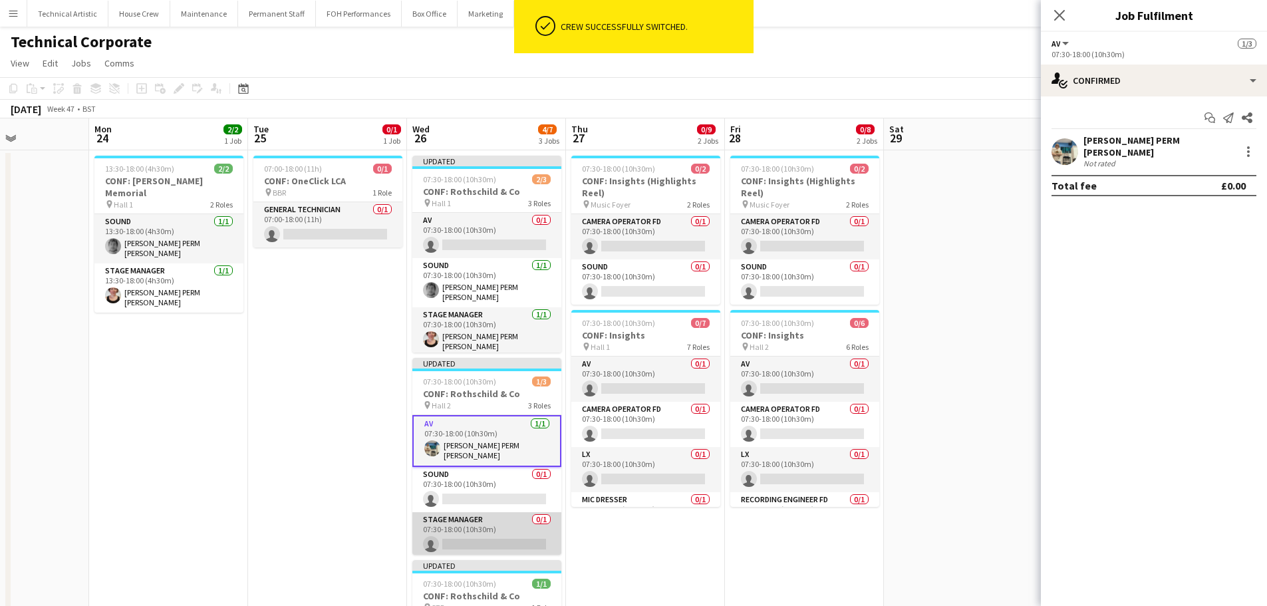
click at [492, 517] on app-card-role "Stage Manager 0/1 07:30-18:00 (10h30m) single-neutral-actions" at bounding box center [486, 534] width 149 height 45
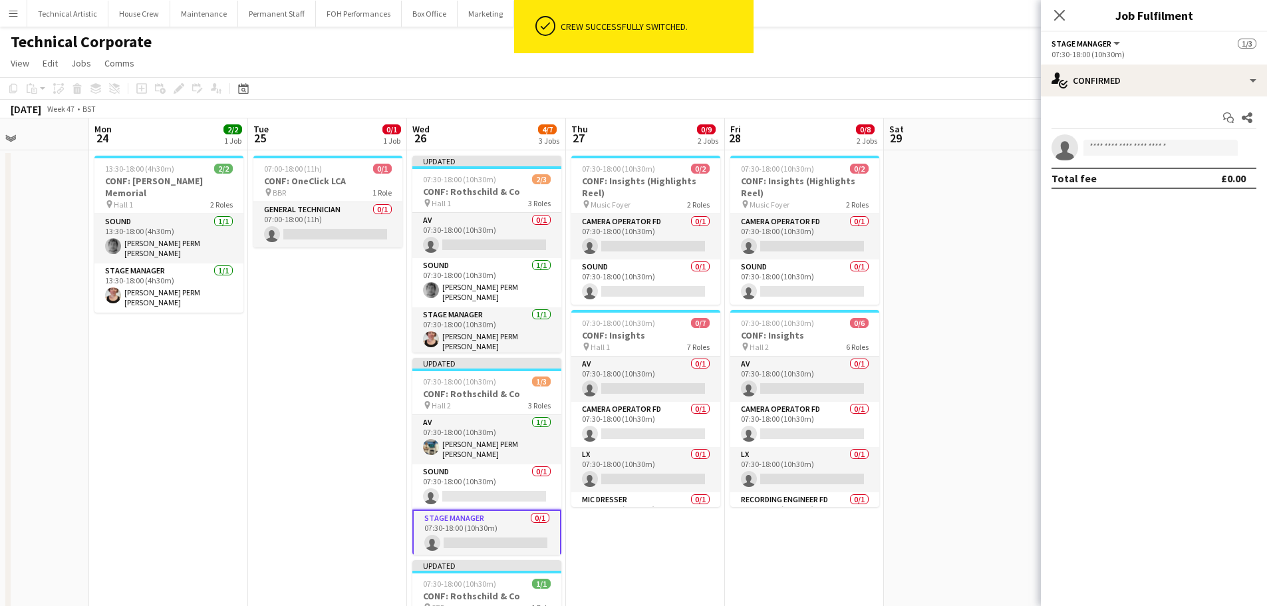
scroll to position [0, 548]
click at [480, 472] on app-card-role "Sound 0/1 07:30-18:00 (10h30m) single-neutral-actions" at bounding box center [485, 486] width 149 height 45
click at [1167, 149] on input at bounding box center [1161, 148] width 154 height 16
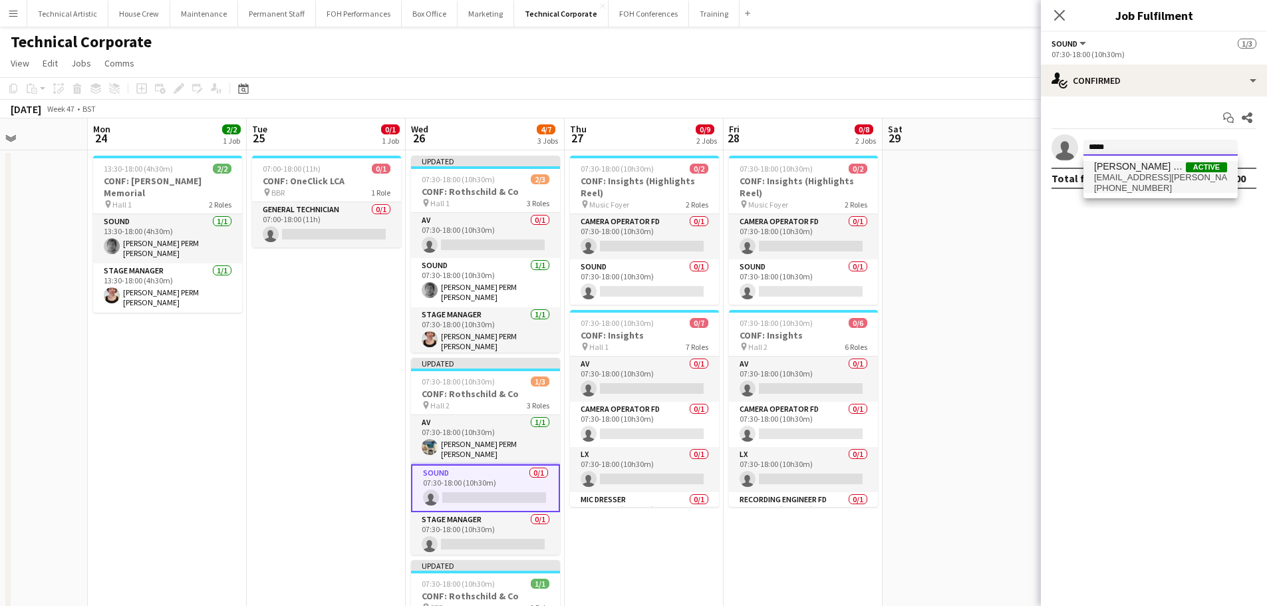
type input "*****"
click at [1173, 174] on span "[EMAIL_ADDRESS][PERSON_NAME][DOMAIN_NAME]" at bounding box center [1160, 177] width 133 height 11
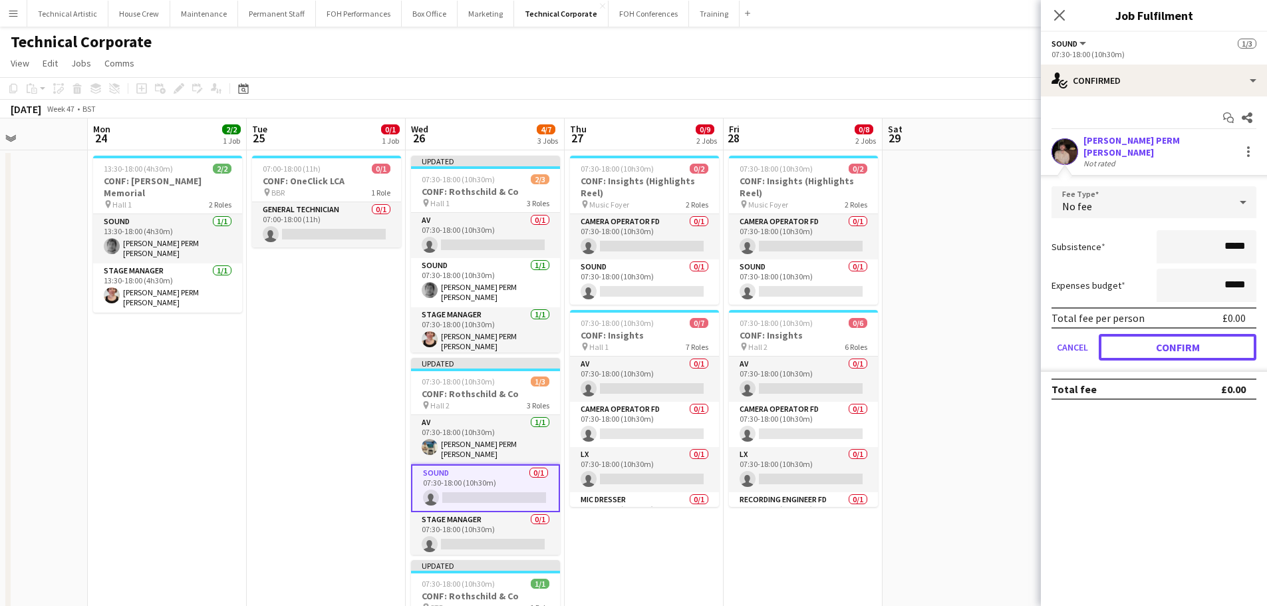
click at [1125, 339] on button "Confirm" at bounding box center [1178, 347] width 158 height 27
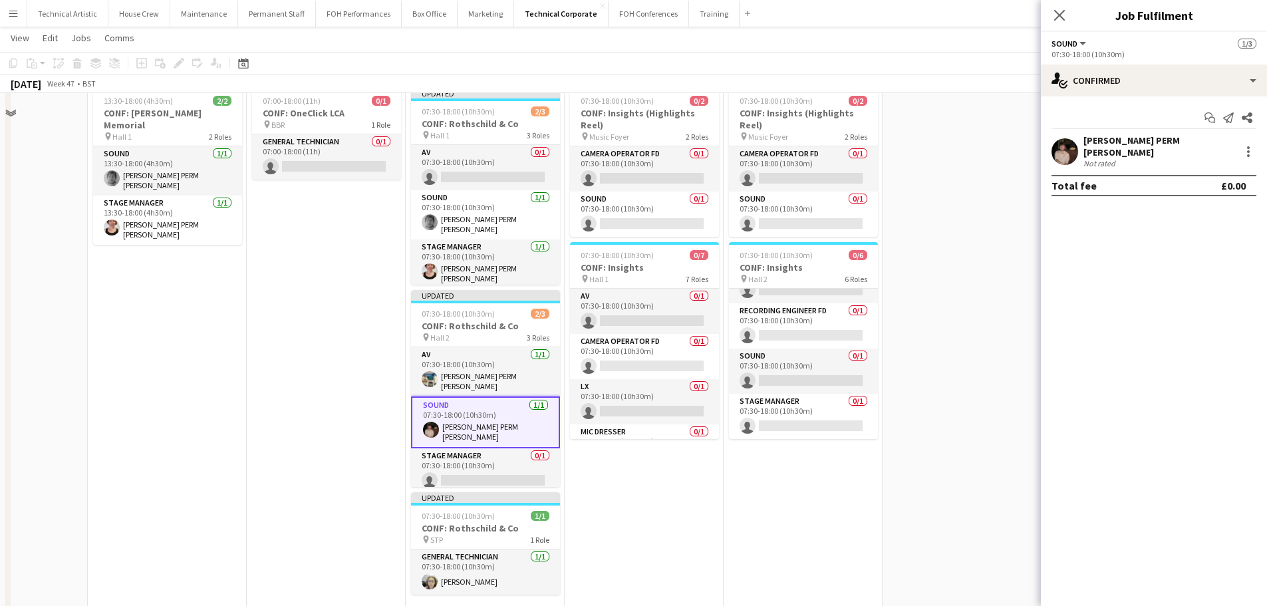
scroll to position [0, 0]
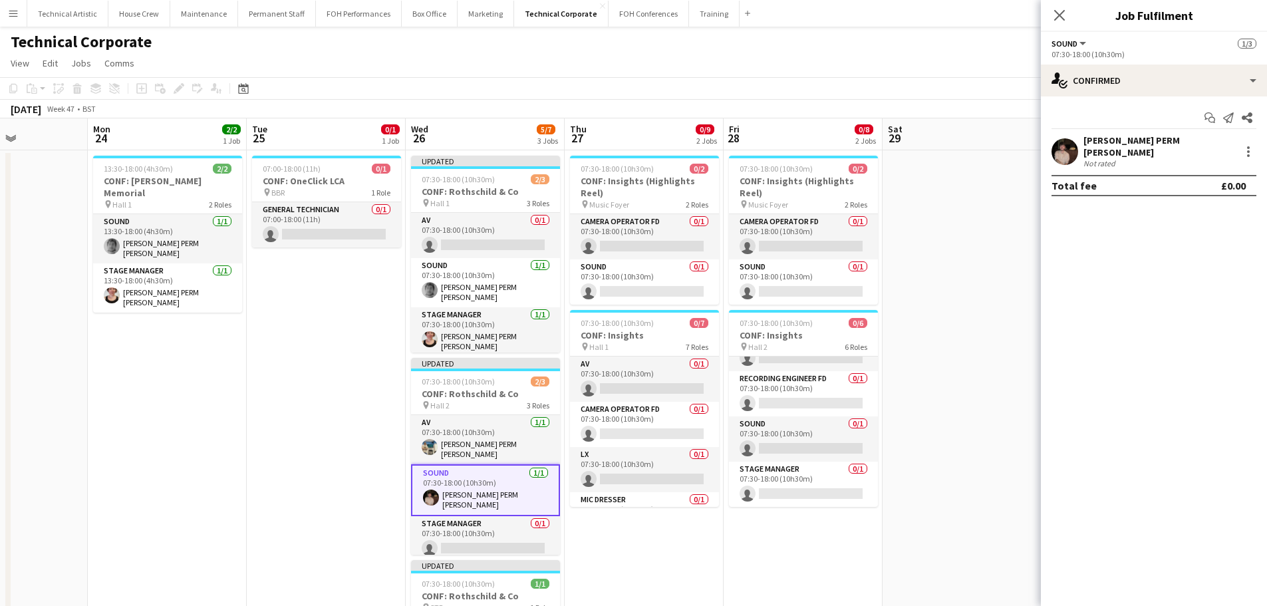
click at [642, 72] on app-page-menu "View Day view expanded Day view collapsed Month view Date picker Jump to today …" at bounding box center [633, 64] width 1267 height 25
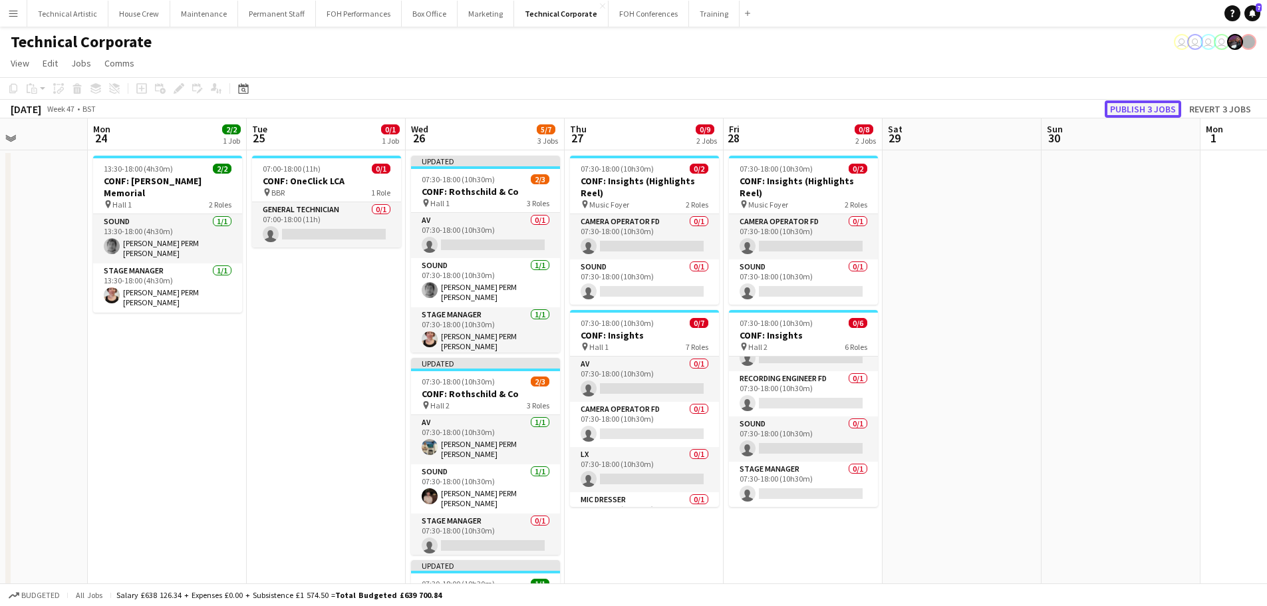
click at [1135, 106] on button "Publish 3 jobs" at bounding box center [1143, 108] width 76 height 17
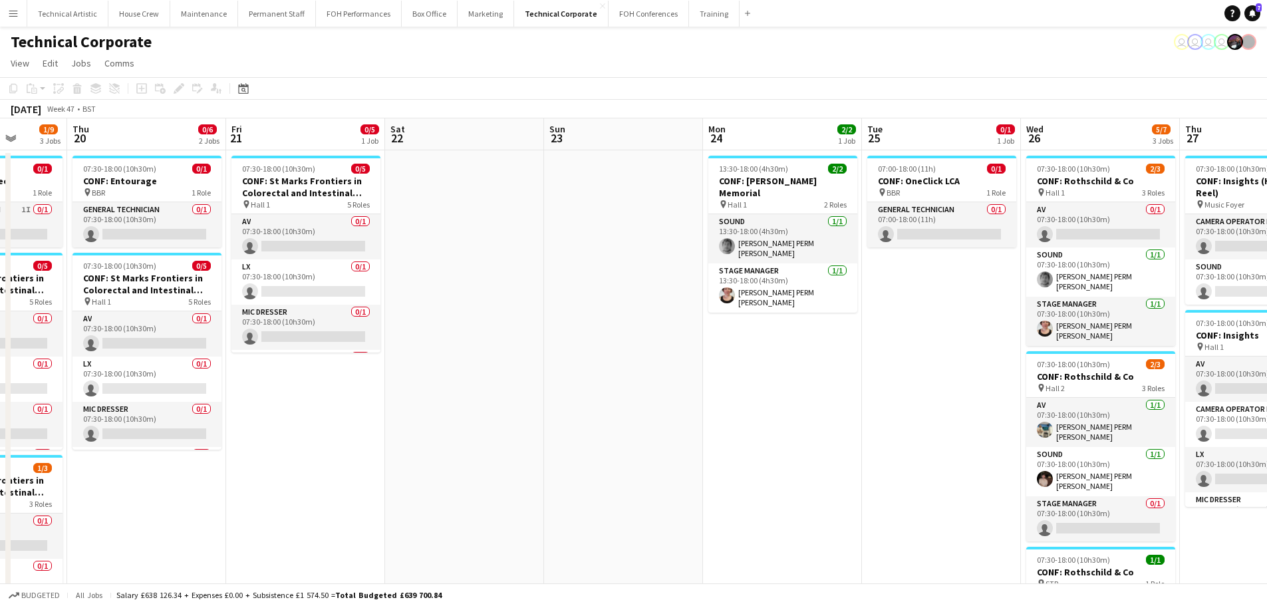
drag, startPoint x: 674, startPoint y: 355, endPoint x: 977, endPoint y: 316, distance: 305.8
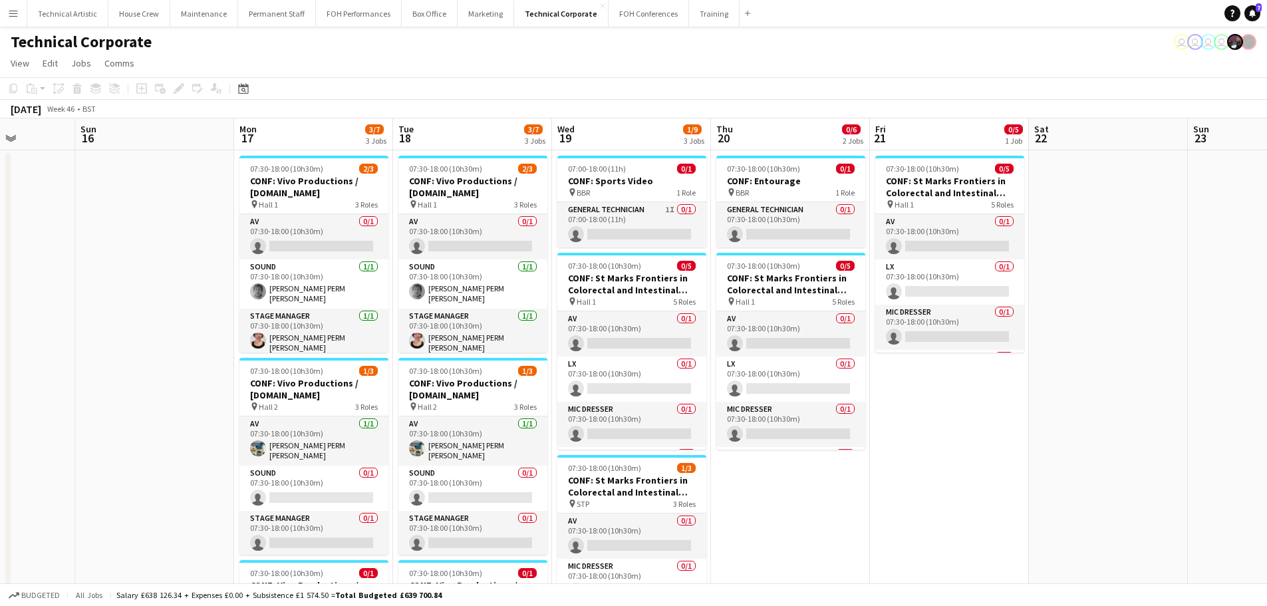
drag, startPoint x: 494, startPoint y: 324, endPoint x: 1085, endPoint y: 327, distance: 592.0
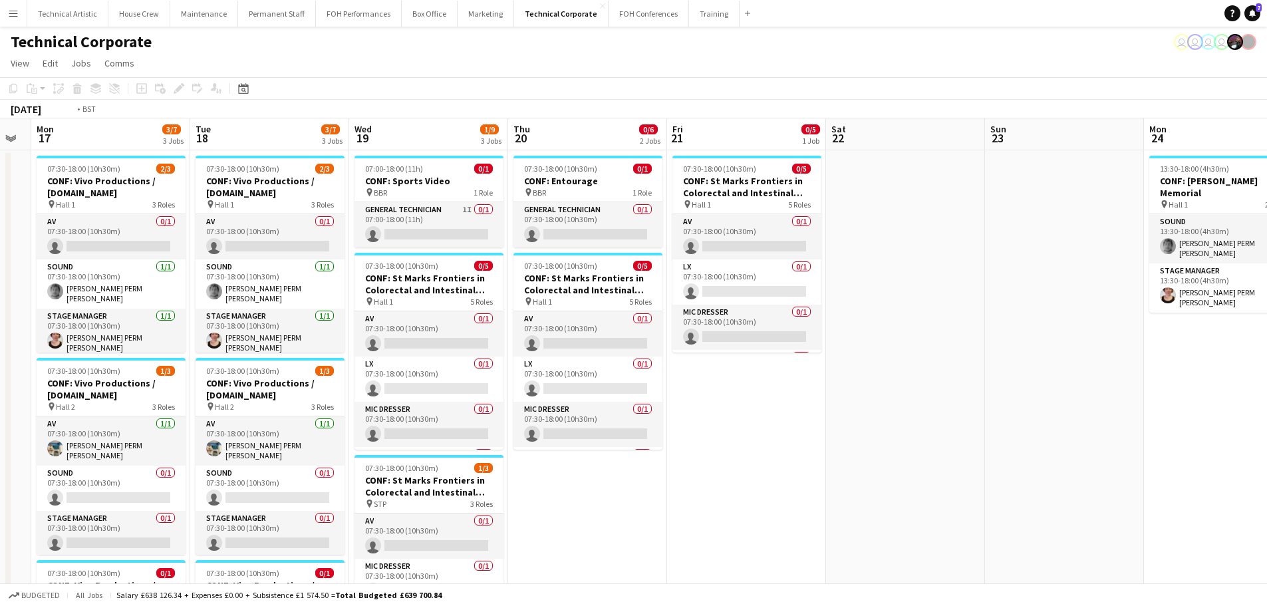
drag, startPoint x: 1065, startPoint y: 471, endPoint x: 378, endPoint y: 353, distance: 696.6
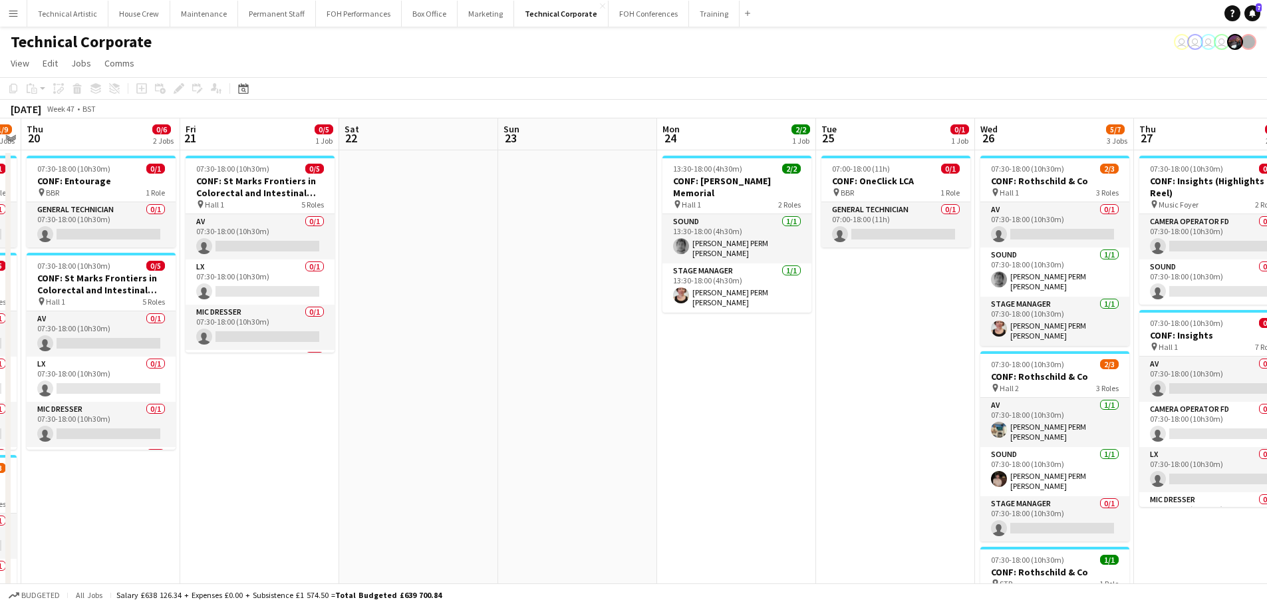
drag, startPoint x: 668, startPoint y: 386, endPoint x: 340, endPoint y: 356, distance: 329.3
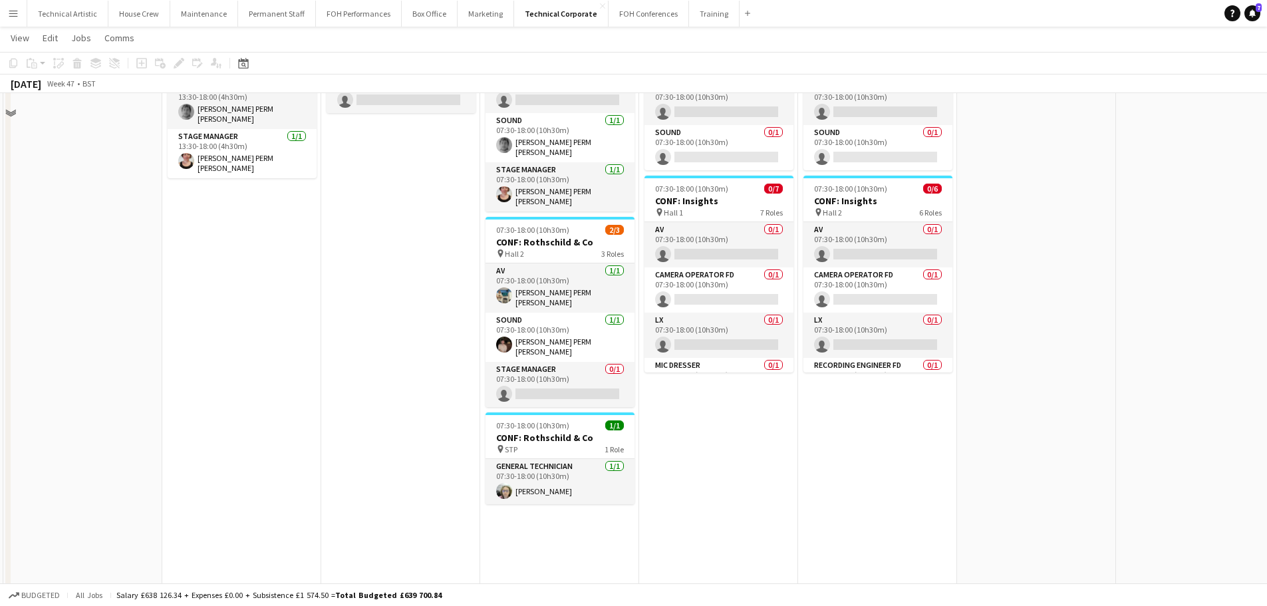
scroll to position [0, 0]
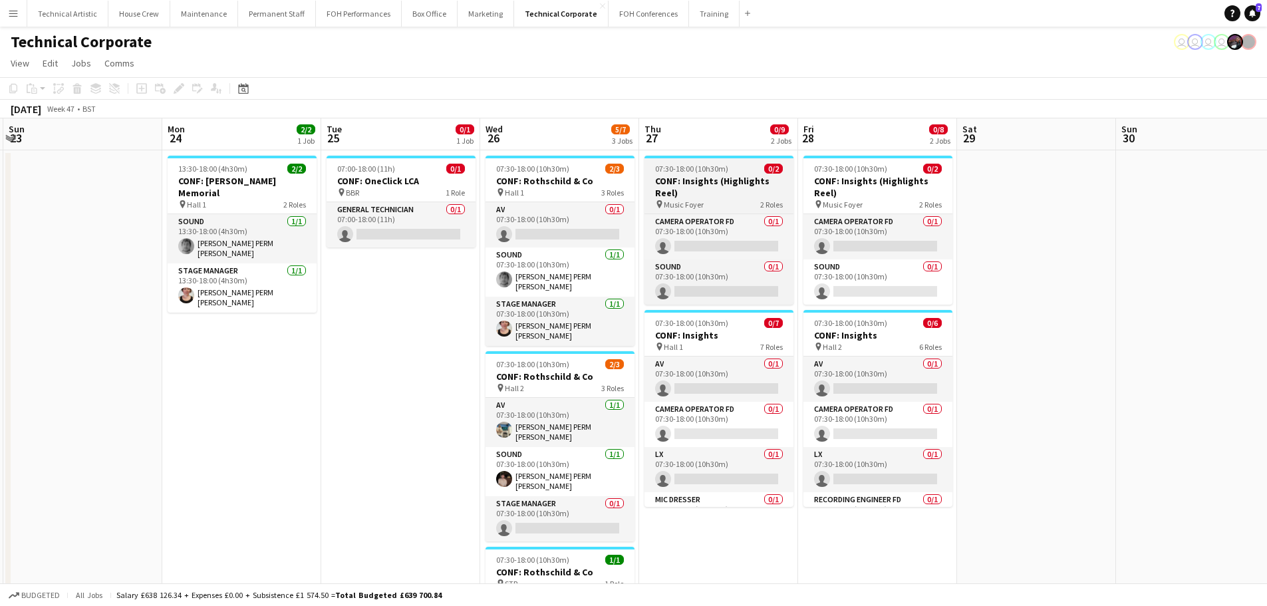
click at [721, 189] on h3 "CONF: Insights (Highlights Reel)" at bounding box center [719, 187] width 149 height 24
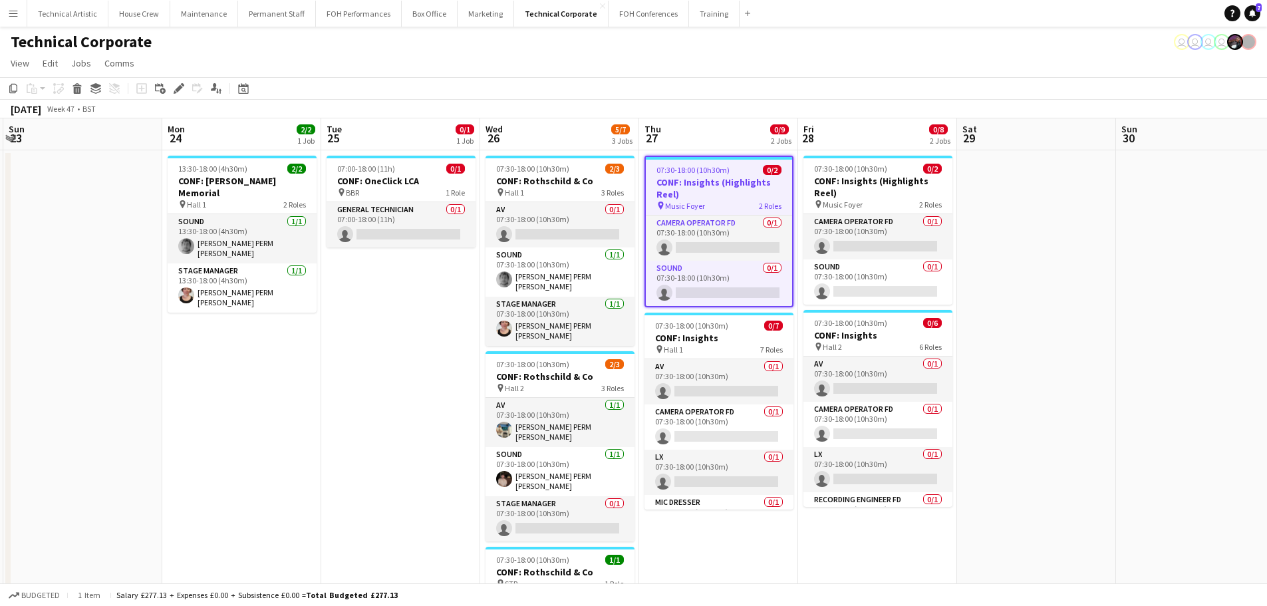
drag, startPoint x: 182, startPoint y: 87, endPoint x: 599, endPoint y: 141, distance: 420.5
click at [182, 86] on icon at bounding box center [178, 88] width 7 height 7
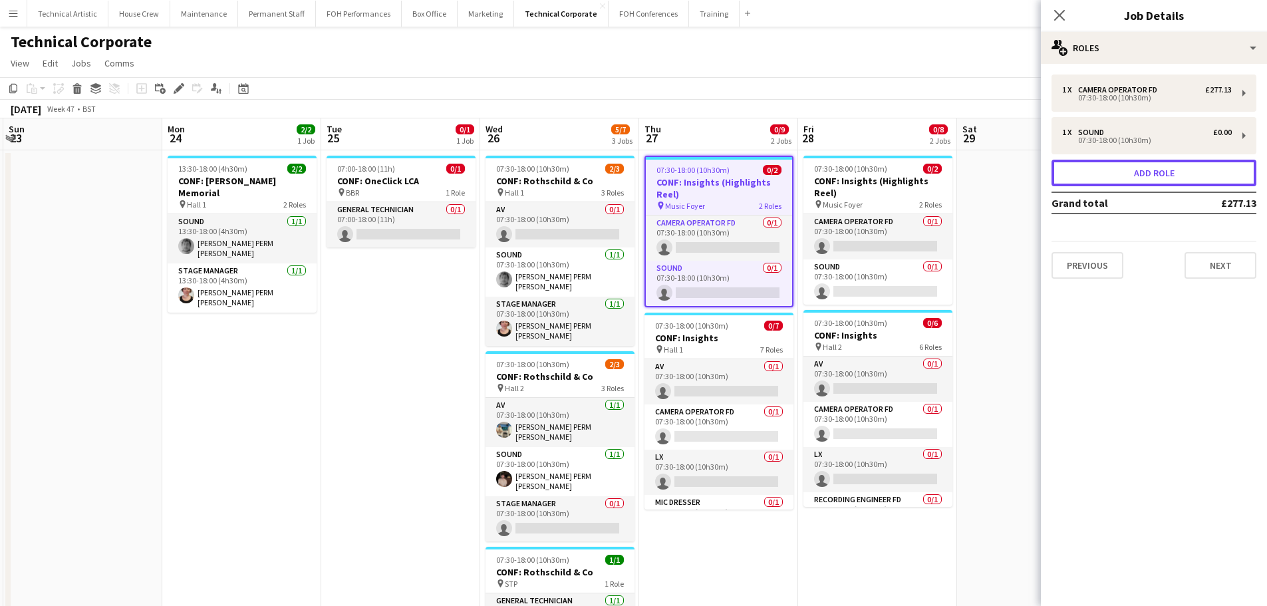
drag, startPoint x: 1210, startPoint y: 168, endPoint x: 1137, endPoint y: 158, distance: 73.2
click at [1209, 168] on button "Add role" at bounding box center [1154, 173] width 205 height 27
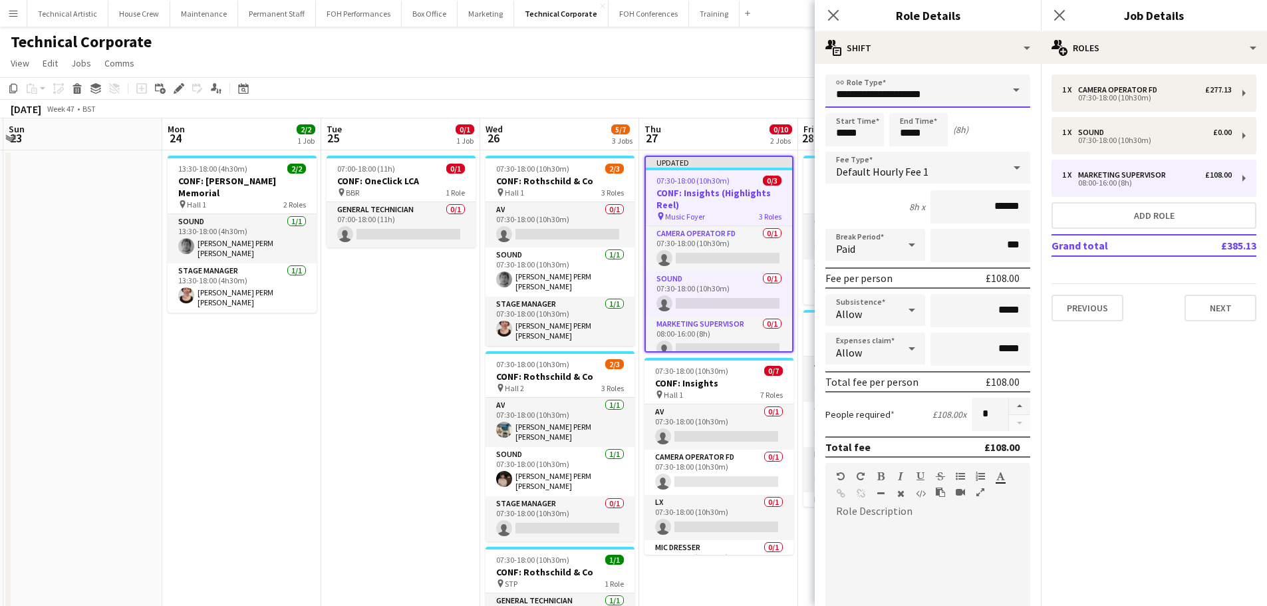
drag, startPoint x: 960, startPoint y: 96, endPoint x: 574, endPoint y: 73, distance: 386.5
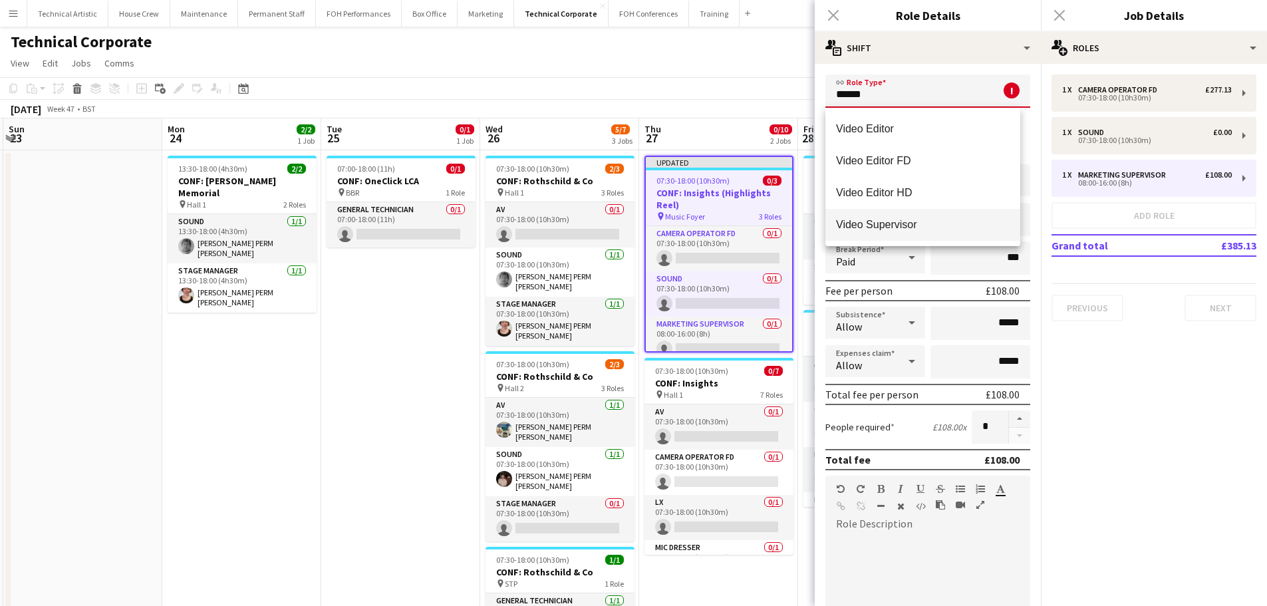
click at [858, 224] on span "Video Supervisor" at bounding box center [923, 224] width 174 height 13
type input "**********"
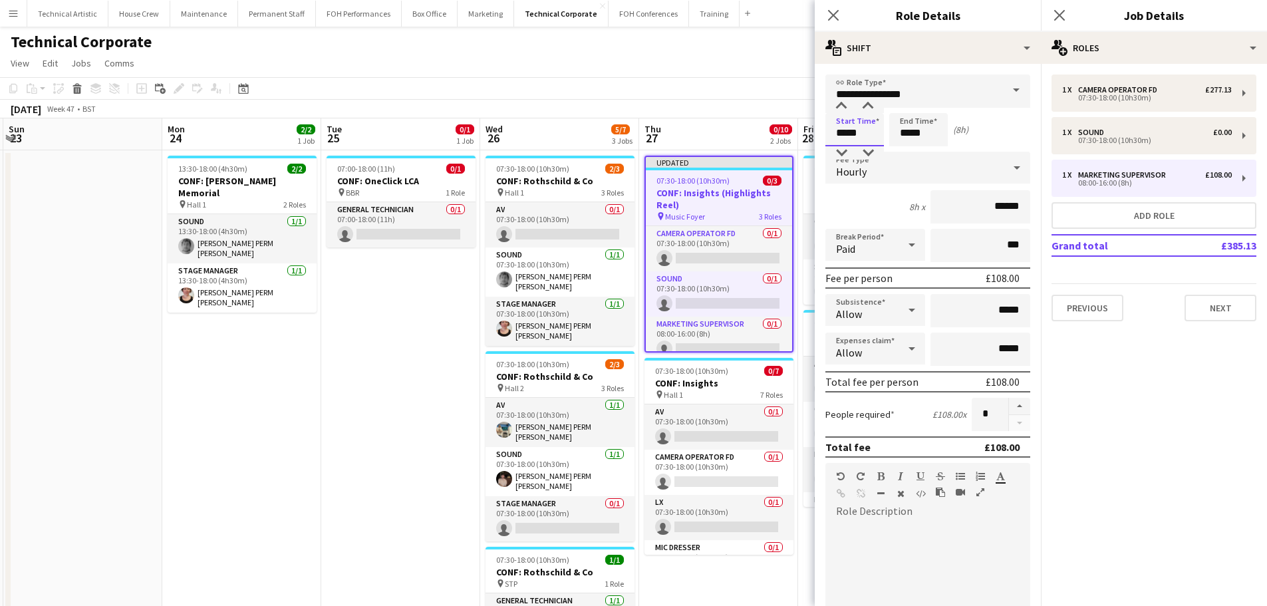
drag, startPoint x: 869, startPoint y: 132, endPoint x: 741, endPoint y: 120, distance: 128.3
type input "*****"
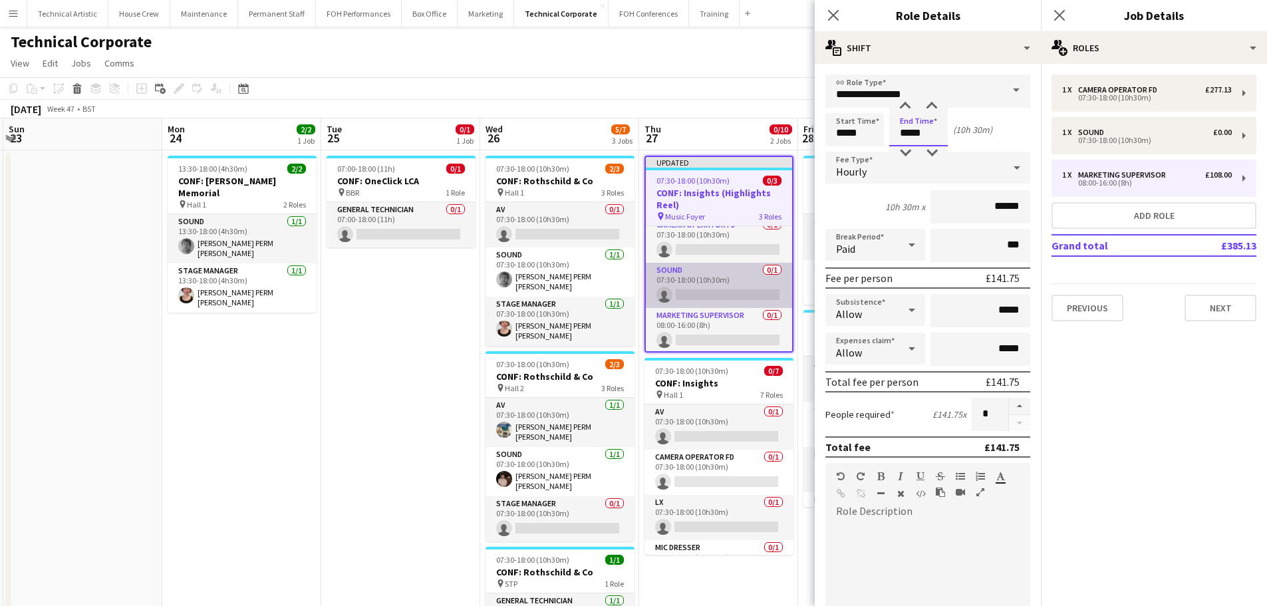
scroll to position [11, 0]
type input "*****"
drag, startPoint x: 753, startPoint y: 122, endPoint x: 537, endPoint y: 106, distance: 216.1
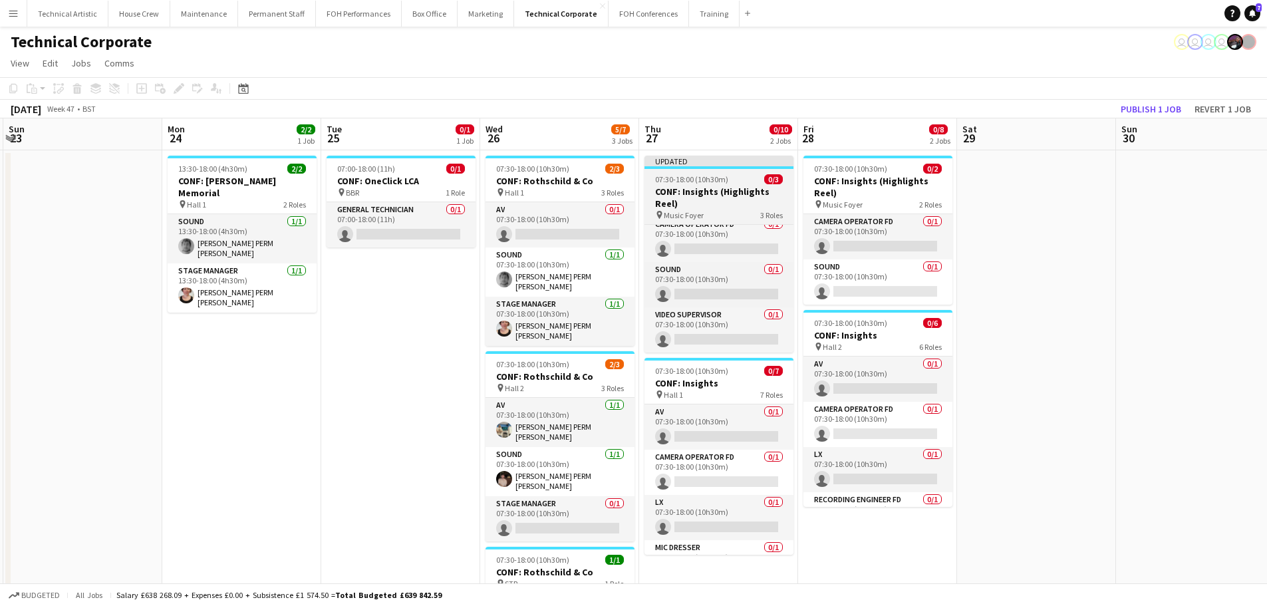
click at [710, 207] on h3 "CONF: Insights (Highlights Reel)" at bounding box center [719, 198] width 149 height 24
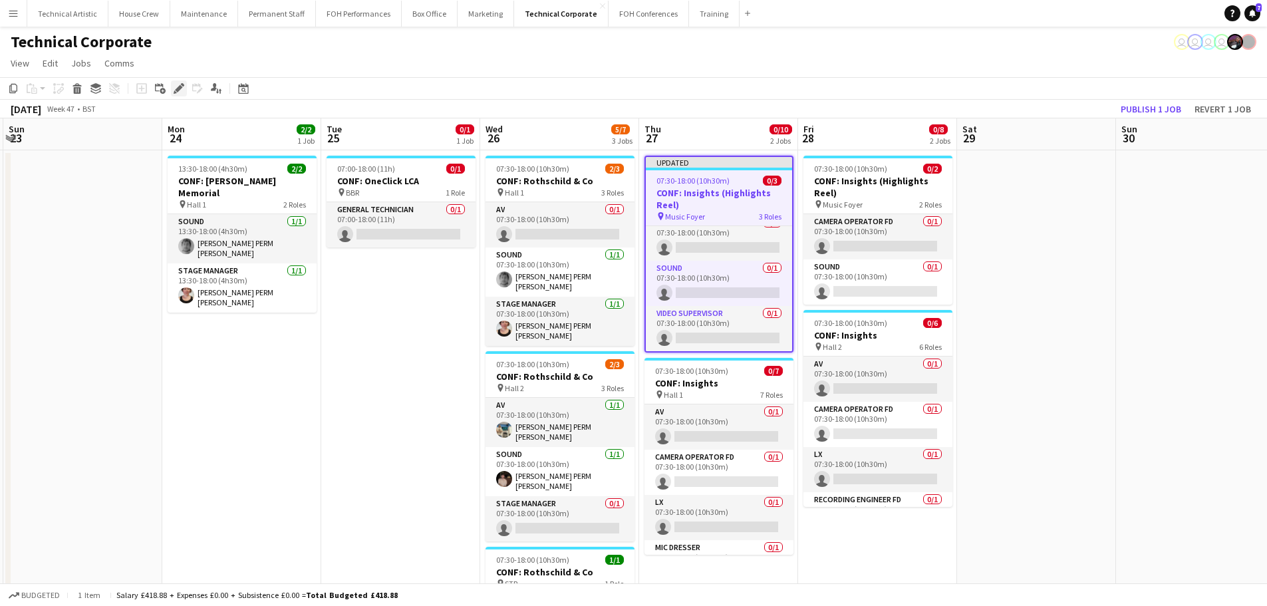
click at [178, 87] on icon at bounding box center [178, 88] width 7 height 7
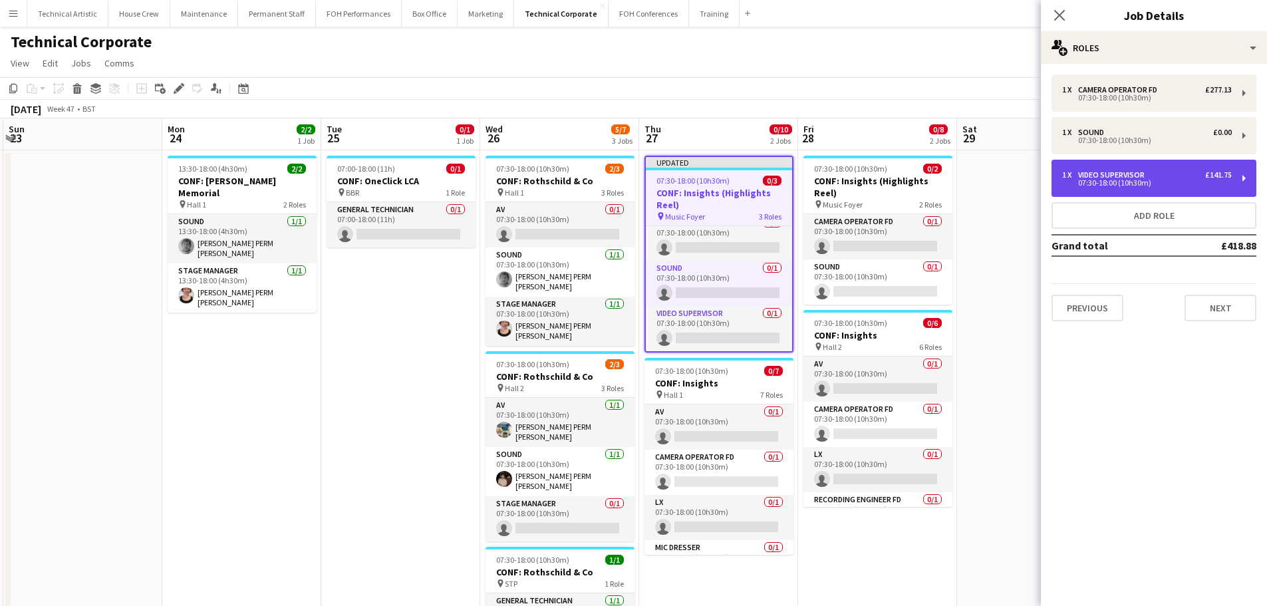
click at [1139, 181] on div "07:30-18:00 (10h30m)" at bounding box center [1147, 183] width 170 height 7
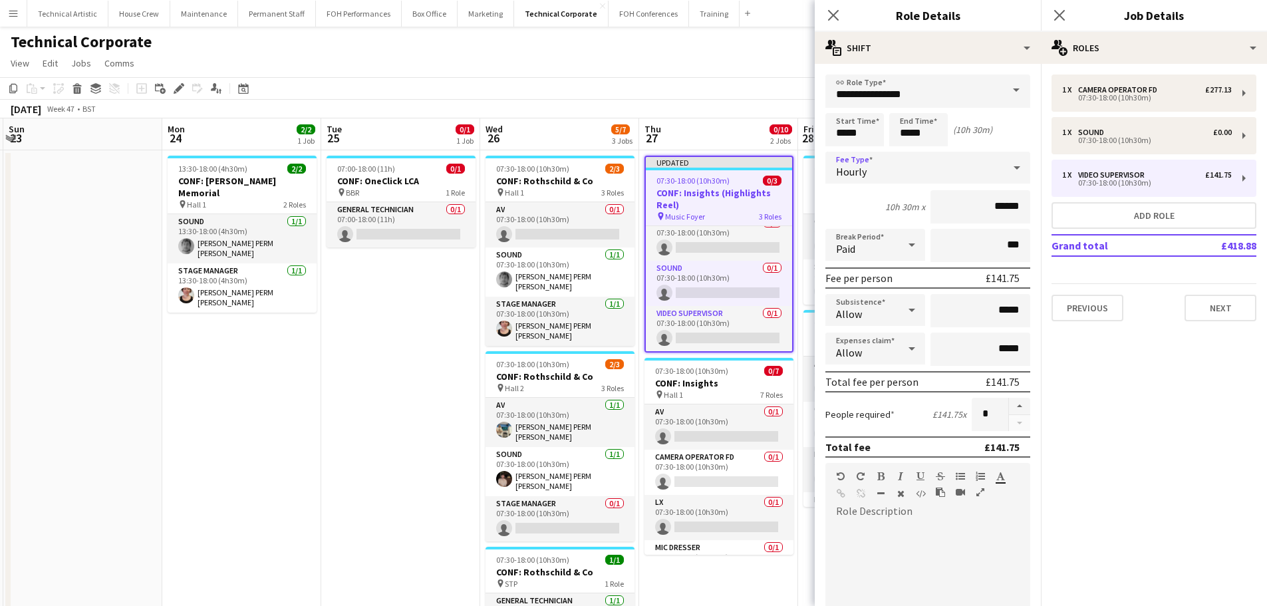
click at [1009, 174] on icon at bounding box center [1017, 167] width 16 height 27
click at [885, 267] on span "No fee" at bounding box center [923, 271] width 174 height 13
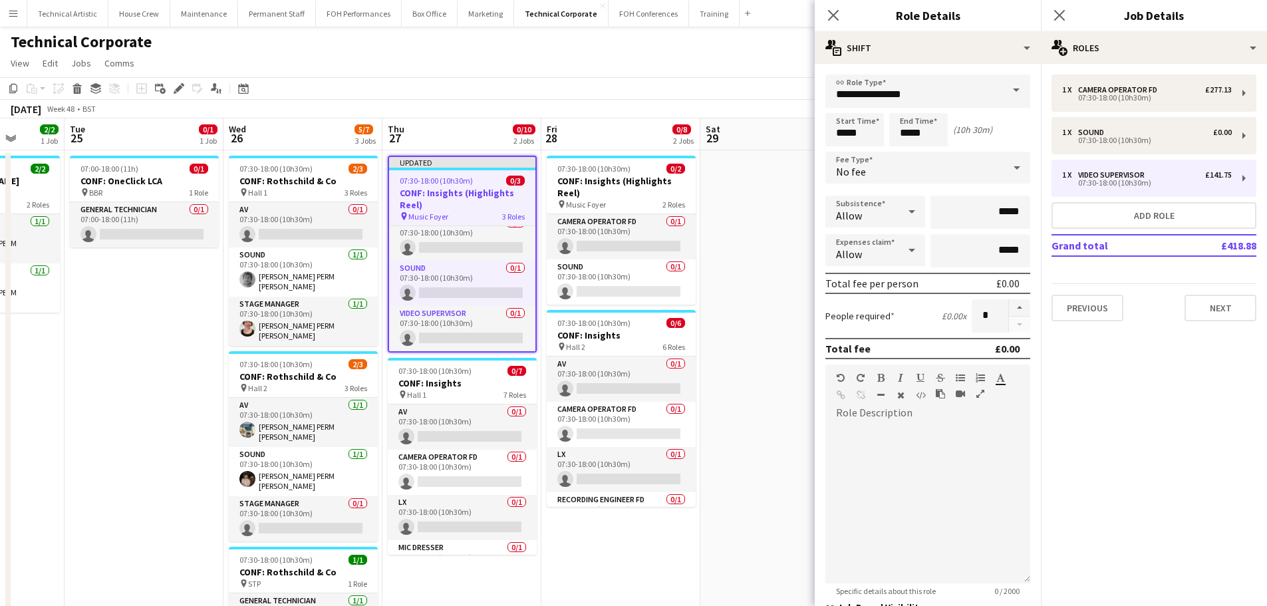
scroll to position [0, 583]
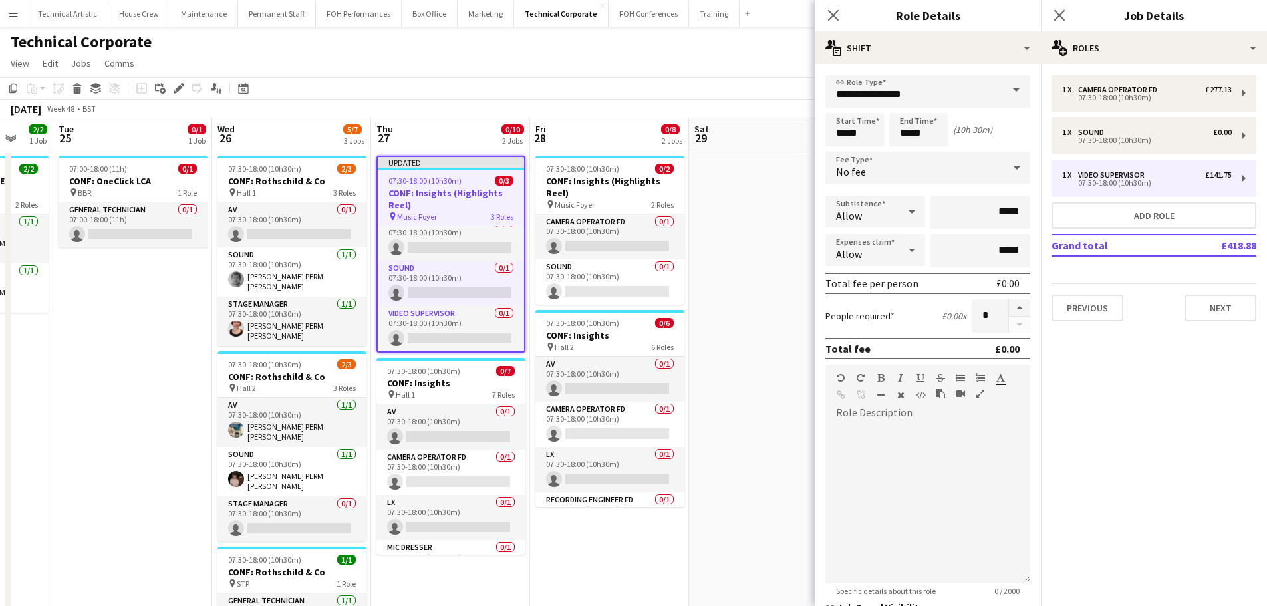
drag, startPoint x: 682, startPoint y: 332, endPoint x: 414, endPoint y: 328, distance: 268.1
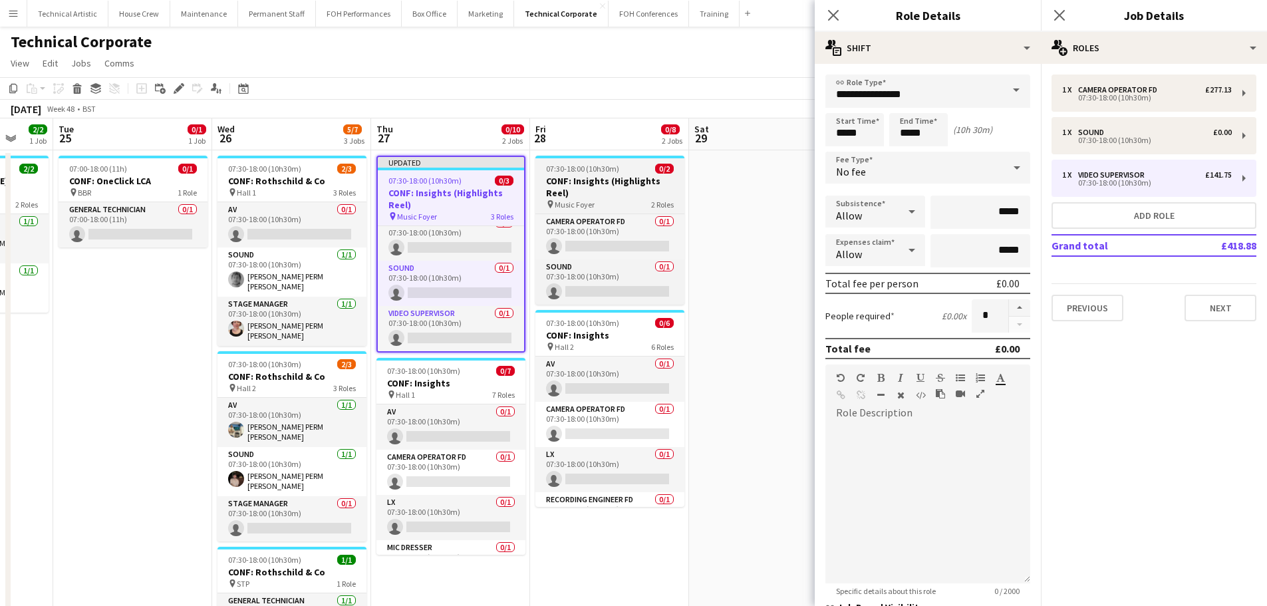
click at [591, 198] on h3 "CONF: Insights (Highlights Reel)" at bounding box center [609, 187] width 149 height 24
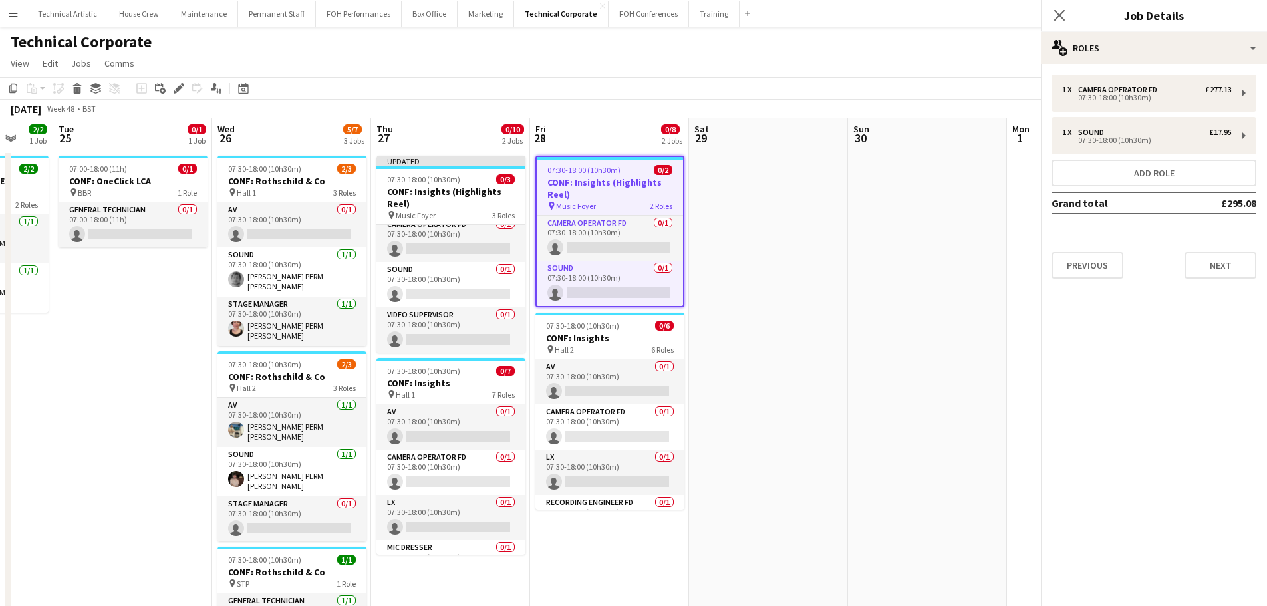
scroll to position [8, 0]
click at [170, 89] on div "Add job Add linked Job Edit Edit linked Job Applicants" at bounding box center [173, 88] width 102 height 16
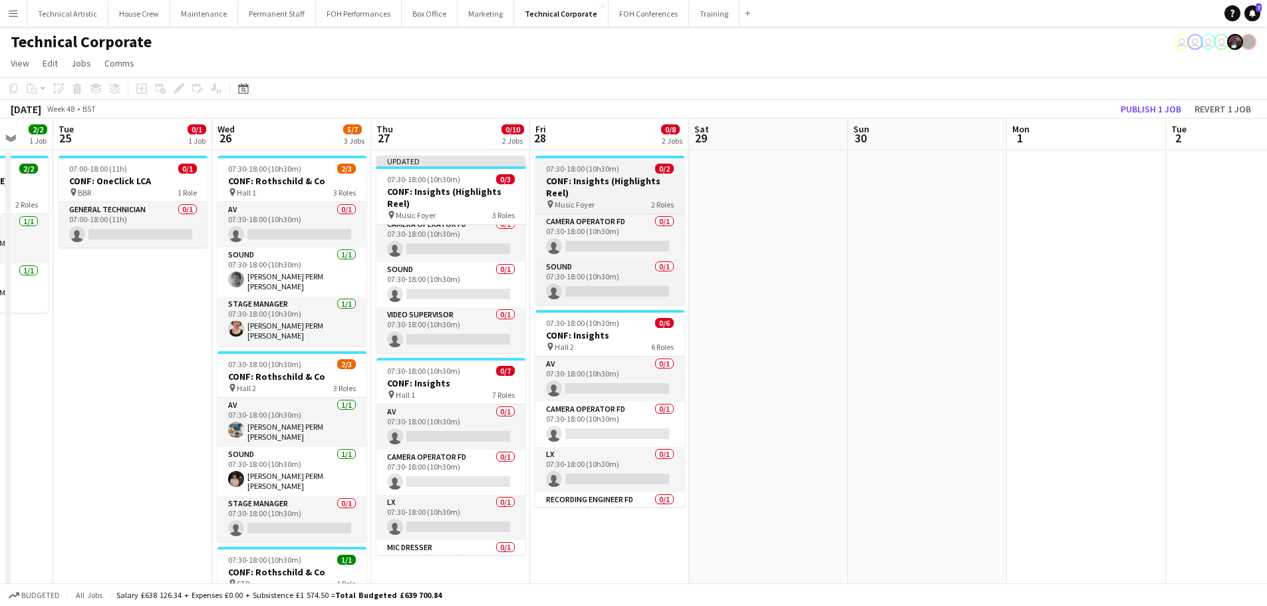
click at [640, 170] on div "07:30-18:00 (10h30m) 0/2" at bounding box center [609, 169] width 149 height 10
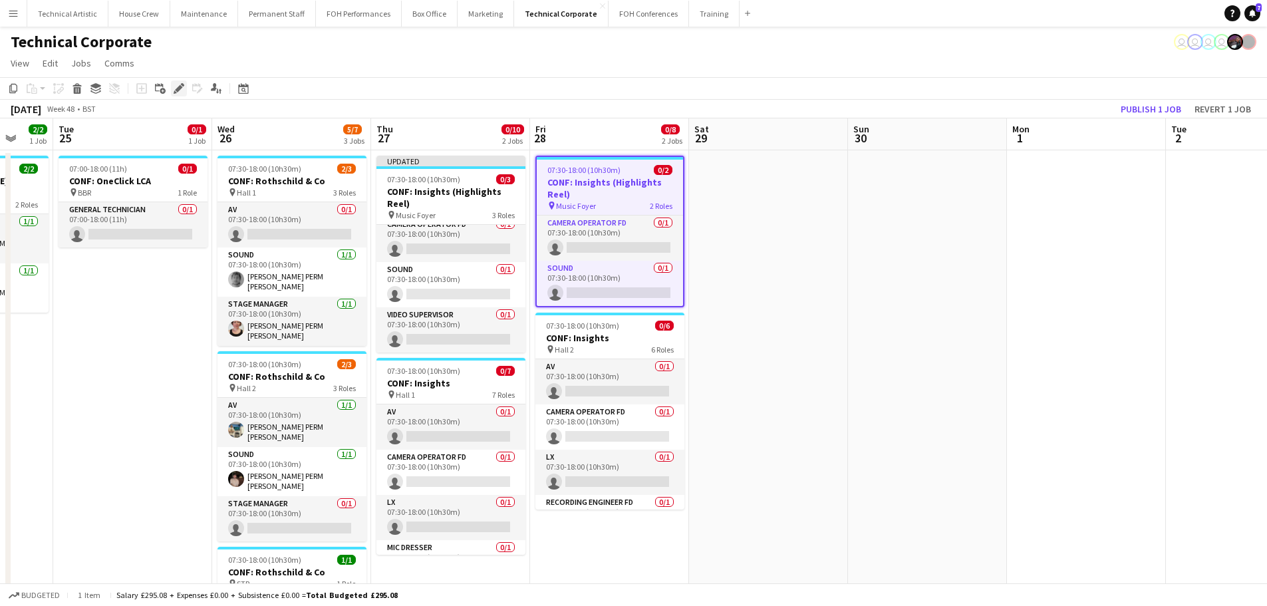
click at [178, 92] on icon "Edit" at bounding box center [179, 88] width 11 height 11
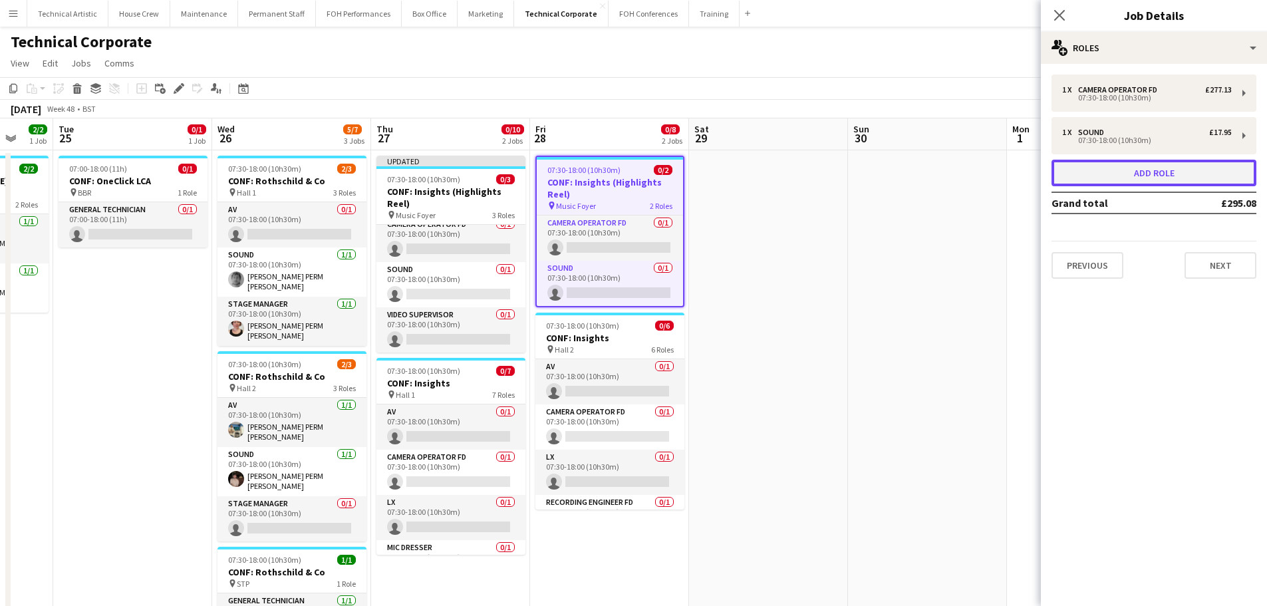
click at [1159, 162] on button "Add role" at bounding box center [1154, 173] width 205 height 27
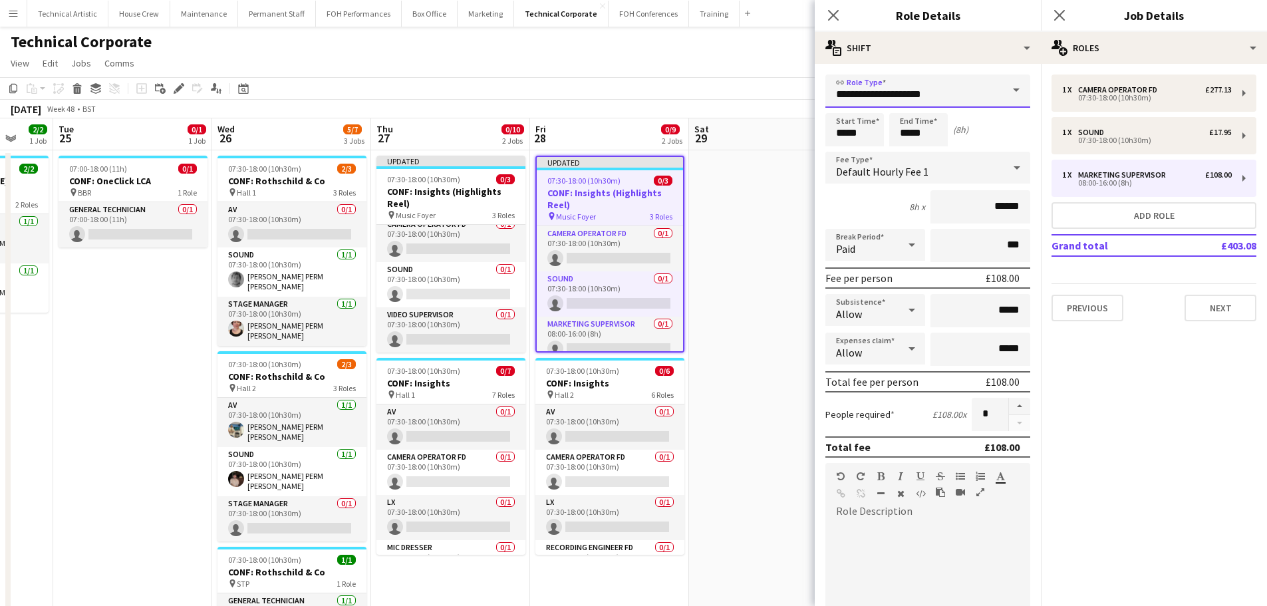
drag, startPoint x: 972, startPoint y: 93, endPoint x: 531, endPoint y: 88, distance: 440.4
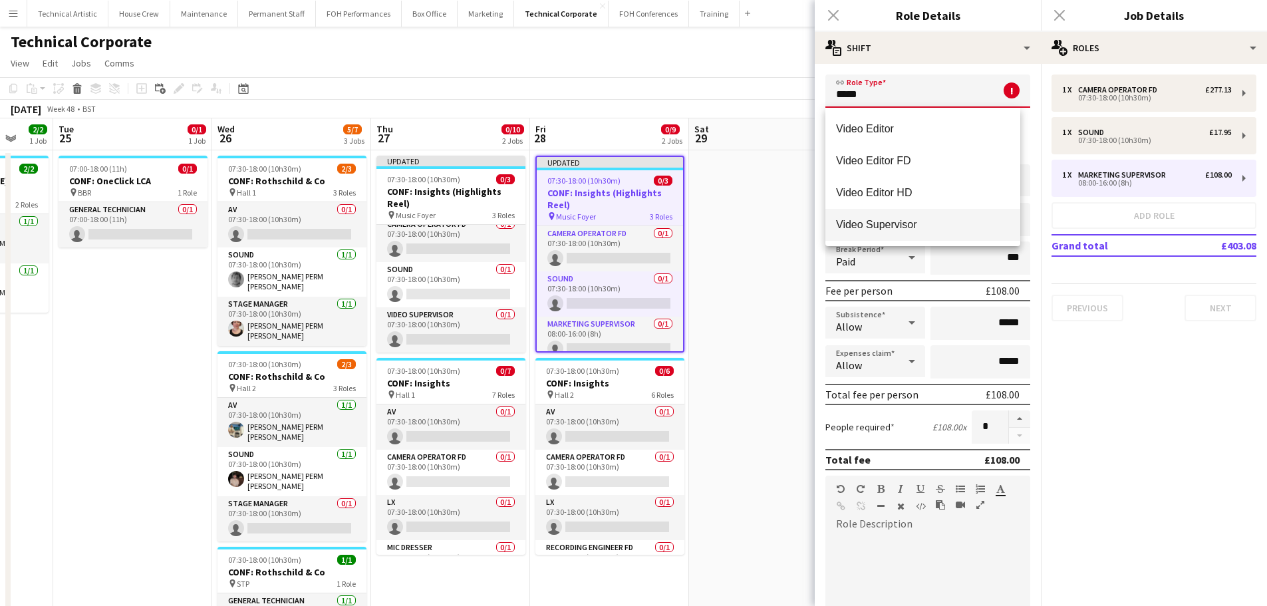
click at [891, 225] on span "Video Supervisor" at bounding box center [923, 224] width 174 height 13
type input "**********"
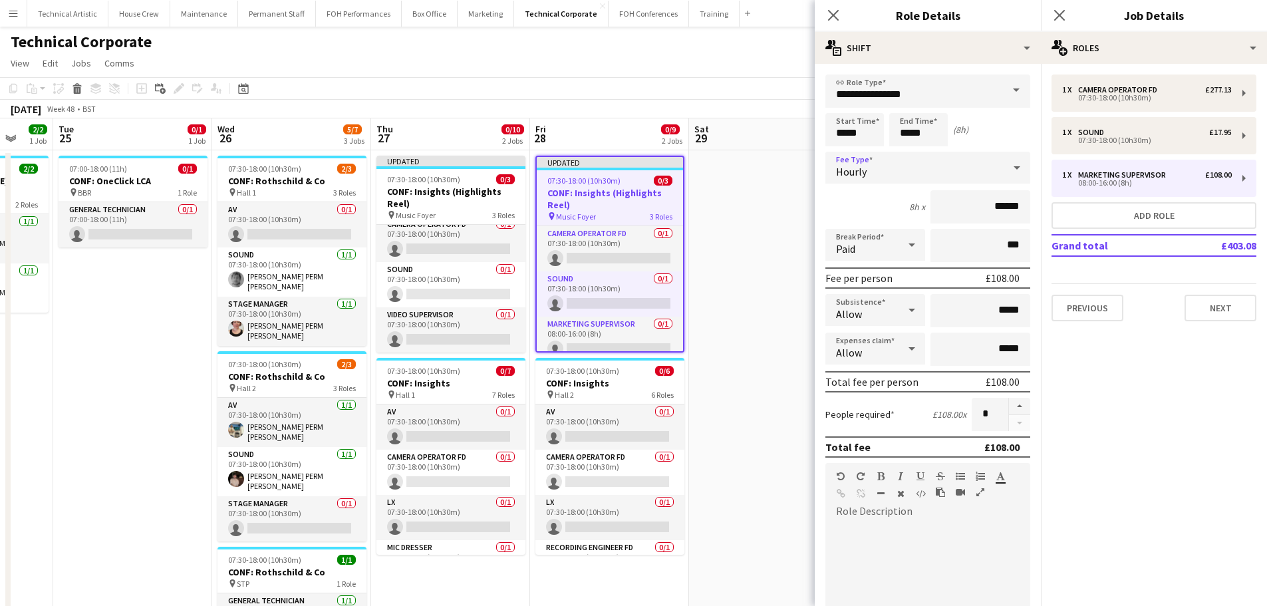
click at [879, 168] on div "Hourly" at bounding box center [914, 168] width 178 height 32
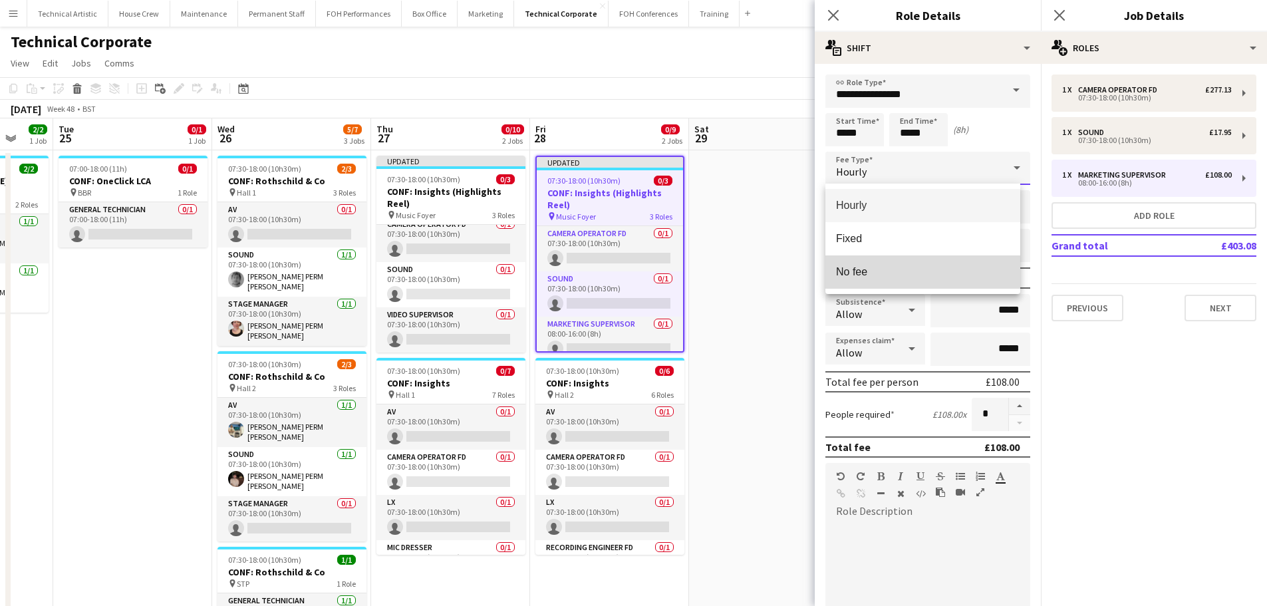
click at [875, 265] on span "No fee" at bounding box center [923, 271] width 174 height 13
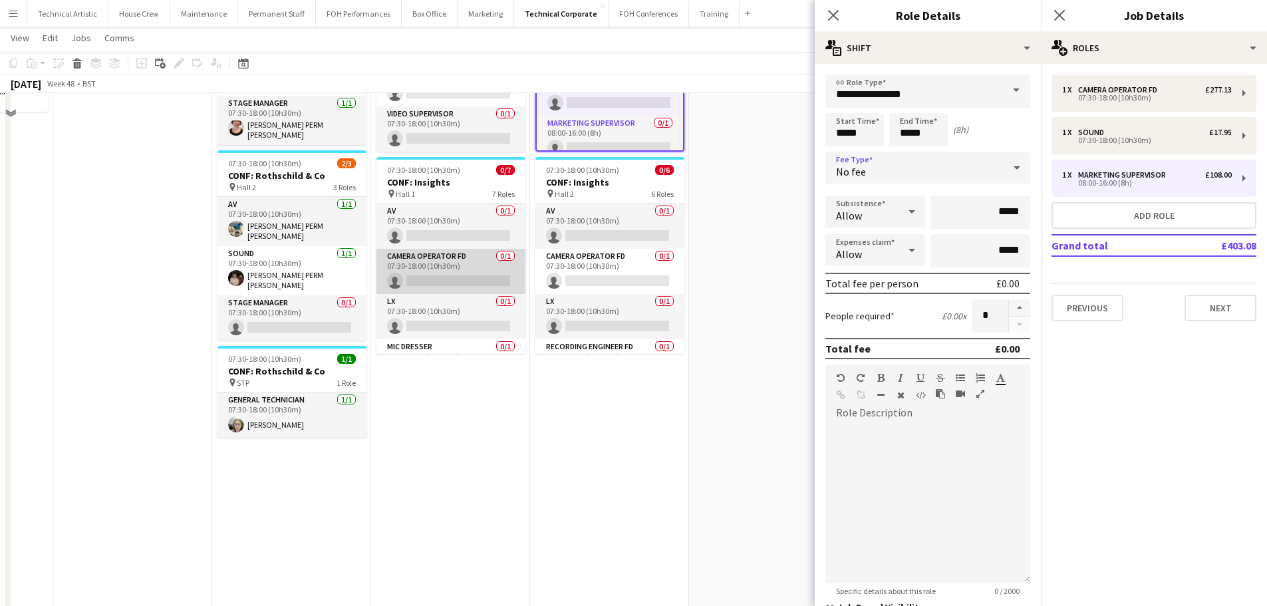
scroll to position [0, 0]
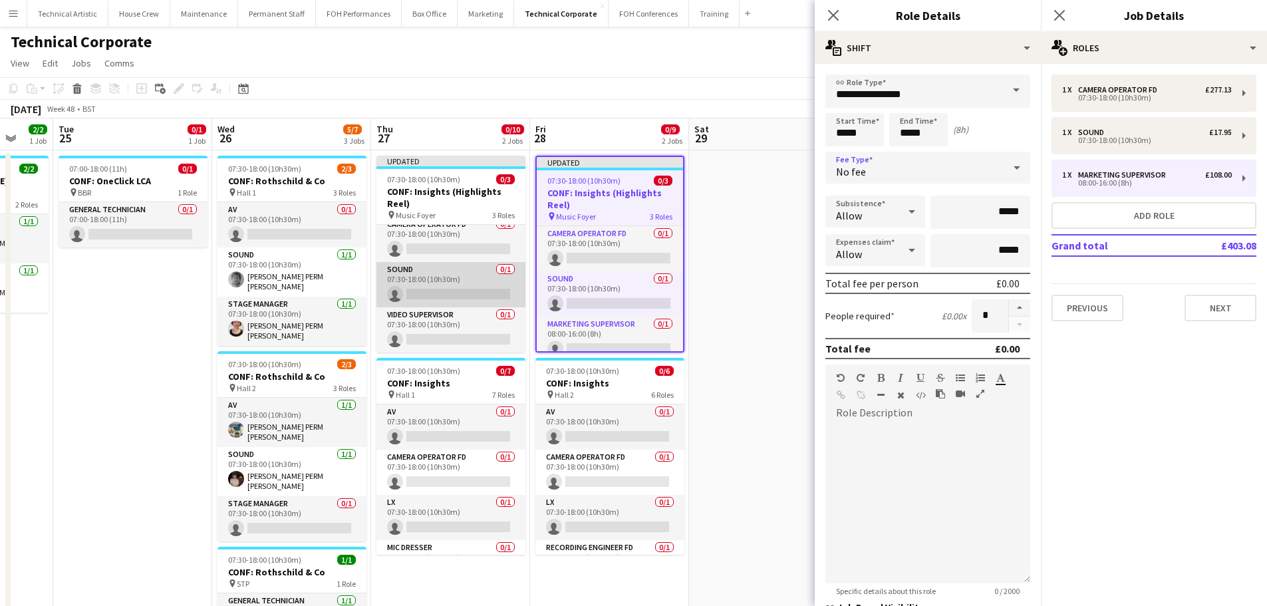
click at [476, 282] on app-card-role "Sound 0/1 07:30-18:00 (10h30m) single-neutral-actions" at bounding box center [450, 284] width 149 height 45
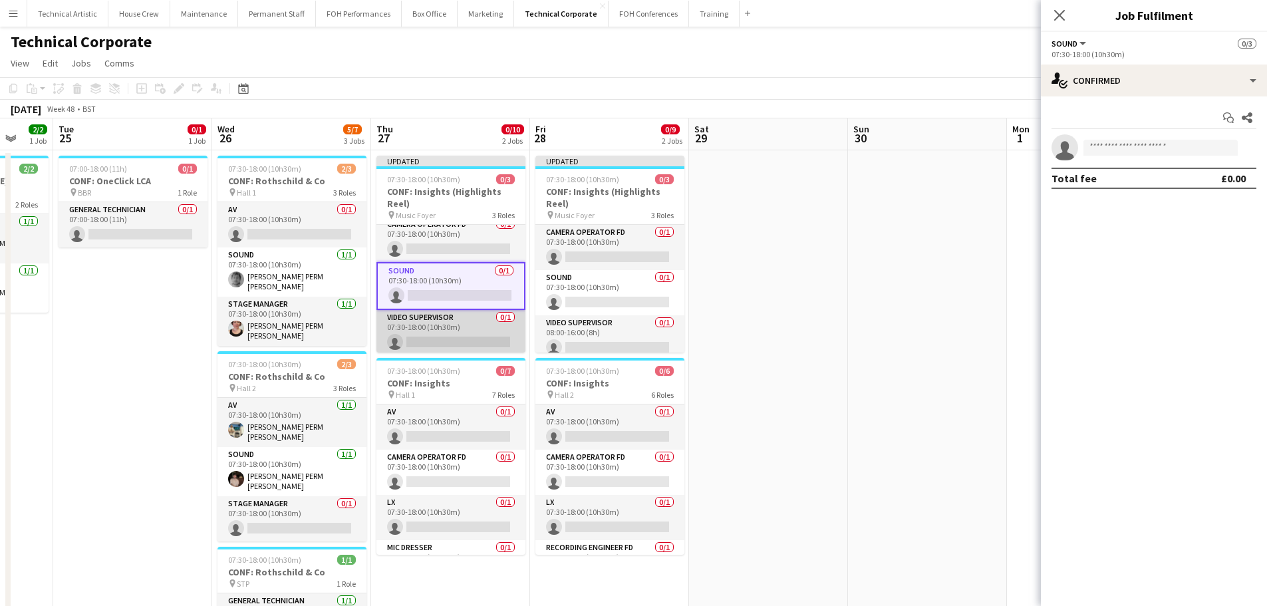
click at [473, 329] on app-card-role "Video Supervisor 0/1 07:30-18:00 (10h30m) single-neutral-actions" at bounding box center [450, 332] width 149 height 45
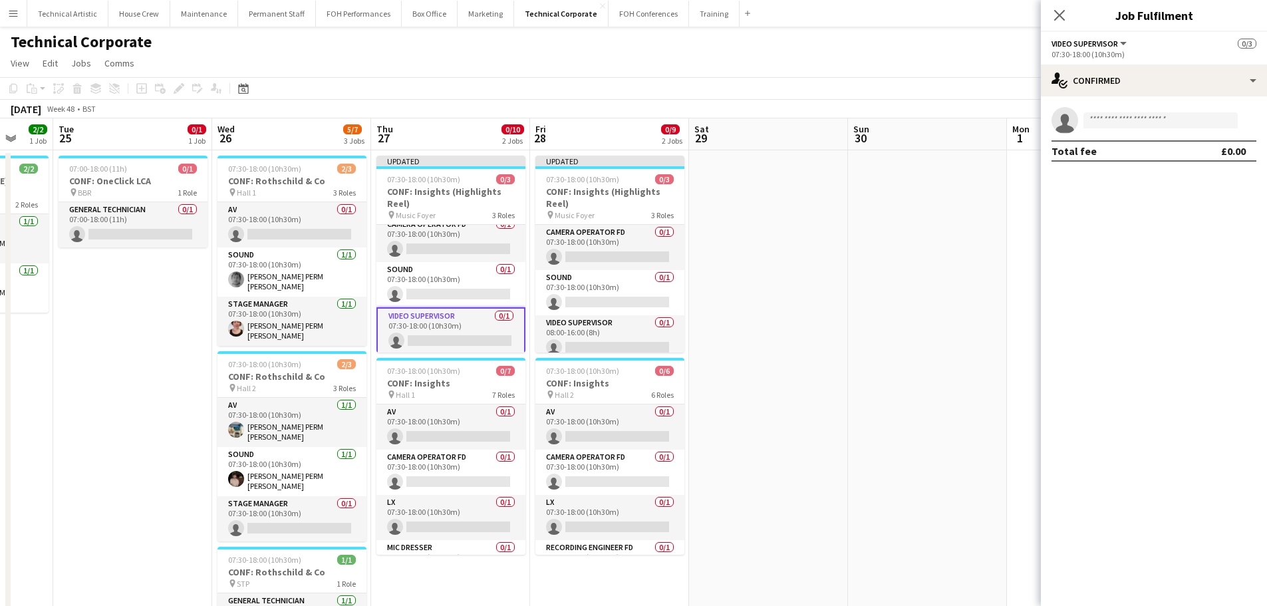
click at [1123, 133] on app-invite-slot "single-neutral-actions" at bounding box center [1154, 120] width 226 height 27
click at [1128, 123] on input at bounding box center [1161, 120] width 154 height 16
type input "********"
click at [1139, 133] on div "Antonino Pilade Active antonino.pilade@kingsplace.co.uk +447796405570" at bounding box center [1161, 149] width 154 height 43
click at [1141, 136] on span "[PERSON_NAME]" at bounding box center [1132, 139] width 76 height 11
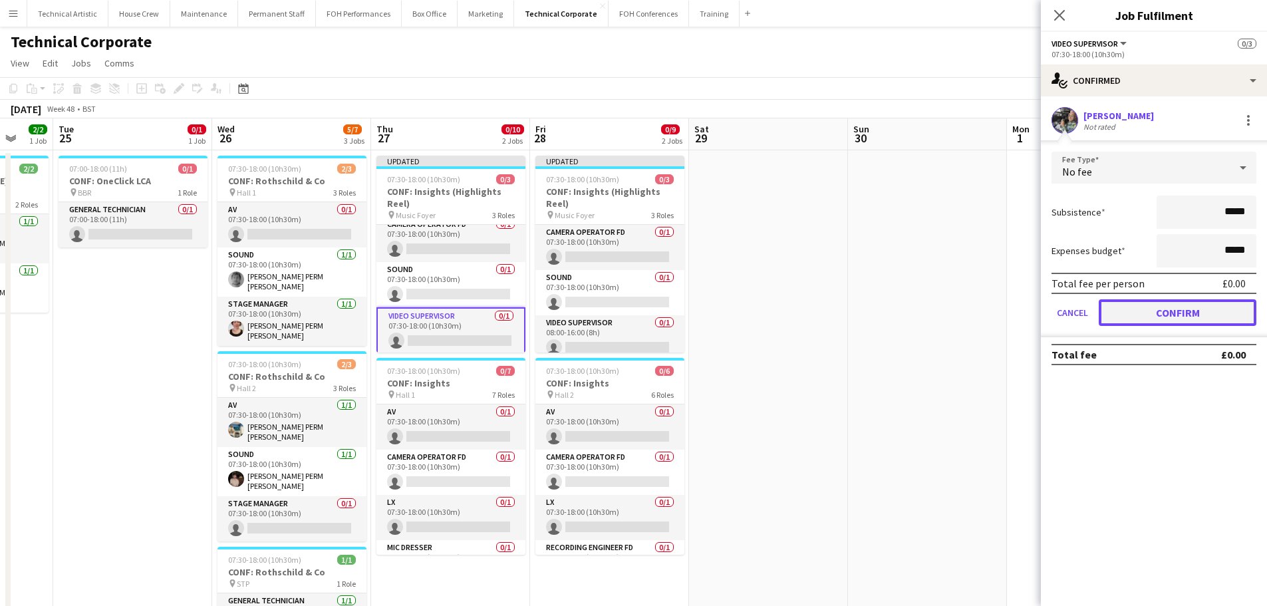
click at [1170, 311] on button "Confirm" at bounding box center [1178, 312] width 158 height 27
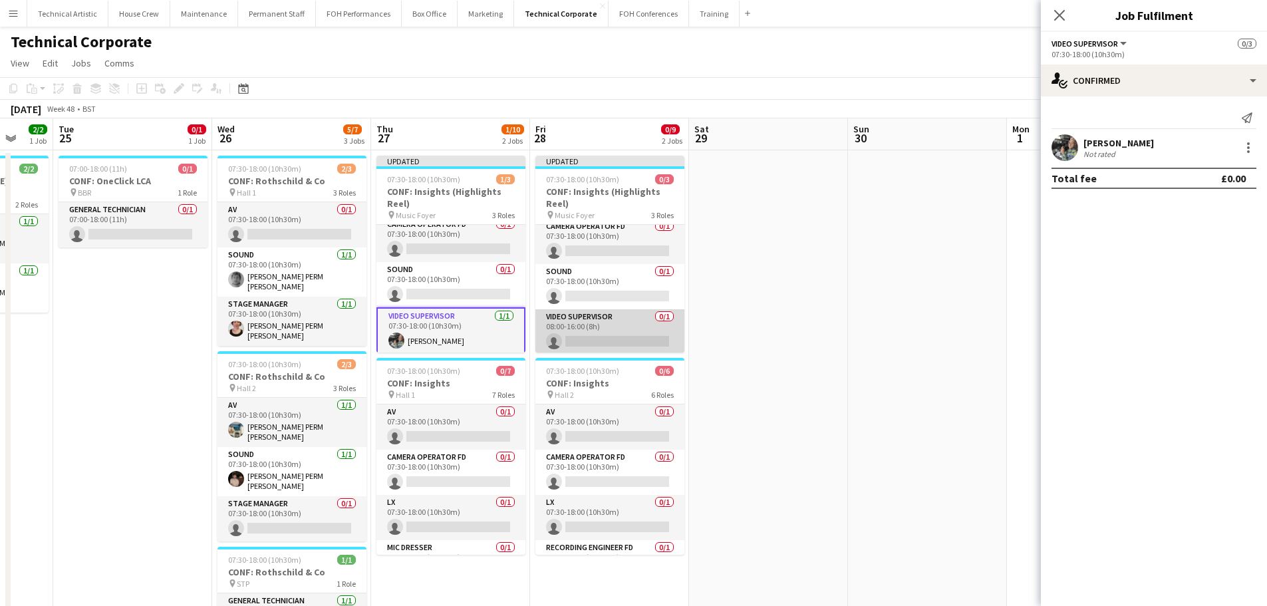
scroll to position [8, 0]
click at [635, 321] on app-card-role "Video Supervisor 0/1 08:00-16:00 (8h) single-neutral-actions" at bounding box center [609, 329] width 149 height 45
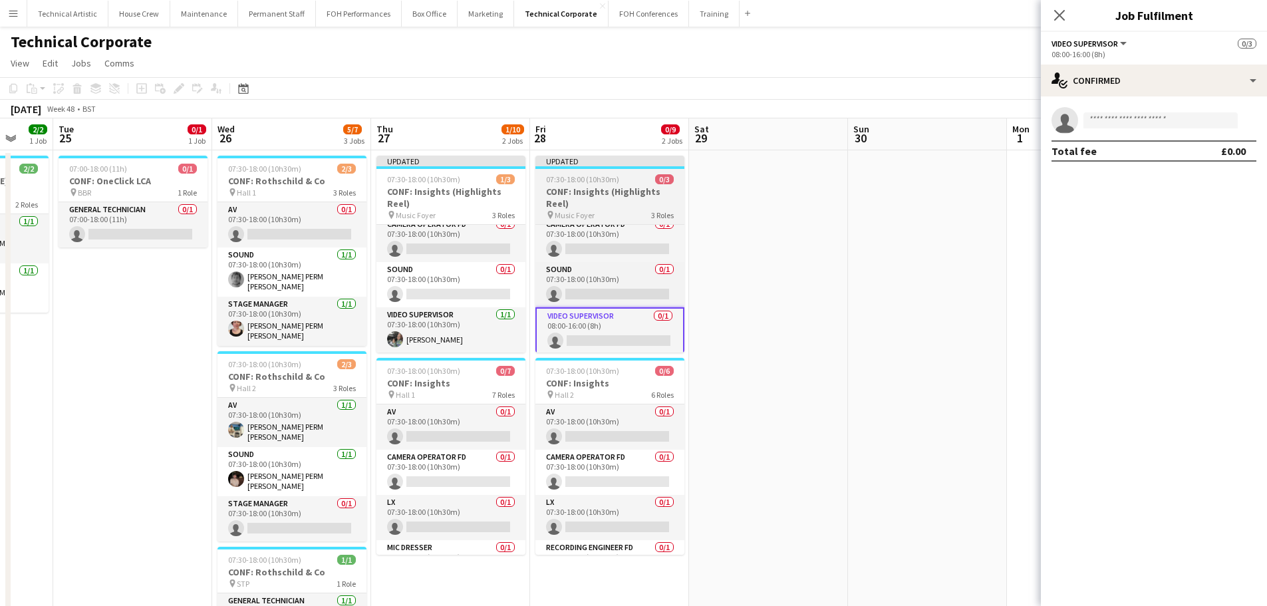
click at [663, 210] on span "3 Roles" at bounding box center [662, 215] width 23 height 10
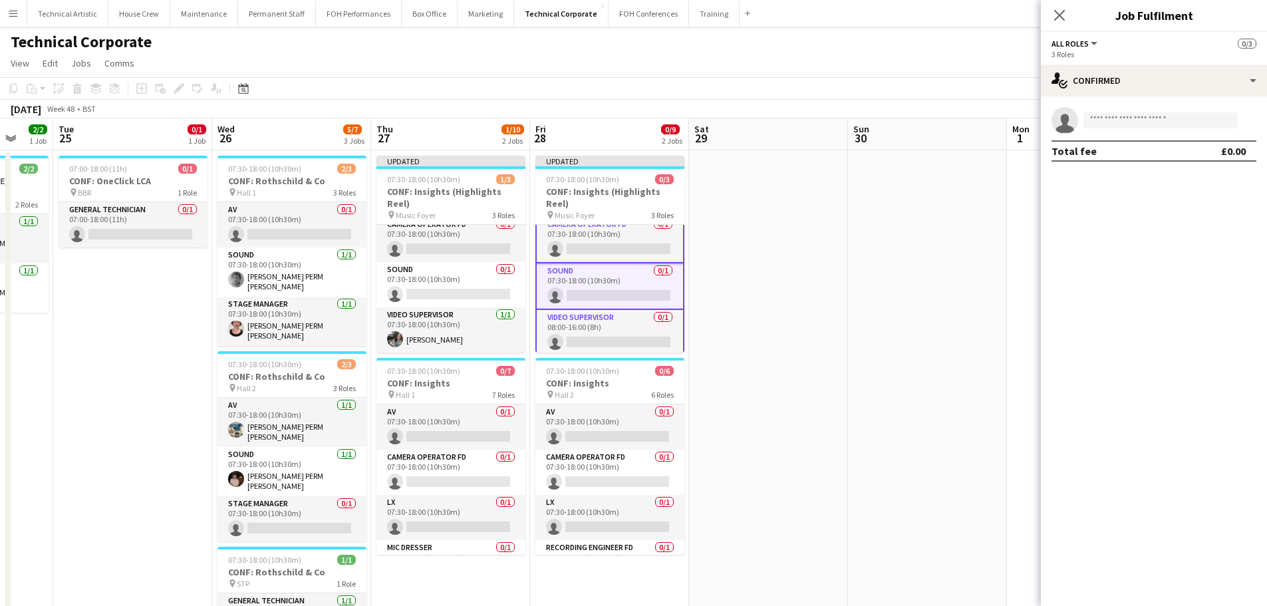
click at [173, 89] on div "Add job Add linked Job Edit Edit linked Job Applicants" at bounding box center [173, 88] width 102 height 16
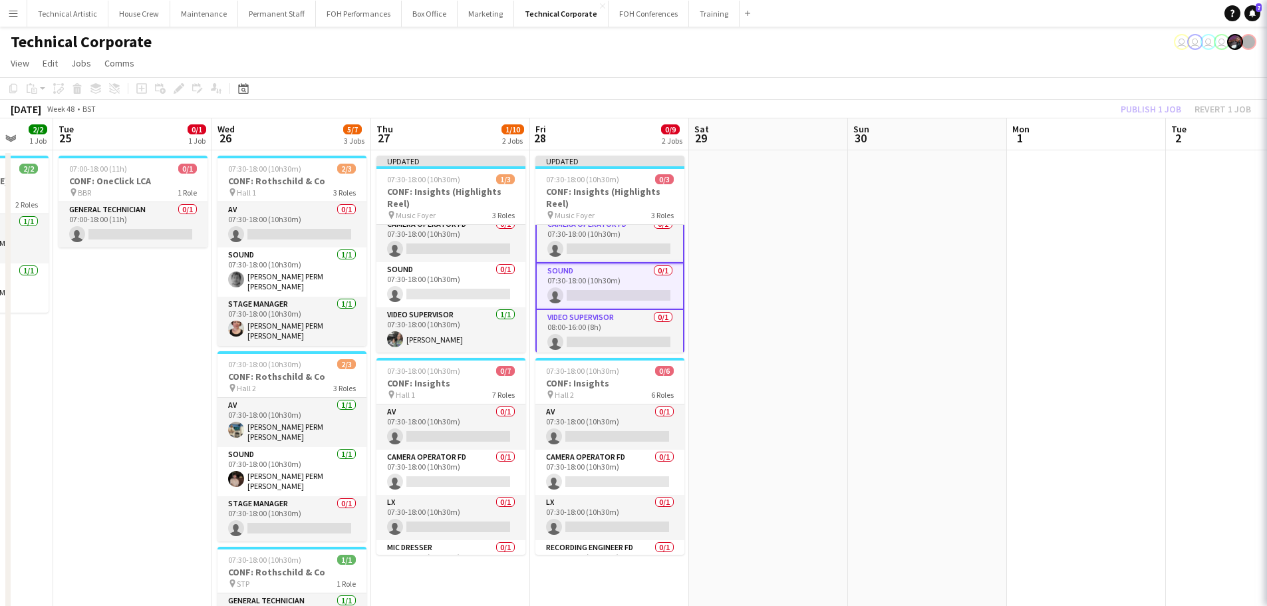
scroll to position [8, 0]
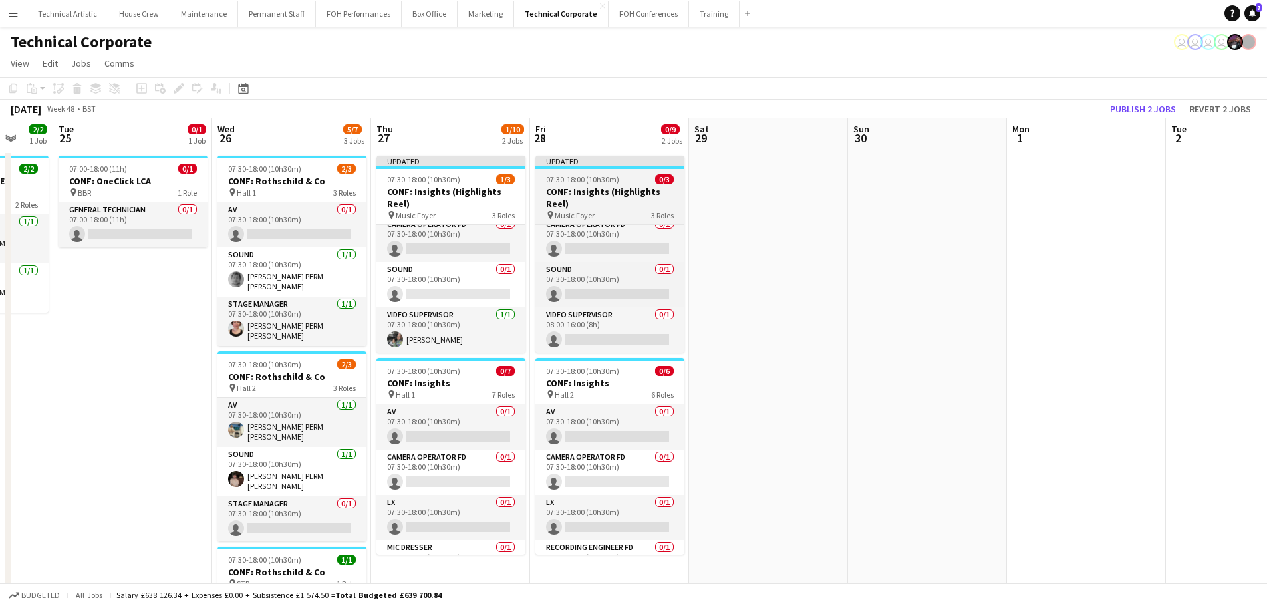
click at [555, 199] on h3 "CONF: Insights (Highlights Reel)" at bounding box center [609, 198] width 149 height 24
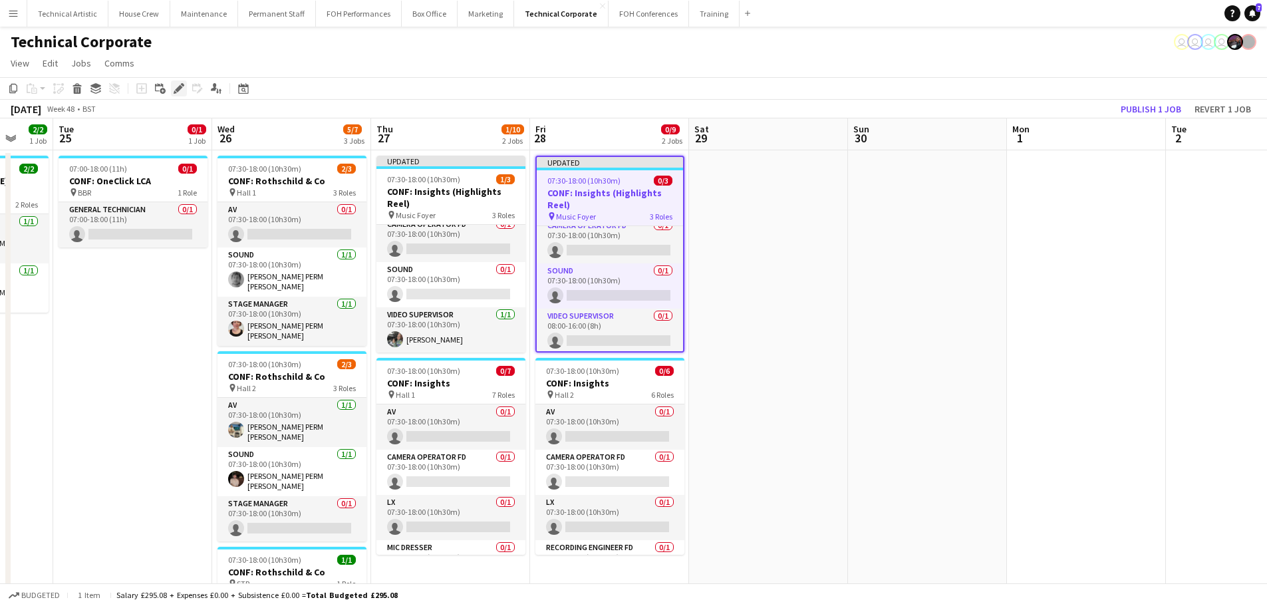
click at [174, 91] on icon at bounding box center [175, 91] width 3 height 3
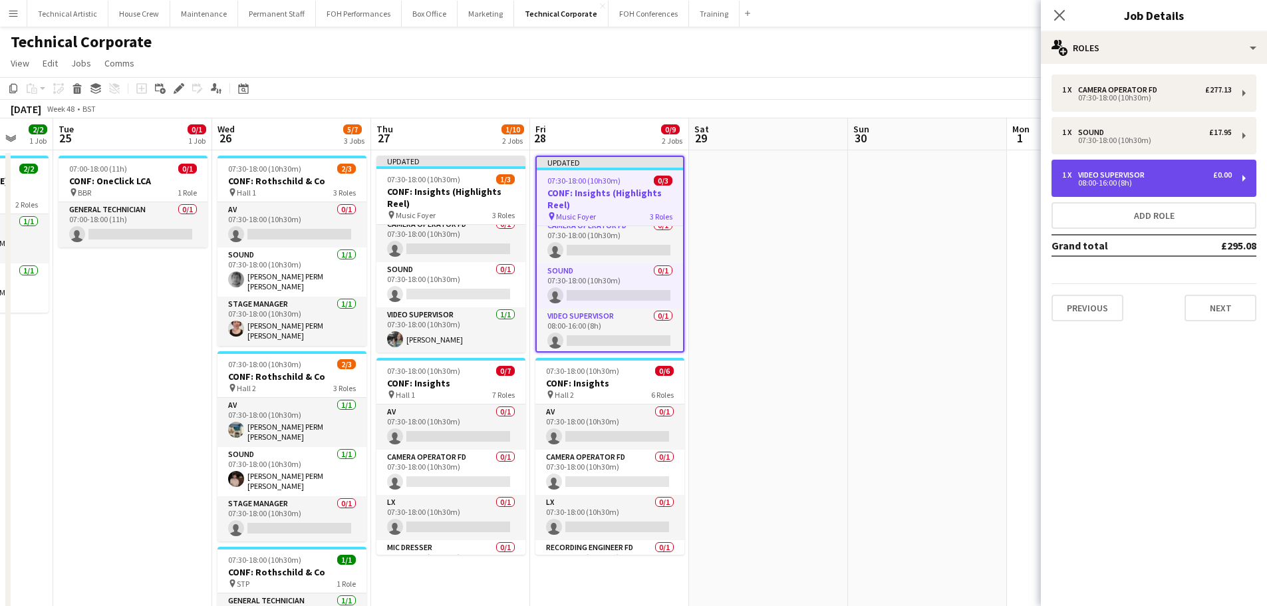
click at [1139, 174] on div "Video Supervisor" at bounding box center [1114, 174] width 72 height 9
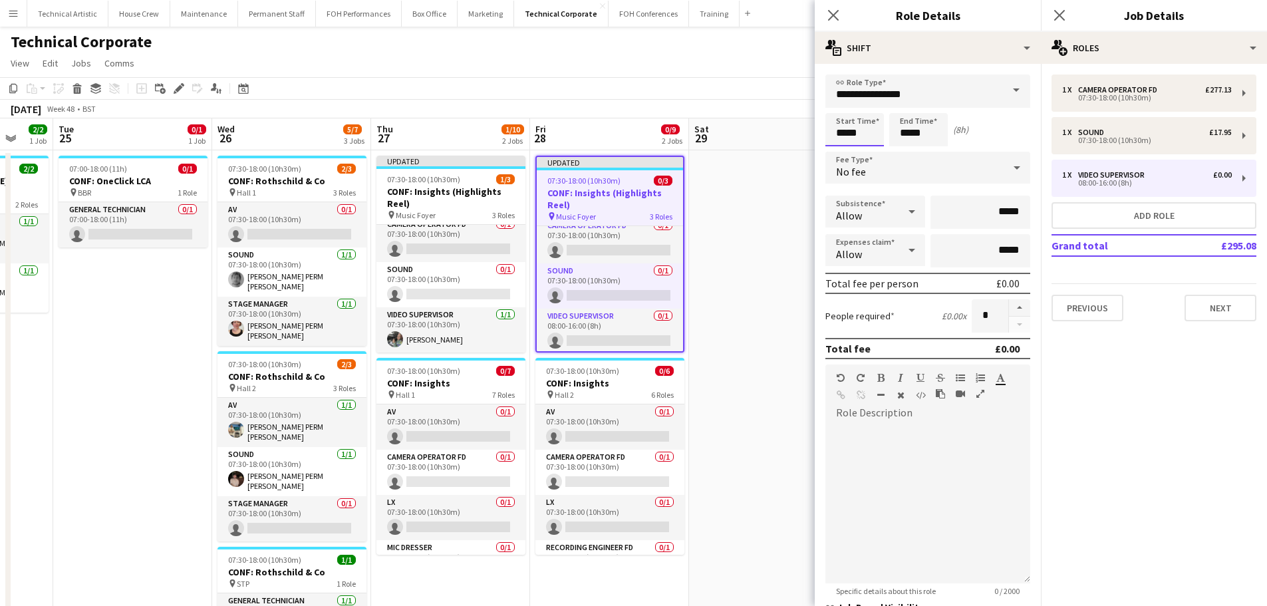
drag, startPoint x: 862, startPoint y: 136, endPoint x: 658, endPoint y: 111, distance: 205.1
type input "*****"
click at [555, 104] on div "November 2025 Week 48 • BST Publish 1 job Revert 1 job" at bounding box center [633, 109] width 1267 height 19
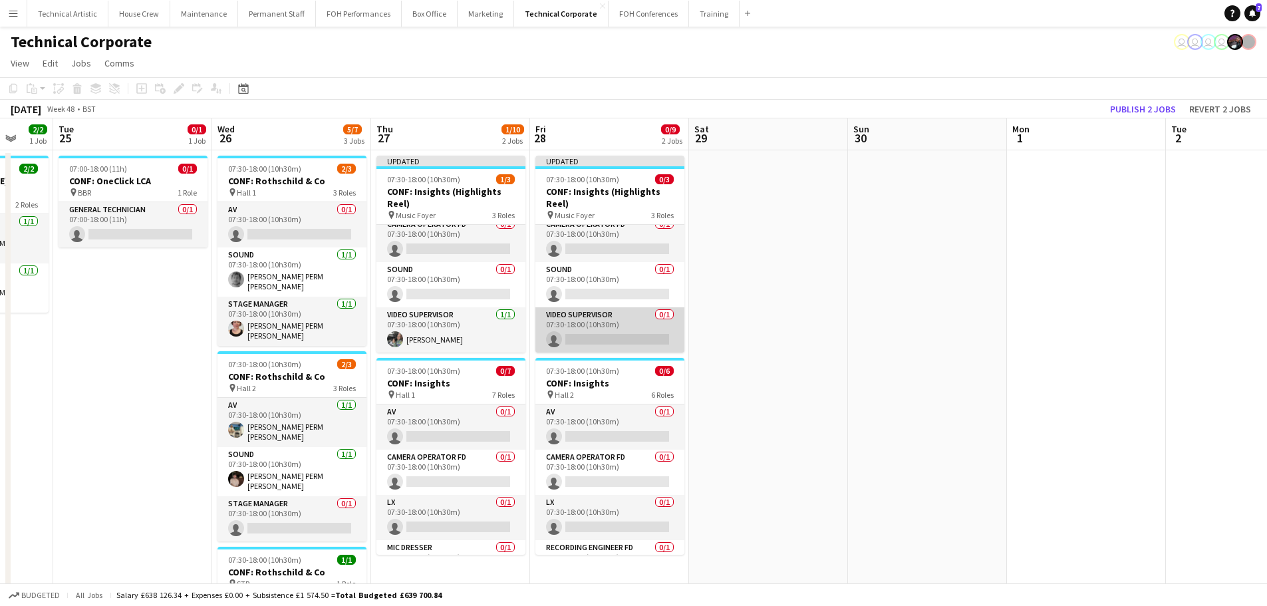
click at [597, 329] on app-card-role "Video Supervisor 0/1 07:30-18:00 (10h30m) single-neutral-actions" at bounding box center [609, 329] width 149 height 45
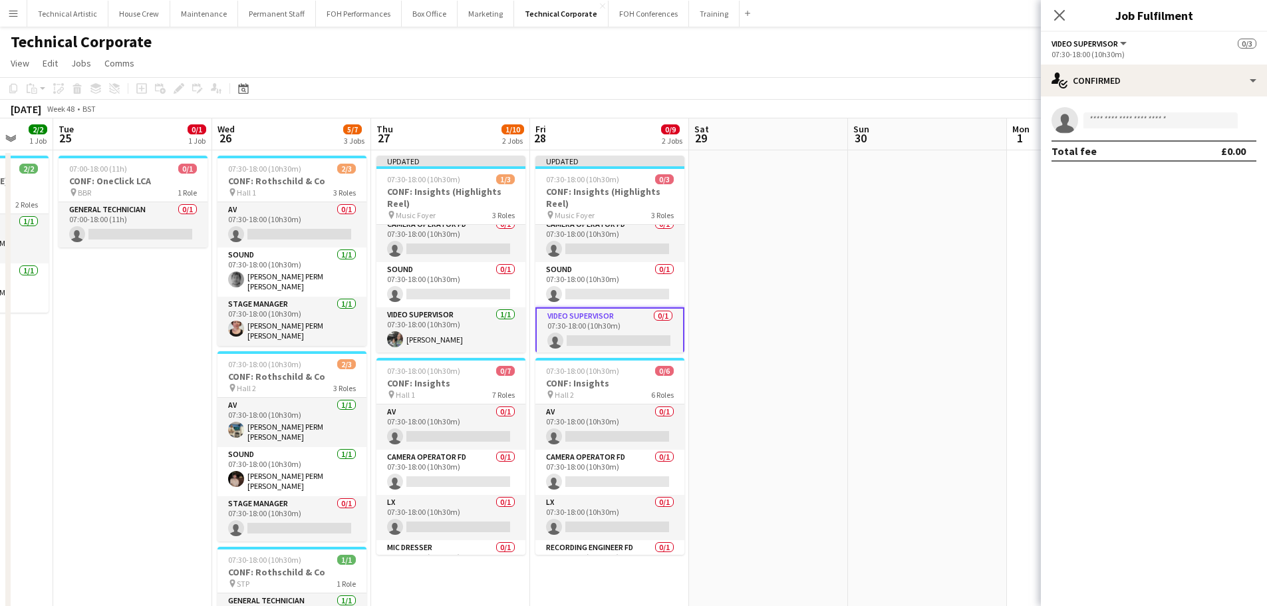
click at [1163, 132] on app-invite-slot "single-neutral-actions" at bounding box center [1154, 120] width 226 height 27
click at [1164, 123] on input at bounding box center [1161, 120] width 154 height 16
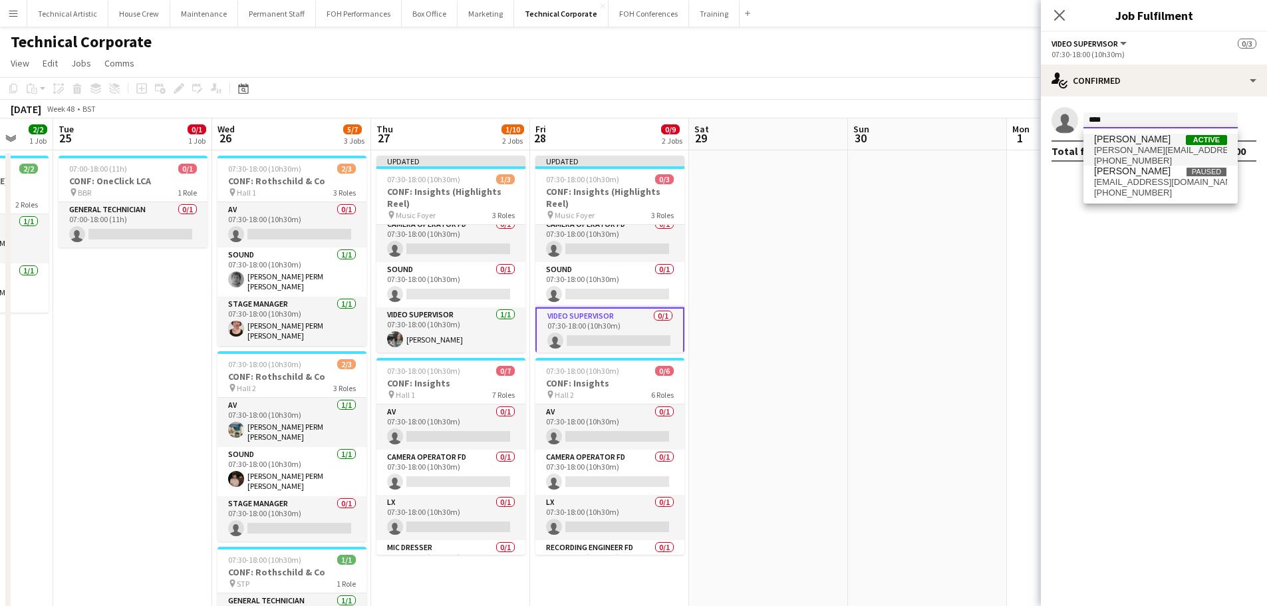
type input "****"
click at [1143, 144] on span "[PERSON_NAME]" at bounding box center [1132, 139] width 76 height 11
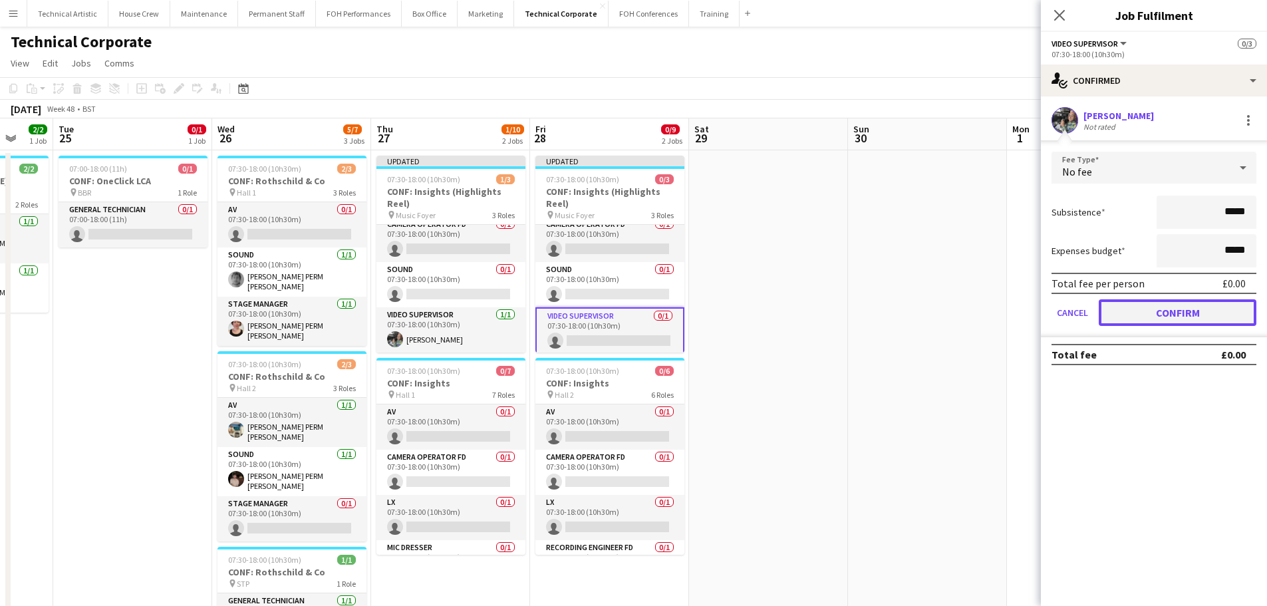
click at [1196, 303] on button "Confirm" at bounding box center [1178, 312] width 158 height 27
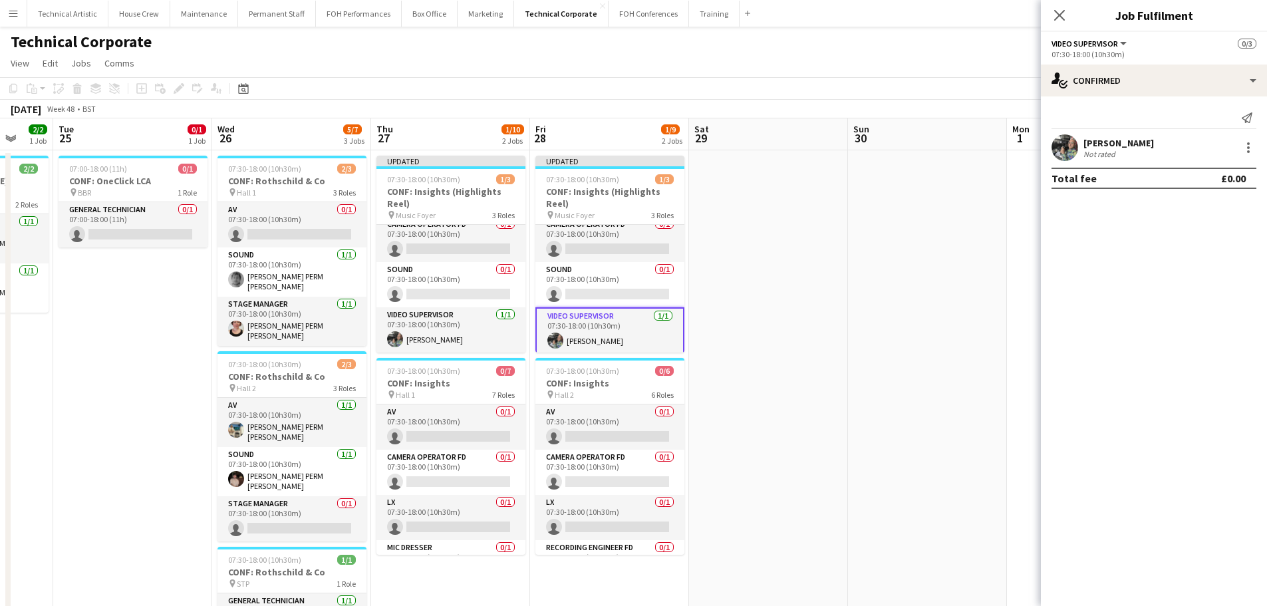
click at [847, 71] on app-page-menu "View Day view expanded Day view collapsed Month view Date picker Jump to today …" at bounding box center [633, 64] width 1267 height 25
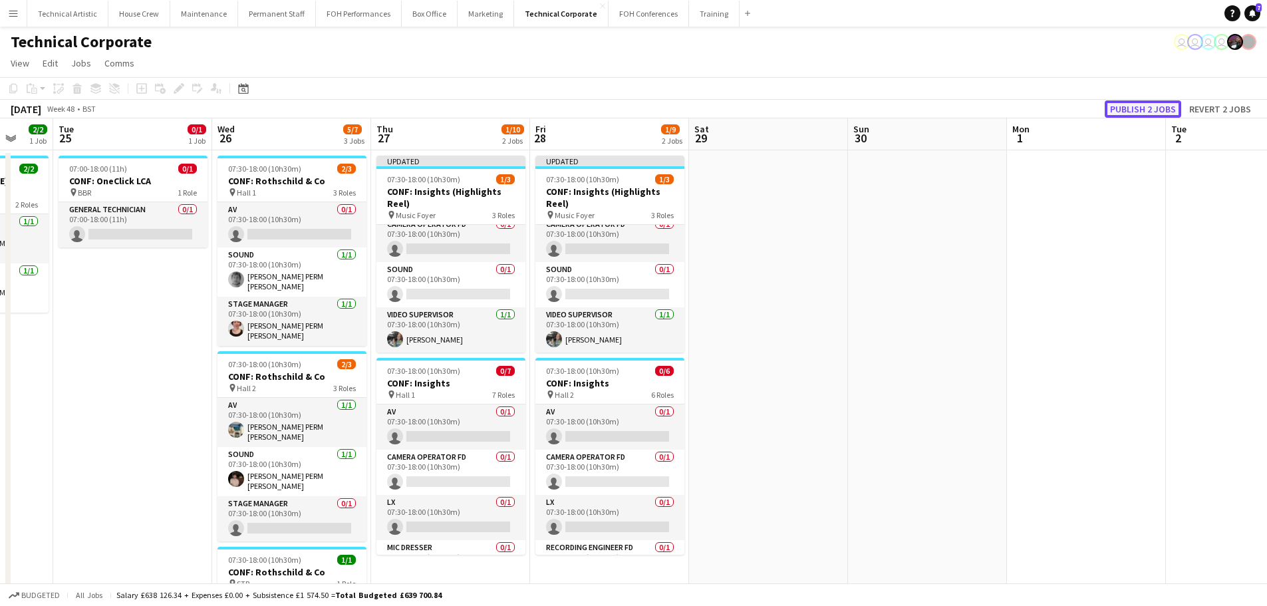
click at [1128, 104] on button "Publish 2 jobs" at bounding box center [1143, 108] width 76 height 17
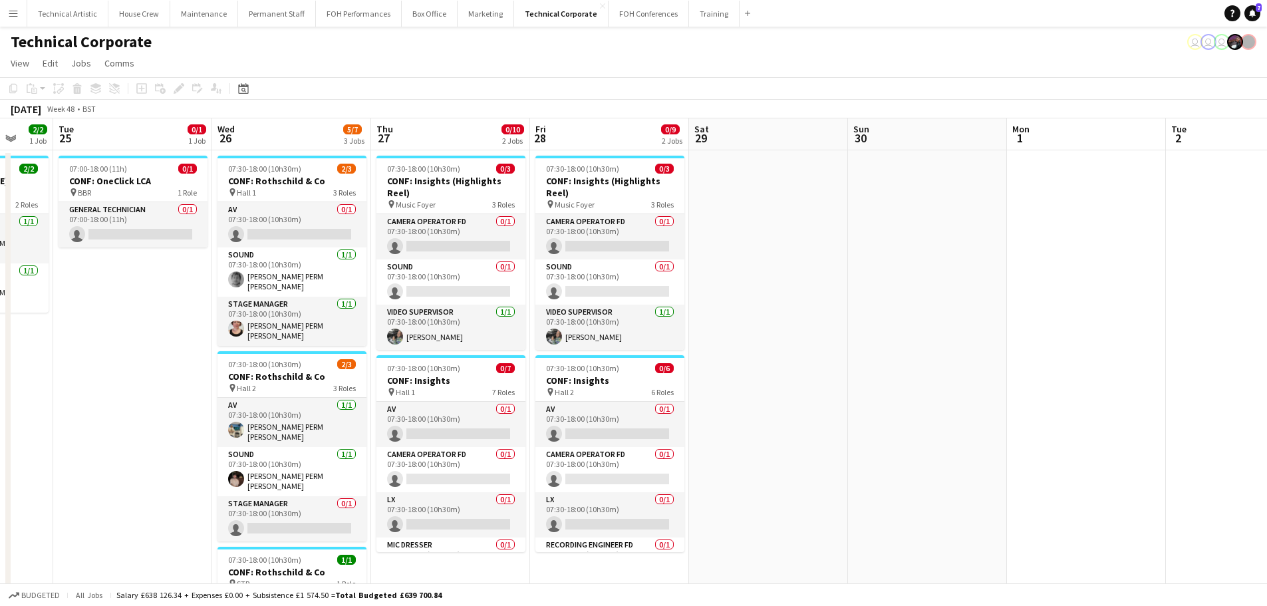
scroll to position [0, 0]
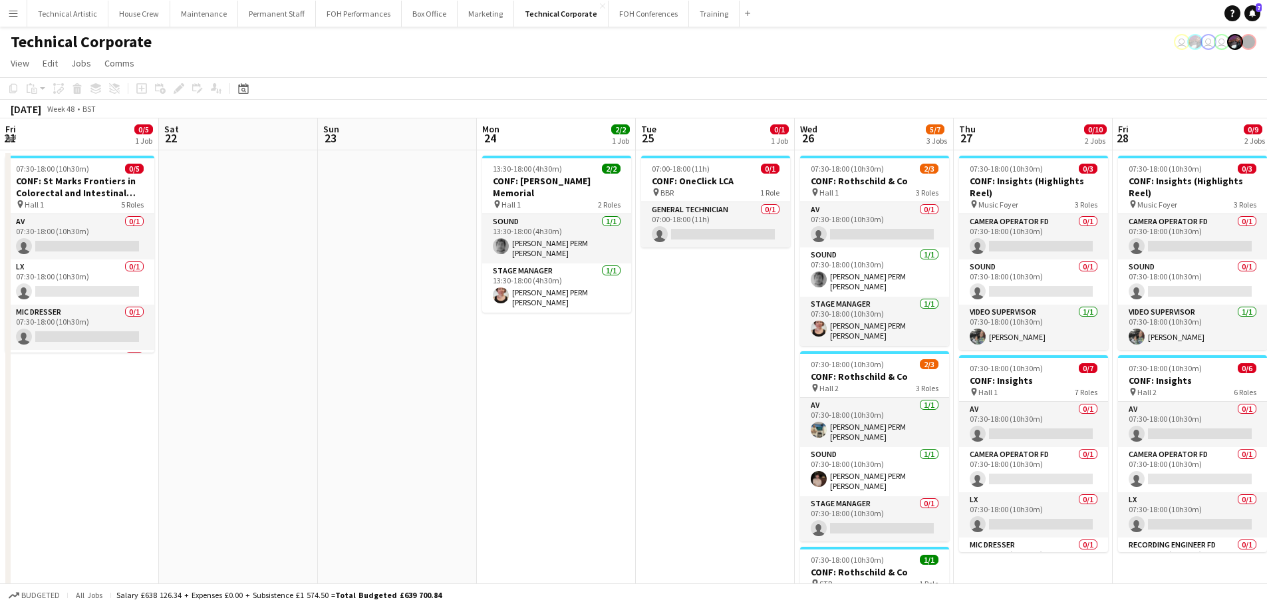
scroll to position [0, 583]
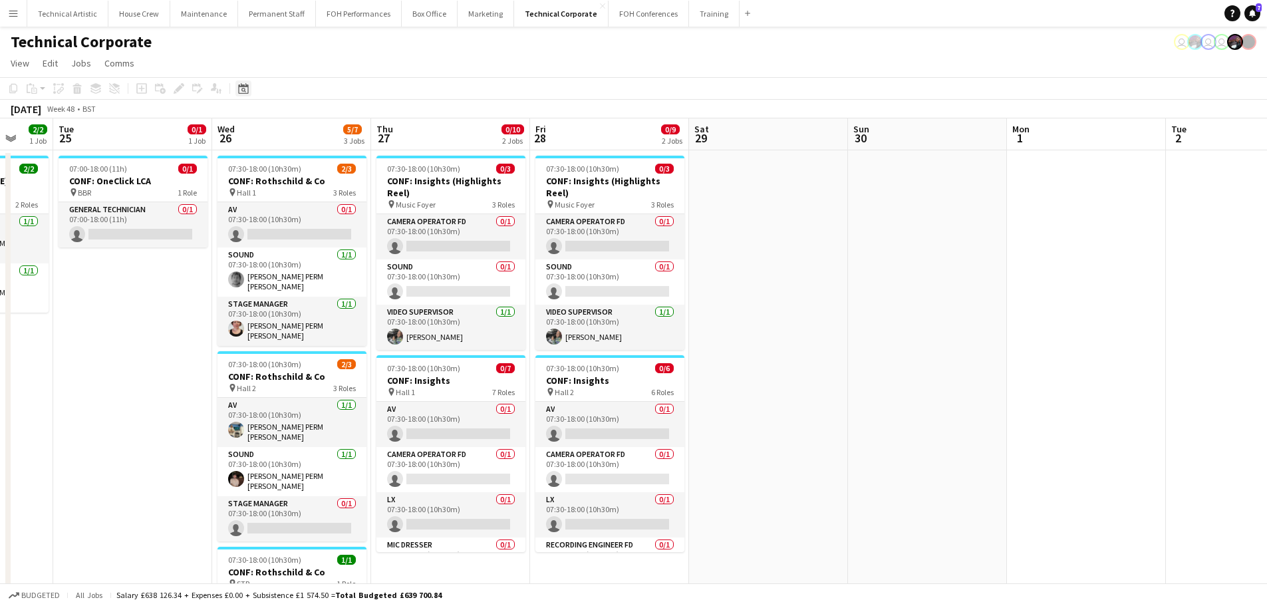
click at [246, 94] on icon at bounding box center [243, 88] width 10 height 11
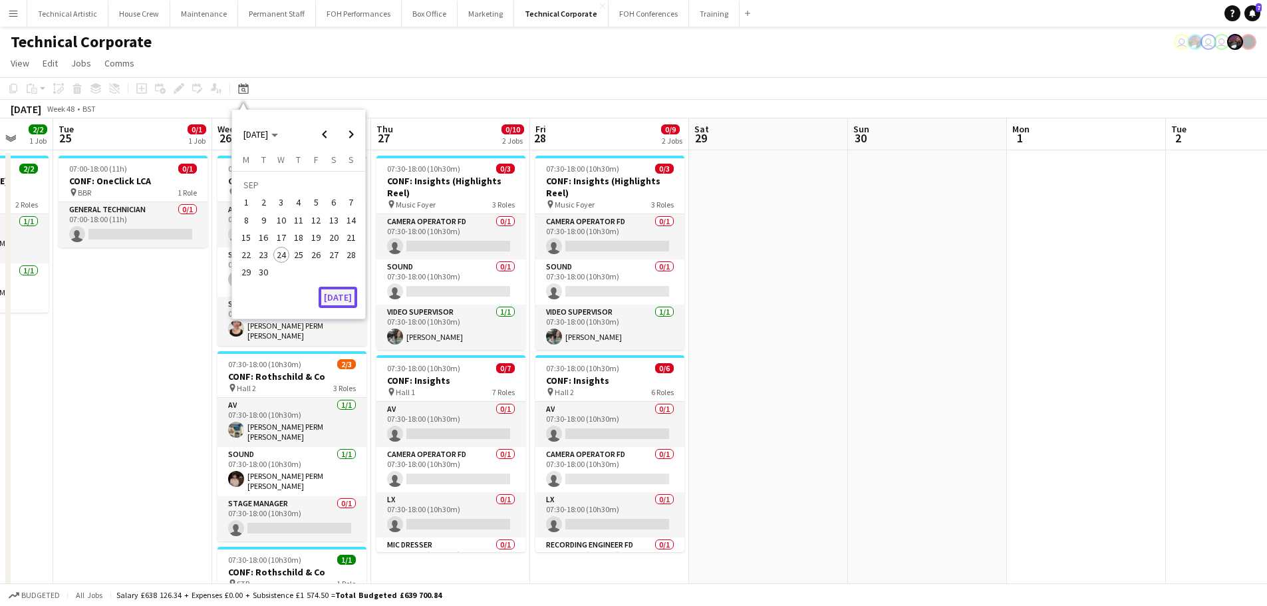
click at [332, 300] on button "[DATE]" at bounding box center [338, 297] width 39 height 21
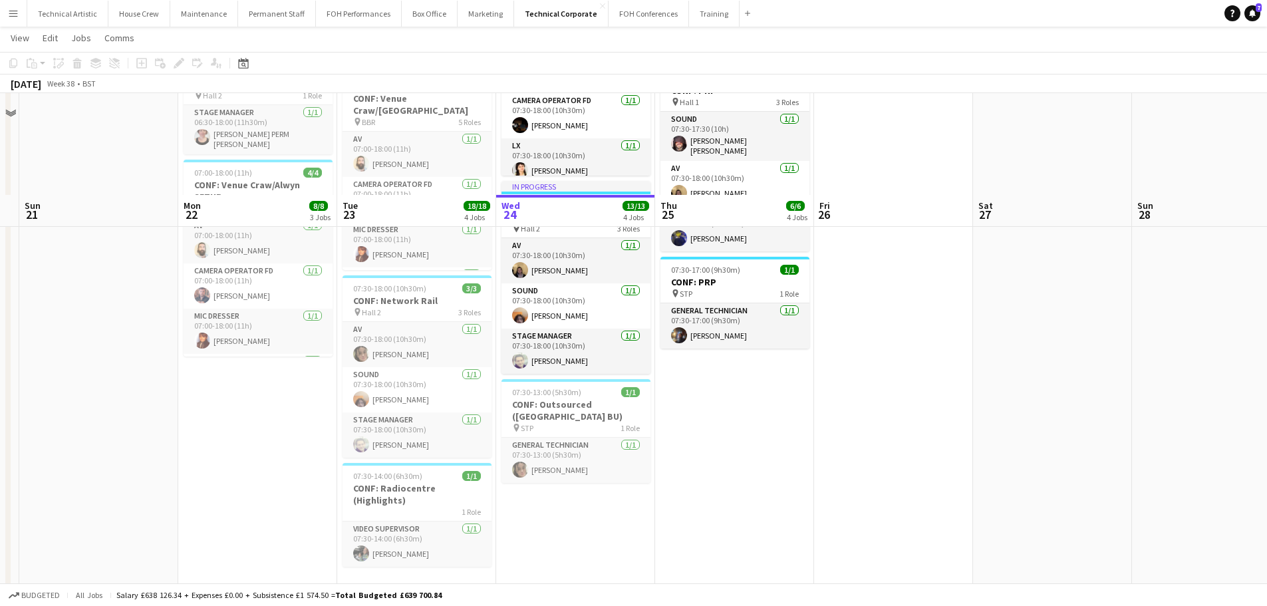
scroll to position [399, 0]
